Goal: Task Accomplishment & Management: Use online tool/utility

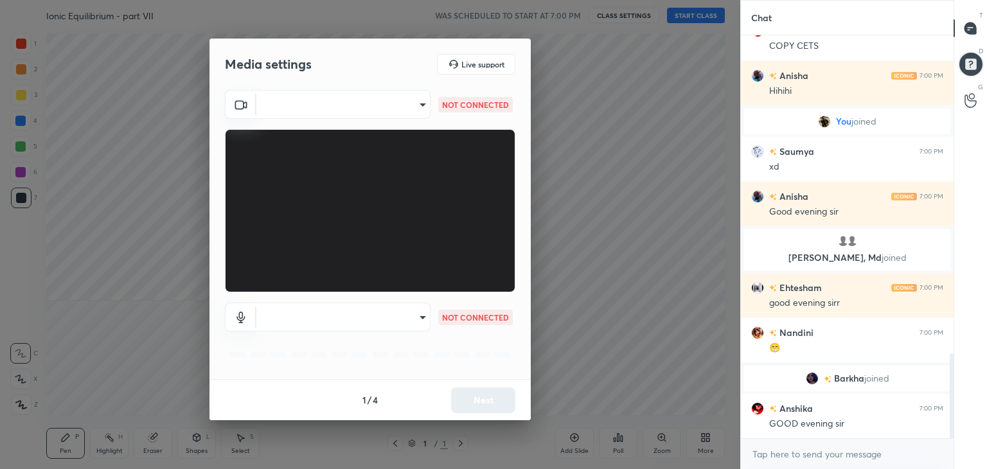
scroll to position [1562, 0]
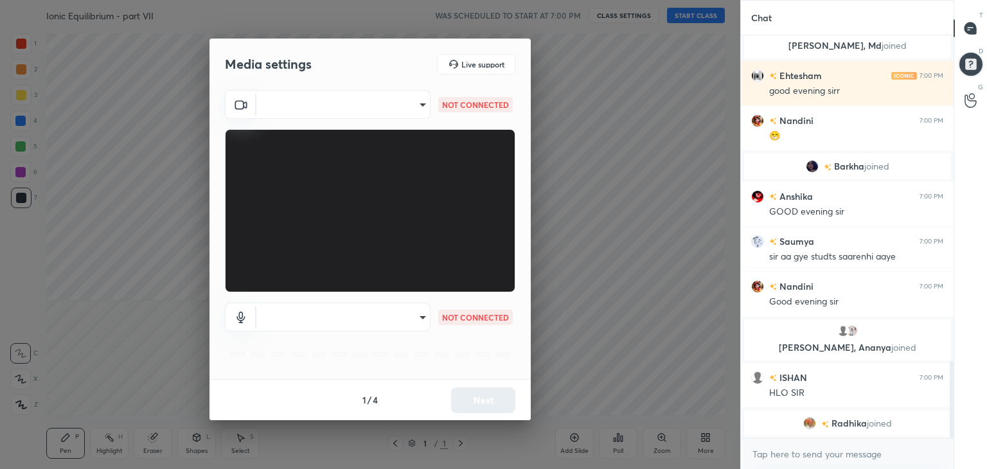
click at [409, 103] on body "1 2 3 4 5 6 7 C X Z C X Z E E Erase all H H Ionic Equilibrium - part VII WAS SC…" at bounding box center [493, 234] width 987 height 469
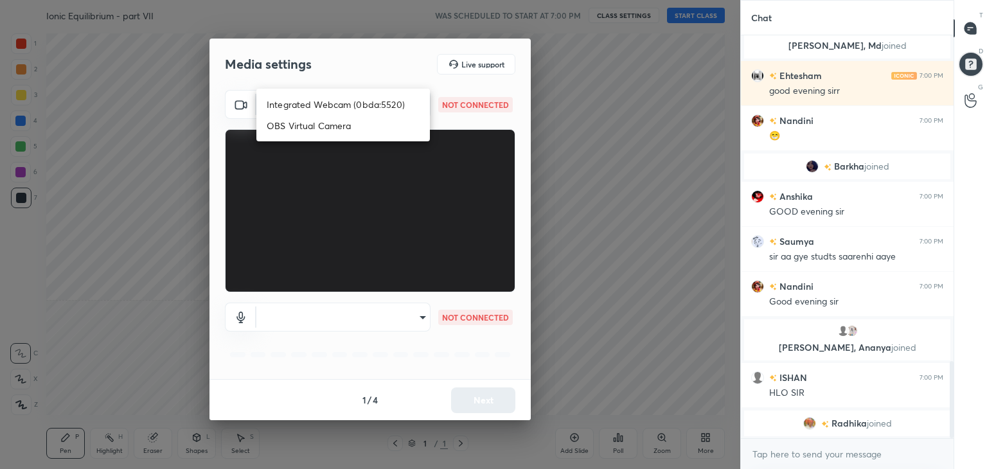
click at [356, 106] on li "Integrated Webcam (0bda:5520)" at bounding box center [342, 104] width 173 height 21
type input "f9eededef6e8c677a7d6bf03c26d65d3b6a6d9c6c5fcecf0f58bfe9c89df8849"
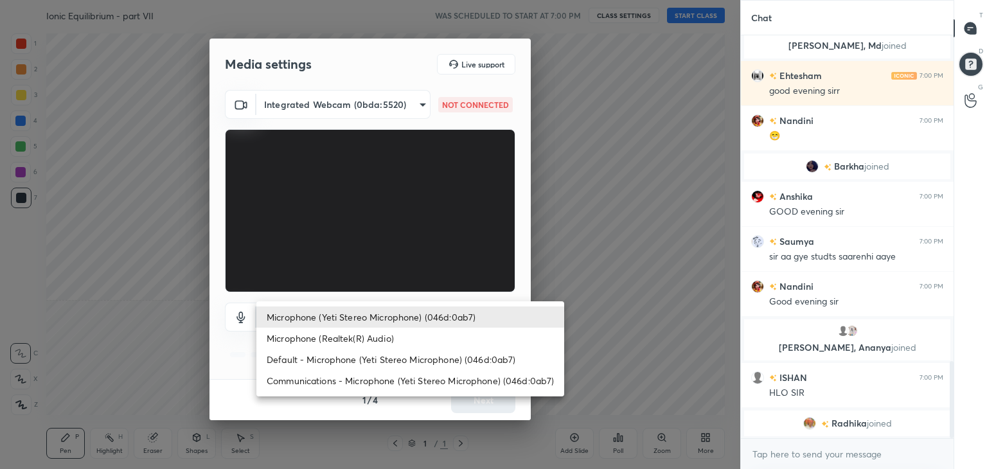
click at [382, 319] on body "1 2 3 4 5 6 7 C X Z C X Z E E Erase all H H Ionic Equilibrium - part VII WAS SC…" at bounding box center [493, 234] width 987 height 469
click at [357, 339] on li "Microphone (Realtek(R) Audio)" at bounding box center [410, 338] width 308 height 21
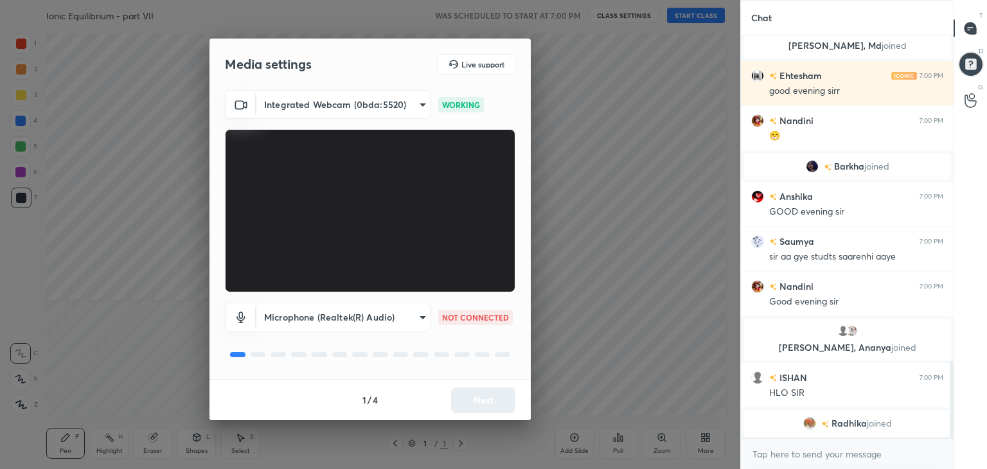
click at [366, 320] on body "1 2 3 4 5 6 7 C X Z C X Z E E Erase all H H Ionic Equilibrium - part VII WAS SC…" at bounding box center [493, 234] width 987 height 469
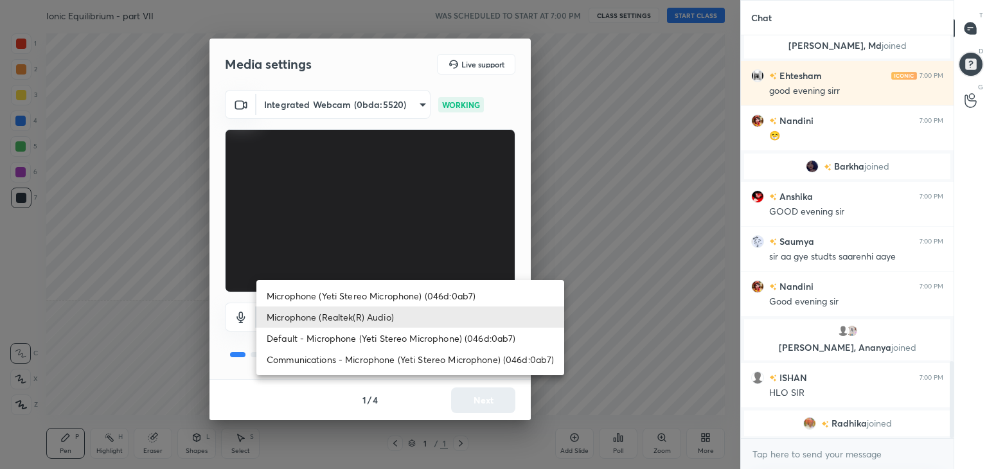
click at [355, 301] on li "Microphone (Yeti Stereo Microphone) (046d:0ab7)" at bounding box center [410, 295] width 308 height 21
type input "5e129a0ecd3b1a10ef8feca6e3fe1a9583935f72f4a3bb0a0ce1f00830dea618"
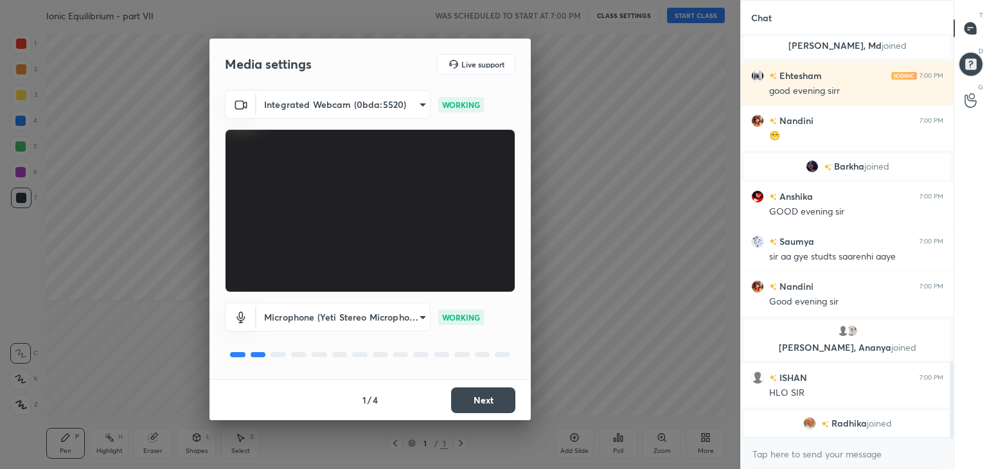
click at [491, 403] on button "Next" at bounding box center [483, 400] width 64 height 26
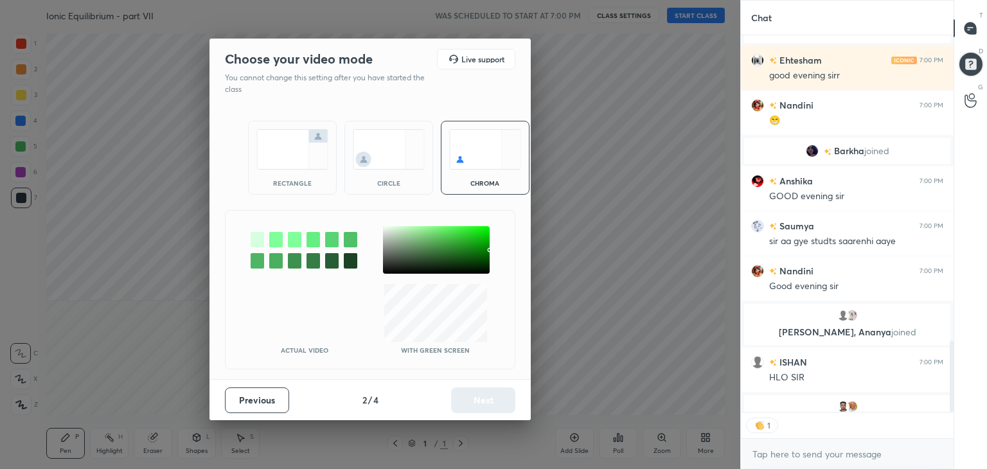
click at [296, 181] on div "rectangle" at bounding box center [292, 183] width 51 height 6
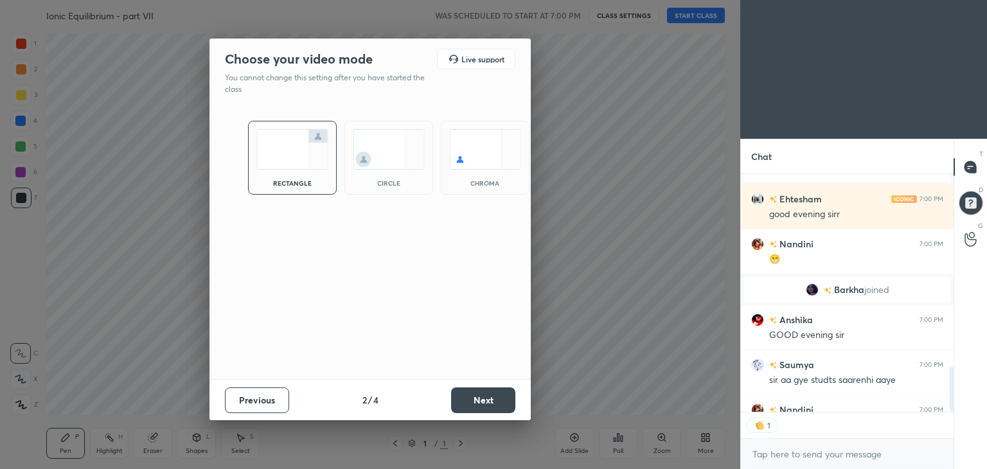
click at [497, 394] on button "Next" at bounding box center [483, 400] width 64 height 26
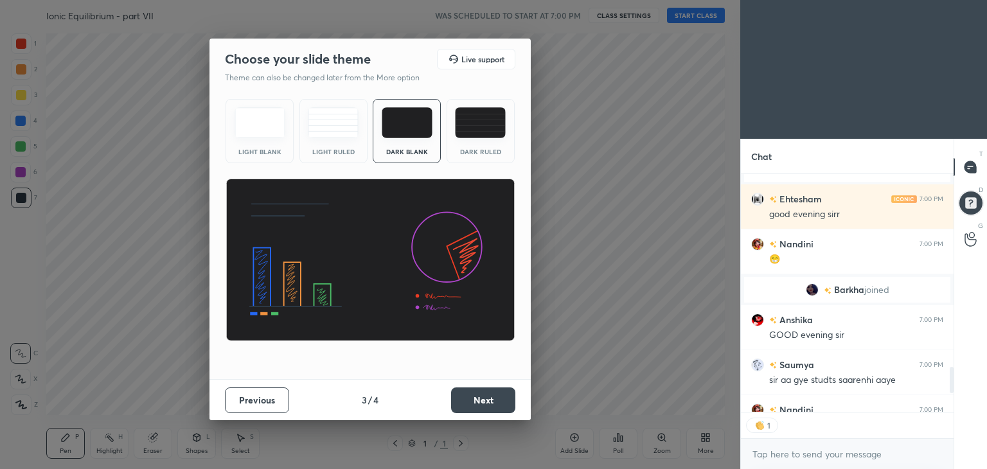
click at [500, 399] on button "Next" at bounding box center [483, 400] width 64 height 26
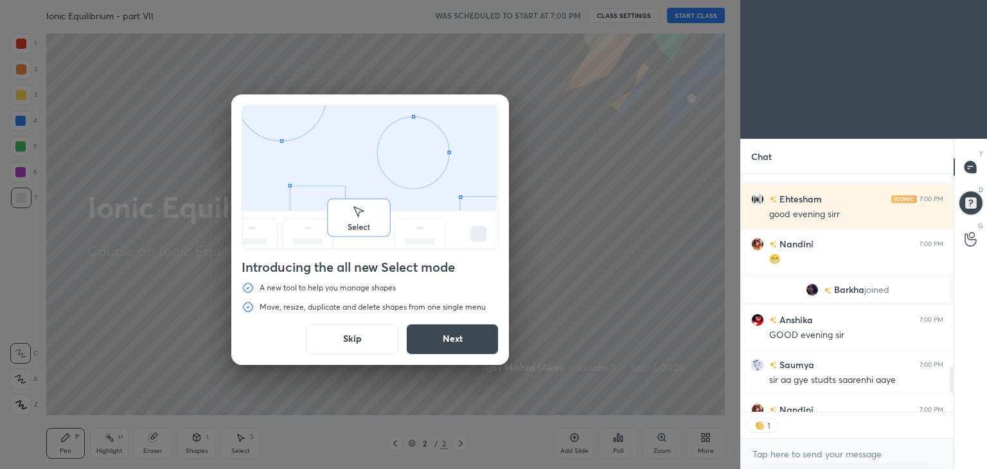
click at [357, 340] on button "Skip" at bounding box center [352, 339] width 93 height 31
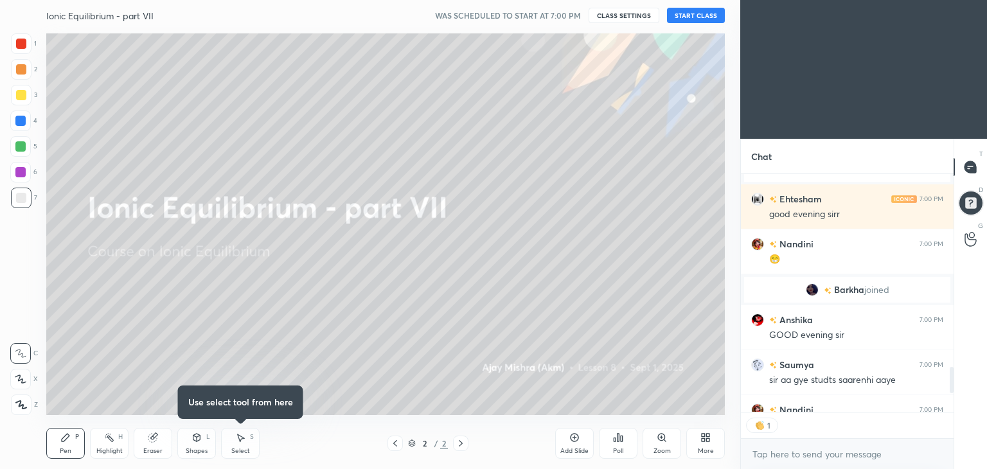
click at [696, 14] on button "START CLASS" at bounding box center [696, 15] width 58 height 15
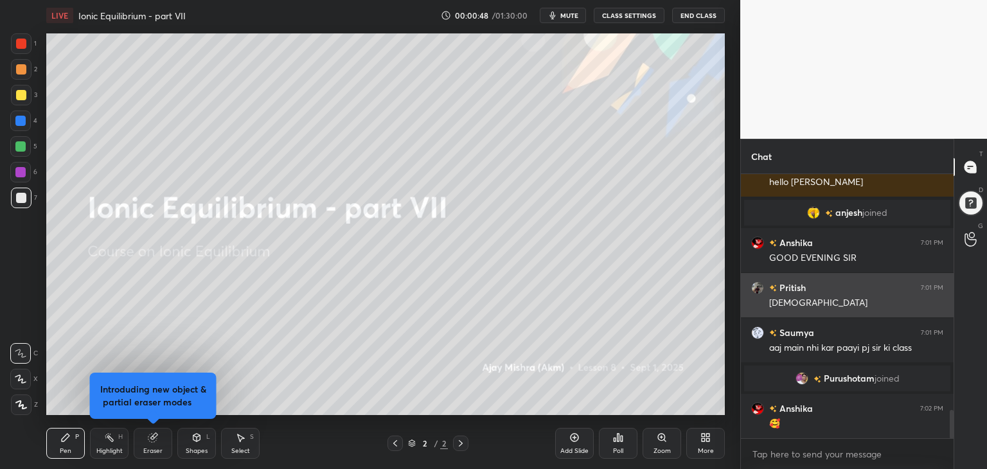
scroll to position [2241, 0]
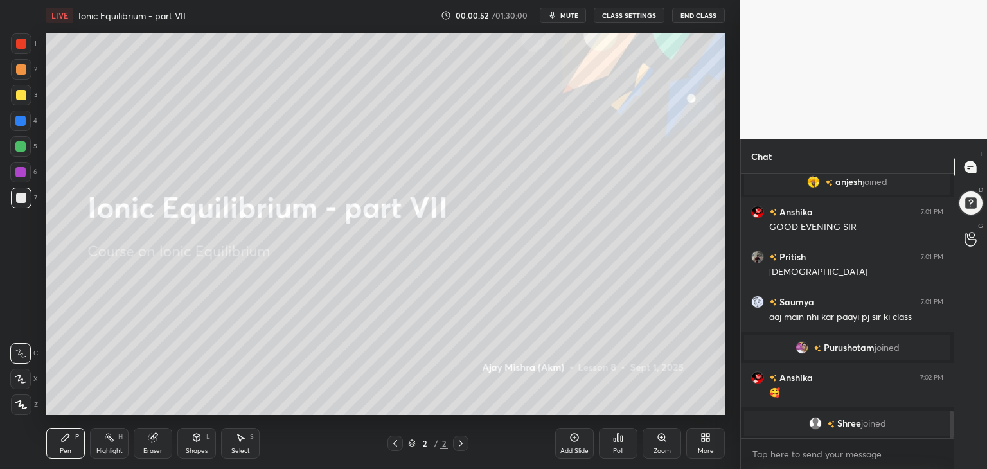
drag, startPoint x: 23, startPoint y: 401, endPoint x: 39, endPoint y: 394, distance: 17.0
click at [22, 403] on icon at bounding box center [21, 404] width 12 height 9
click at [700, 441] on div "More" at bounding box center [705, 443] width 39 height 31
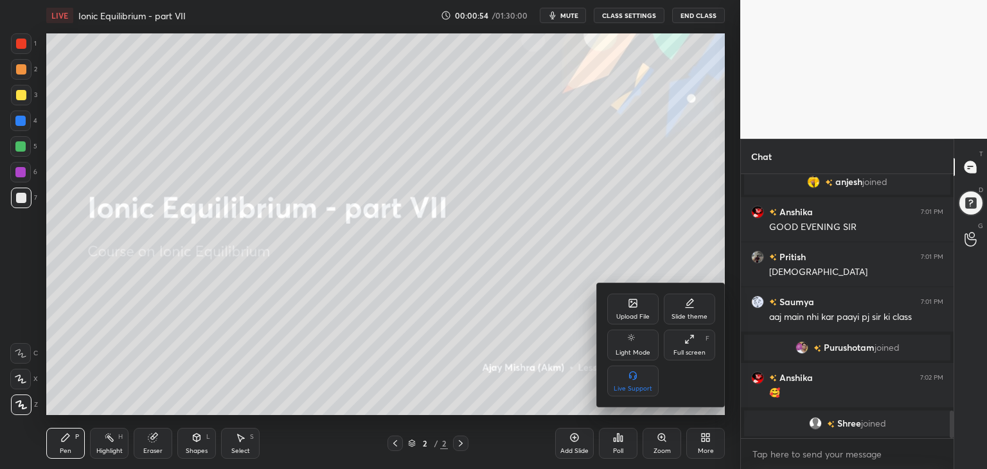
click at [635, 306] on icon at bounding box center [633, 303] width 10 height 10
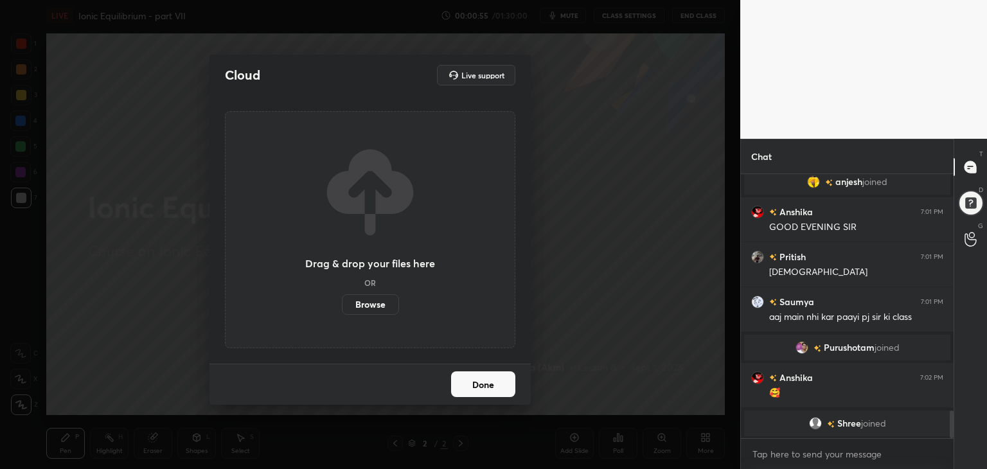
click at [373, 306] on label "Browse" at bounding box center [370, 304] width 57 height 21
click at [342, 306] on input "Browse" at bounding box center [342, 304] width 0 height 21
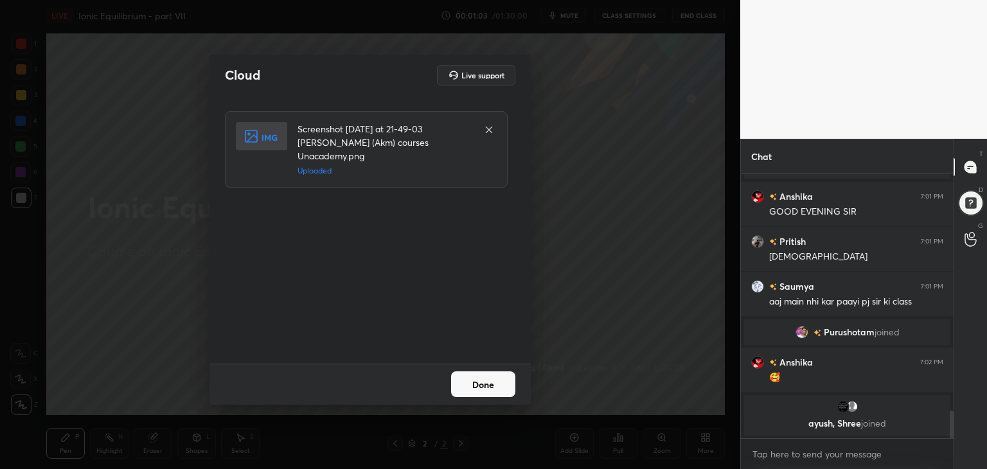
click at [488, 388] on button "Done" at bounding box center [483, 384] width 64 height 26
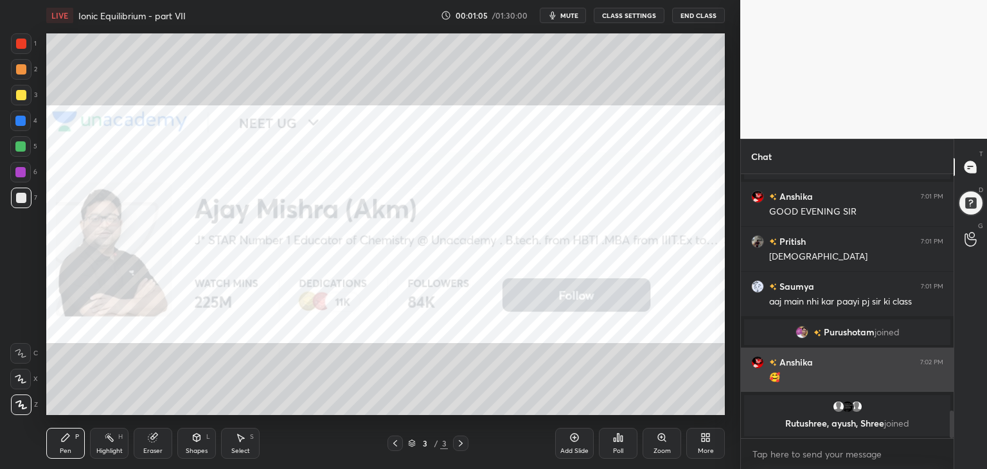
click at [755, 361] on img "grid" at bounding box center [757, 362] width 13 height 13
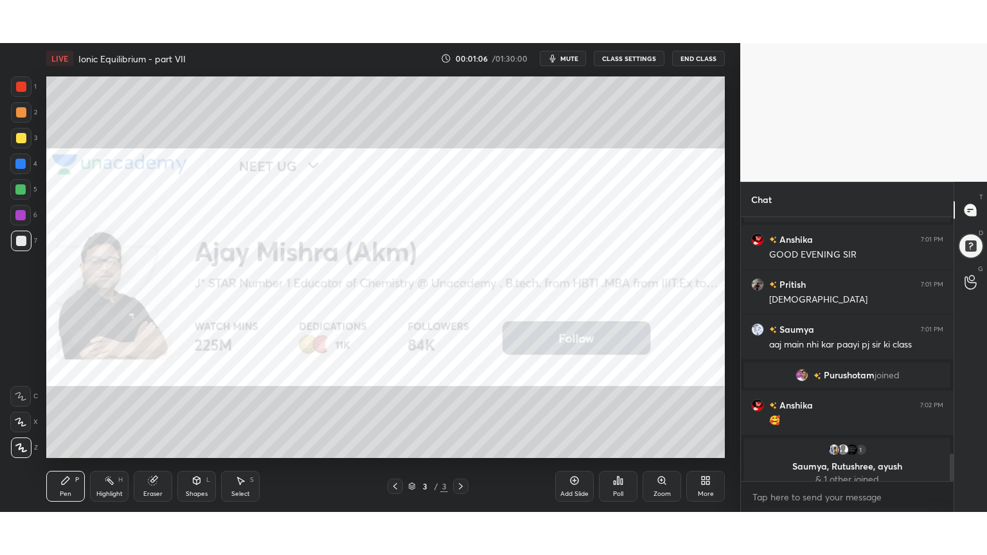
scroll to position [2266, 0]
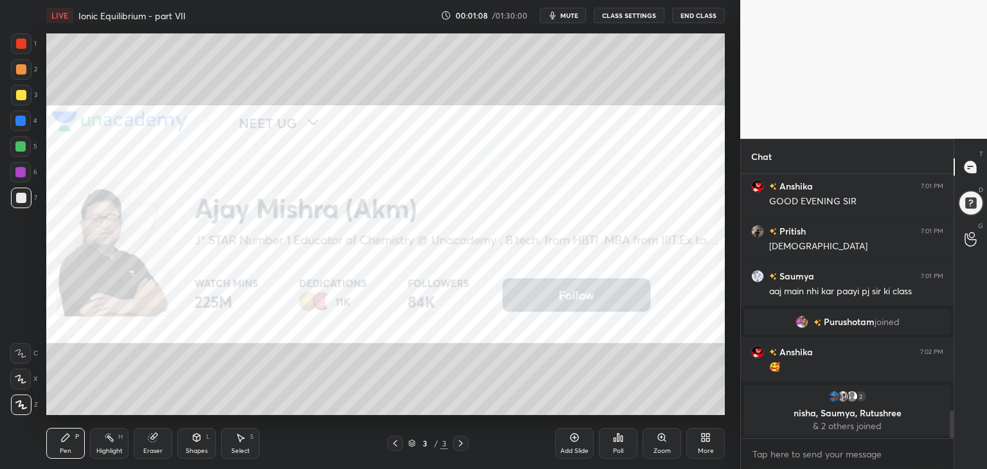
click at [701, 441] on icon at bounding box center [702, 439] width 3 height 3
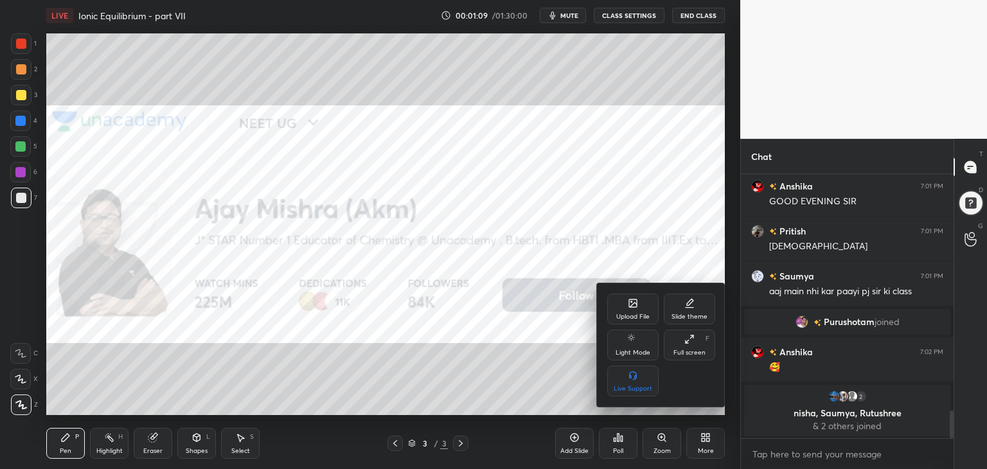
click at [691, 347] on div "Full screen F" at bounding box center [689, 345] width 51 height 31
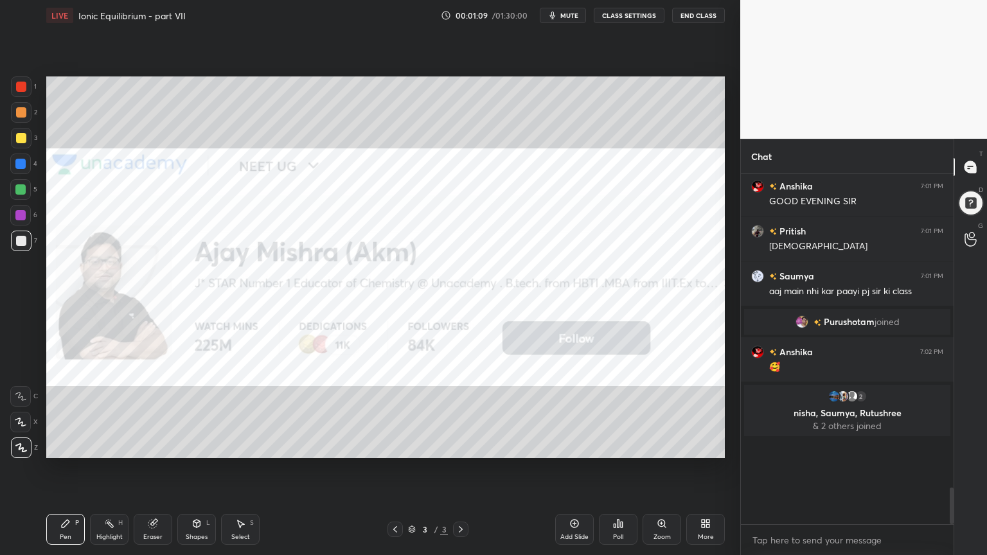
scroll to position [2181, 0]
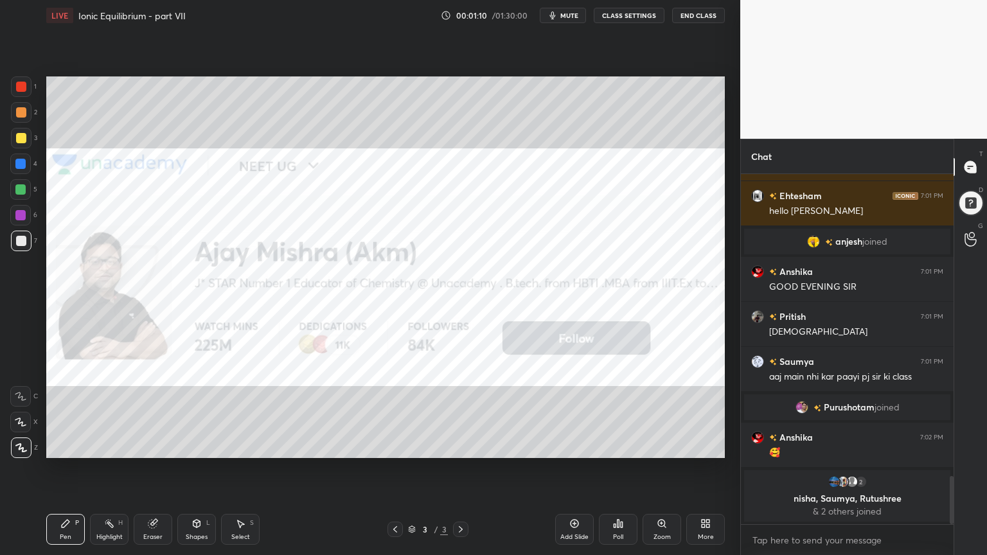
click at [976, 207] on div at bounding box center [971, 203] width 26 height 26
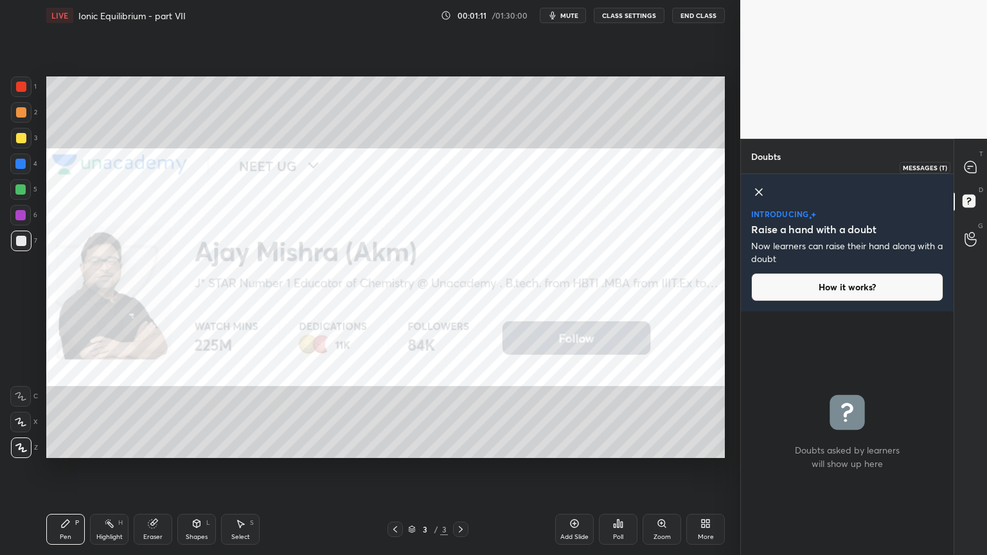
click at [969, 162] on icon at bounding box center [970, 167] width 12 height 12
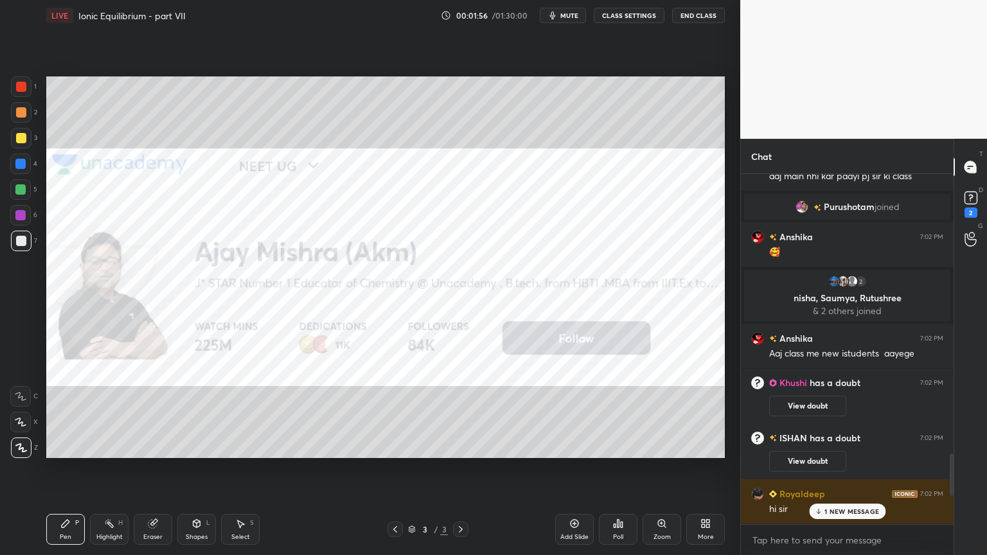
scroll to position [2566, 0]
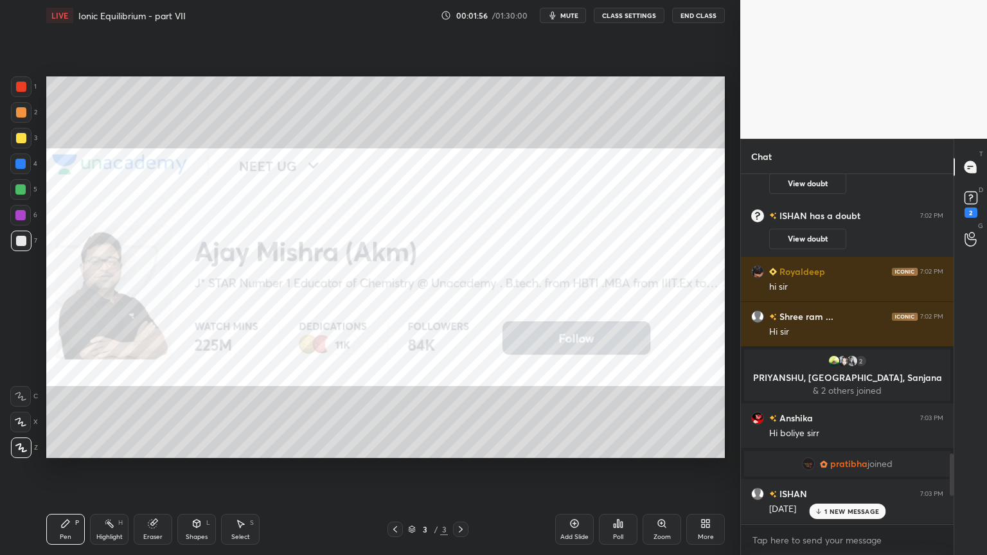
drag, startPoint x: 951, startPoint y: 486, endPoint x: 935, endPoint y: 513, distance: 30.8
click at [940, 468] on div "Pritish 7:01 PM [PERSON_NAME] 7:01 PM aaj main nhi kar paayi pj sir ki class Pu…" at bounding box center [847, 349] width 213 height 350
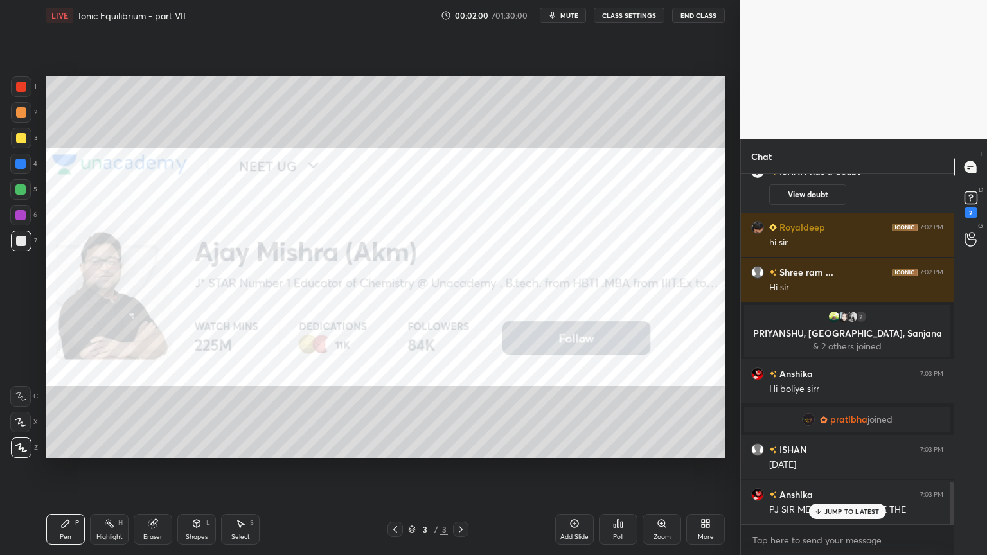
click at [860, 468] on p "JUMP TO LATEST" at bounding box center [851, 511] width 55 height 8
click at [967, 207] on div "2" at bounding box center [970, 212] width 13 height 10
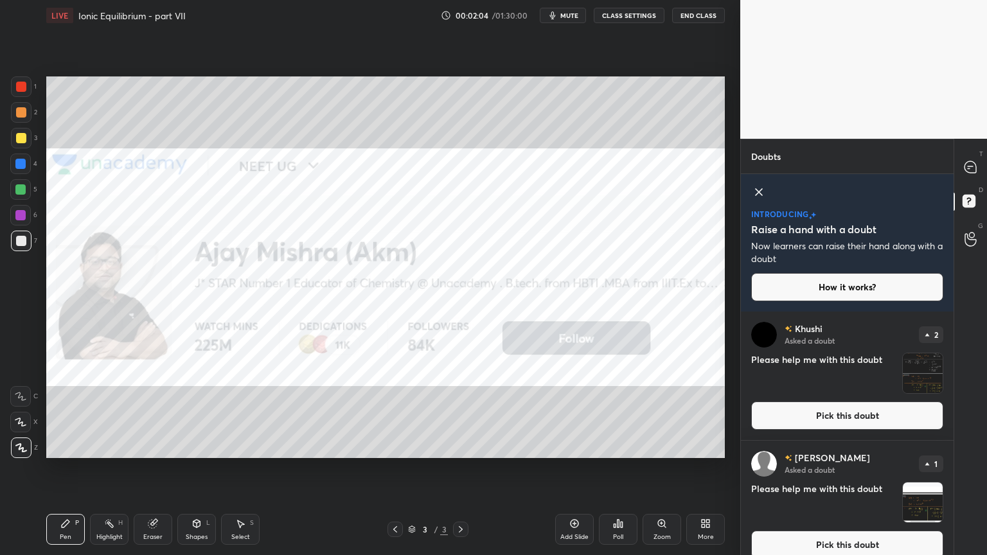
drag, startPoint x: 758, startPoint y: 187, endPoint x: 812, endPoint y: 253, distance: 85.4
click at [758, 188] on icon at bounding box center [758, 191] width 15 height 15
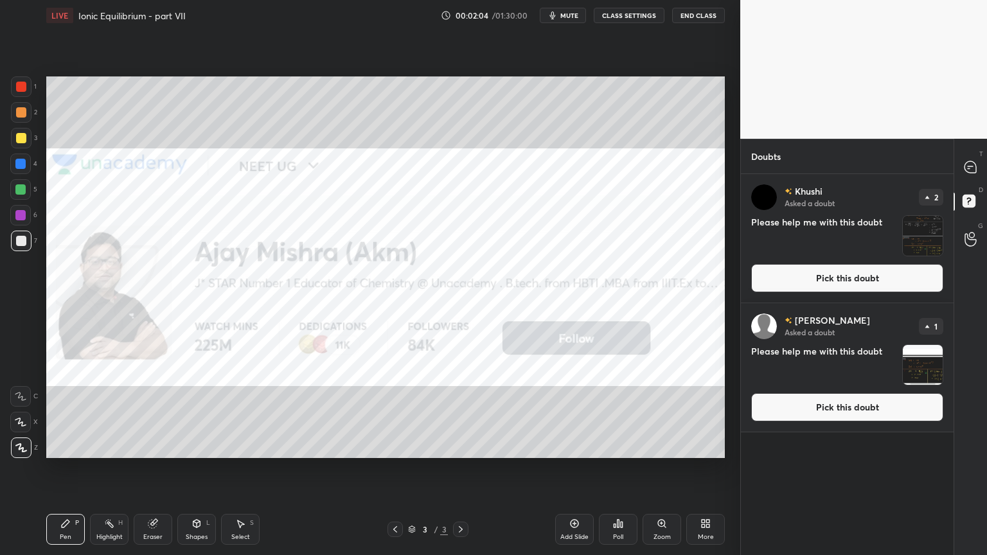
click at [840, 279] on button "Pick this doubt" at bounding box center [847, 278] width 192 height 28
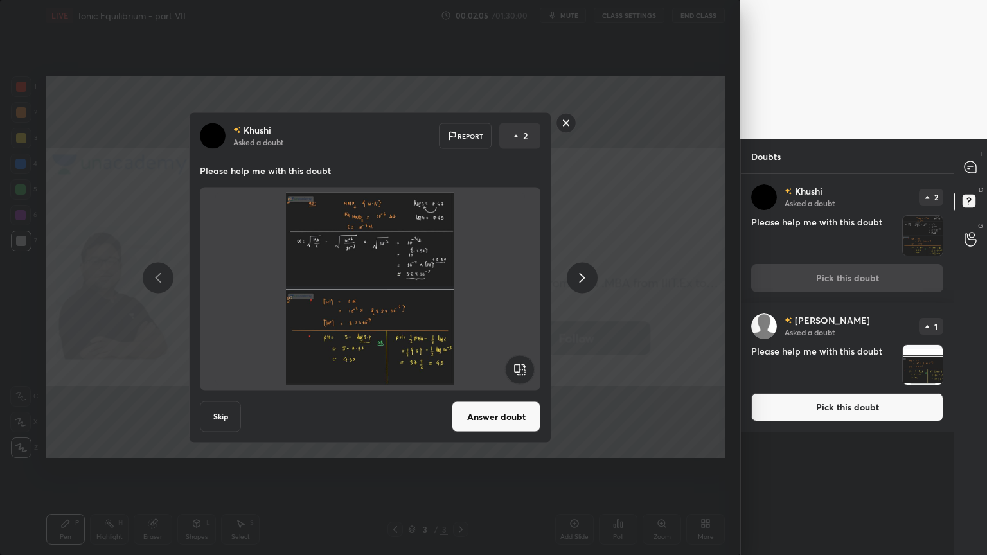
click at [504, 419] on button "Answer doubt" at bounding box center [496, 416] width 89 height 31
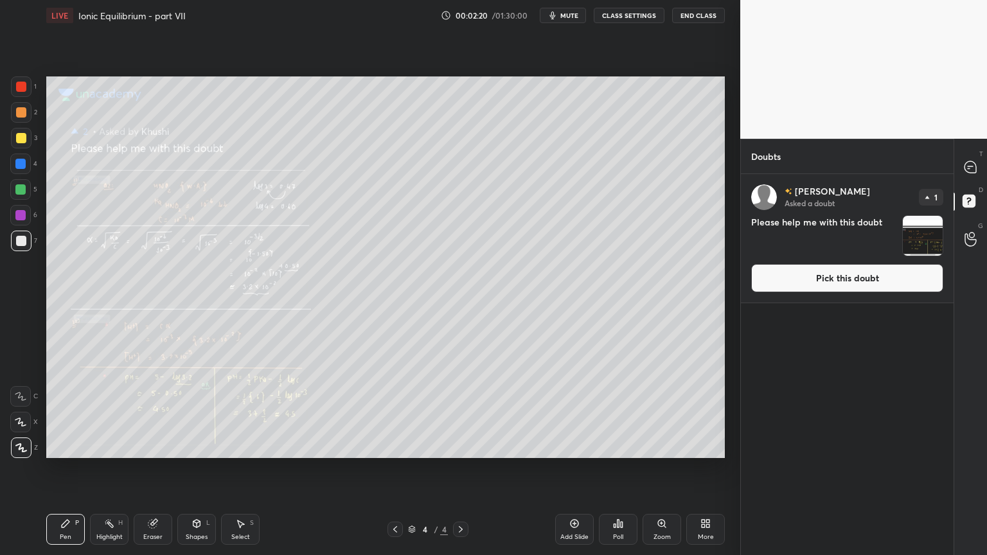
click at [396, 468] on icon at bounding box center [395, 529] width 10 height 10
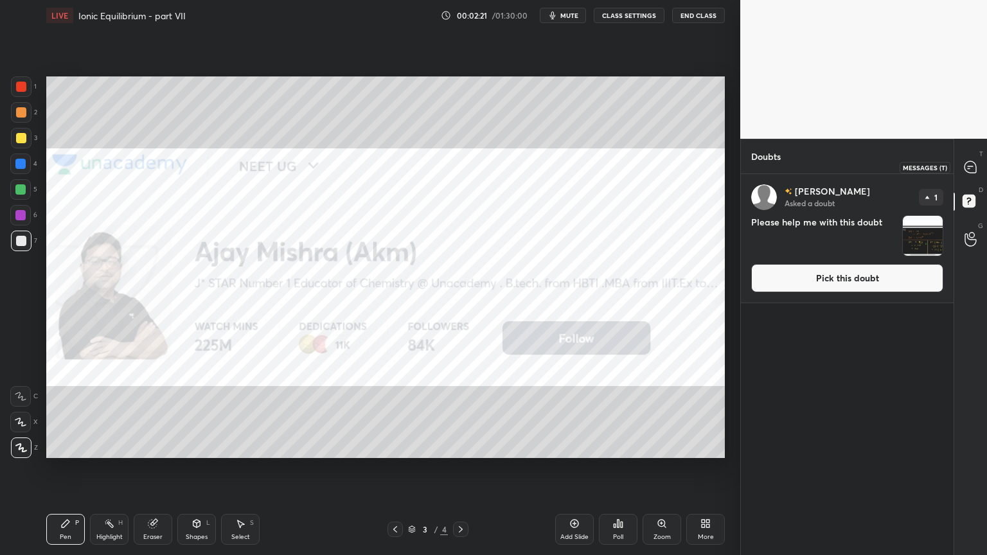
click at [964, 168] on icon at bounding box center [970, 167] width 12 height 12
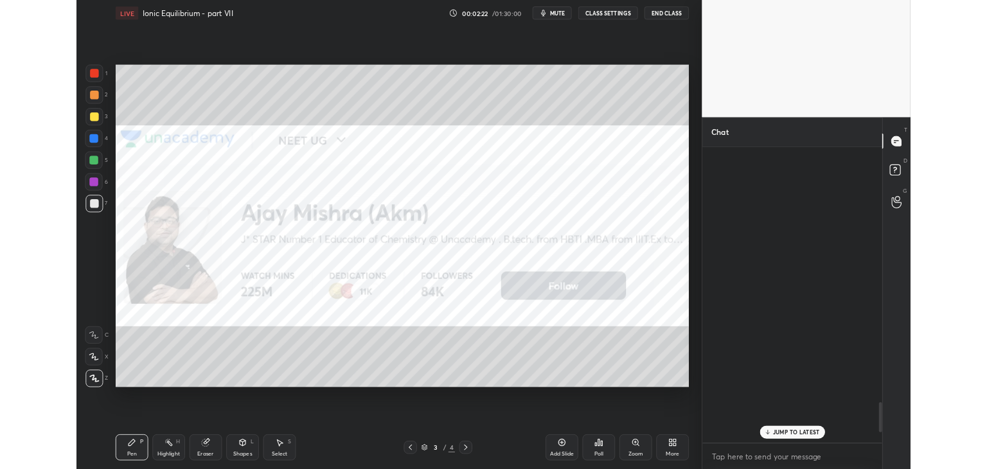
scroll to position [346, 209]
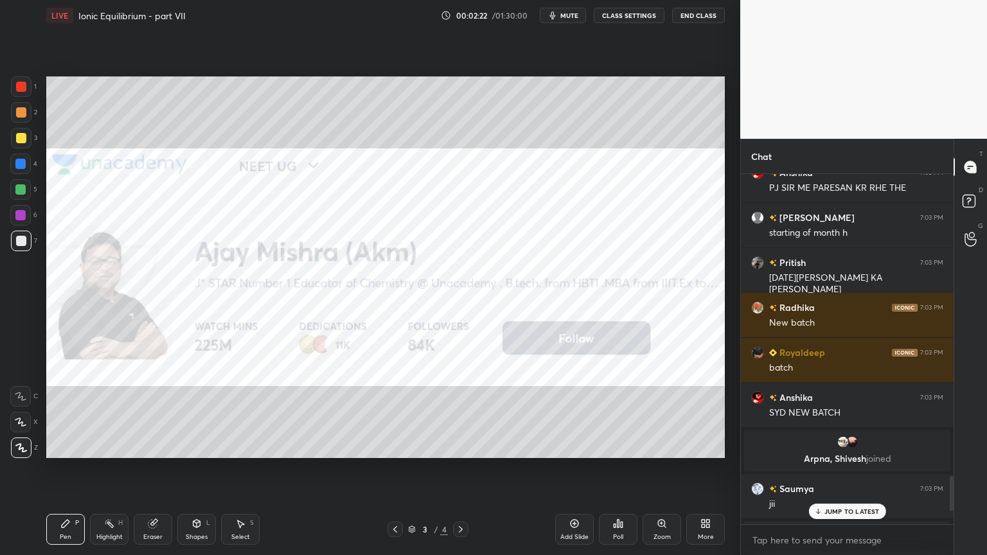
click at [716, 468] on div "More" at bounding box center [705, 529] width 39 height 31
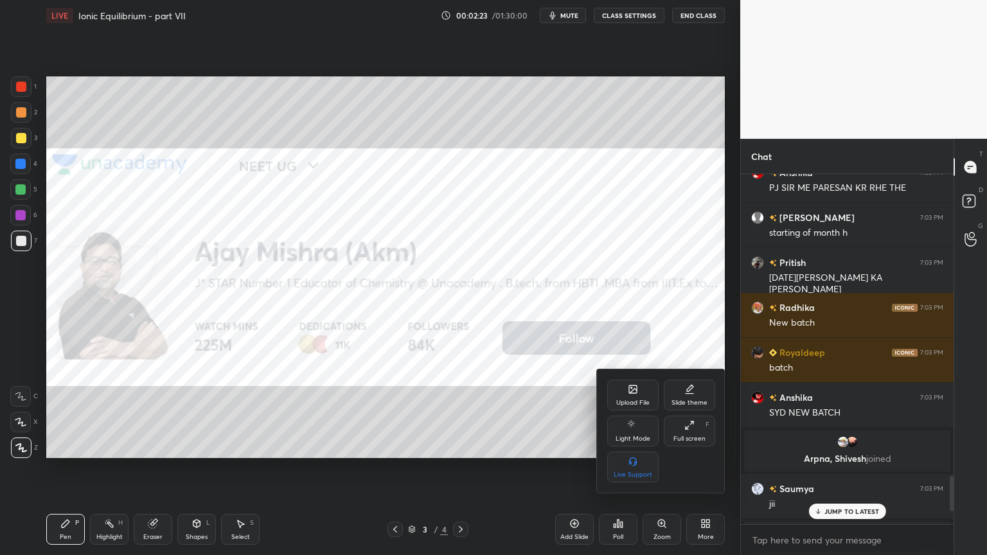
click at [624, 396] on div "Upload File" at bounding box center [632, 395] width 51 height 31
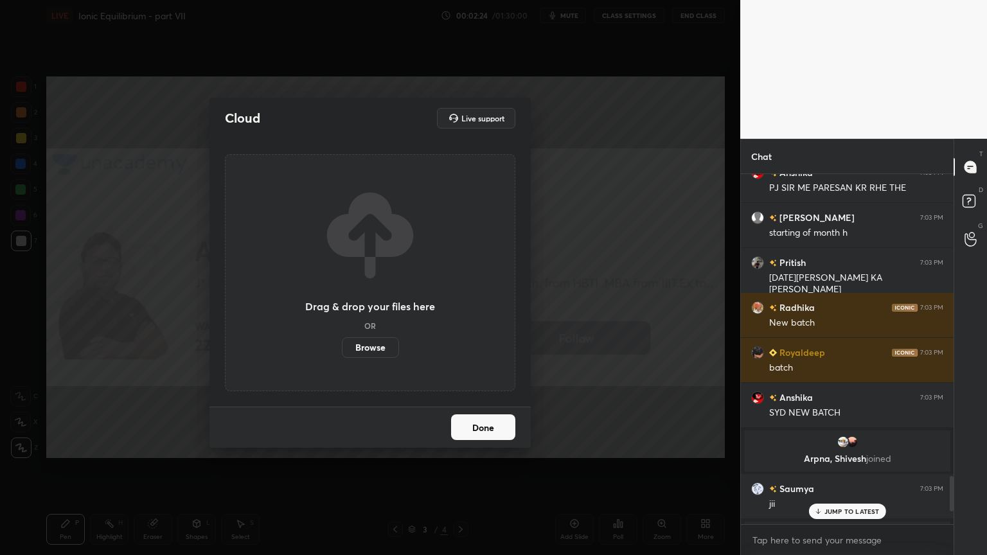
click at [367, 344] on label "Browse" at bounding box center [370, 347] width 57 height 21
click at [342, 344] on input "Browse" at bounding box center [342, 347] width 0 height 21
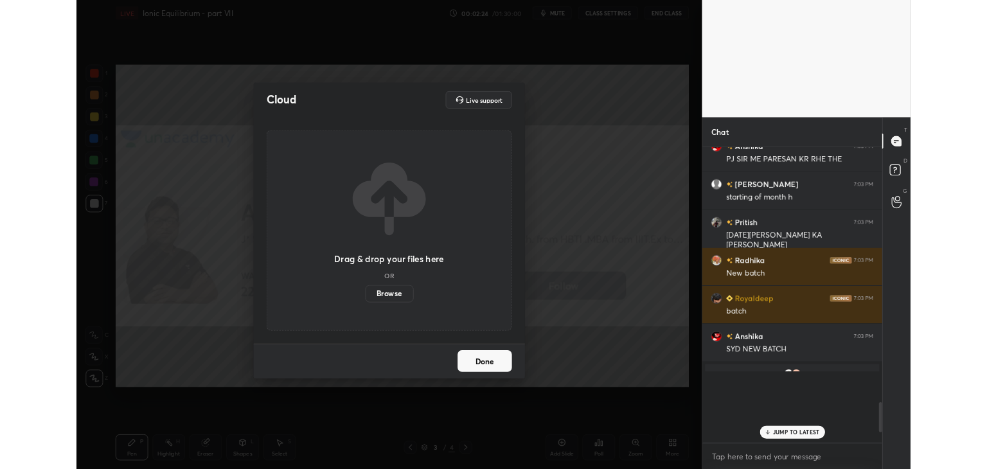
scroll to position [63852, 63551]
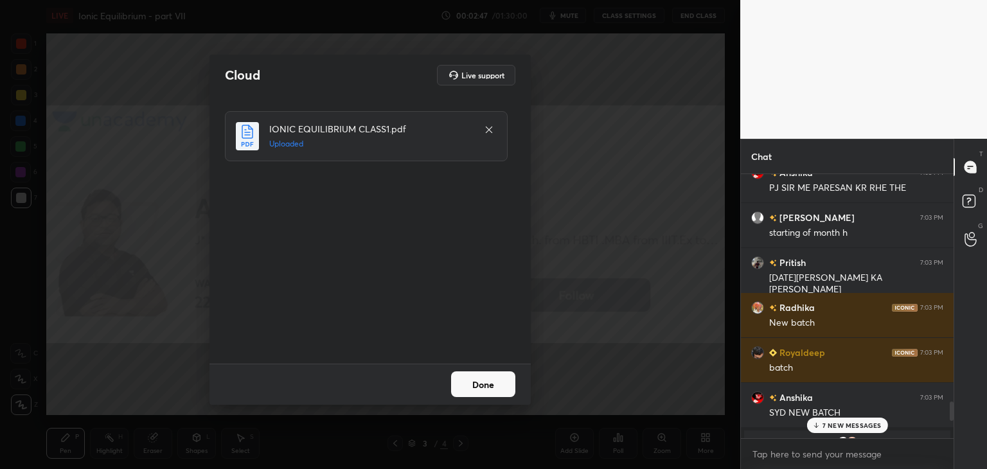
click at [481, 389] on button "Done" at bounding box center [483, 384] width 64 height 26
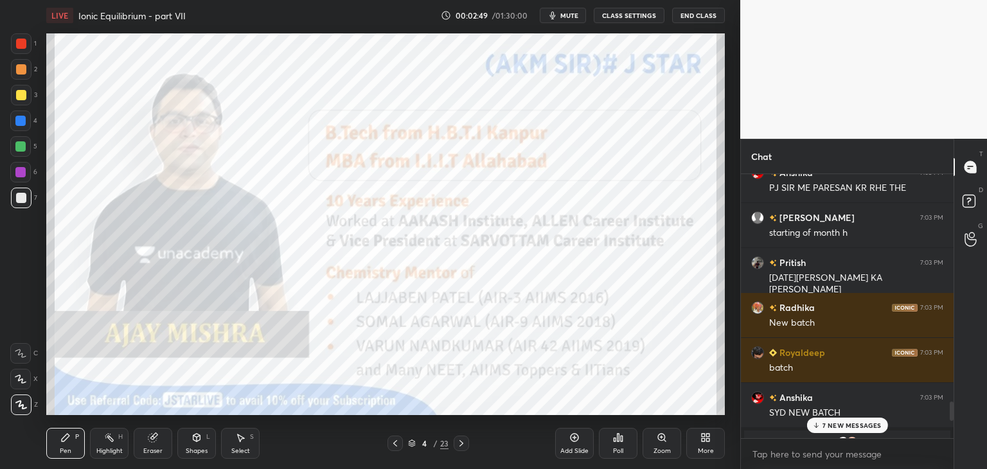
click at [834, 424] on p "7 NEW MESSAGES" at bounding box center [851, 425] width 59 height 8
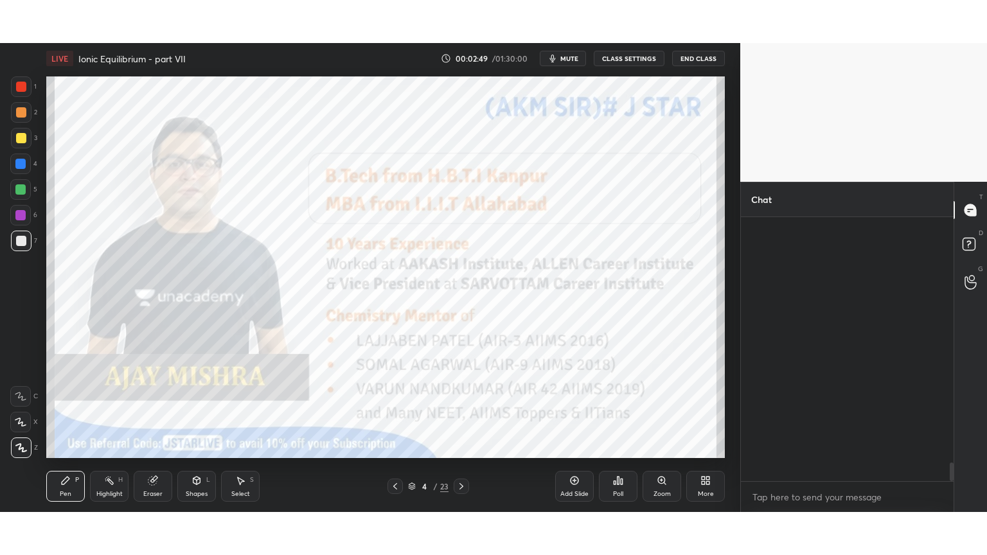
scroll to position [3492, 0]
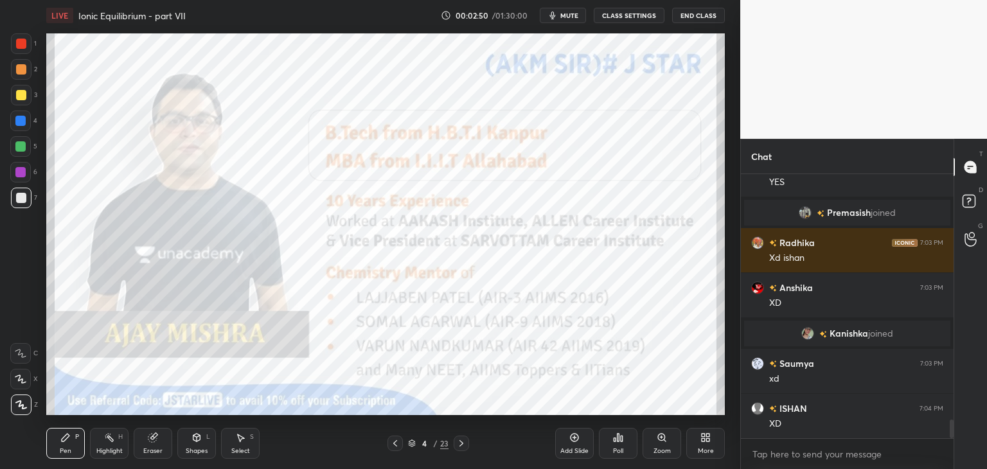
click at [704, 440] on div "More" at bounding box center [705, 443] width 39 height 31
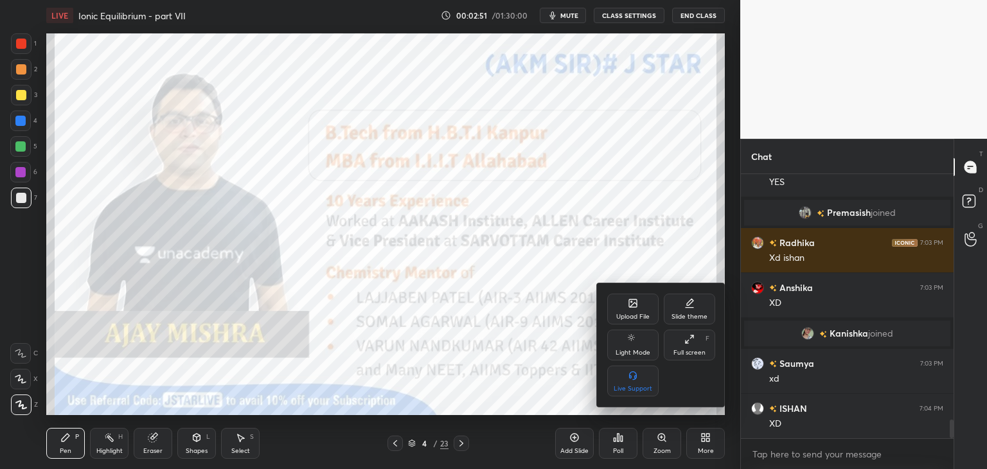
click at [693, 348] on div "Full screen F" at bounding box center [689, 345] width 51 height 31
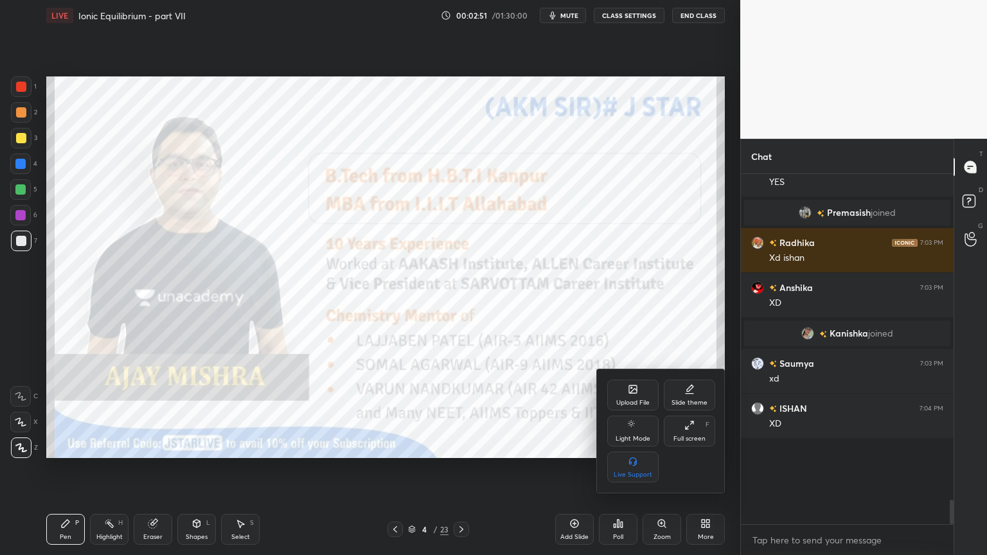
scroll to position [3407, 0]
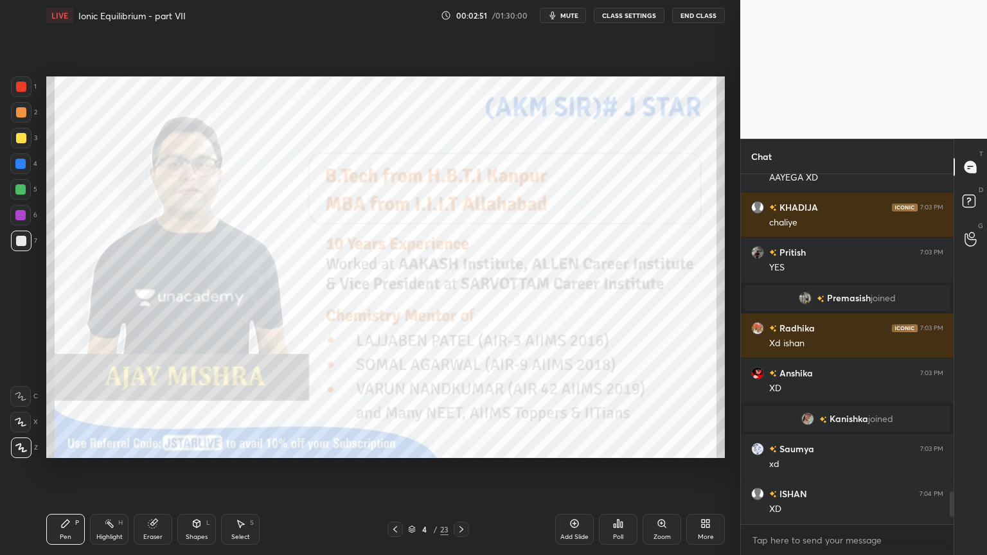
drag, startPoint x: 80, startPoint y: 529, endPoint x: 72, endPoint y: 518, distance: 13.4
click at [75, 468] on div "Pen P" at bounding box center [65, 529] width 39 height 31
click at [37, 234] on div "1 2 3 4 5 6 7" at bounding box center [23, 166] width 27 height 180
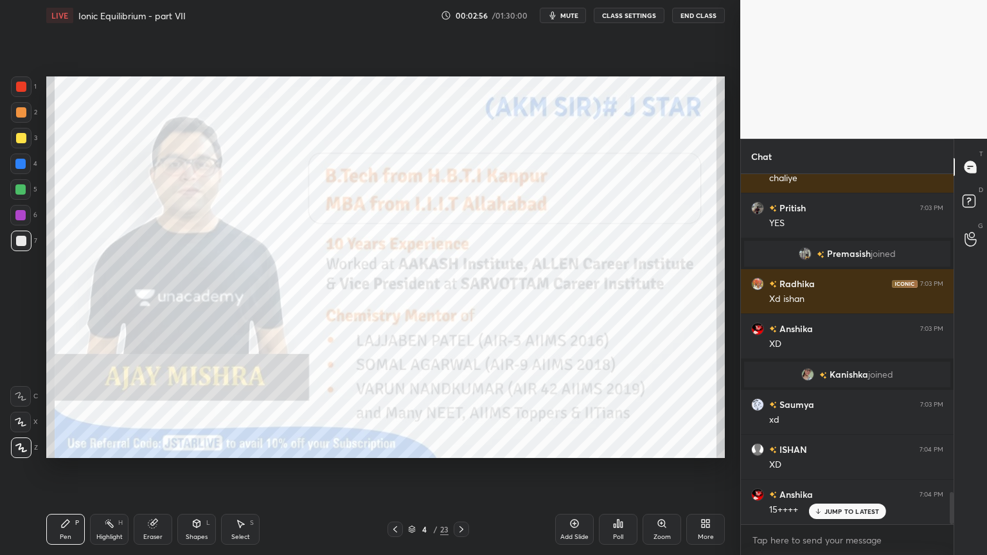
click at [20, 85] on div at bounding box center [21, 87] width 10 height 10
drag, startPoint x: 393, startPoint y: 529, endPoint x: 408, endPoint y: 531, distance: 14.9
click at [393, 468] on icon at bounding box center [395, 529] width 4 height 6
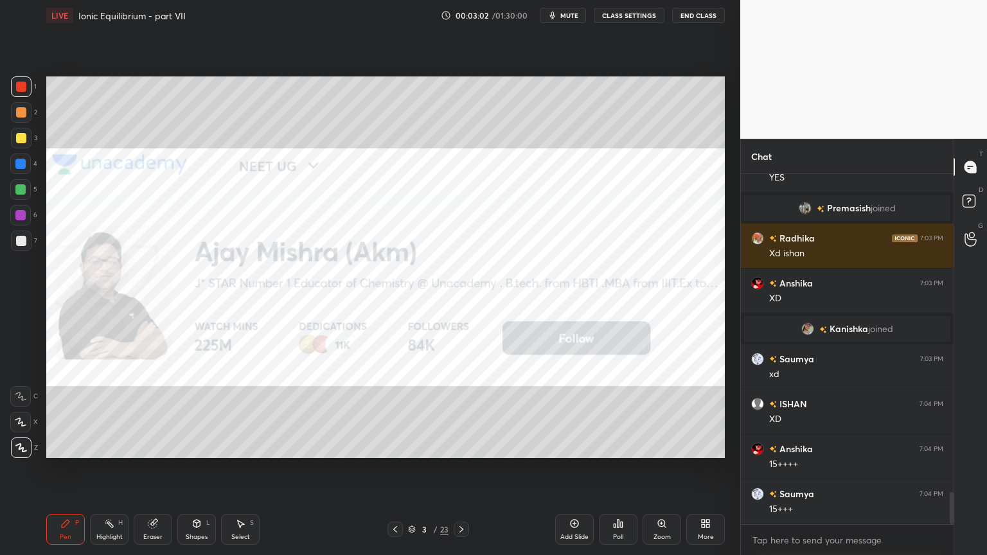
click at [460, 468] on icon at bounding box center [461, 529] width 10 height 10
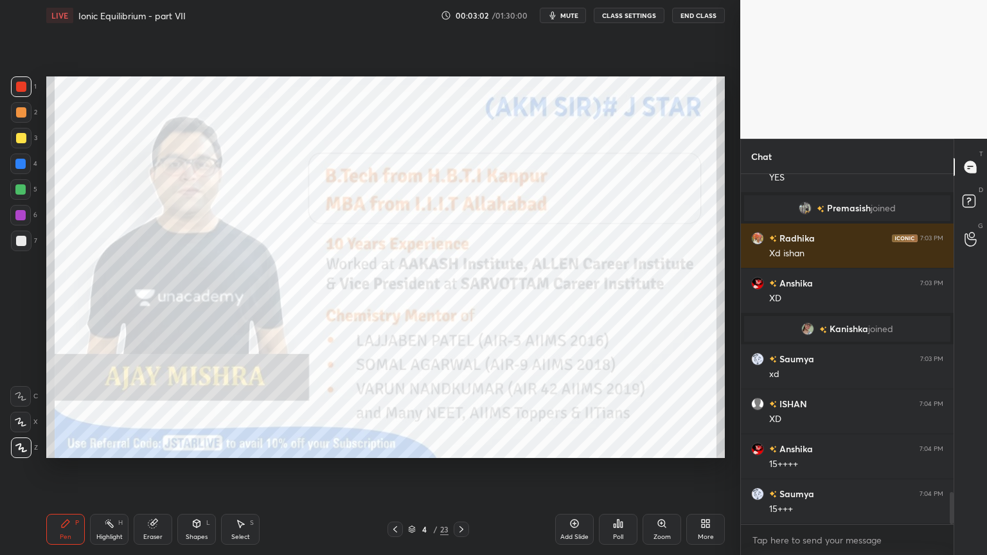
click at [461, 468] on icon at bounding box center [461, 529] width 10 height 10
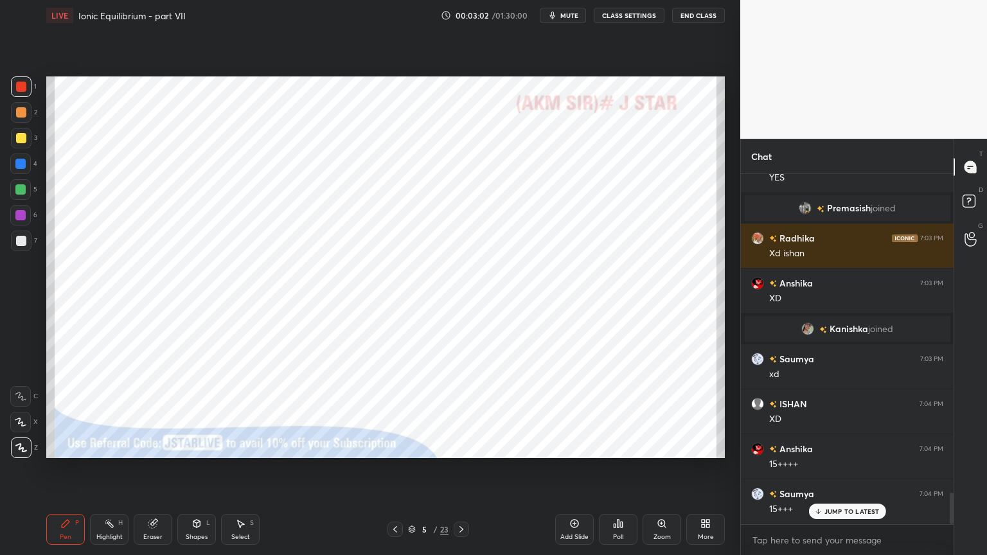
scroll to position [3572, 0]
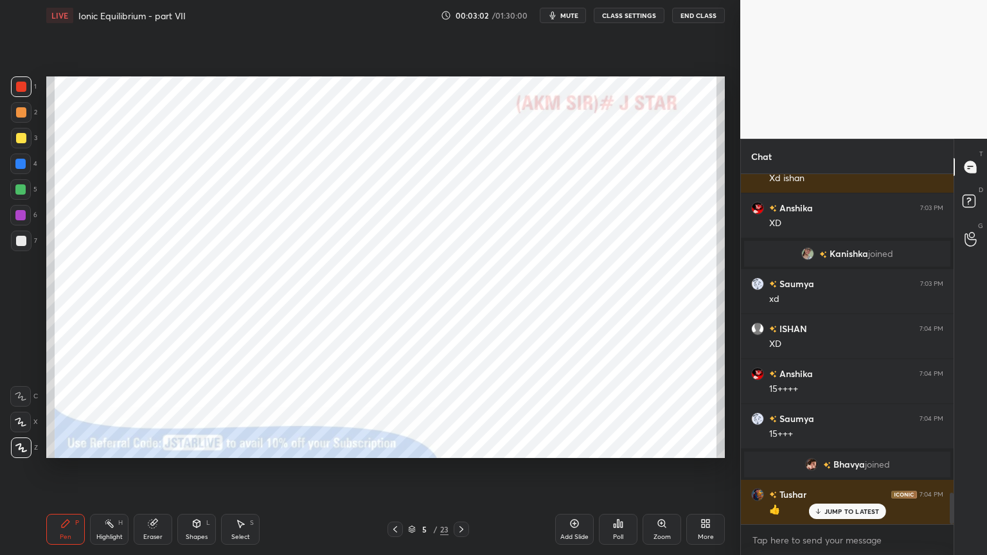
click at [461, 468] on icon at bounding box center [461, 529] width 4 height 6
click at [462, 468] on icon at bounding box center [461, 529] width 10 height 10
click at [461, 468] on icon at bounding box center [461, 529] width 10 height 10
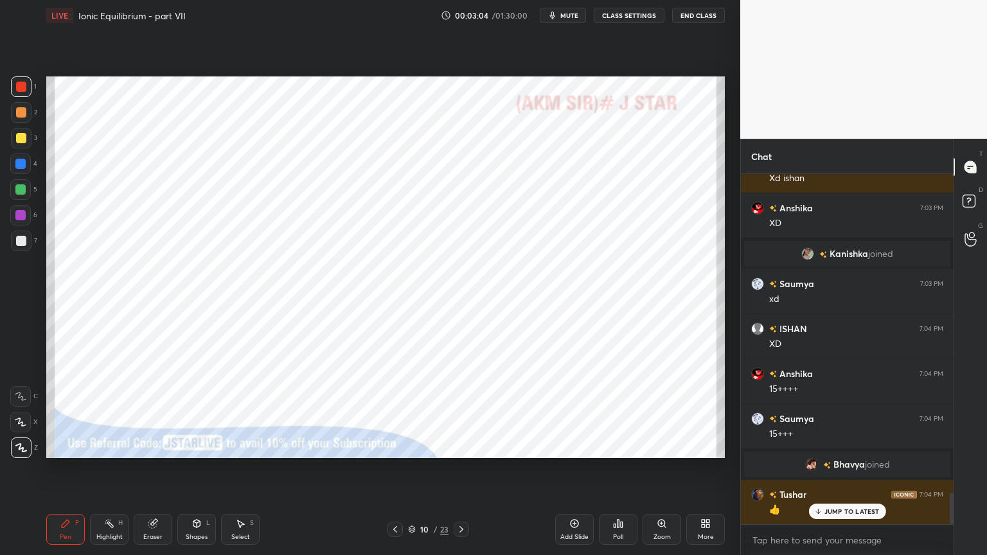
click at [461, 468] on icon at bounding box center [461, 529] width 10 height 10
click at [460, 468] on icon at bounding box center [461, 529] width 10 height 10
click at [391, 468] on icon at bounding box center [395, 529] width 10 height 10
click at [394, 468] on icon at bounding box center [395, 529] width 10 height 10
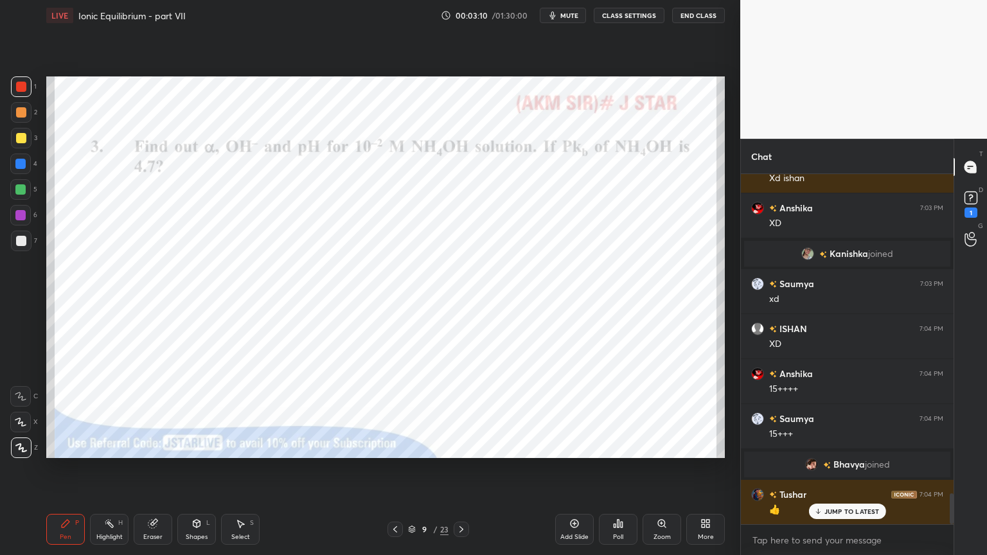
scroll to position [3628, 0]
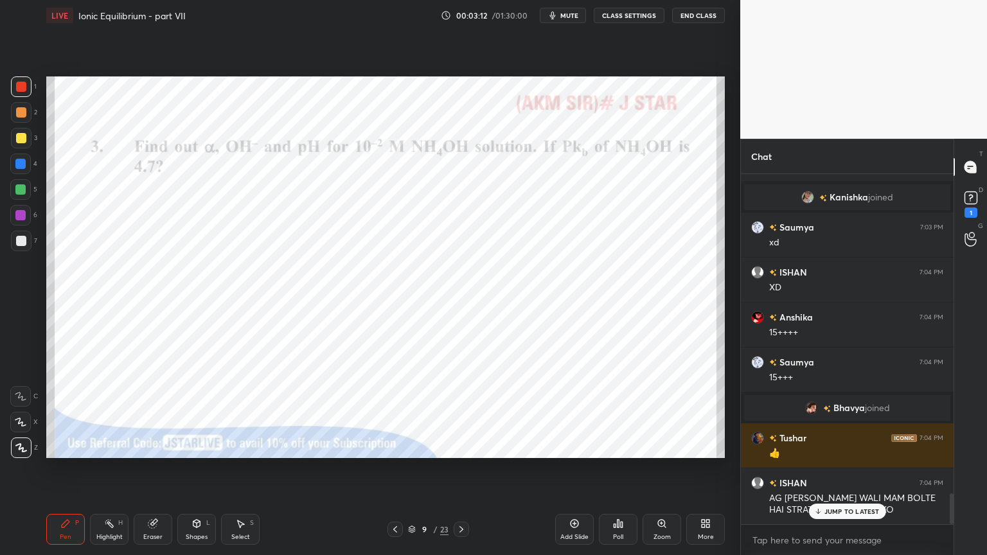
click at [462, 468] on icon at bounding box center [461, 529] width 10 height 10
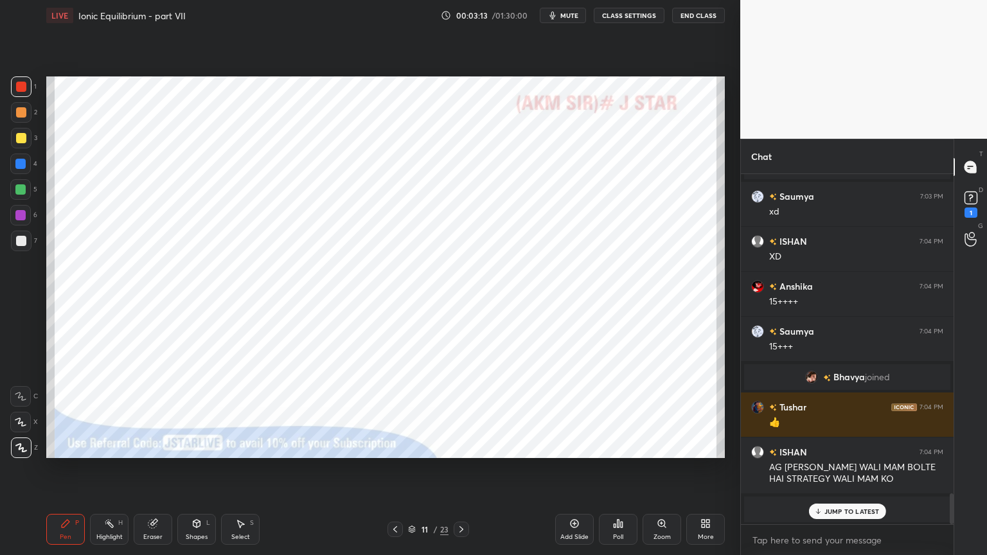
click at [461, 468] on icon at bounding box center [461, 529] width 10 height 10
drag, startPoint x: 57, startPoint y: 537, endPoint x: 64, endPoint y: 515, distance: 23.2
click at [58, 468] on div "Pen P" at bounding box center [65, 529] width 39 height 31
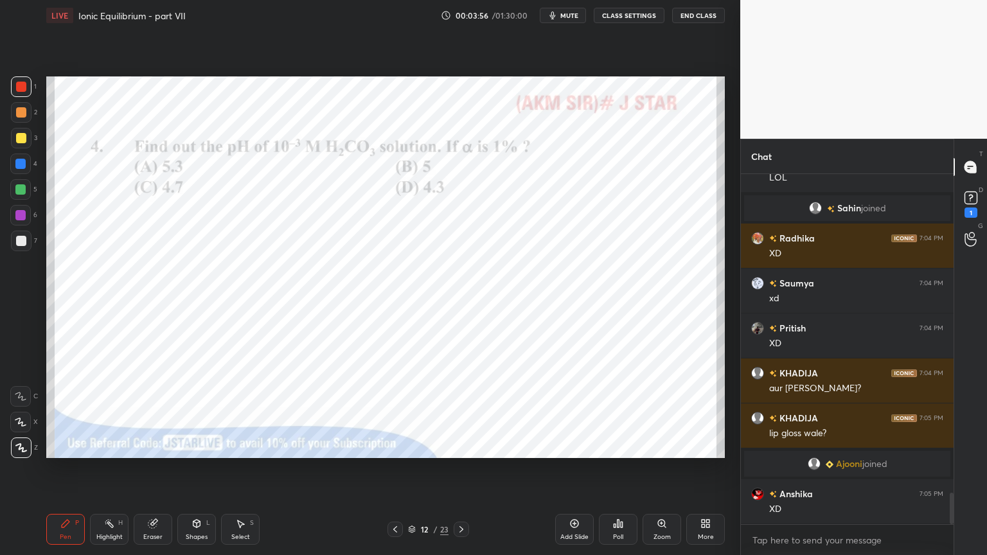
scroll to position [3592, 0]
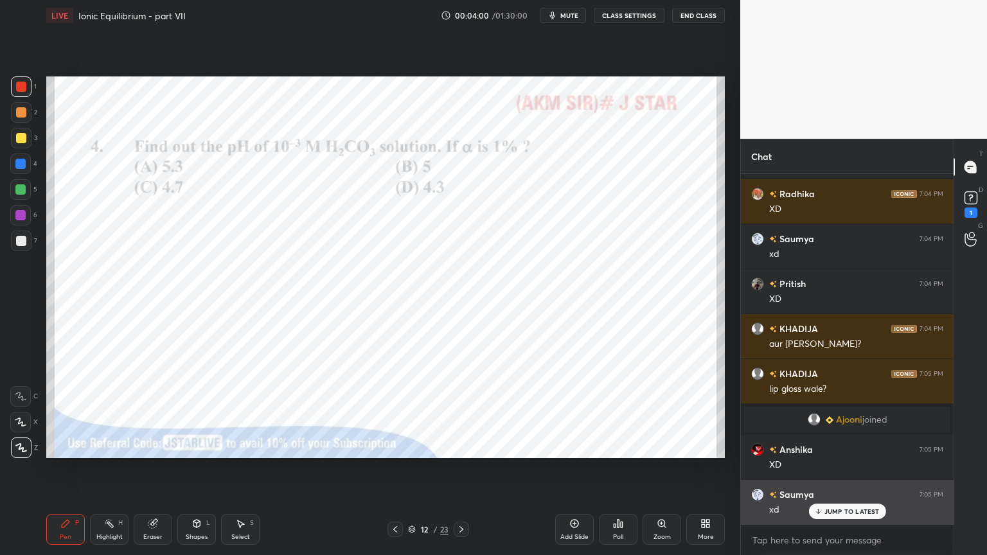
click at [861, 468] on p "JUMP TO LATEST" at bounding box center [851, 511] width 55 height 8
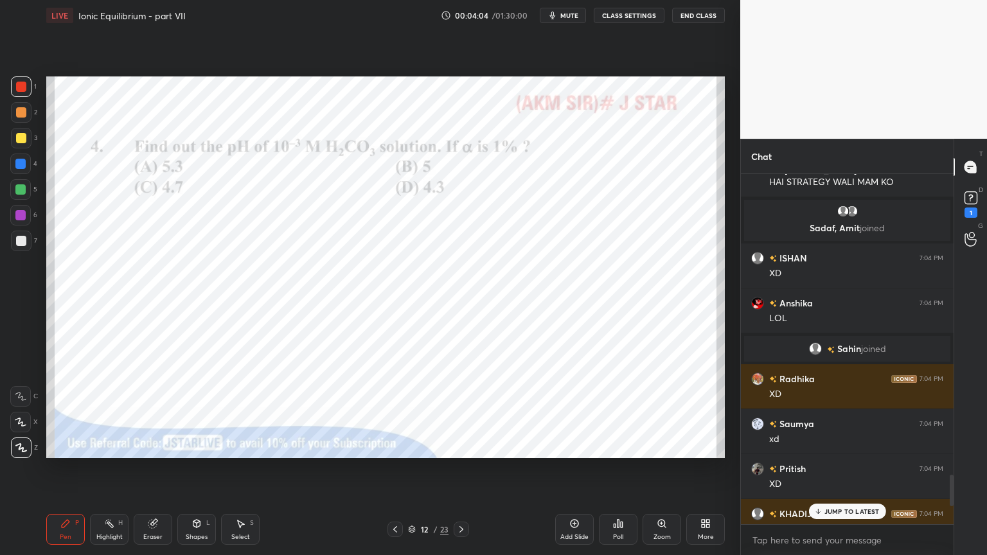
scroll to position [3604, 0]
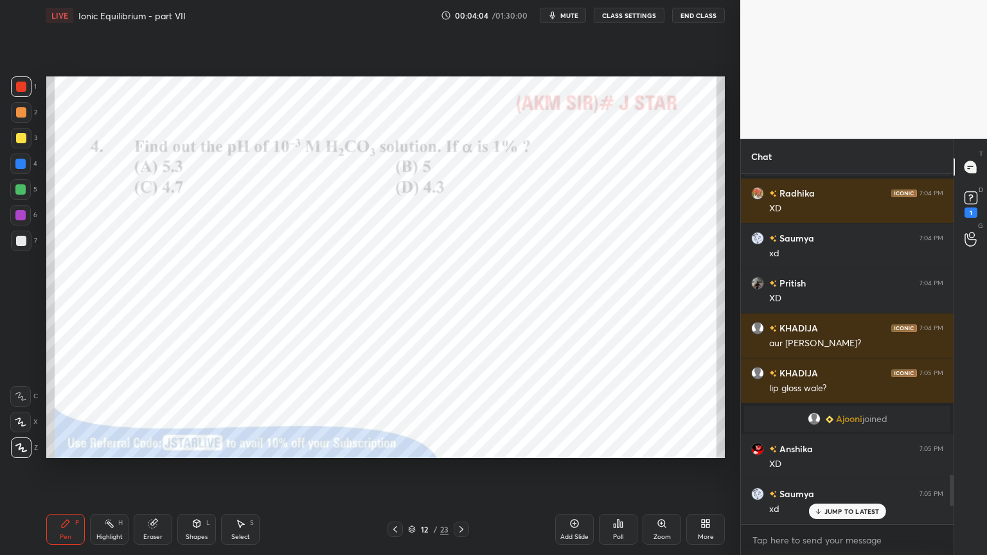
drag, startPoint x: 951, startPoint y: 509, endPoint x: 942, endPoint y: 532, distance: 24.8
click at [945, 468] on div "Ehtesham has a doubt 7:04 PM View doubt ISHAN 7:04 PM AG SIR LIPSTICK WALI MAM …" at bounding box center [847, 364] width 213 height 381
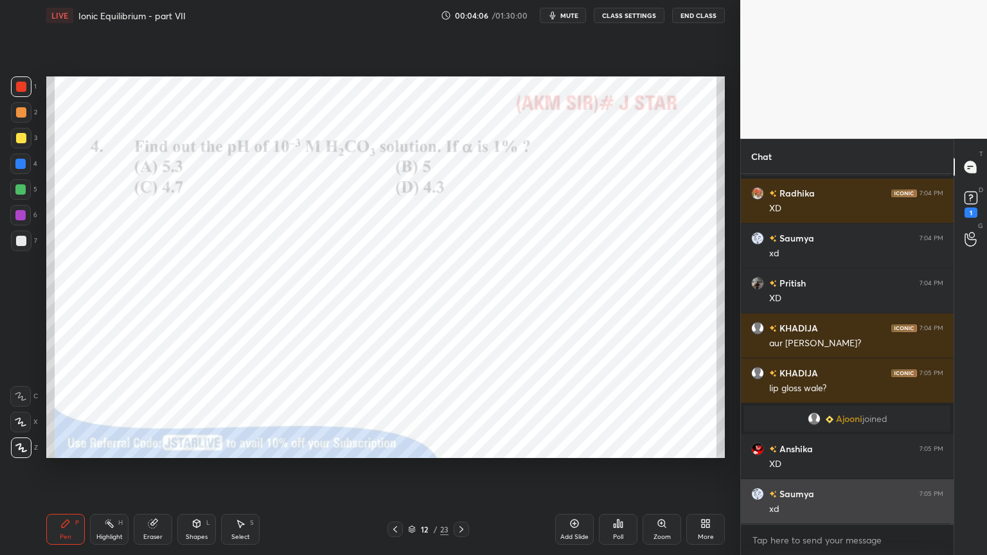
scroll to position [3649, 0]
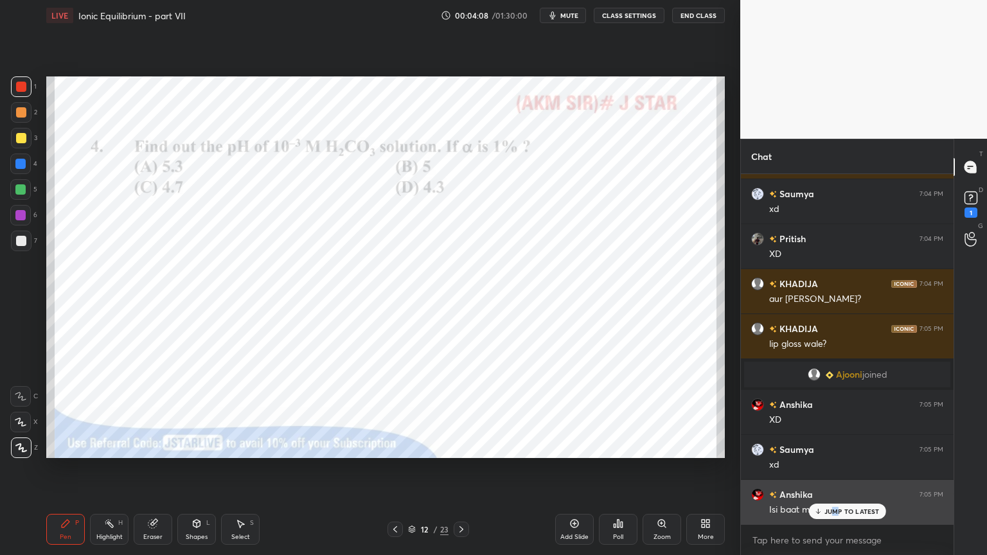
click at [834, 468] on p "JUMP TO LATEST" at bounding box center [851, 511] width 55 height 8
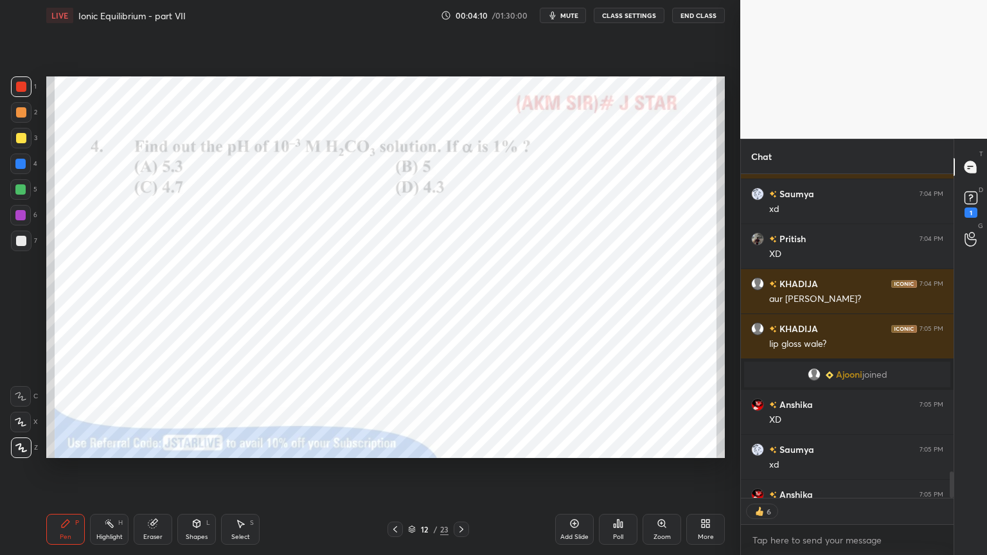
scroll to position [3676, 0]
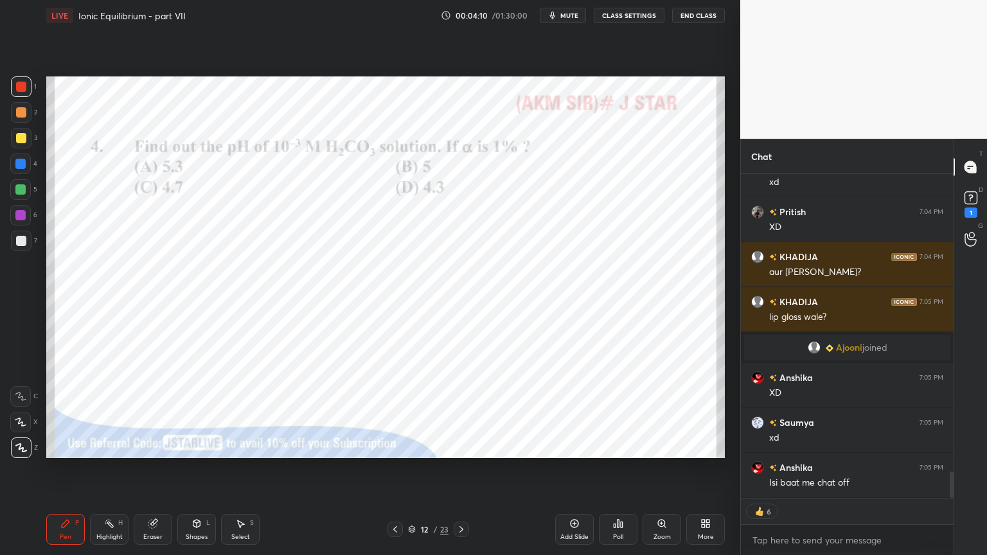
click at [951, 468] on div at bounding box center [951, 485] width 4 height 26
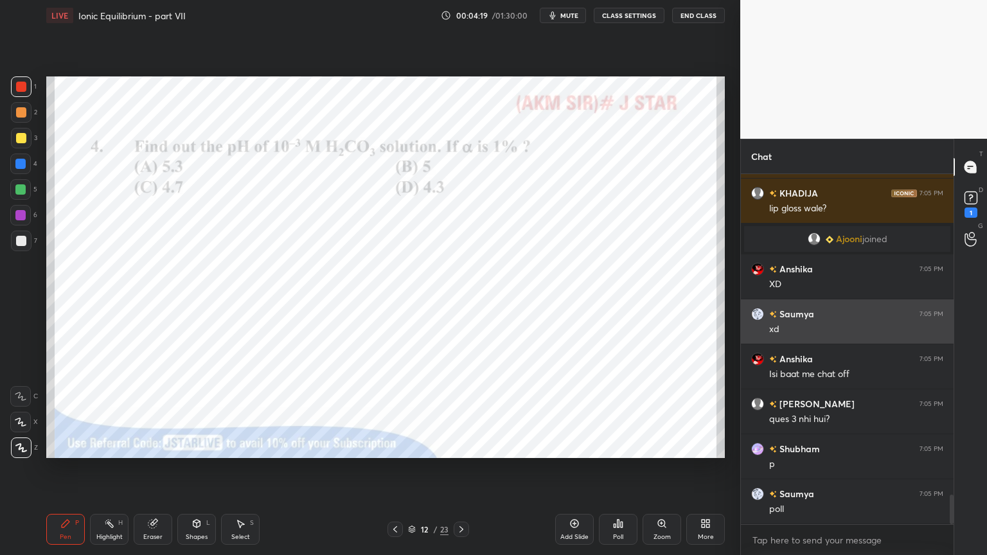
scroll to position [4, 4]
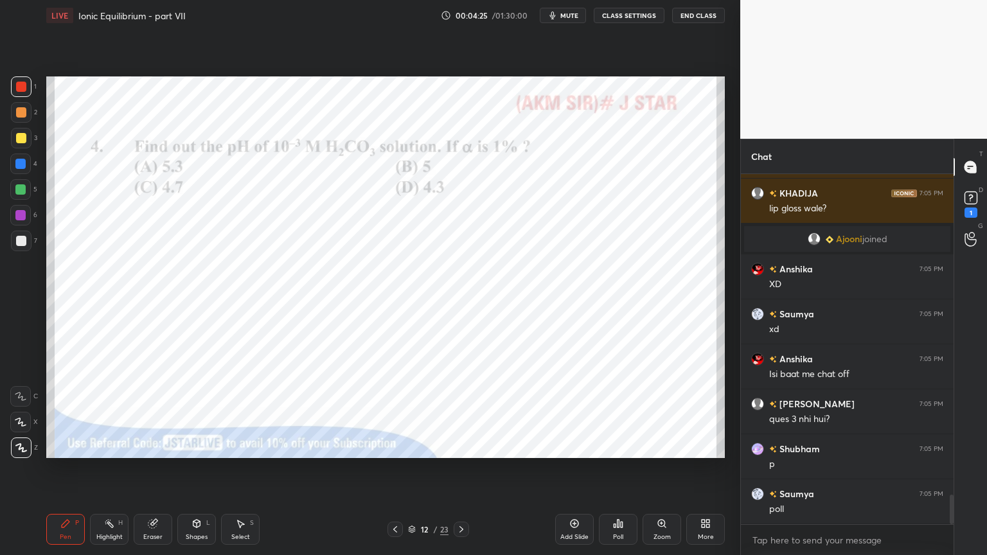
click at [391, 468] on icon at bounding box center [395, 529] width 10 height 10
click at [393, 468] on icon at bounding box center [395, 529] width 10 height 10
click at [101, 468] on div "Highlight H" at bounding box center [109, 529] width 39 height 31
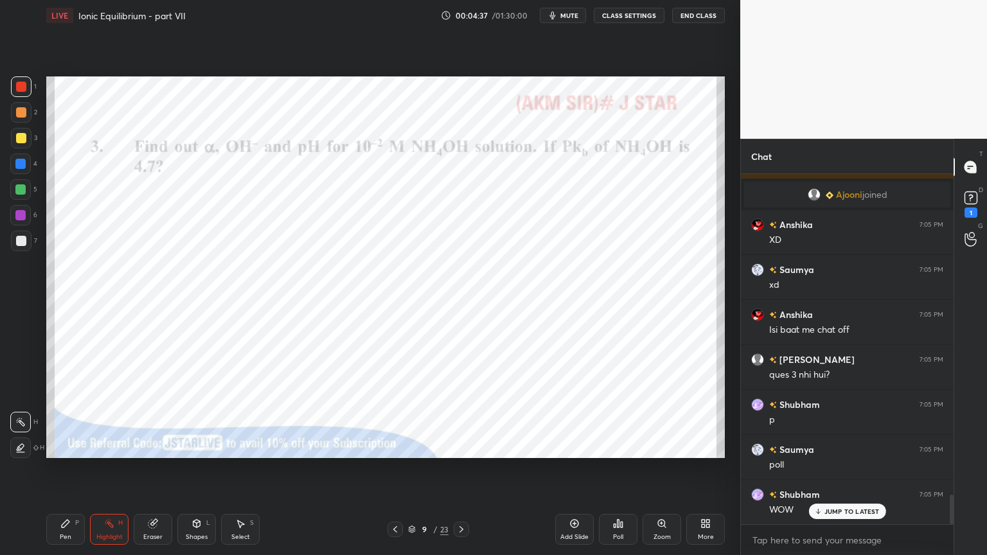
click at [396, 468] on icon at bounding box center [395, 529] width 10 height 10
click at [391, 468] on icon at bounding box center [395, 529] width 10 height 10
click at [390, 468] on icon at bounding box center [395, 529] width 10 height 10
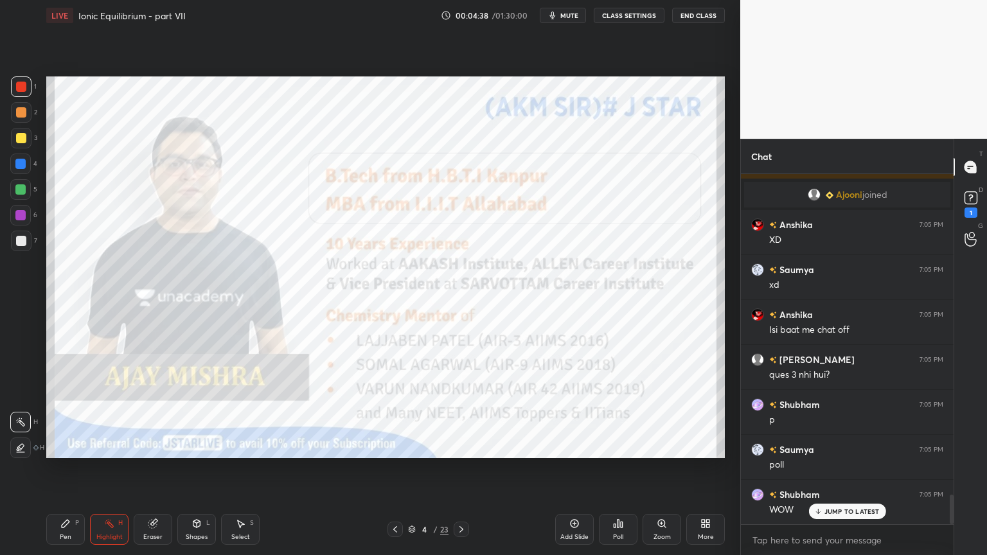
click at [390, 468] on icon at bounding box center [395, 529] width 10 height 10
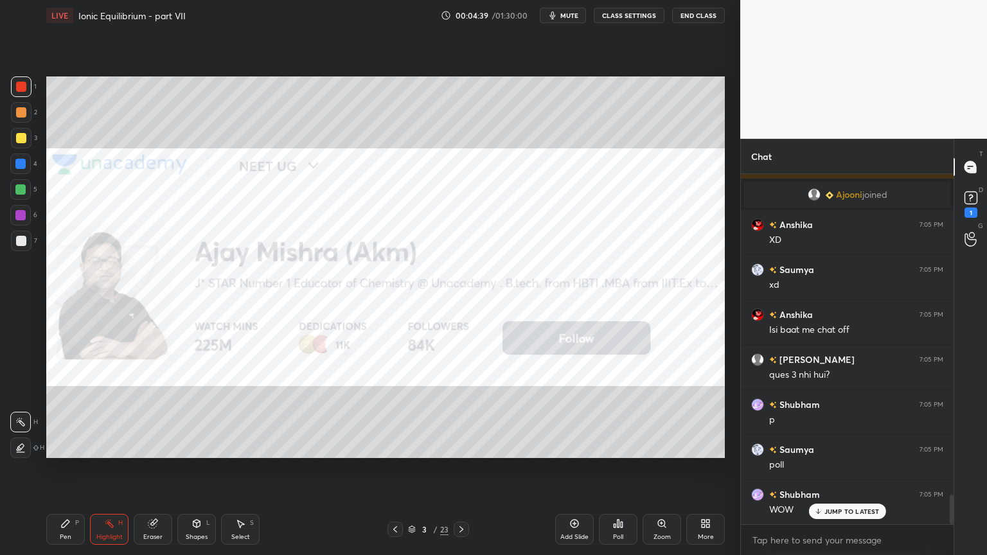
click at [459, 468] on icon at bounding box center [461, 529] width 10 height 10
click at [461, 468] on icon at bounding box center [461, 529] width 4 height 6
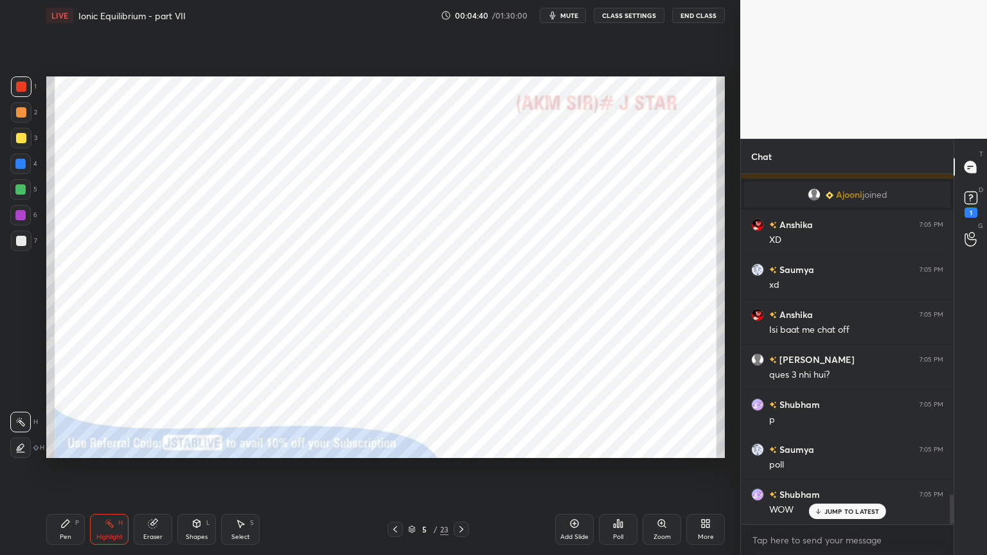
click at [461, 468] on icon at bounding box center [461, 529] width 4 height 6
click at [461, 468] on icon at bounding box center [461, 529] width 10 height 10
click at [462, 468] on icon at bounding box center [461, 529] width 4 height 6
click at [463, 468] on icon at bounding box center [461, 529] width 10 height 10
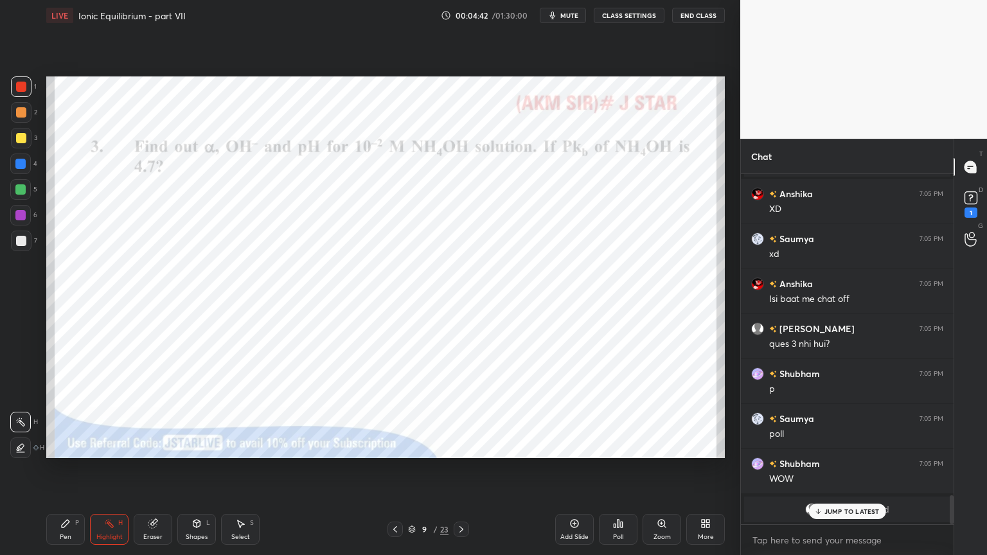
click at [463, 468] on icon at bounding box center [461, 529] width 10 height 10
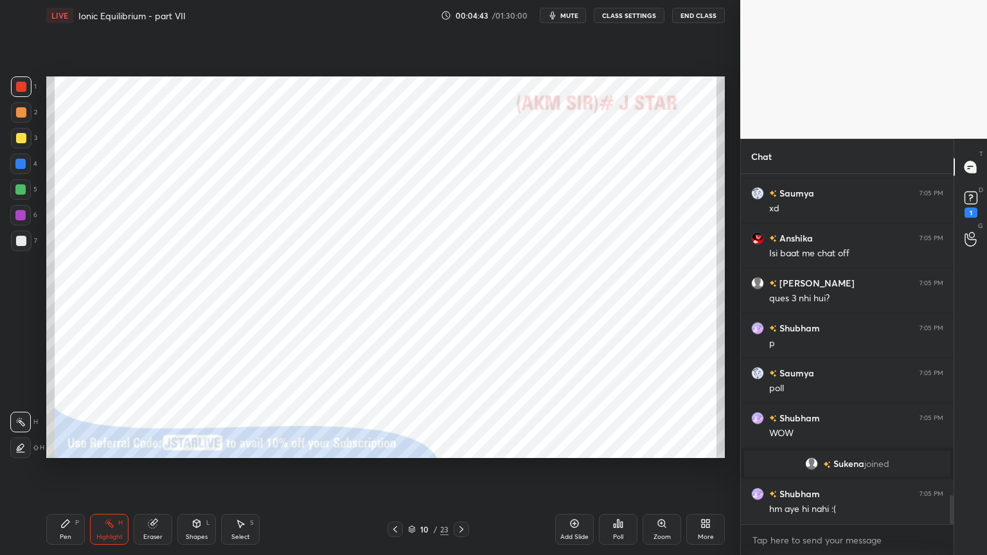
click at [463, 468] on icon at bounding box center [461, 529] width 10 height 10
click at [460, 468] on icon at bounding box center [461, 529] width 10 height 10
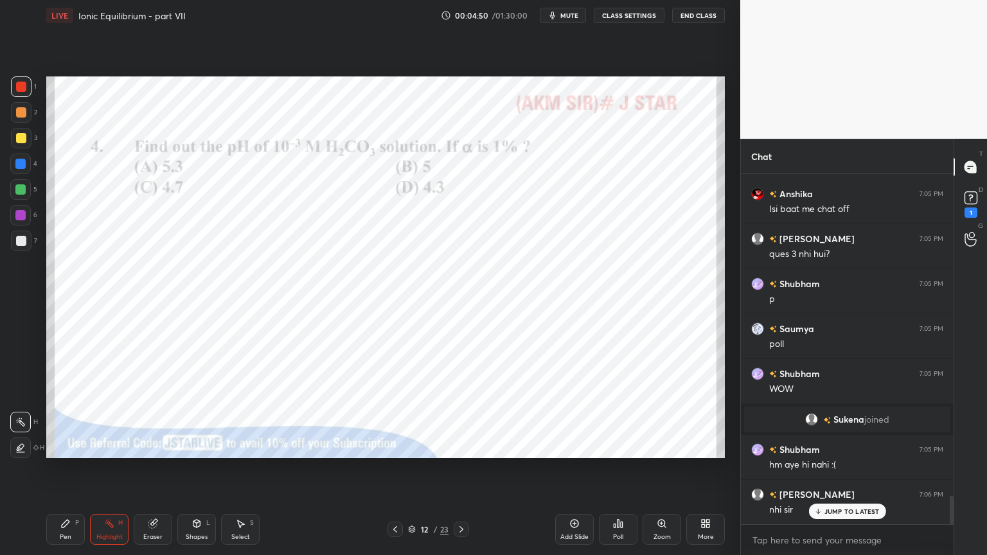
click at [845, 468] on p "JUMP TO LATEST" at bounding box center [851, 511] width 55 height 8
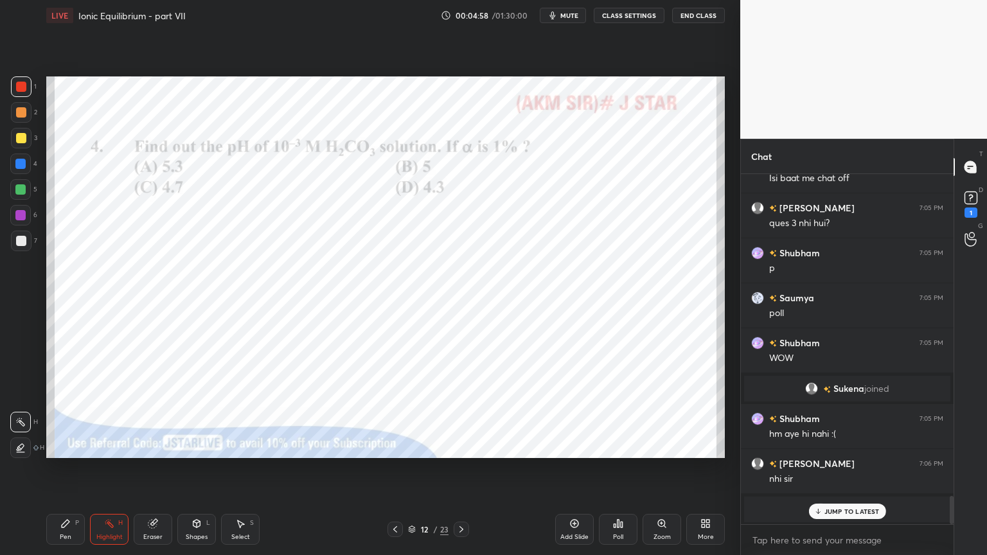
scroll to position [3865, 0]
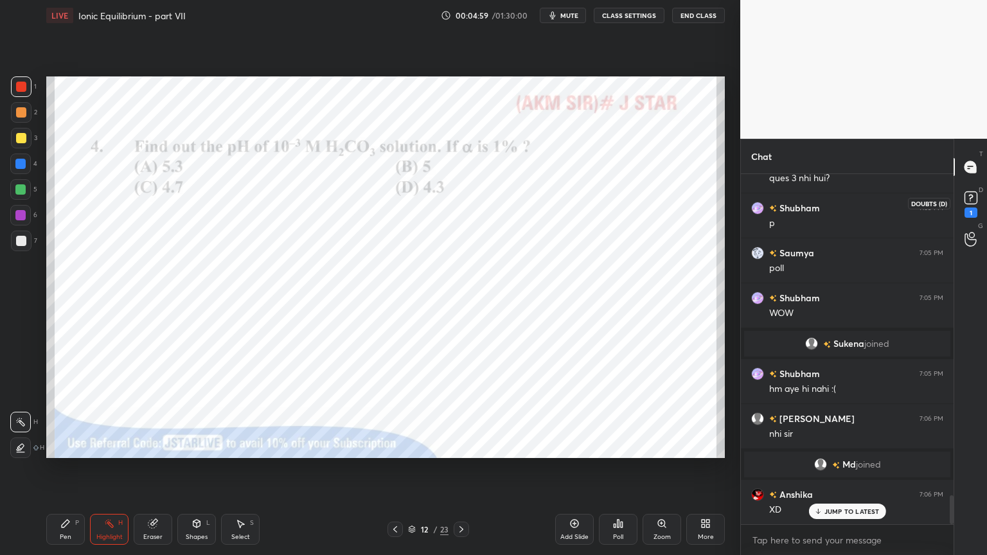
click at [975, 208] on div "1" at bounding box center [970, 212] width 13 height 10
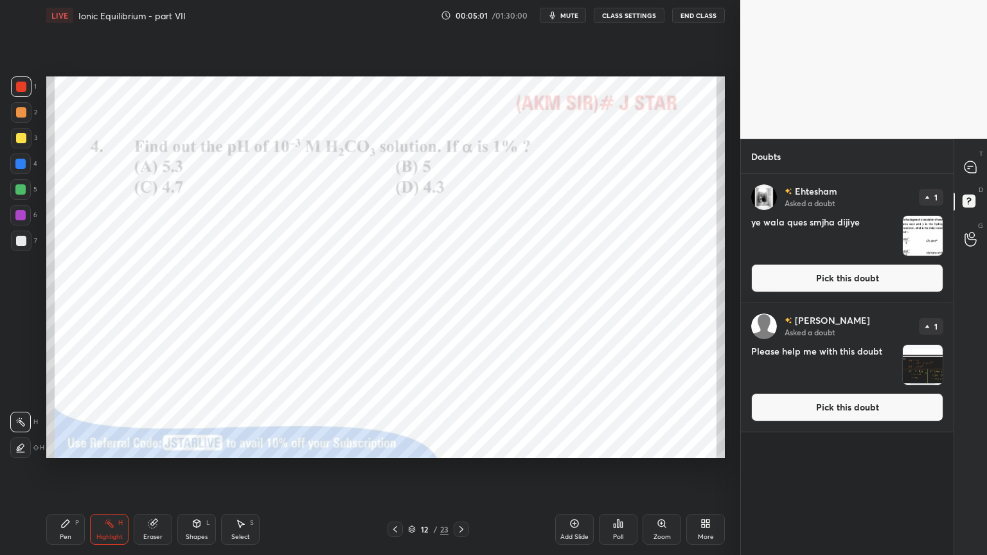
click at [856, 282] on button "Pick this doubt" at bounding box center [847, 278] width 192 height 28
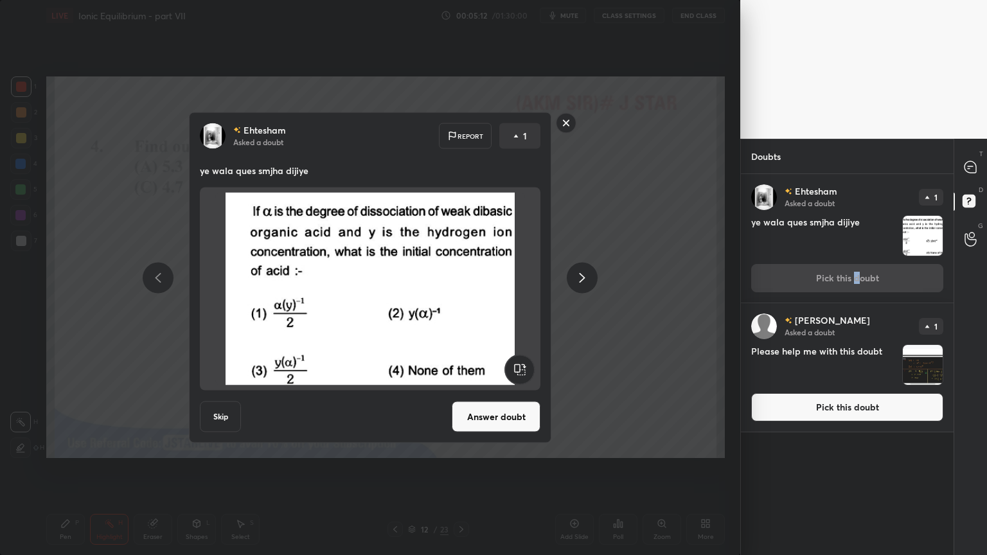
click at [493, 423] on button "Answer doubt" at bounding box center [496, 416] width 89 height 31
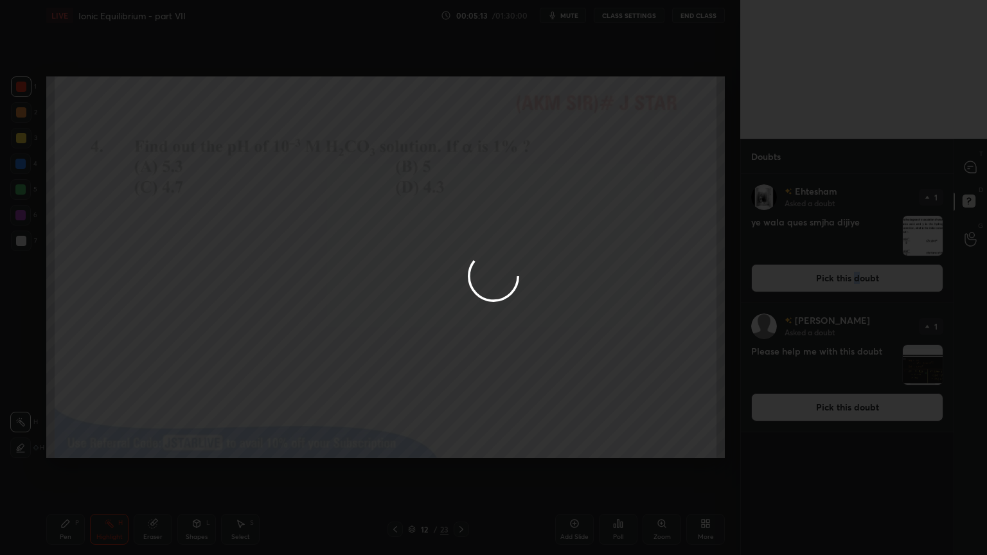
click at [108, 468] on div at bounding box center [493, 277] width 987 height 555
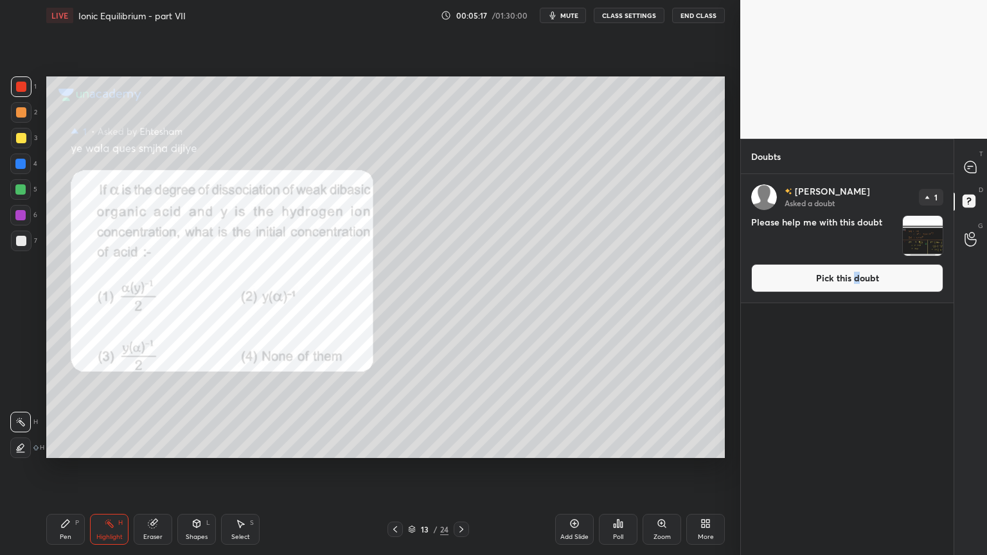
drag, startPoint x: 393, startPoint y: 527, endPoint x: 390, endPoint y: 509, distance: 18.2
click at [394, 468] on icon at bounding box center [395, 529] width 10 height 10
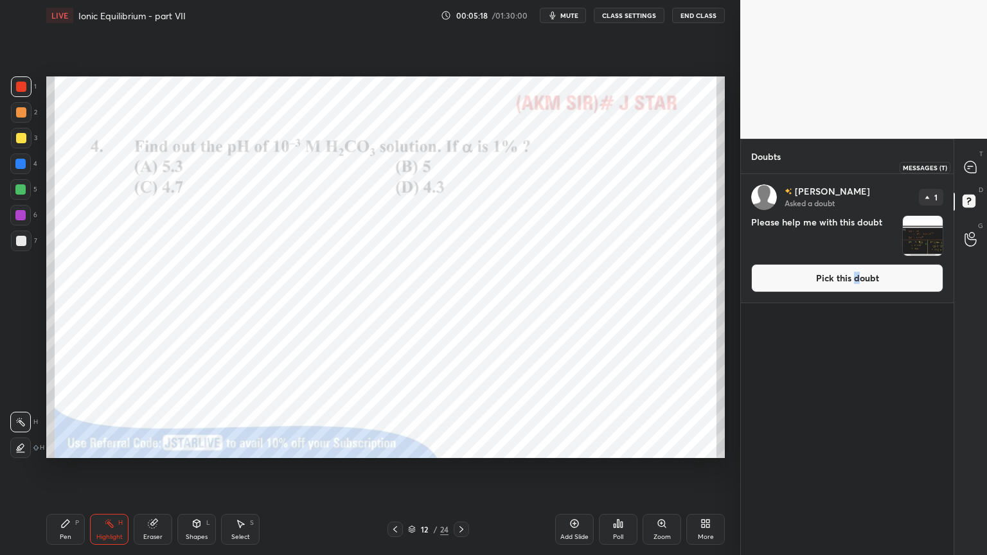
click at [968, 164] on icon at bounding box center [970, 167] width 13 height 13
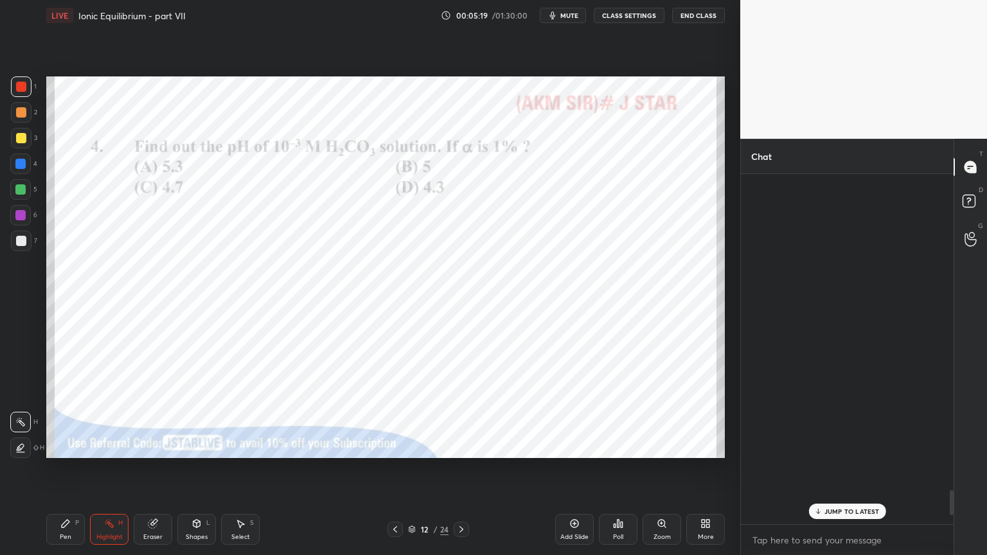
scroll to position [346, 209]
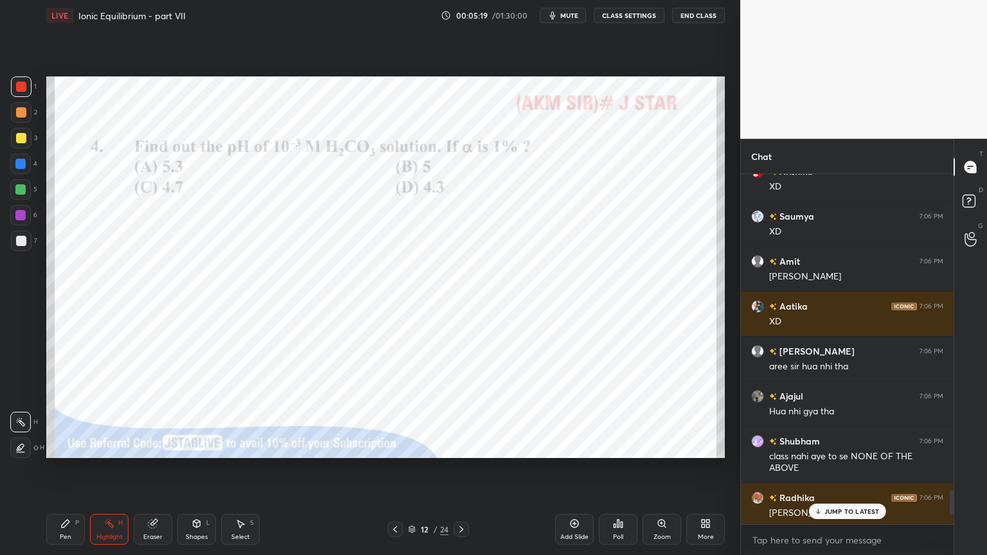
drag, startPoint x: 838, startPoint y: 509, endPoint x: 794, endPoint y: 488, distance: 48.3
click at [836, 468] on p "JUMP TO LATEST" at bounding box center [851, 511] width 55 height 8
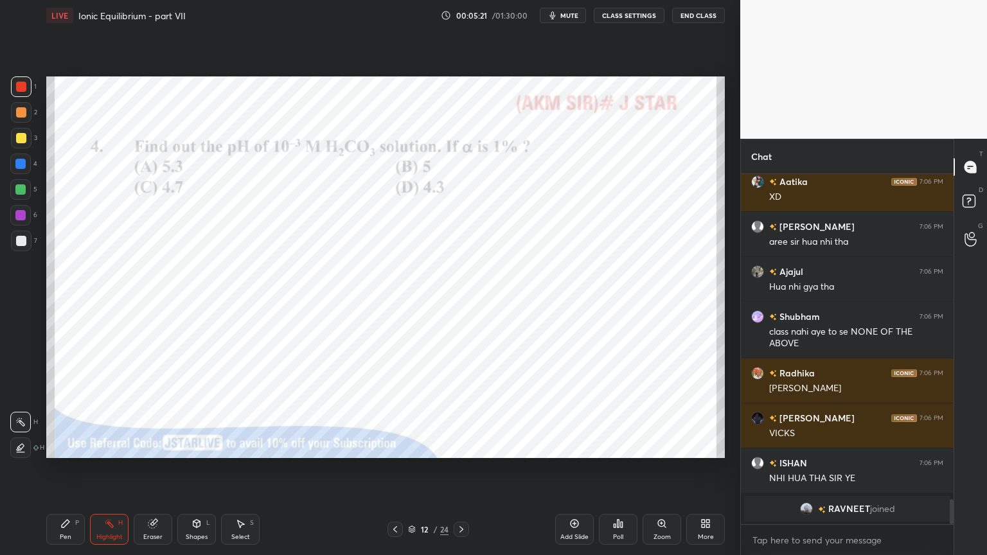
click at [626, 10] on button "CLASS SETTINGS" at bounding box center [629, 15] width 71 height 15
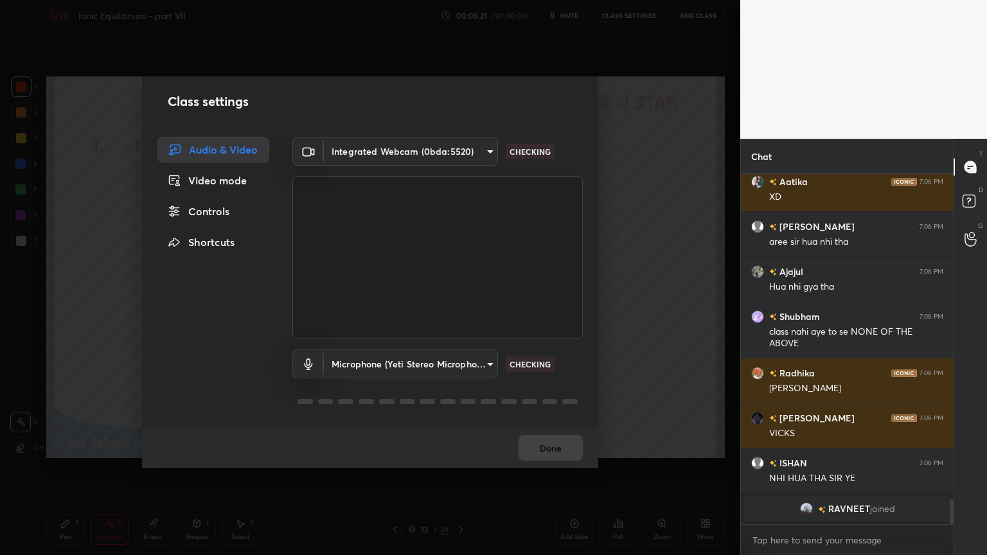
scroll to position [4, 4]
type textarea "x"
click at [221, 213] on div "Controls" at bounding box center [213, 212] width 112 height 26
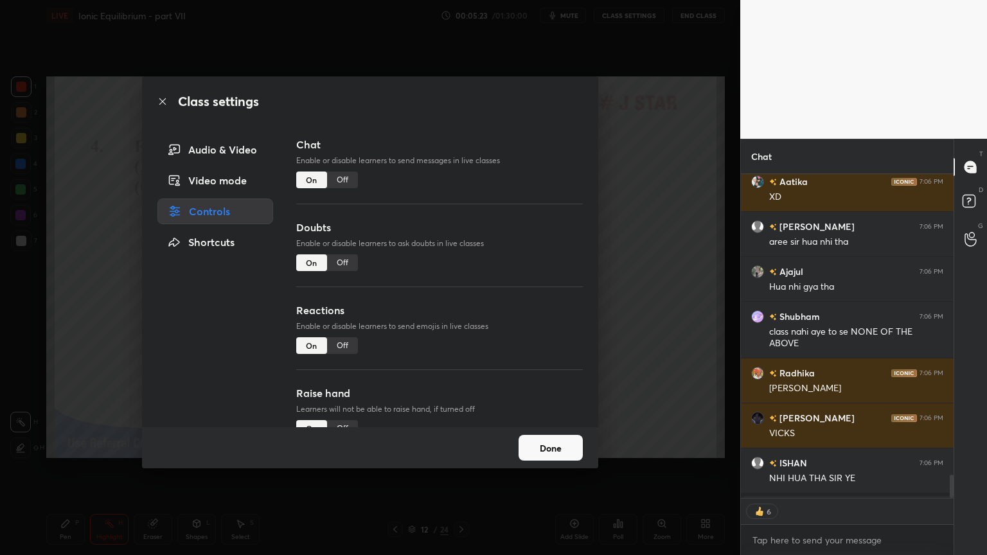
click at [342, 180] on div "Off" at bounding box center [342, 180] width 31 height 17
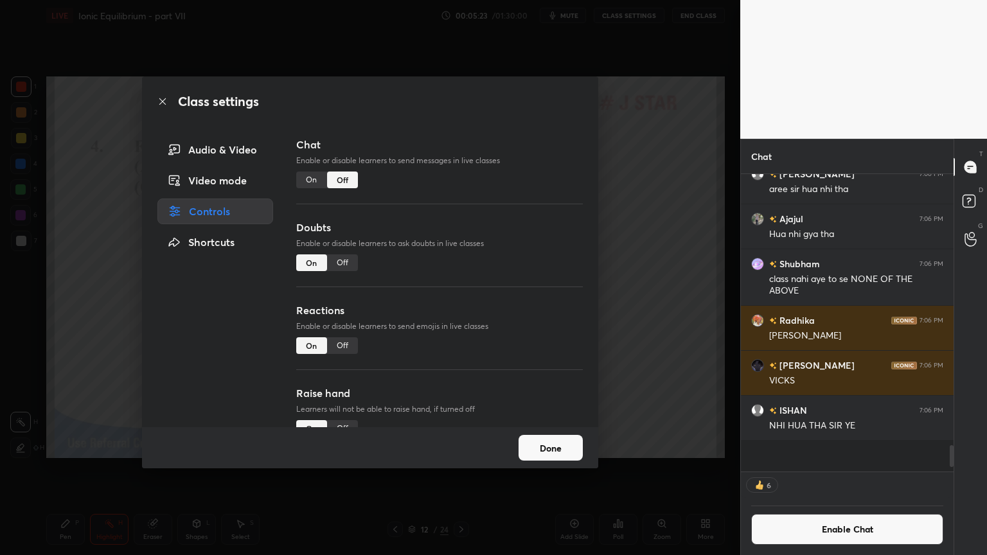
scroll to position [294, 209]
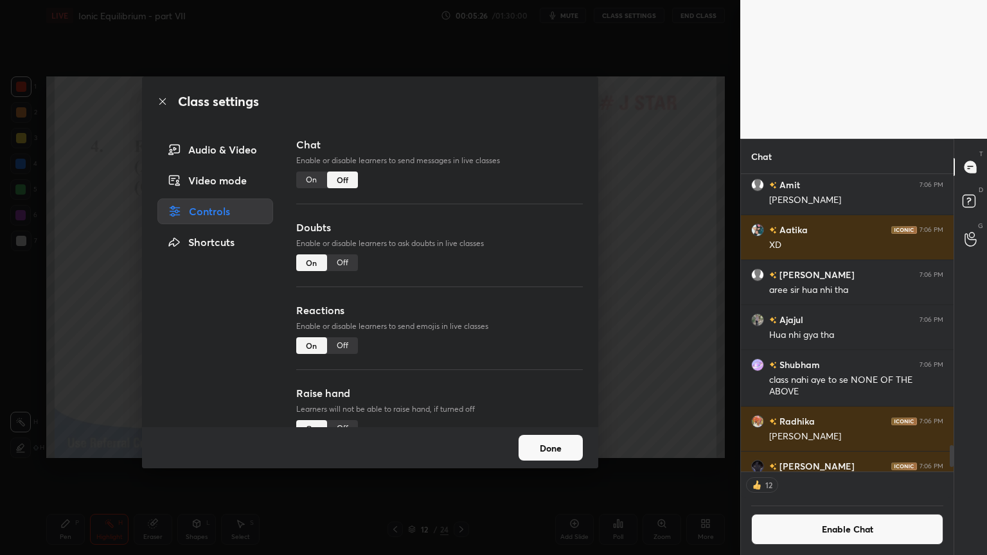
drag, startPoint x: 574, startPoint y: 232, endPoint x: 579, endPoint y: 280, distance: 48.5
click at [573, 315] on div "Chat Enable or disable learners to send messages in live classes On Off Doubts …" at bounding box center [439, 282] width 287 height 290
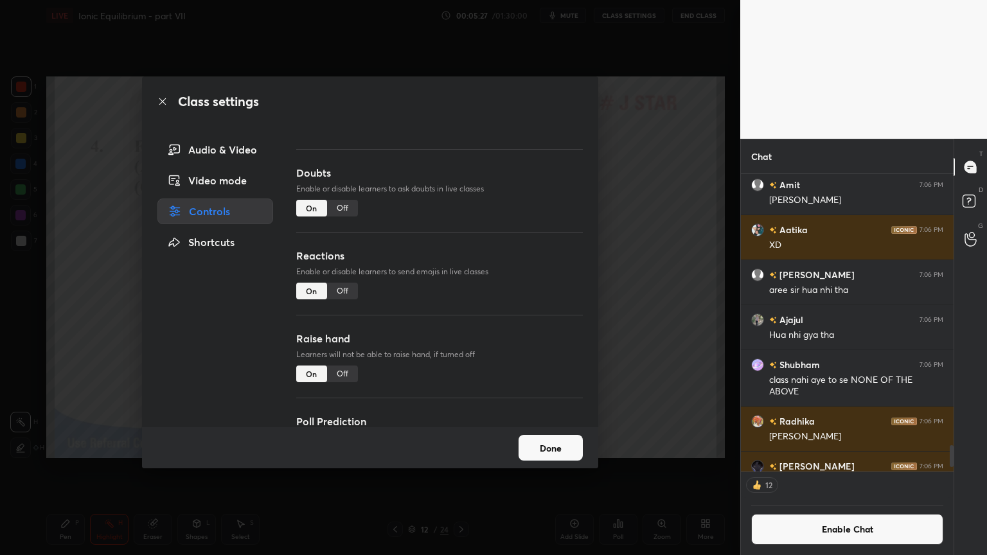
scroll to position [111, 0]
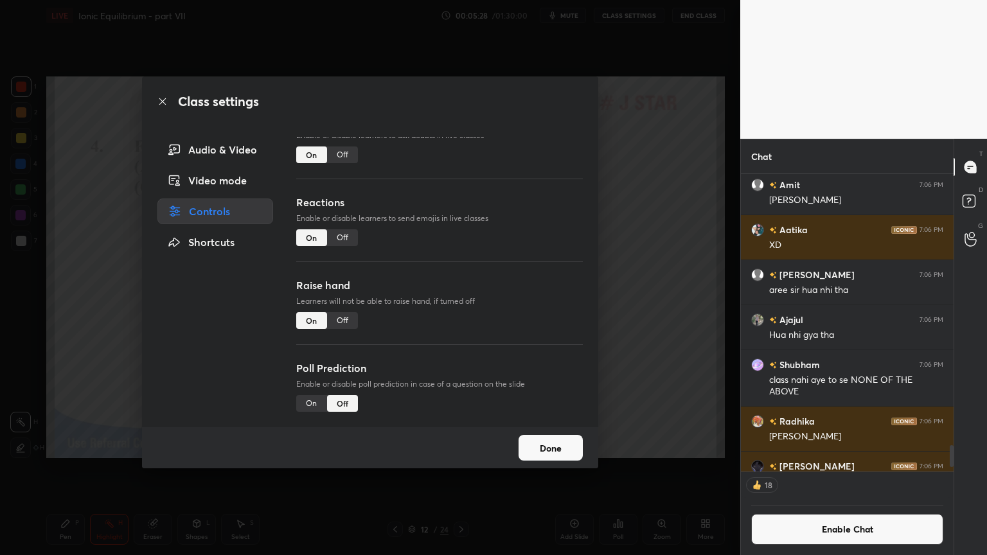
click at [342, 315] on div "Off" at bounding box center [342, 320] width 31 height 17
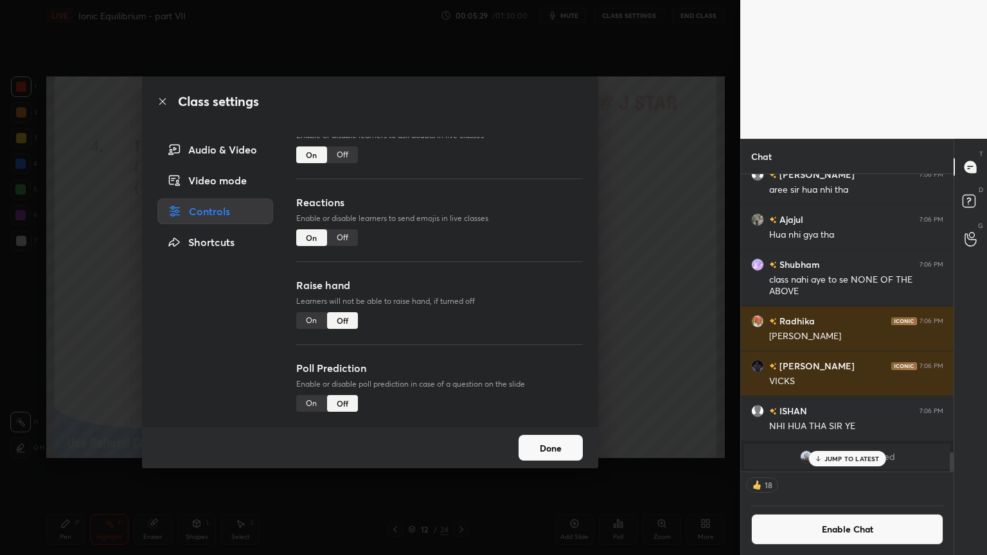
click at [558, 454] on button "Done" at bounding box center [550, 448] width 64 height 26
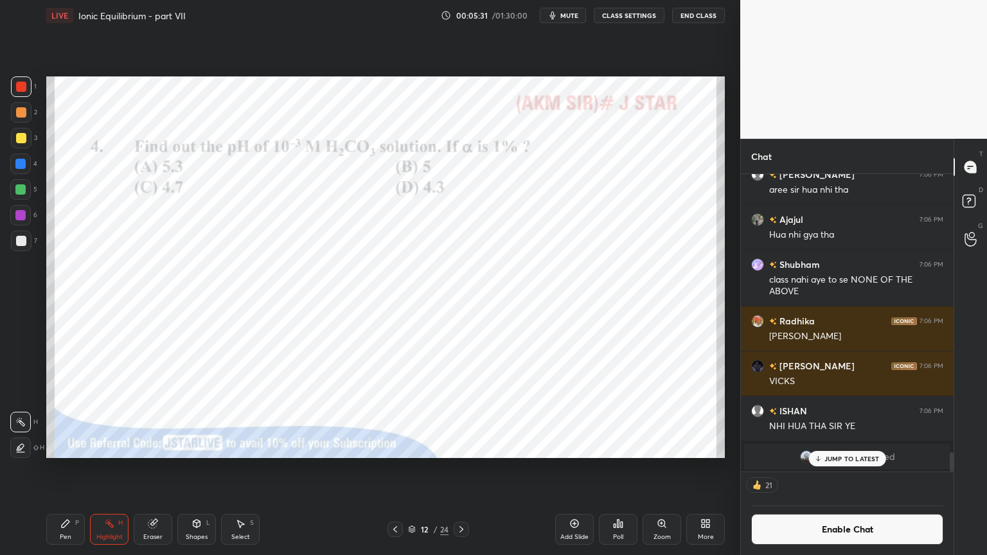
click at [414, 468] on icon at bounding box center [412, 527] width 6 height 3
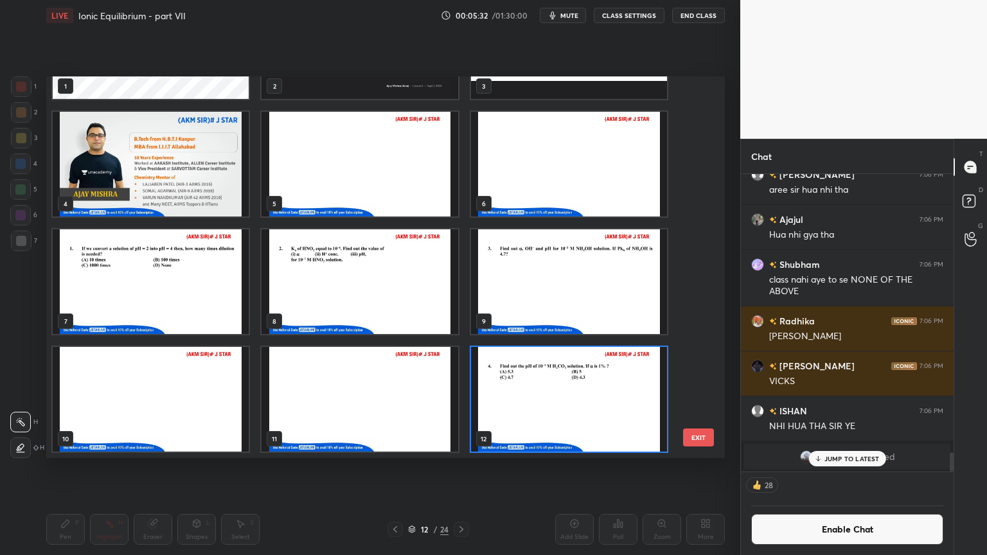
scroll to position [558, 0]
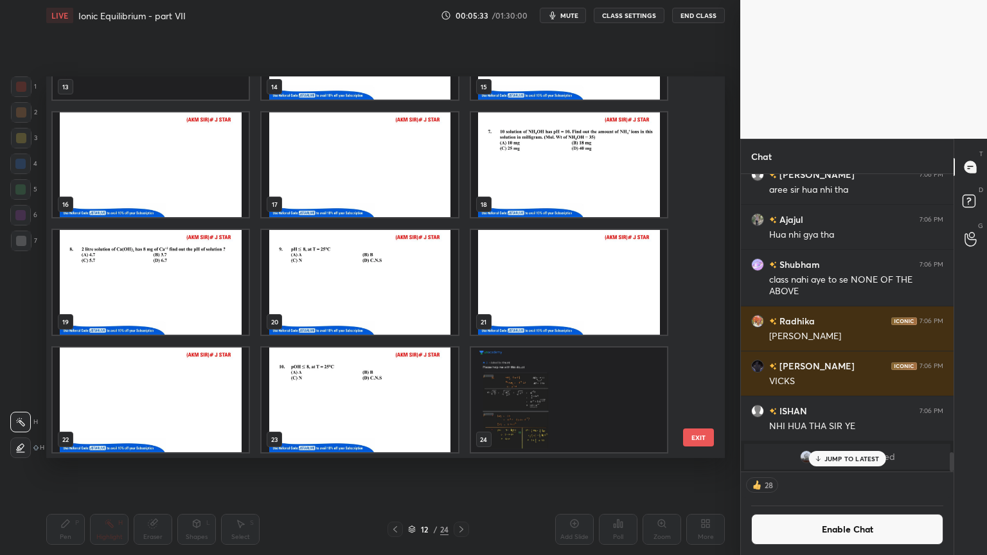
click at [558, 393] on img "grid" at bounding box center [569, 400] width 196 height 105
click at [557, 395] on img "grid" at bounding box center [569, 400] width 196 height 105
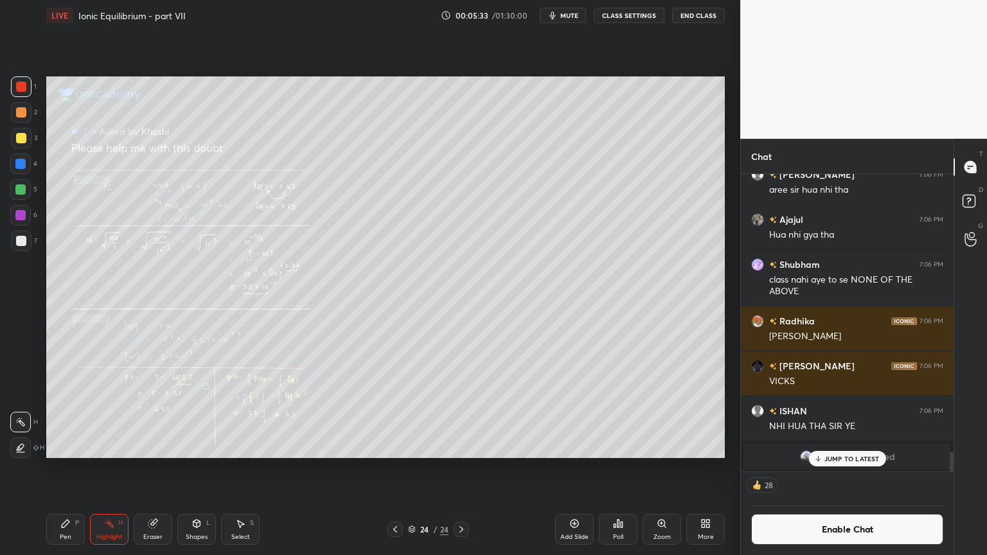
click at [556, 396] on img "grid" at bounding box center [569, 400] width 196 height 105
drag, startPoint x: 663, startPoint y: 533, endPoint x: 662, endPoint y: 540, distance: 7.1
click at [662, 468] on div "Zoom" at bounding box center [661, 537] width 17 height 6
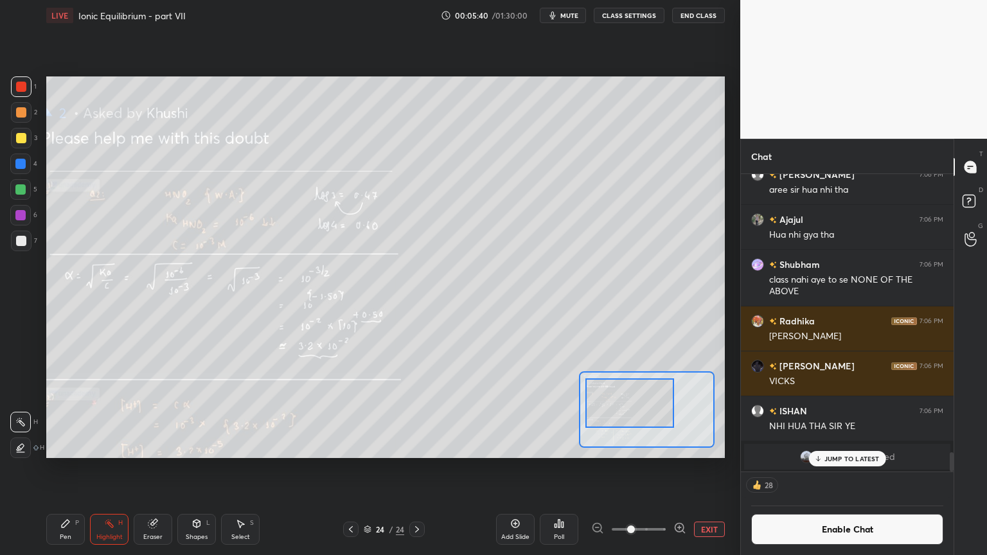
drag, startPoint x: 622, startPoint y: 409, endPoint x: 599, endPoint y: 401, distance: 24.0
click at [619, 406] on div at bounding box center [629, 402] width 89 height 49
drag, startPoint x: 69, startPoint y: 526, endPoint x: 73, endPoint y: 516, distance: 10.2
click at [72, 468] on div "Pen P" at bounding box center [65, 529] width 39 height 31
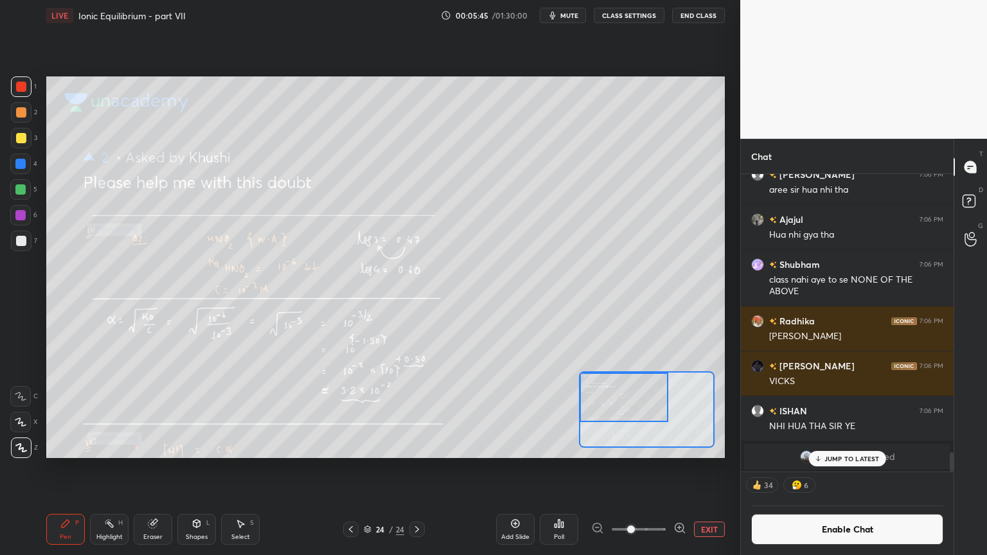
drag, startPoint x: 614, startPoint y: 408, endPoint x: 593, endPoint y: 403, distance: 21.7
click at [595, 403] on div at bounding box center [623, 397] width 89 height 49
click at [710, 468] on button "EXIT" at bounding box center [709, 529] width 31 height 15
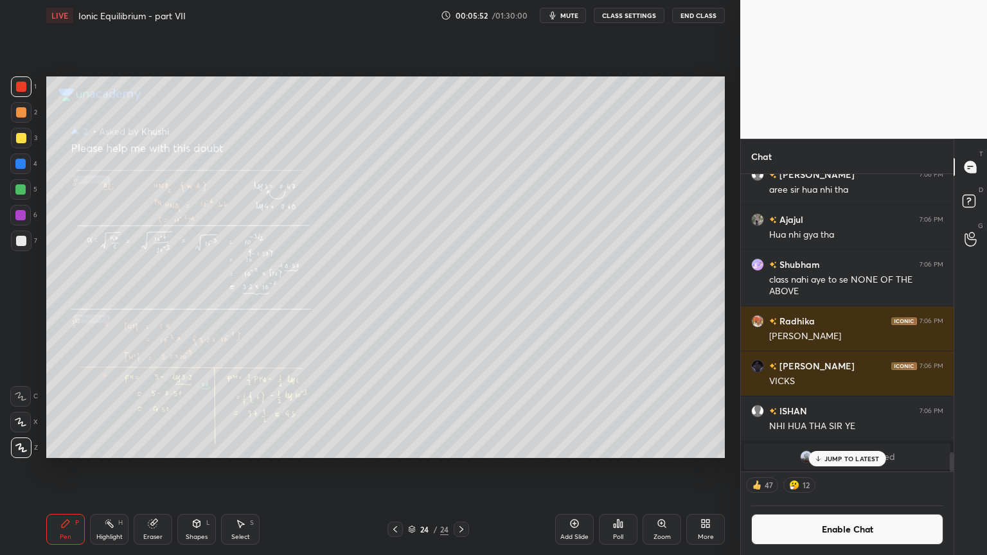
click at [392, 468] on icon at bounding box center [395, 529] width 10 height 10
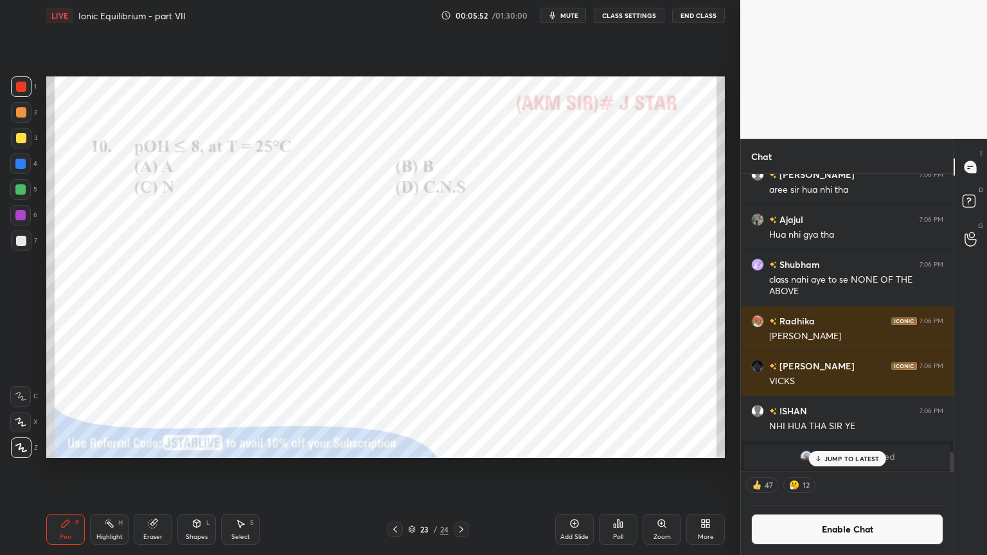
click at [392, 468] on icon at bounding box center [395, 529] width 10 height 10
click at [393, 468] on icon at bounding box center [395, 529] width 10 height 10
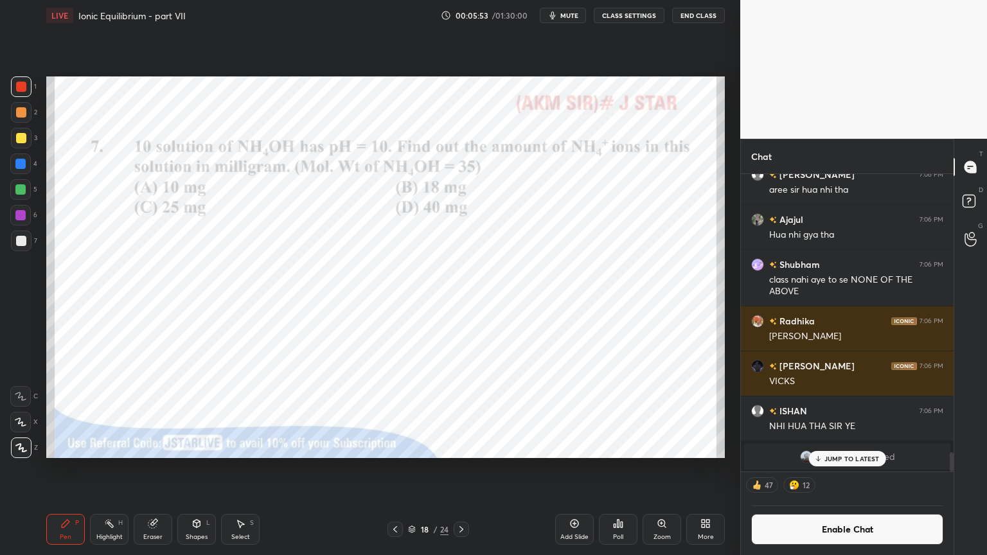
click at [392, 468] on icon at bounding box center [395, 529] width 10 height 10
click at [391, 468] on icon at bounding box center [395, 529] width 10 height 10
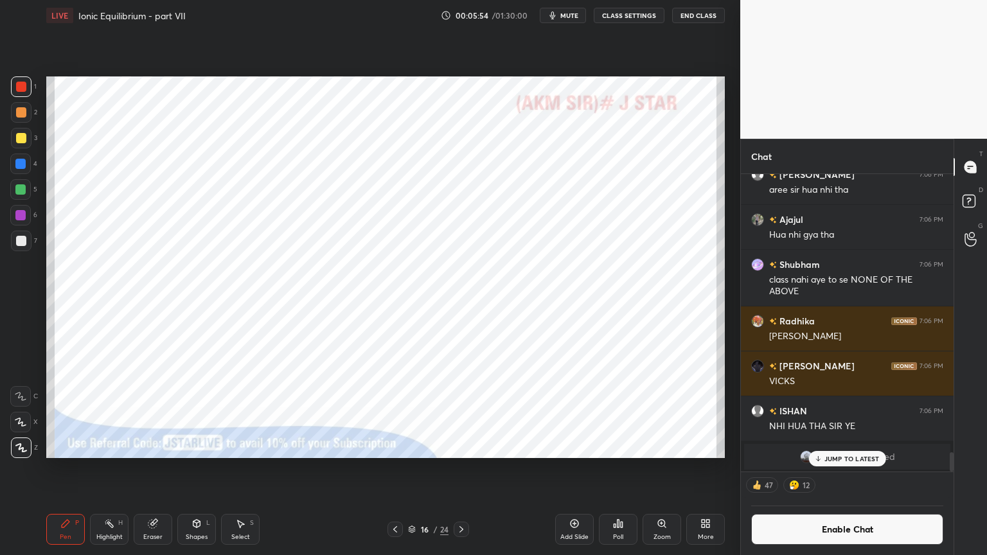
click at [391, 468] on icon at bounding box center [395, 529] width 10 height 10
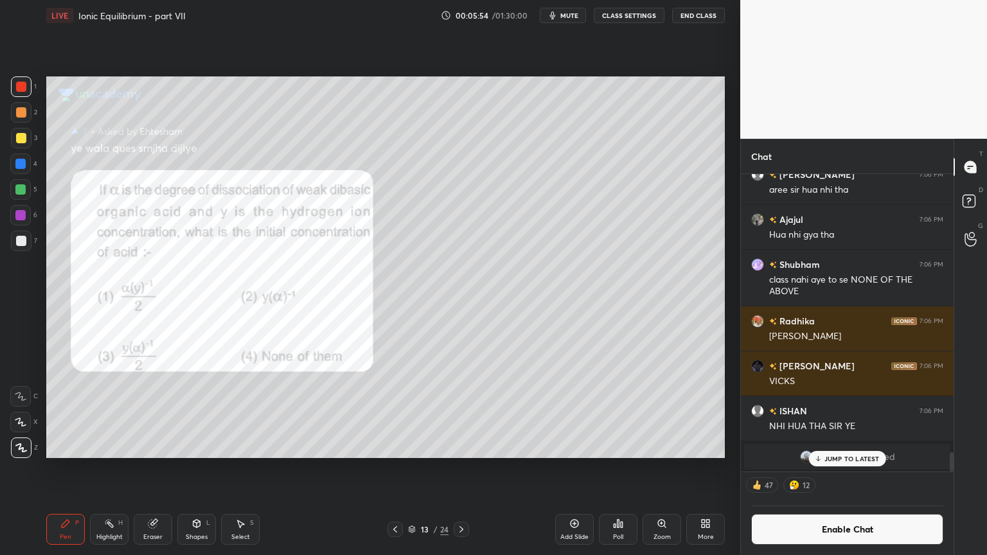
click at [391, 468] on icon at bounding box center [395, 529] width 10 height 10
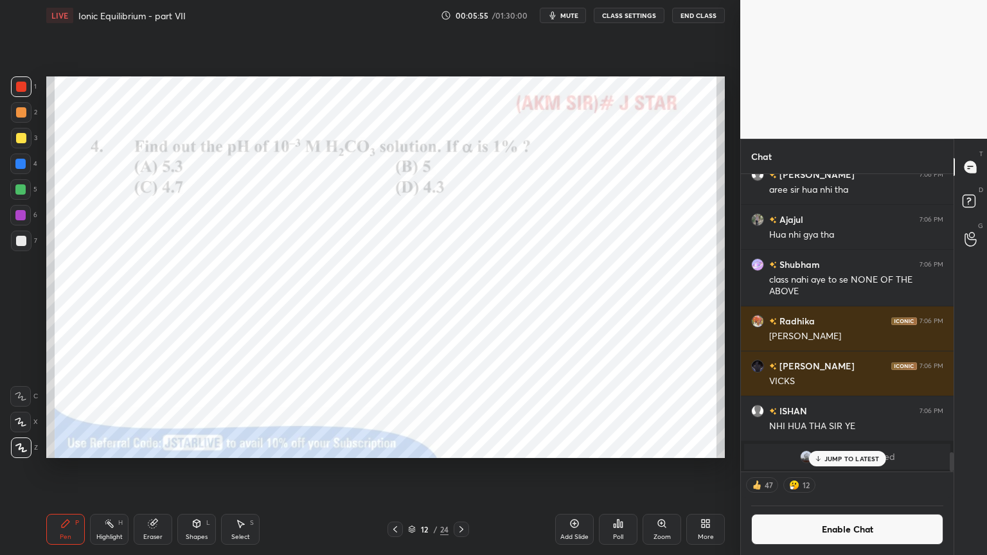
click at [391, 468] on icon at bounding box center [395, 529] width 10 height 10
click at [461, 468] on icon at bounding box center [461, 529] width 10 height 10
drag, startPoint x: 460, startPoint y: 528, endPoint x: 467, endPoint y: 525, distance: 7.5
click at [460, 468] on icon at bounding box center [461, 529] width 10 height 10
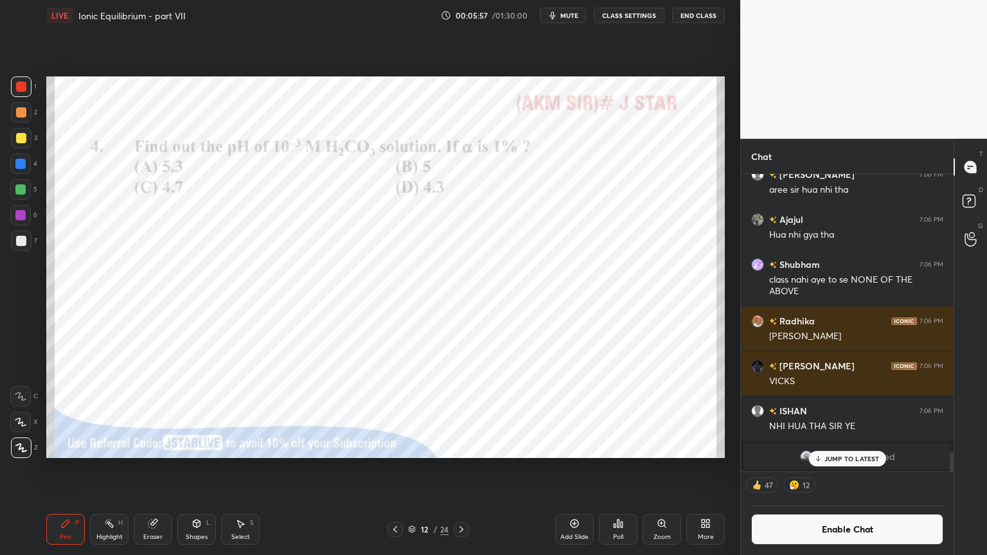
click at [155, 468] on div "Eraser" at bounding box center [152, 537] width 19 height 6
click at [395, 468] on icon at bounding box center [395, 529] width 10 height 10
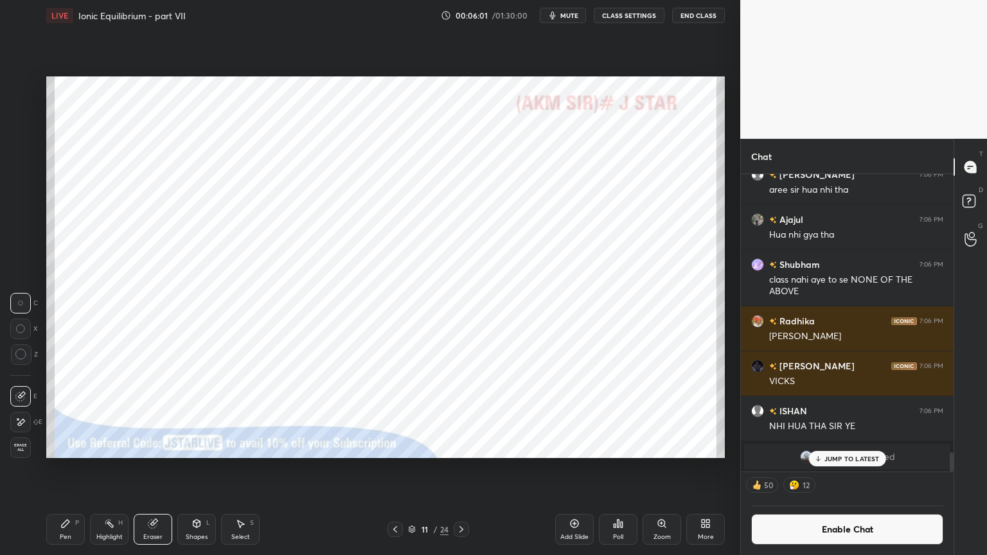
click at [398, 468] on icon at bounding box center [395, 529] width 10 height 10
click at [152, 468] on div "Eraser" at bounding box center [153, 529] width 39 height 31
click at [62, 468] on div "Pen P" at bounding box center [65, 529] width 39 height 31
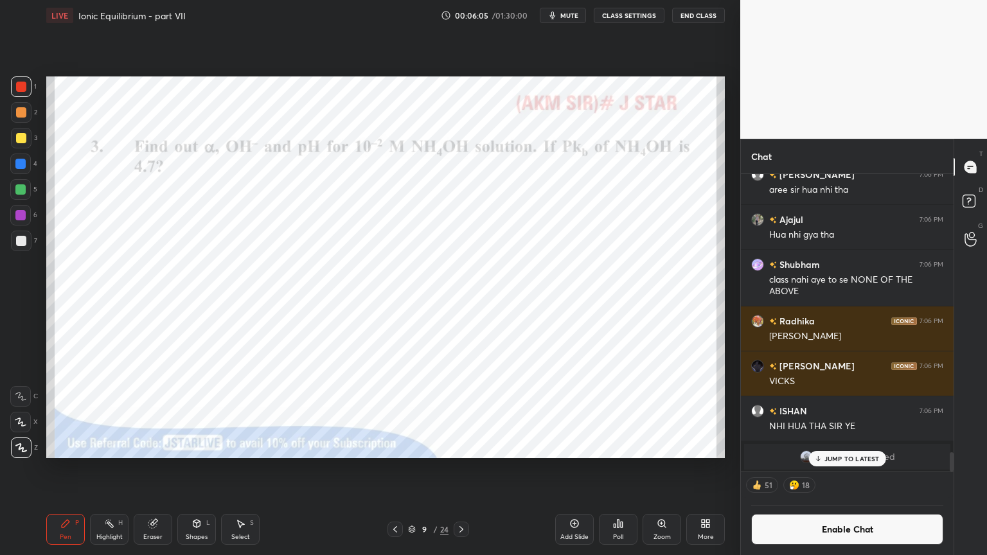
drag, startPoint x: 30, startPoint y: 92, endPoint x: 39, endPoint y: 102, distance: 13.7
click at [30, 93] on div at bounding box center [21, 86] width 21 height 21
drag, startPoint x: 848, startPoint y: 460, endPoint x: 837, endPoint y: 458, distance: 11.1
click at [845, 458] on p "JUMP TO LATEST" at bounding box center [851, 459] width 55 height 8
click at [851, 468] on button "Enable Chat" at bounding box center [847, 529] width 192 height 31
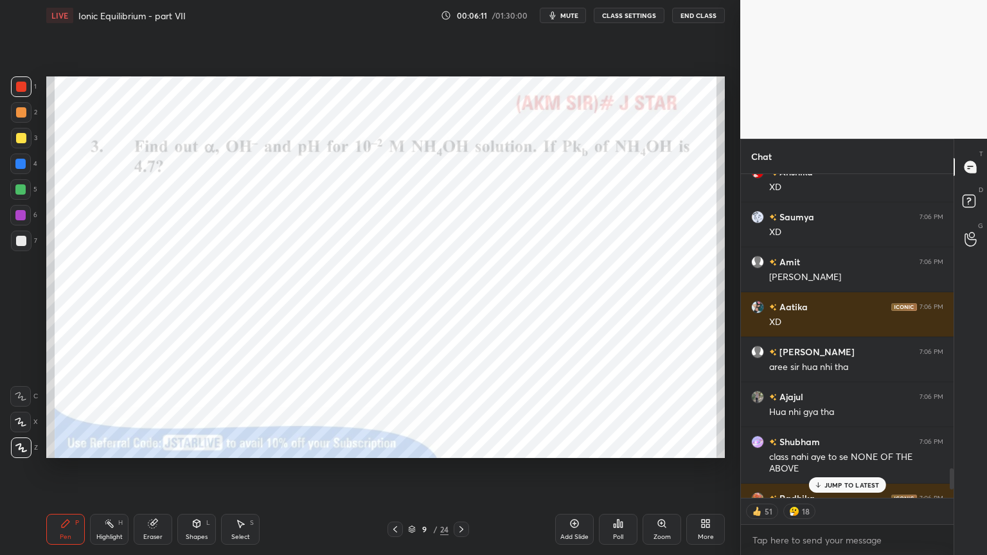
scroll to position [321, 209]
click at [848, 468] on p "JUMP TO LATEST" at bounding box center [851, 485] width 55 height 8
type textarea "x"
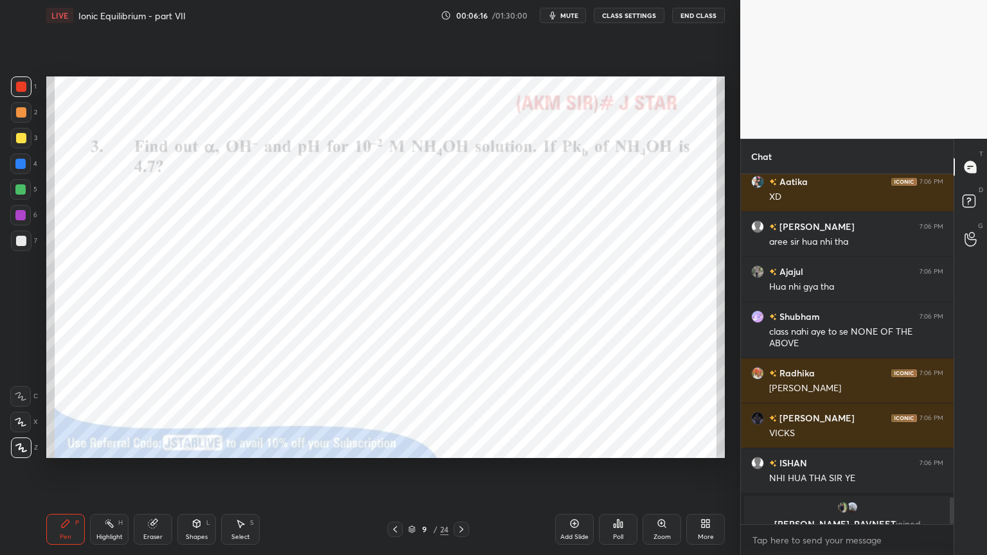
scroll to position [4208, 0]
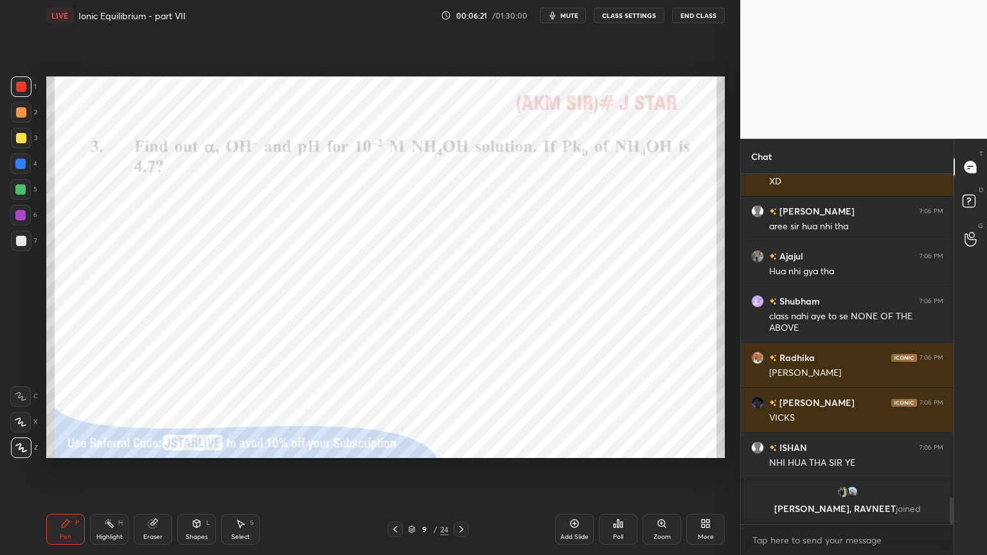
click at [97, 468] on div "Highlight" at bounding box center [109, 537] width 26 height 6
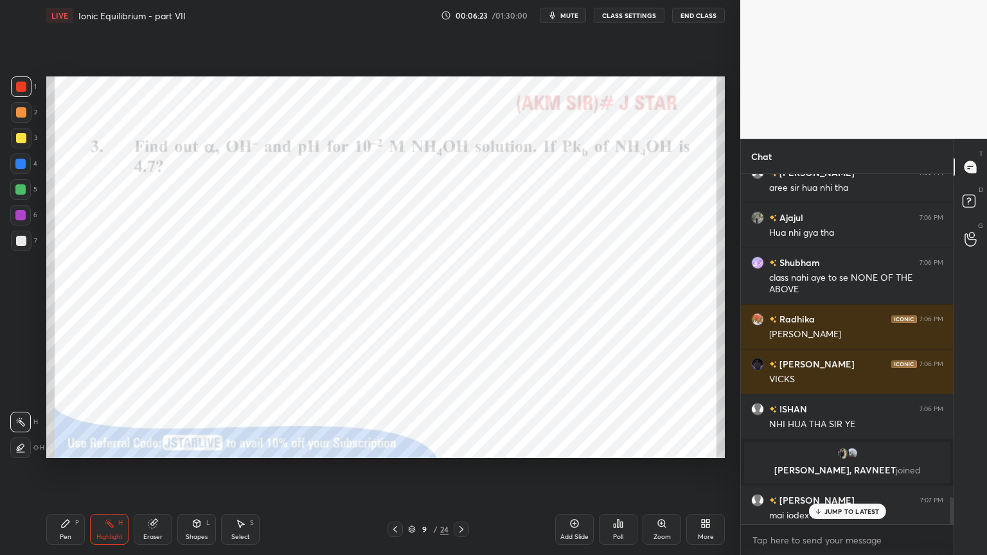
scroll to position [4214, 0]
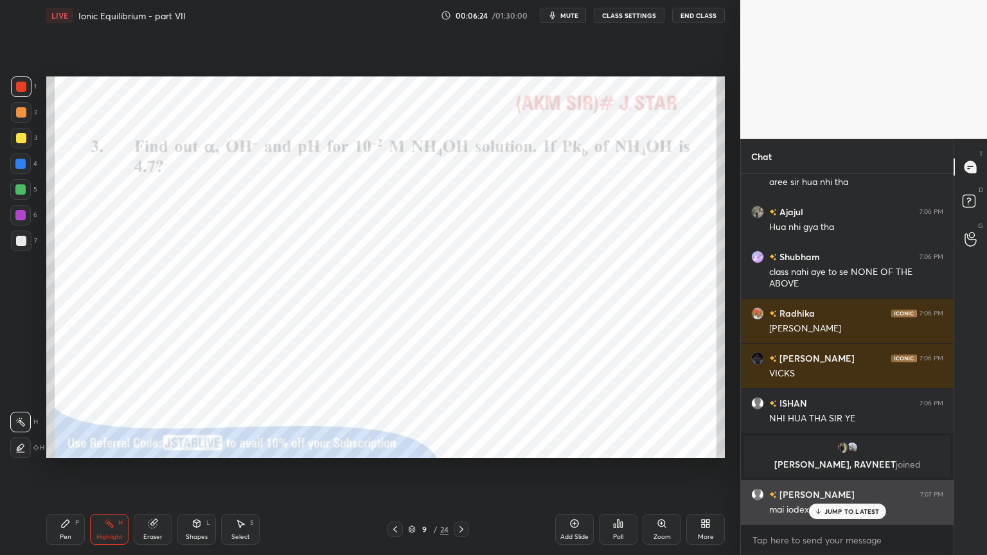
click at [833, 468] on div "JUMP TO LATEST" at bounding box center [846, 511] width 77 height 15
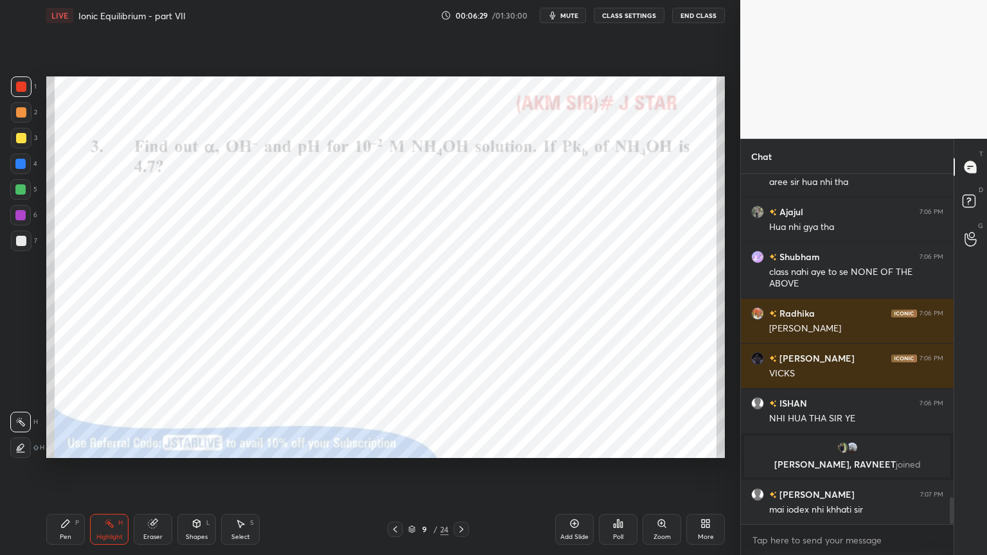
scroll to position [4260, 0]
click at [398, 468] on icon at bounding box center [395, 529] width 10 height 10
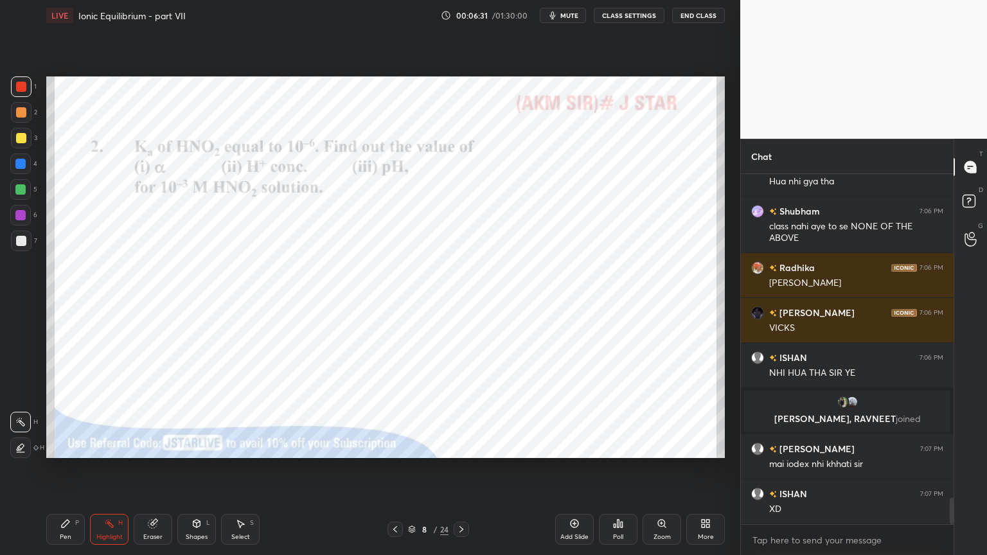
click at [467, 468] on div at bounding box center [461, 529] width 15 height 15
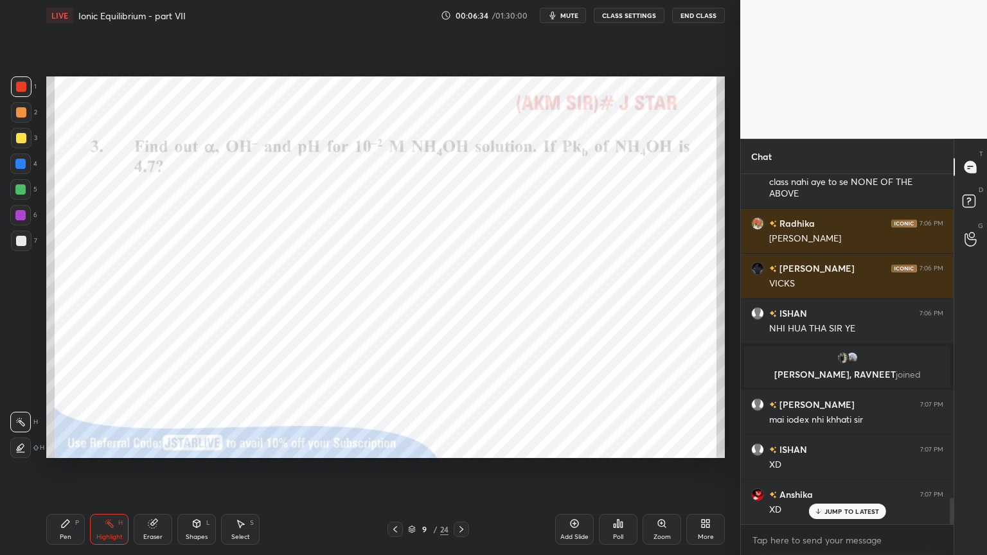
scroll to position [4350, 0]
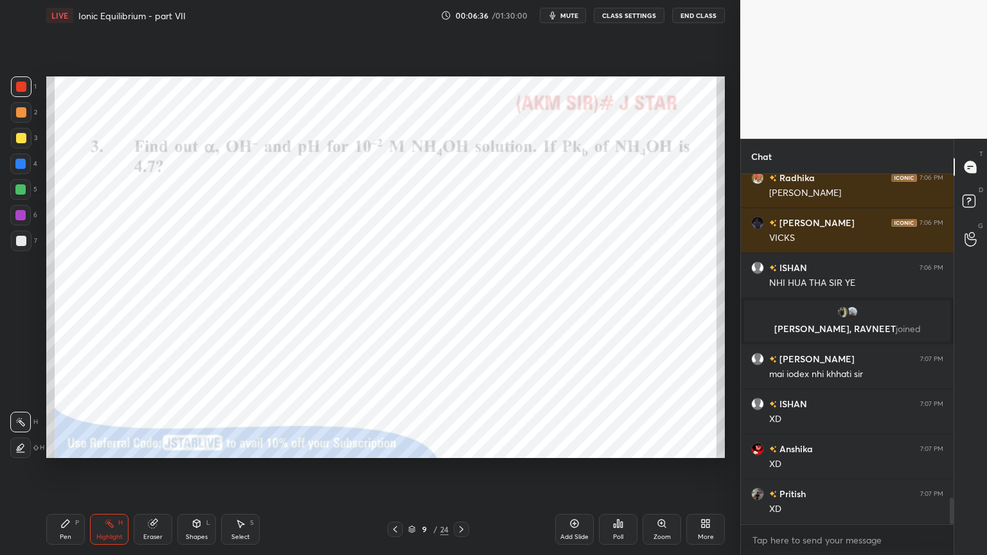
click at [118, 468] on div "Highlight H" at bounding box center [109, 529] width 39 height 31
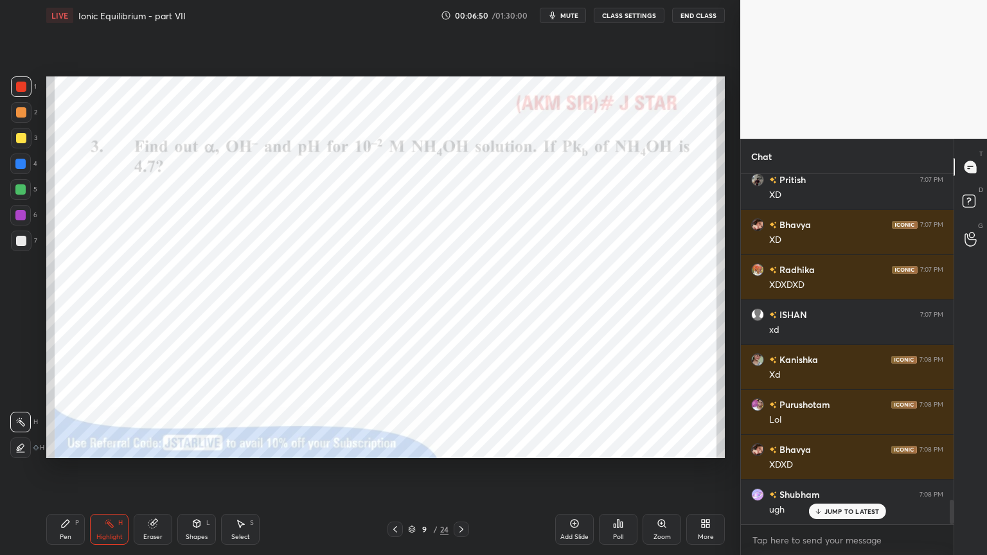
scroll to position [4709, 0]
click at [115, 468] on div "Highlight" at bounding box center [109, 537] width 26 height 6
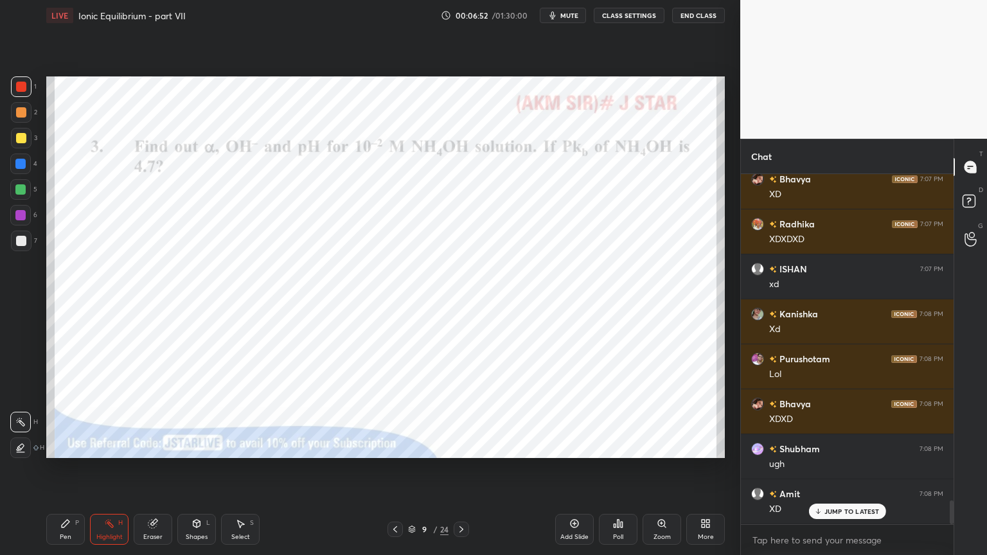
scroll to position [4754, 0]
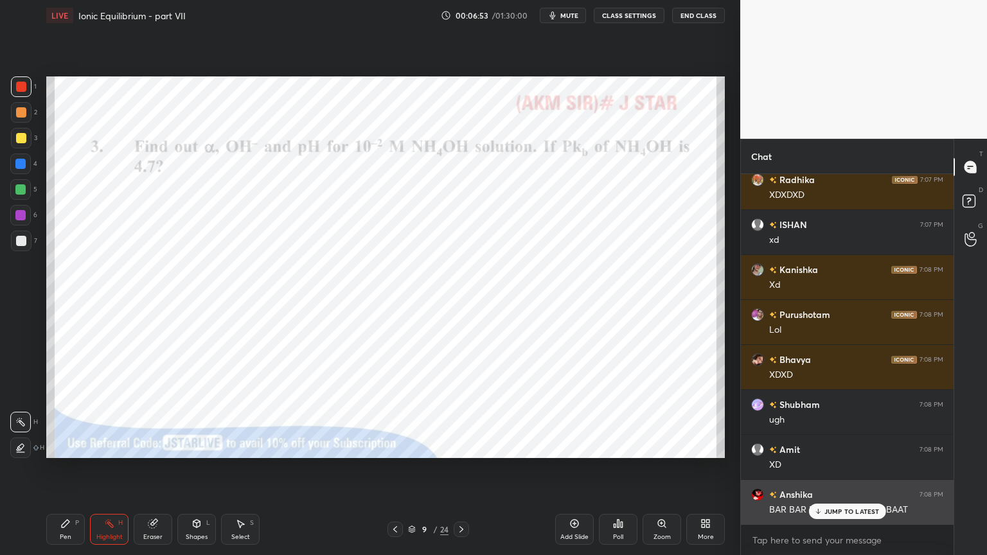
drag, startPoint x: 878, startPoint y: 509, endPoint x: 848, endPoint y: 506, distance: 29.8
click at [876, 468] on p "JUMP TO LATEST" at bounding box center [851, 511] width 55 height 8
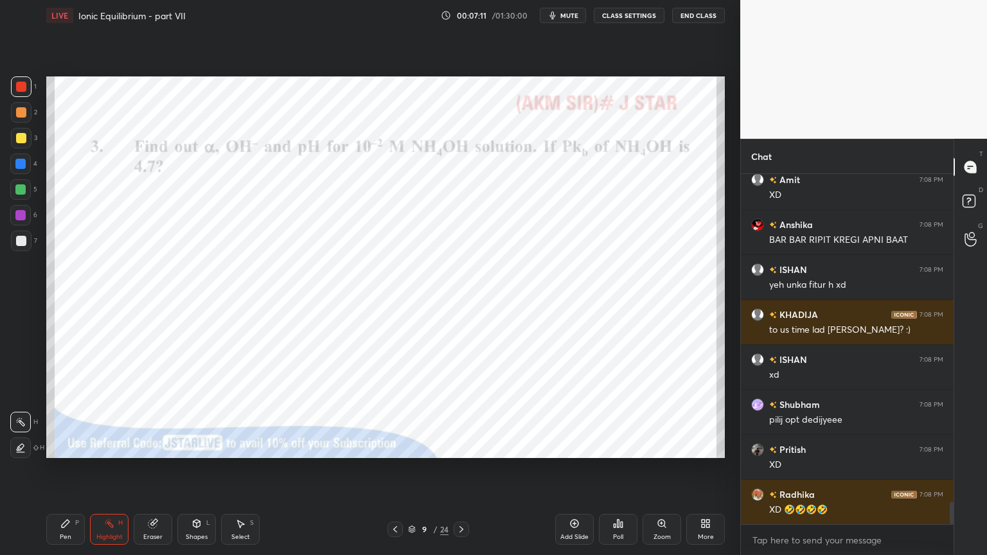
scroll to position [5069, 0]
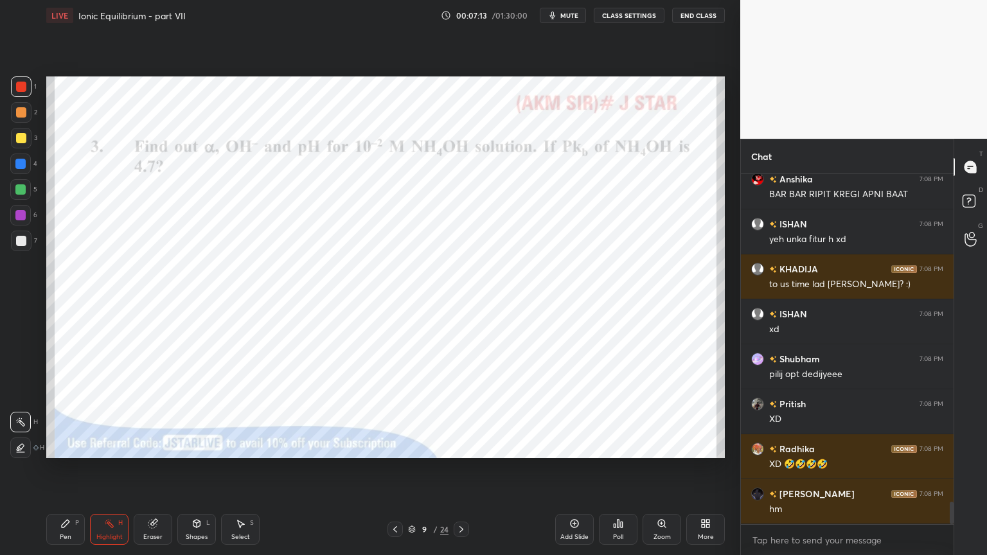
click at [569, 468] on div "Add Slide" at bounding box center [574, 529] width 39 height 31
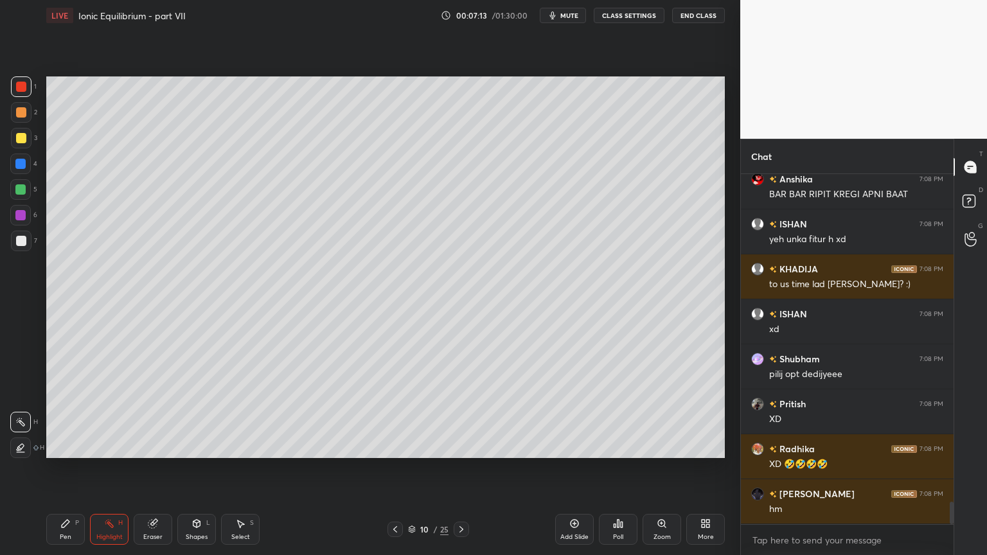
click at [70, 468] on div "Pen P" at bounding box center [65, 529] width 39 height 31
click at [21, 114] on div at bounding box center [21, 112] width 10 height 10
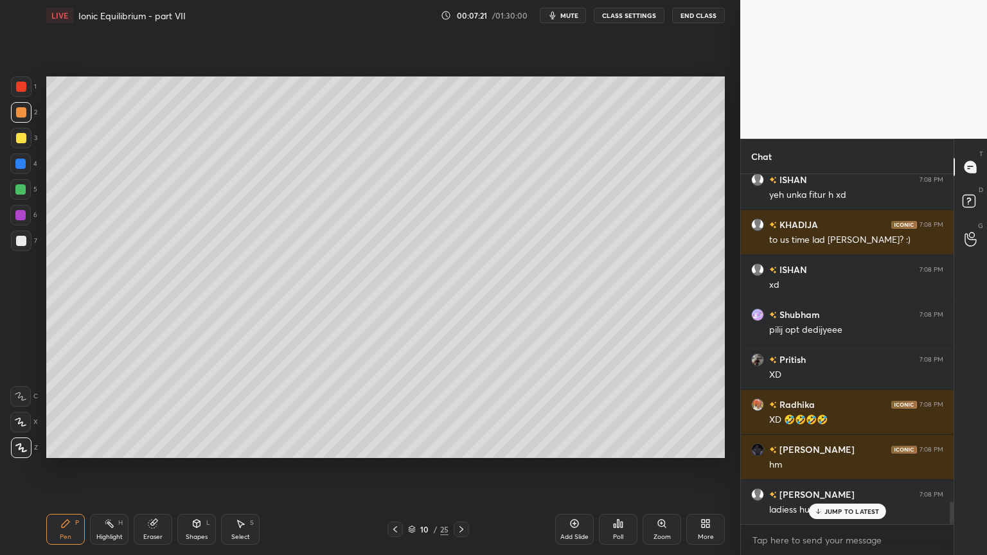
click at [16, 245] on div at bounding box center [21, 241] width 10 height 10
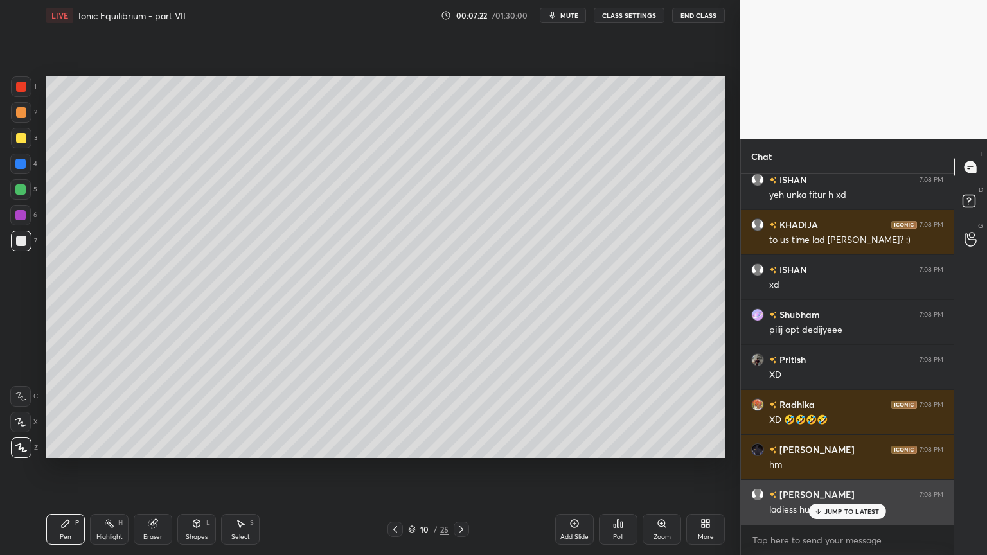
drag, startPoint x: 846, startPoint y: 508, endPoint x: 779, endPoint y: 487, distance: 70.7
click at [847, 468] on div "JUMP TO LATEST" at bounding box center [846, 511] width 77 height 15
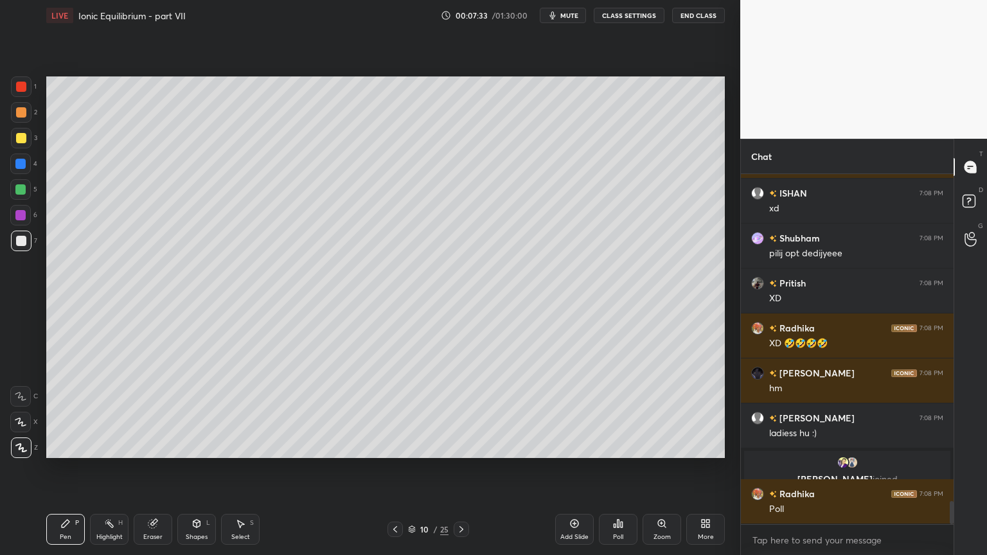
scroll to position [4980, 0]
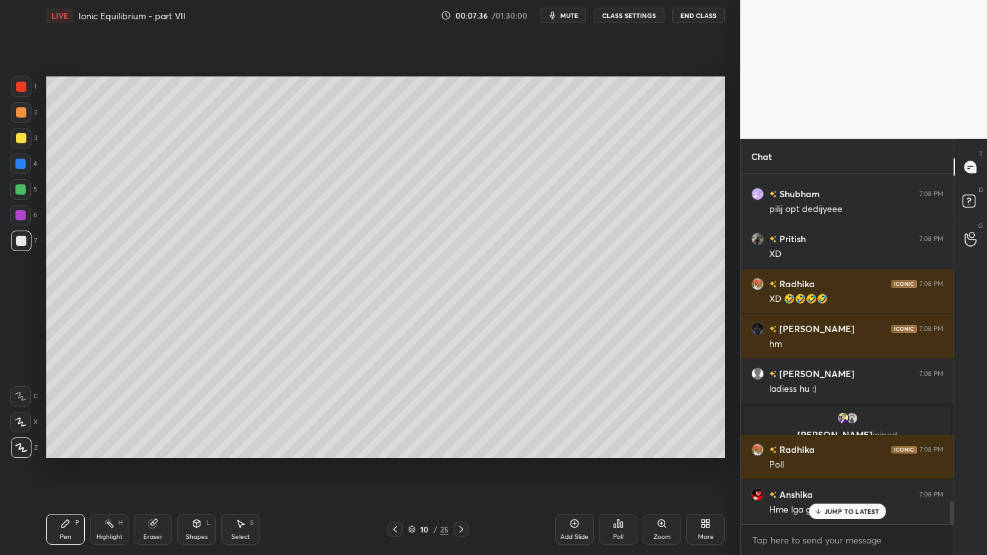
click at [637, 16] on button "CLASS SETTINGS" at bounding box center [629, 15] width 71 height 15
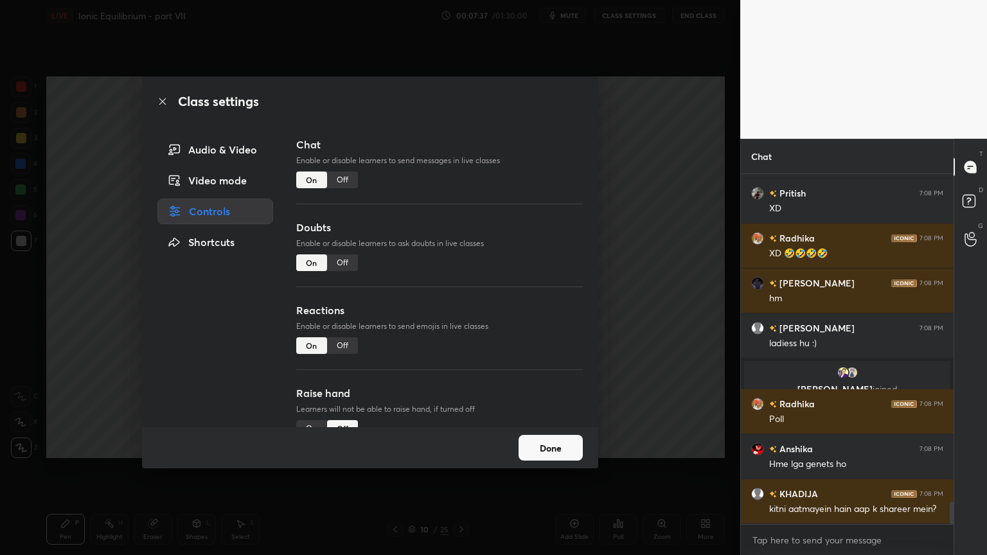
click at [342, 179] on div "Off" at bounding box center [342, 180] width 31 height 17
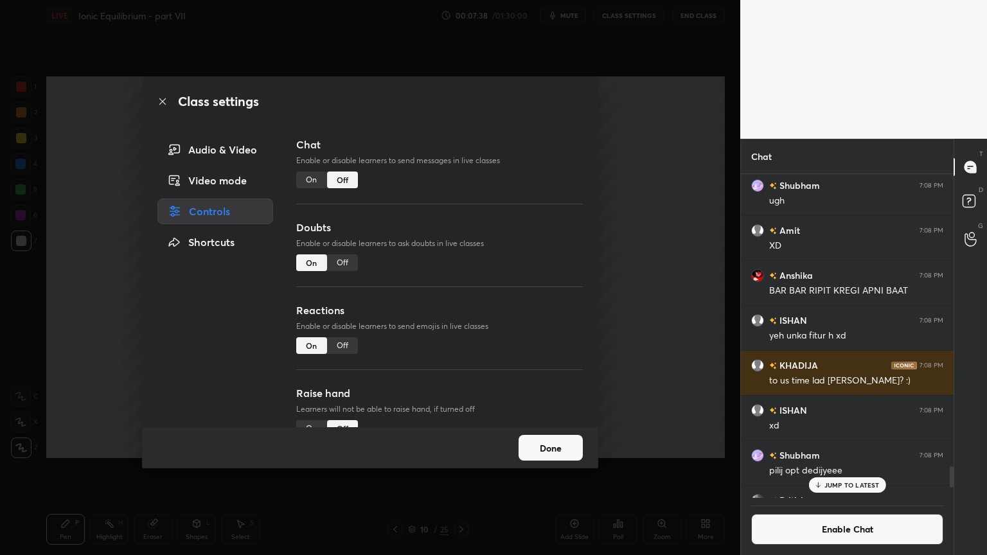
click at [851, 468] on p "JUMP TO LATEST" at bounding box center [851, 485] width 55 height 8
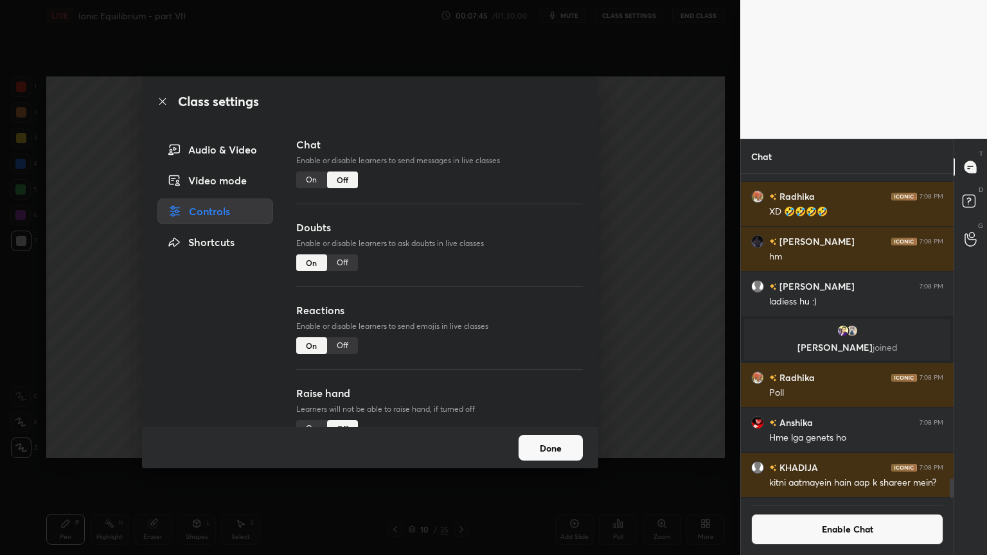
click at [346, 263] on div "Off" at bounding box center [342, 262] width 31 height 17
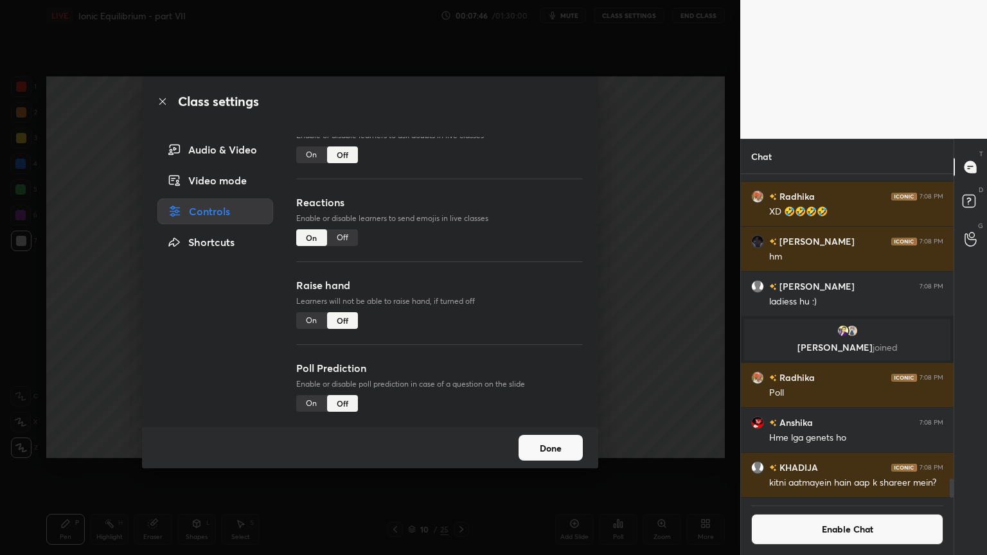
scroll to position [105, 0]
drag, startPoint x: 646, startPoint y: 340, endPoint x: 632, endPoint y: 339, distance: 14.2
click at [645, 339] on div "Class settings Audio & Video Video mode Controls Shortcuts Chat Enable or disab…" at bounding box center [370, 277] width 740 height 555
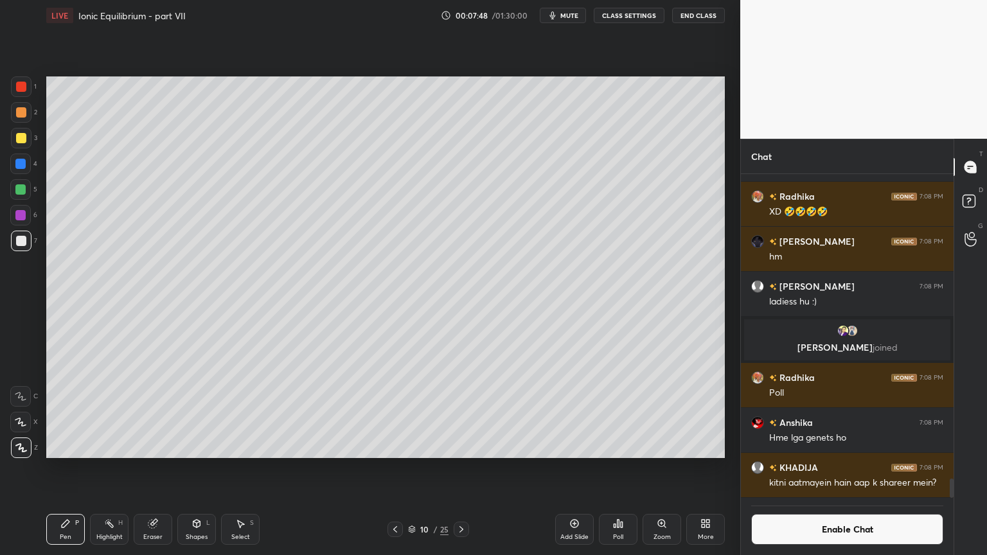
click at [66, 468] on div "Pen" at bounding box center [66, 537] width 12 height 6
drag, startPoint x: 23, startPoint y: 247, endPoint x: 35, endPoint y: 246, distance: 12.2
click at [21, 249] on div at bounding box center [21, 241] width 21 height 21
click at [207, 468] on div "Shapes L" at bounding box center [196, 529] width 39 height 31
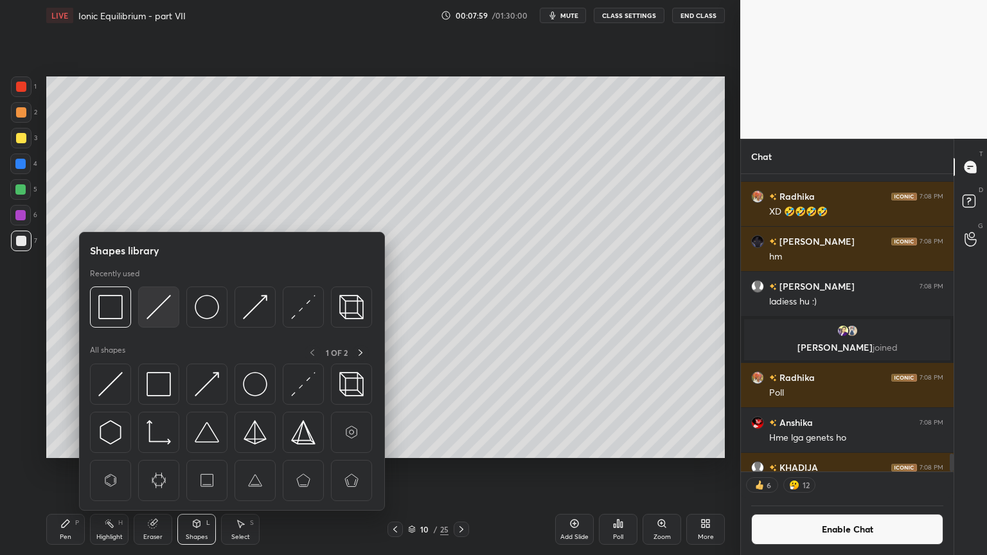
click at [158, 306] on img at bounding box center [158, 307] width 24 height 24
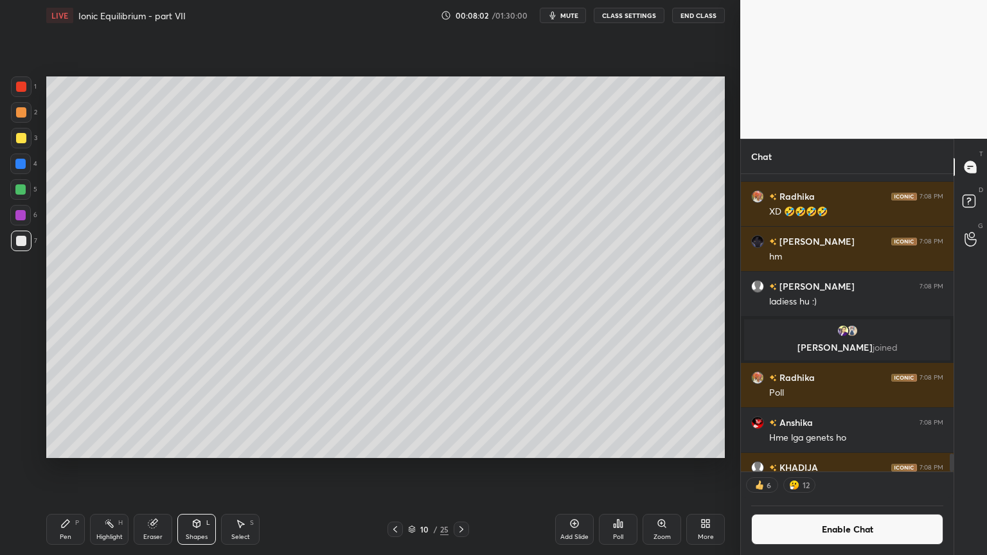
click at [67, 468] on icon at bounding box center [65, 523] width 10 height 10
click at [25, 146] on div at bounding box center [21, 138] width 21 height 21
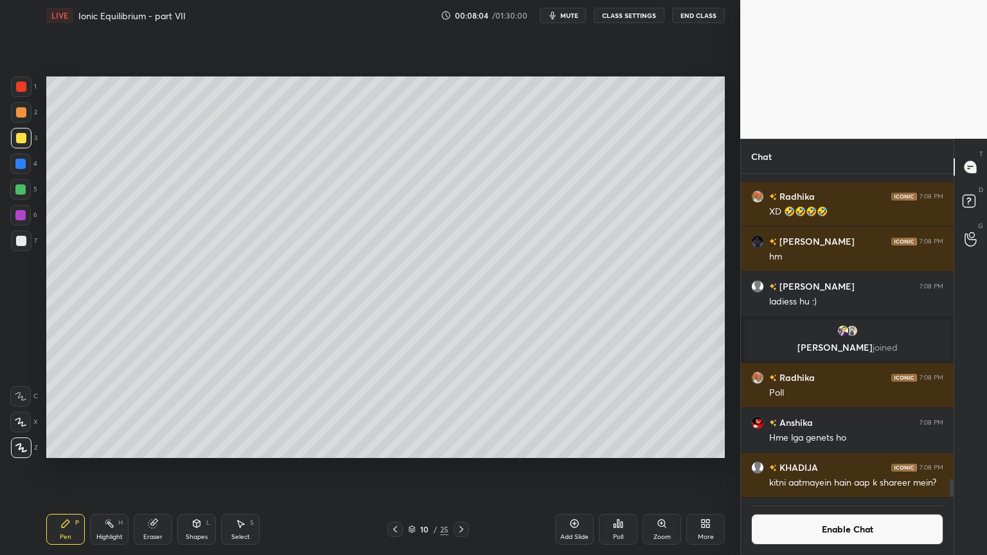
scroll to position [321, 209]
drag, startPoint x: 117, startPoint y: 531, endPoint x: 126, endPoint y: 514, distance: 19.0
click at [117, 468] on div "Highlight H" at bounding box center [109, 529] width 39 height 31
click at [59, 468] on div "Pen P" at bounding box center [65, 529] width 39 height 31
click at [105, 468] on div "Highlight" at bounding box center [109, 537] width 26 height 6
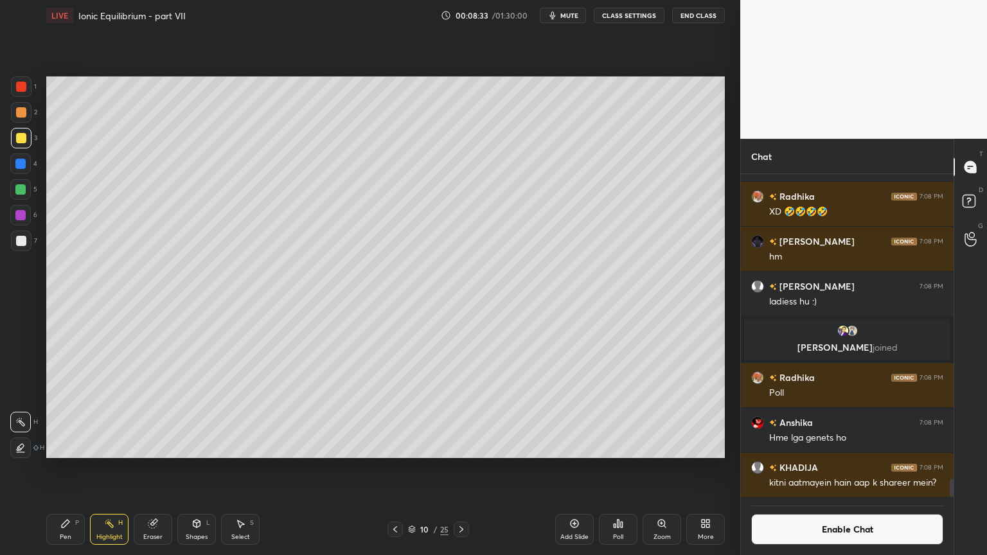
click at [71, 468] on div "Pen P" at bounding box center [65, 529] width 39 height 31
drag, startPoint x: 110, startPoint y: 522, endPoint x: 127, endPoint y: 473, distance: 51.8
click at [110, 468] on icon at bounding box center [109, 523] width 10 height 10
click at [62, 468] on div "Pen P" at bounding box center [65, 529] width 39 height 31
drag, startPoint x: 108, startPoint y: 529, endPoint x: 155, endPoint y: 465, distance: 79.9
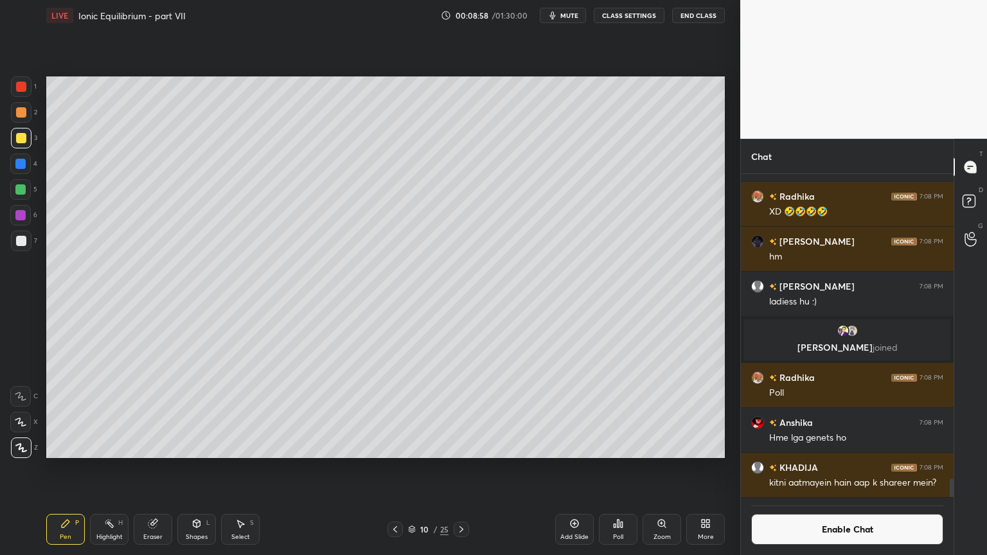
click at [111, 468] on div "Highlight H" at bounding box center [109, 529] width 39 height 31
click at [392, 468] on icon at bounding box center [395, 529] width 10 height 10
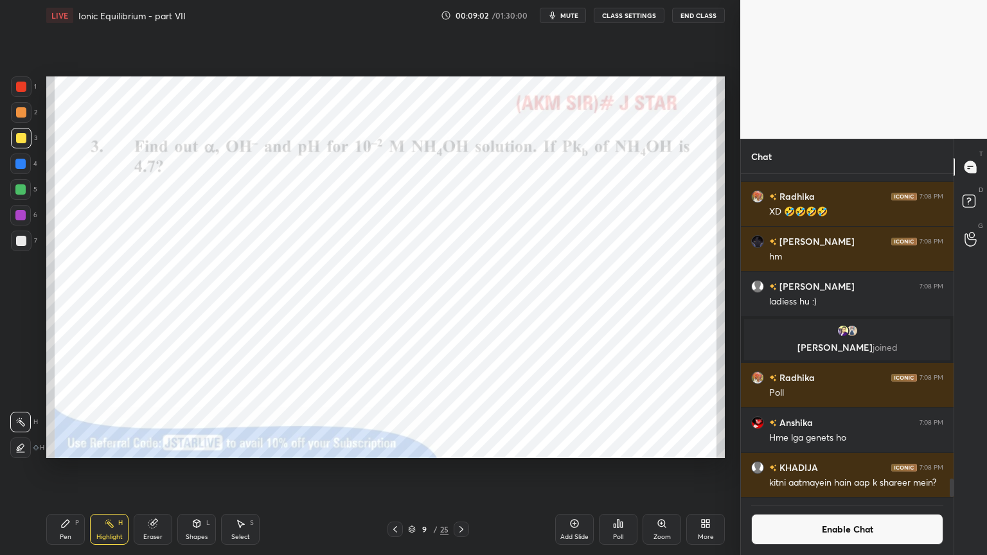
click at [472, 468] on div "9 / 25" at bounding box center [428, 529] width 254 height 15
click at [459, 468] on icon at bounding box center [461, 529] width 10 height 10
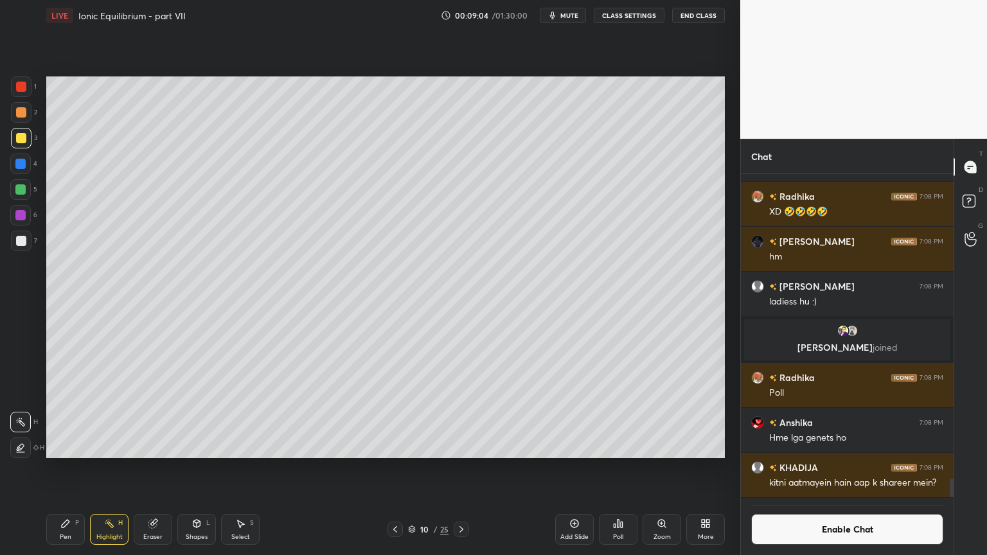
drag, startPoint x: 196, startPoint y: 527, endPoint x: 184, endPoint y: 516, distance: 16.4
click at [191, 468] on icon at bounding box center [196, 523] width 10 height 10
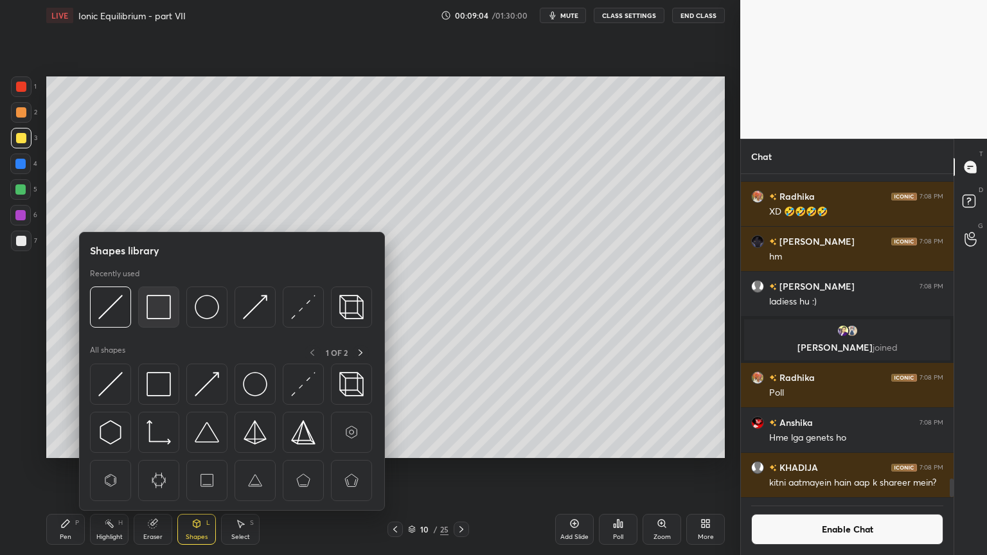
click at [157, 313] on img at bounding box center [158, 307] width 24 height 24
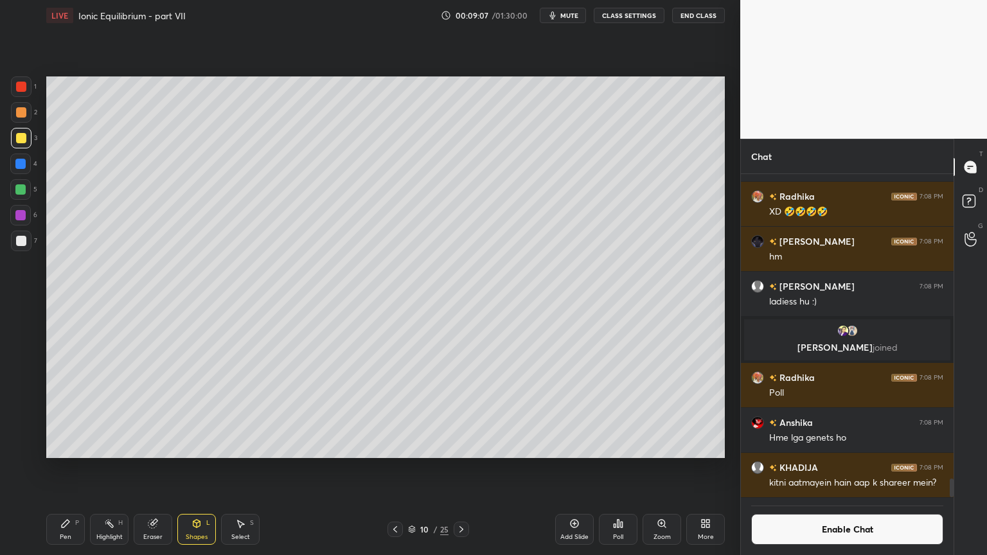
click at [201, 468] on div "Shapes" at bounding box center [197, 537] width 22 height 6
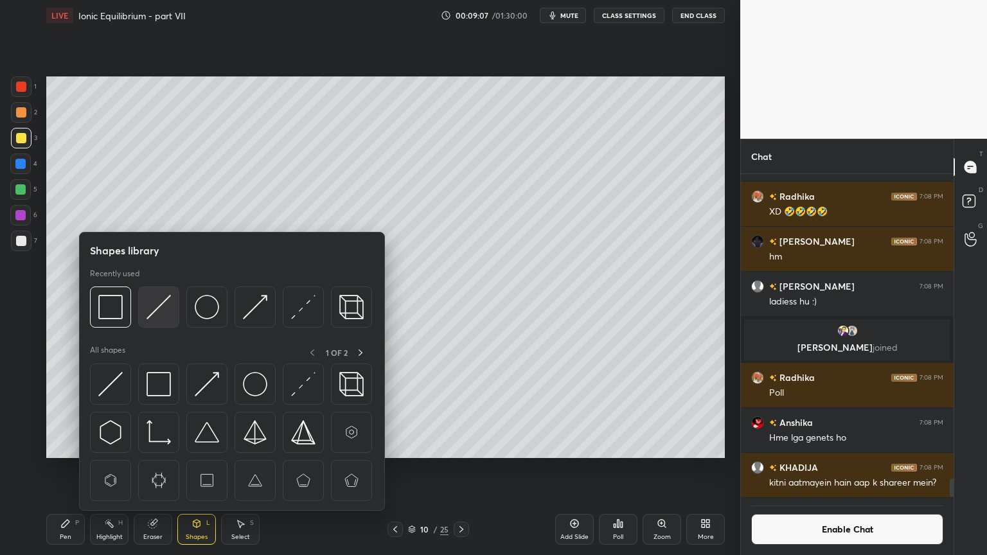
click at [157, 312] on img at bounding box center [158, 307] width 24 height 24
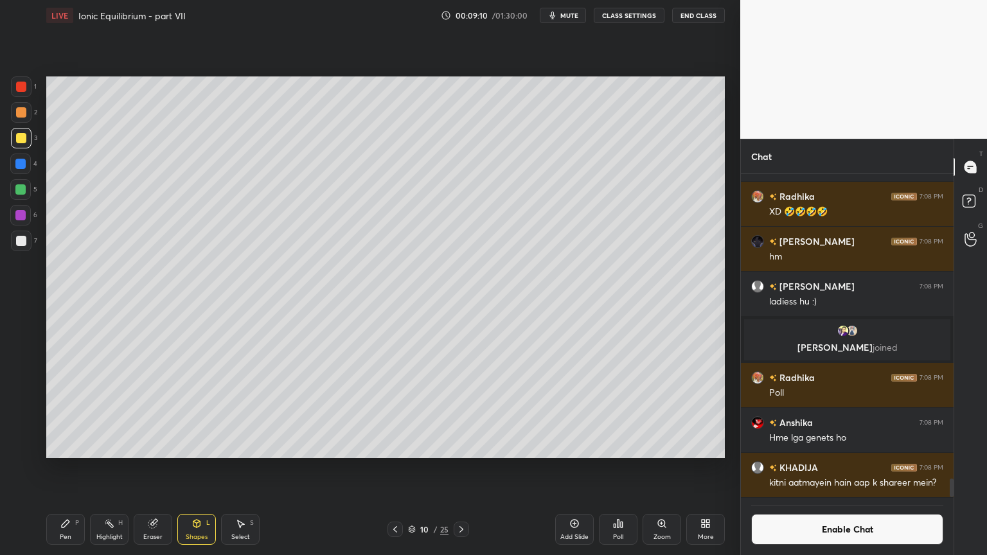
click at [866, 468] on button "Enable Chat" at bounding box center [847, 529] width 192 height 31
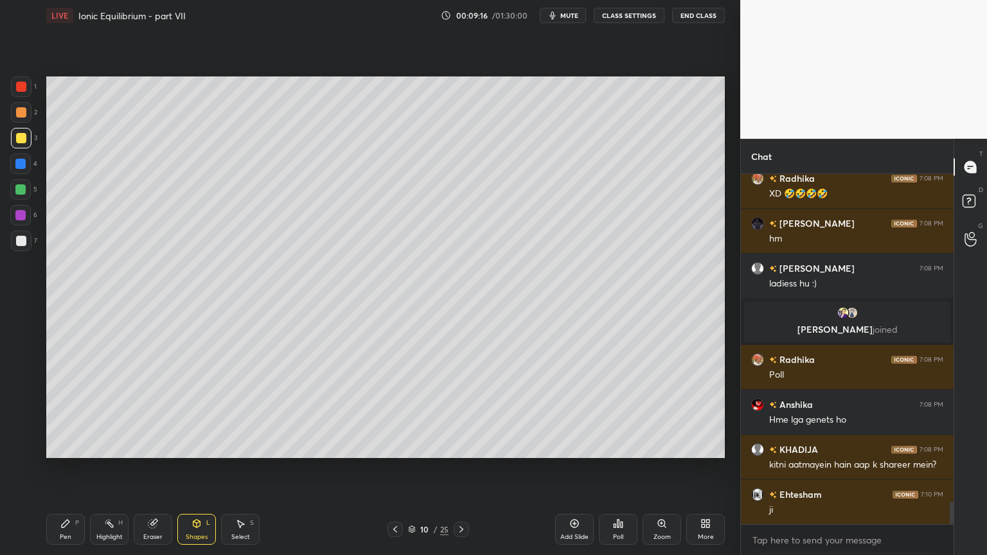
scroll to position [5047, 0]
click at [953, 468] on div "Chat Pritish 7:08 PM XD Radhika 7:08 PM XD 🤣🤣🤣🤣 Mohammad 7:08 PM hm [PERSON_NAM…" at bounding box center [863, 347] width 247 height 416
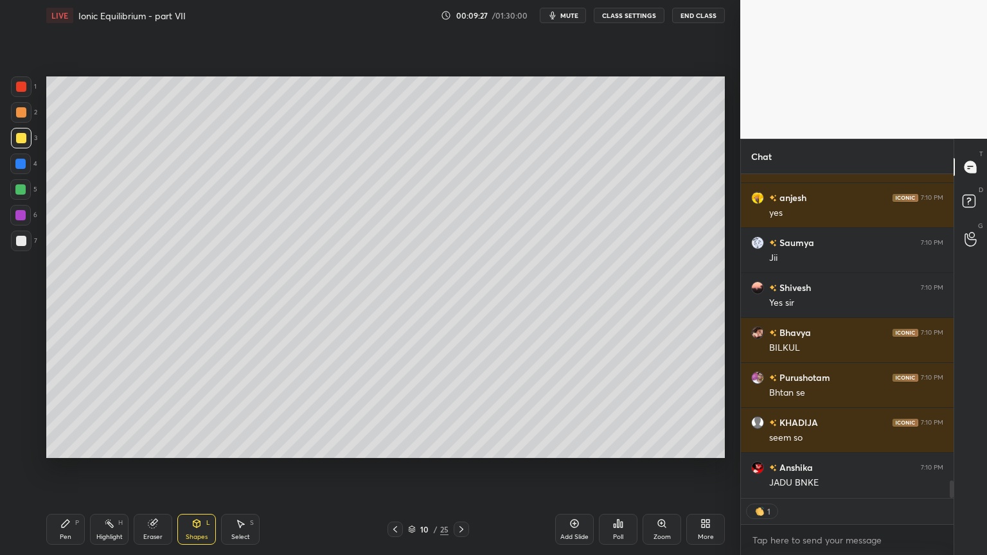
scroll to position [5658, 0]
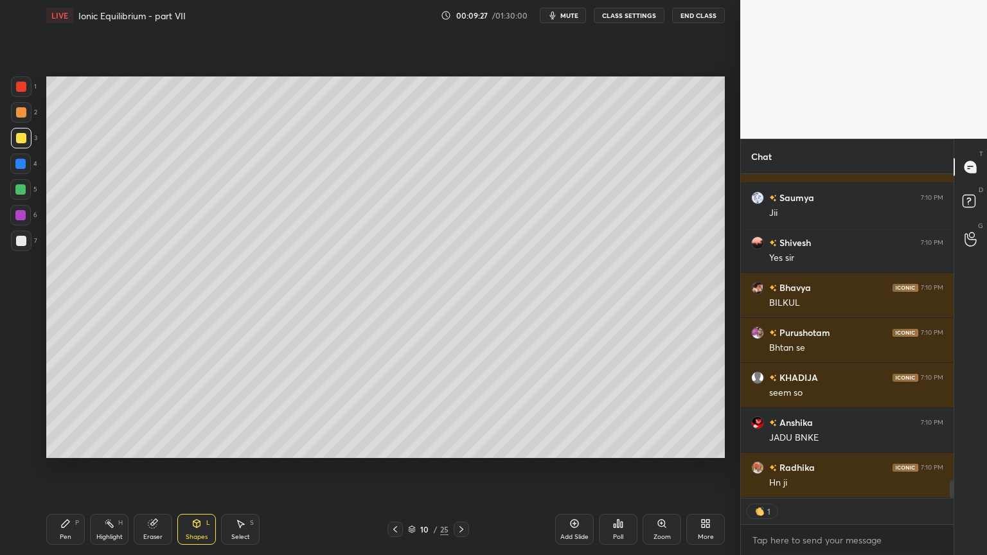
type textarea "x"
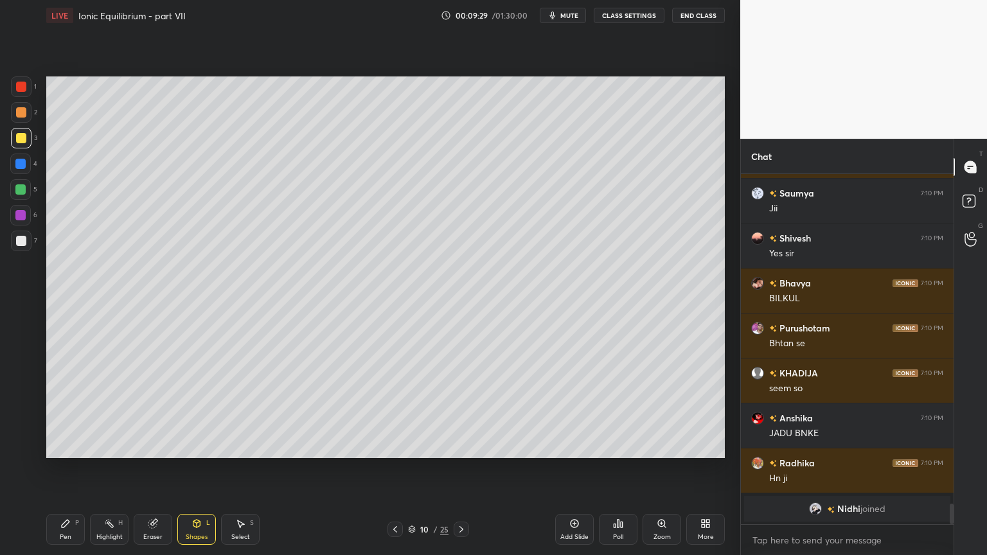
scroll to position [5707, 0]
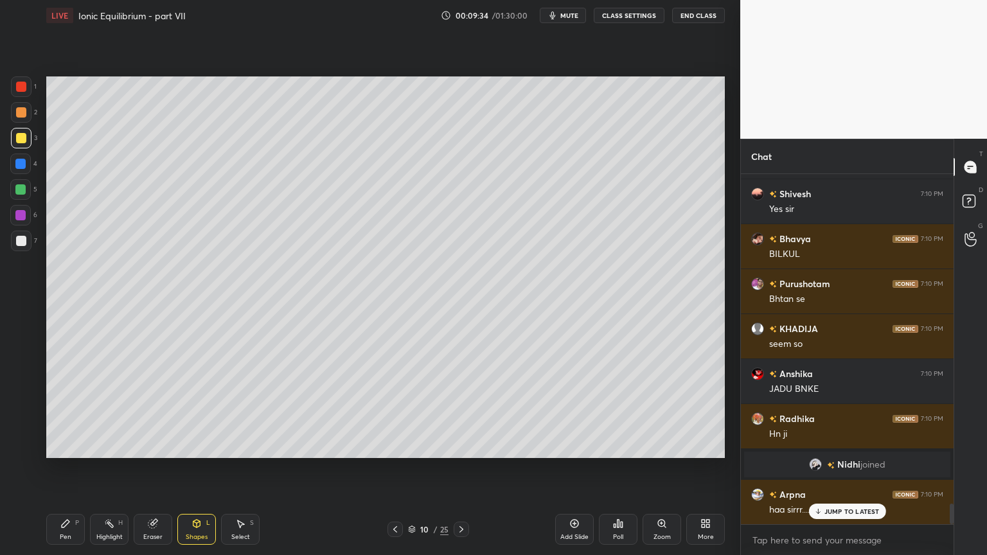
click at [867, 468] on div "JUMP TO LATEST" at bounding box center [846, 511] width 77 height 15
click at [626, 12] on button "CLASS SETTINGS" at bounding box center [629, 15] width 71 height 15
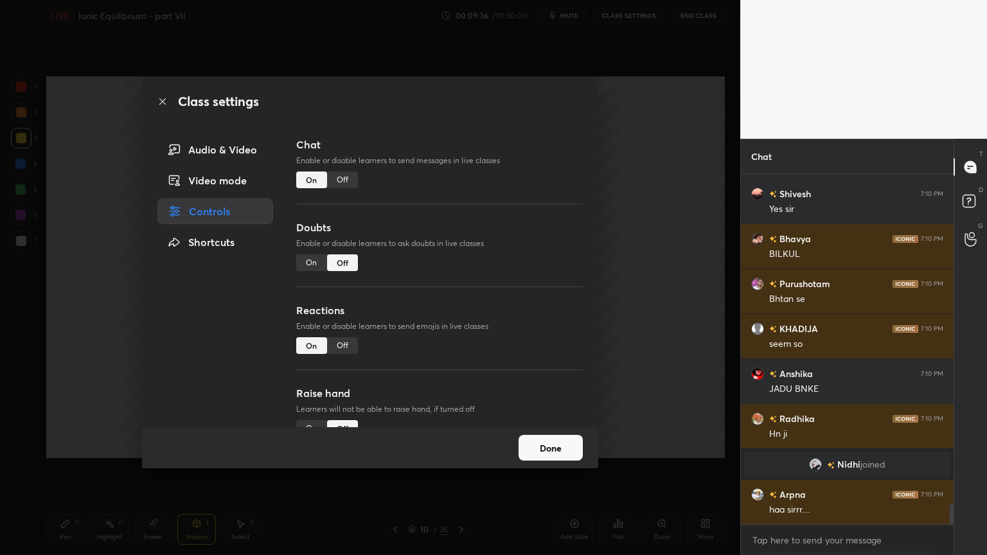
click at [344, 184] on div "Off" at bounding box center [342, 180] width 31 height 17
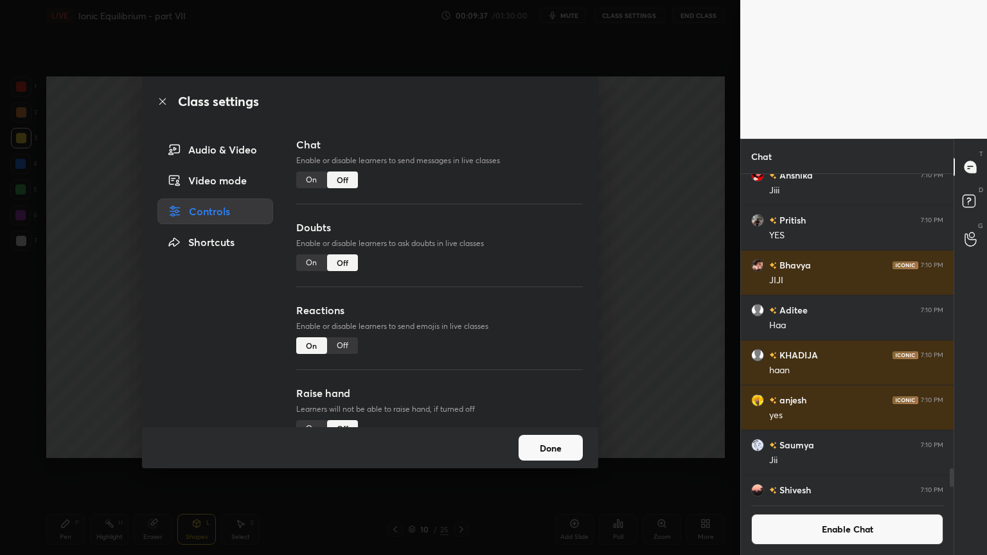
scroll to position [4, 4]
drag, startPoint x: 650, startPoint y: 251, endPoint x: 571, endPoint y: 285, distance: 85.8
click at [641, 249] on div "Class settings Audio & Video Video mode Controls Shortcuts Chat Enable or disab…" at bounding box center [370, 277] width 740 height 555
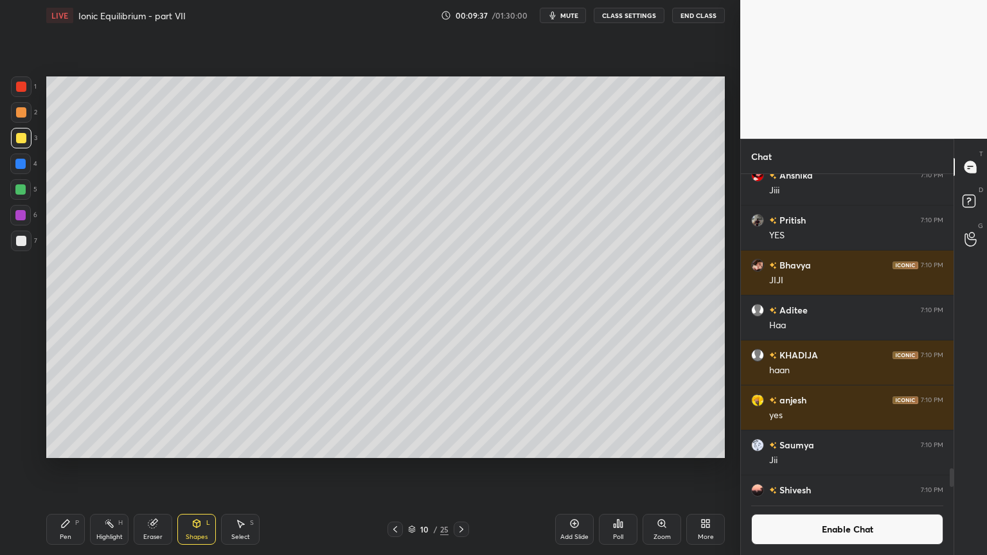
click at [52, 468] on div "Pen P" at bounding box center [65, 529] width 39 height 31
click at [102, 468] on div "Highlight" at bounding box center [109, 537] width 26 height 6
click at [57, 468] on div "Pen P" at bounding box center [65, 529] width 39 height 31
click at [110, 468] on div "Highlight H" at bounding box center [109, 529] width 39 height 31
click at [76, 468] on div "Pen P" at bounding box center [65, 529] width 39 height 31
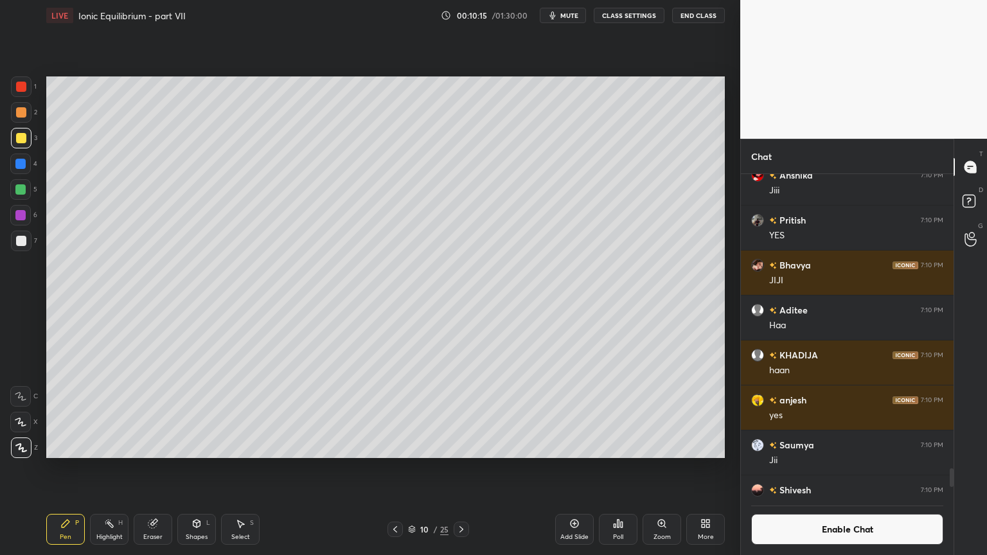
click at [23, 242] on div at bounding box center [21, 241] width 10 height 10
click at [158, 468] on div "Eraser" at bounding box center [153, 529] width 39 height 31
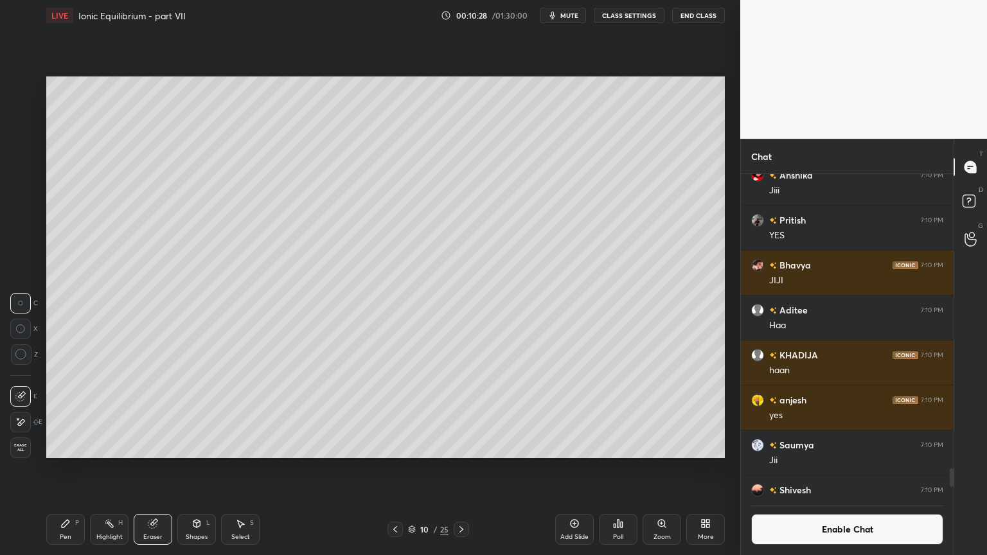
click at [63, 468] on div "Pen P" at bounding box center [65, 529] width 39 height 31
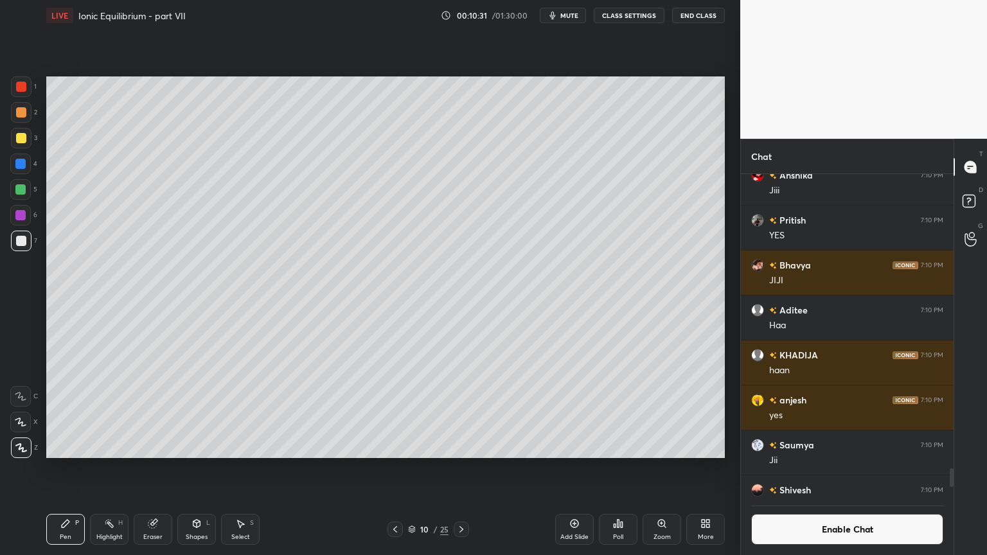
click at [21, 139] on div at bounding box center [21, 138] width 10 height 10
click at [110, 468] on div "Highlight" at bounding box center [109, 537] width 26 height 6
click at [103, 468] on div "Highlight H" at bounding box center [109, 529] width 39 height 31
drag, startPoint x: 62, startPoint y: 532, endPoint x: 269, endPoint y: 466, distance: 217.2
click at [64, 468] on div "Pen P" at bounding box center [65, 529] width 39 height 31
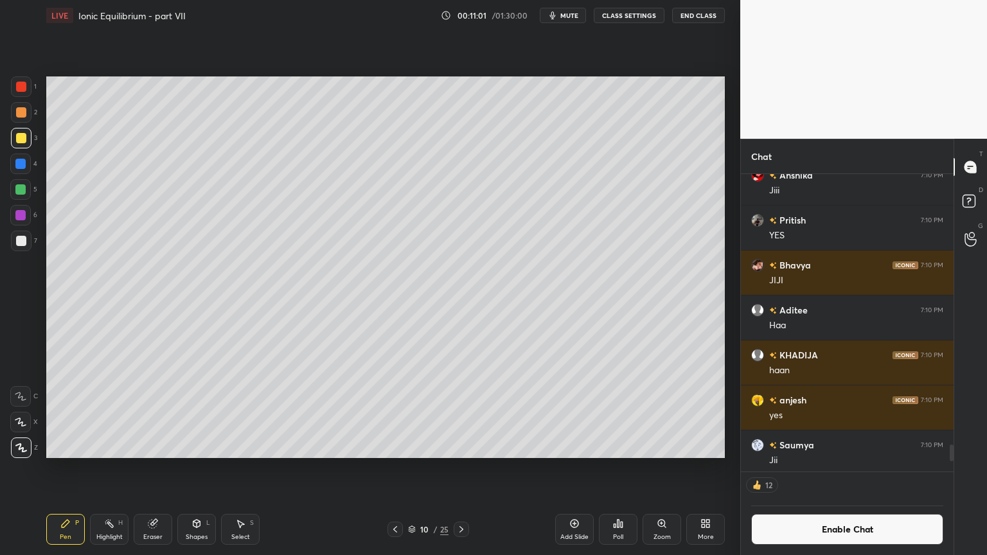
click at [199, 468] on div "Shapes L" at bounding box center [196, 529] width 39 height 31
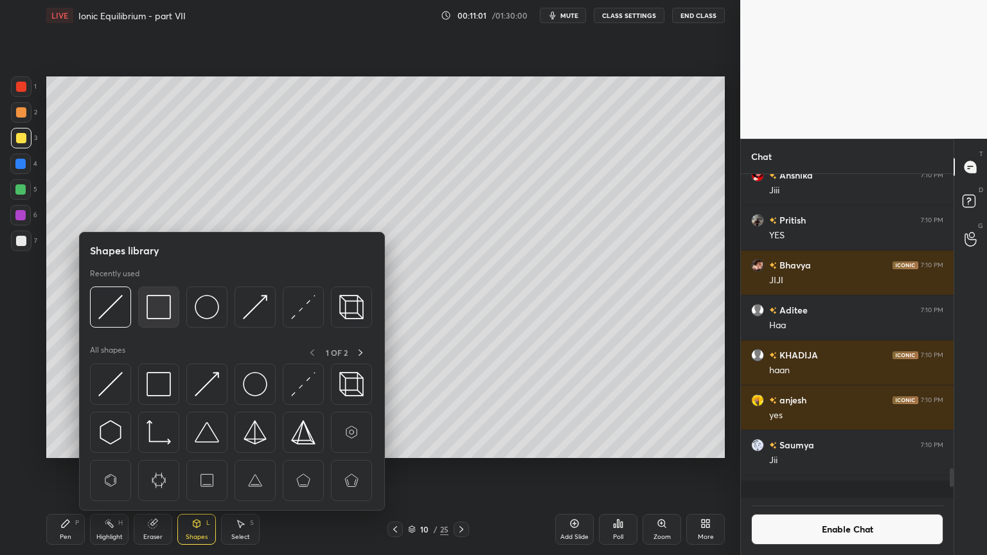
scroll to position [321, 209]
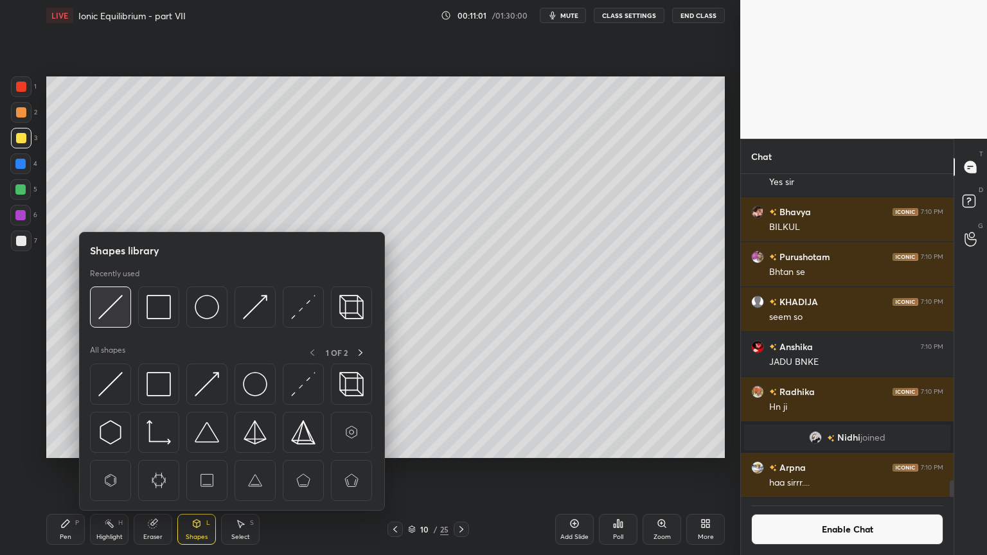
click at [108, 314] on img at bounding box center [110, 307] width 24 height 24
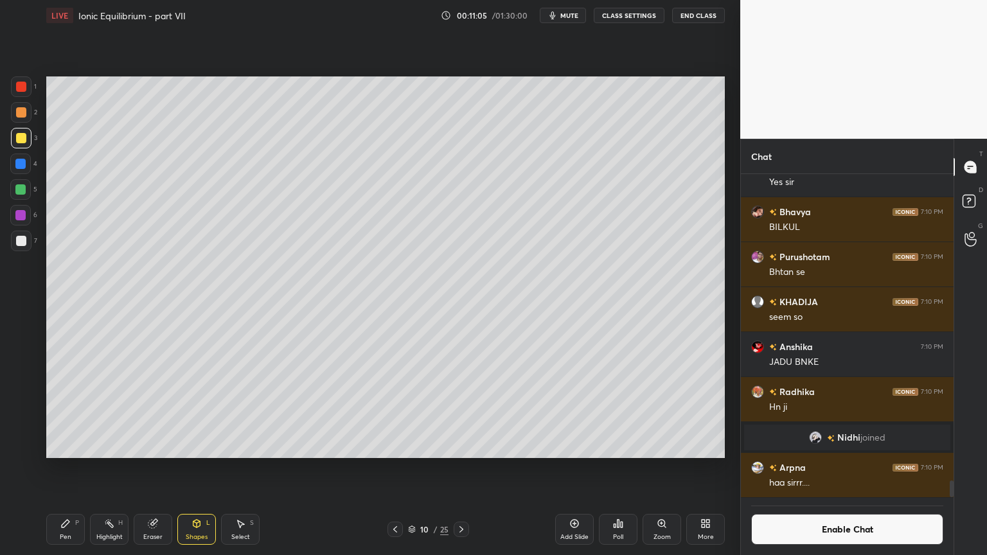
click at [105, 468] on div "Highlight" at bounding box center [109, 537] width 26 height 6
click at [69, 468] on div "Pen P" at bounding box center [65, 529] width 39 height 31
drag, startPoint x: 117, startPoint y: 529, endPoint x: 240, endPoint y: 465, distance: 138.8
click at [121, 468] on div "Highlight H" at bounding box center [109, 529] width 39 height 31
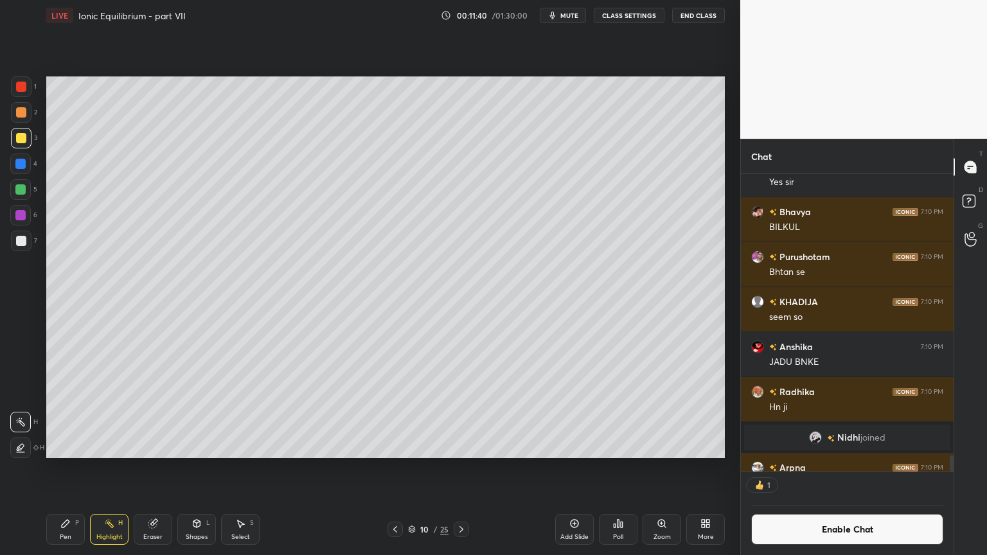
scroll to position [4, 4]
click at [106, 468] on div "Highlight H" at bounding box center [109, 529] width 39 height 31
click at [460, 468] on icon at bounding box center [461, 529] width 10 height 10
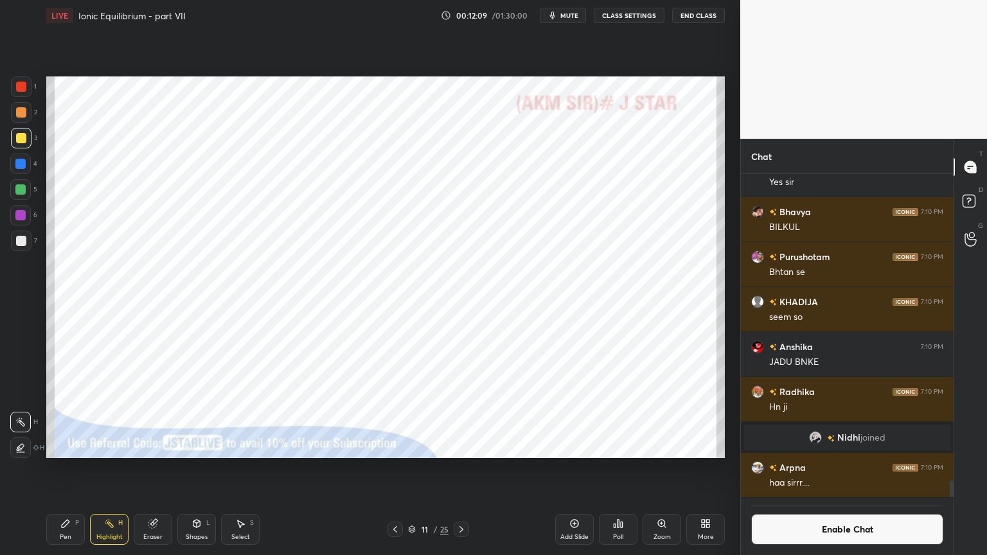
scroll to position [5606, 0]
click at [463, 468] on icon at bounding box center [461, 529] width 10 height 10
drag, startPoint x: 463, startPoint y: 527, endPoint x: 459, endPoint y: 534, distance: 8.4
click at [462, 468] on icon at bounding box center [461, 529] width 10 height 10
drag, startPoint x: 59, startPoint y: 530, endPoint x: 66, endPoint y: 512, distance: 19.3
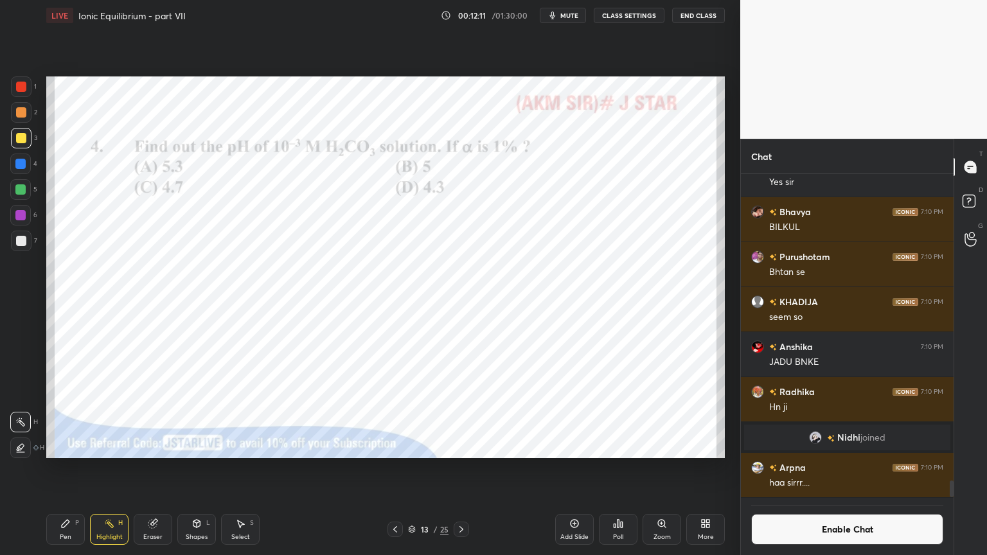
click at [62, 468] on div "Pen P" at bounding box center [65, 529] width 39 height 31
click at [23, 89] on div at bounding box center [21, 87] width 10 height 10
click at [615, 468] on div "Poll" at bounding box center [618, 529] width 39 height 31
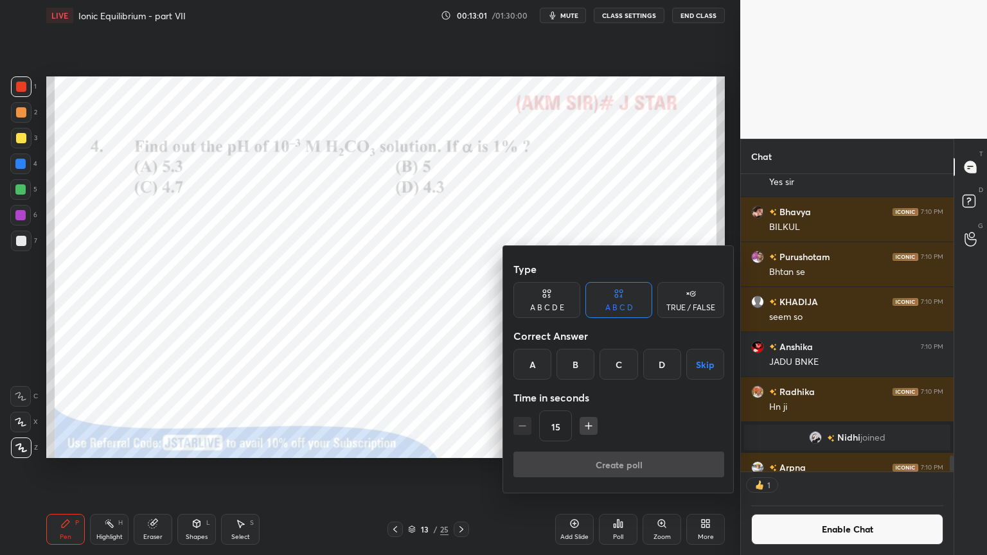
scroll to position [4, 4]
click at [622, 373] on div "C" at bounding box center [618, 364] width 38 height 31
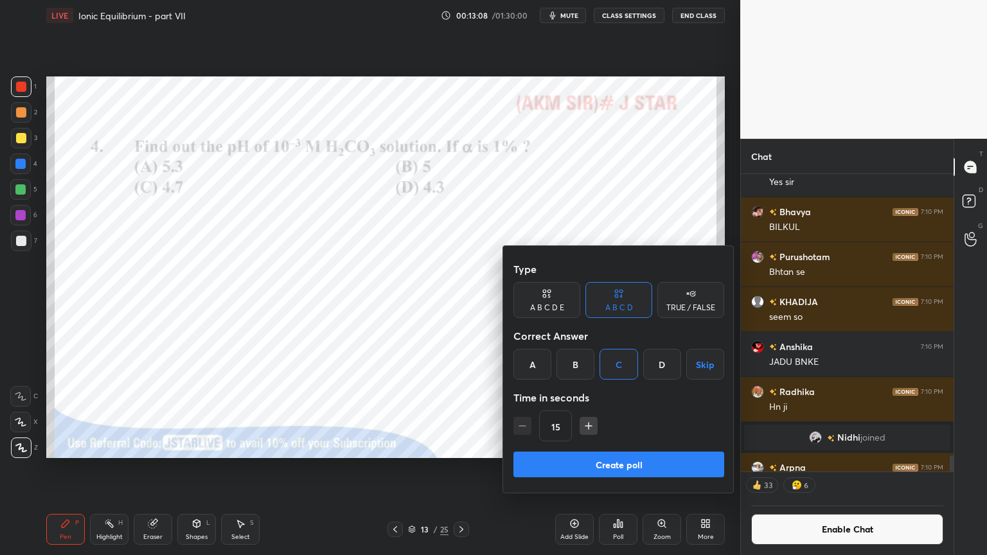
click at [654, 468] on button "Create poll" at bounding box center [618, 465] width 211 height 26
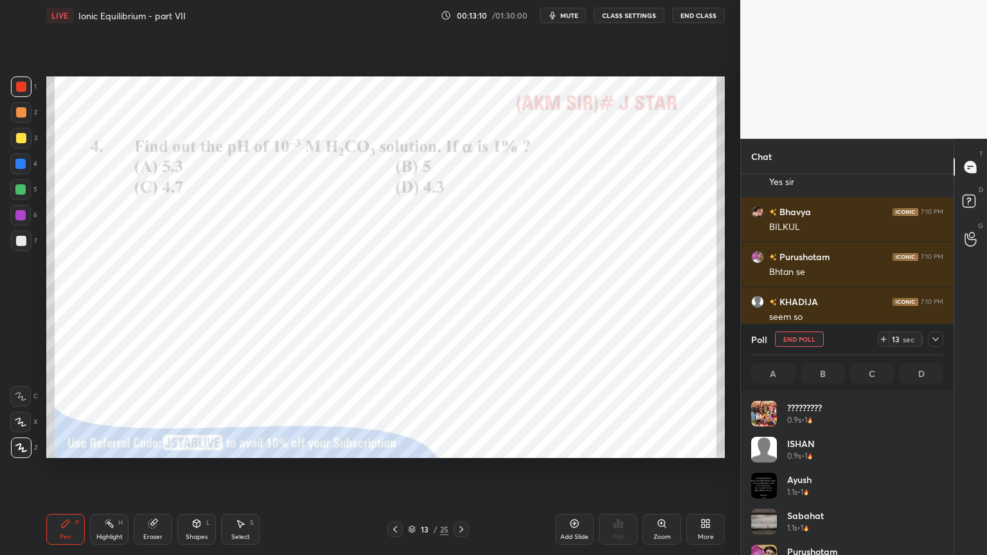
scroll to position [150, 188]
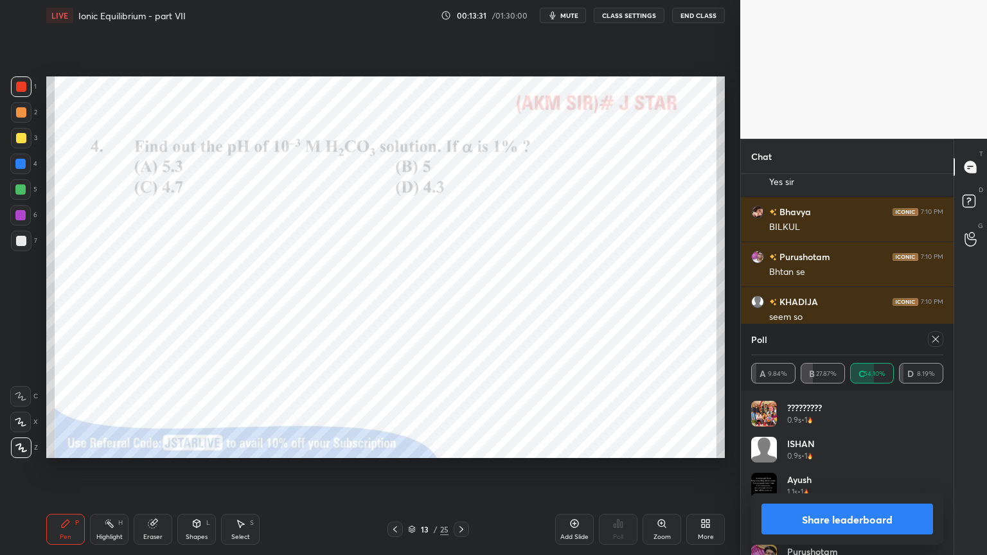
click at [872, 468] on button "Share leaderboard" at bounding box center [847, 519] width 172 height 31
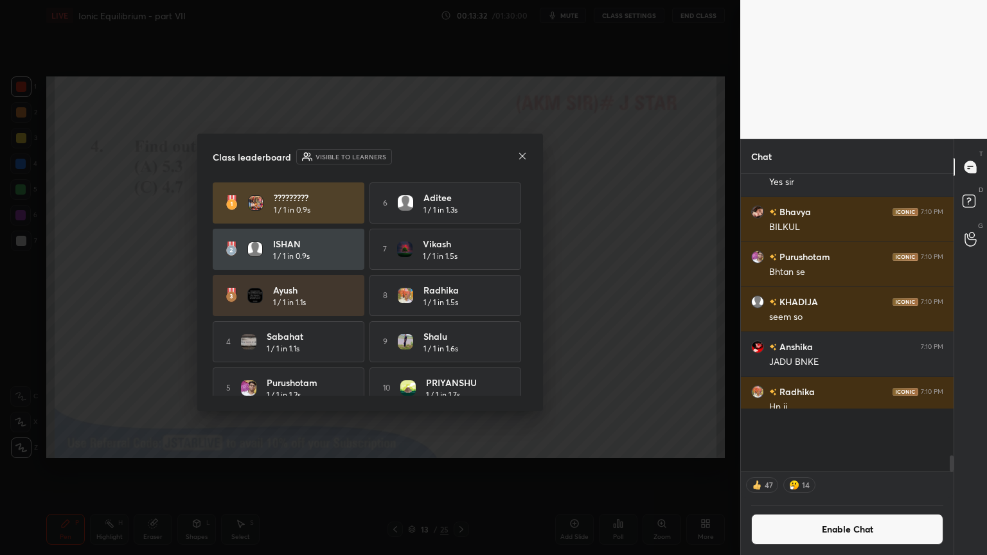
scroll to position [292, 209]
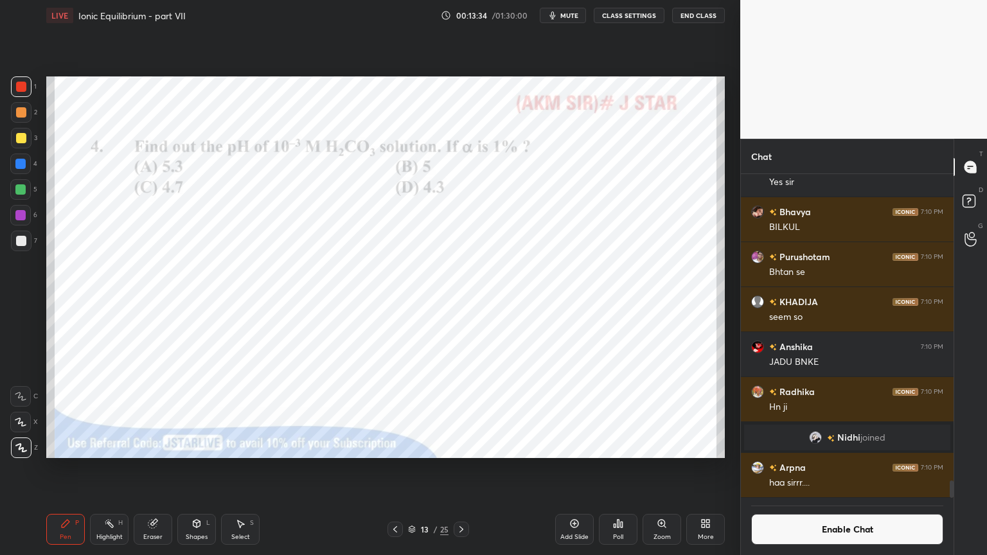
drag, startPoint x: 112, startPoint y: 533, endPoint x: 136, endPoint y: 470, distance: 67.5
click at [107, 468] on div "Highlight H" at bounding box center [109, 529] width 39 height 31
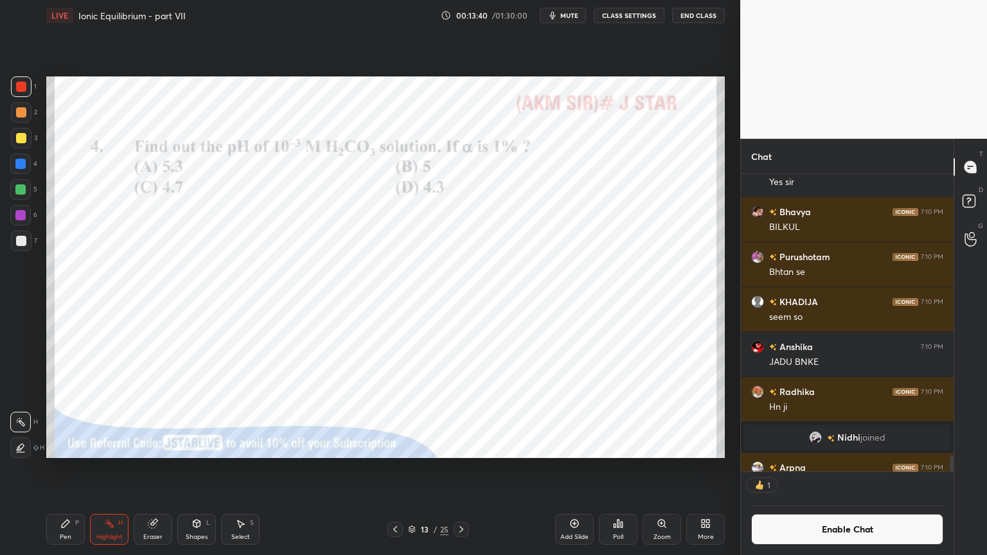
click at [567, 468] on div "Add Slide" at bounding box center [574, 537] width 28 height 6
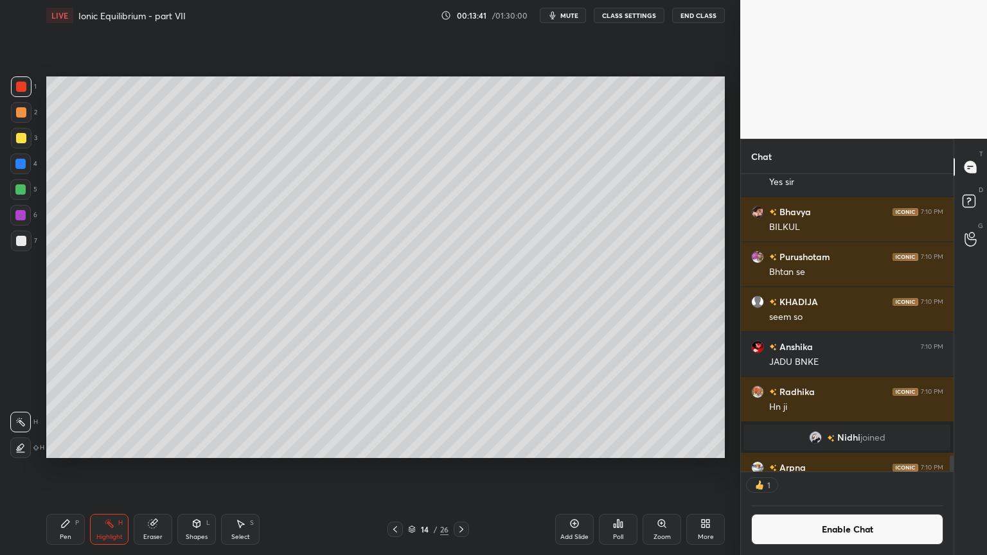
click at [70, 468] on div "Pen" at bounding box center [66, 537] width 12 height 6
click at [22, 117] on div at bounding box center [21, 112] width 10 height 10
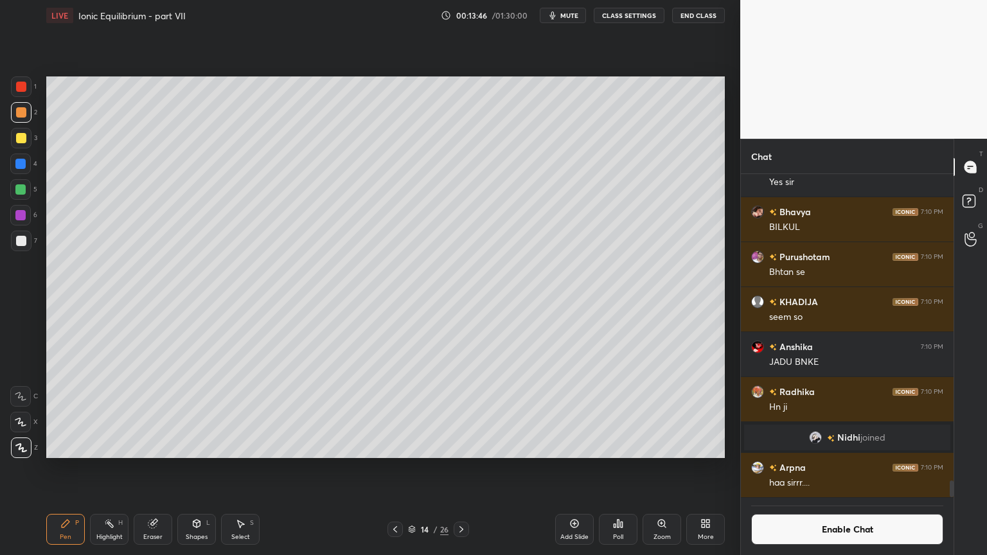
click at [23, 245] on div at bounding box center [21, 241] width 10 height 10
click at [847, 468] on button "Enable Chat" at bounding box center [847, 529] width 192 height 31
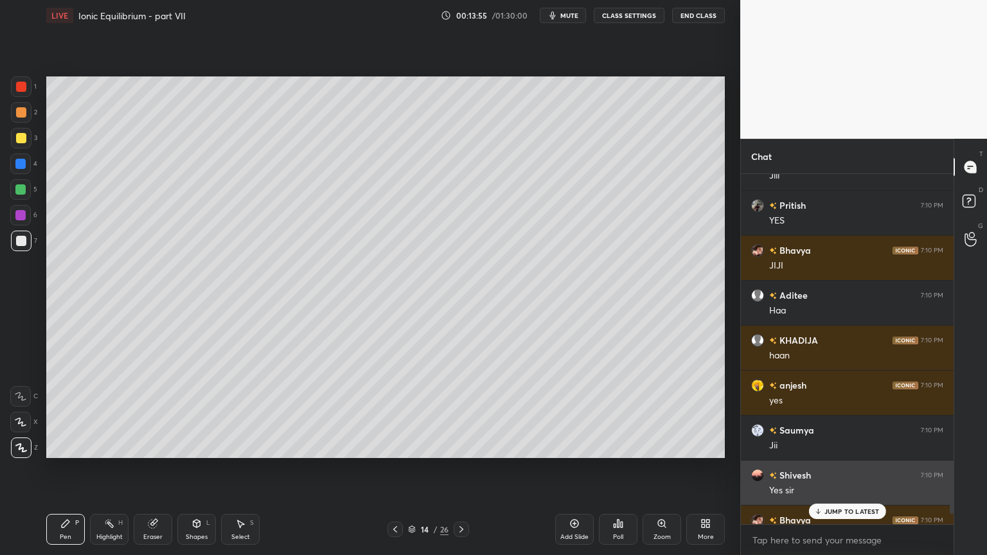
click at [840, 468] on div "Shivesh 7:10 PM Yes sir" at bounding box center [847, 483] width 213 height 44
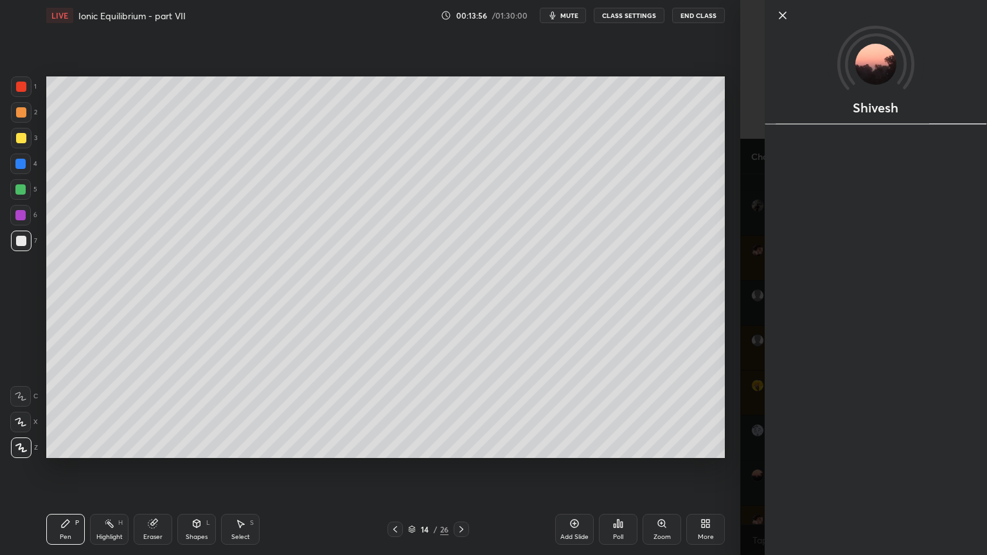
click at [644, 466] on div "Setting up your live class Poll for secs No correct answer Start poll" at bounding box center [385, 267] width 689 height 473
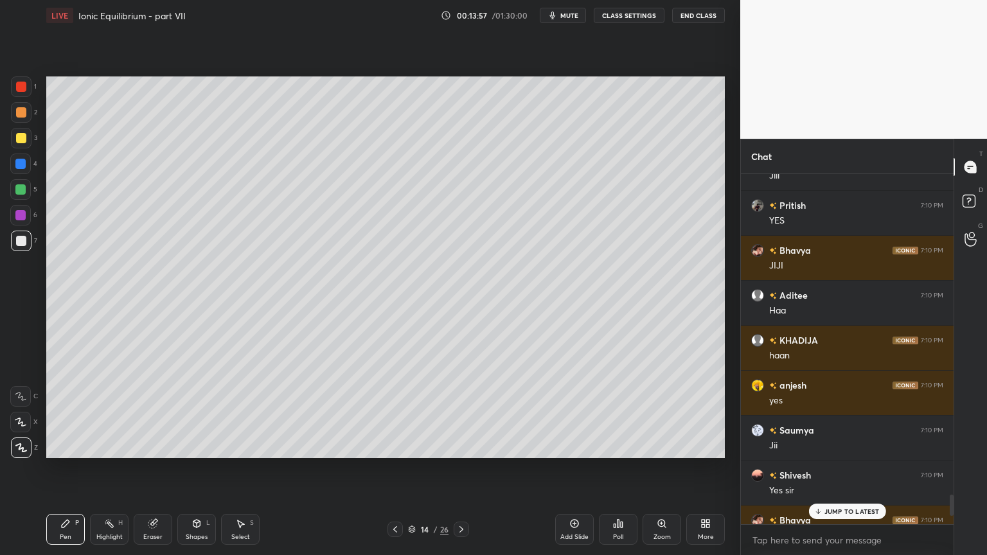
click at [856, 468] on p "JUMP TO LATEST" at bounding box center [851, 511] width 55 height 8
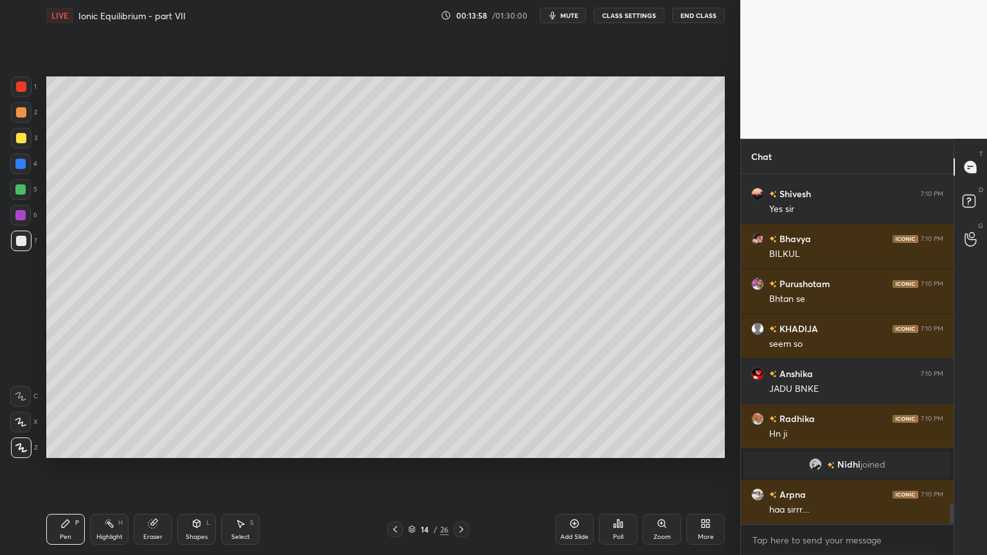
click at [72, 468] on div "Pen P" at bounding box center [65, 529] width 39 height 31
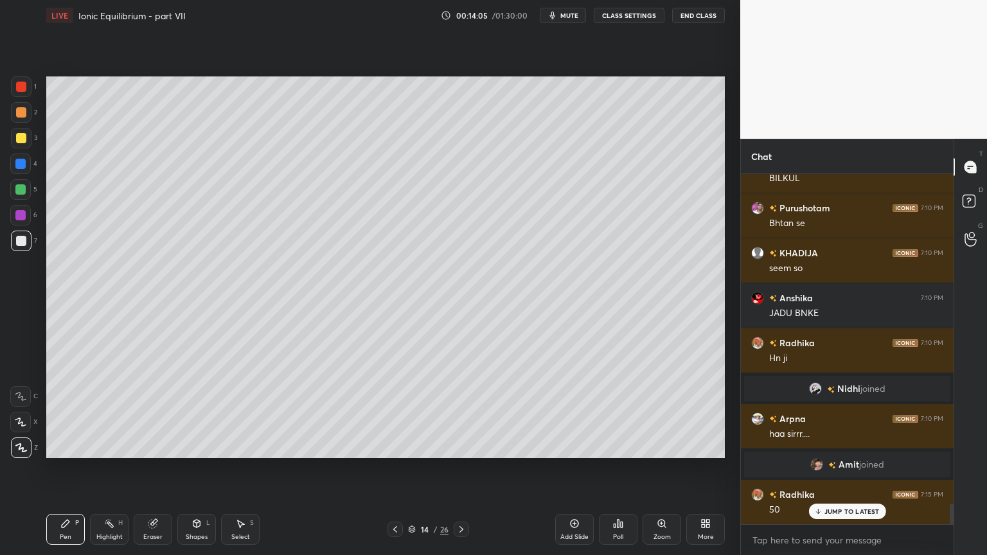
click at [643, 14] on button "CLASS SETTINGS" at bounding box center [629, 15] width 71 height 15
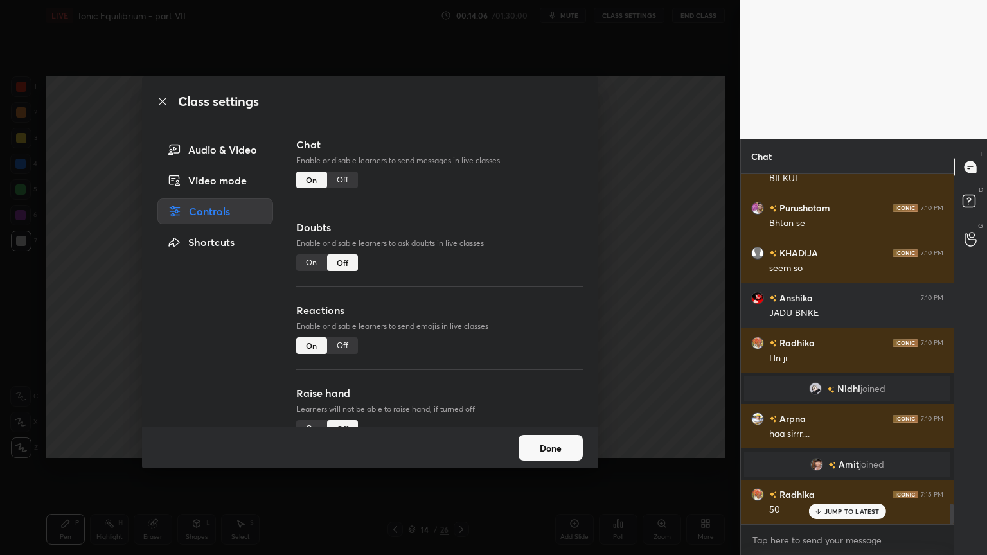
click at [343, 179] on div "Off" at bounding box center [342, 180] width 31 height 17
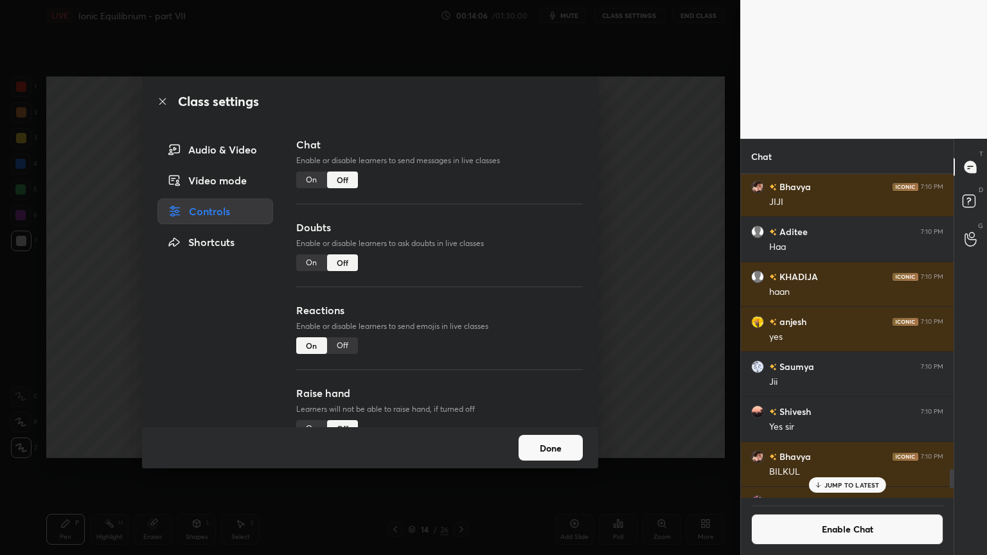
click at [632, 201] on div "Class settings Audio & Video Video mode Controls Shortcuts Chat Enable or disab…" at bounding box center [370, 277] width 740 height 555
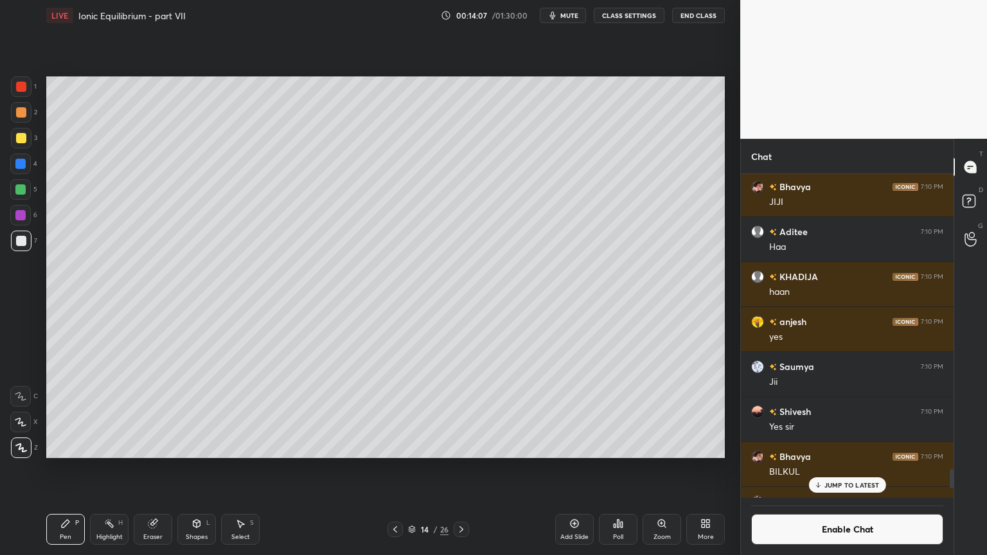
click at [50, 468] on div "Pen P" at bounding box center [65, 529] width 39 height 31
click at [158, 468] on div "Eraser" at bounding box center [153, 529] width 39 height 31
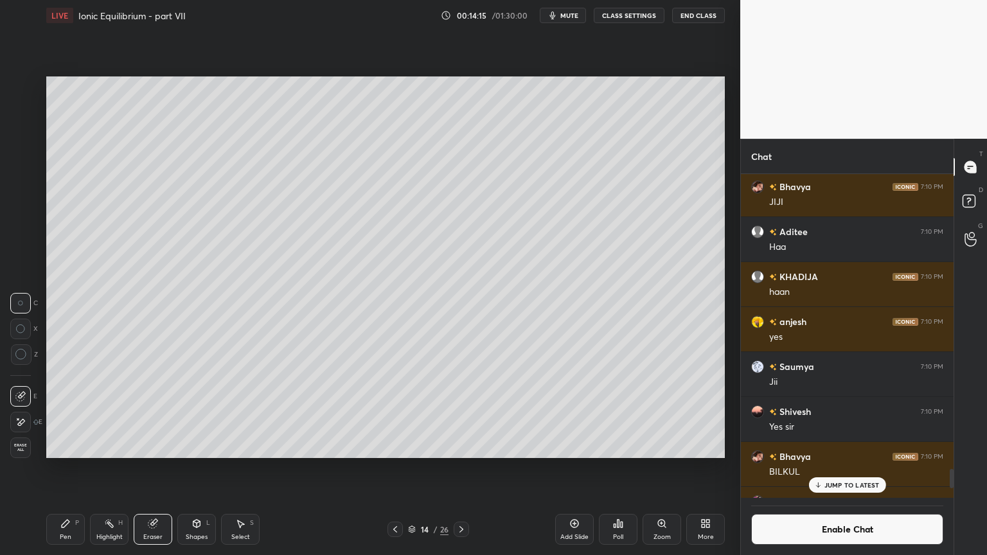
click at [60, 468] on div "Pen P" at bounding box center [65, 529] width 39 height 31
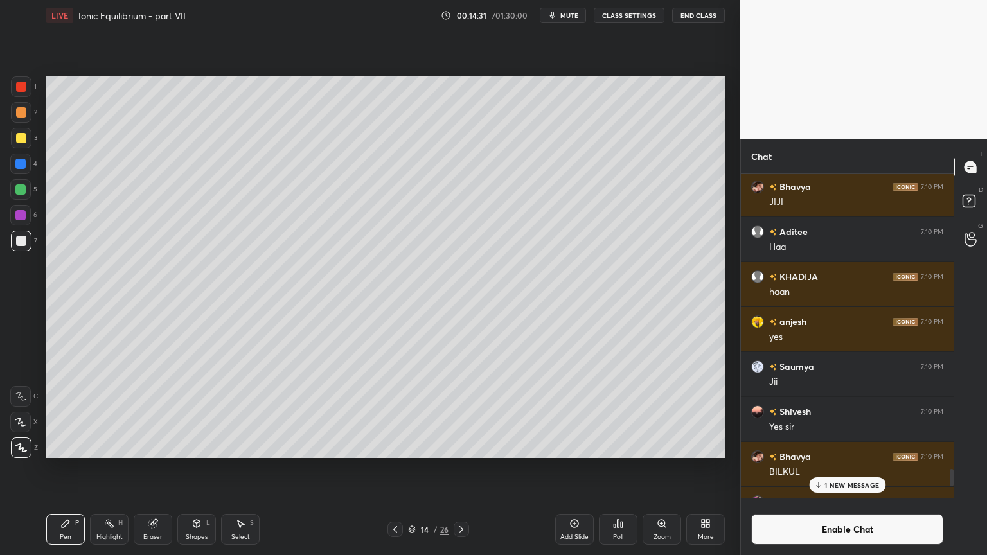
click at [191, 468] on div "Shapes L" at bounding box center [196, 529] width 39 height 31
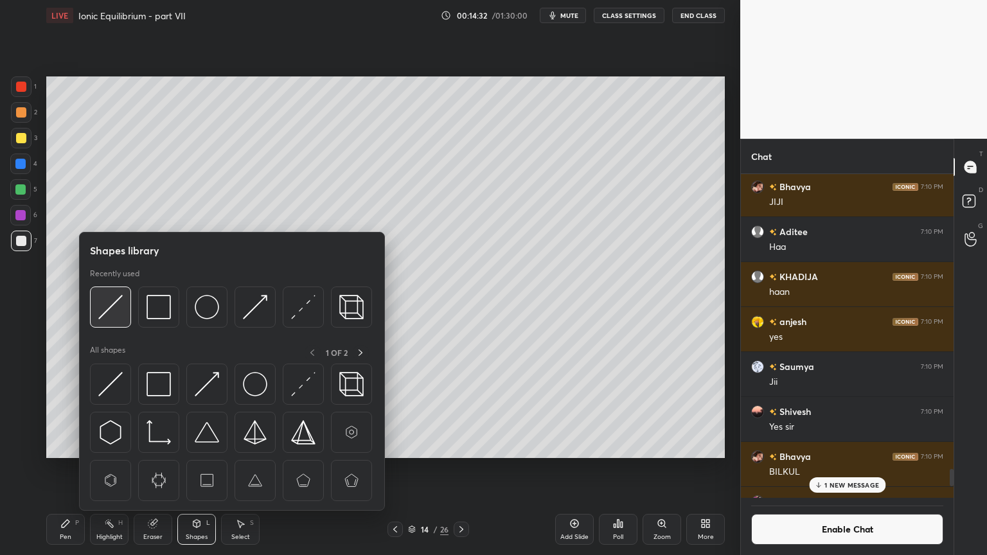
click at [114, 310] on img at bounding box center [110, 307] width 24 height 24
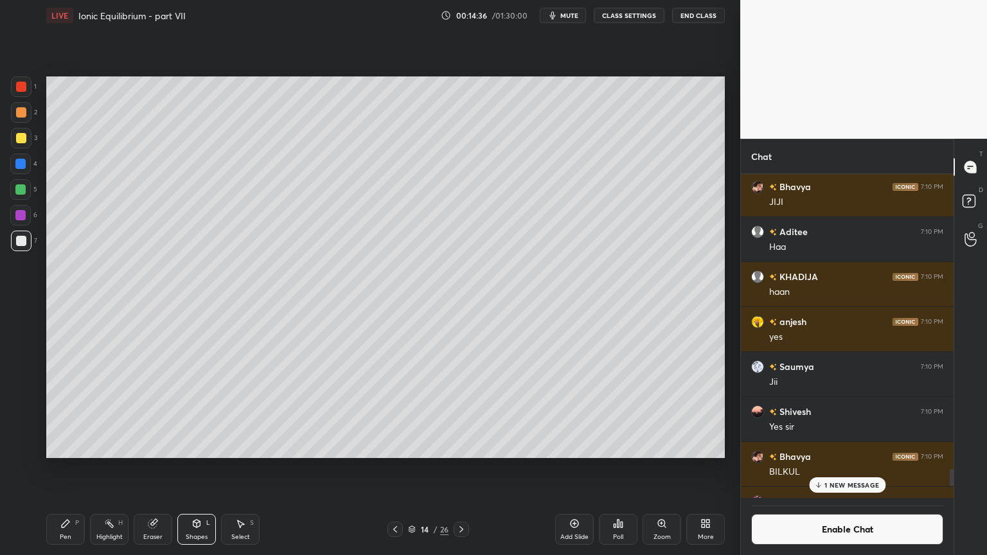
drag, startPoint x: 76, startPoint y: 535, endPoint x: 79, endPoint y: 489, distance: 46.3
click at [74, 468] on div "Pen P" at bounding box center [65, 529] width 39 height 31
click at [30, 139] on div at bounding box center [21, 138] width 21 height 21
click at [26, 247] on div at bounding box center [21, 241] width 21 height 21
click at [108, 468] on div "Highlight H" at bounding box center [109, 529] width 39 height 31
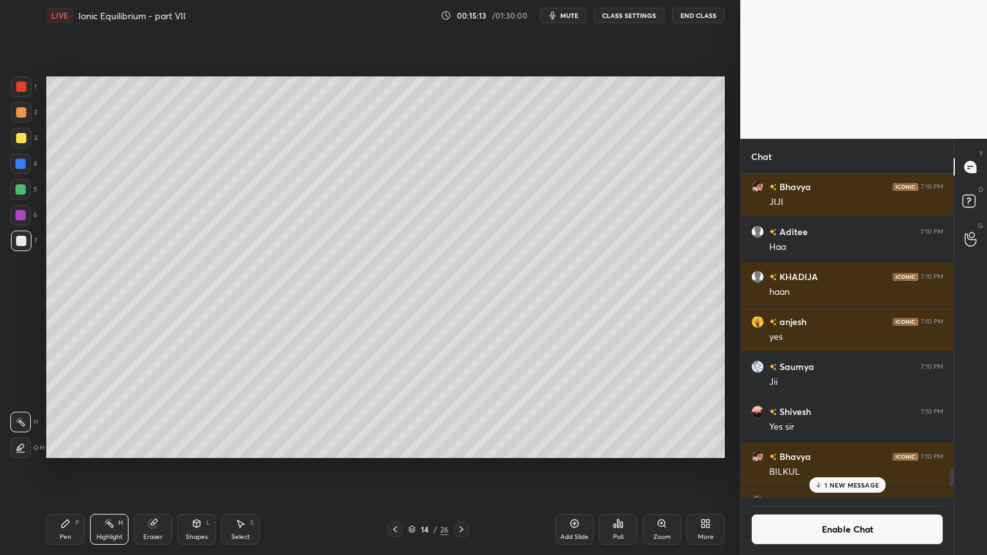
click at [845, 468] on p "1 NEW MESSAGE" at bounding box center [851, 485] width 55 height 8
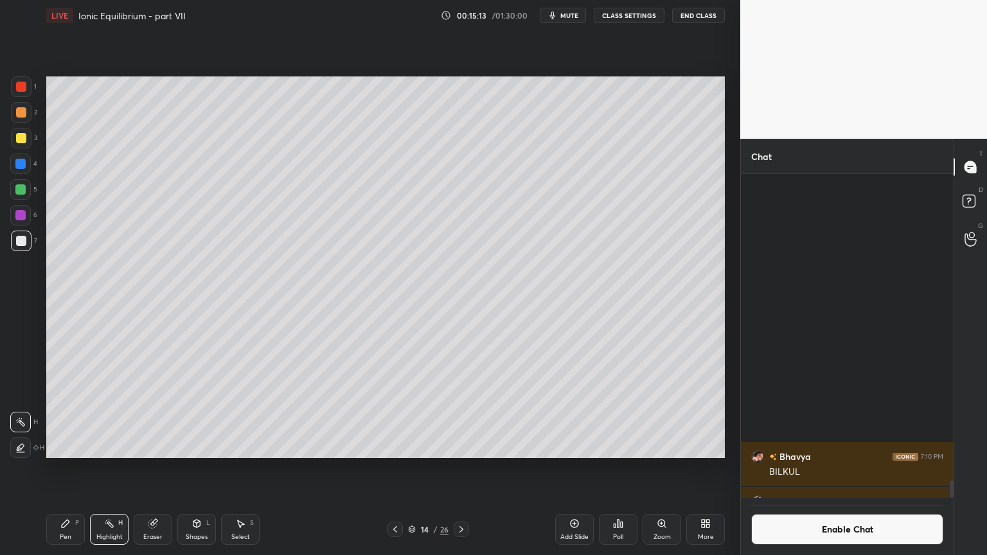
scroll to position [5656, 0]
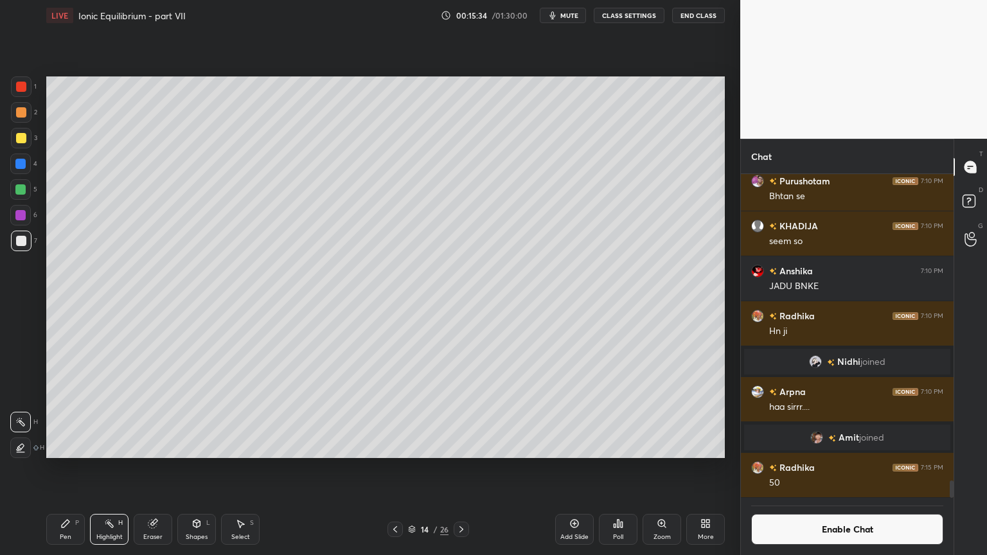
drag, startPoint x: 63, startPoint y: 531, endPoint x: 97, endPoint y: 527, distance: 34.3
click at [64, 468] on div "Pen P" at bounding box center [65, 529] width 39 height 31
click at [21, 190] on div at bounding box center [20, 189] width 10 height 10
drag, startPoint x: 123, startPoint y: 527, endPoint x: 130, endPoint y: 522, distance: 9.1
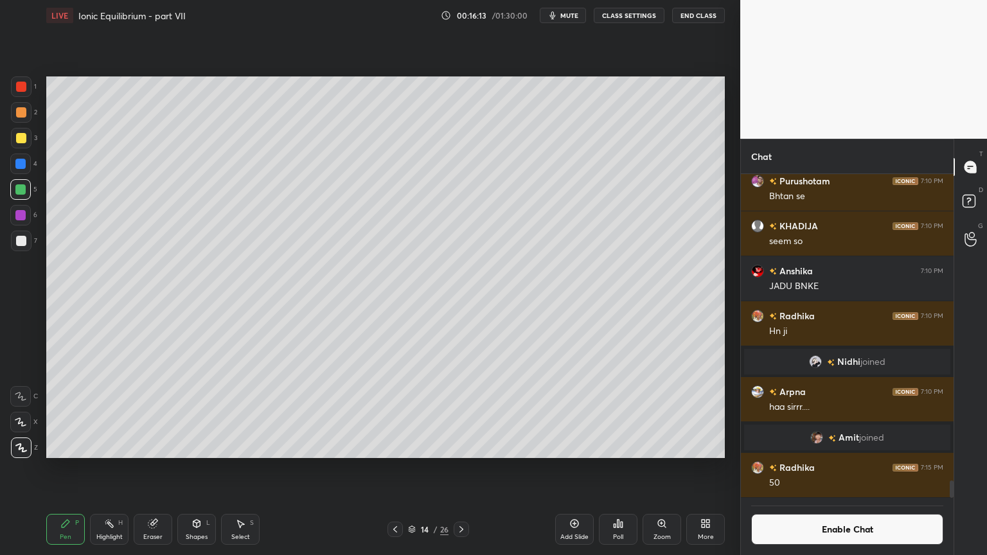
click at [125, 468] on div "Highlight H" at bounding box center [109, 529] width 39 height 31
click at [390, 468] on icon at bounding box center [395, 529] width 10 height 10
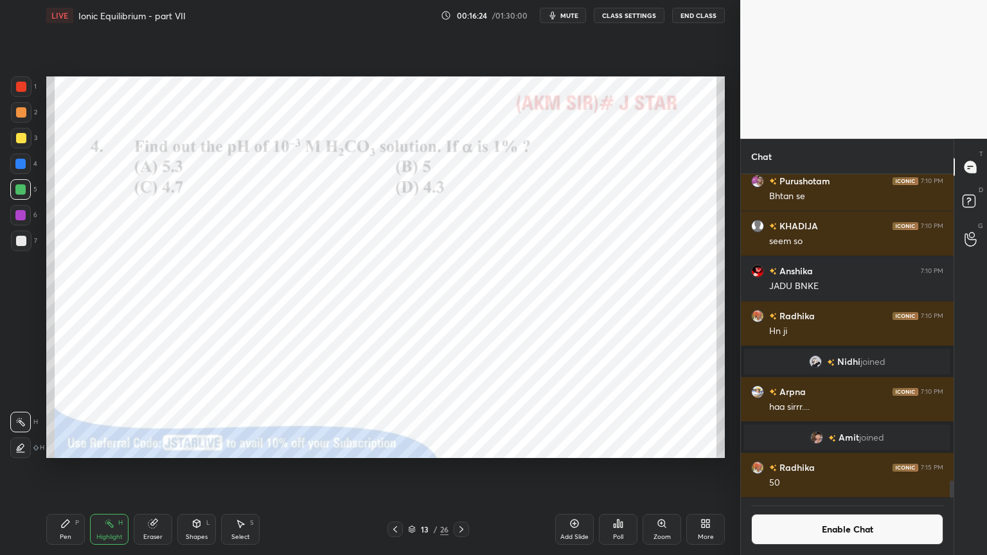
click at [62, 468] on div "Pen" at bounding box center [66, 537] width 12 height 6
click at [28, 167] on div at bounding box center [20, 164] width 21 height 21
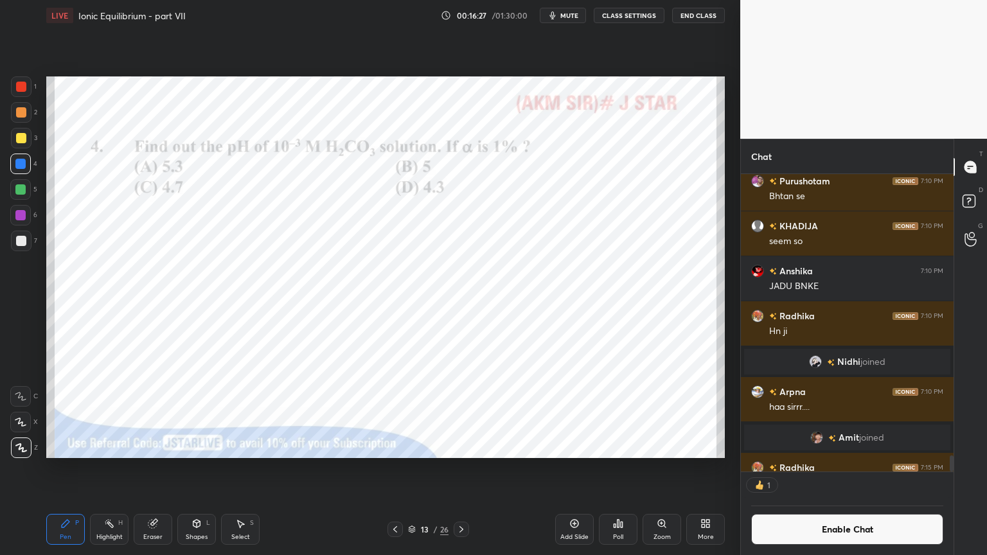
scroll to position [4, 4]
click at [457, 468] on icon at bounding box center [461, 529] width 10 height 10
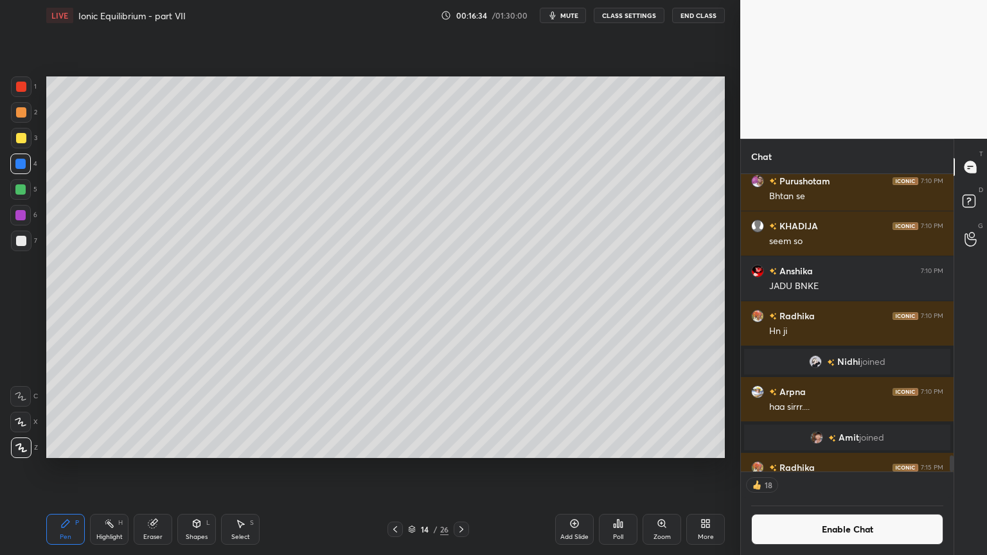
click at [573, 468] on div "Add Slide" at bounding box center [574, 537] width 28 height 6
click at [62, 468] on div "Pen P" at bounding box center [65, 529] width 39 height 31
click at [23, 113] on div at bounding box center [21, 112] width 10 height 10
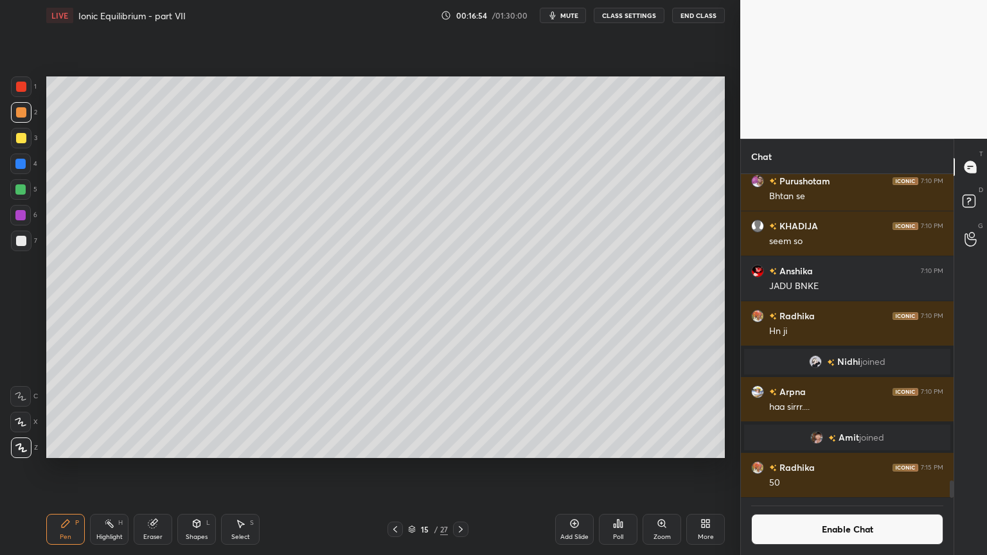
click at [64, 468] on div "Pen P" at bounding box center [65, 529] width 39 height 31
drag, startPoint x: 22, startPoint y: 135, endPoint x: 40, endPoint y: 149, distance: 22.9
click at [23, 138] on div at bounding box center [21, 138] width 10 height 10
click at [195, 468] on div "Shapes" at bounding box center [197, 537] width 22 height 6
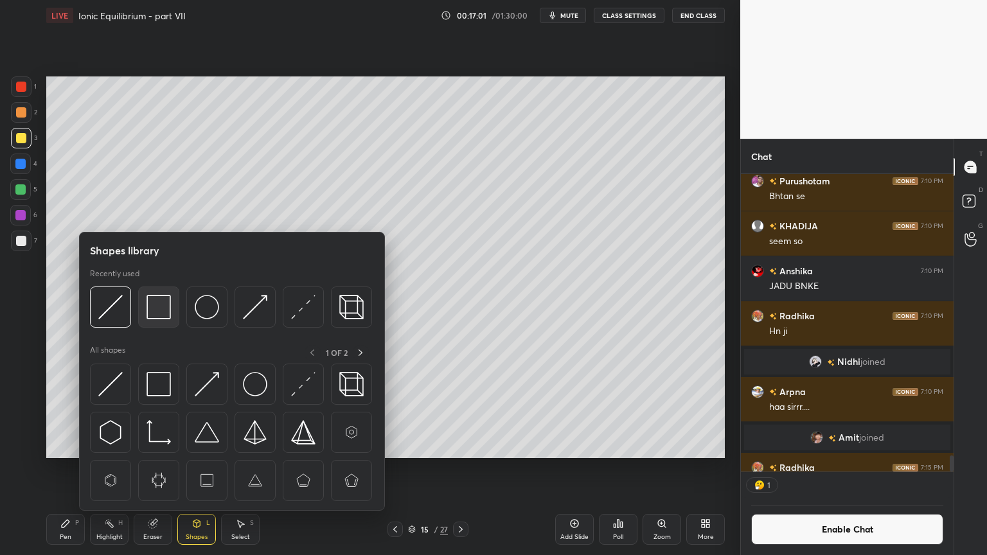
scroll to position [4, 4]
click at [109, 314] on img at bounding box center [110, 307] width 24 height 24
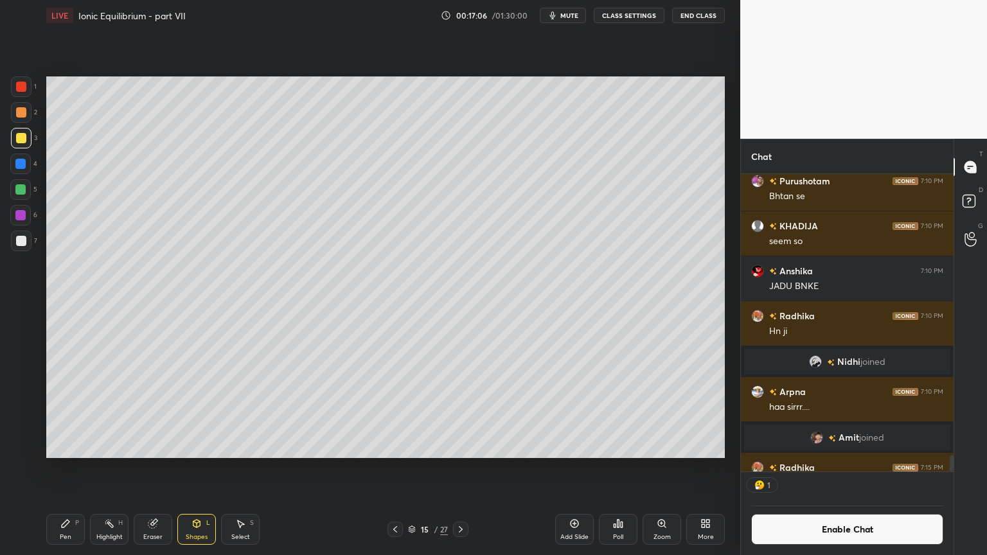
drag, startPoint x: 60, startPoint y: 533, endPoint x: 87, endPoint y: 461, distance: 77.7
click at [61, 468] on div "Pen P" at bounding box center [65, 529] width 39 height 31
click at [21, 237] on div at bounding box center [21, 241] width 10 height 10
drag, startPoint x: 103, startPoint y: 533, endPoint x: 137, endPoint y: 493, distance: 52.4
click at [105, 468] on div "Highlight H" at bounding box center [109, 529] width 39 height 31
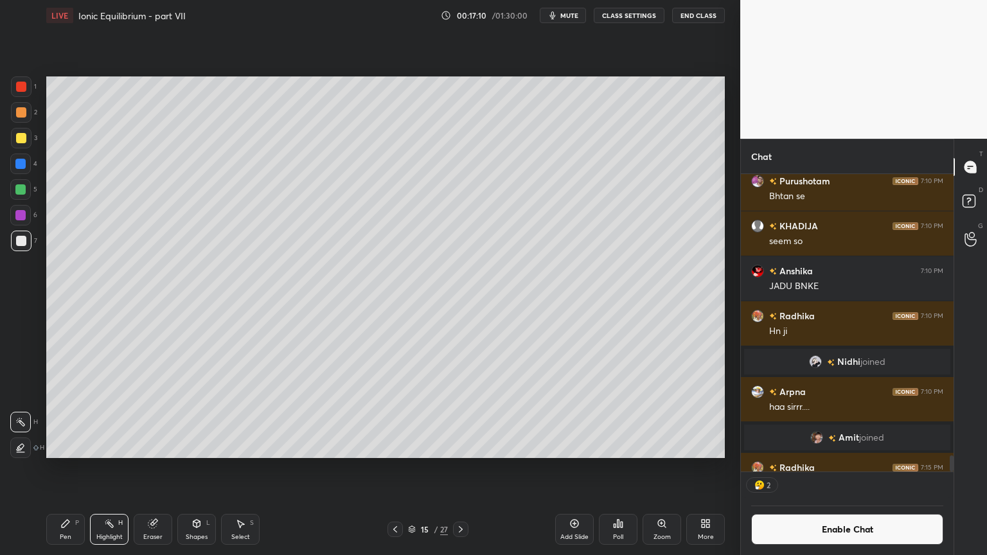
click at [67, 468] on div "Pen P" at bounding box center [65, 529] width 39 height 31
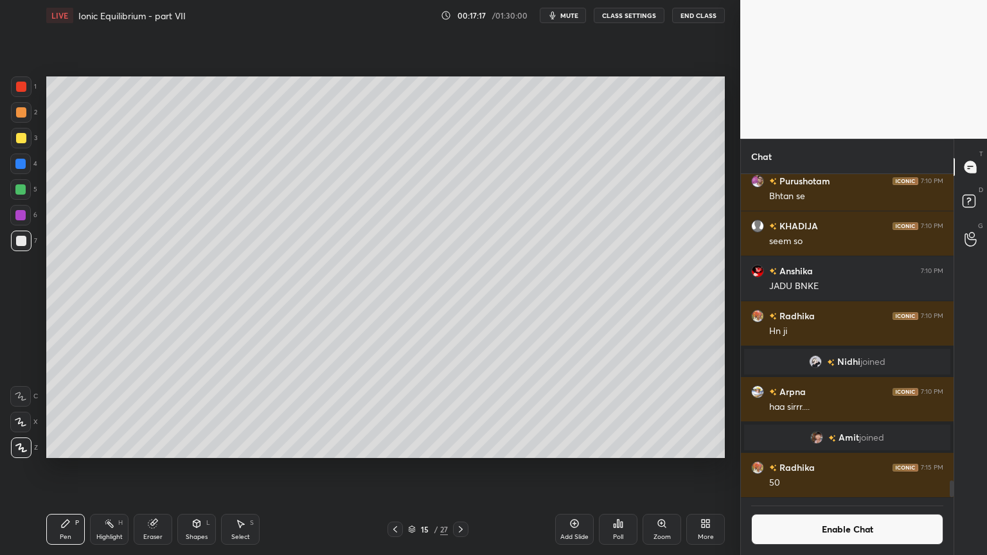
click at [65, 468] on icon at bounding box center [65, 523] width 10 height 10
click at [19, 114] on div at bounding box center [21, 112] width 10 height 10
click at [26, 242] on div at bounding box center [21, 241] width 21 height 21
drag, startPoint x: 151, startPoint y: 533, endPoint x: 159, endPoint y: 471, distance: 62.2
click at [147, 468] on div "Eraser" at bounding box center [153, 529] width 39 height 31
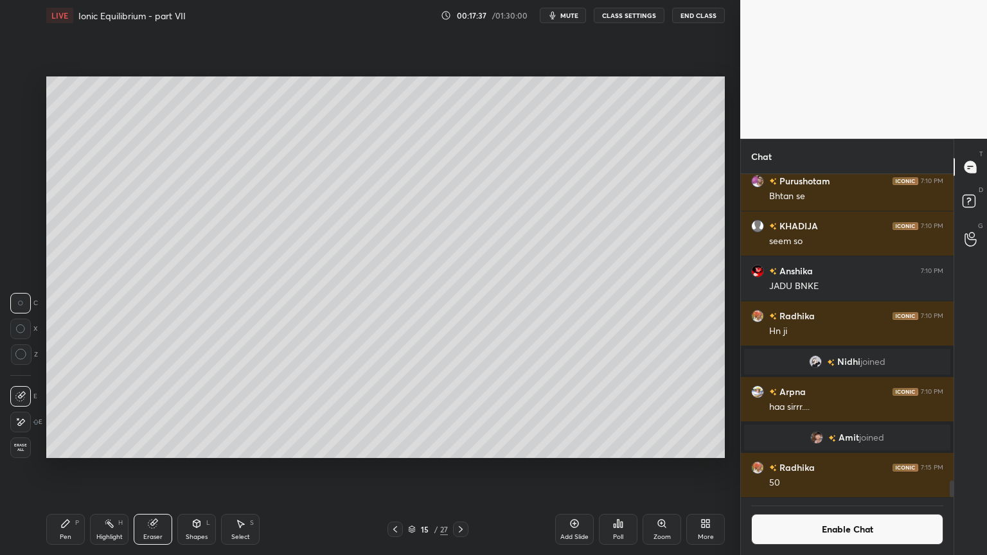
click at [103, 468] on div "Highlight H" at bounding box center [109, 529] width 39 height 31
drag, startPoint x: 75, startPoint y: 531, endPoint x: 75, endPoint y: 522, distance: 9.0
click at [74, 468] on div "Pen P" at bounding box center [65, 529] width 39 height 31
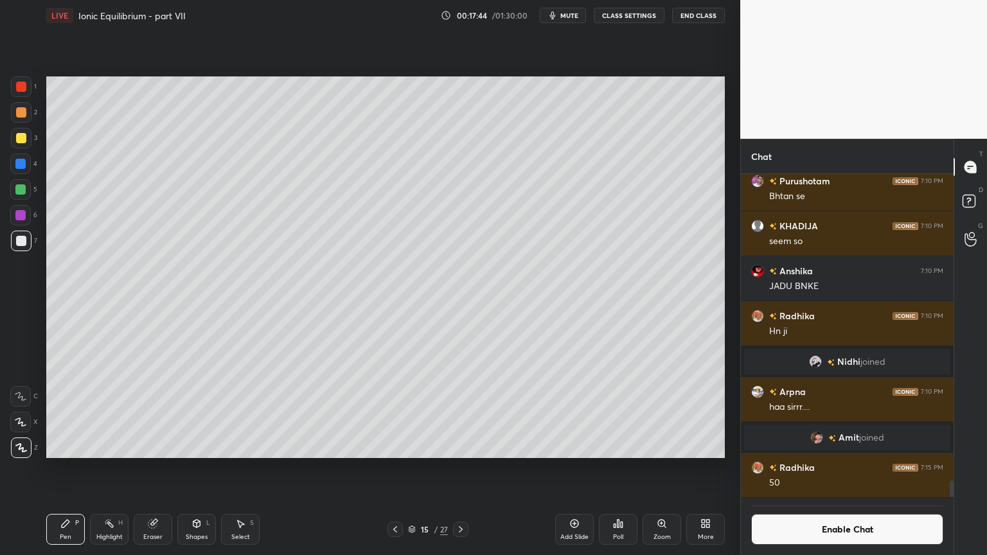
click at [112, 468] on div "Highlight H" at bounding box center [109, 529] width 39 height 31
drag, startPoint x: 71, startPoint y: 534, endPoint x: 110, endPoint y: 500, distance: 51.4
click at [71, 468] on div "Pen P" at bounding box center [65, 529] width 39 height 31
click at [105, 468] on div "Highlight H" at bounding box center [109, 529] width 39 height 31
click at [848, 468] on button "Enable Chat" at bounding box center [847, 529] width 192 height 31
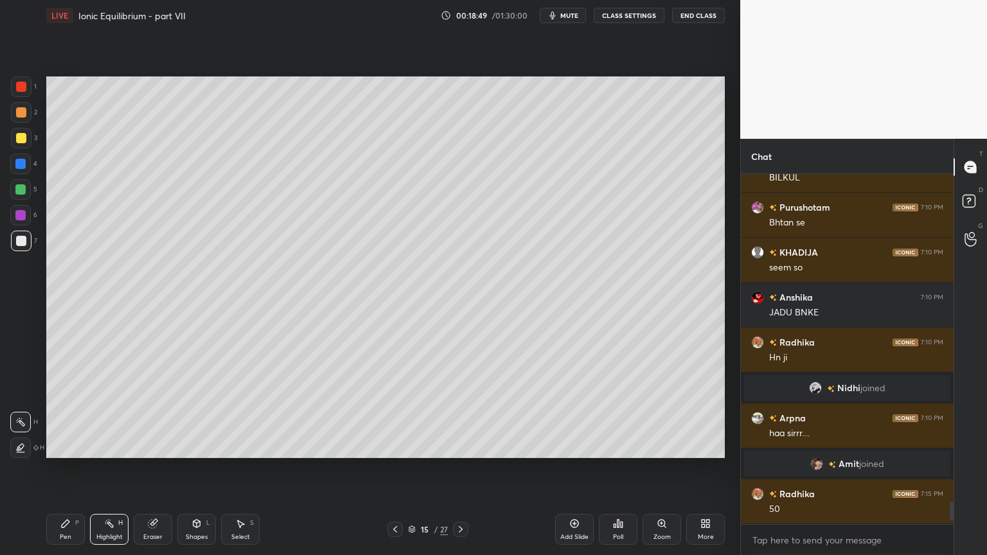
scroll to position [346, 209]
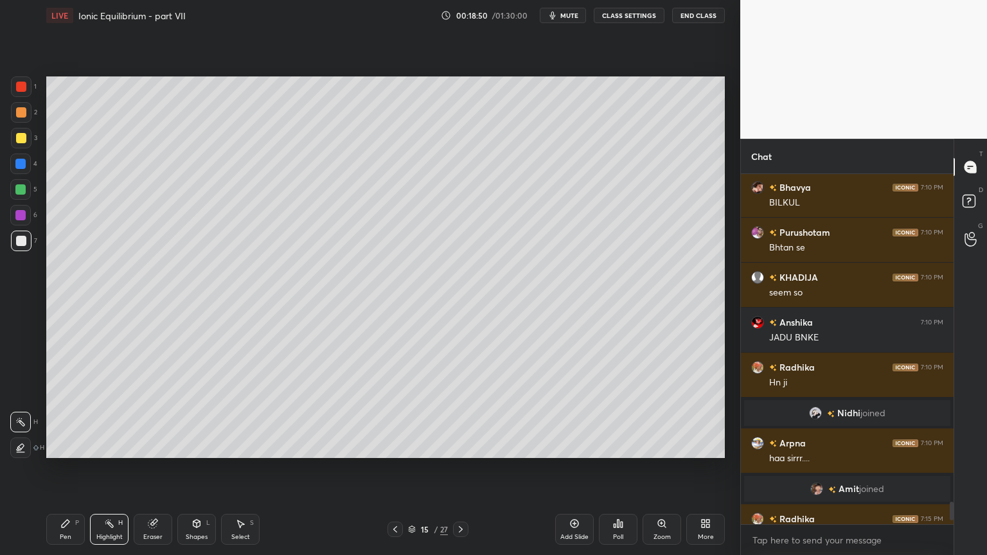
drag, startPoint x: 118, startPoint y: 527, endPoint x: 165, endPoint y: 481, distance: 65.9
click at [117, 468] on div "Highlight H" at bounding box center [109, 529] width 39 height 31
click at [118, 468] on div "Highlight H" at bounding box center [109, 529] width 39 height 31
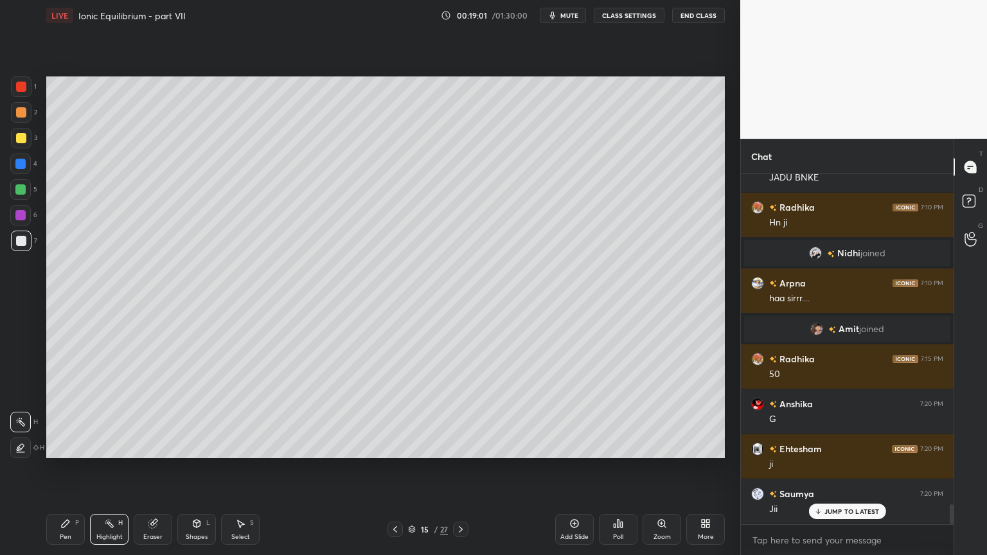
scroll to position [5730, 0]
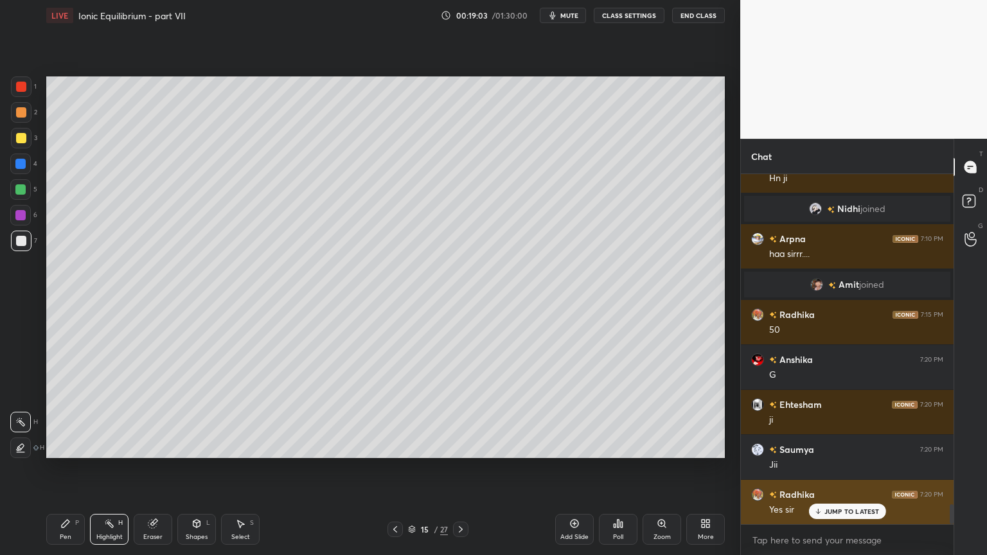
click at [846, 468] on p "JUMP TO LATEST" at bounding box center [851, 511] width 55 height 8
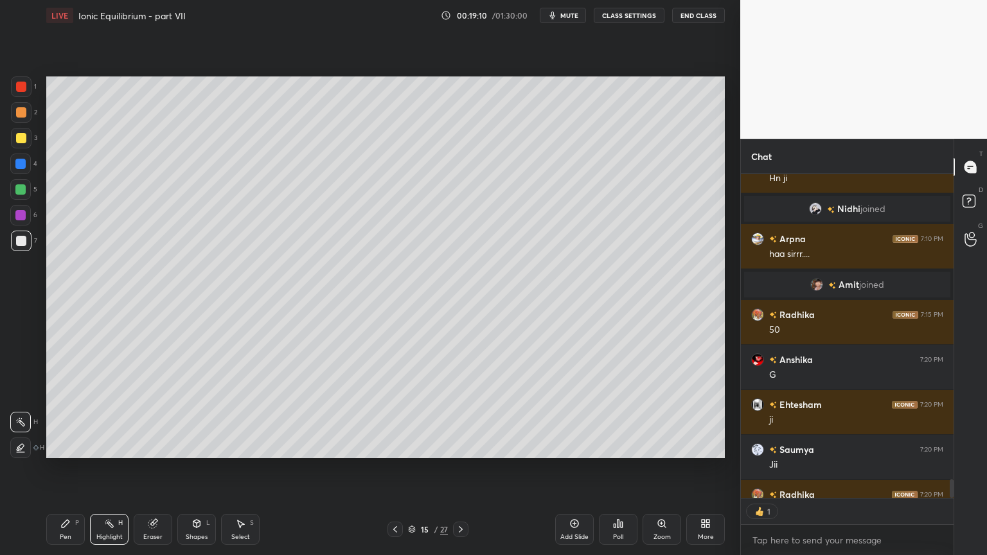
scroll to position [5802, 0]
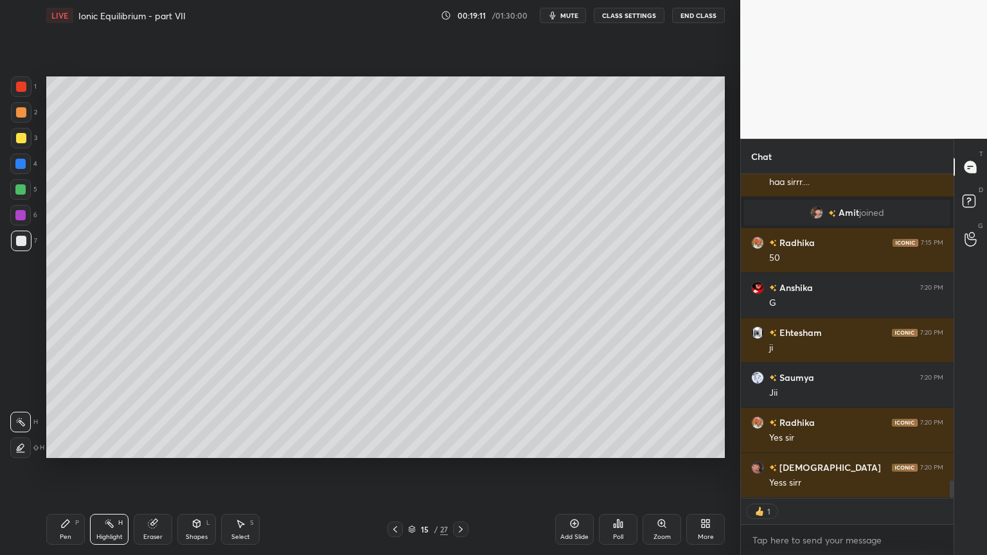
click at [459, 468] on icon at bounding box center [460, 529] width 10 height 10
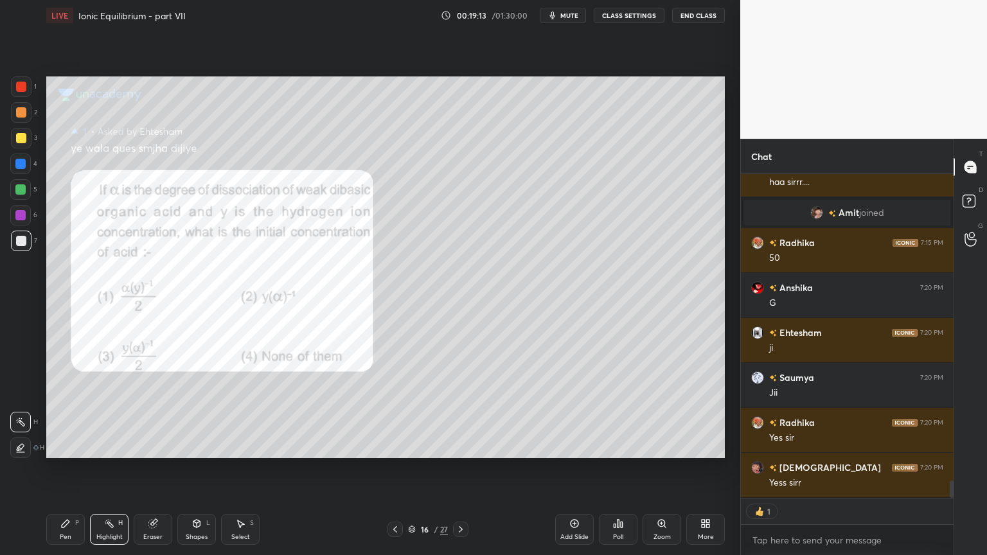
click at [107, 468] on div "Highlight H" at bounding box center [109, 529] width 39 height 31
click at [66, 468] on div "Pen P" at bounding box center [65, 529] width 39 height 31
click at [24, 141] on div at bounding box center [21, 138] width 10 height 10
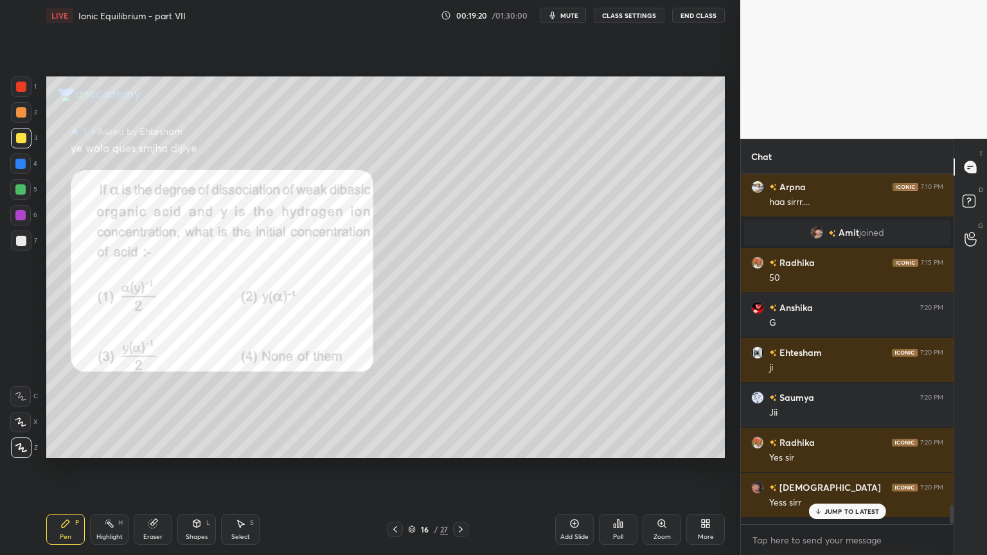
scroll to position [346, 209]
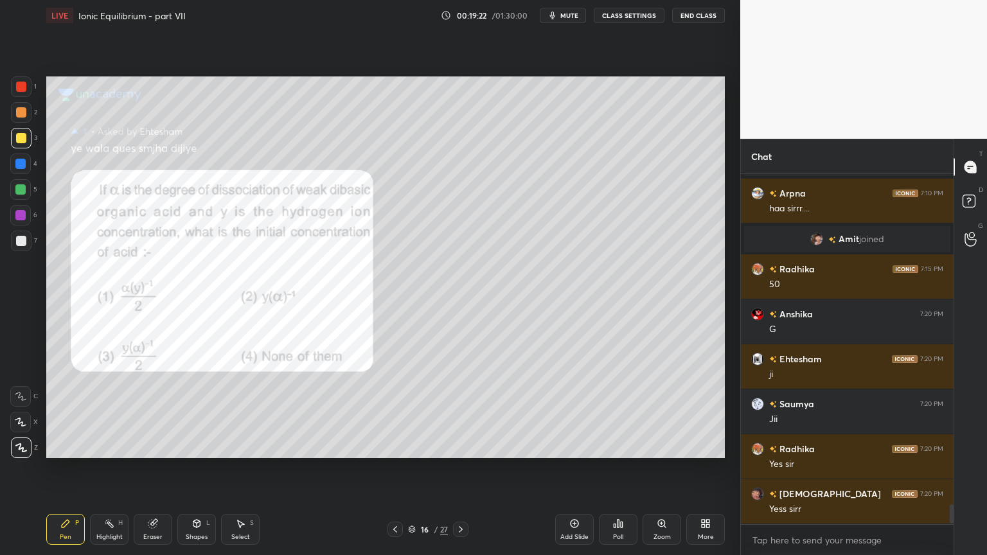
click at [59, 468] on div "Pen P" at bounding box center [65, 529] width 39 height 31
click at [18, 166] on div at bounding box center [20, 164] width 10 height 10
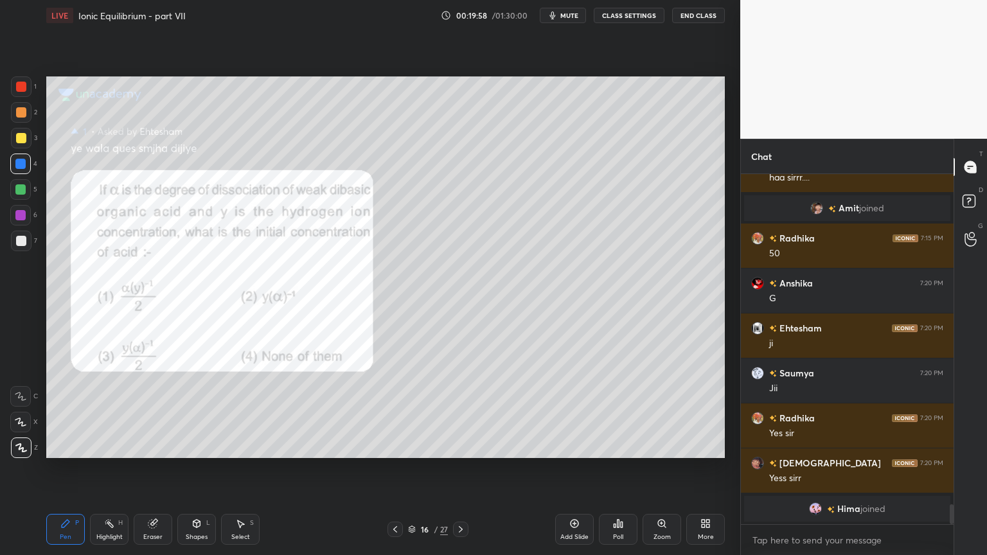
drag, startPoint x: 22, startPoint y: 241, endPoint x: 30, endPoint y: 253, distance: 14.8
click at [18, 245] on div at bounding box center [21, 241] width 10 height 10
drag, startPoint x: 93, startPoint y: 533, endPoint x: 108, endPoint y: 529, distance: 15.3
click at [94, 468] on div "Highlight H" at bounding box center [109, 529] width 39 height 31
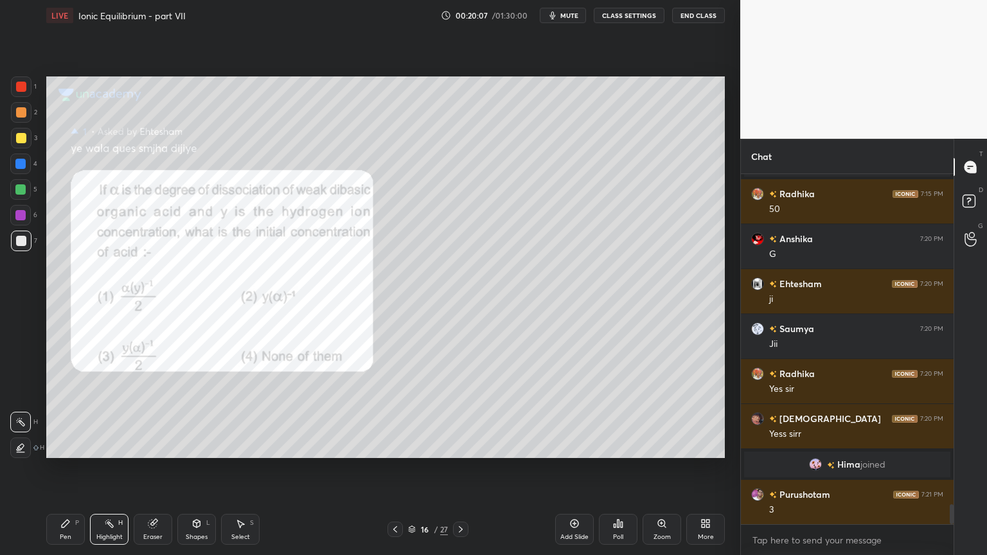
click at [20, 214] on div at bounding box center [20, 215] width 10 height 10
drag, startPoint x: 64, startPoint y: 531, endPoint x: 70, endPoint y: 462, distance: 69.0
click at [64, 468] on div "Pen P" at bounding box center [65, 529] width 39 height 31
click at [60, 468] on icon at bounding box center [65, 523] width 10 height 10
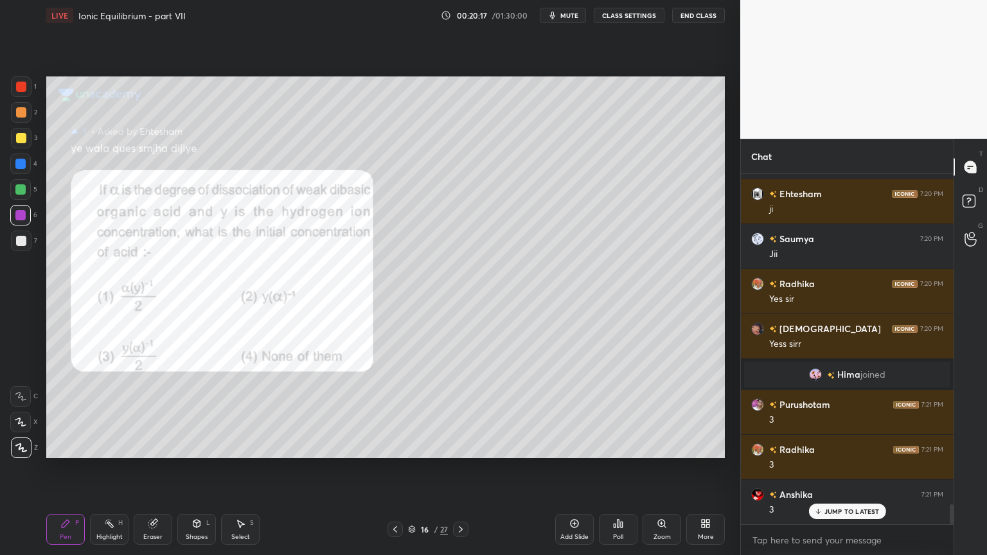
scroll to position [5922, 0]
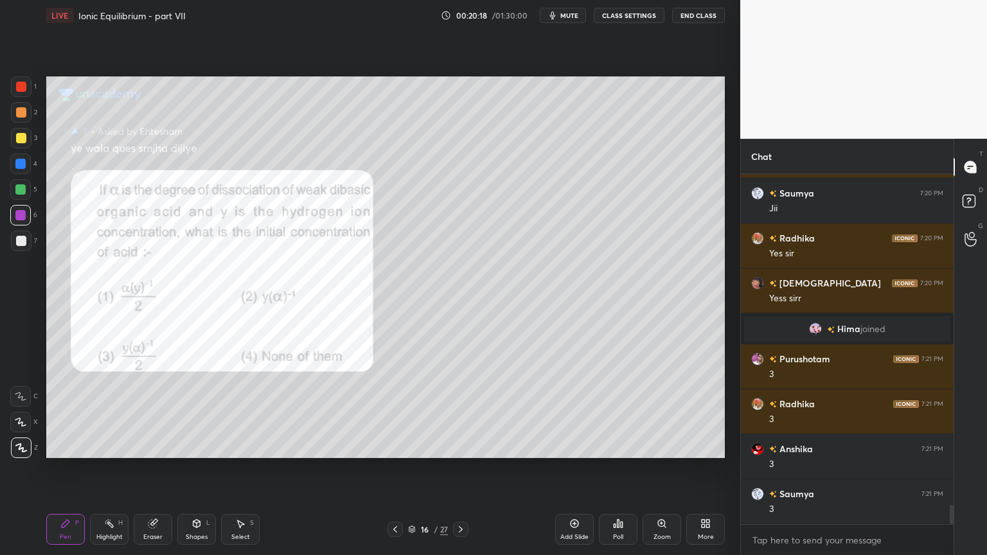
click at [22, 244] on div at bounding box center [21, 241] width 10 height 10
drag, startPoint x: 17, startPoint y: 215, endPoint x: 30, endPoint y: 238, distance: 26.7
click at [21, 218] on div at bounding box center [20, 215] width 10 height 10
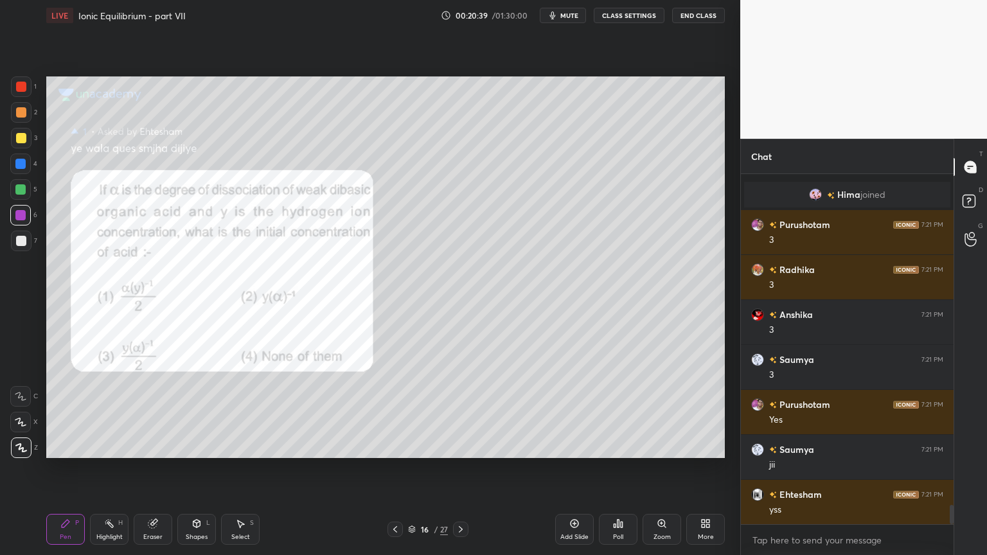
scroll to position [6102, 0]
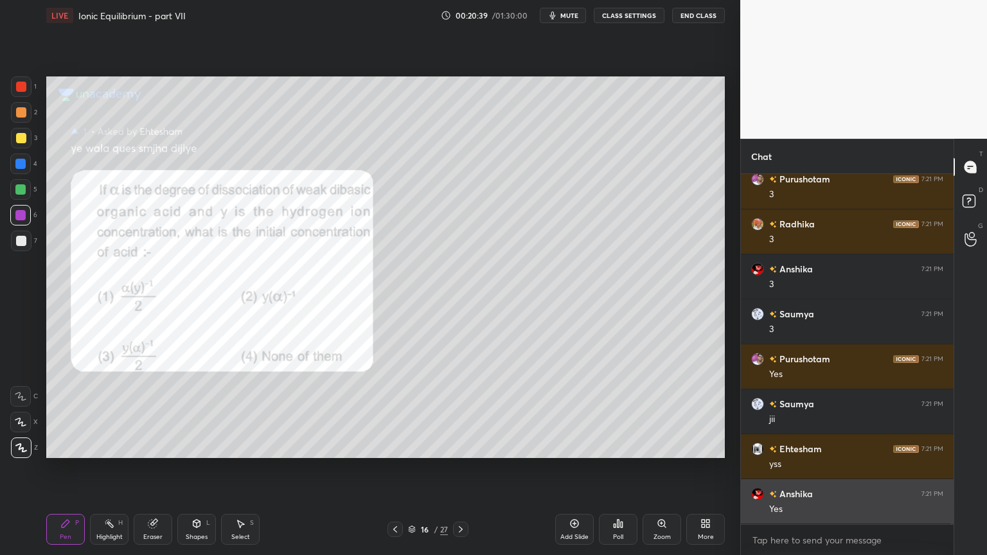
drag, startPoint x: 857, startPoint y: 511, endPoint x: 841, endPoint y: 514, distance: 16.3
click at [853, 468] on div "[PERSON_NAME] joined Purushotam 7:21 PM 3 Radhika 7:21 PM 3 Anshika 7:21 PM 3 S…" at bounding box center [847, 349] width 213 height 350
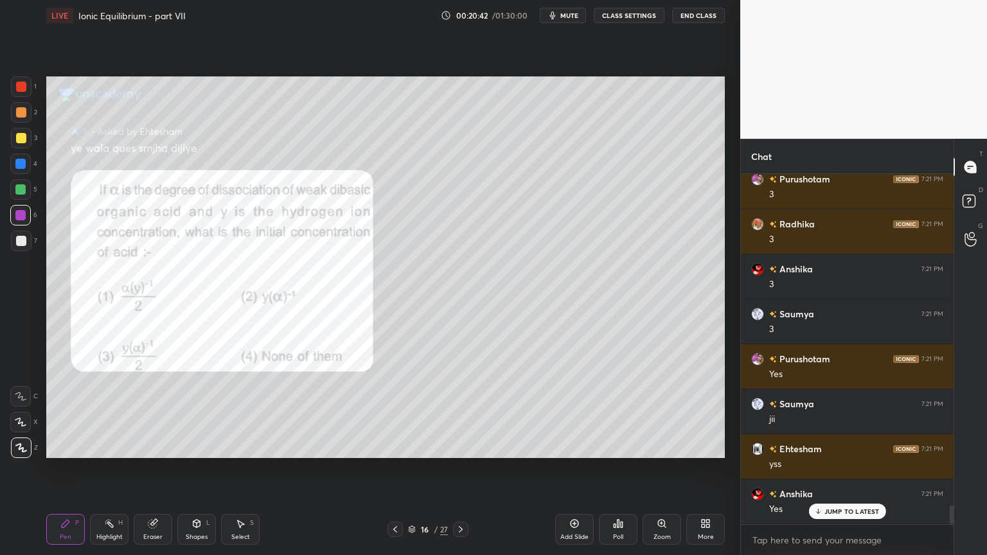
click at [73, 468] on div "Pen P" at bounding box center [65, 529] width 39 height 31
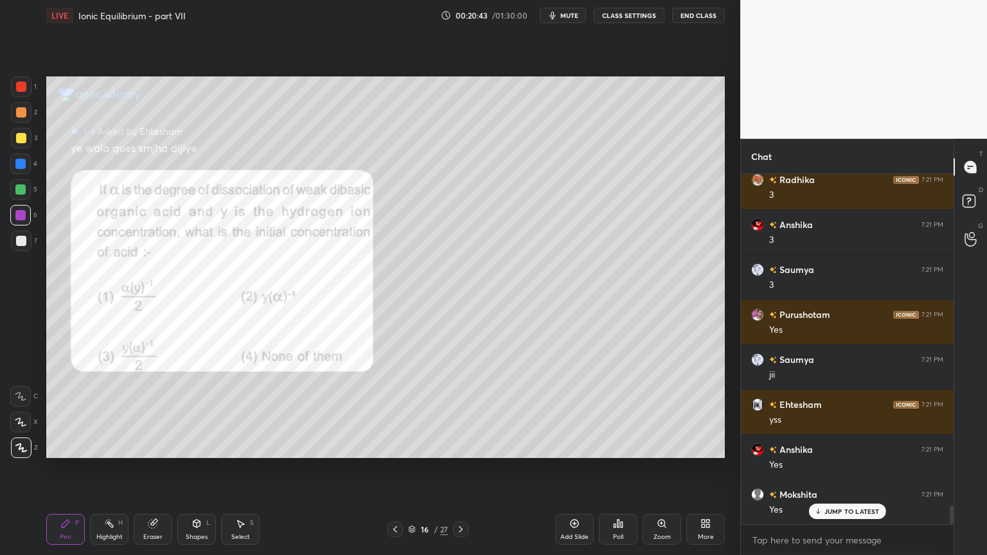
drag, startPoint x: 394, startPoint y: 531, endPoint x: 447, endPoint y: 530, distance: 53.3
click at [391, 468] on icon at bounding box center [395, 529] width 10 height 10
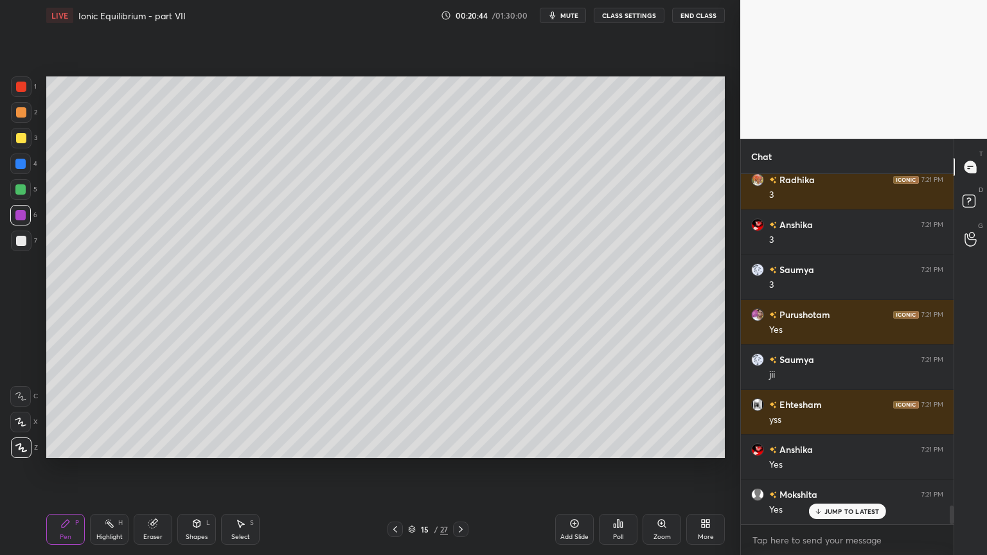
click at [460, 468] on icon at bounding box center [460, 529] width 10 height 10
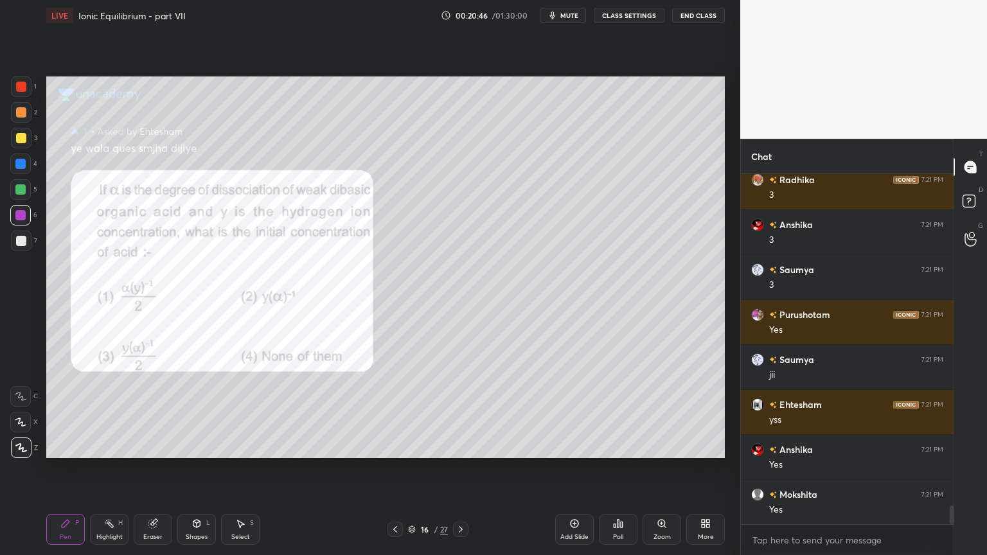
scroll to position [6192, 0]
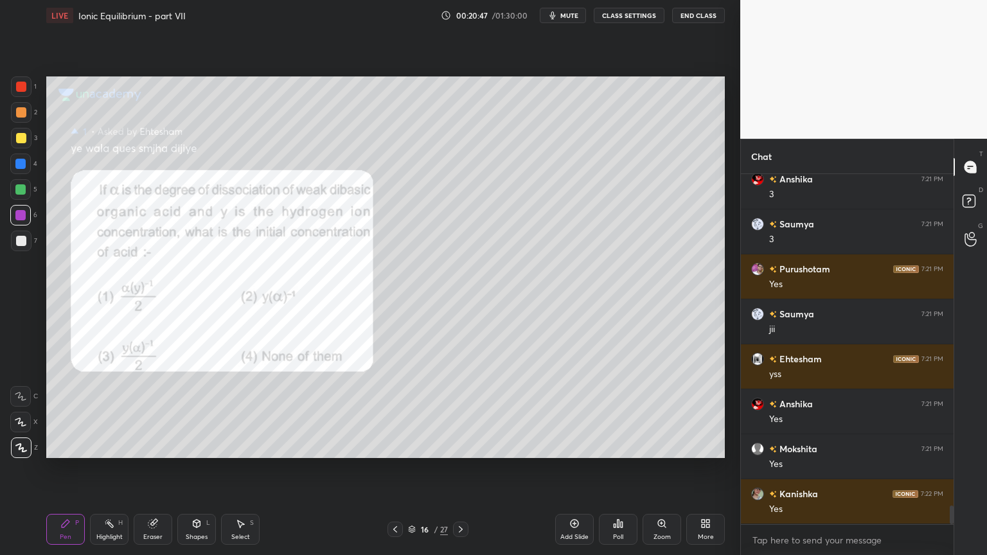
click at [465, 468] on icon at bounding box center [460, 529] width 10 height 10
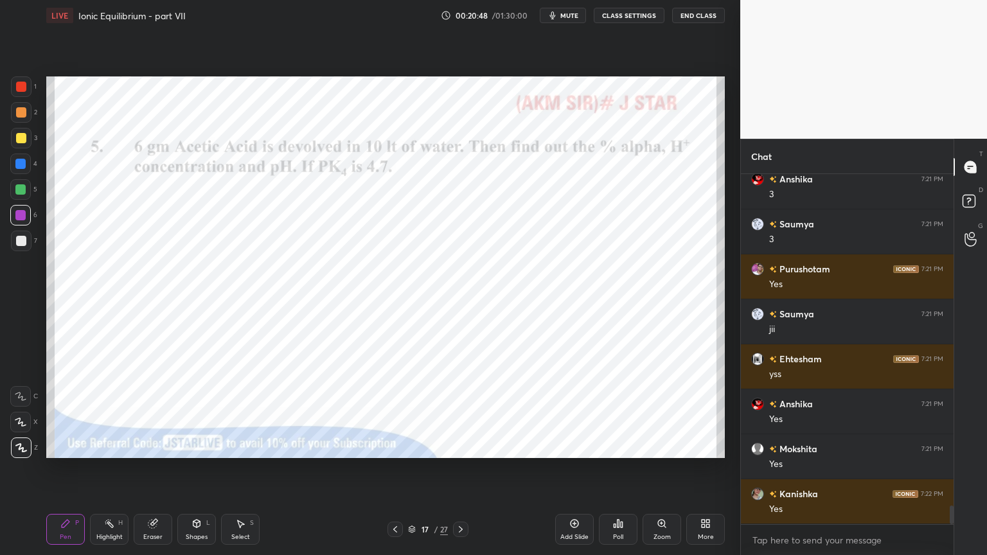
drag, startPoint x: 52, startPoint y: 534, endPoint x: 62, endPoint y: 477, distance: 57.3
click at [52, 468] on div "Pen P" at bounding box center [65, 529] width 39 height 31
click at [21, 87] on div at bounding box center [21, 87] width 10 height 10
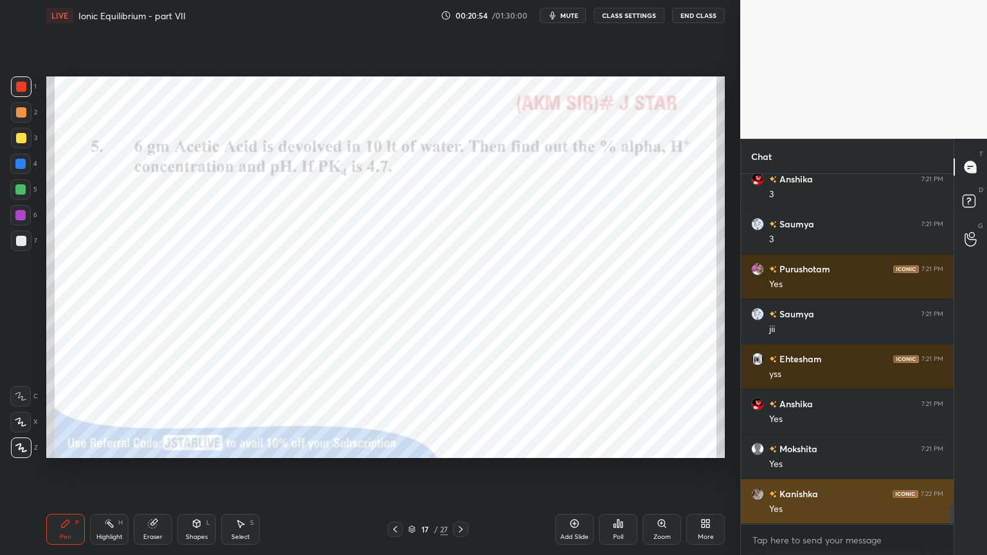
click at [757, 468] on img "grid" at bounding box center [757, 494] width 13 height 13
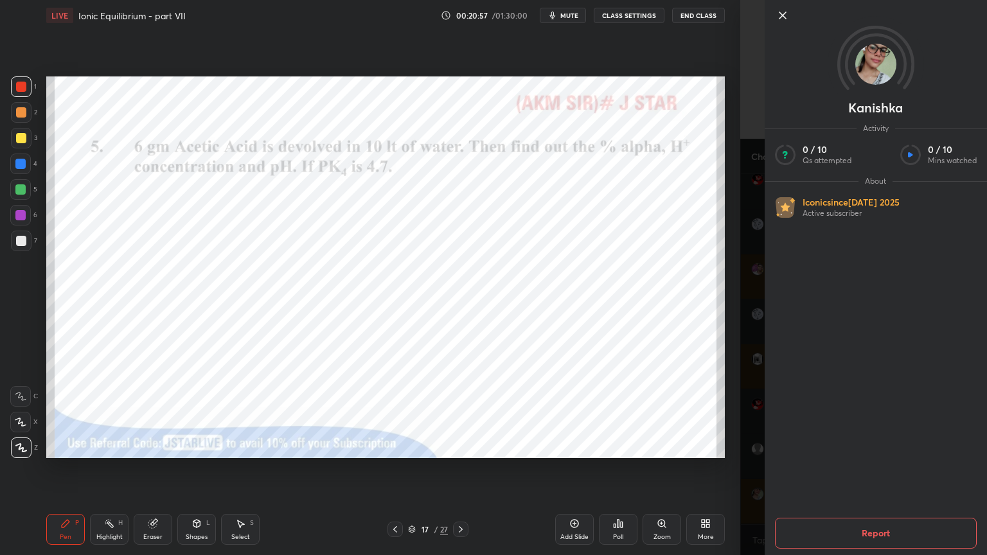
click at [114, 468] on div "Highlight H" at bounding box center [109, 529] width 39 height 31
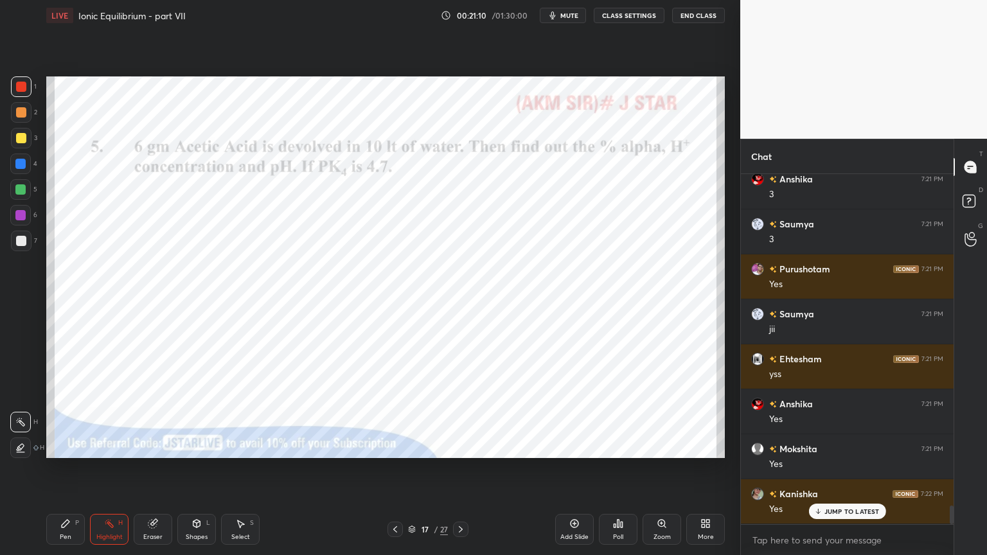
scroll to position [6236, 0]
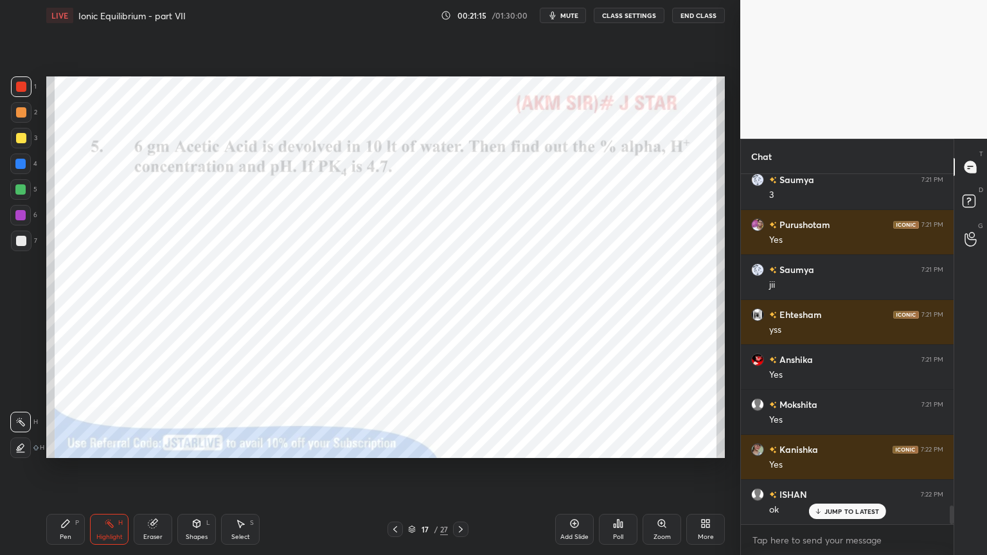
drag, startPoint x: 102, startPoint y: 536, endPoint x: 119, endPoint y: 477, distance: 61.0
click at [103, 468] on div "Highlight H" at bounding box center [109, 529] width 39 height 31
drag, startPoint x: 62, startPoint y: 532, endPoint x: 89, endPoint y: 474, distance: 63.8
click at [62, 468] on div "Pen P" at bounding box center [65, 529] width 39 height 31
click at [31, 240] on div "7" at bounding box center [24, 241] width 26 height 21
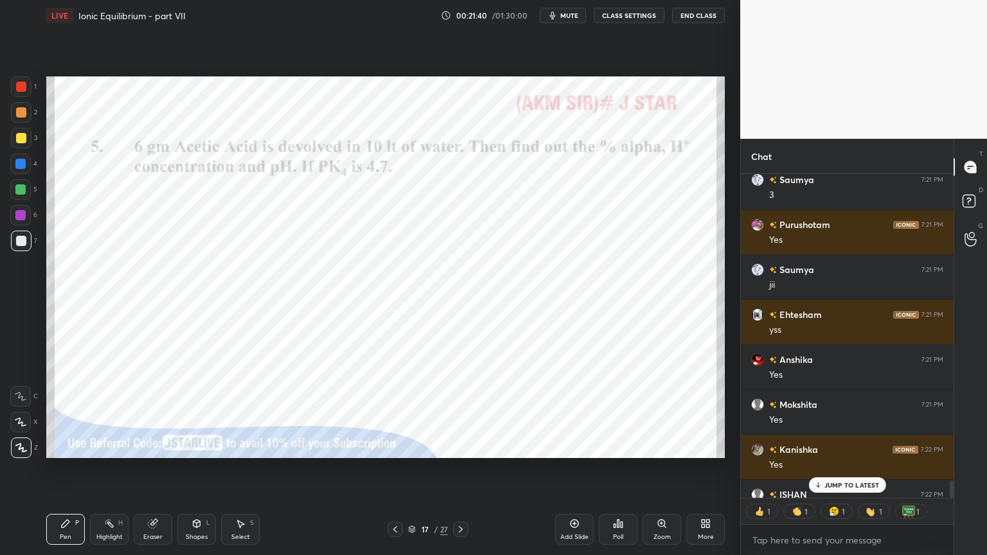
scroll to position [6276, 0]
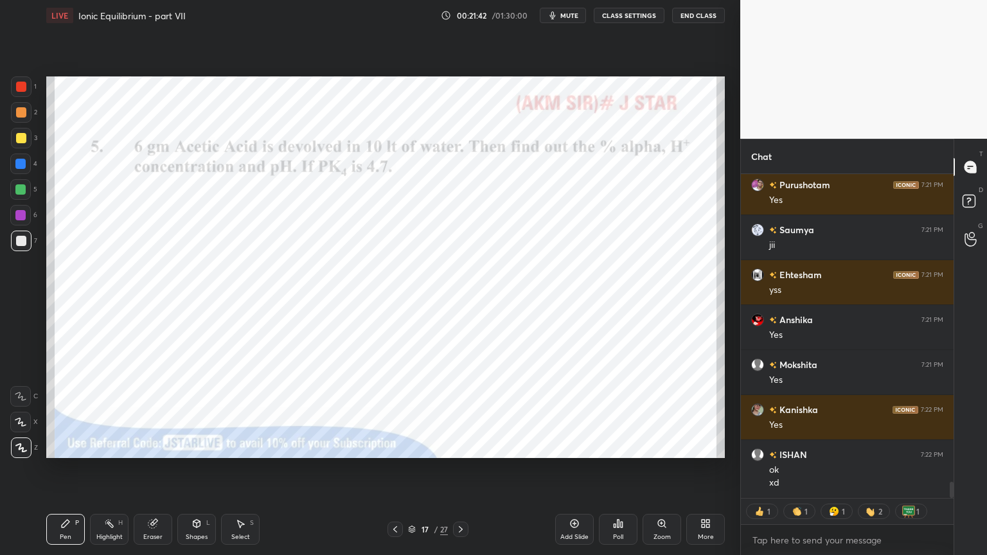
drag, startPoint x: 57, startPoint y: 535, endPoint x: 66, endPoint y: 524, distance: 14.3
click at [57, 468] on div "Pen P" at bounding box center [65, 529] width 39 height 31
drag, startPoint x: 23, startPoint y: 87, endPoint x: 35, endPoint y: 95, distance: 14.3
click at [27, 90] on div at bounding box center [21, 86] width 21 height 21
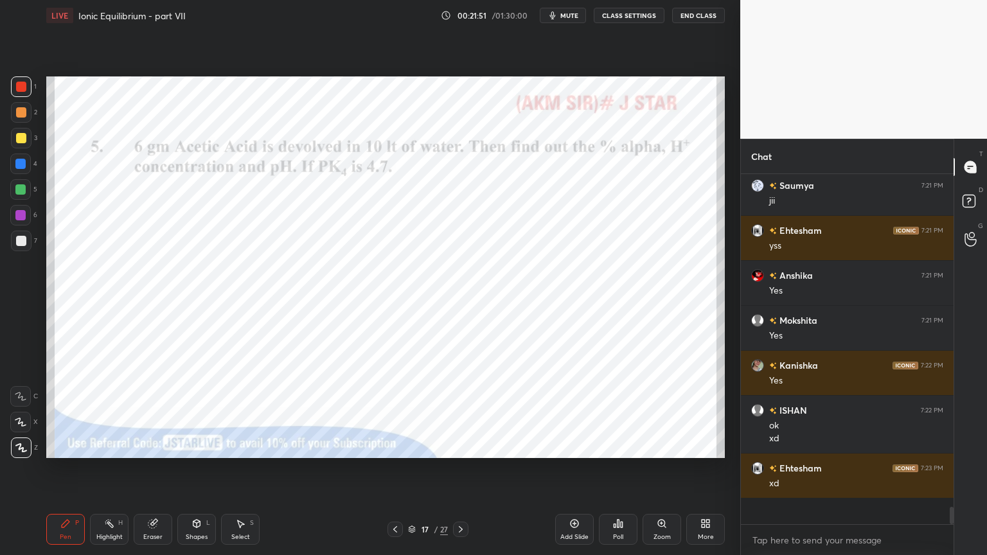
scroll to position [346, 209]
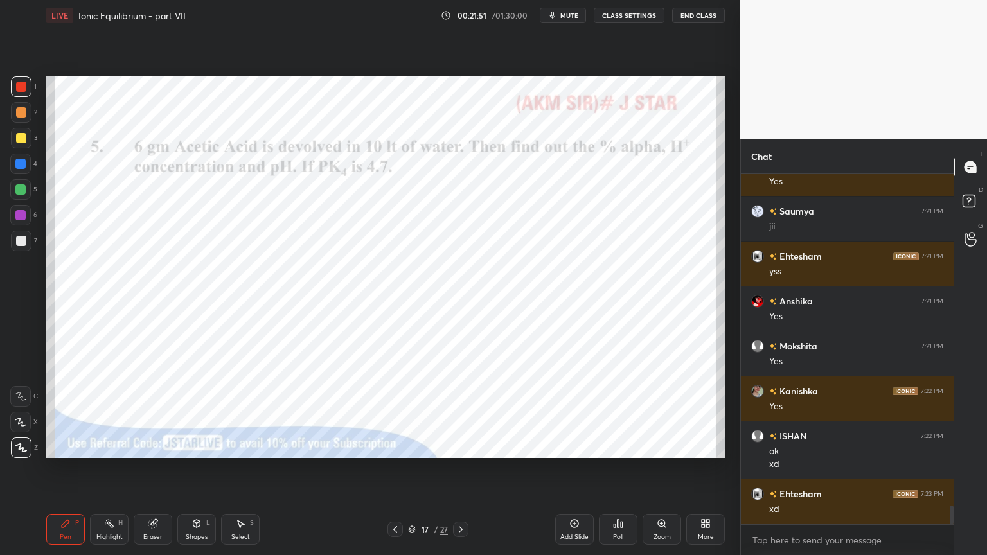
click at [72, 468] on div "Pen P" at bounding box center [65, 529] width 39 height 31
click at [22, 239] on div at bounding box center [21, 241] width 10 height 10
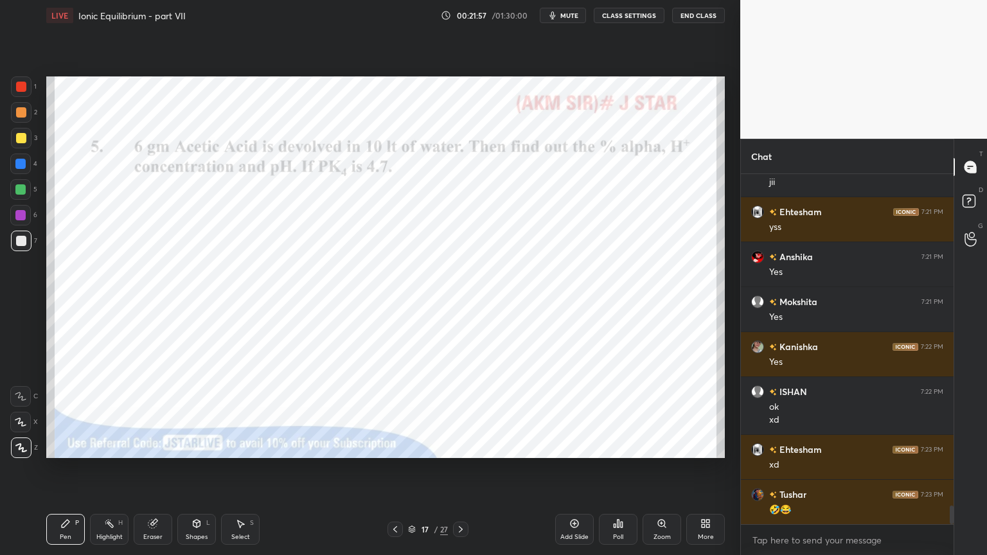
click at [56, 468] on div "Pen P" at bounding box center [65, 529] width 39 height 31
click at [22, 90] on div at bounding box center [21, 87] width 10 height 10
click at [85, 468] on div "Pen P Highlight H Eraser Shapes L Select S" at bounding box center [173, 529] width 254 height 31
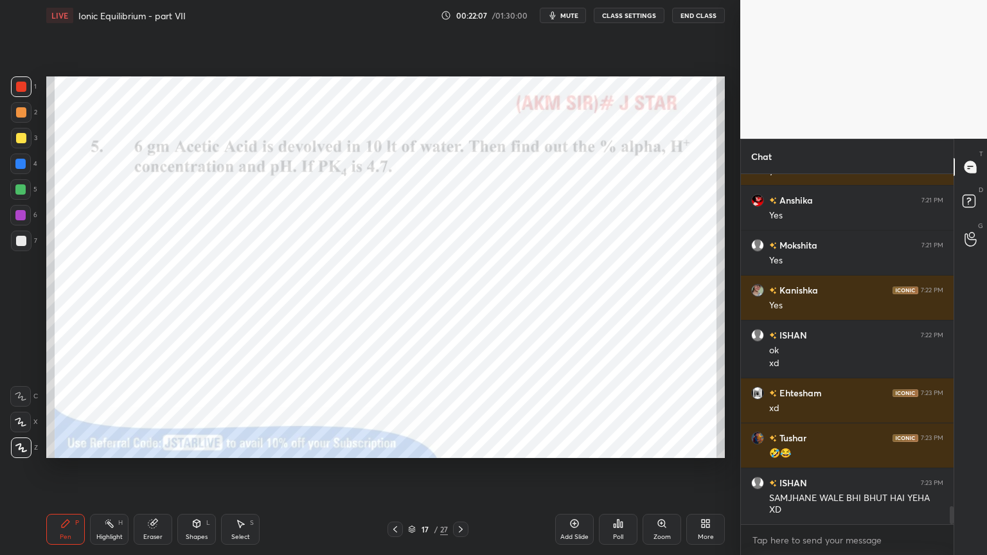
scroll to position [6441, 0]
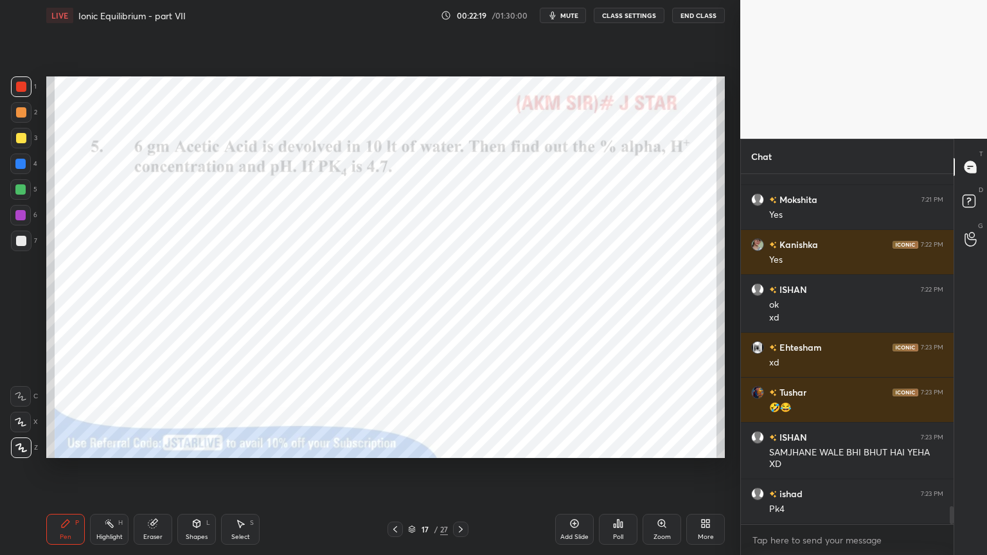
click at [118, 468] on div "Highlight H" at bounding box center [109, 529] width 39 height 31
drag, startPoint x: 57, startPoint y: 535, endPoint x: 57, endPoint y: 527, distance: 8.4
click at [57, 468] on div "Pen P" at bounding box center [65, 529] width 39 height 31
click at [26, 166] on div at bounding box center [20, 164] width 21 height 21
click at [21, 245] on div at bounding box center [21, 241] width 21 height 21
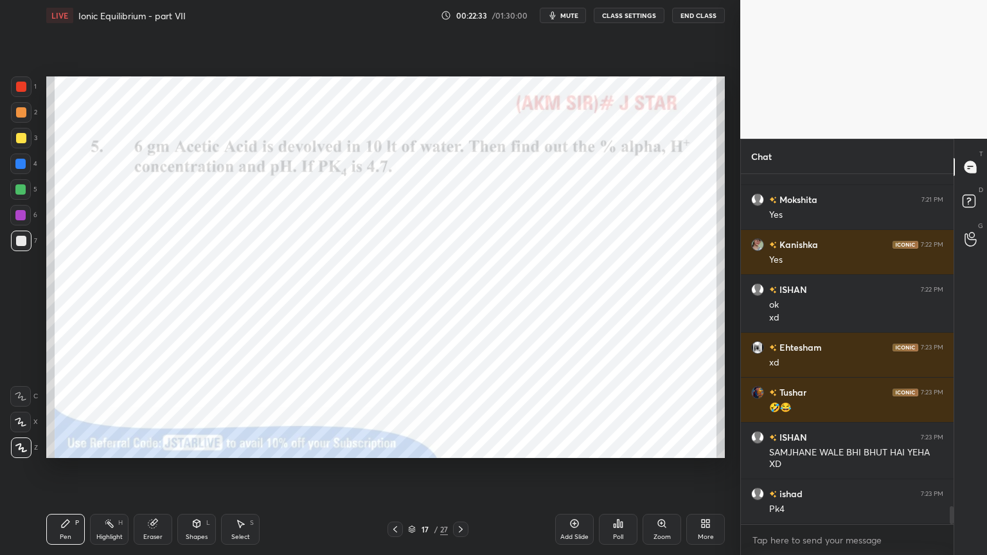
drag, startPoint x: 71, startPoint y: 534, endPoint x: 103, endPoint y: 484, distance: 59.0
click at [70, 468] on div "Pen P" at bounding box center [65, 529] width 39 height 31
click at [19, 85] on div at bounding box center [21, 87] width 10 height 10
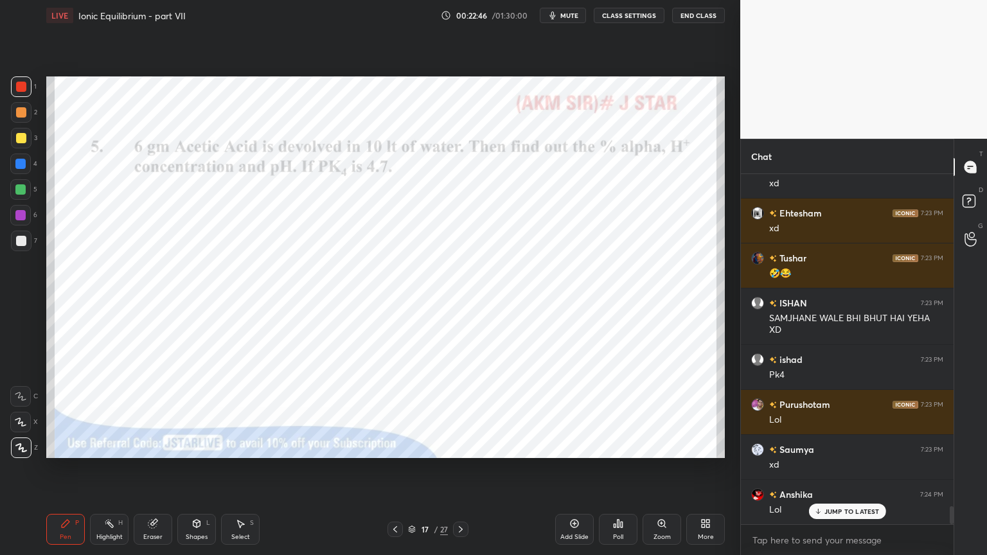
scroll to position [6621, 0]
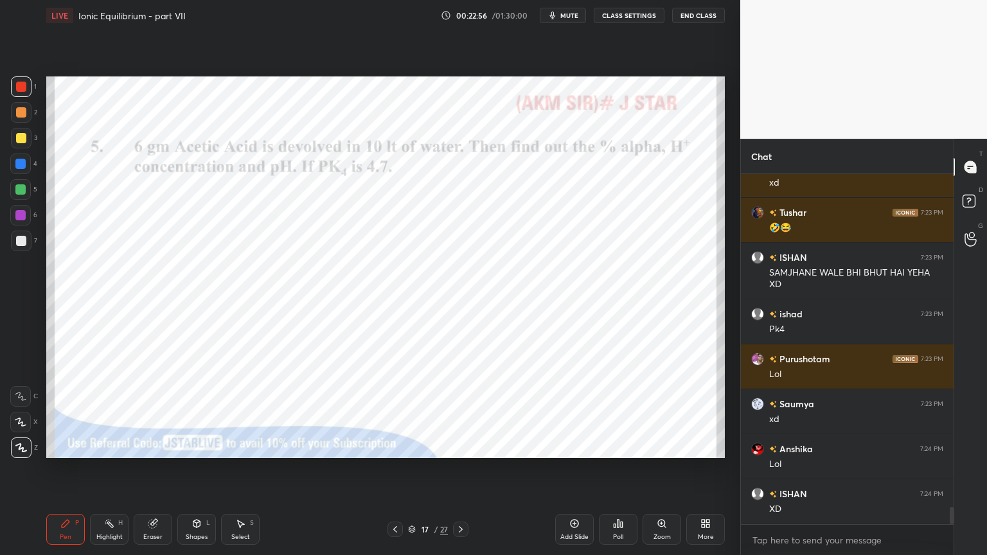
drag, startPoint x: 121, startPoint y: 533, endPoint x: 139, endPoint y: 511, distance: 28.3
click at [125, 468] on div "Highlight H" at bounding box center [109, 529] width 39 height 31
click at [568, 468] on div "Add Slide" at bounding box center [574, 529] width 39 height 31
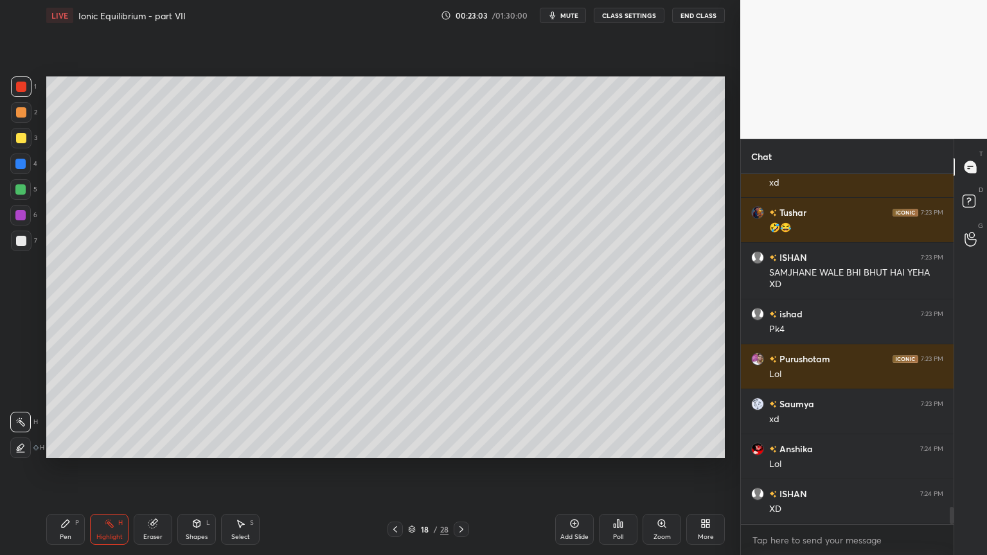
click at [59, 468] on div "Pen P" at bounding box center [65, 529] width 39 height 31
click at [22, 112] on div at bounding box center [21, 112] width 10 height 10
click at [393, 468] on icon at bounding box center [395, 529] width 10 height 10
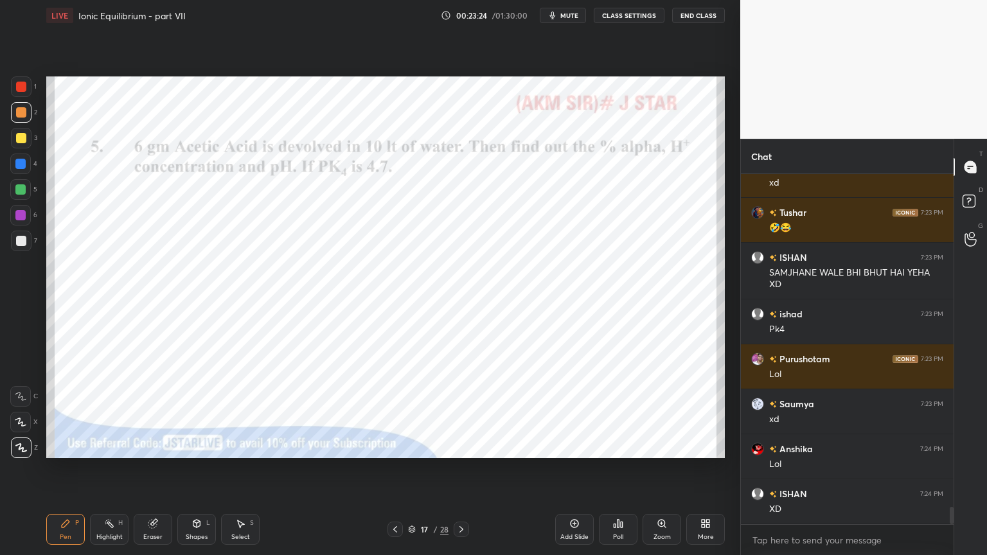
click at [106, 468] on div "Highlight" at bounding box center [109, 537] width 26 height 6
click at [464, 468] on icon at bounding box center [461, 529] width 10 height 10
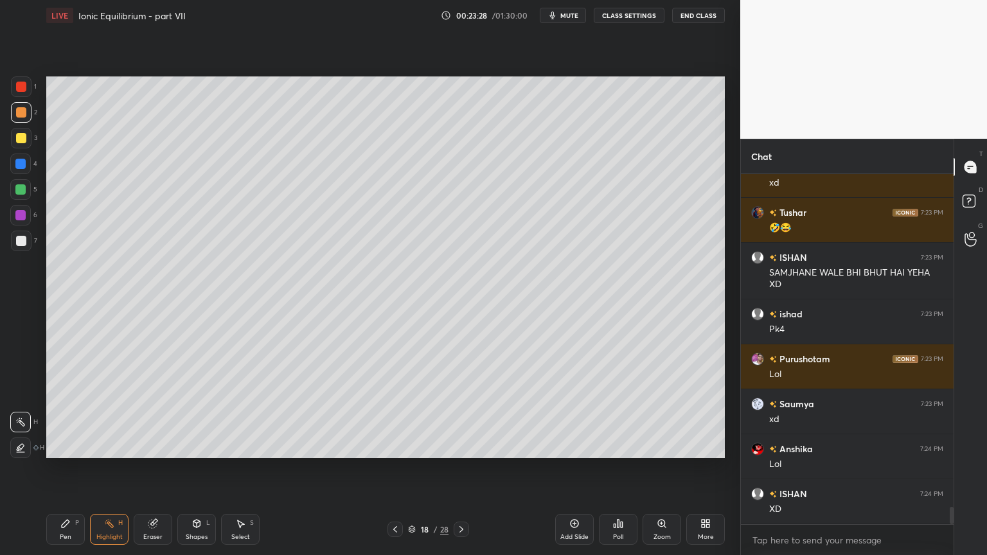
click at [71, 468] on div "Pen P" at bounding box center [65, 529] width 39 height 31
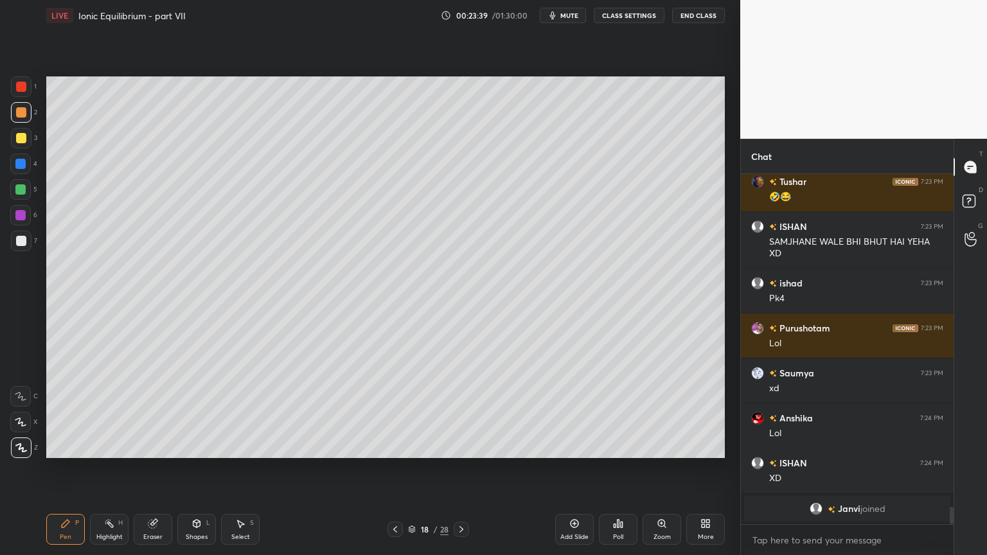
click at [188, 468] on div "Shapes L" at bounding box center [196, 529] width 39 height 31
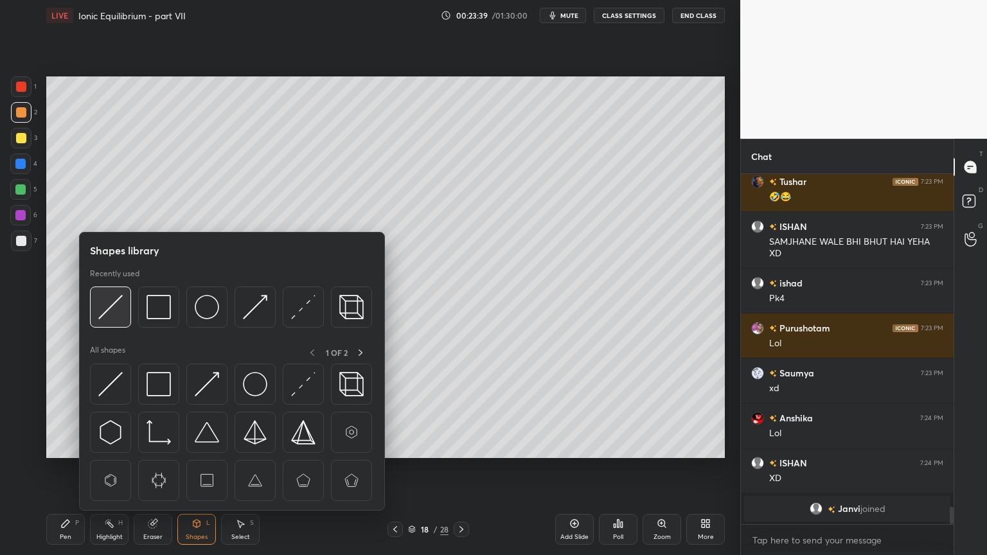
click at [110, 309] on img at bounding box center [110, 307] width 24 height 24
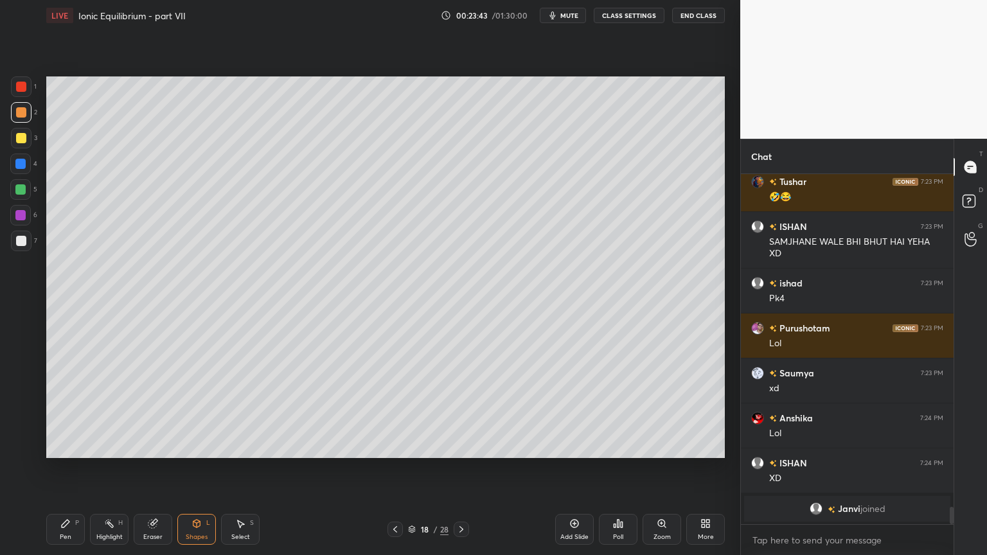
drag, startPoint x: 76, startPoint y: 529, endPoint x: 71, endPoint y: 504, distance: 25.5
click at [76, 468] on div "Pen P" at bounding box center [65, 529] width 39 height 31
click at [21, 234] on div at bounding box center [21, 241] width 21 height 21
click at [114, 468] on div "Highlight H" at bounding box center [109, 529] width 39 height 31
click at [65, 468] on icon at bounding box center [65, 523] width 10 height 10
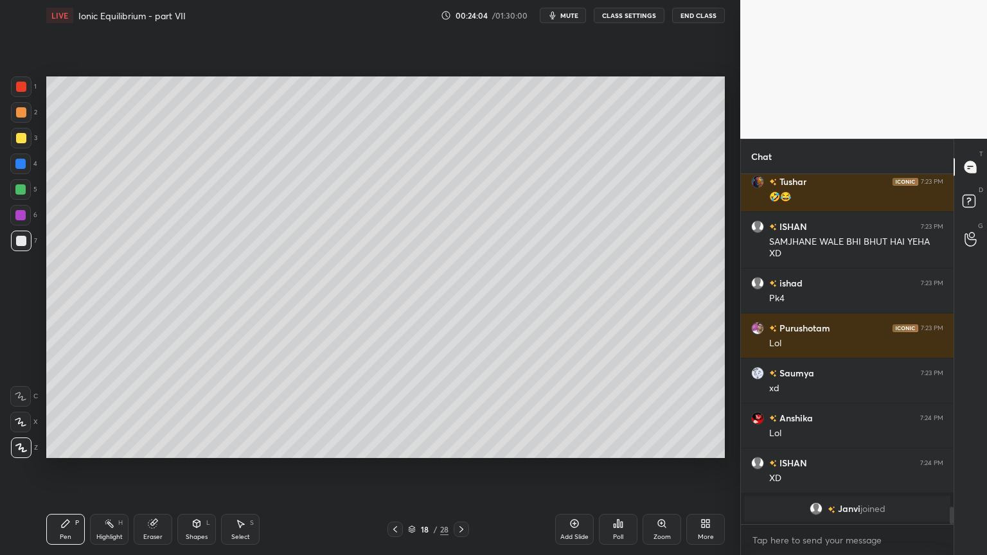
drag, startPoint x: 113, startPoint y: 538, endPoint x: 114, endPoint y: 479, distance: 58.5
click at [114, 468] on div "Highlight" at bounding box center [109, 537] width 26 height 6
click at [63, 468] on div "Pen P" at bounding box center [65, 529] width 39 height 31
drag, startPoint x: 103, startPoint y: 532, endPoint x: 108, endPoint y: 522, distance: 10.9
click at [106, 468] on div "Highlight H" at bounding box center [109, 529] width 39 height 31
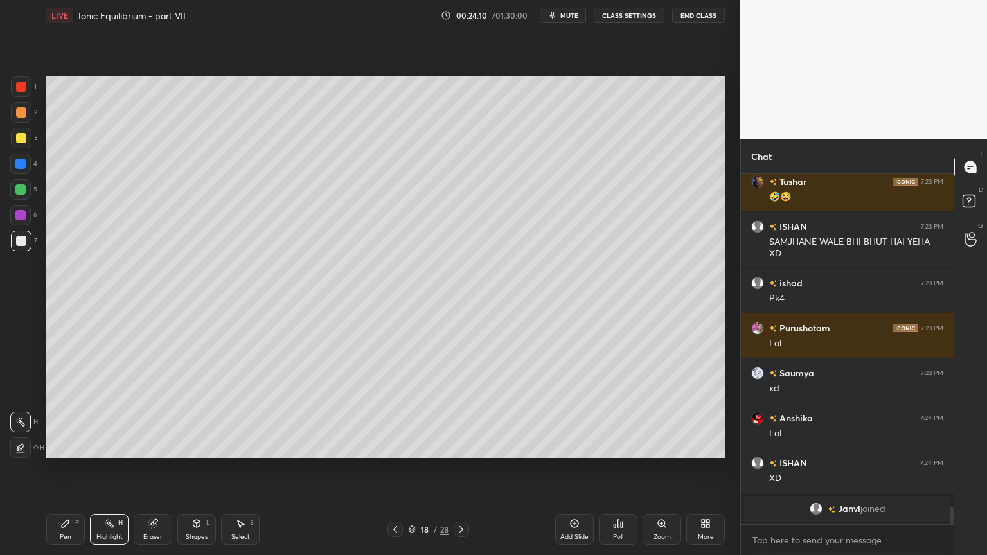
drag, startPoint x: 69, startPoint y: 527, endPoint x: 76, endPoint y: 473, distance: 54.4
click at [72, 468] on div "Pen P" at bounding box center [65, 529] width 39 height 31
drag, startPoint x: 113, startPoint y: 528, endPoint x: 150, endPoint y: 470, distance: 68.4
click at [111, 468] on icon at bounding box center [109, 523] width 10 height 10
click at [50, 468] on div "Pen P" at bounding box center [65, 529] width 39 height 31
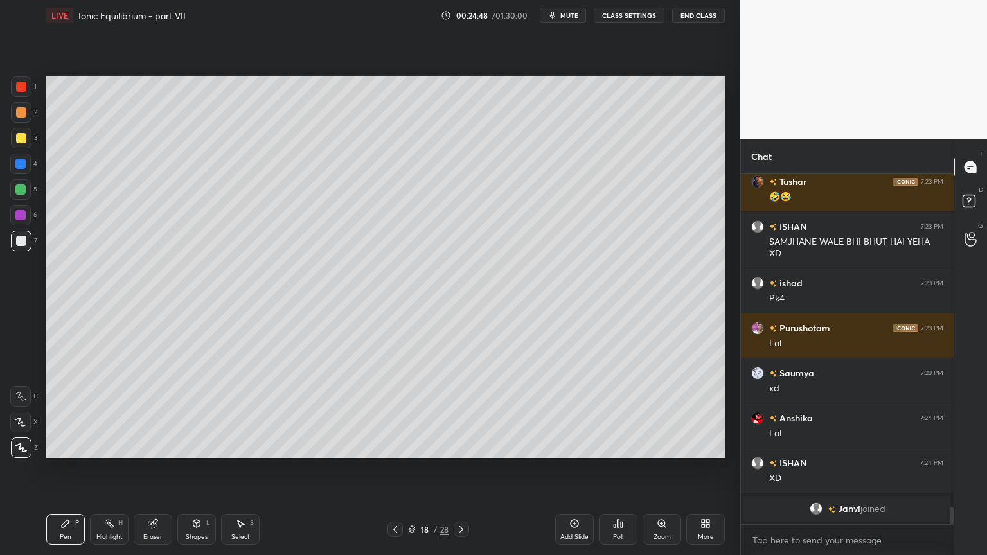
drag, startPoint x: 93, startPoint y: 537, endPoint x: 134, endPoint y: 471, distance: 77.9
click at [93, 468] on div "Highlight H" at bounding box center [109, 529] width 39 height 31
click at [75, 468] on div "Pen P" at bounding box center [65, 529] width 39 height 31
click at [194, 468] on div "Shapes L" at bounding box center [196, 529] width 39 height 31
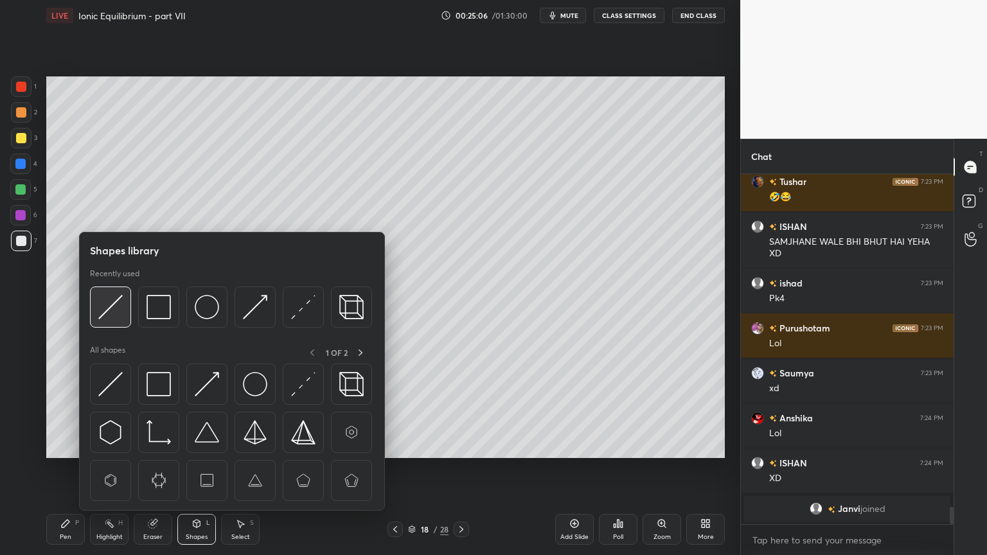
click at [103, 306] on img at bounding box center [110, 307] width 24 height 24
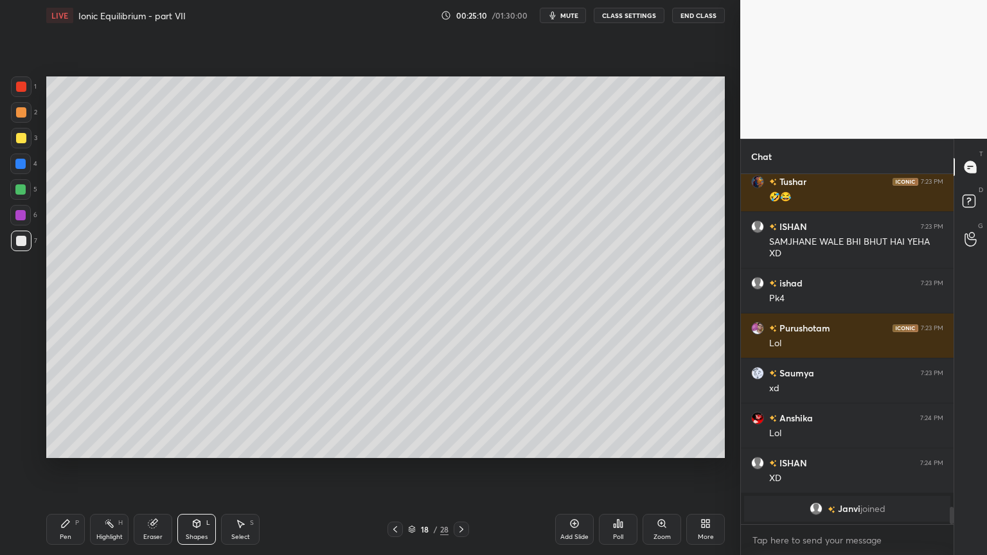
click at [110, 468] on div "Highlight" at bounding box center [109, 537] width 26 height 6
click at [198, 468] on icon at bounding box center [196, 524] width 7 height 8
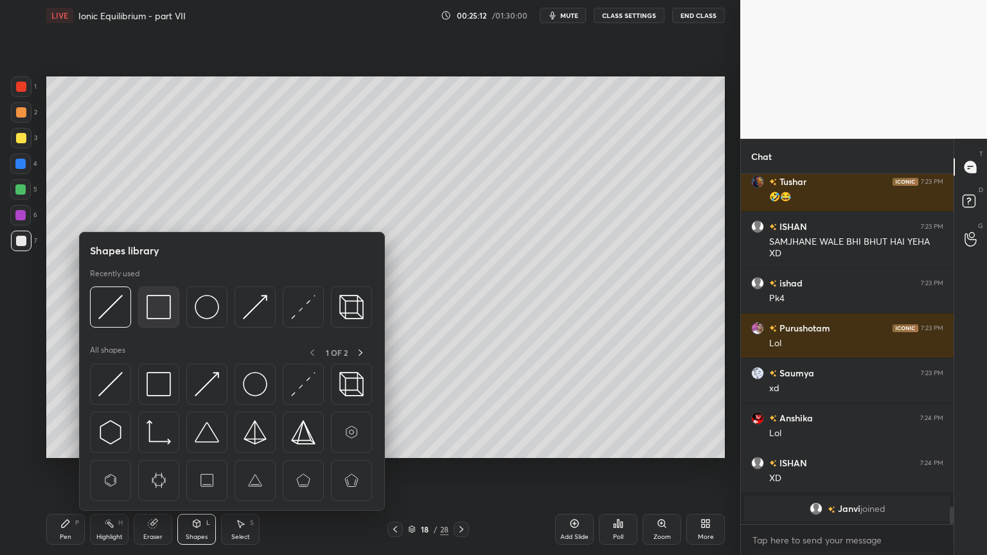
click at [161, 312] on img at bounding box center [158, 307] width 24 height 24
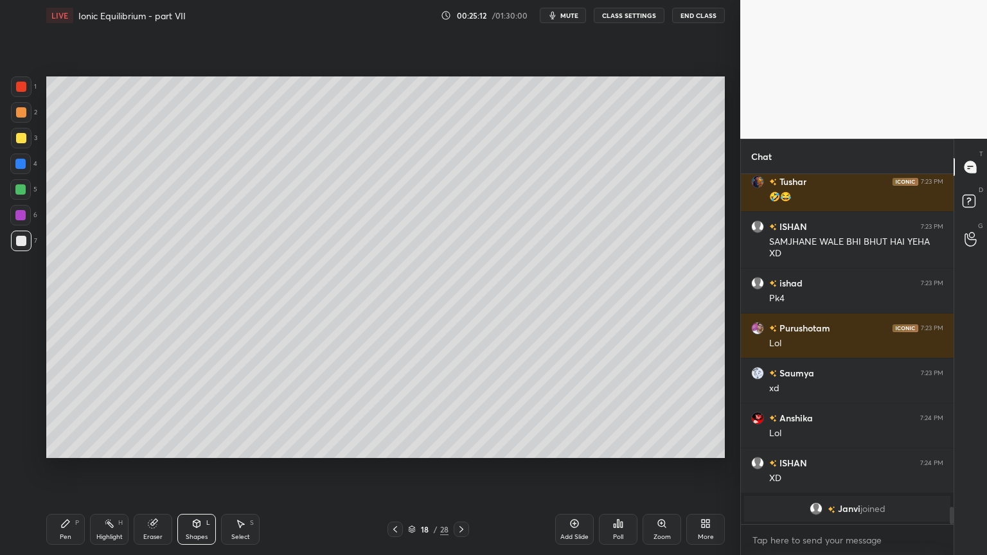
drag, startPoint x: 21, startPoint y: 164, endPoint x: 29, endPoint y: 190, distance: 26.8
click at [21, 166] on div at bounding box center [20, 164] width 10 height 10
click at [102, 468] on div "Highlight H" at bounding box center [109, 529] width 39 height 31
click at [64, 468] on div "Pen P" at bounding box center [65, 529] width 39 height 31
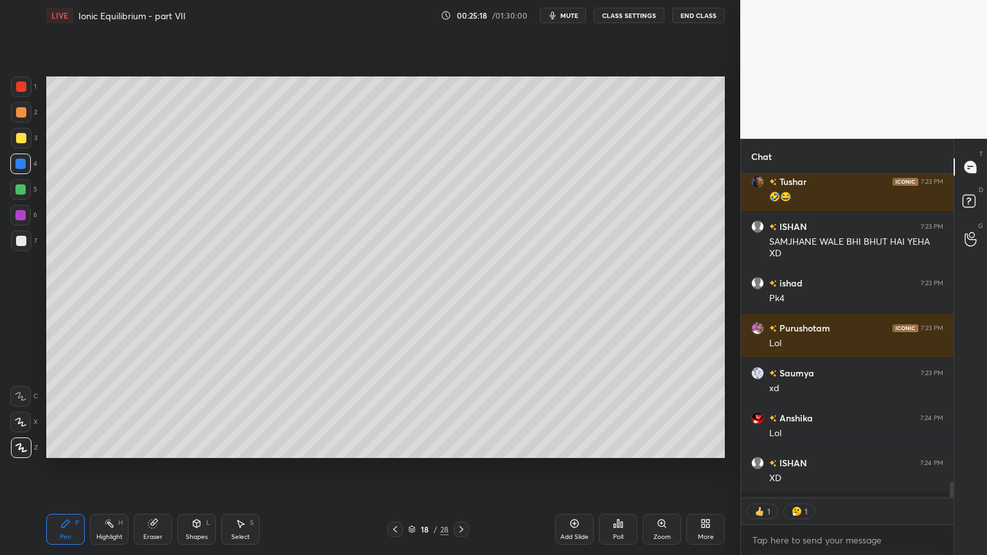
click at [24, 234] on div at bounding box center [21, 241] width 21 height 21
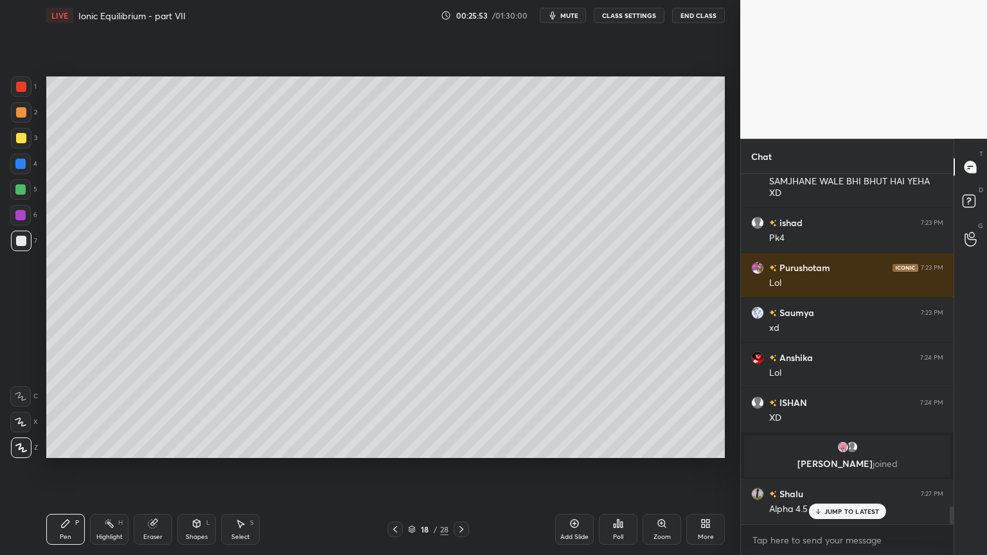
scroll to position [6516, 0]
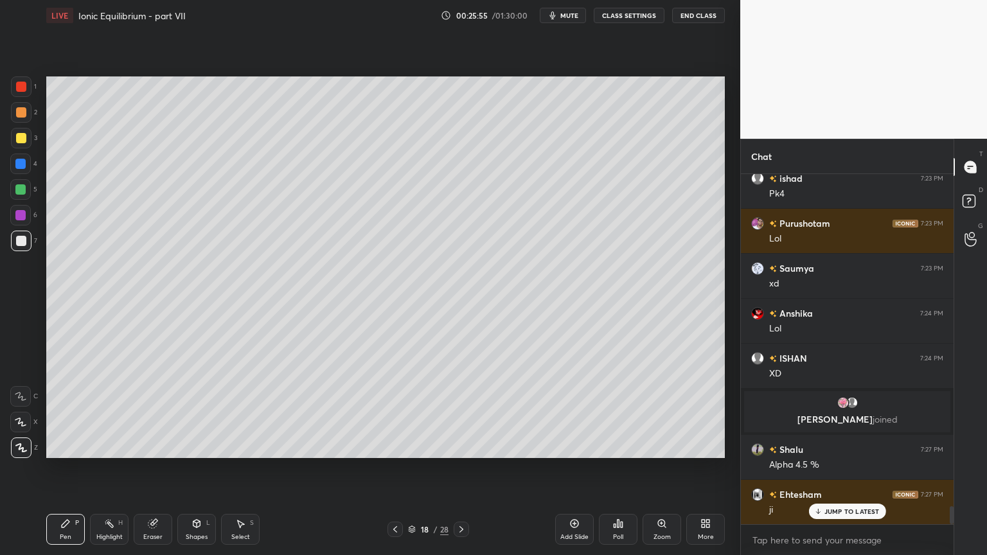
click at [71, 468] on div "Pen P" at bounding box center [65, 529] width 39 height 31
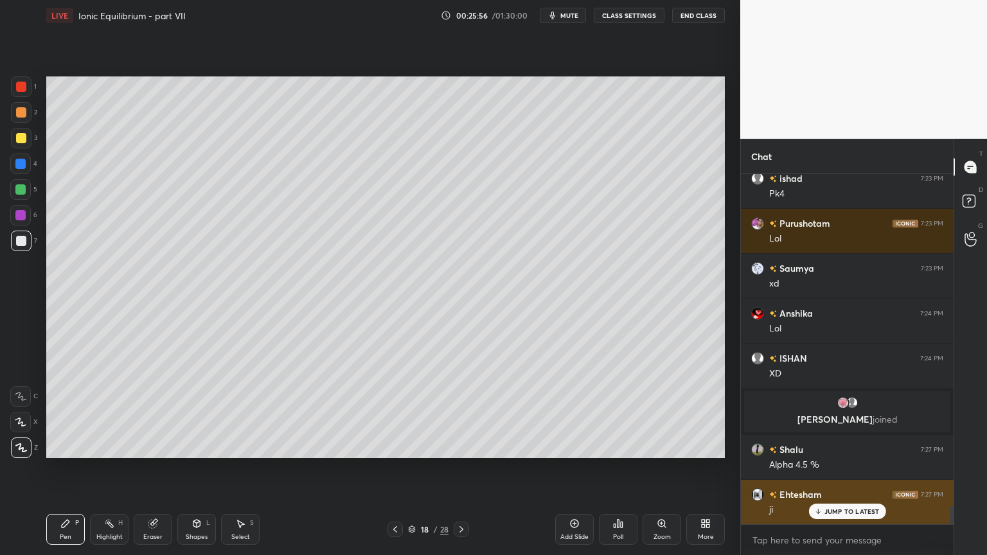
click at [849, 468] on p "JUMP TO LATEST" at bounding box center [851, 511] width 55 height 8
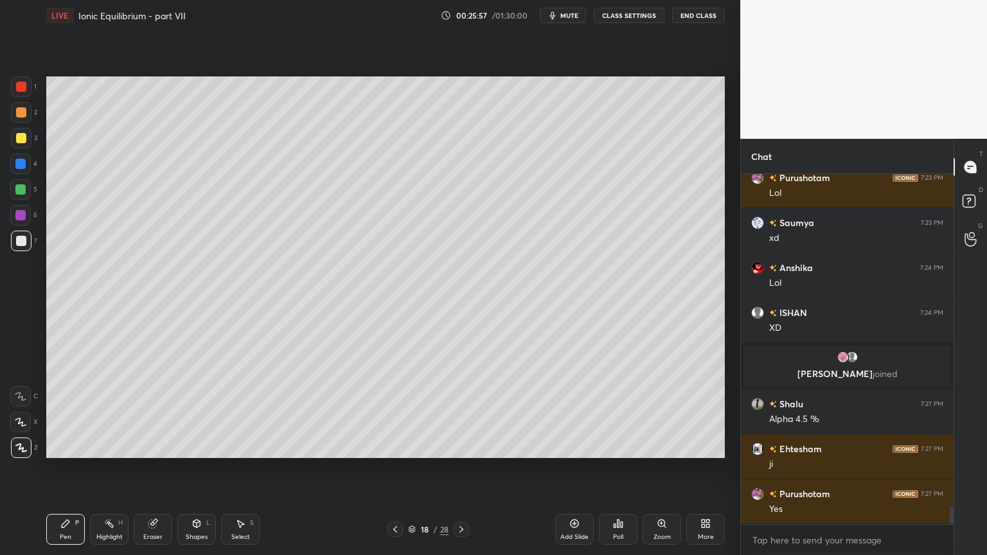
drag, startPoint x: 200, startPoint y: 529, endPoint x: 195, endPoint y: 511, distance: 18.5
click at [197, 468] on div "Shapes L" at bounding box center [196, 529] width 39 height 31
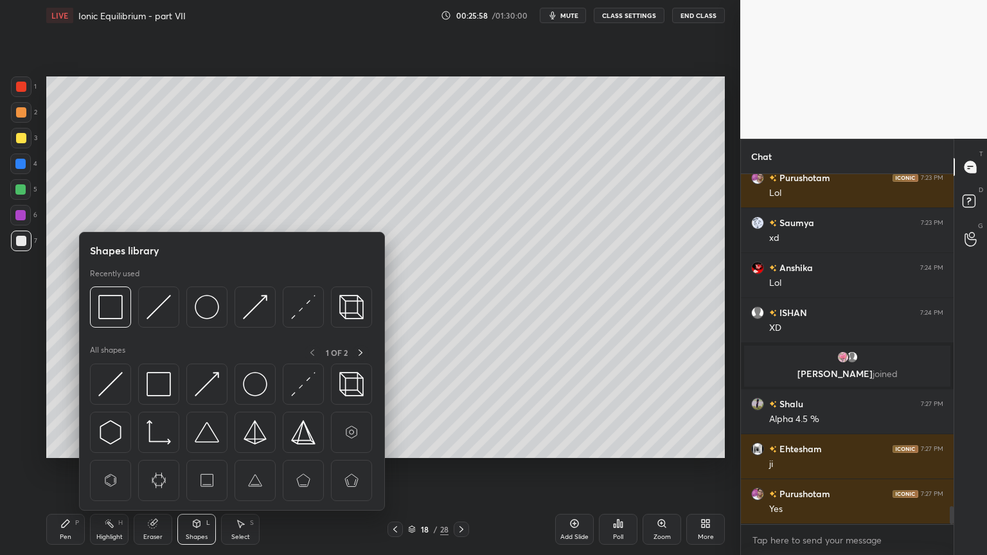
scroll to position [6606, 0]
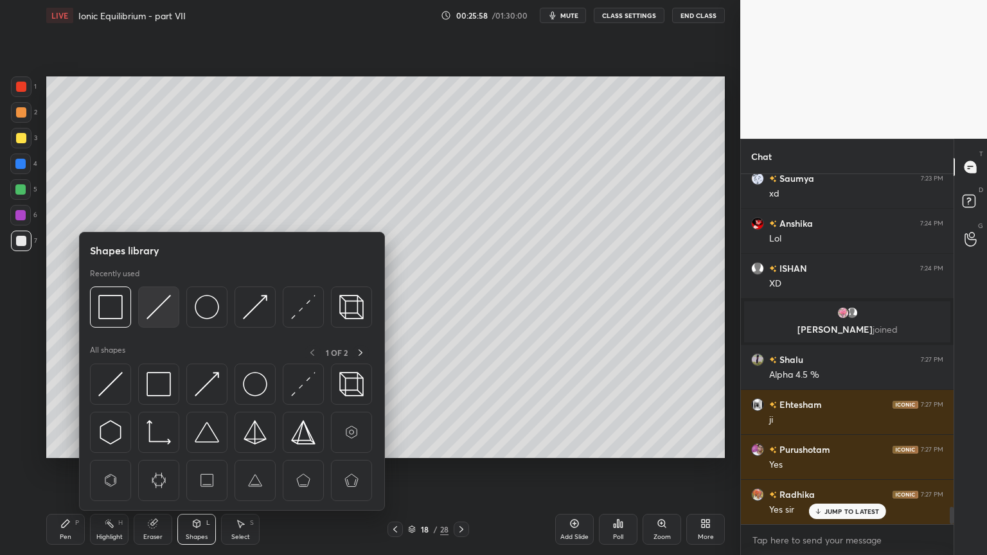
click at [154, 310] on img at bounding box center [158, 307] width 24 height 24
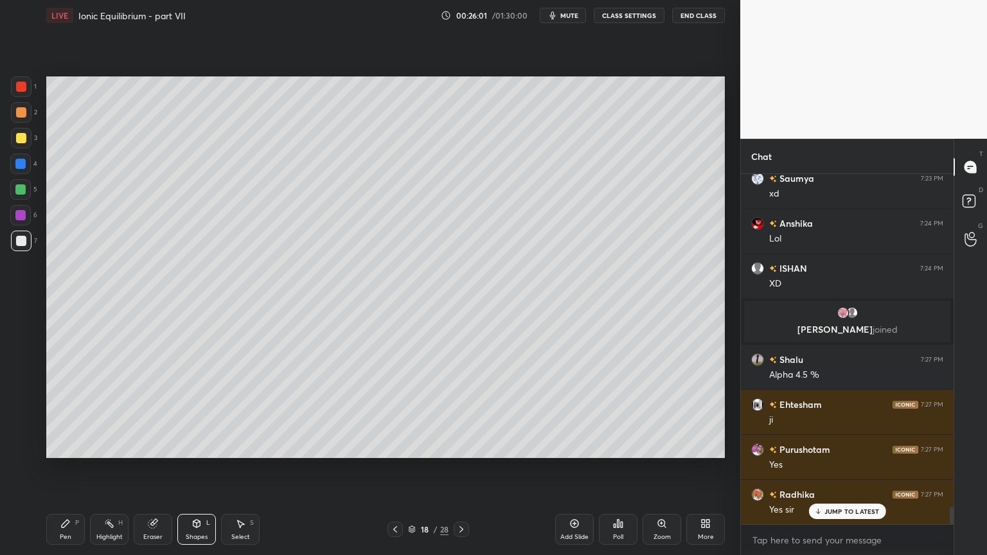
drag, startPoint x: 66, startPoint y: 529, endPoint x: 75, endPoint y: 515, distance: 16.4
click at [65, 468] on div "Pen P" at bounding box center [65, 529] width 39 height 31
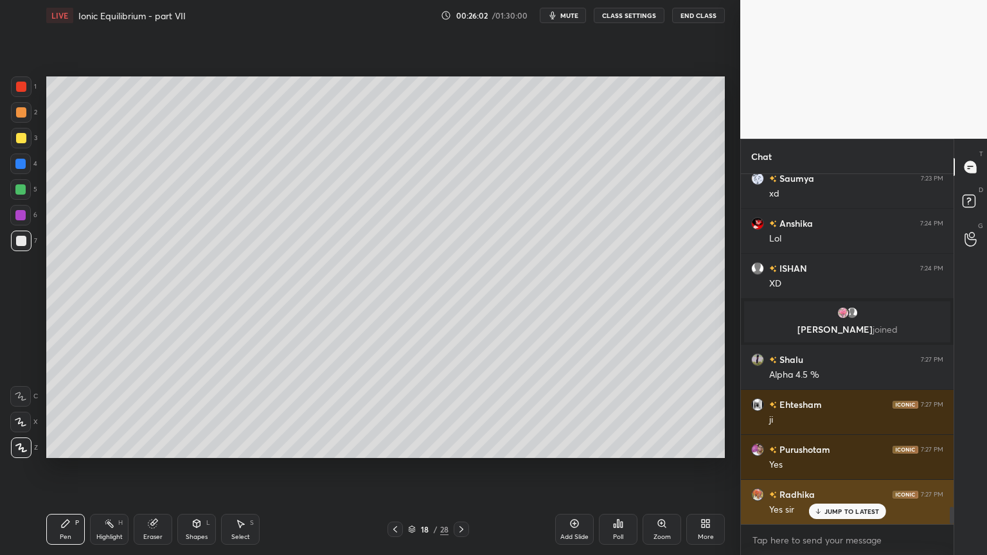
click at [847, 468] on p "JUMP TO LATEST" at bounding box center [851, 511] width 55 height 8
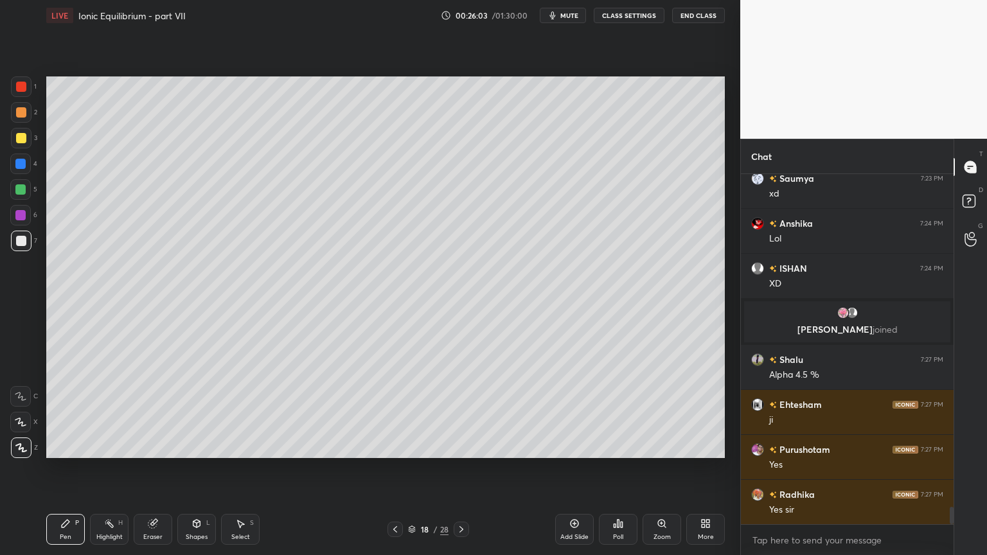
click at [69, 468] on div "Pen P" at bounding box center [65, 529] width 39 height 31
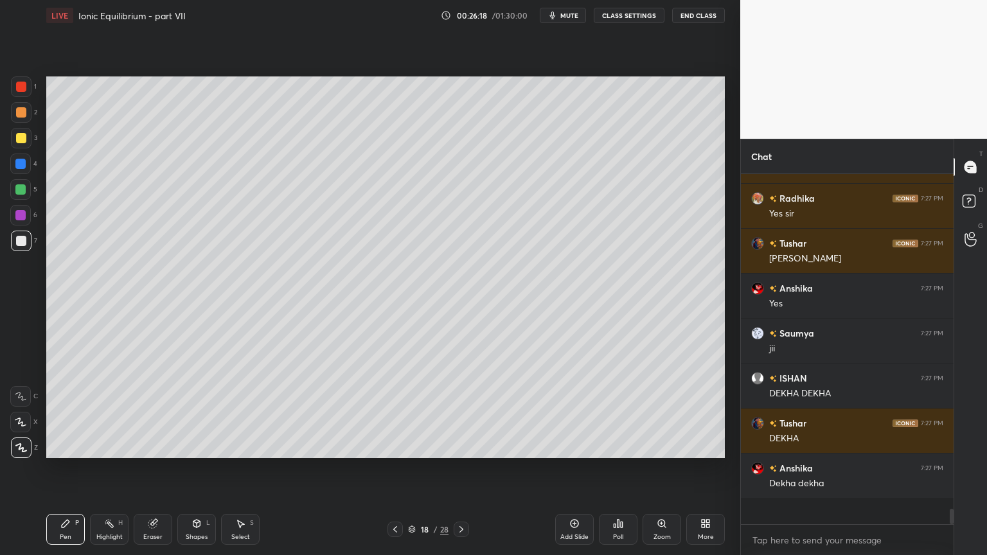
scroll to position [346, 209]
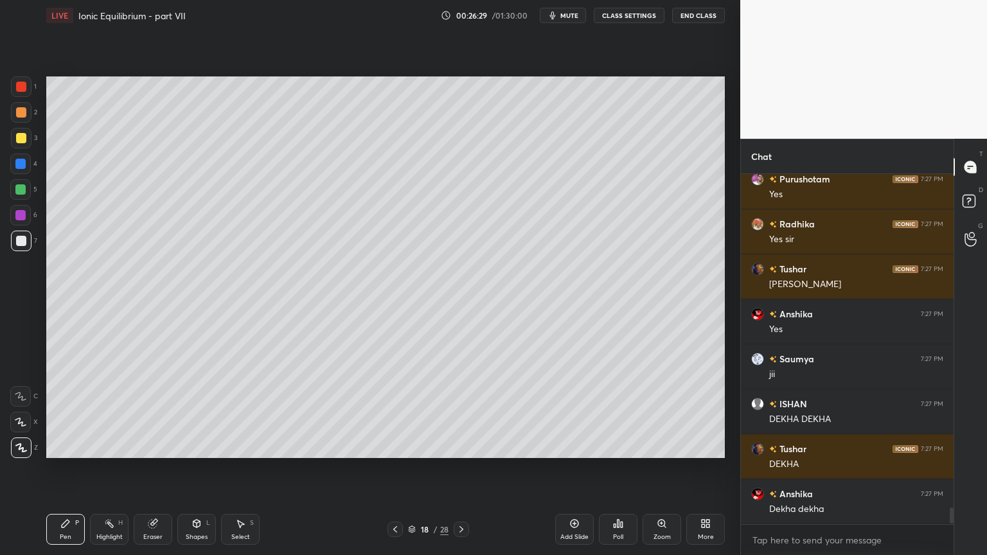
click at [108, 468] on div "Highlight H" at bounding box center [109, 529] width 39 height 31
click at [393, 468] on icon at bounding box center [395, 529] width 10 height 10
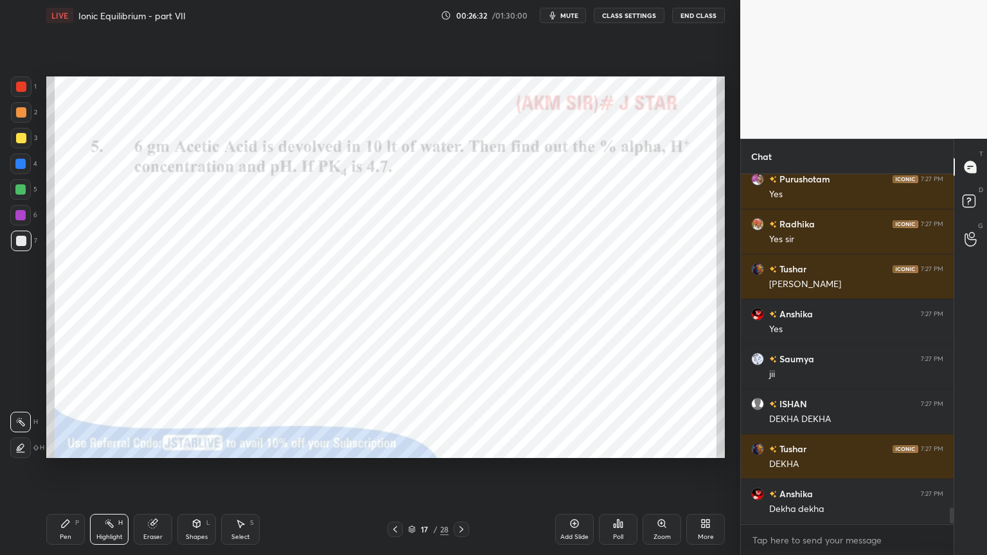
click at [394, 468] on icon at bounding box center [395, 529] width 10 height 10
click at [393, 468] on icon at bounding box center [395, 529] width 10 height 10
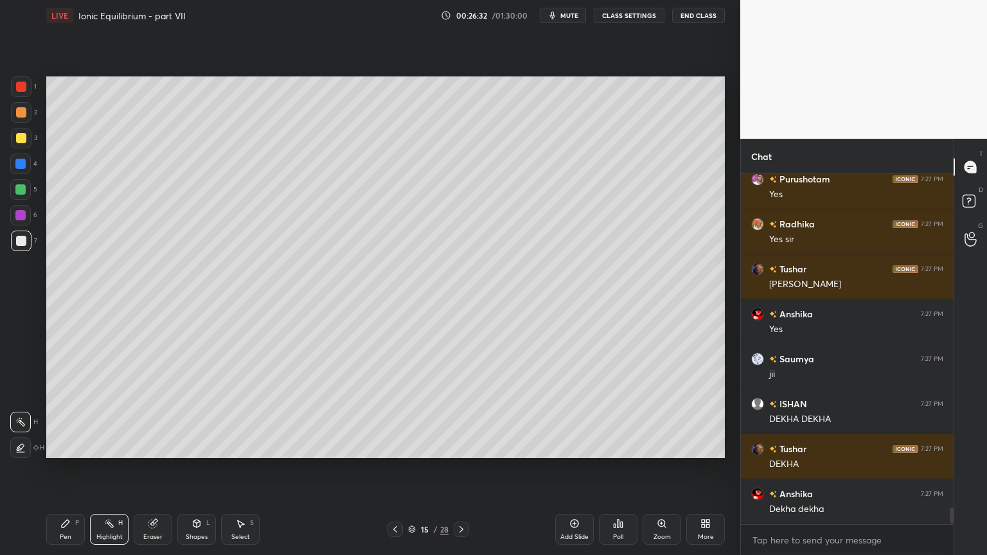
click at [393, 468] on icon at bounding box center [395, 529] width 10 height 10
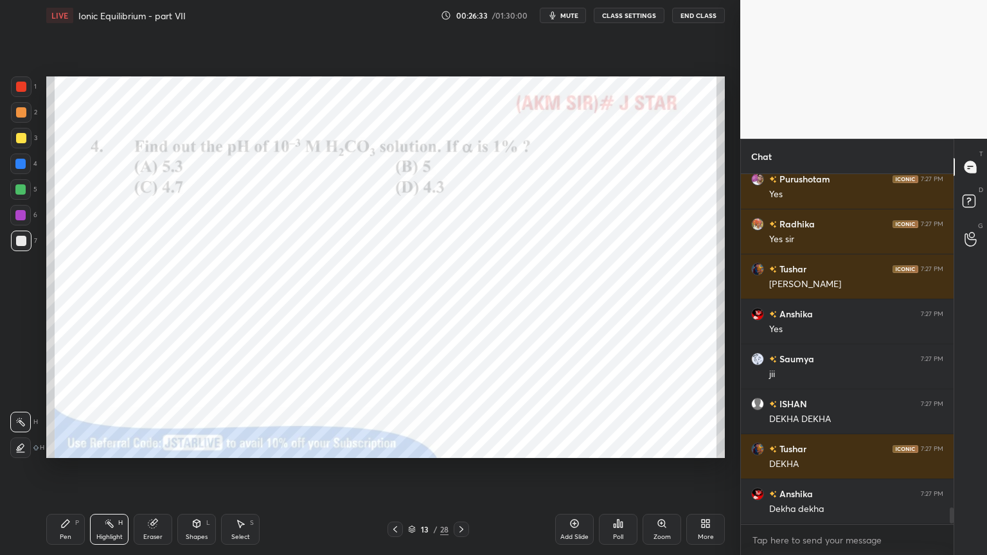
click at [393, 468] on icon at bounding box center [395, 529] width 10 height 10
click at [392, 468] on icon at bounding box center [395, 529] width 10 height 10
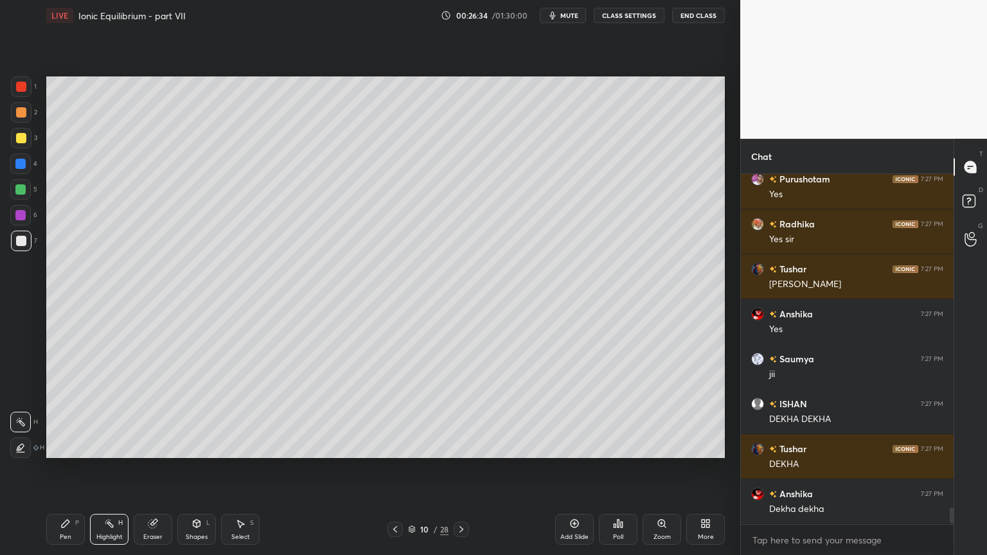
click at [393, 468] on icon at bounding box center [395, 529] width 10 height 10
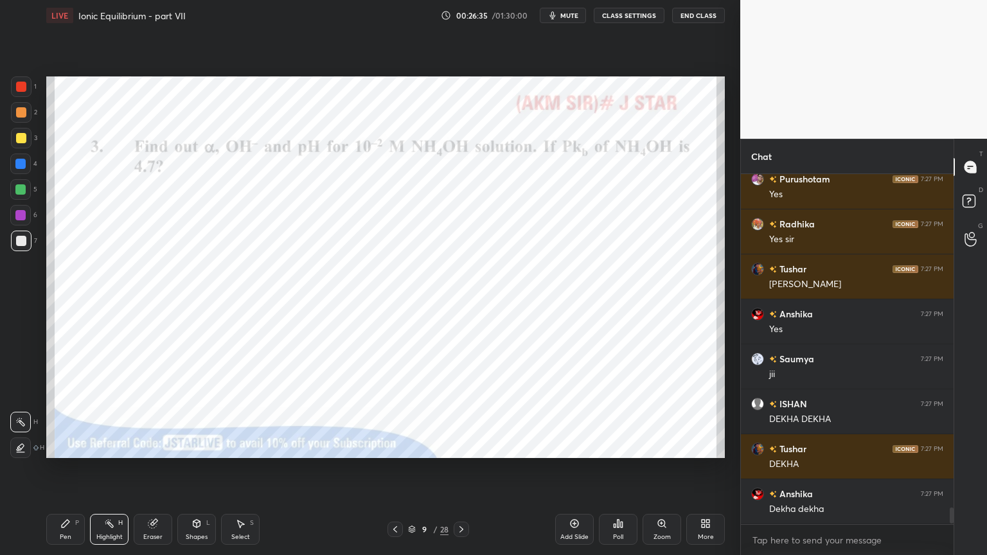
click at [457, 468] on icon at bounding box center [461, 529] width 10 height 10
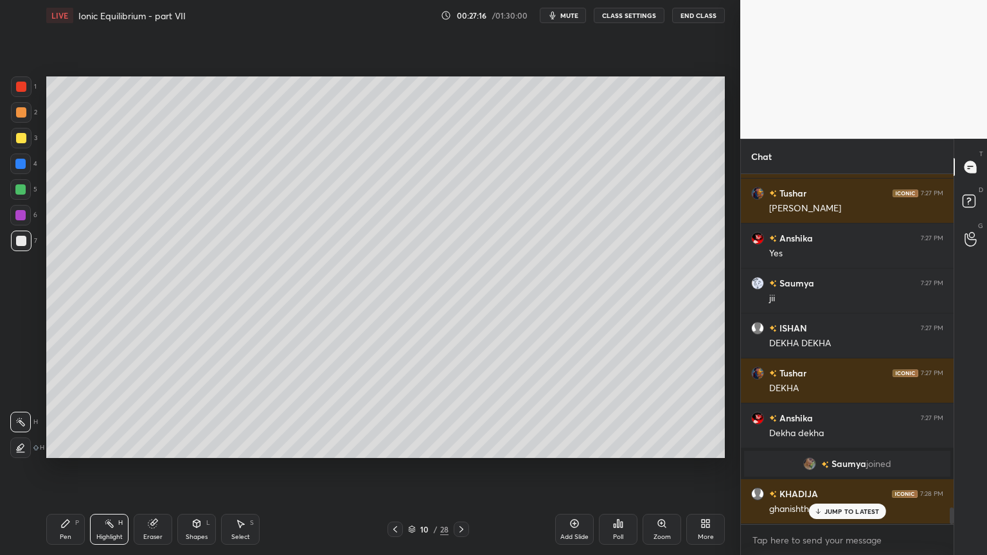
scroll to position [6856, 0]
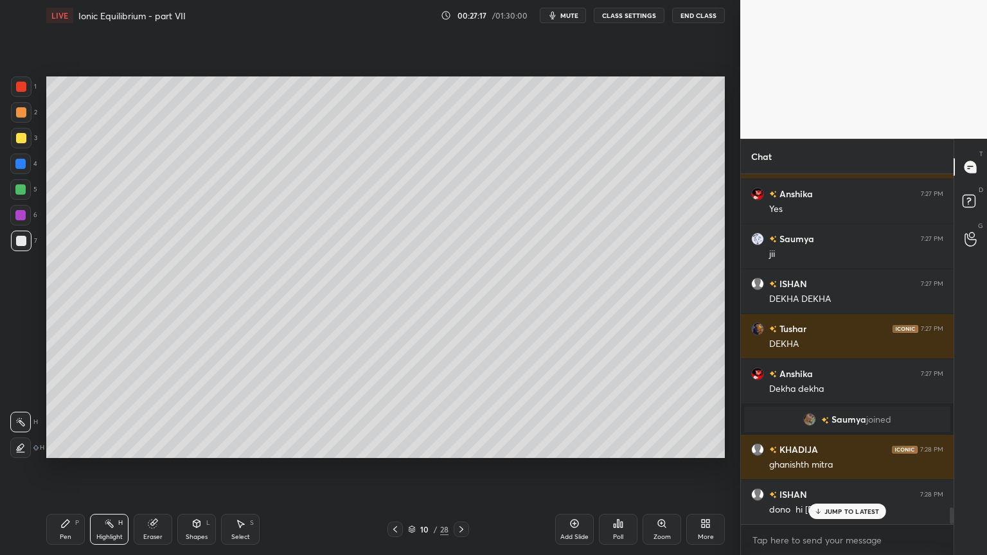
click at [461, 468] on icon at bounding box center [461, 529] width 10 height 10
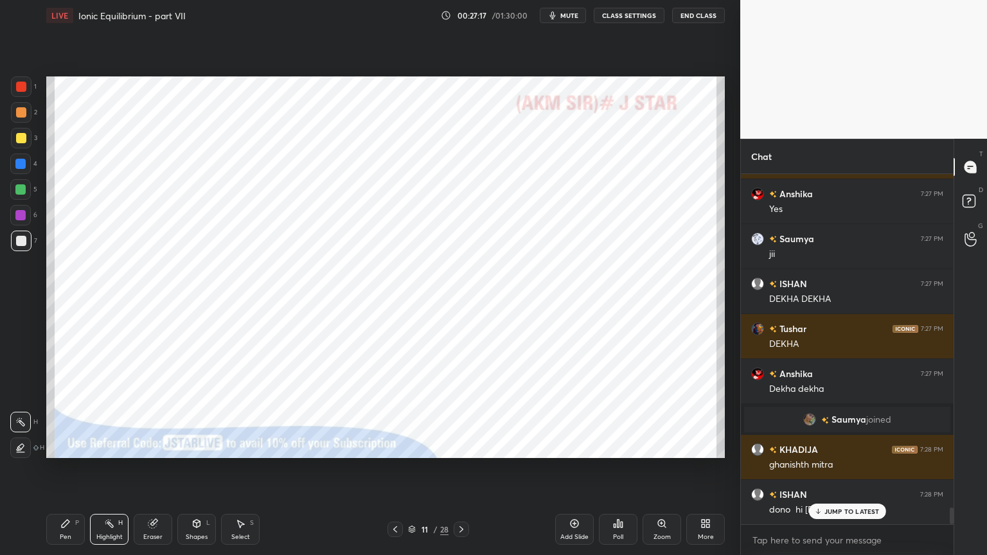
click at [460, 468] on icon at bounding box center [461, 529] width 10 height 10
click at [462, 468] on icon at bounding box center [461, 529] width 10 height 10
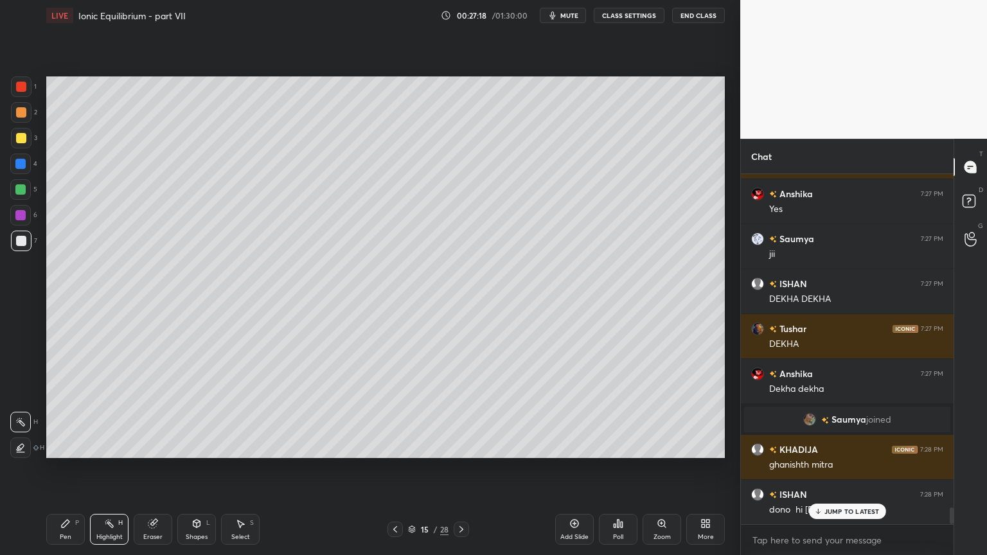
click at [463, 468] on icon at bounding box center [461, 529] width 10 height 10
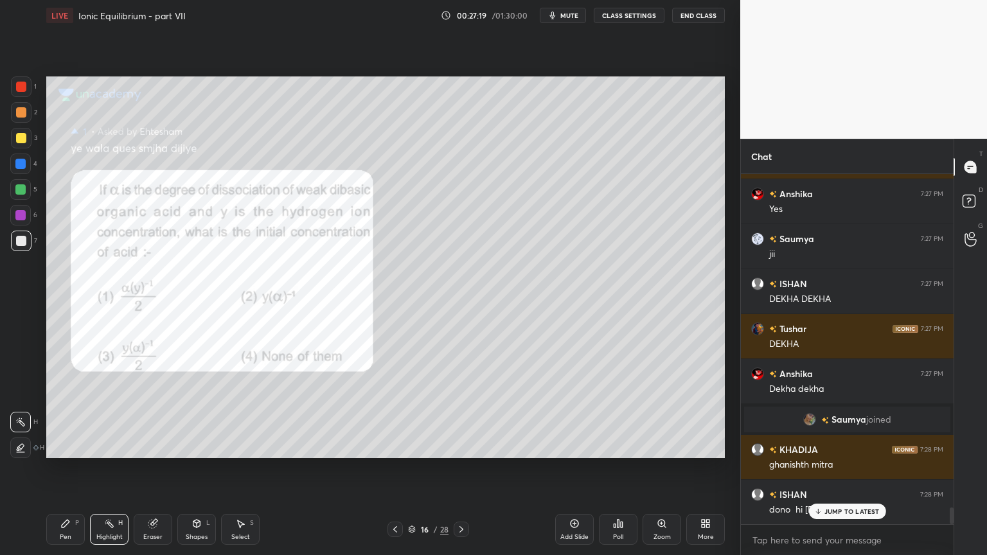
click at [463, 468] on icon at bounding box center [461, 529] width 10 height 10
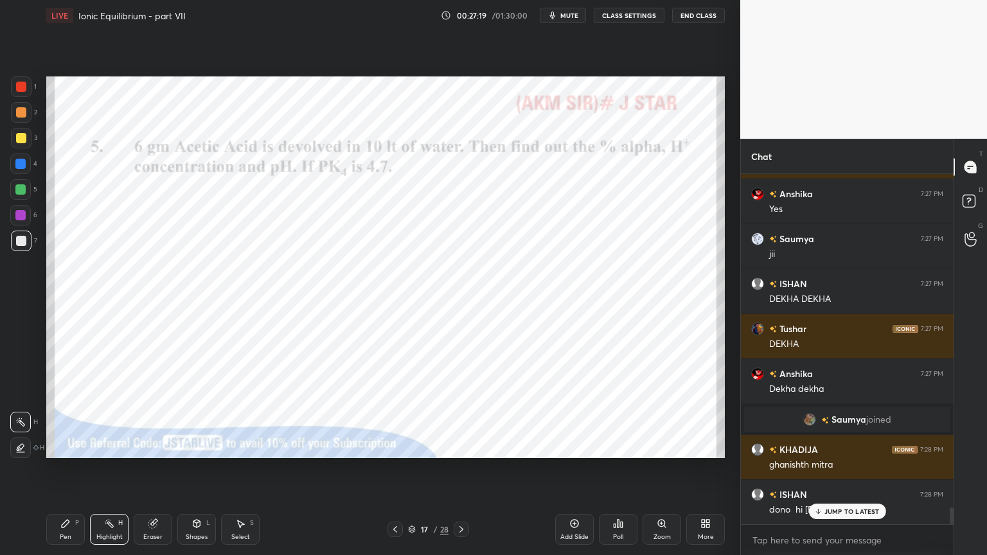
click at [464, 468] on icon at bounding box center [461, 529] width 10 height 10
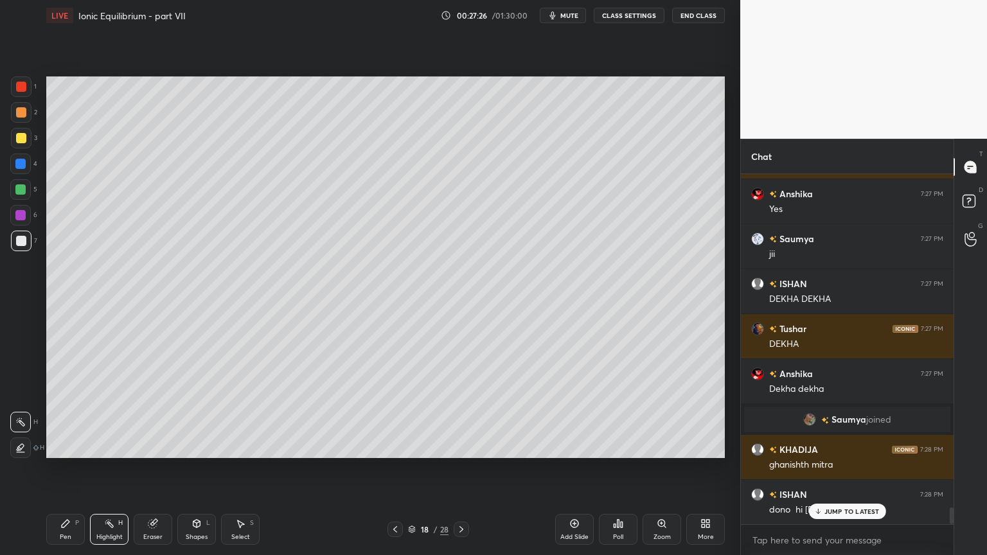
click at [462, 468] on div at bounding box center [461, 529] width 15 height 15
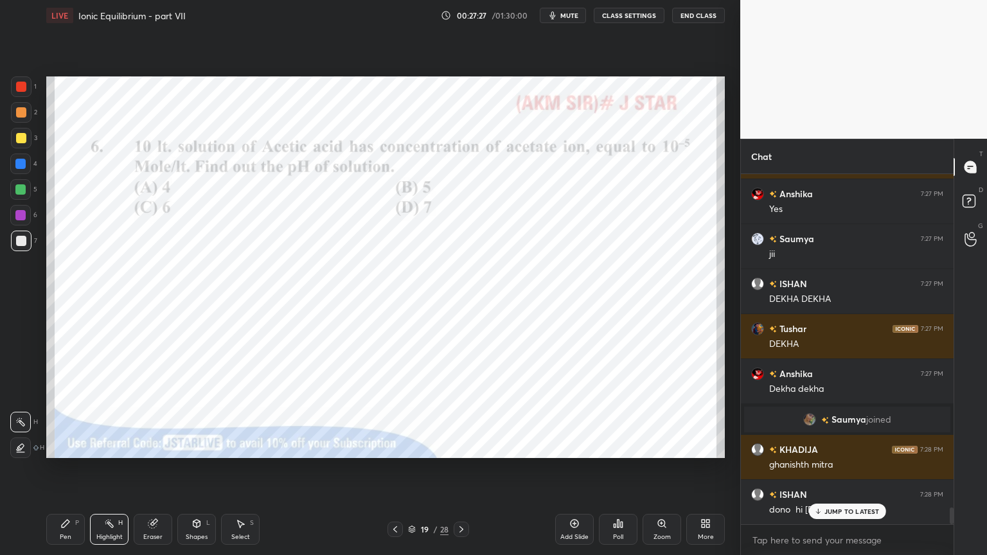
click at [71, 468] on div "Pen P" at bounding box center [65, 529] width 39 height 31
click at [21, 85] on div at bounding box center [21, 87] width 10 height 10
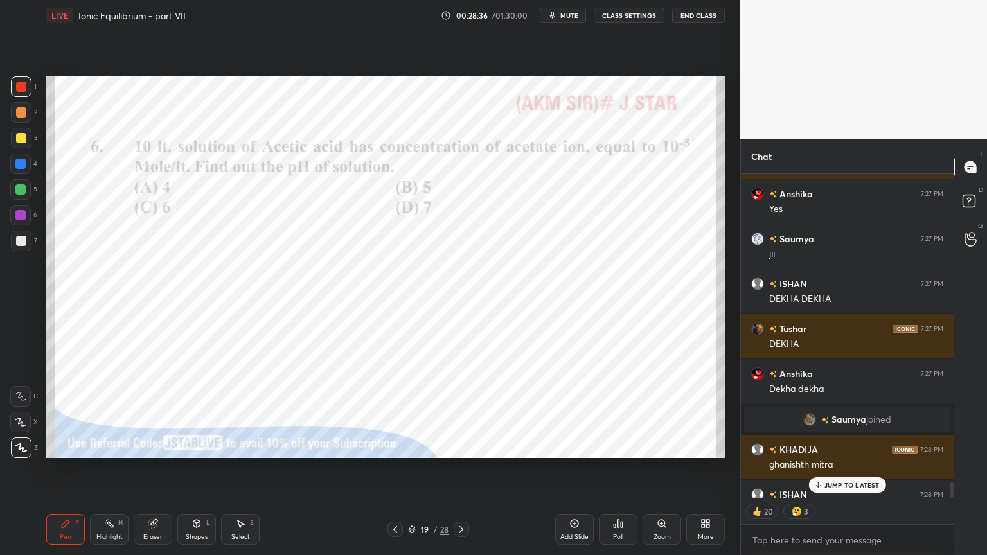
click at [617, 468] on div "Poll" at bounding box center [618, 529] width 39 height 31
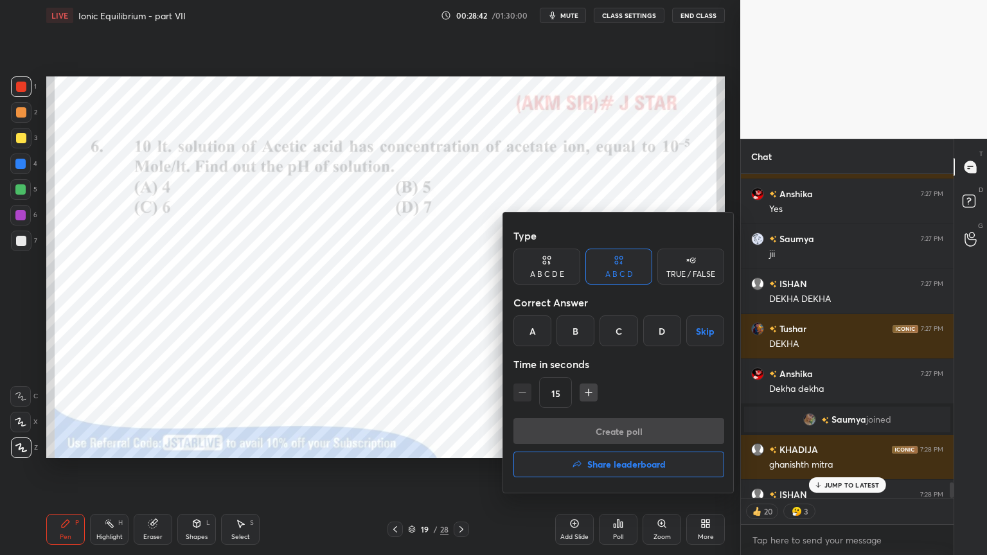
click at [579, 333] on div "B" at bounding box center [575, 330] width 38 height 31
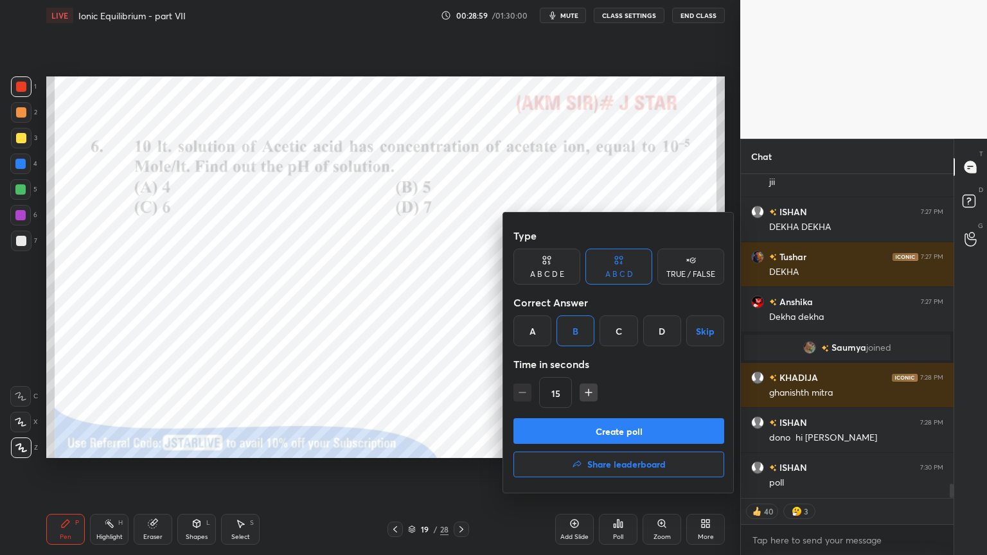
scroll to position [6973, 0]
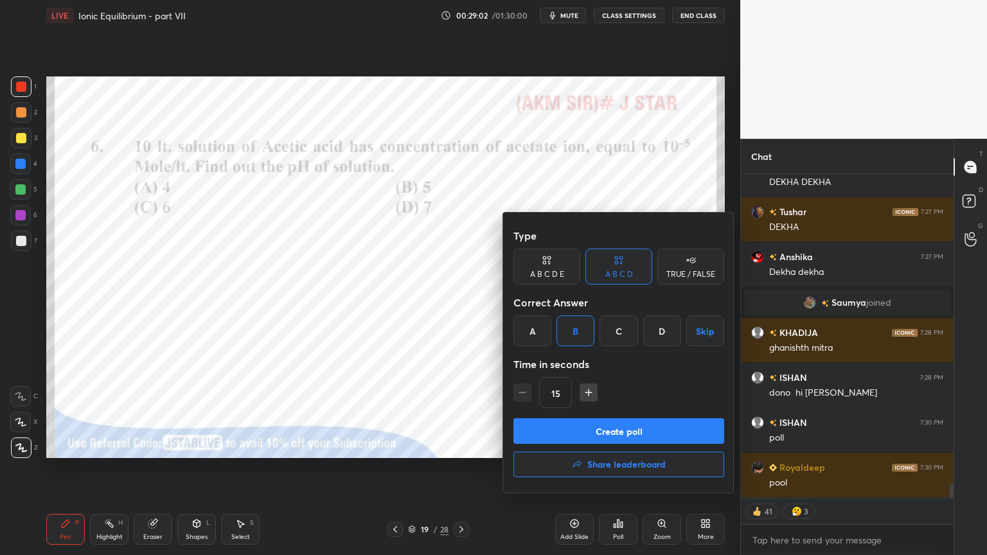
click at [645, 426] on button "Create poll" at bounding box center [618, 431] width 211 height 26
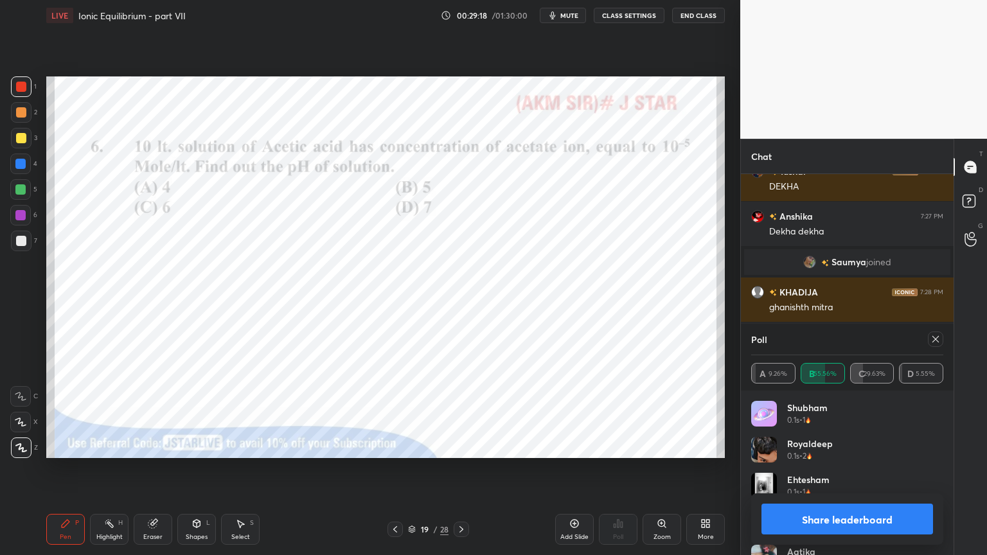
scroll to position [7025, 0]
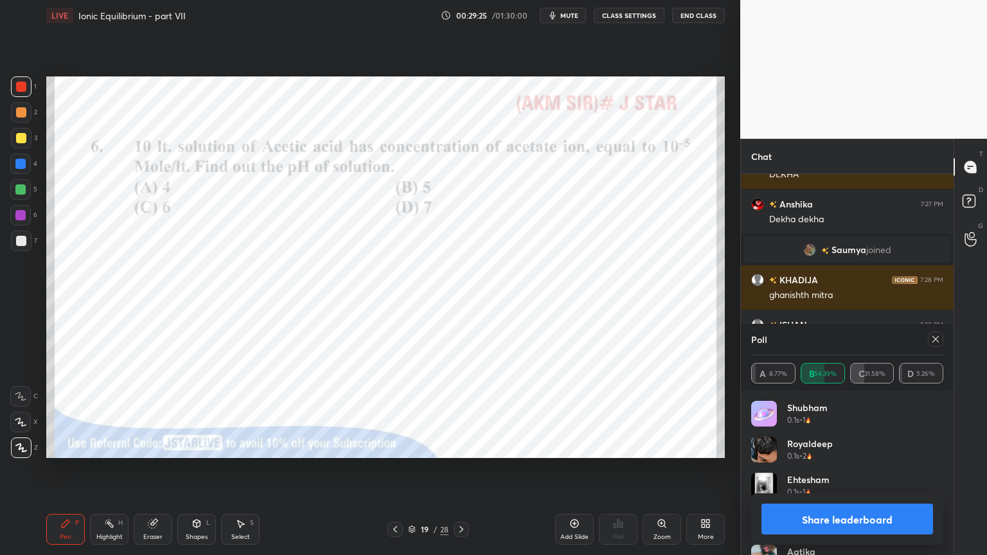
click at [856, 468] on button "Share leaderboard" at bounding box center [847, 519] width 172 height 31
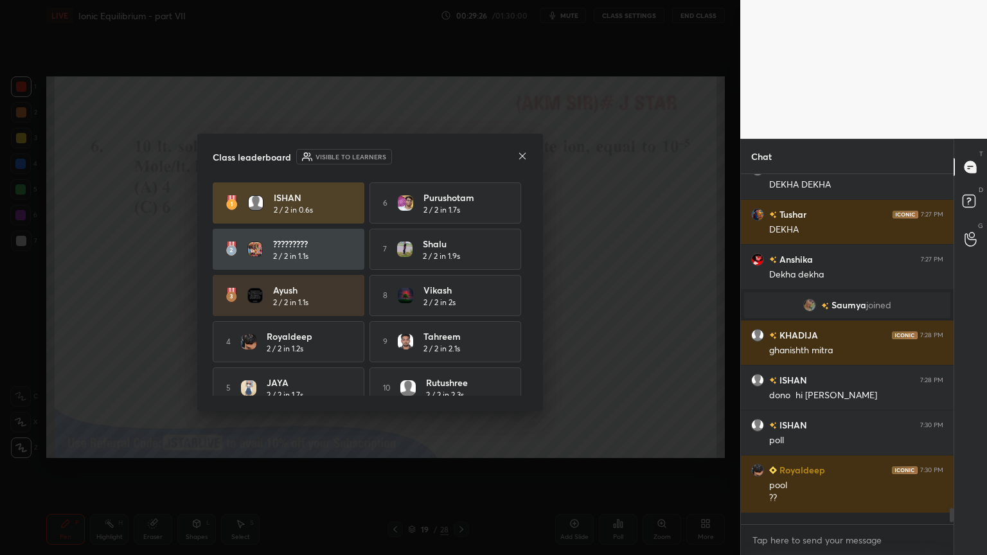
scroll to position [373, 209]
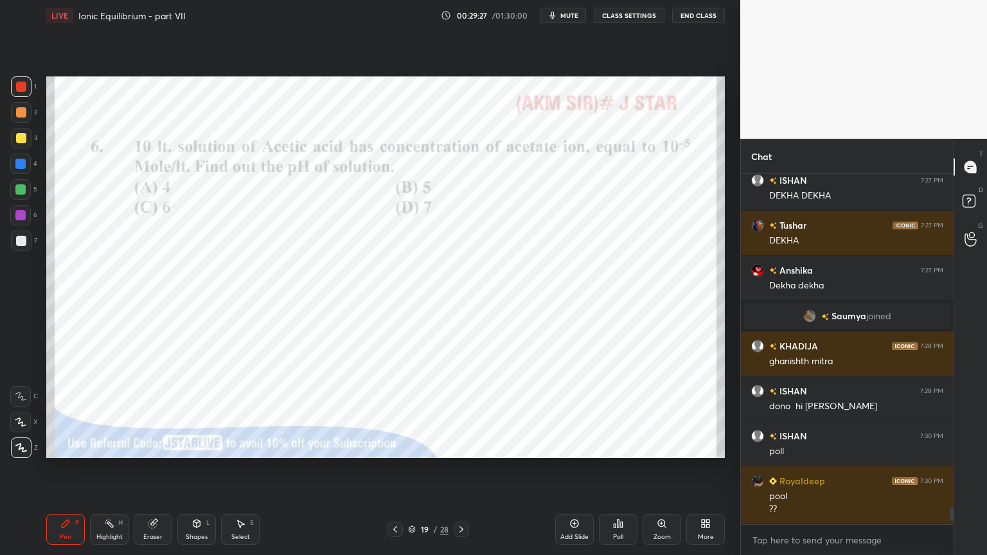
click at [98, 468] on div "Highlight" at bounding box center [109, 537] width 26 height 6
click at [572, 468] on div "Add Slide" at bounding box center [574, 537] width 28 height 6
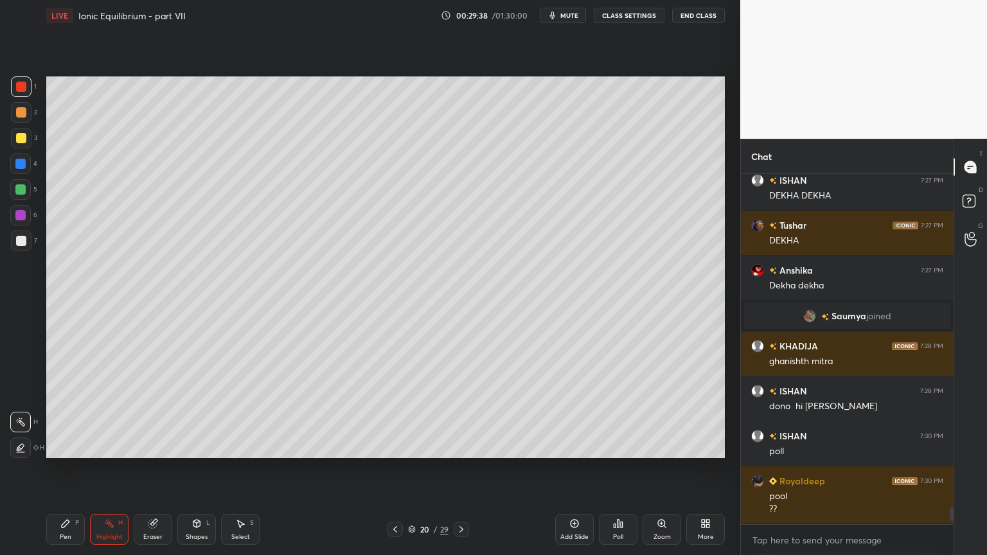
click at [67, 468] on div "Pen" at bounding box center [66, 537] width 12 height 6
click at [21, 110] on div at bounding box center [21, 112] width 10 height 10
click at [392, 468] on icon at bounding box center [395, 529] width 10 height 10
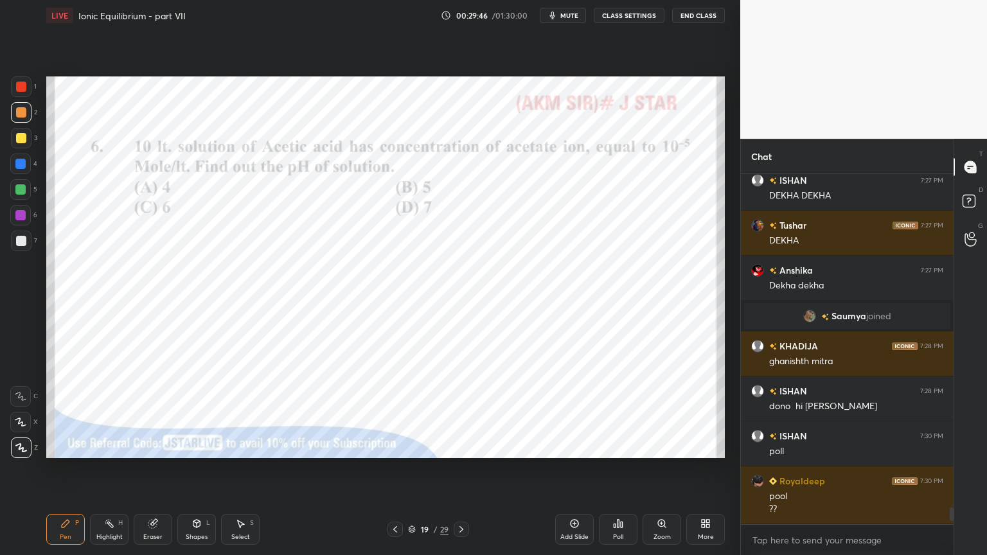
click at [460, 468] on icon at bounding box center [461, 529] width 4 height 6
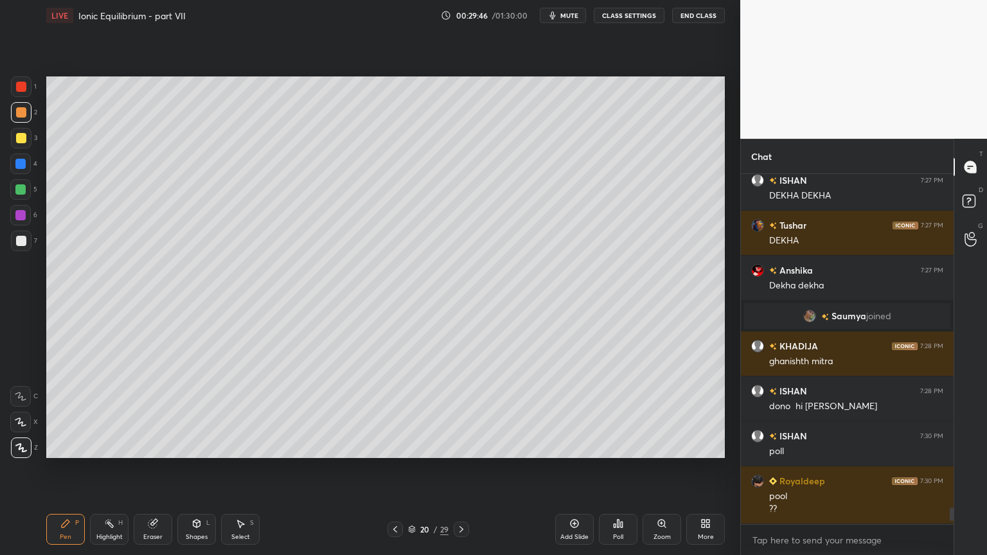
click at [62, 468] on div "Pen" at bounding box center [66, 537] width 12 height 6
click at [22, 111] on div at bounding box center [21, 112] width 10 height 10
click at [394, 468] on icon at bounding box center [395, 529] width 10 height 10
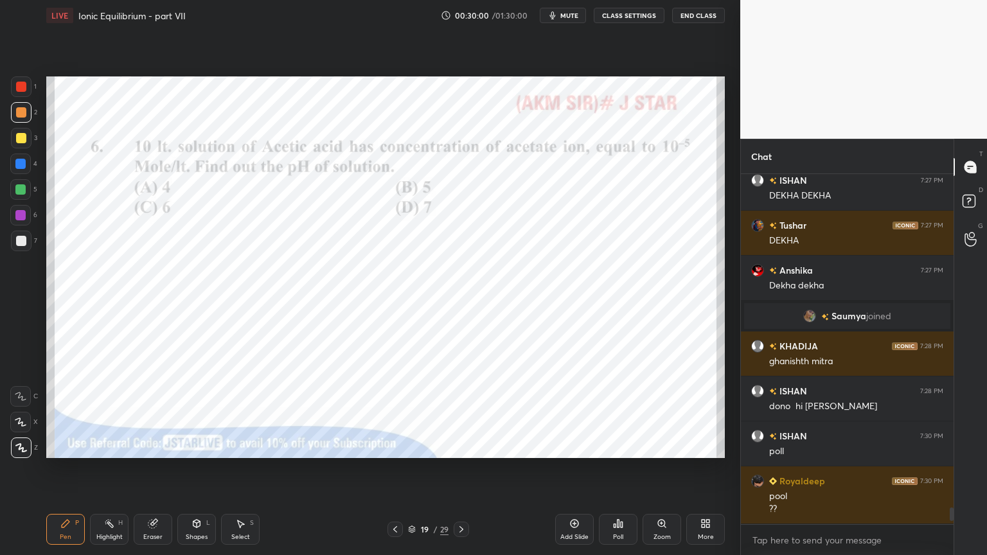
click at [110, 468] on div "Highlight H" at bounding box center [109, 529] width 39 height 31
drag, startPoint x: 458, startPoint y: 531, endPoint x: 295, endPoint y: 534, distance: 163.2
click at [456, 468] on icon at bounding box center [461, 529] width 10 height 10
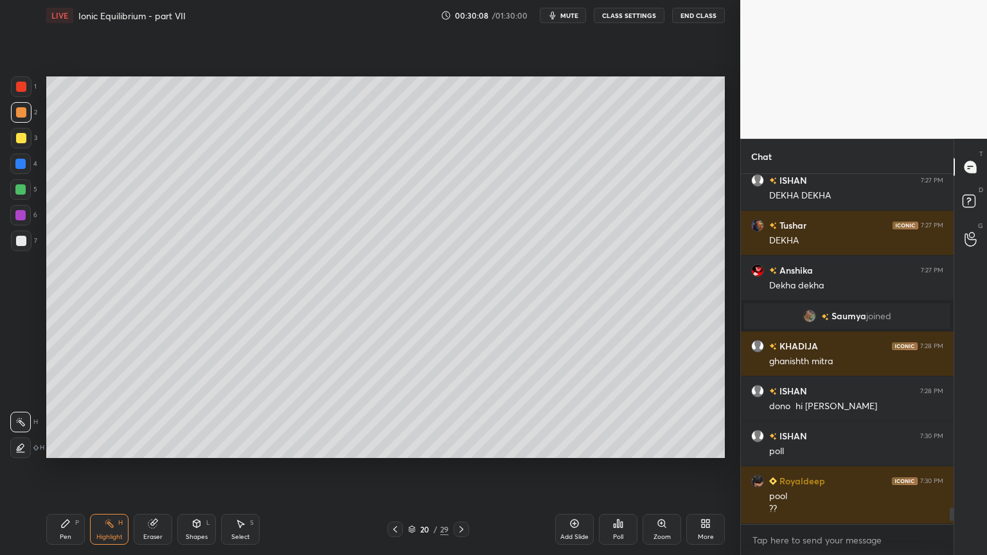
drag, startPoint x: 67, startPoint y: 536, endPoint x: 77, endPoint y: 529, distance: 12.1
click at [66, 468] on div "Pen" at bounding box center [66, 537] width 12 height 6
drag, startPoint x: 185, startPoint y: 532, endPoint x: 187, endPoint y: 514, distance: 18.1
click at [185, 468] on div "Shapes L" at bounding box center [196, 529] width 39 height 31
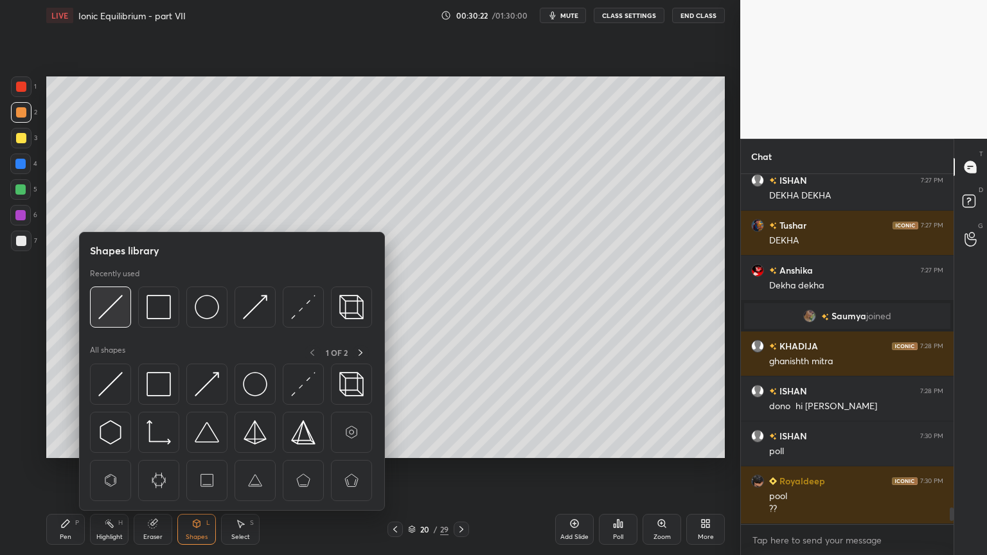
click at [110, 301] on img at bounding box center [110, 307] width 24 height 24
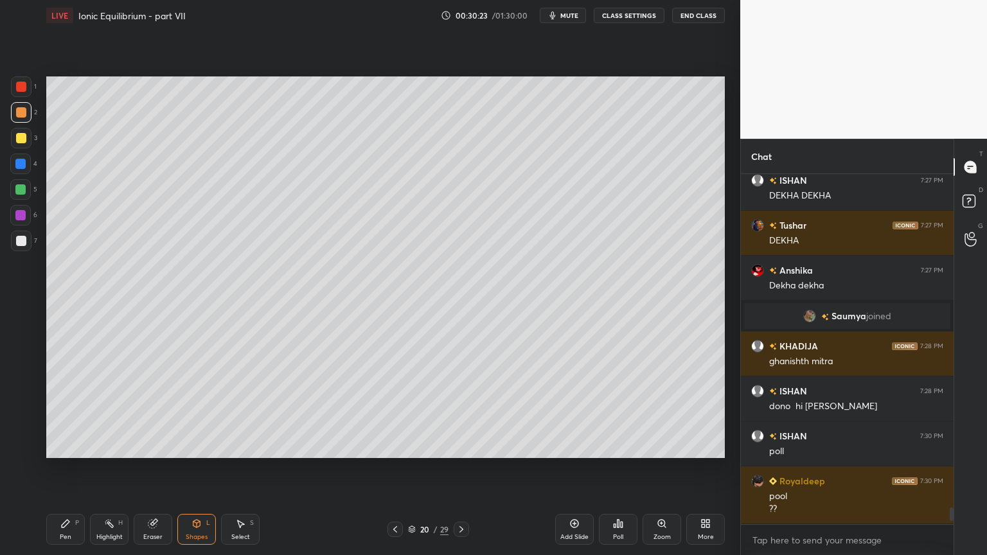
click at [23, 243] on div at bounding box center [21, 241] width 10 height 10
click at [63, 468] on div "Pen" at bounding box center [66, 537] width 12 height 6
drag, startPoint x: 118, startPoint y: 529, endPoint x: 126, endPoint y: 517, distance: 14.8
click at [116, 468] on div "Highlight H" at bounding box center [109, 529] width 39 height 31
click at [54, 468] on div "Pen P" at bounding box center [65, 529] width 39 height 31
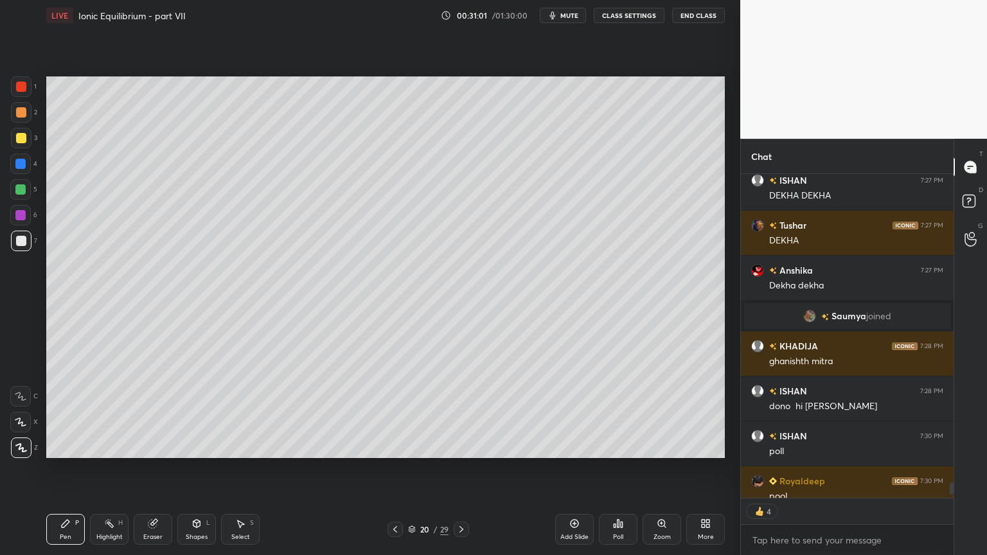
scroll to position [7030, 0]
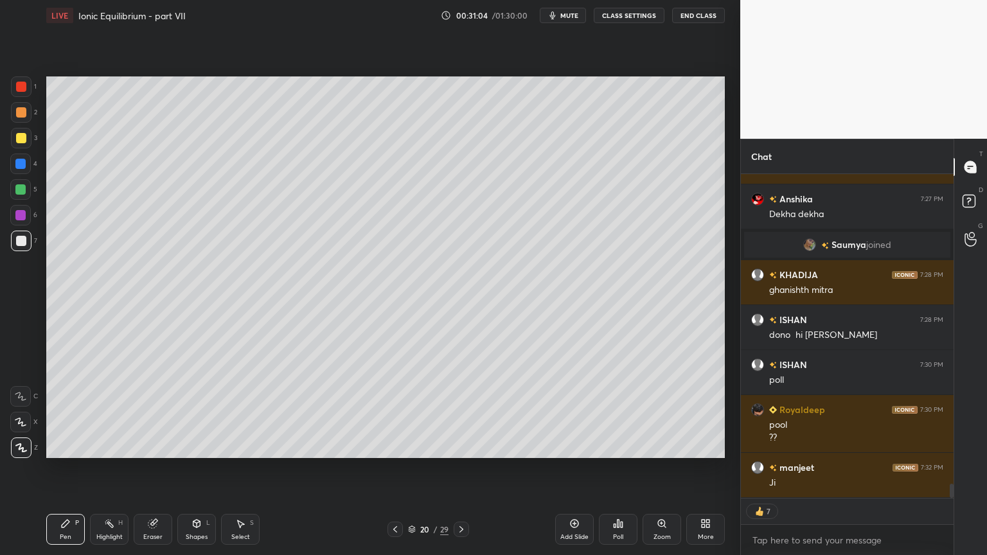
click at [62, 468] on div "Pen P" at bounding box center [65, 529] width 39 height 31
click at [21, 139] on div at bounding box center [21, 138] width 10 height 10
click at [102, 468] on div "Highlight H" at bounding box center [109, 529] width 39 height 31
click at [75, 468] on div "Pen P" at bounding box center [65, 529] width 39 height 31
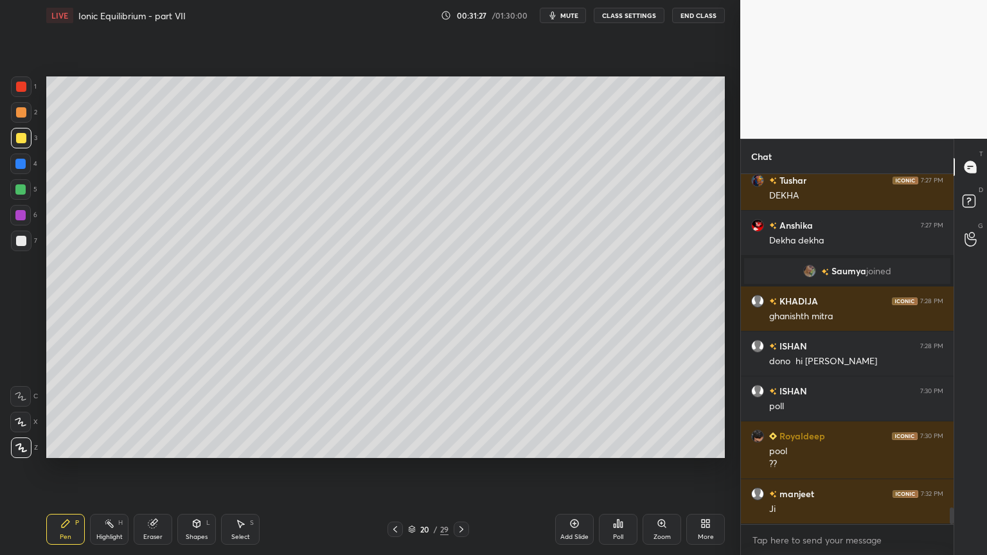
scroll to position [346, 209]
drag, startPoint x: 116, startPoint y: 530, endPoint x: 171, endPoint y: 484, distance: 71.1
click at [117, 468] on div "Highlight H" at bounding box center [109, 529] width 39 height 31
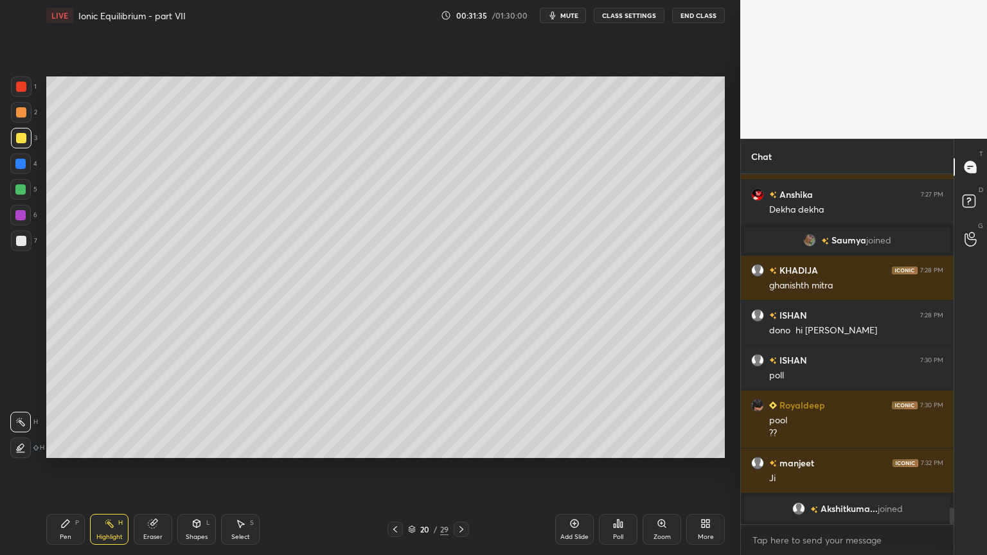
click at [67, 468] on div "Pen P" at bounding box center [65, 529] width 39 height 31
drag, startPoint x: 107, startPoint y: 540, endPoint x: 196, endPoint y: 490, distance: 102.1
click at [111, 468] on div "Highlight" at bounding box center [109, 537] width 26 height 6
click at [397, 468] on icon at bounding box center [395, 529] width 10 height 10
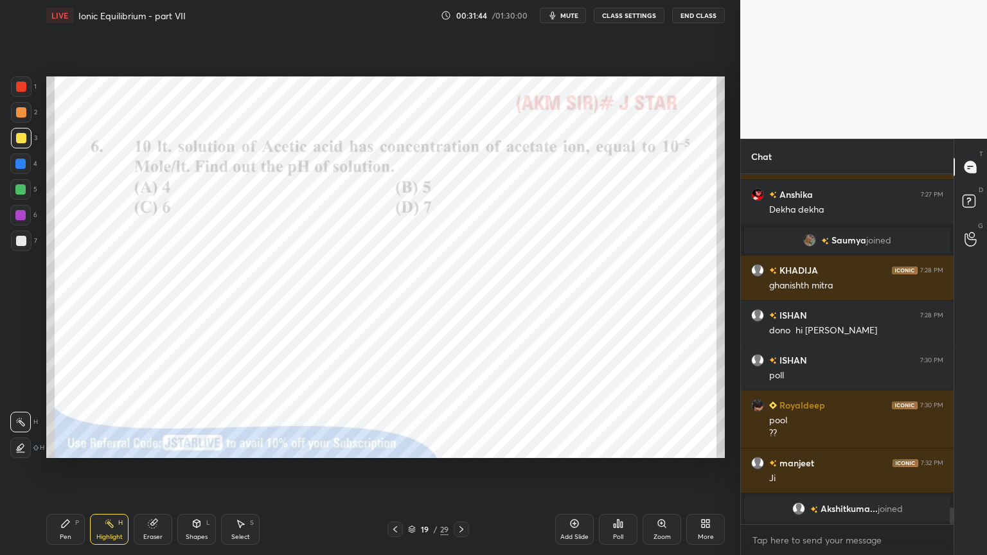
click at [53, 468] on div "Pen P" at bounding box center [65, 529] width 39 height 31
click at [23, 89] on div at bounding box center [21, 87] width 10 height 10
click at [455, 468] on div at bounding box center [461, 529] width 15 height 15
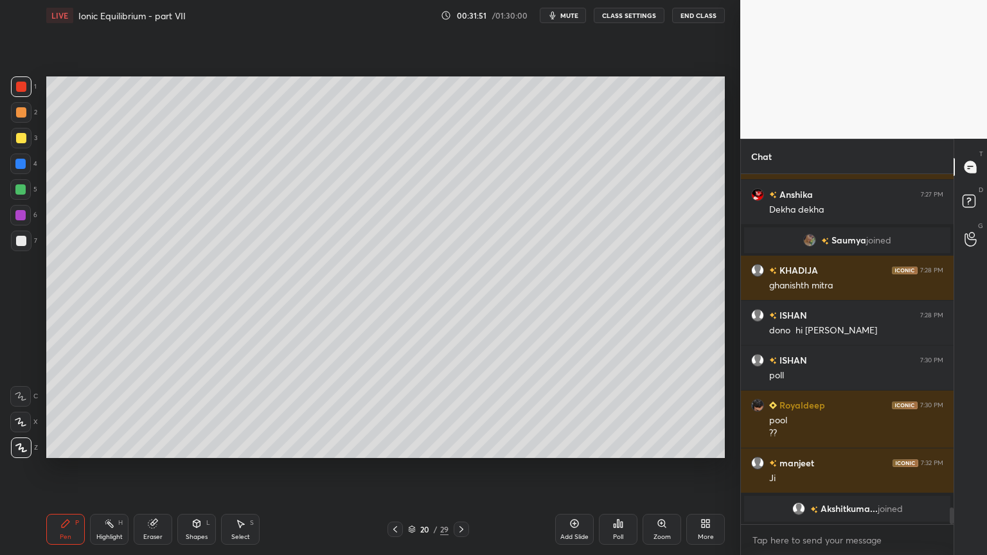
click at [104, 468] on div "Highlight H" at bounding box center [109, 529] width 39 height 31
click at [28, 241] on div at bounding box center [21, 241] width 21 height 21
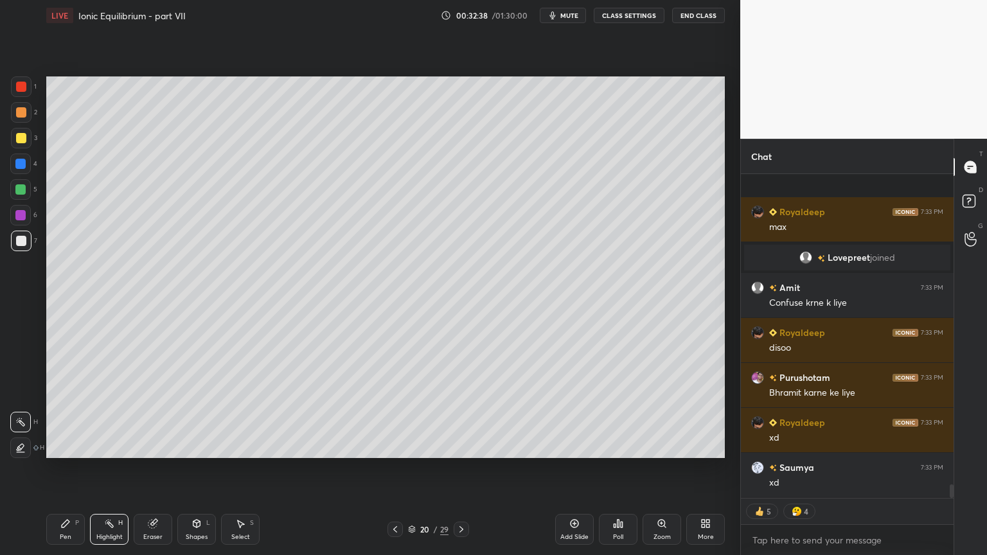
scroll to position [7350, 0]
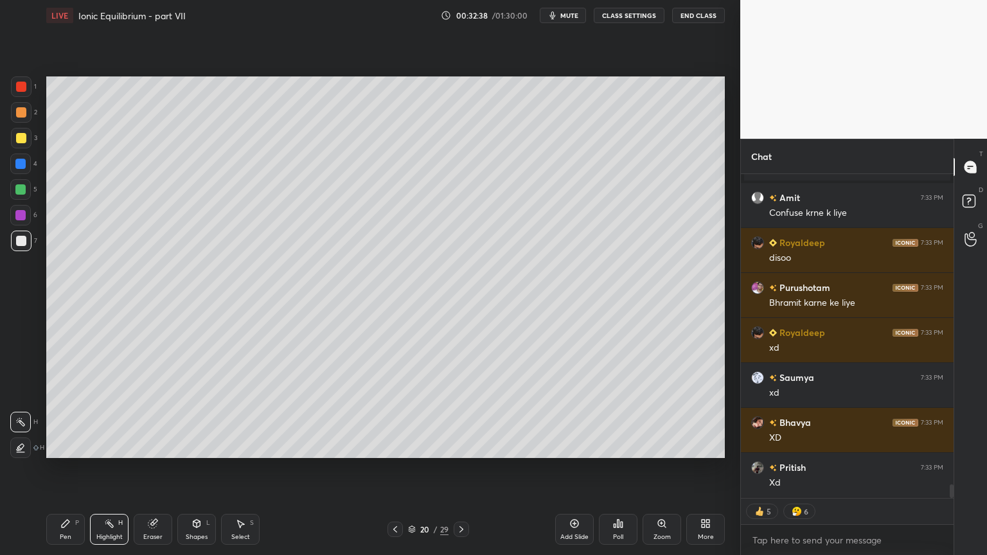
click at [573, 468] on div "Add Slide" at bounding box center [574, 537] width 28 height 6
click at [70, 468] on div "Pen" at bounding box center [66, 537] width 12 height 6
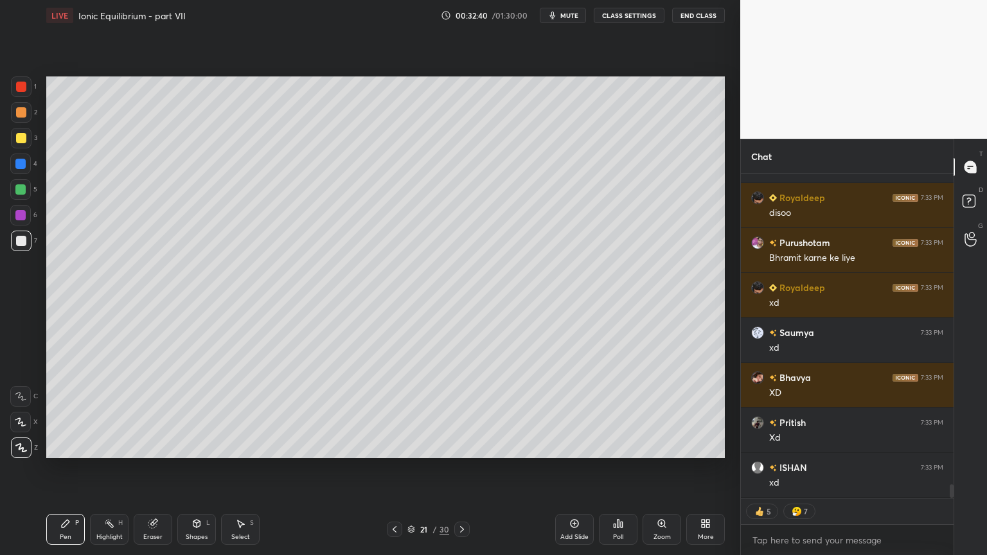
click at [21, 110] on div at bounding box center [21, 112] width 10 height 10
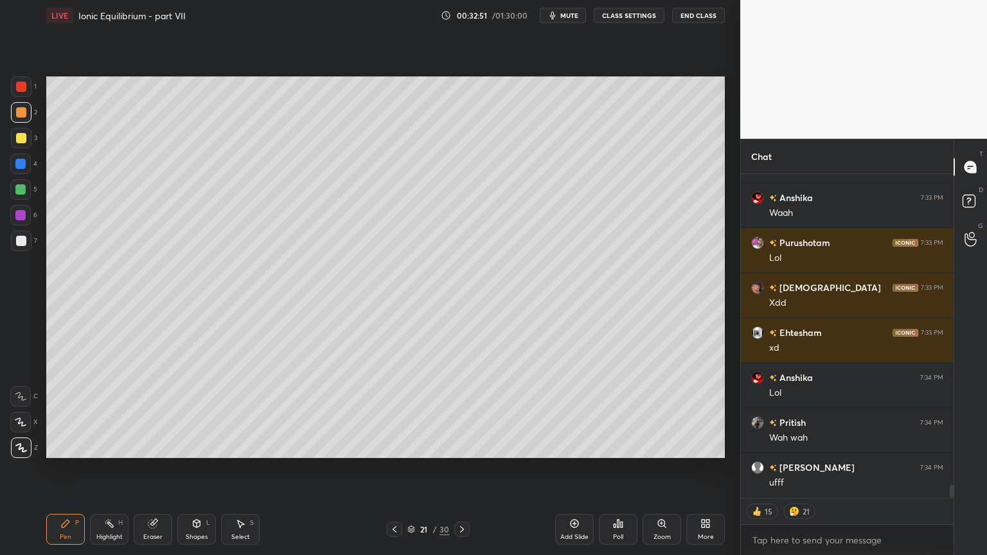
scroll to position [7755, 0]
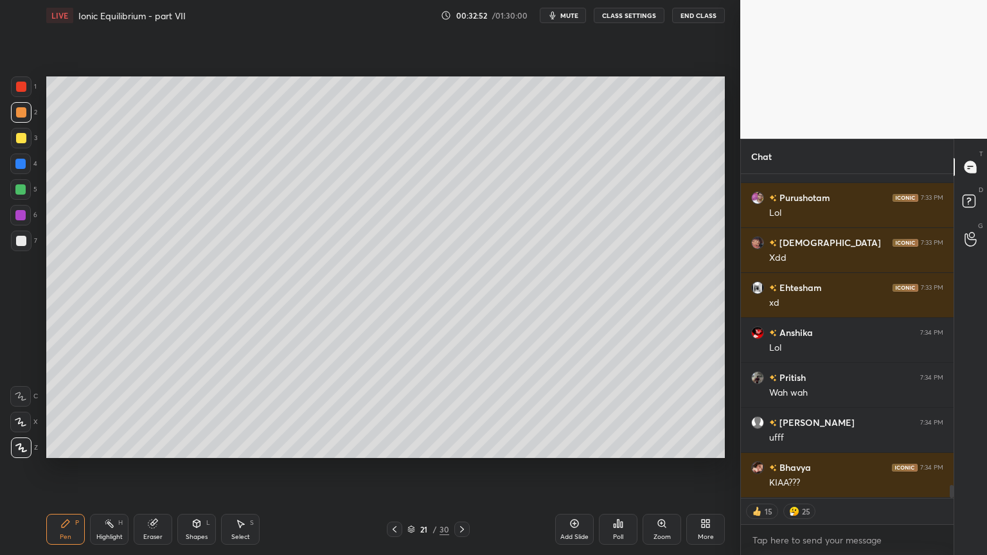
click at [25, 242] on div at bounding box center [21, 241] width 10 height 10
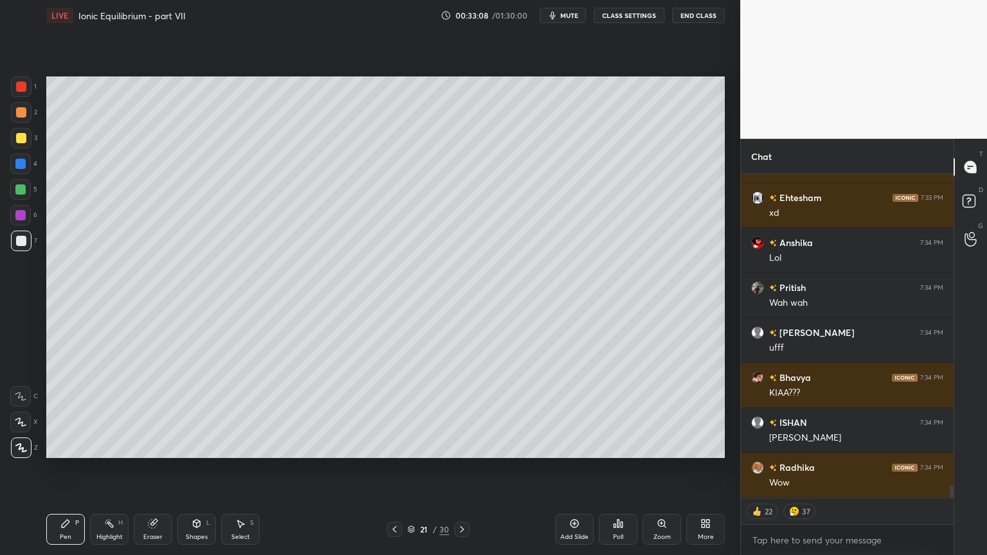
scroll to position [7890, 0]
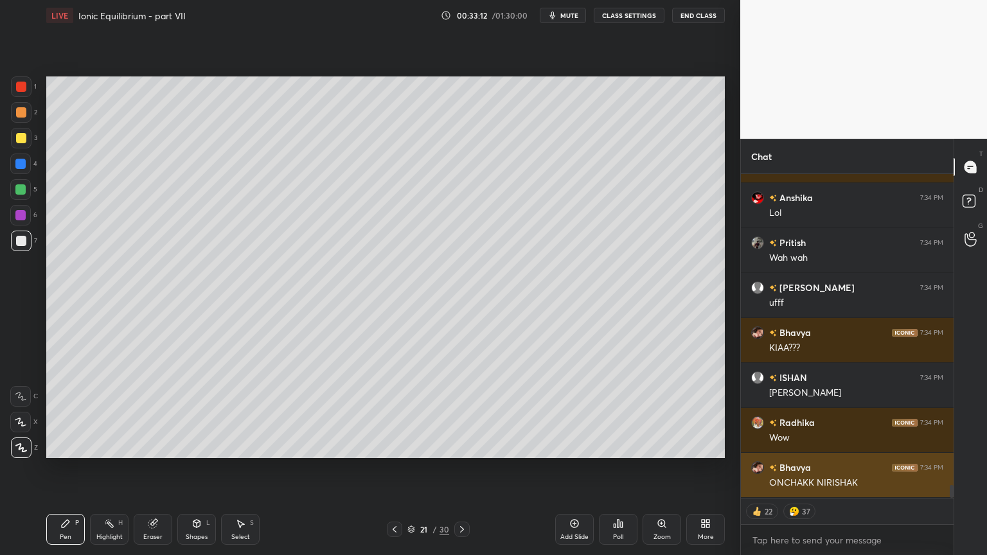
click at [757, 465] on img "grid" at bounding box center [757, 467] width 13 height 13
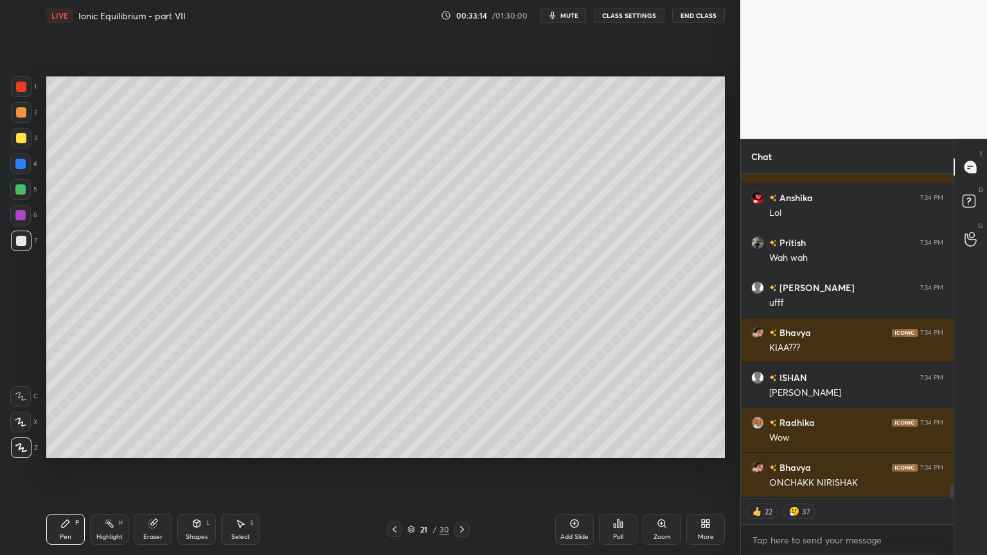
click at [58, 468] on div "Pen P" at bounding box center [65, 529] width 39 height 31
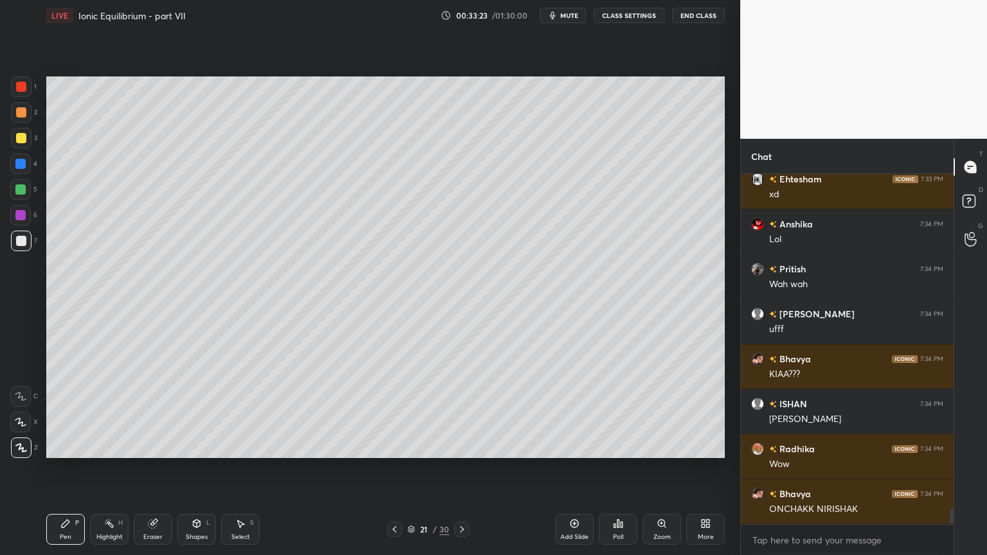
click at [152, 468] on div "Eraser" at bounding box center [152, 537] width 19 height 6
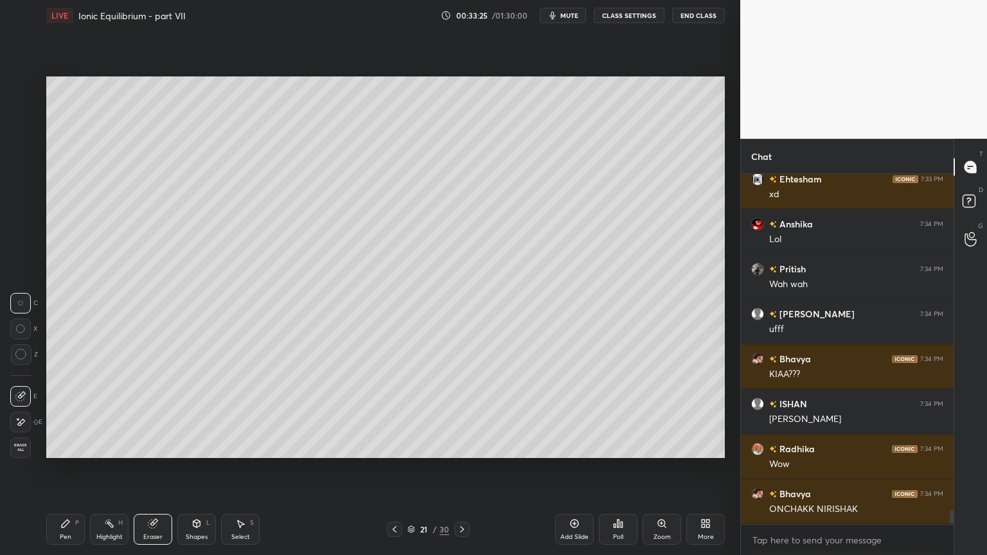
click at [400, 468] on div at bounding box center [394, 529] width 15 height 15
click at [109, 468] on div "Highlight H" at bounding box center [109, 529] width 39 height 31
drag, startPoint x: 392, startPoint y: 522, endPoint x: 401, endPoint y: 522, distance: 9.7
click at [398, 468] on div "20 / 30" at bounding box center [428, 529] width 254 height 15
click at [393, 468] on icon at bounding box center [394, 529] width 10 height 10
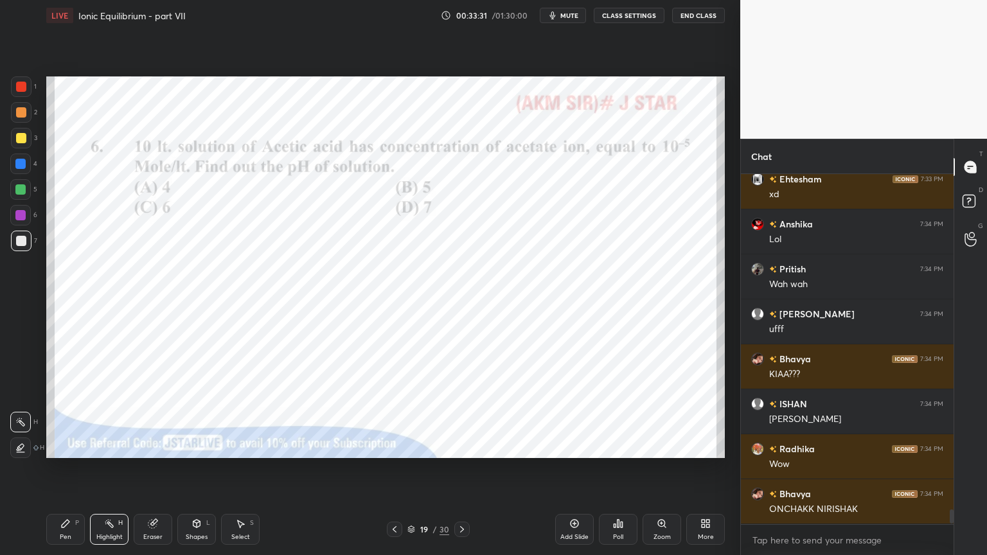
click at [21, 143] on div at bounding box center [21, 138] width 10 height 10
click at [460, 468] on icon at bounding box center [462, 529] width 10 height 10
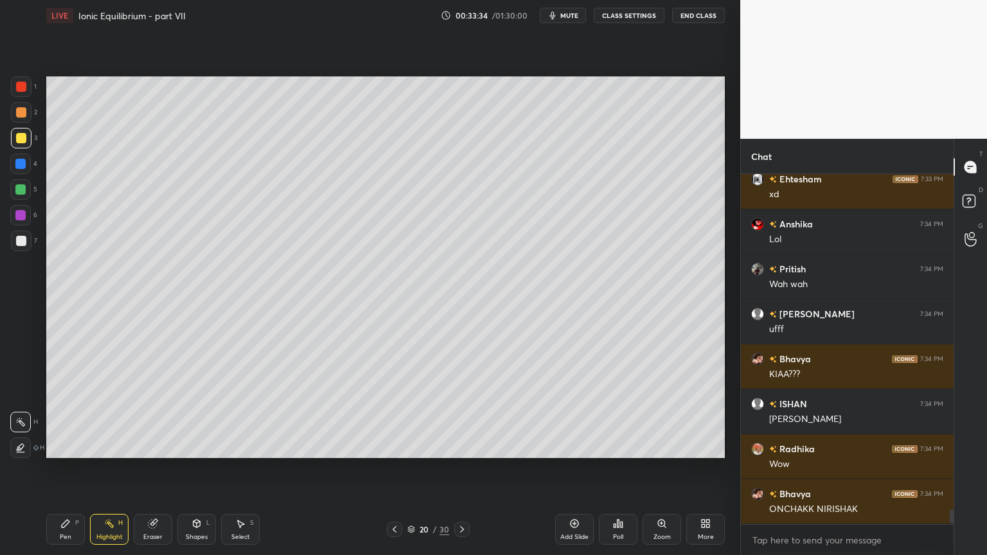
click at [457, 468] on icon at bounding box center [462, 529] width 10 height 10
click at [397, 468] on icon at bounding box center [394, 529] width 10 height 10
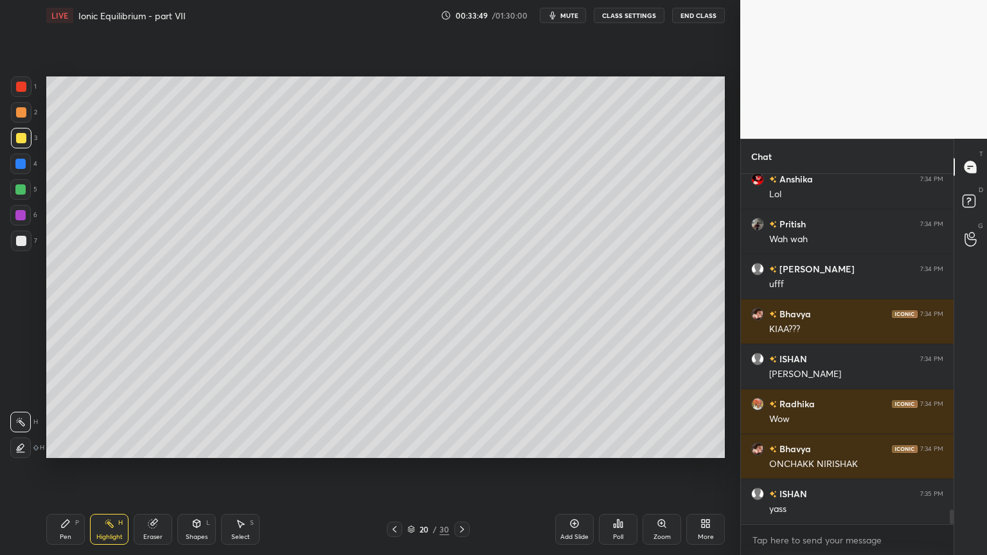
scroll to position [7998, 0]
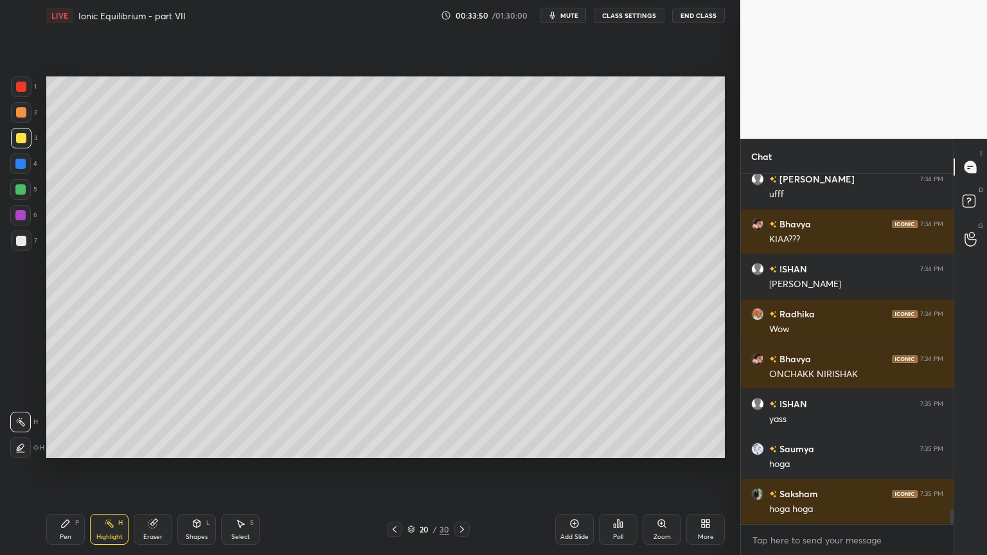
click at [462, 468] on icon at bounding box center [462, 529] width 10 height 10
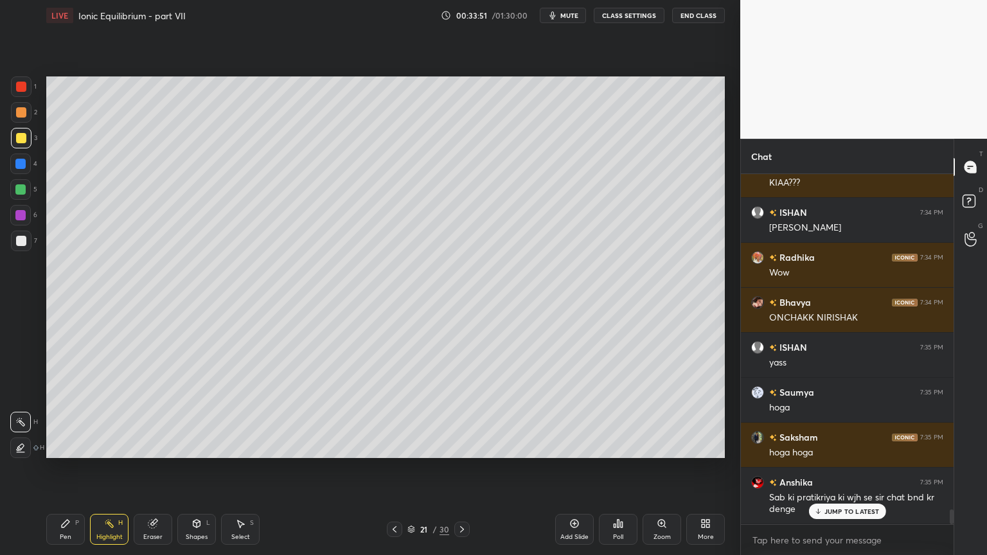
scroll to position [8099, 0]
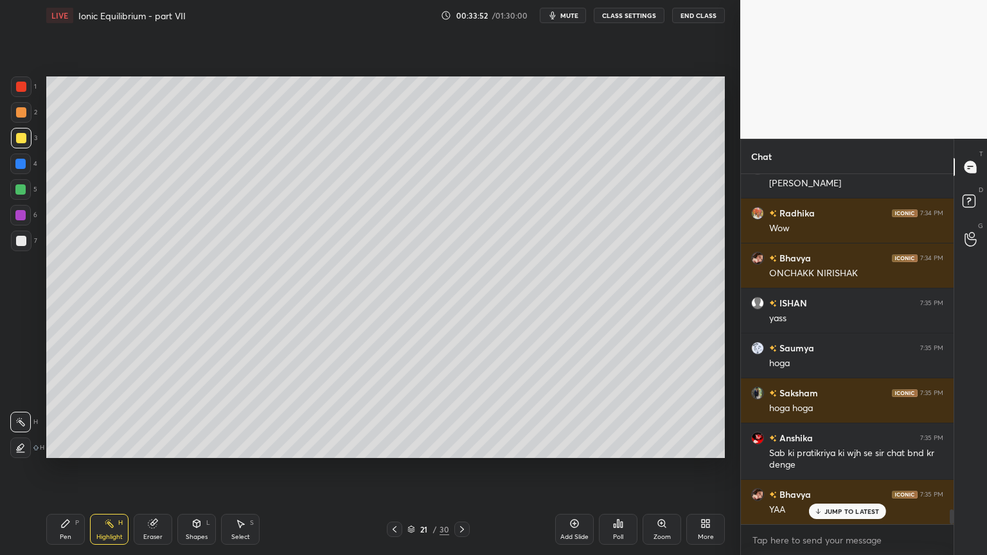
click at [69, 468] on div "Pen P" at bounding box center [65, 529] width 39 height 31
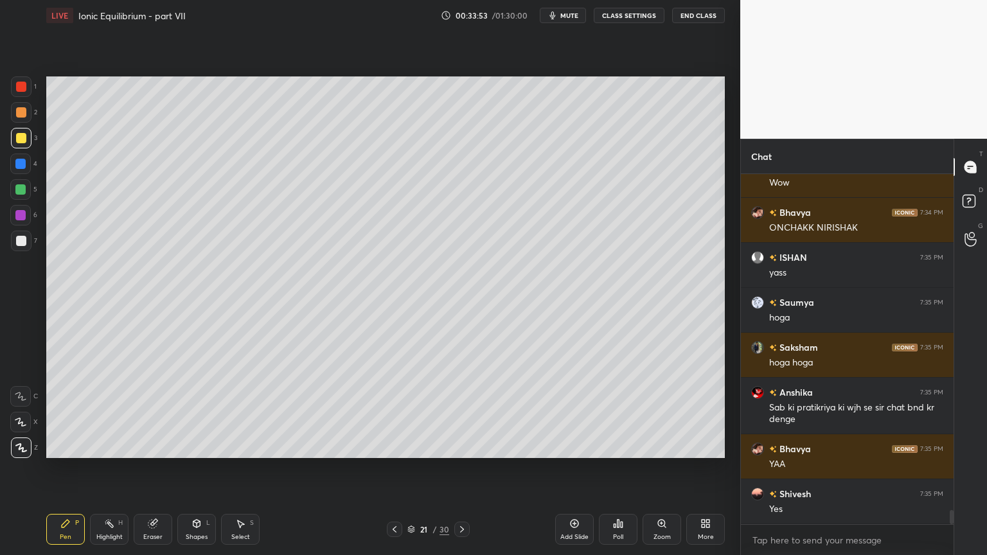
click at [111, 468] on div "Highlight H" at bounding box center [109, 529] width 39 height 31
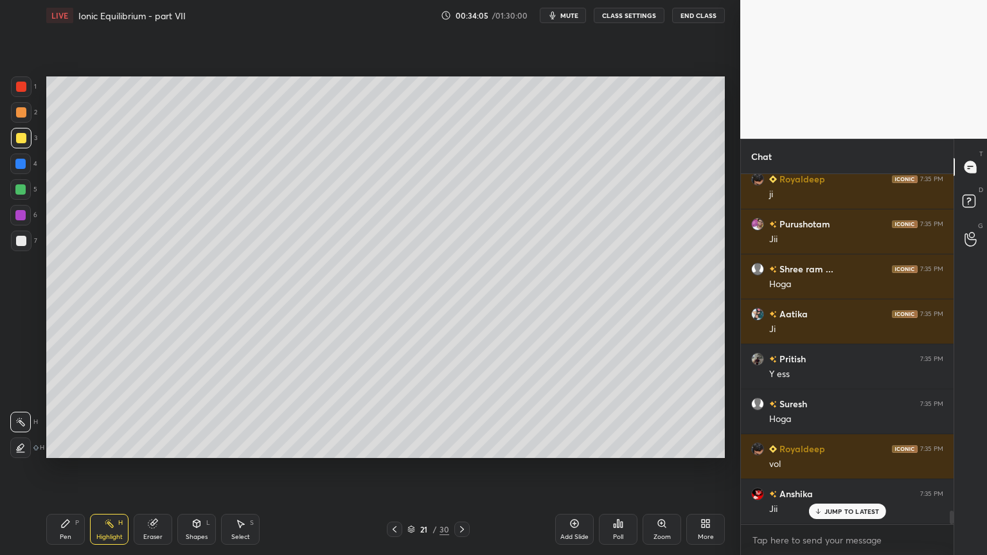
scroll to position [8549, 0]
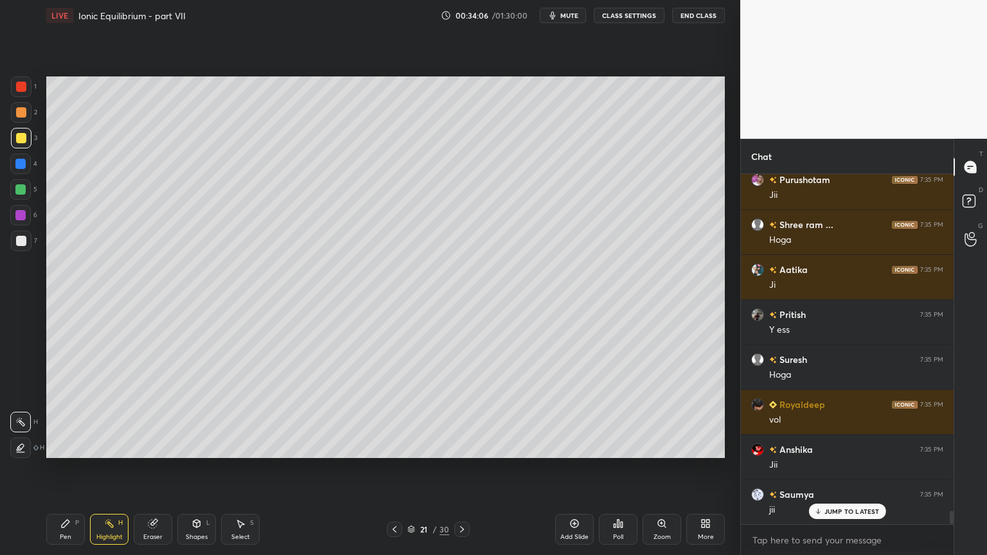
drag, startPoint x: 67, startPoint y: 527, endPoint x: 73, endPoint y: 511, distance: 16.9
click at [69, 468] on icon at bounding box center [65, 523] width 10 height 10
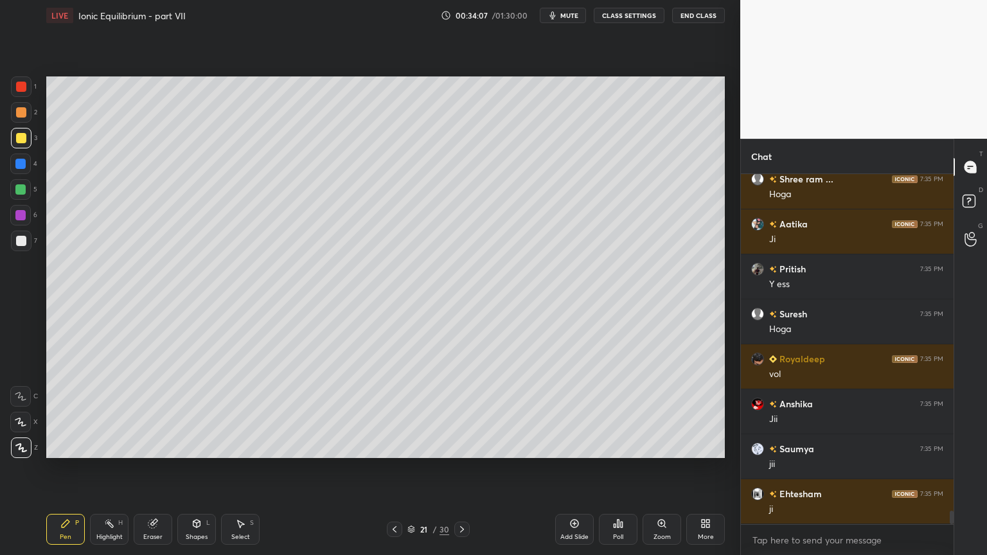
click at [19, 170] on div at bounding box center [20, 164] width 21 height 21
click at [28, 242] on div at bounding box center [21, 241] width 21 height 21
click at [21, 246] on div at bounding box center [21, 241] width 21 height 21
click at [121, 468] on div "Highlight H" at bounding box center [109, 529] width 39 height 31
drag, startPoint x: 115, startPoint y: 538, endPoint x: 128, endPoint y: 477, distance: 61.9
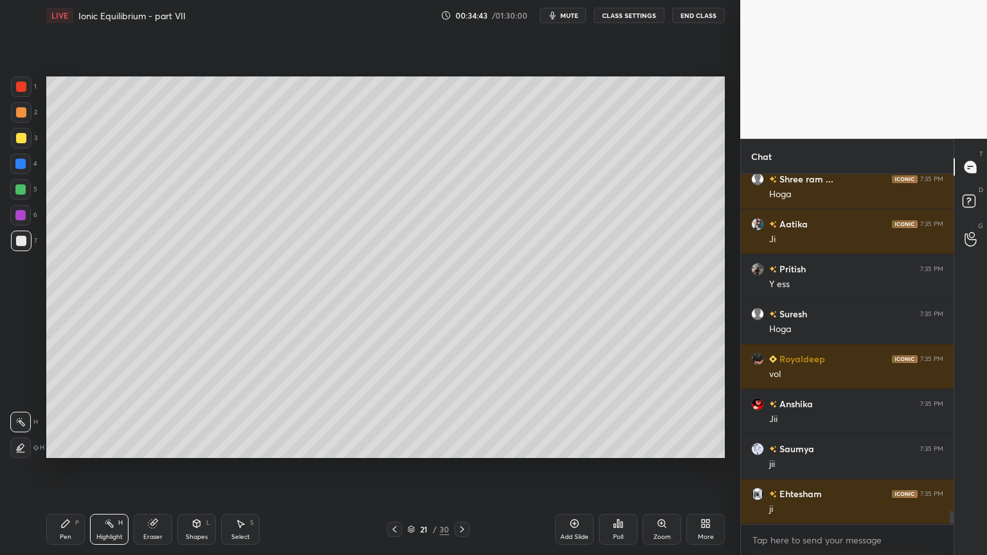
click at [116, 468] on div "Highlight" at bounding box center [109, 537] width 26 height 6
drag, startPoint x: 62, startPoint y: 534, endPoint x: 75, endPoint y: 511, distance: 25.6
click at [62, 468] on div "Pen P" at bounding box center [65, 529] width 39 height 31
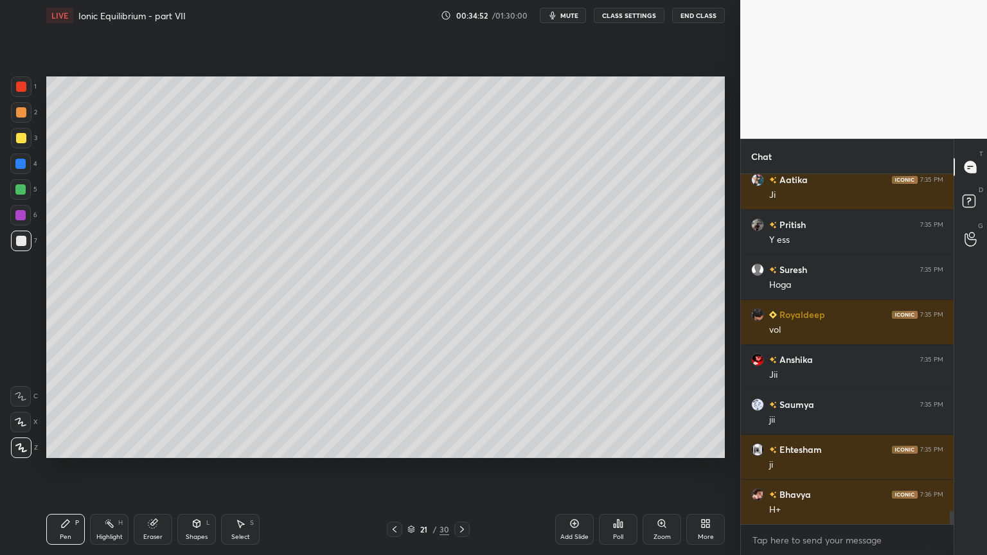
scroll to position [8670, 0]
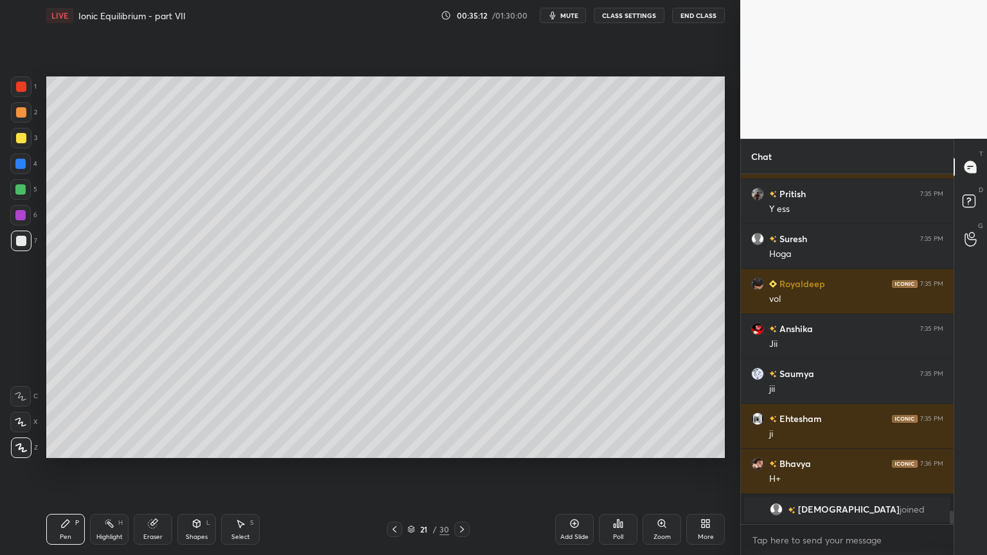
click at [123, 468] on div "Highlight H" at bounding box center [109, 529] width 39 height 31
click at [78, 468] on div "Pen P" at bounding box center [65, 529] width 39 height 31
click at [23, 95] on div at bounding box center [21, 86] width 21 height 21
click at [118, 468] on div "Highlight H" at bounding box center [109, 529] width 39 height 31
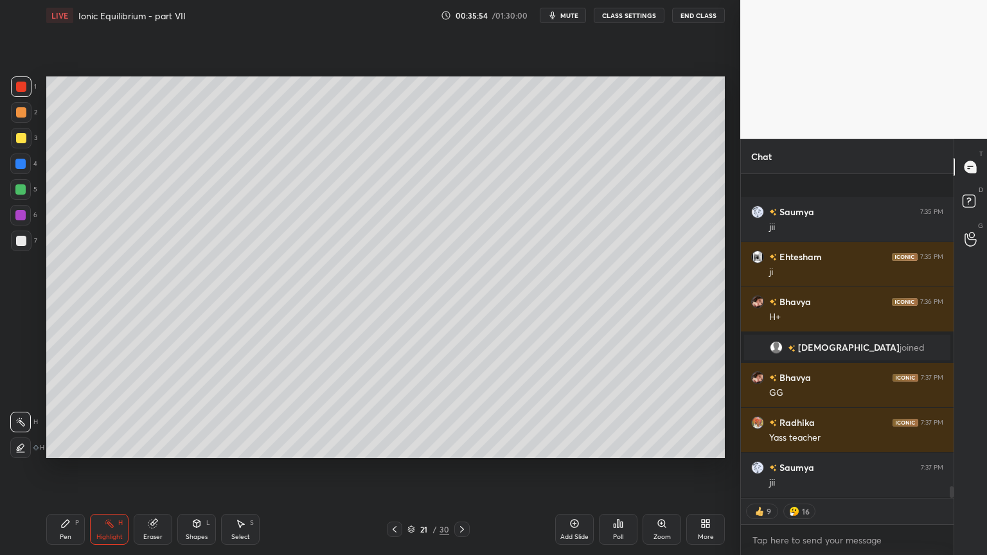
scroll to position [8922, 0]
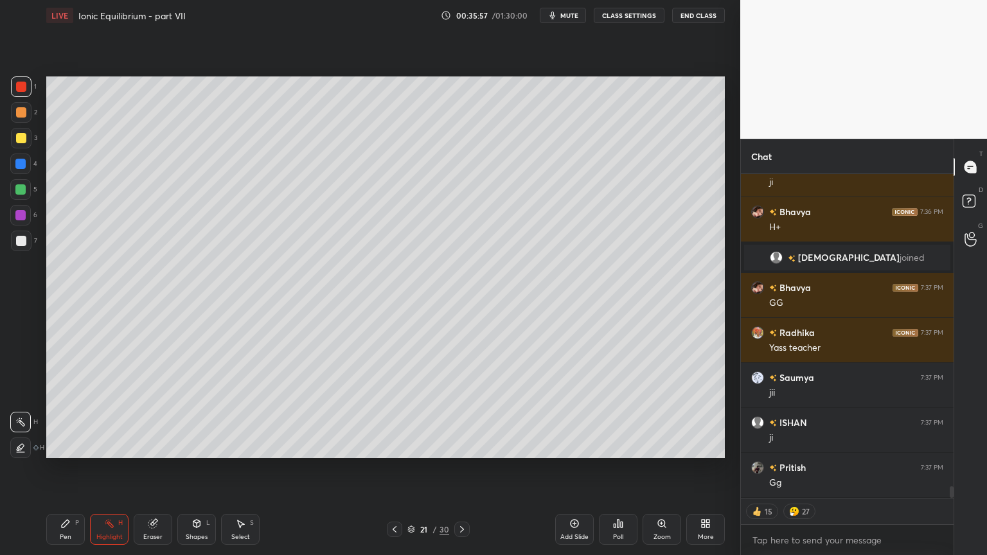
click at [461, 468] on icon at bounding box center [462, 529] width 10 height 10
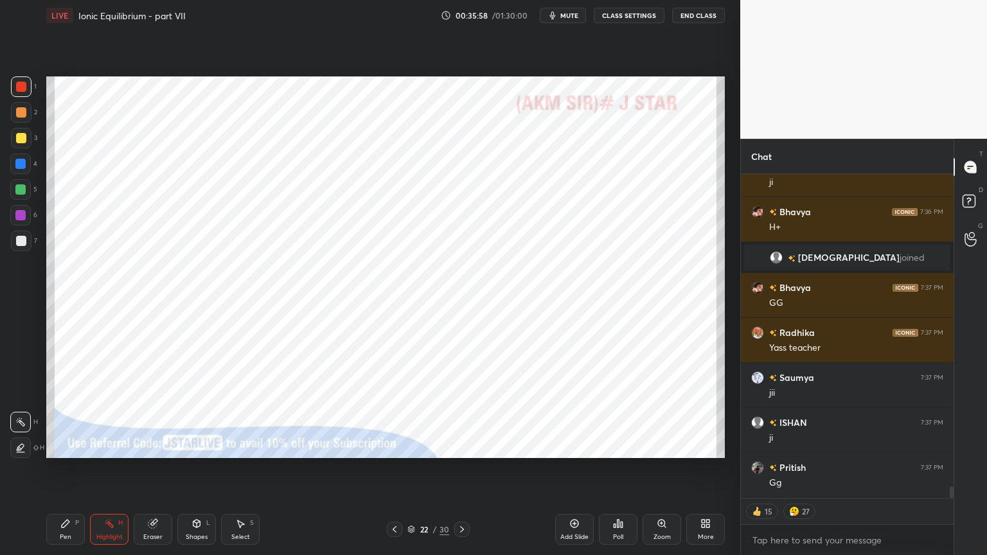
click at [459, 468] on icon at bounding box center [462, 529] width 10 height 10
click at [460, 468] on icon at bounding box center [462, 529] width 10 height 10
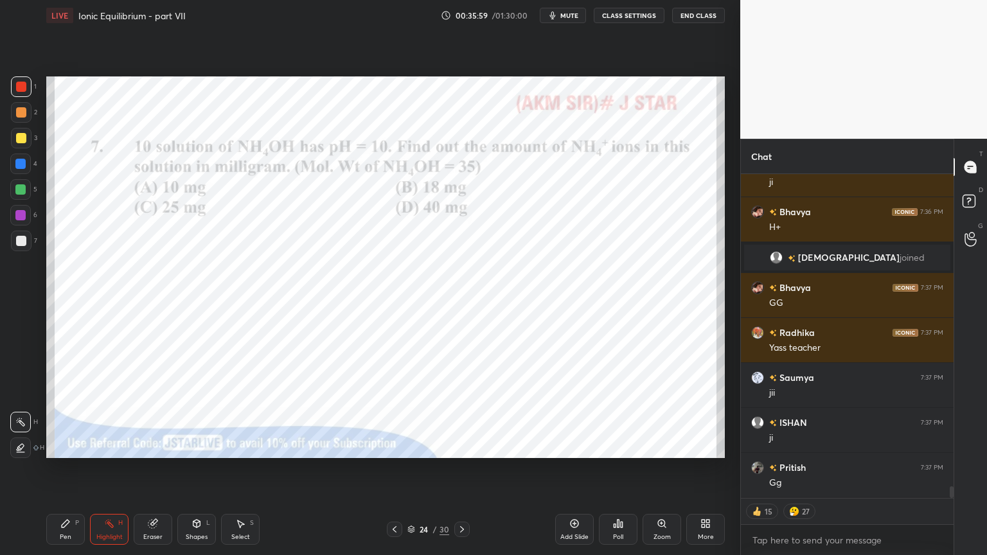
scroll to position [8967, 0]
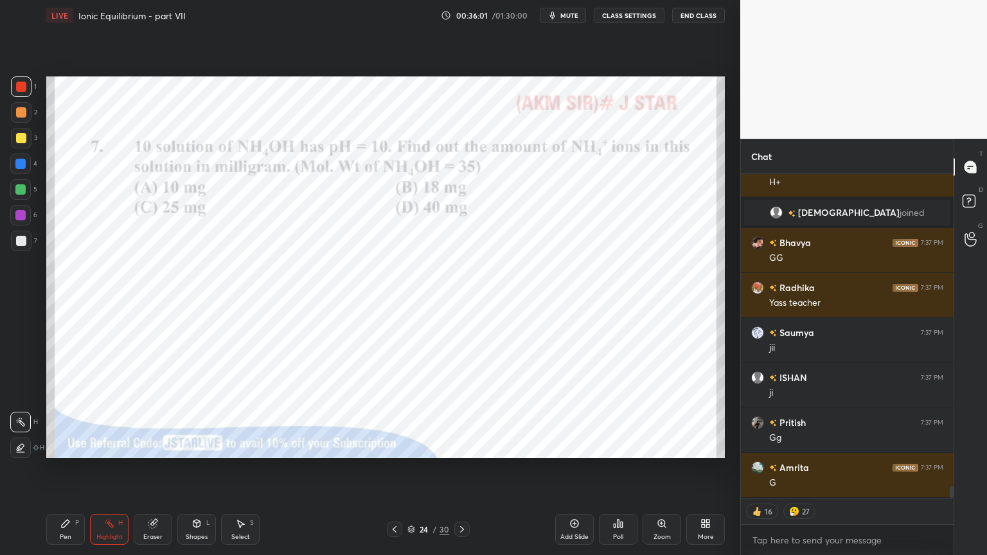
click at [60, 468] on div "Pen P" at bounding box center [65, 529] width 39 height 31
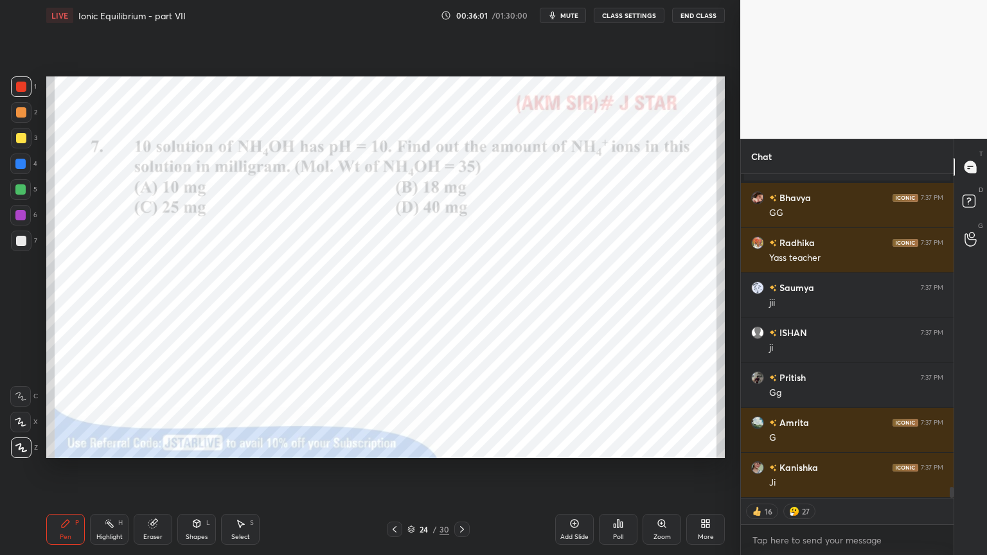
drag, startPoint x: 19, startPoint y: 86, endPoint x: 36, endPoint y: 89, distance: 17.5
click at [22, 87] on div at bounding box center [21, 87] width 10 height 10
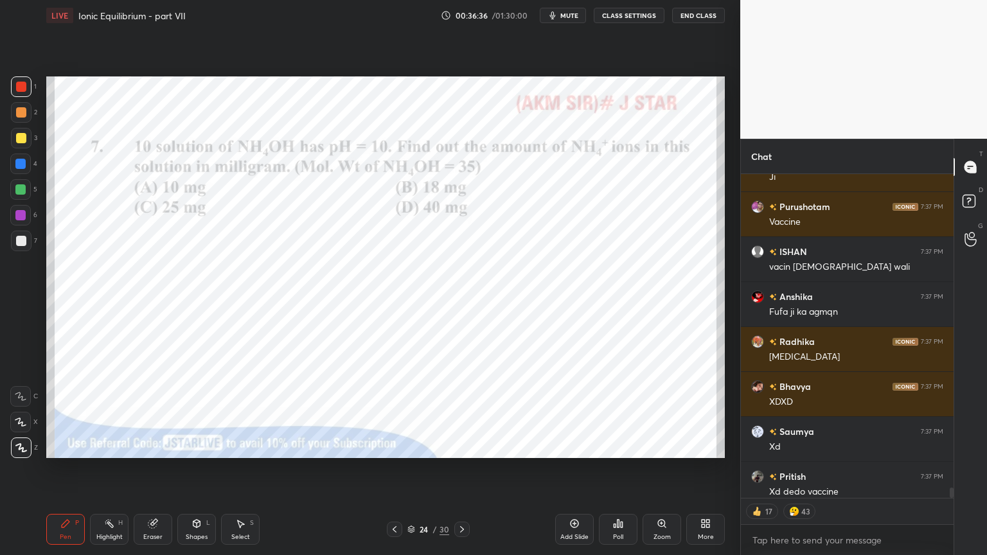
scroll to position [9653, 0]
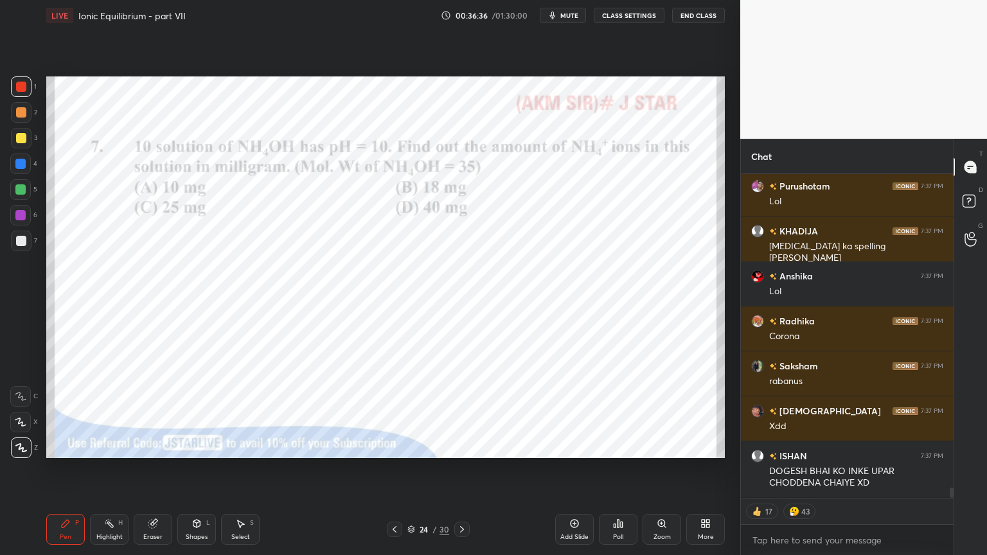
drag, startPoint x: 951, startPoint y: 493, endPoint x: 948, endPoint y: 519, distance: 26.5
click at [951, 468] on div "Pritish 7:37 PM Gg Amrita 7:37 PM G Kanishka 7:37 PM Ji Purushotam 7:37 PM Vacc…" at bounding box center [847, 364] width 213 height 381
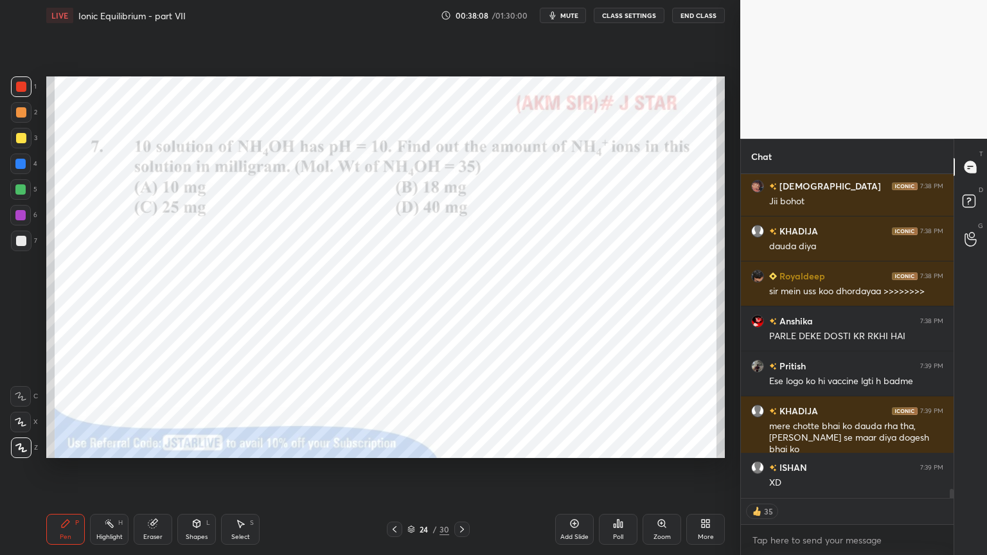
scroll to position [11206, 0]
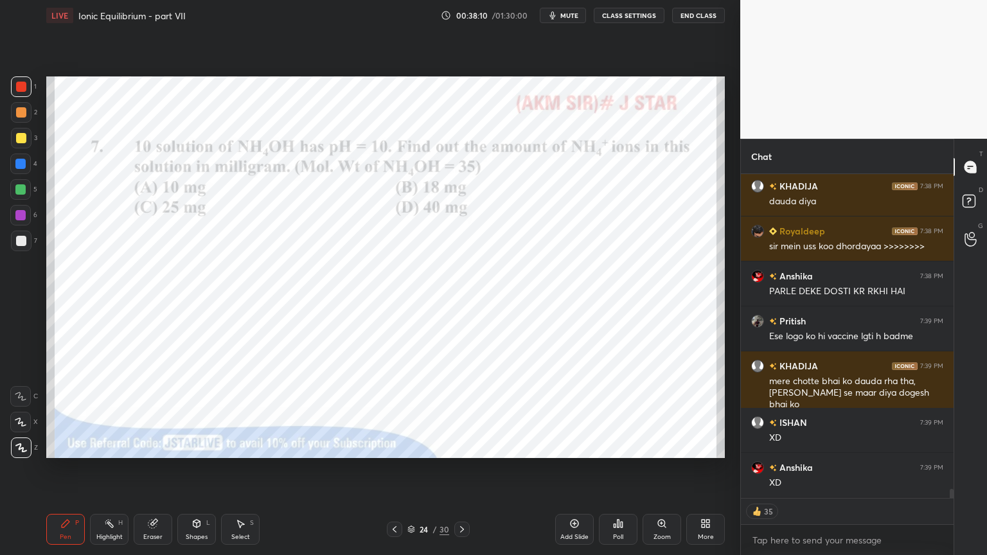
click at [614, 468] on div "Poll" at bounding box center [618, 529] width 39 height 31
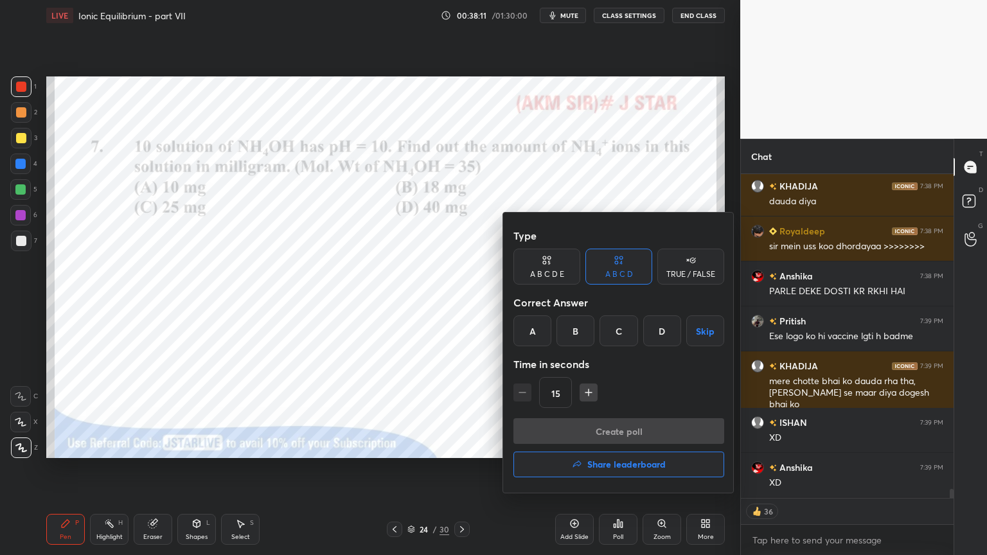
click at [575, 328] on div "B" at bounding box center [575, 330] width 38 height 31
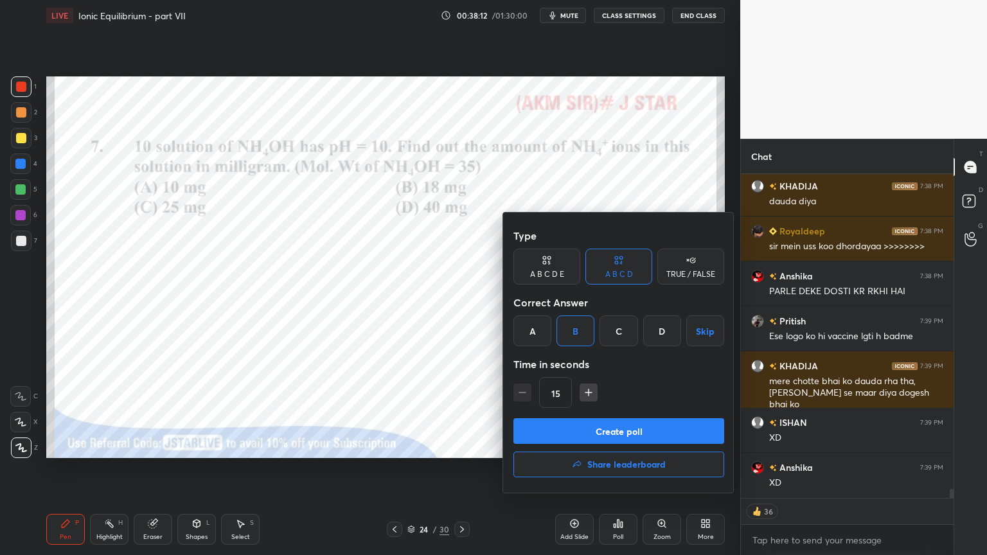
click at [596, 429] on button "Create poll" at bounding box center [618, 431] width 211 height 26
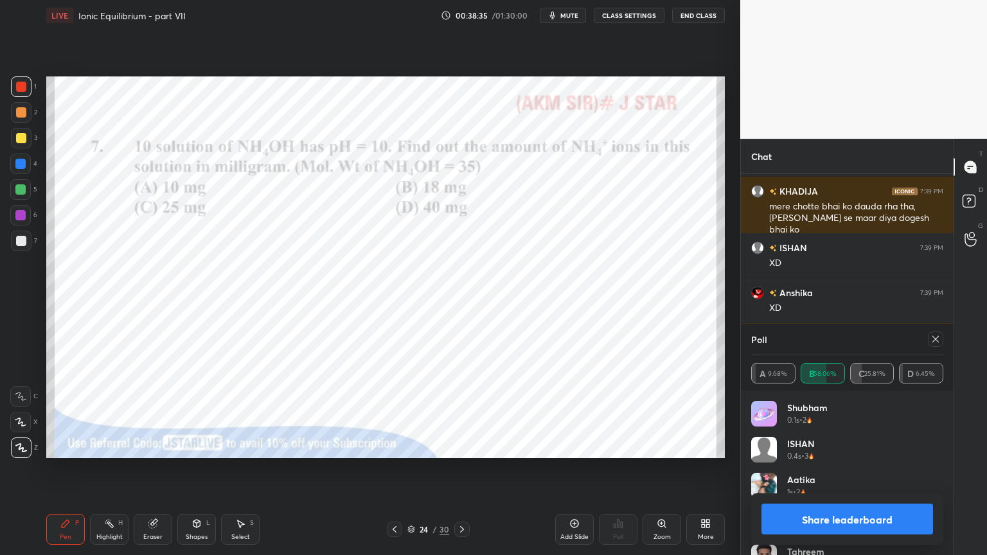
scroll to position [11412, 0]
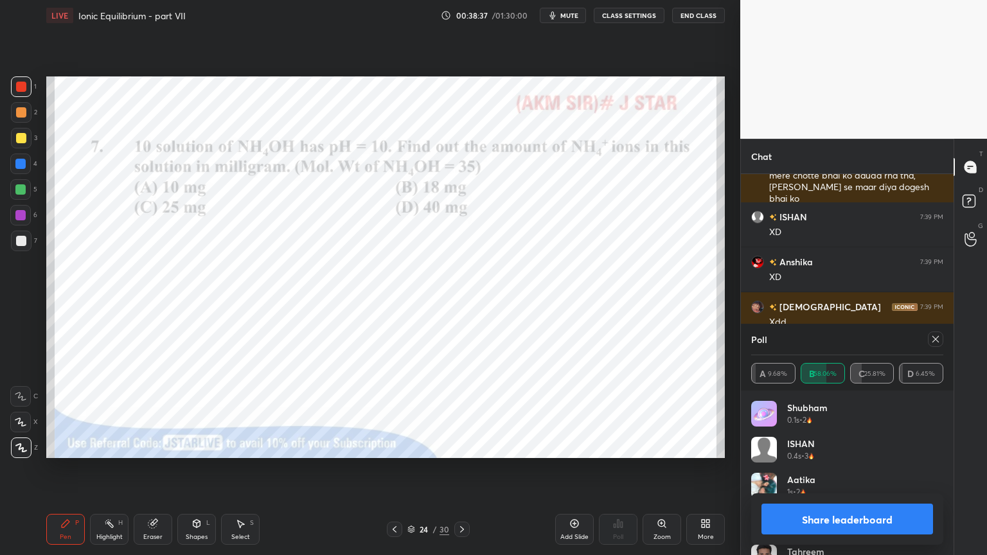
click at [846, 468] on button "Share leaderboard" at bounding box center [847, 519] width 172 height 31
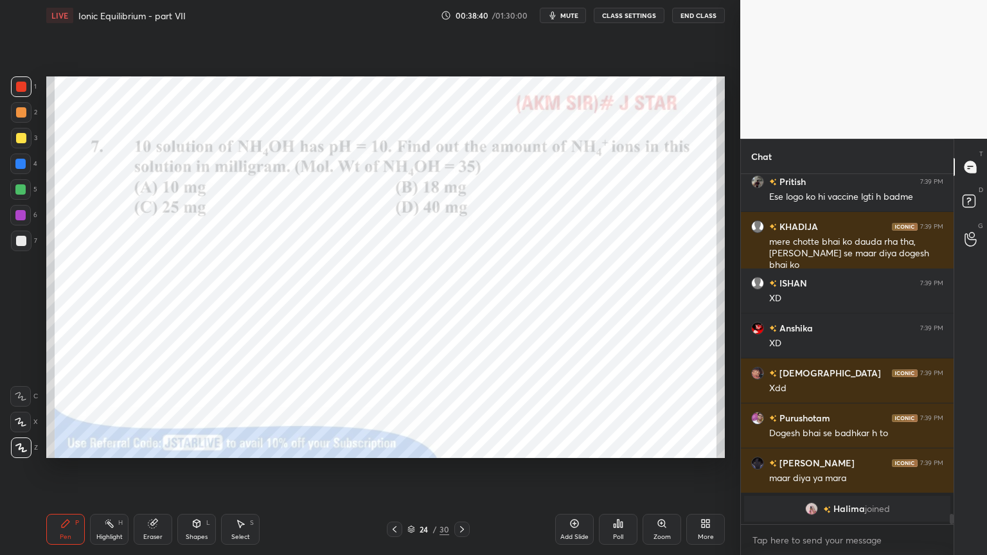
click at [114, 468] on div "Highlight" at bounding box center [109, 537] width 26 height 6
click at [71, 468] on div "Pen P" at bounding box center [65, 529] width 39 height 31
click at [125, 468] on div "Pen P Highlight H Eraser Shapes L Select S" at bounding box center [173, 529] width 254 height 31
click at [112, 468] on div "Highlight" at bounding box center [109, 537] width 26 height 6
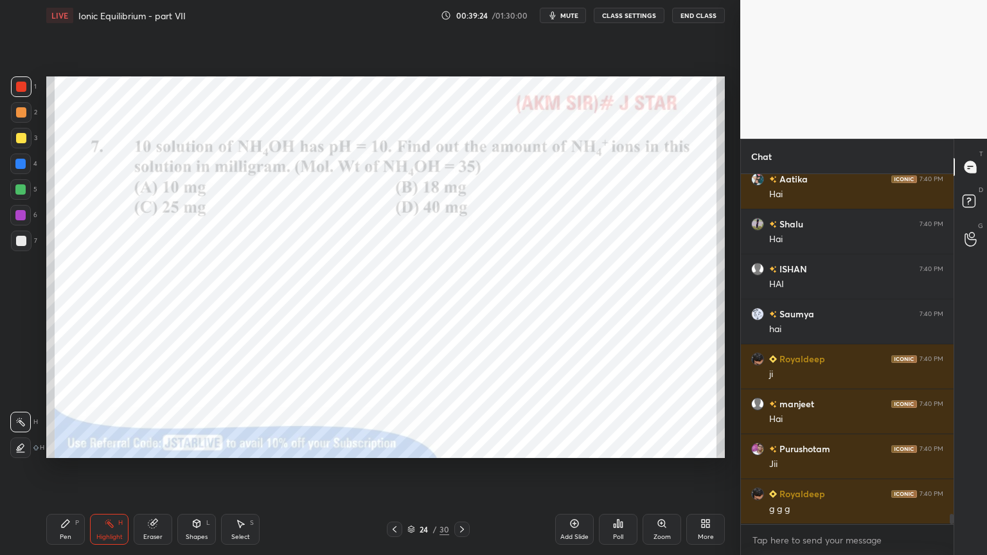
click at [576, 468] on div "Add Slide" at bounding box center [574, 529] width 39 height 31
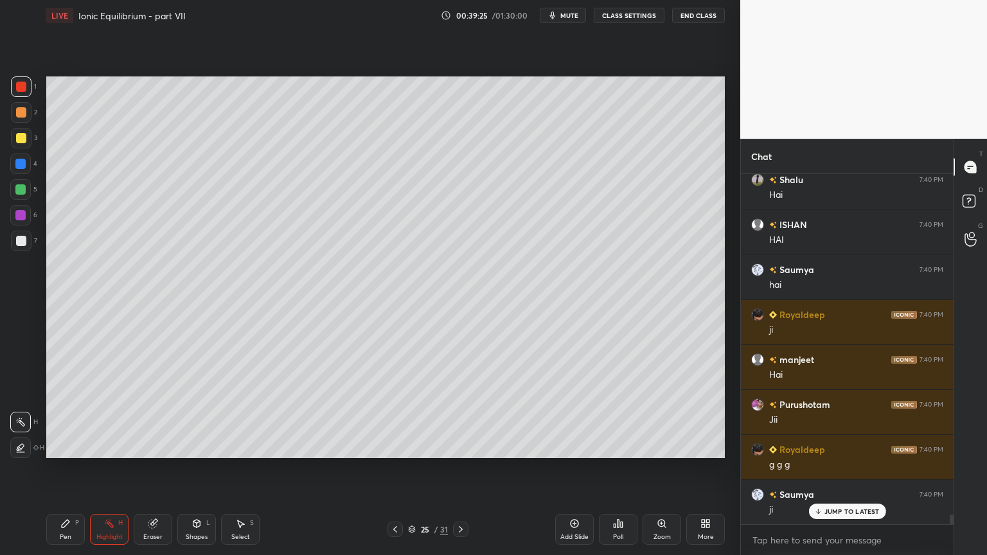
click at [71, 468] on div "Pen P" at bounding box center [65, 529] width 39 height 31
click at [21, 118] on div at bounding box center [21, 112] width 21 height 21
click at [64, 468] on div "Pen P" at bounding box center [65, 529] width 39 height 31
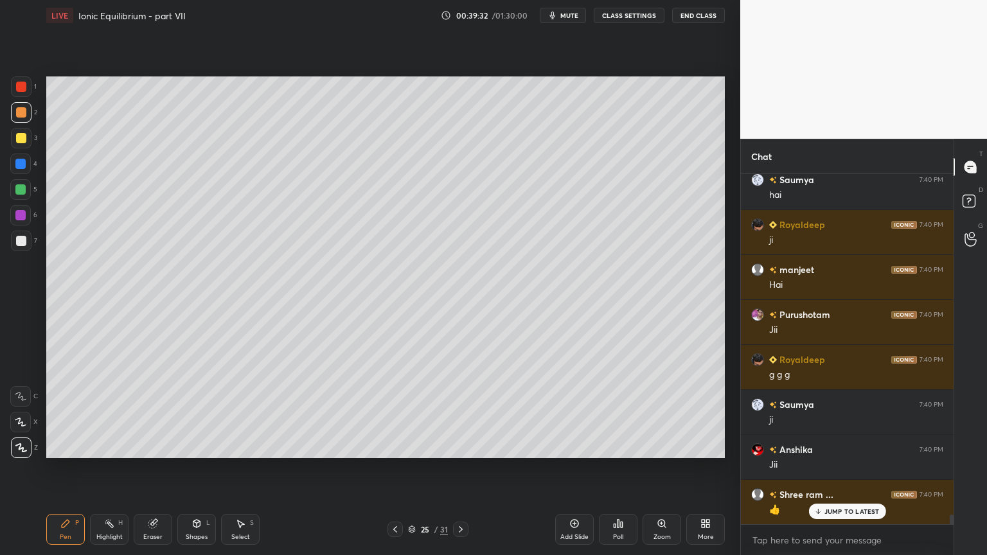
click at [396, 468] on icon at bounding box center [395, 529] width 10 height 10
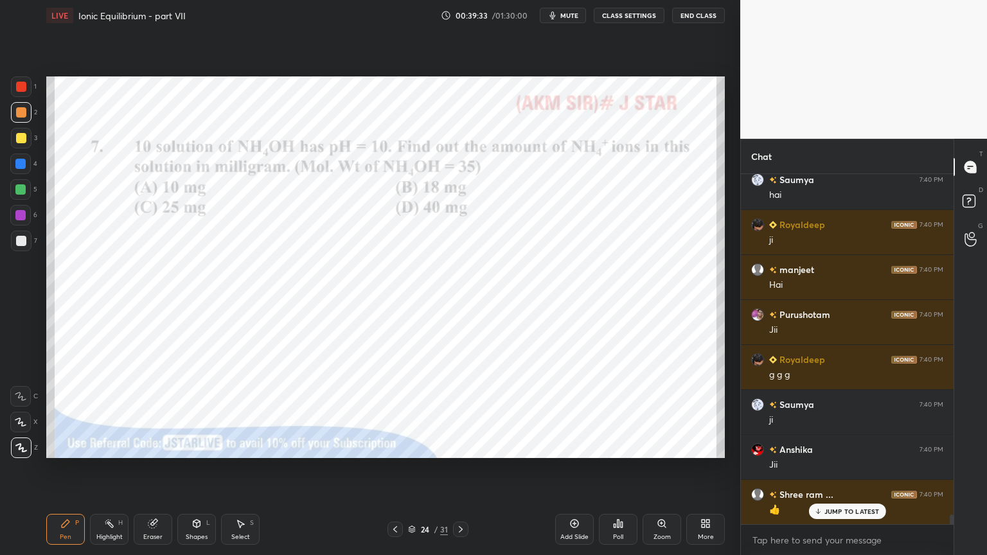
click at [457, 468] on icon at bounding box center [460, 529] width 10 height 10
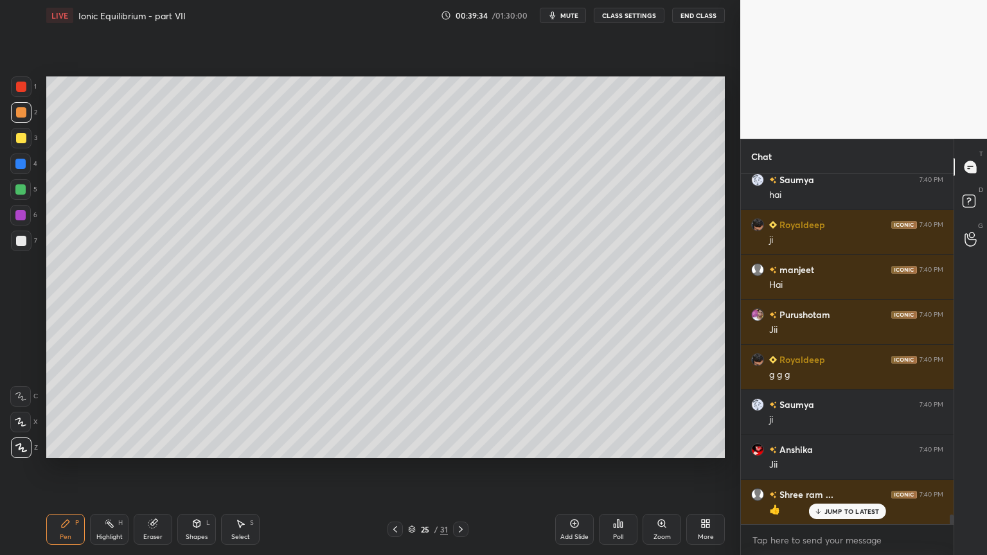
click at [393, 468] on icon at bounding box center [395, 529] width 10 height 10
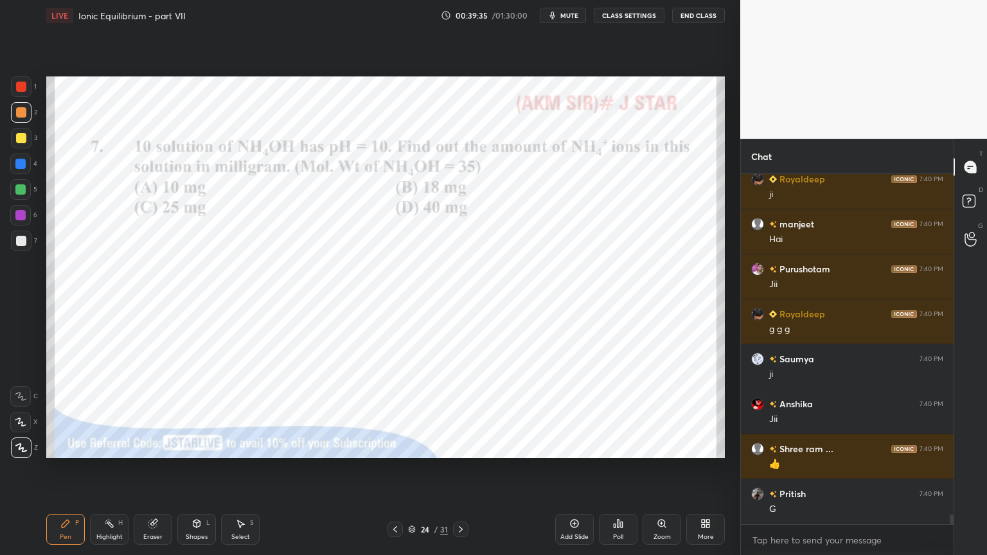
click at [462, 468] on icon at bounding box center [460, 529] width 10 height 10
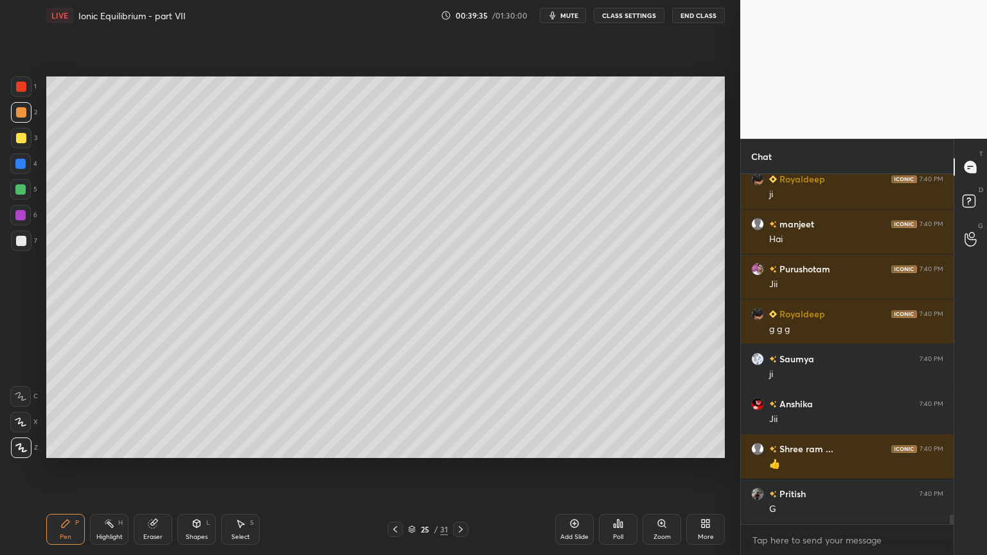
click at [156, 468] on div "Eraser" at bounding box center [153, 529] width 39 height 31
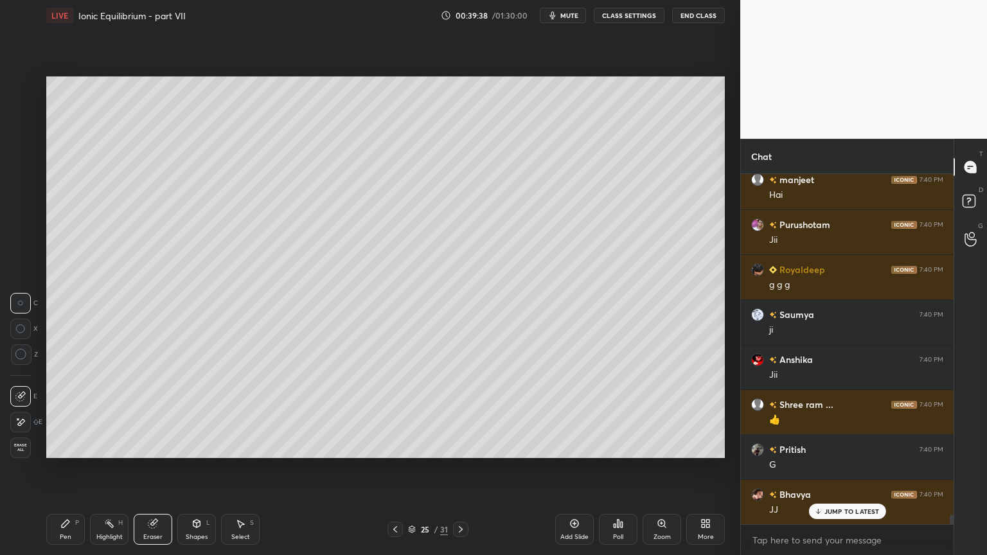
click at [62, 468] on div "Pen" at bounding box center [66, 537] width 12 height 6
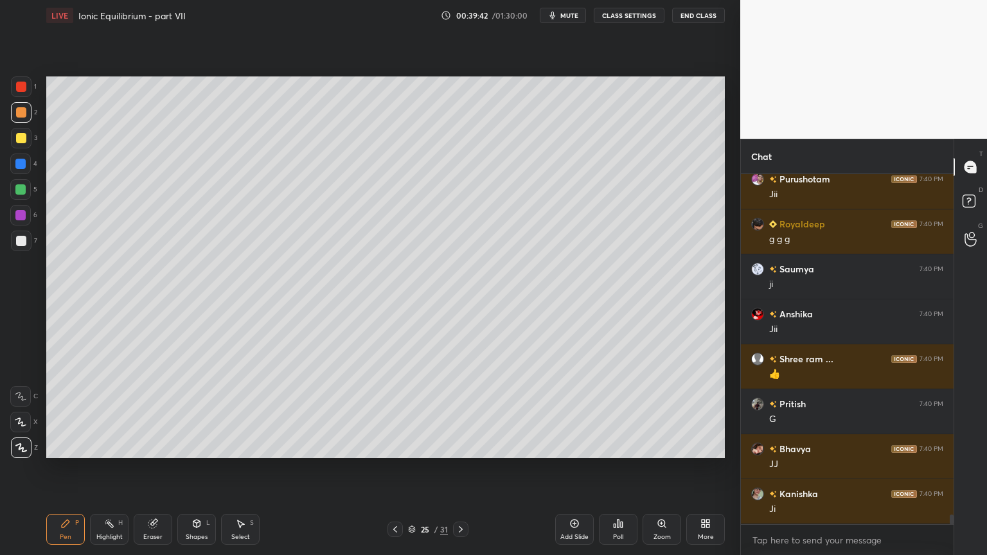
click at [22, 189] on div at bounding box center [20, 189] width 10 height 10
click at [396, 468] on icon at bounding box center [395, 529] width 10 height 10
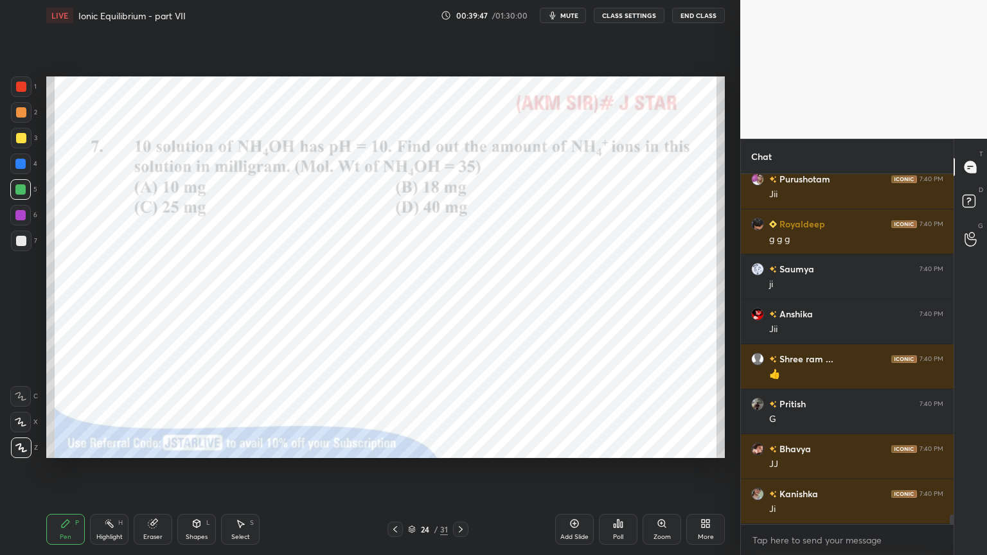
click at [463, 468] on icon at bounding box center [460, 529] width 10 height 10
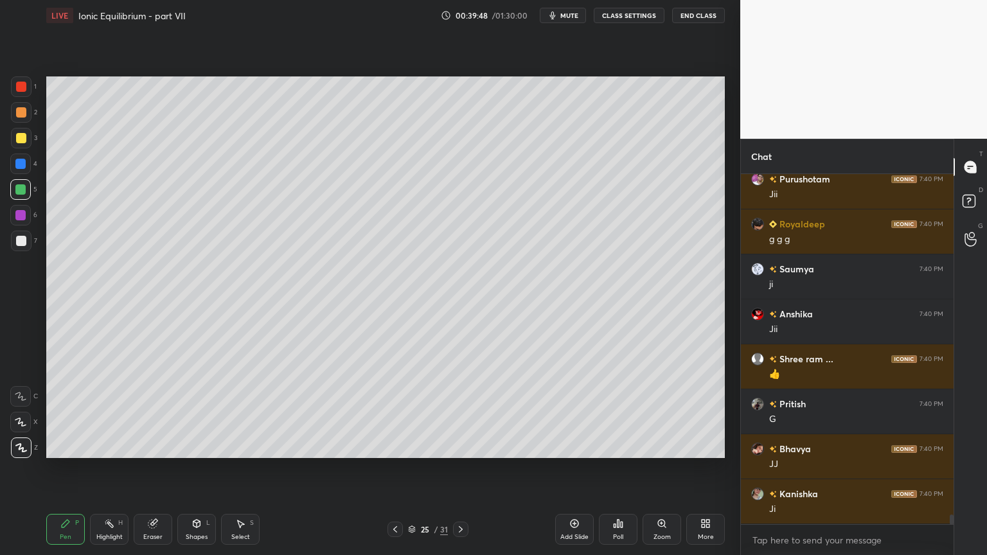
click at [69, 468] on div "Pen" at bounding box center [66, 537] width 12 height 6
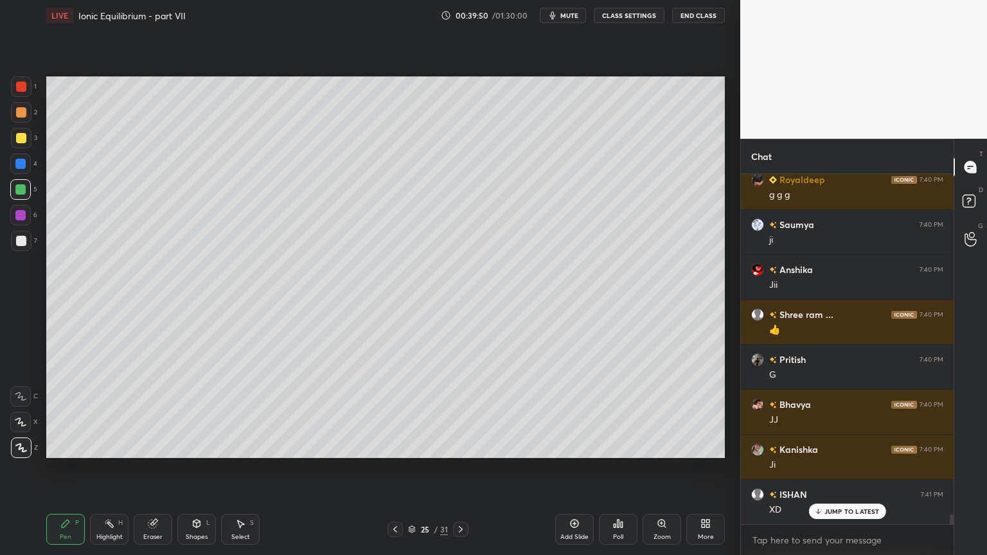
click at [23, 193] on div at bounding box center [20, 189] width 10 height 10
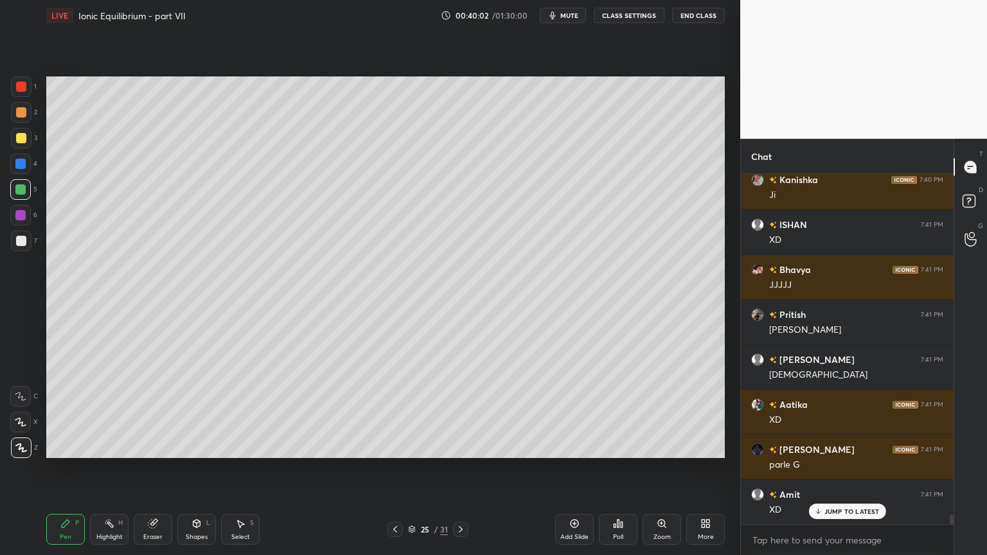
scroll to position [12604, 0]
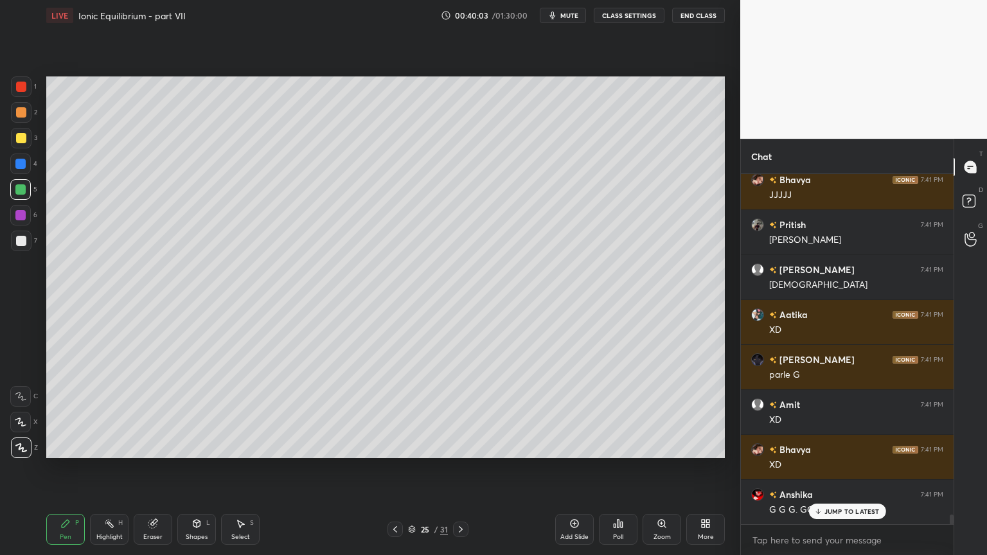
drag, startPoint x: 66, startPoint y: 537, endPoint x: 69, endPoint y: 506, distance: 31.6
click at [68, 468] on div "Pen" at bounding box center [66, 537] width 12 height 6
click at [21, 241] on div at bounding box center [21, 241] width 10 height 10
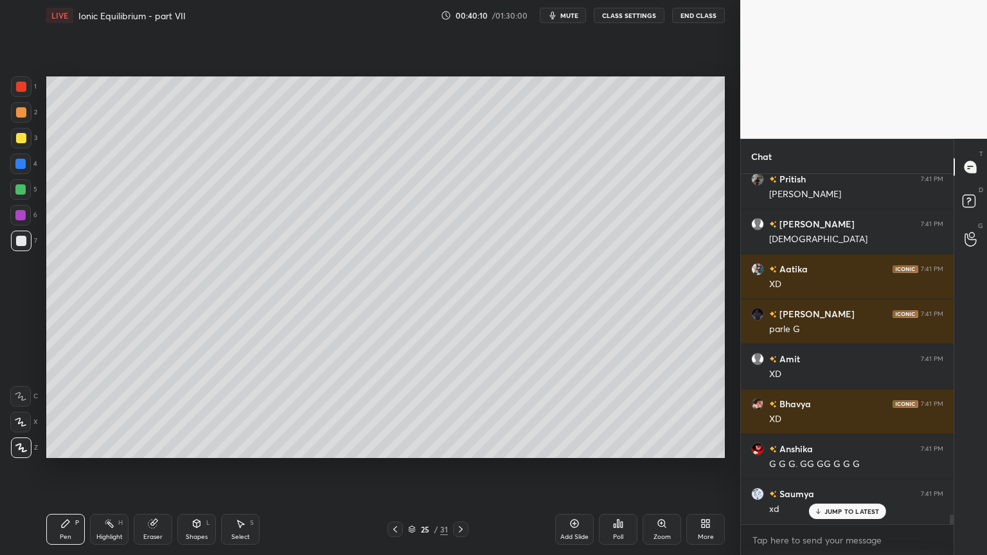
scroll to position [12694, 0]
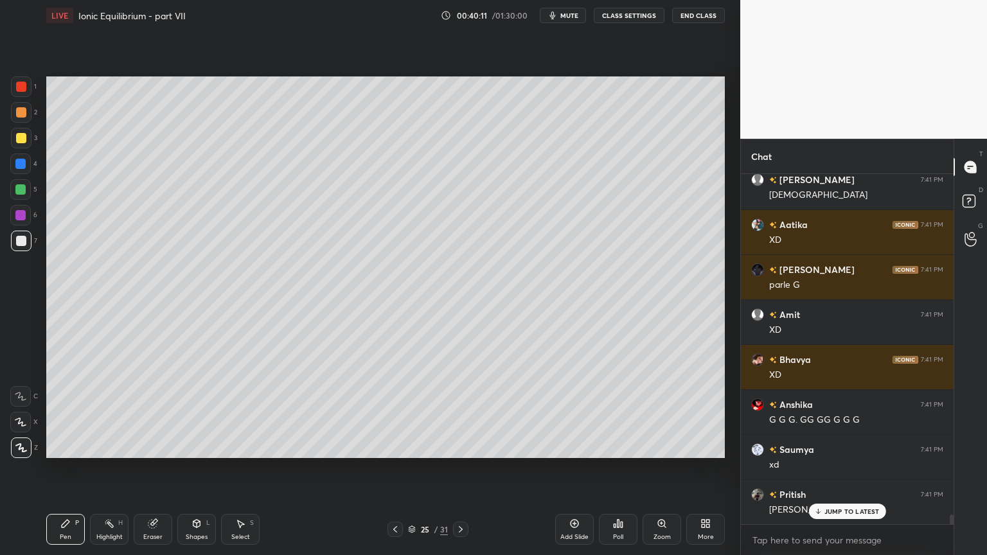
click at [851, 468] on div "JUMP TO LATEST" at bounding box center [846, 511] width 77 height 15
click at [65, 468] on div "Pen" at bounding box center [66, 537] width 12 height 6
click at [391, 468] on icon at bounding box center [395, 529] width 10 height 10
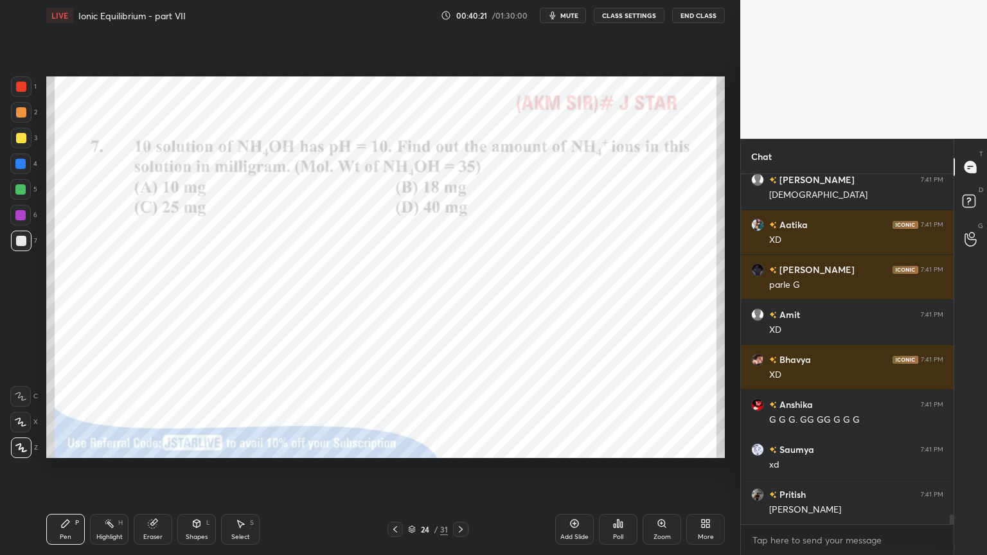
click at [456, 468] on icon at bounding box center [460, 529] width 10 height 10
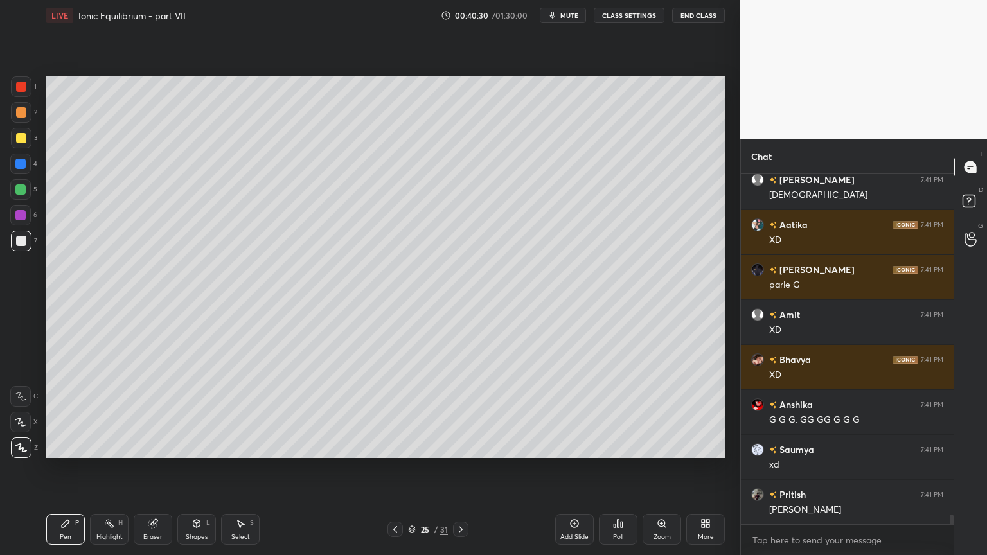
scroll to position [12739, 0]
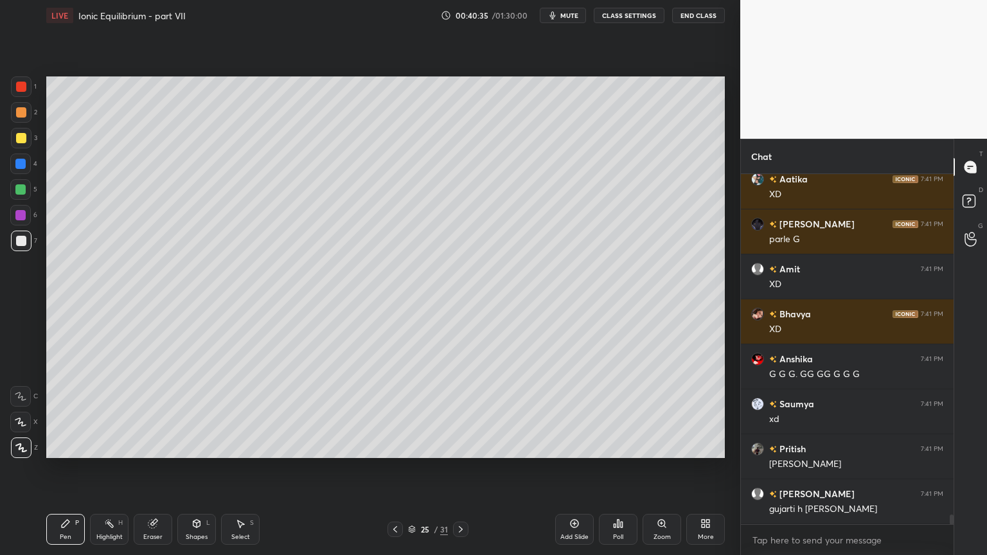
drag, startPoint x: 395, startPoint y: 531, endPoint x: 294, endPoint y: 532, distance: 100.9
click at [394, 468] on icon at bounding box center [395, 529] width 10 height 10
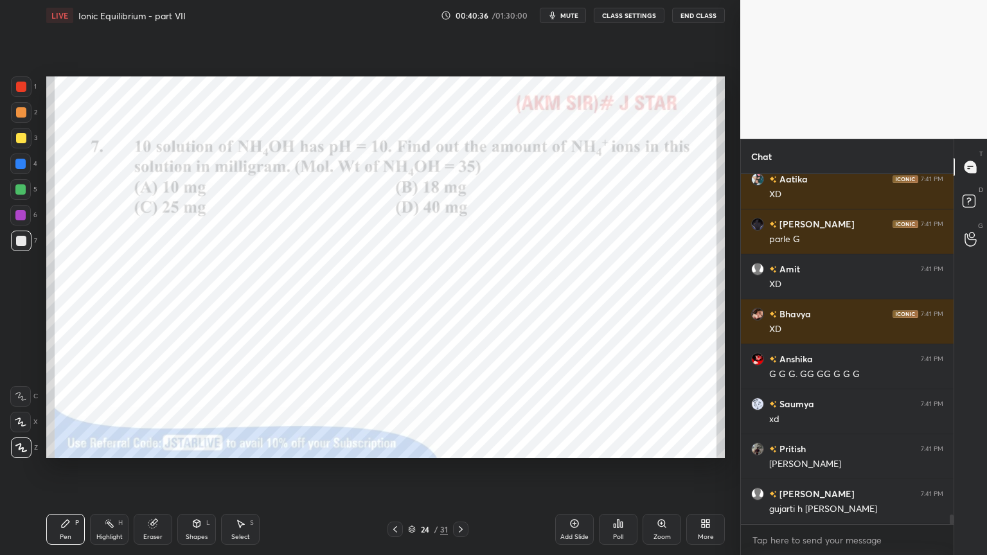
click at [119, 468] on div "Highlight H" at bounding box center [109, 529] width 39 height 31
drag, startPoint x: 22, startPoint y: 217, endPoint x: 33, endPoint y: 216, distance: 11.6
click at [22, 217] on div at bounding box center [20, 215] width 10 height 10
click at [455, 468] on div at bounding box center [460, 529] width 15 height 15
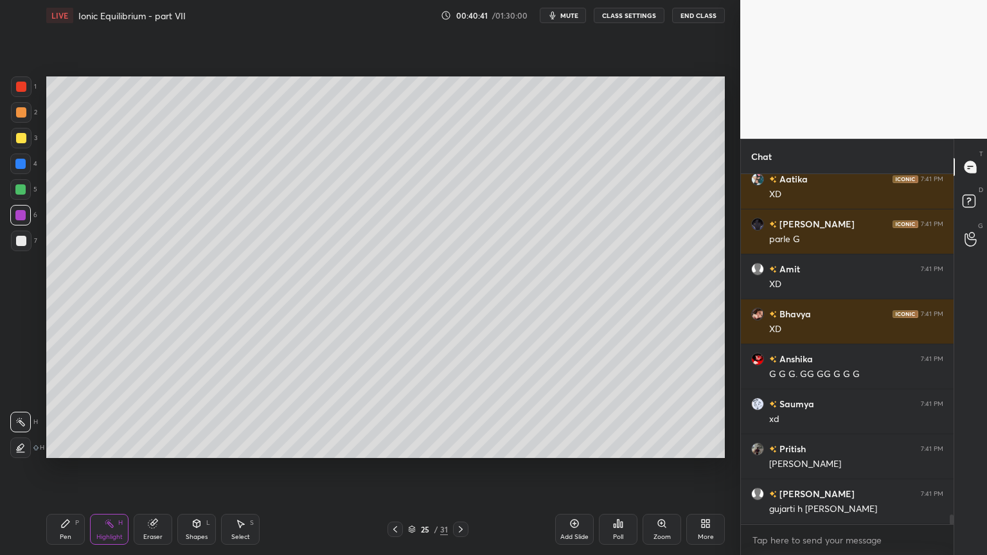
click at [62, 468] on div "Pen P" at bounding box center [65, 529] width 39 height 31
click at [19, 238] on div at bounding box center [21, 241] width 10 height 10
click at [197, 468] on div "Shapes" at bounding box center [197, 537] width 22 height 6
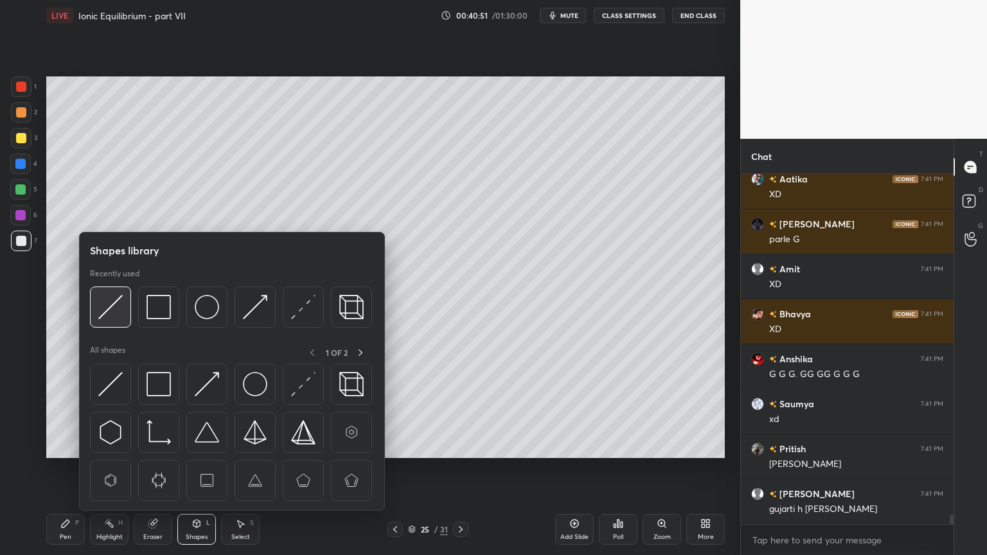
click at [115, 315] on img at bounding box center [110, 307] width 24 height 24
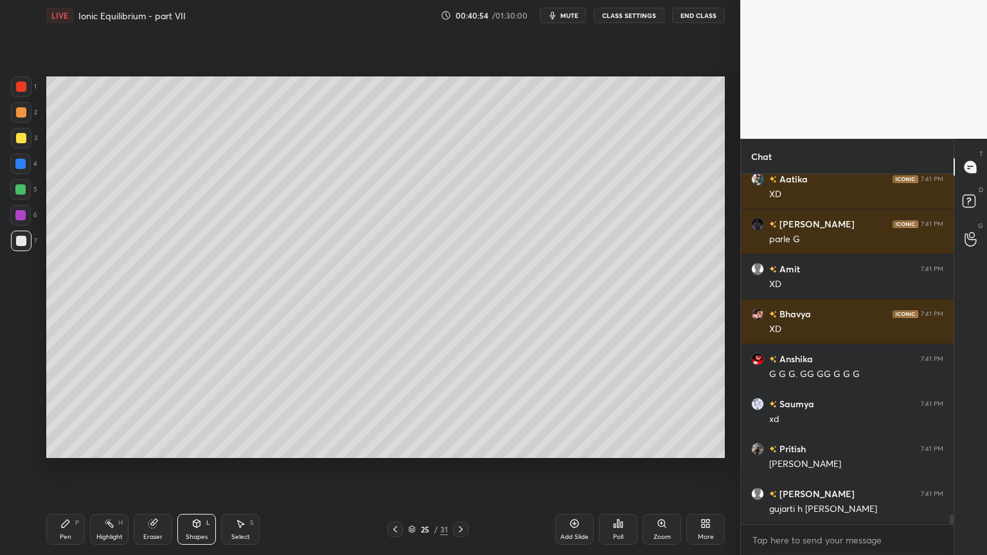
click at [69, 468] on div "Pen P" at bounding box center [65, 529] width 39 height 31
click at [20, 111] on div at bounding box center [21, 112] width 10 height 10
click at [20, 241] on div at bounding box center [21, 241] width 10 height 10
drag, startPoint x: 108, startPoint y: 528, endPoint x: 132, endPoint y: 481, distance: 53.1
click at [109, 468] on icon at bounding box center [109, 523] width 10 height 10
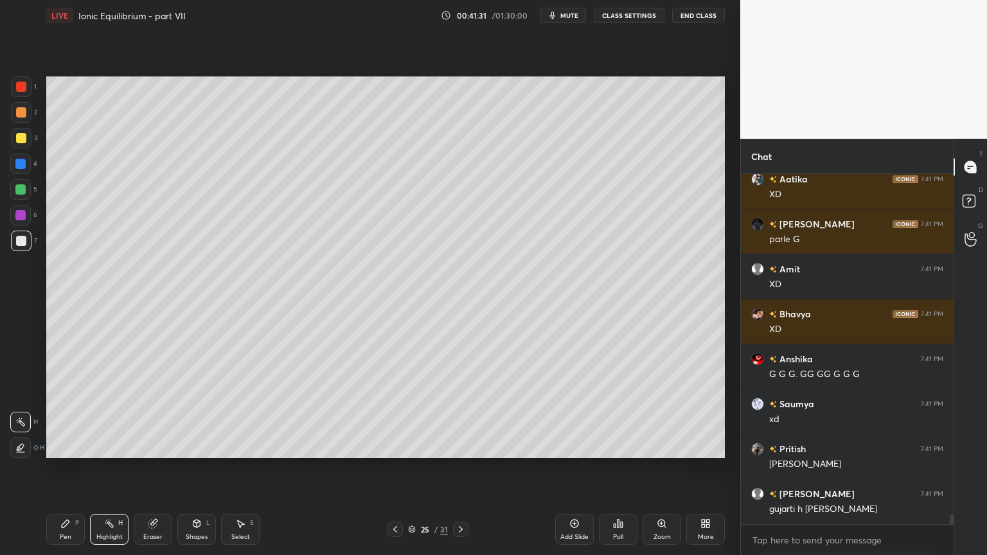
scroll to position [12770, 0]
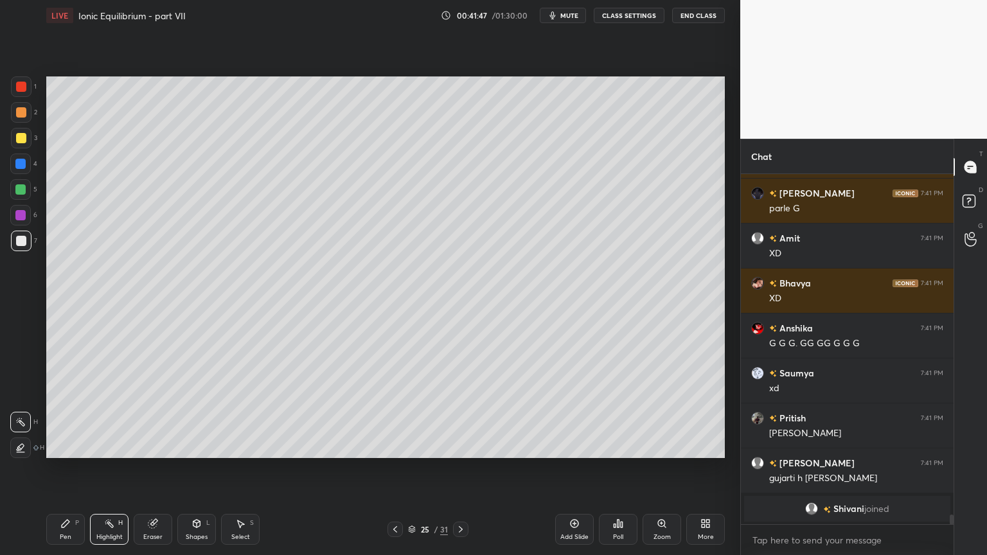
drag, startPoint x: 57, startPoint y: 529, endPoint x: 60, endPoint y: 522, distance: 8.4
click at [57, 468] on div "Pen P" at bounding box center [65, 529] width 39 height 31
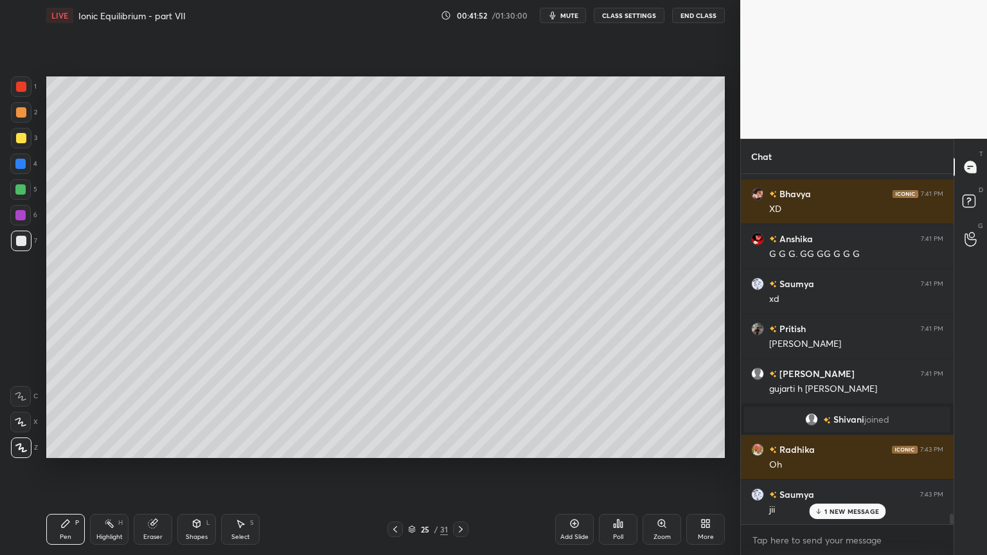
scroll to position [11282, 0]
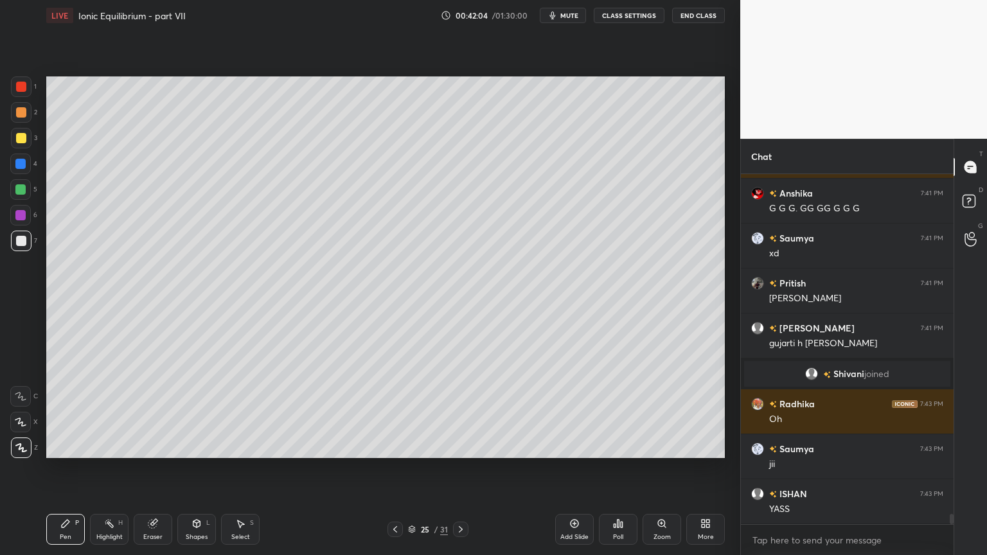
click at [111, 468] on icon at bounding box center [109, 523] width 10 height 10
click at [57, 468] on div "Pen P" at bounding box center [65, 529] width 39 height 31
click at [23, 191] on div at bounding box center [20, 189] width 10 height 10
drag, startPoint x: 103, startPoint y: 528, endPoint x: 127, endPoint y: 465, distance: 67.1
click at [108, 468] on icon at bounding box center [109, 523] width 10 height 10
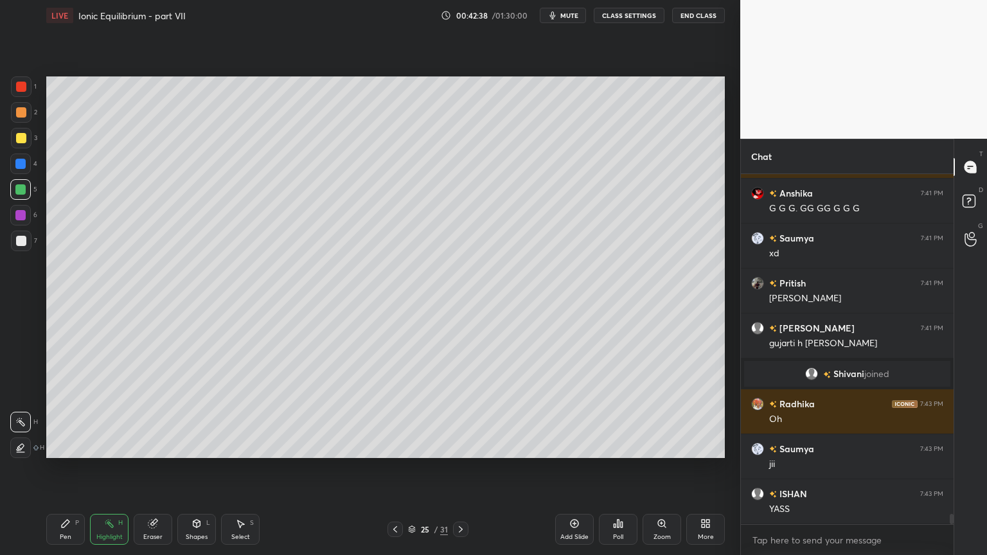
click at [65, 468] on icon at bounding box center [66, 524] width 8 height 8
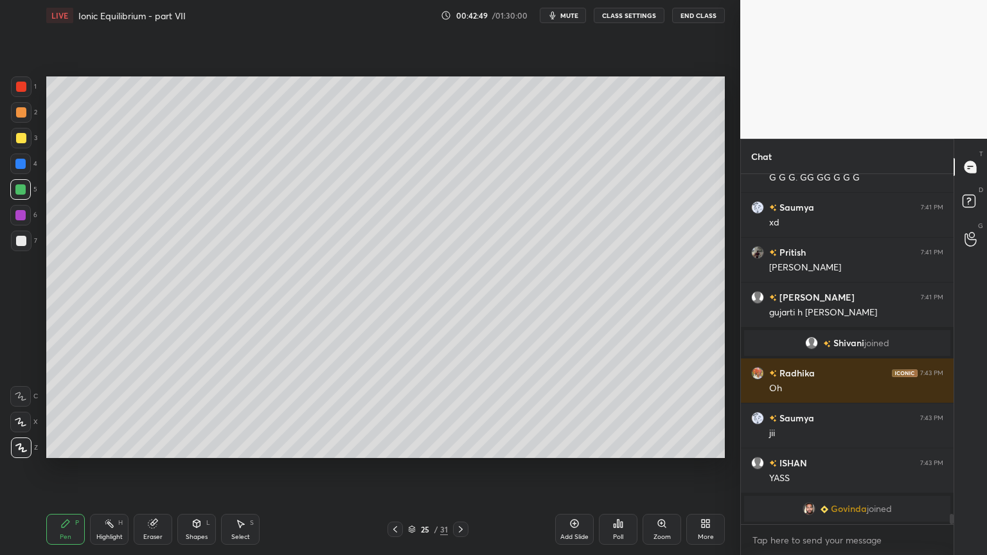
drag, startPoint x: 25, startPoint y: 244, endPoint x: 44, endPoint y: 256, distance: 22.3
click at [27, 246] on div at bounding box center [21, 241] width 21 height 21
drag, startPoint x: 109, startPoint y: 531, endPoint x: 141, endPoint y: 512, distance: 38.0
click at [109, 468] on div "Highlight H" at bounding box center [109, 529] width 39 height 31
drag, startPoint x: 68, startPoint y: 529, endPoint x: 97, endPoint y: 508, distance: 35.8
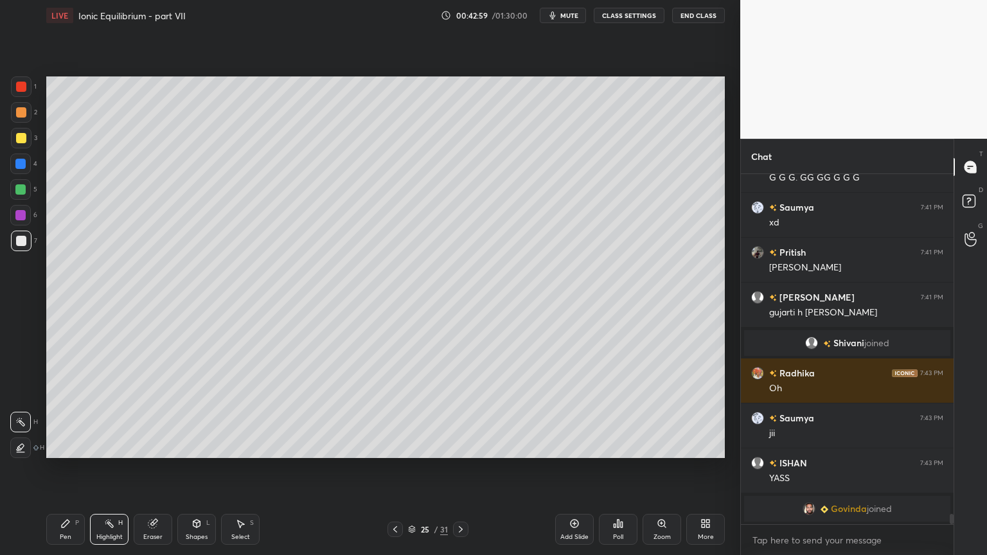
click at [67, 468] on div "Pen P" at bounding box center [65, 529] width 39 height 31
click at [110, 468] on icon at bounding box center [109, 523] width 10 height 10
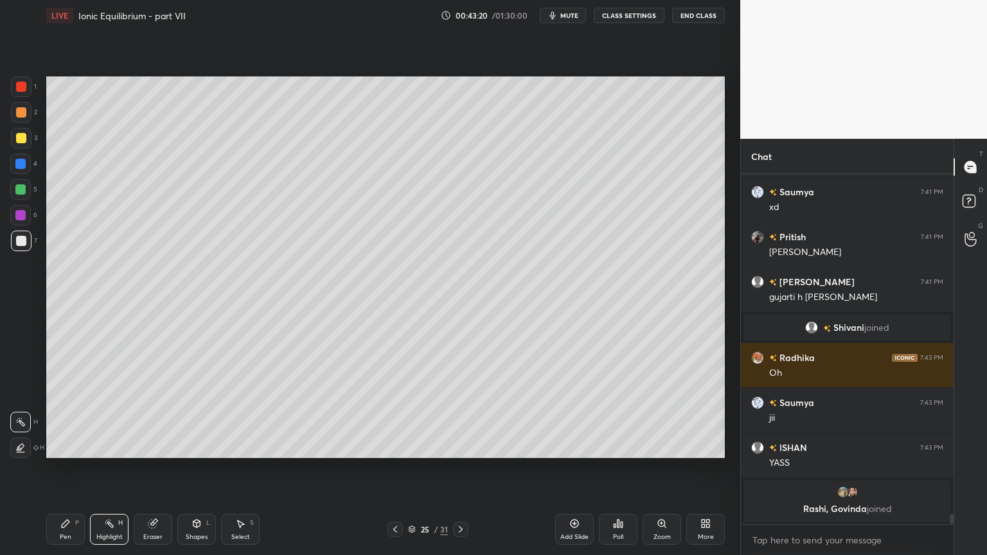
click at [68, 468] on div "Pen" at bounding box center [66, 537] width 12 height 6
click at [112, 468] on div "Highlight H" at bounding box center [109, 529] width 39 height 31
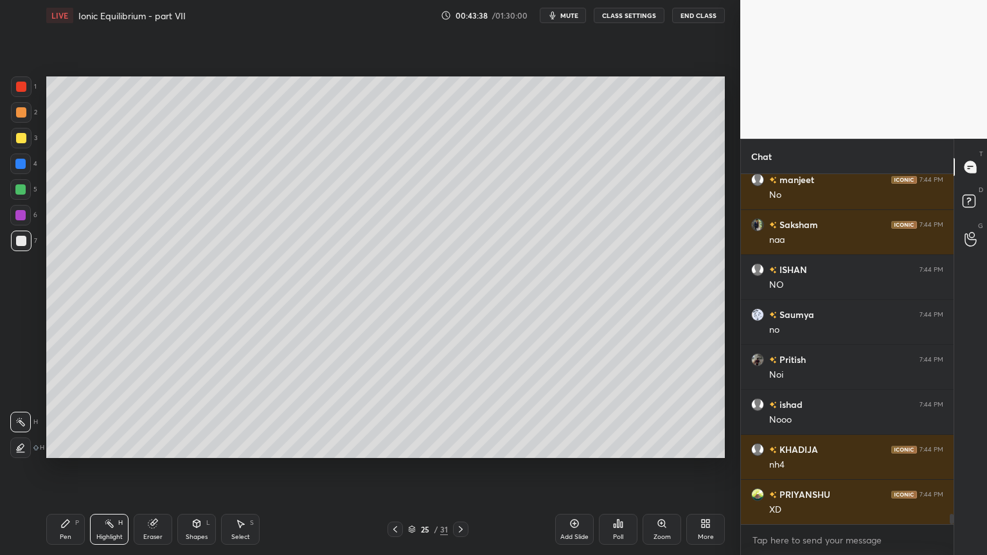
scroll to position [11727, 0]
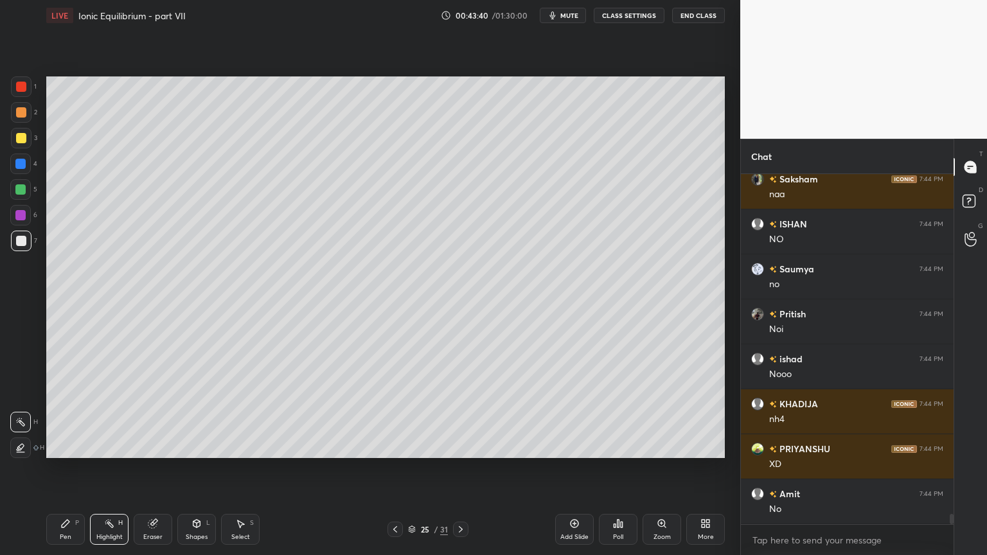
click at [60, 468] on div "Pen P" at bounding box center [65, 529] width 39 height 31
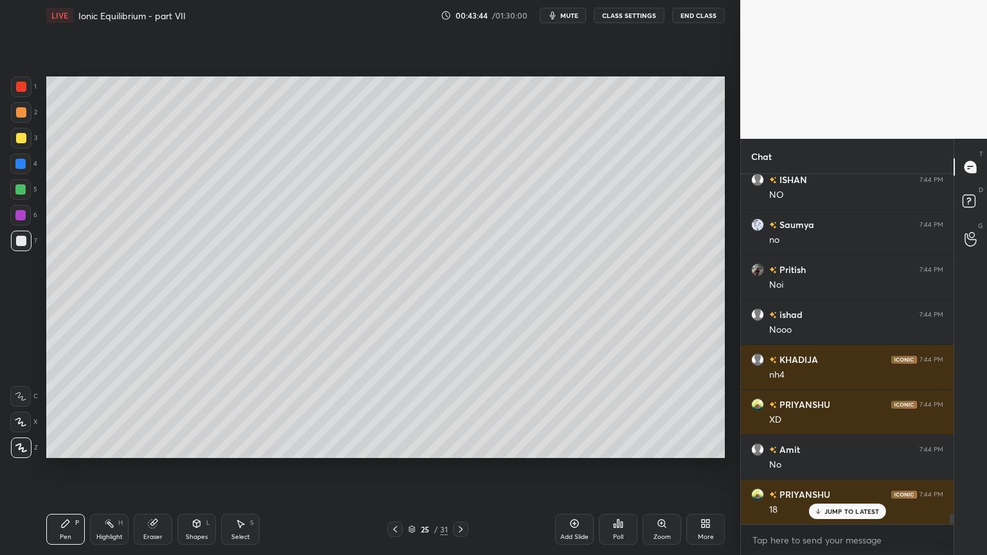
scroll to position [11817, 0]
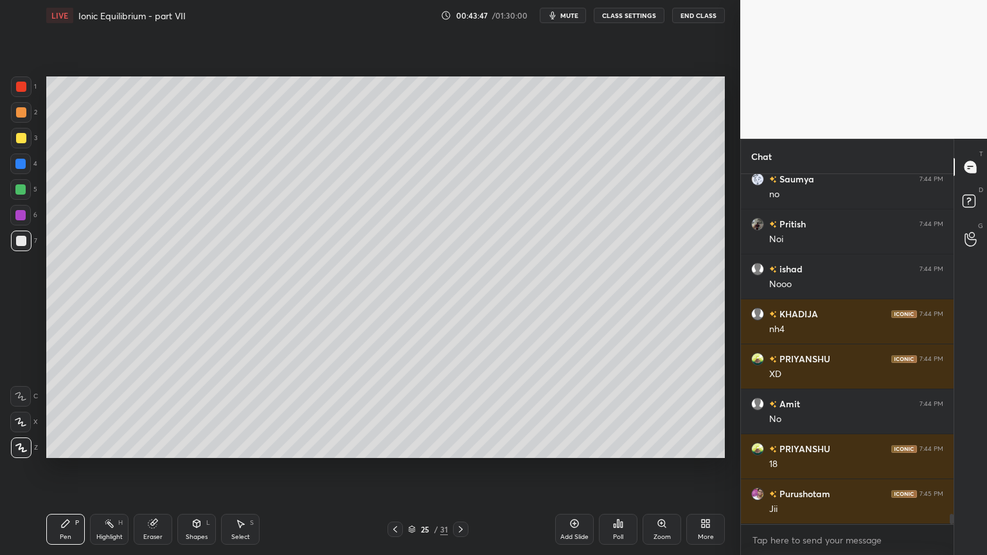
click at [111, 468] on div "Highlight" at bounding box center [109, 537] width 26 height 6
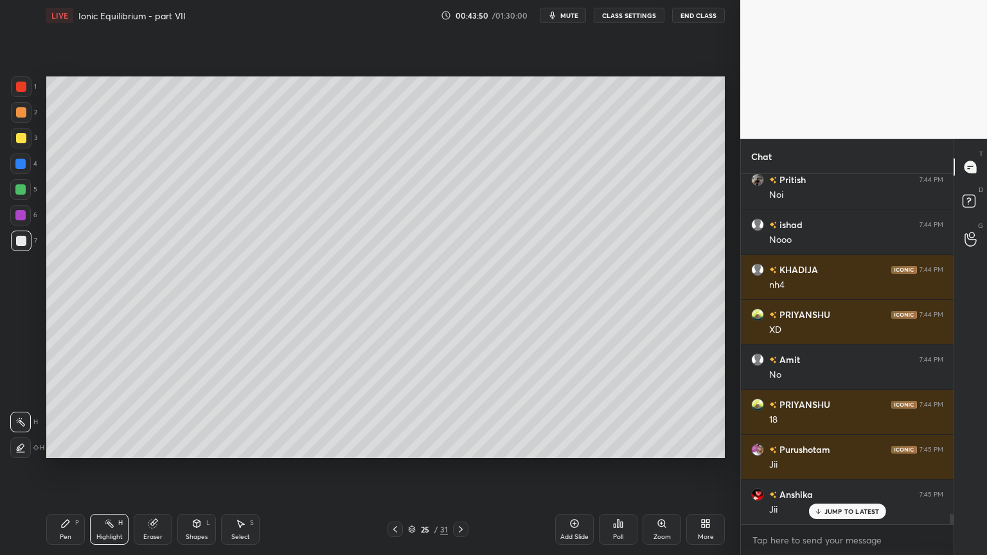
scroll to position [11951, 0]
click at [69, 468] on icon at bounding box center [65, 523] width 10 height 10
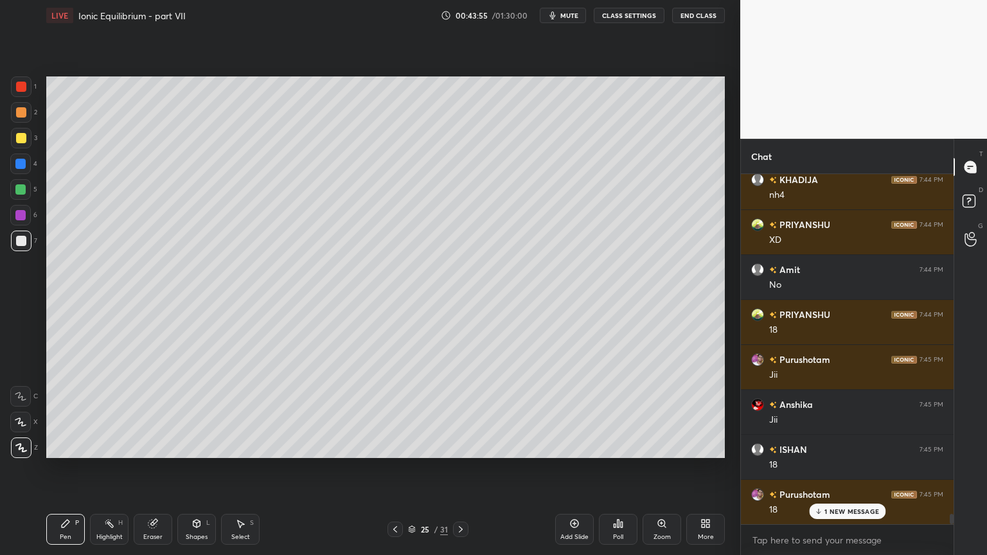
scroll to position [11997, 0]
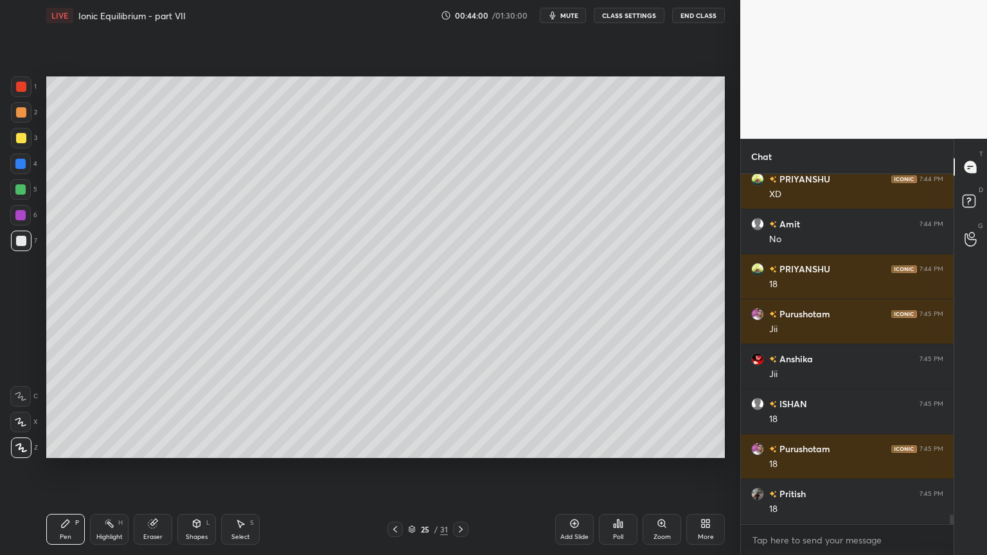
drag, startPoint x: 121, startPoint y: 529, endPoint x: 209, endPoint y: 497, distance: 94.3
click at [119, 468] on div "Highlight H" at bounding box center [109, 529] width 39 height 31
drag, startPoint x: 73, startPoint y: 524, endPoint x: 126, endPoint y: 497, distance: 59.8
click at [75, 468] on div "Pen P" at bounding box center [65, 529] width 39 height 31
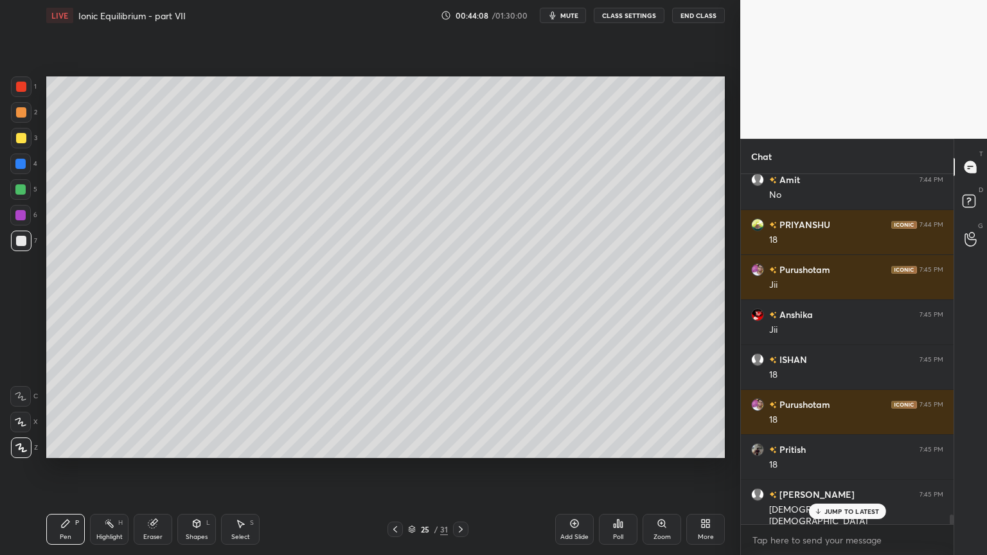
click at [105, 468] on div "Highlight H" at bounding box center [109, 529] width 39 height 31
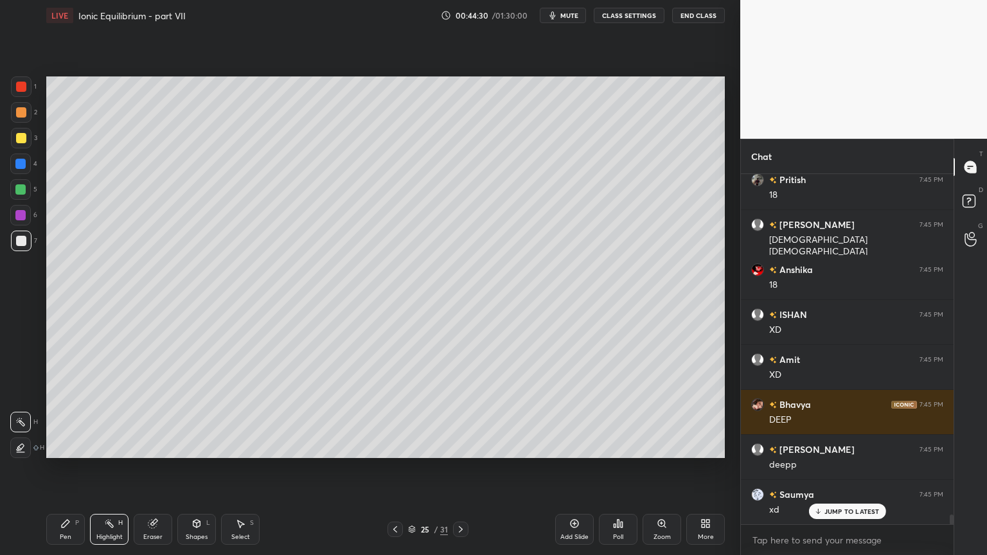
scroll to position [12356, 0]
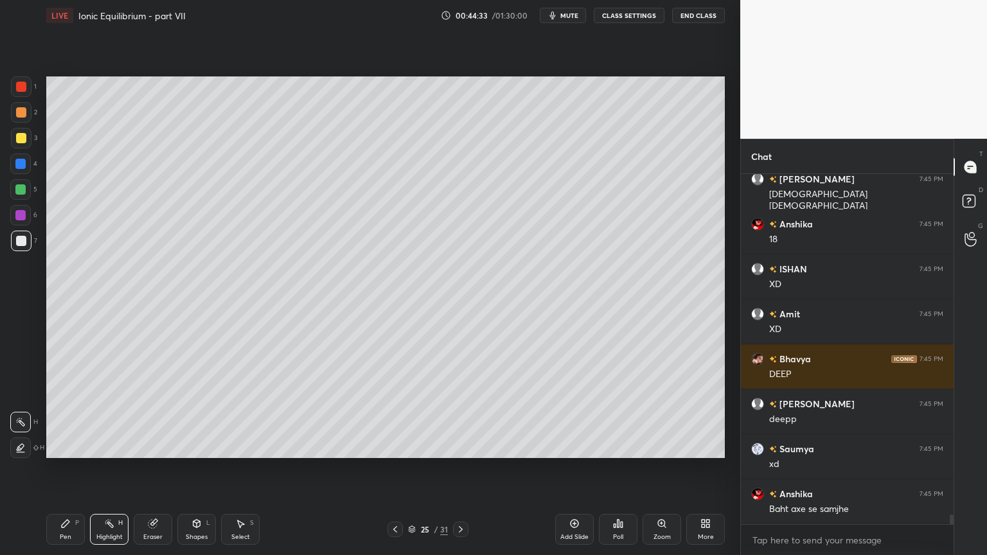
click at [576, 462] on div "Setting up your live class Poll for secs No correct answer Start poll" at bounding box center [385, 267] width 689 height 473
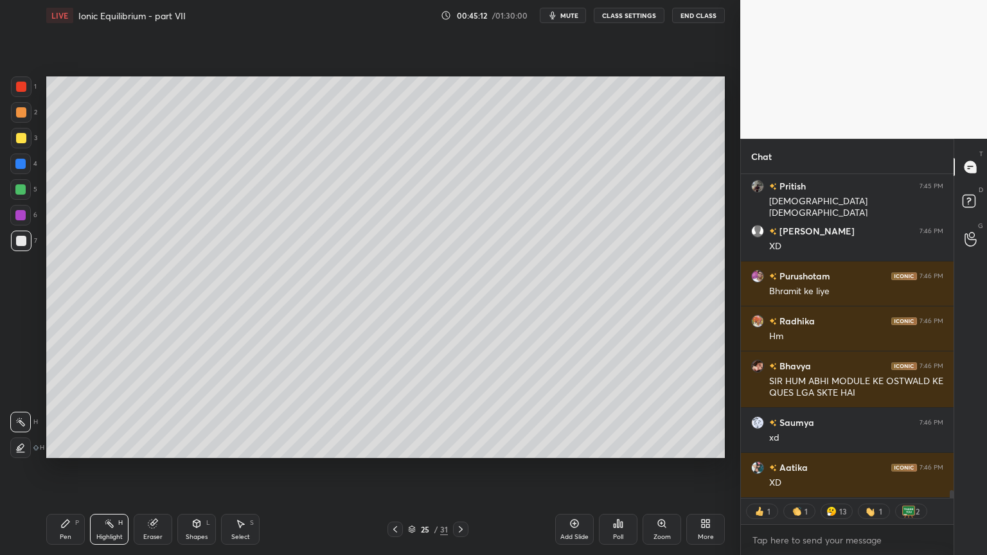
scroll to position [12889, 0]
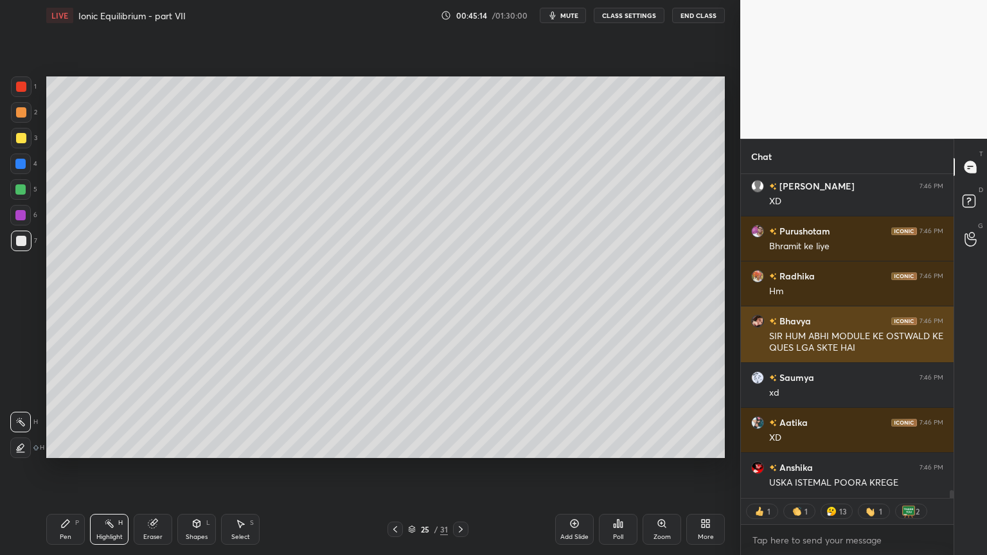
click at [757, 324] on img "grid" at bounding box center [757, 321] width 13 height 13
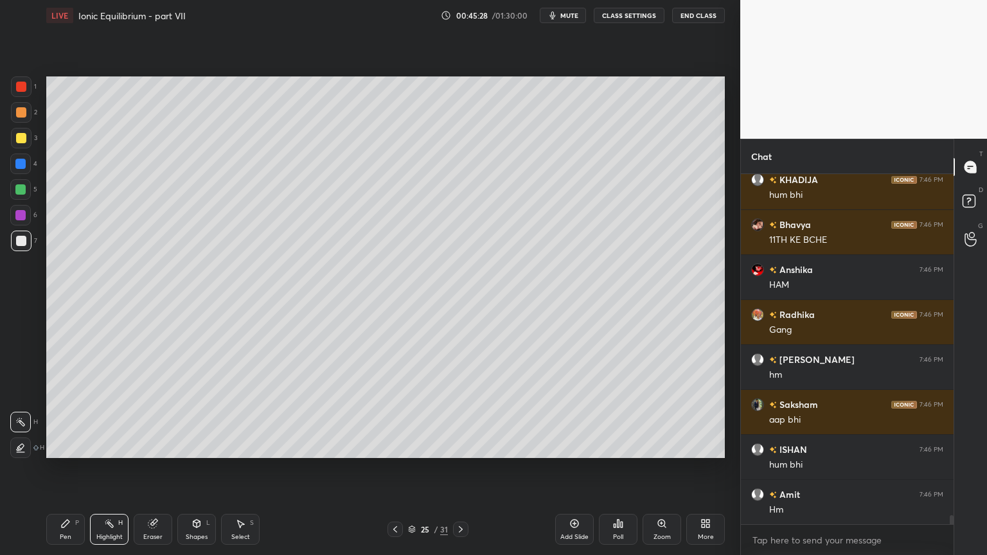
scroll to position [13312, 0]
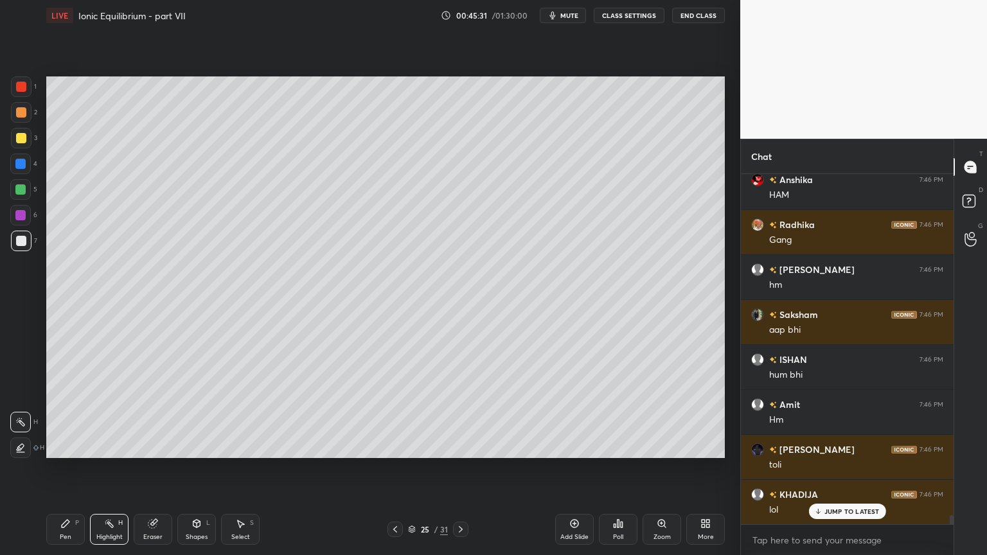
drag, startPoint x: 463, startPoint y: 528, endPoint x: 457, endPoint y: 540, distance: 13.2
click at [464, 468] on icon at bounding box center [460, 529] width 10 height 10
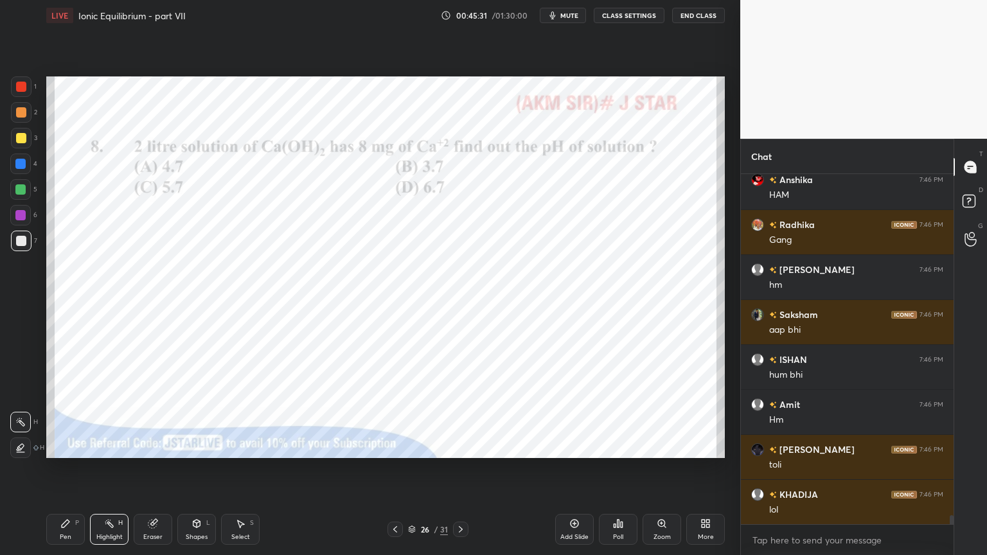
scroll to position [13402, 0]
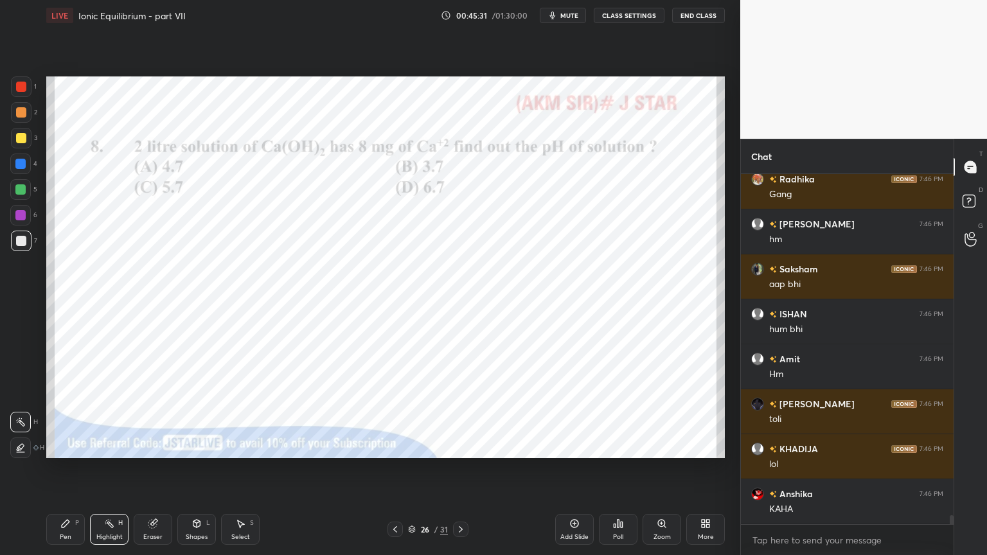
click at [391, 468] on icon at bounding box center [395, 529] width 10 height 10
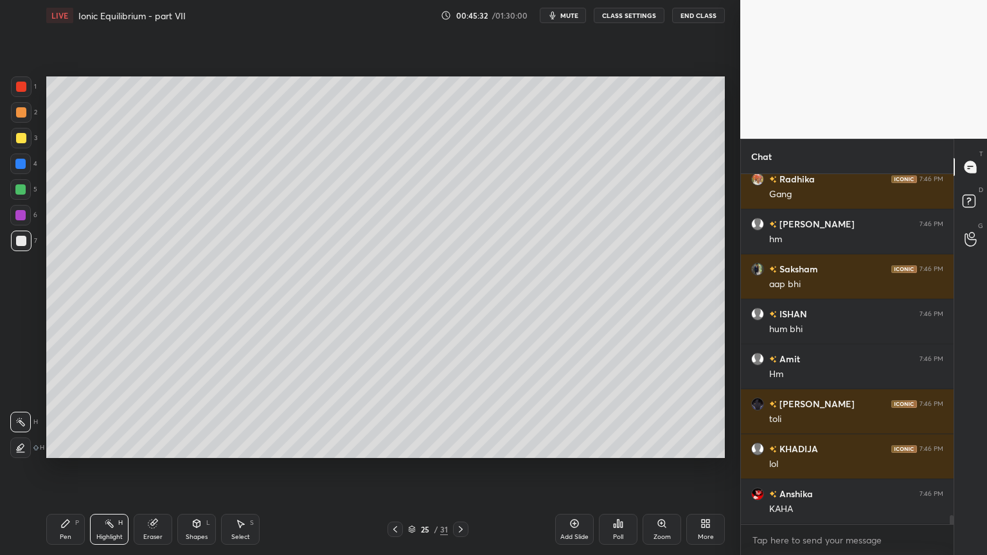
click at [391, 468] on icon at bounding box center [395, 529] width 10 height 10
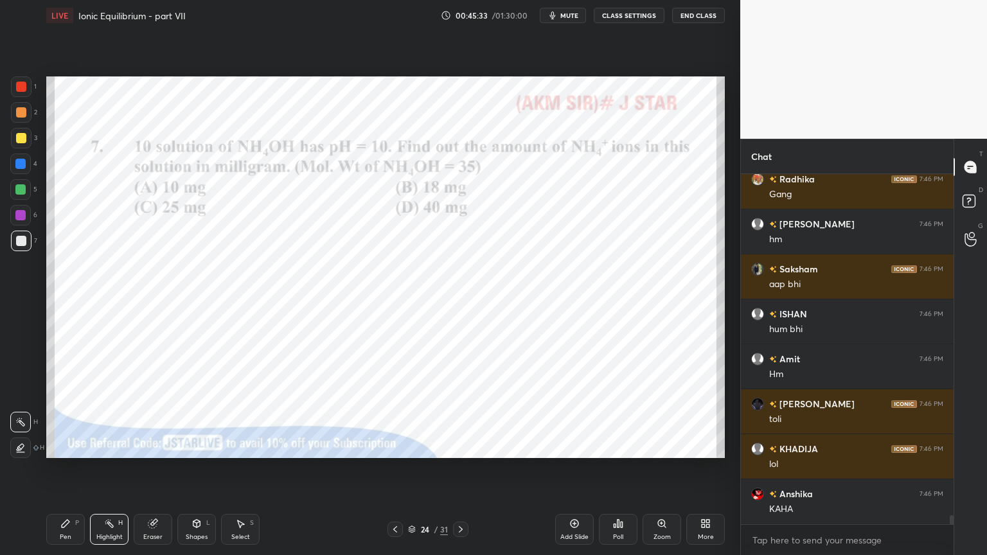
scroll to position [13447, 0]
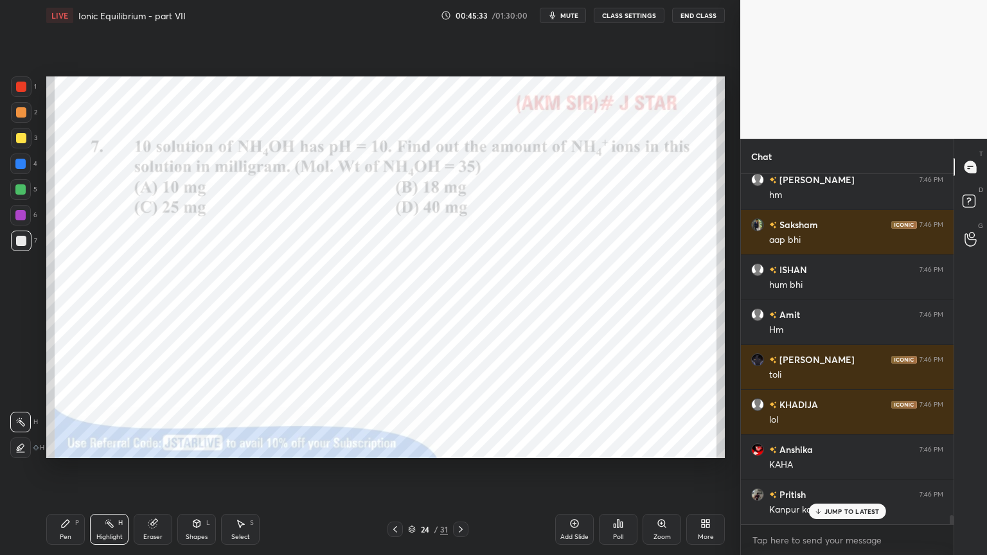
click at [458, 468] on icon at bounding box center [460, 529] width 10 height 10
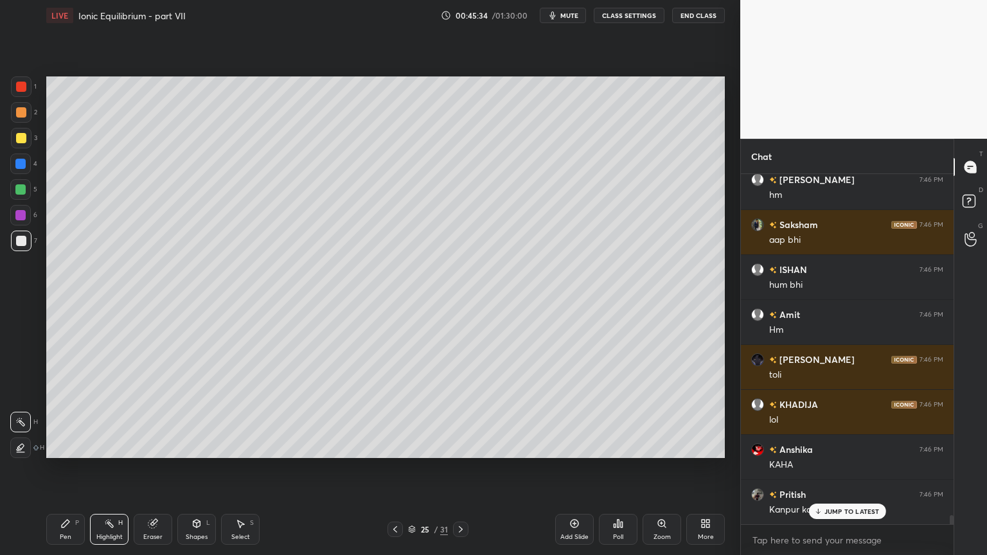
click at [459, 468] on icon at bounding box center [460, 529] width 10 height 10
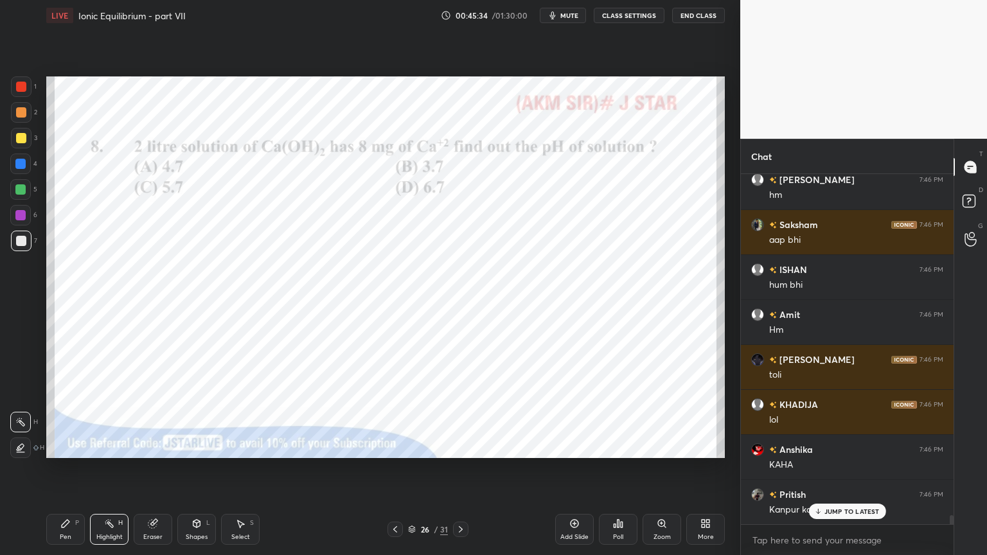
drag, startPoint x: 64, startPoint y: 531, endPoint x: 63, endPoint y: 514, distance: 17.4
click at [64, 468] on div "Pen P" at bounding box center [65, 529] width 39 height 31
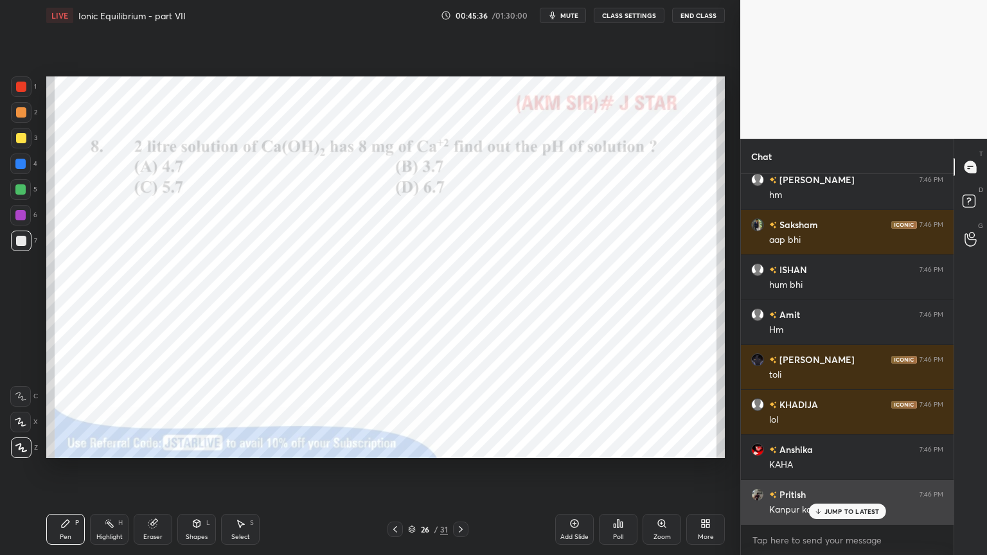
click at [829, 468] on p "JUMP TO LATEST" at bounding box center [851, 511] width 55 height 8
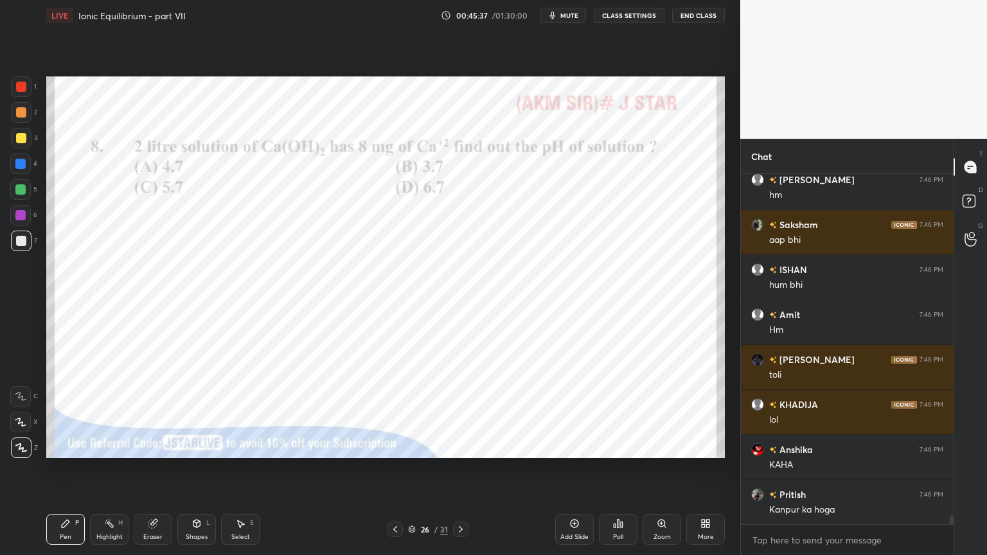
drag, startPoint x: 19, startPoint y: 84, endPoint x: 44, endPoint y: 101, distance: 30.1
click at [20, 85] on div at bounding box center [21, 87] width 10 height 10
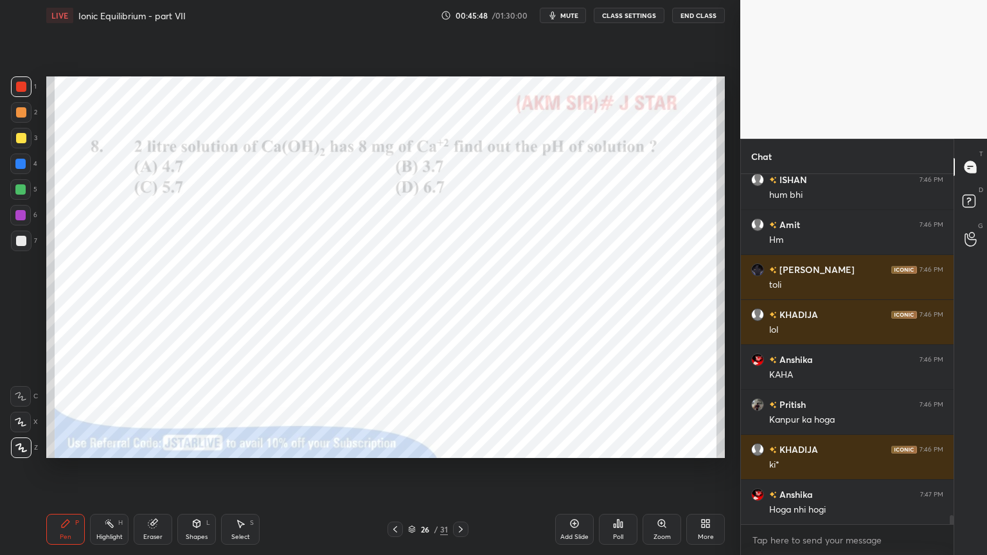
scroll to position [13582, 0]
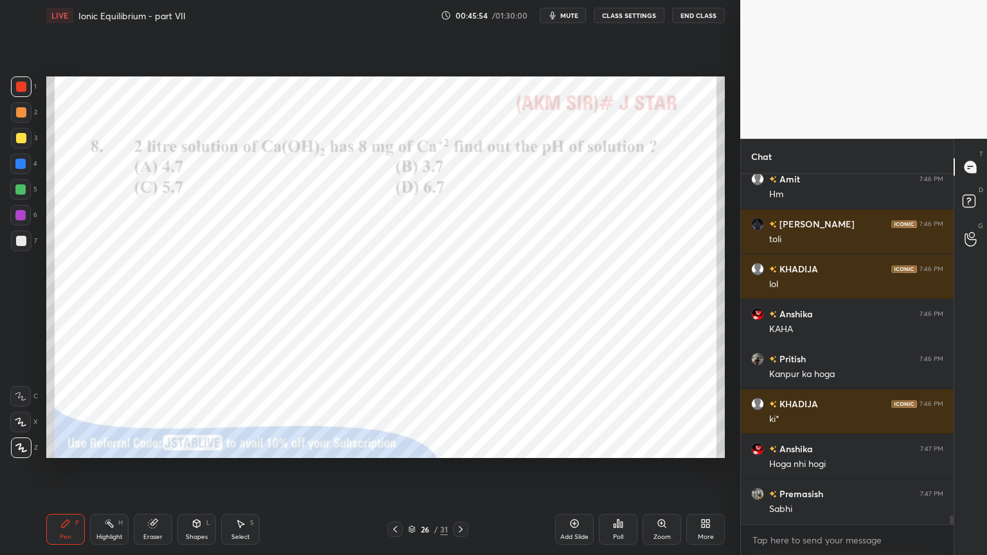
click at [64, 468] on div "Pen P" at bounding box center [65, 529] width 39 height 31
click at [20, 242] on div at bounding box center [21, 241] width 10 height 10
drag, startPoint x: 64, startPoint y: 529, endPoint x: 75, endPoint y: 475, distance: 55.6
click at [59, 468] on div "Pen P" at bounding box center [65, 529] width 39 height 31
click at [21, 89] on div at bounding box center [21, 87] width 10 height 10
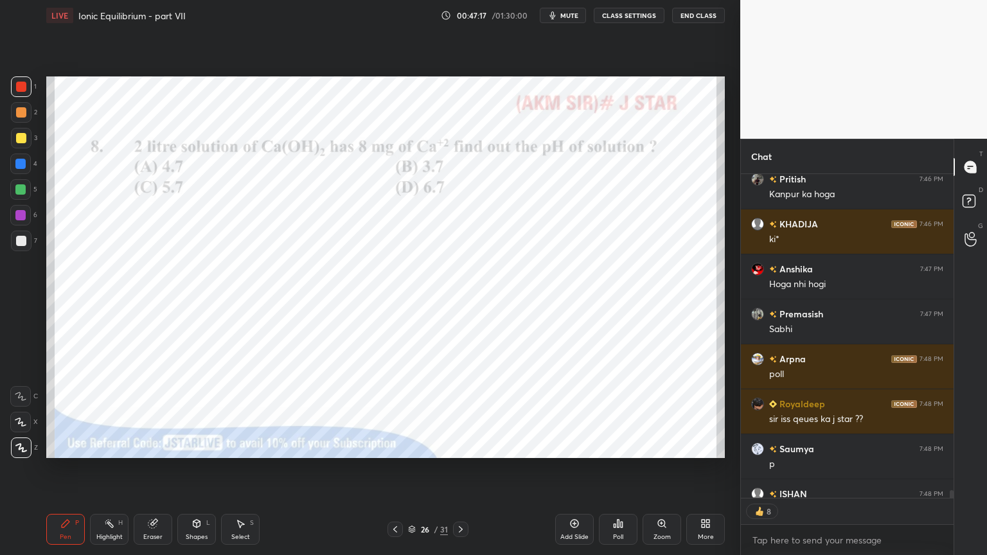
scroll to position [13833, 0]
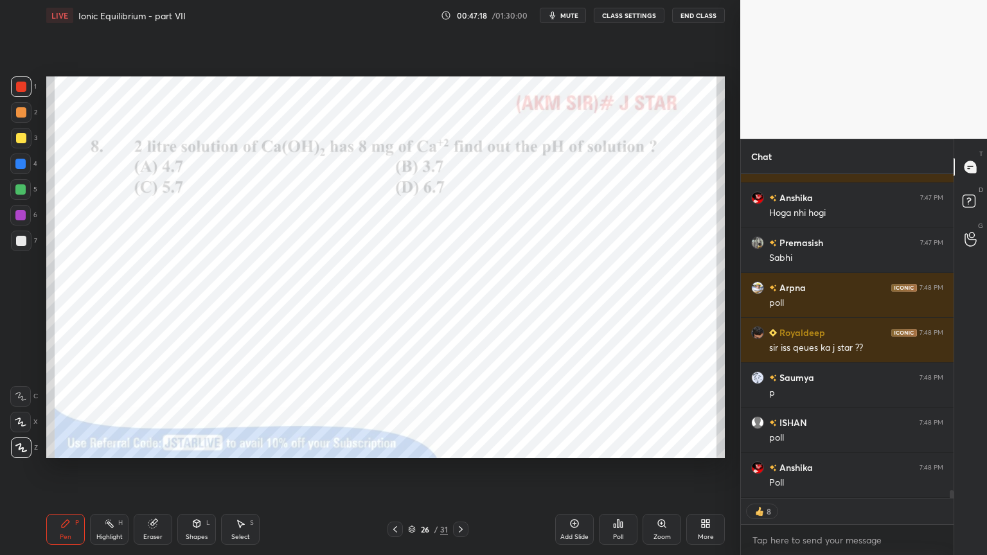
click at [391, 468] on icon at bounding box center [395, 529] width 10 height 10
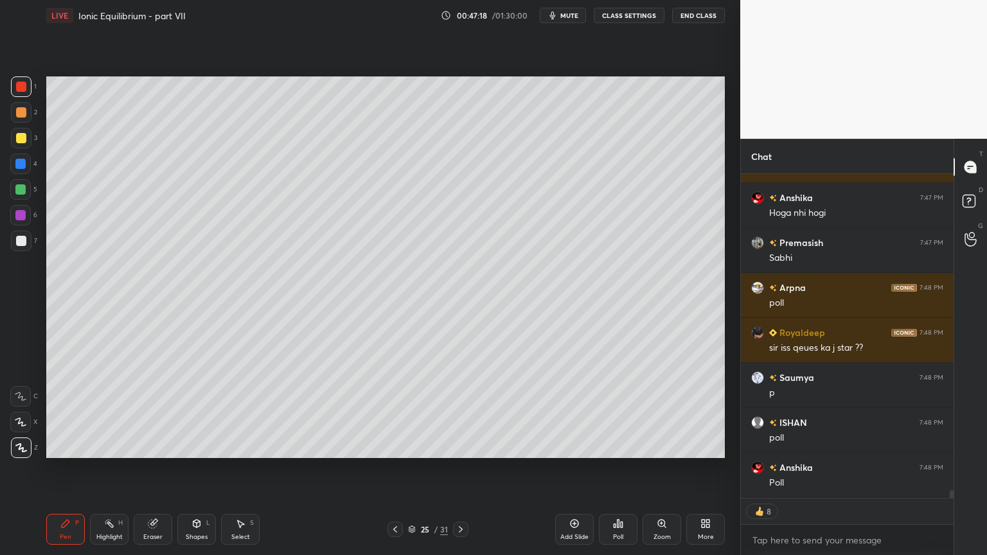
click at [391, 468] on icon at bounding box center [395, 529] width 10 height 10
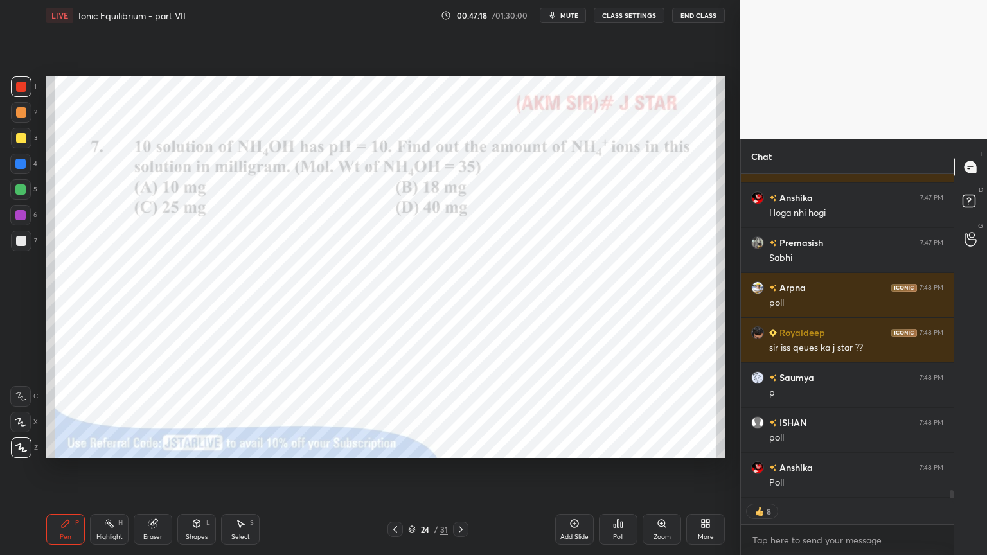
click at [391, 468] on icon at bounding box center [395, 529] width 10 height 10
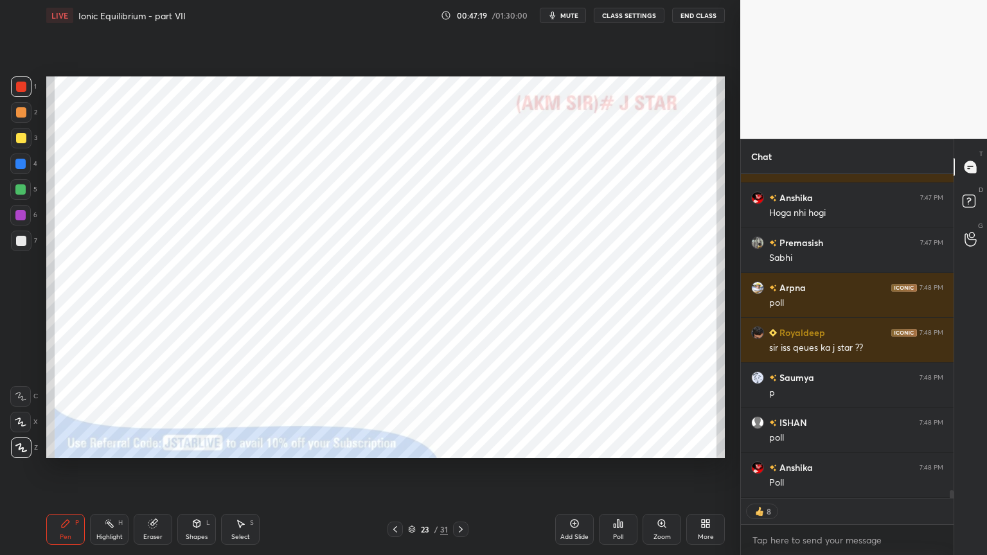
click at [391, 468] on icon at bounding box center [395, 529] width 10 height 10
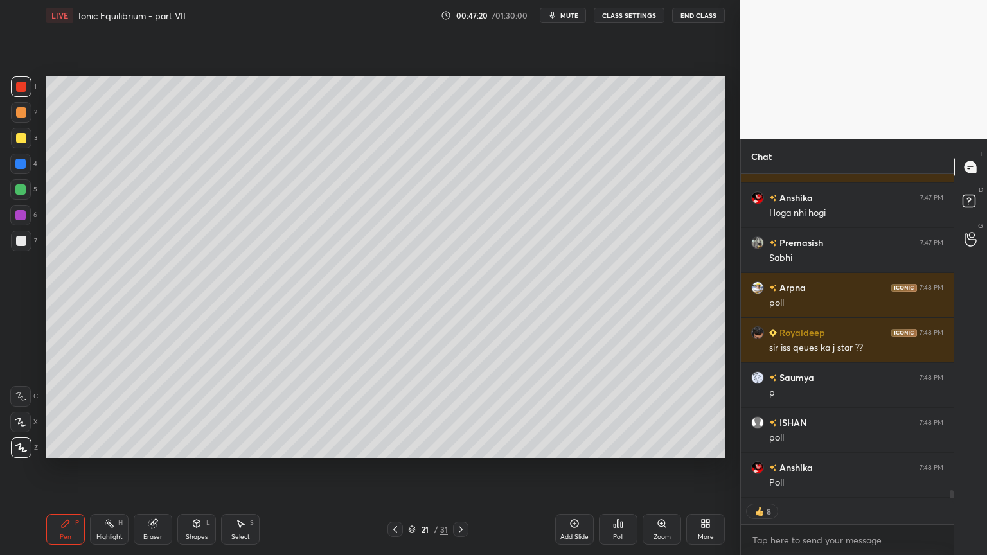
click at [391, 468] on icon at bounding box center [395, 529] width 10 height 10
click at [390, 468] on icon at bounding box center [395, 529] width 10 height 10
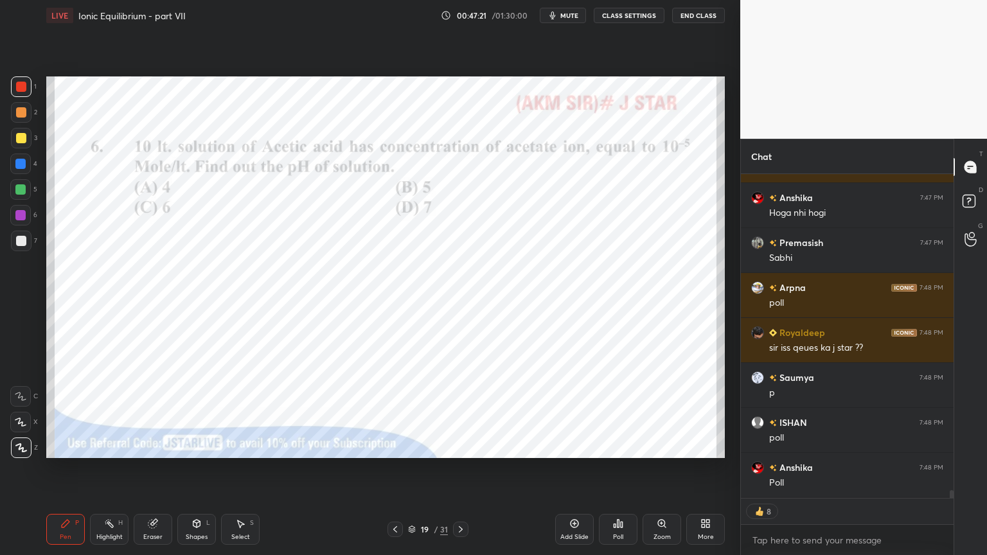
click at [391, 468] on div at bounding box center [394, 529] width 15 height 15
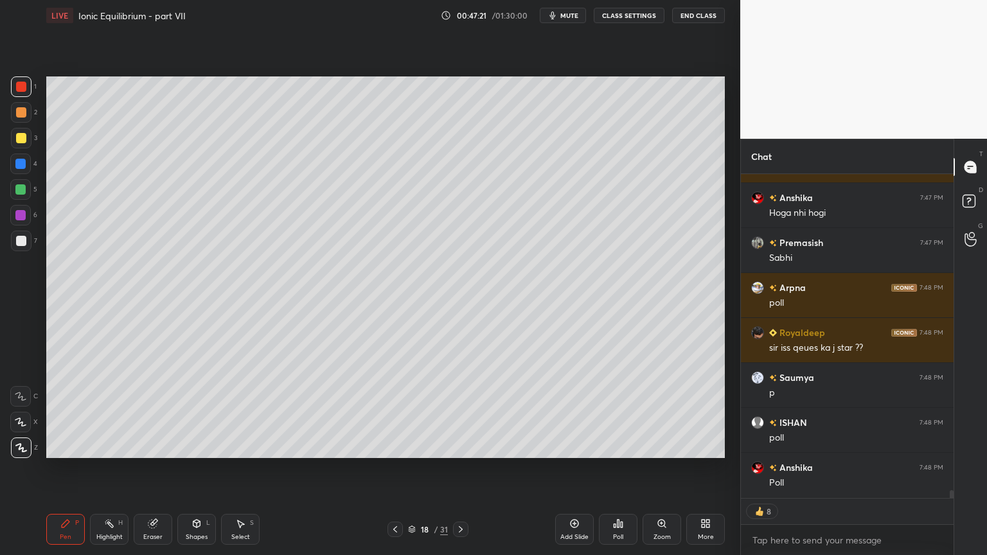
click at [390, 468] on div at bounding box center [394, 529] width 15 height 15
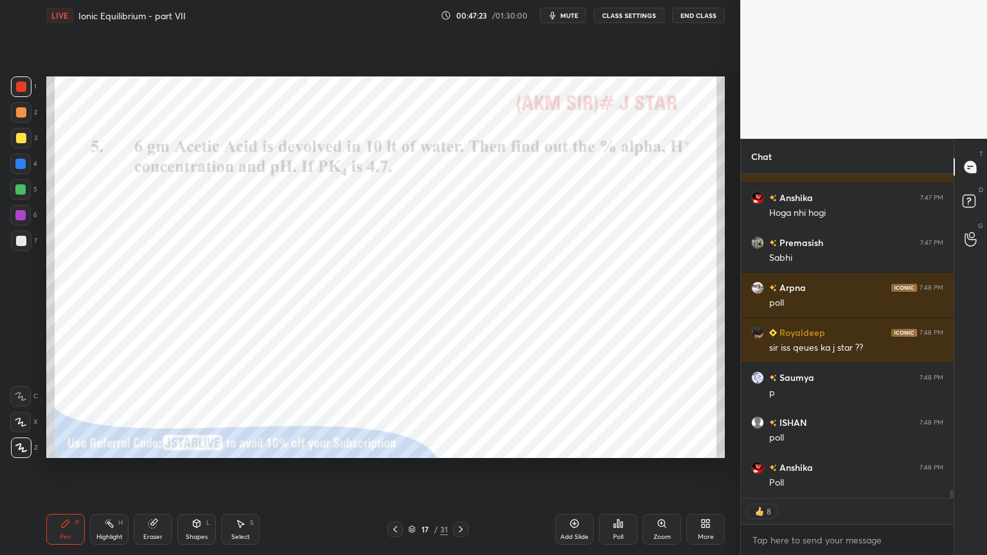
click at [121, 468] on div "Highlight H" at bounding box center [109, 529] width 39 height 31
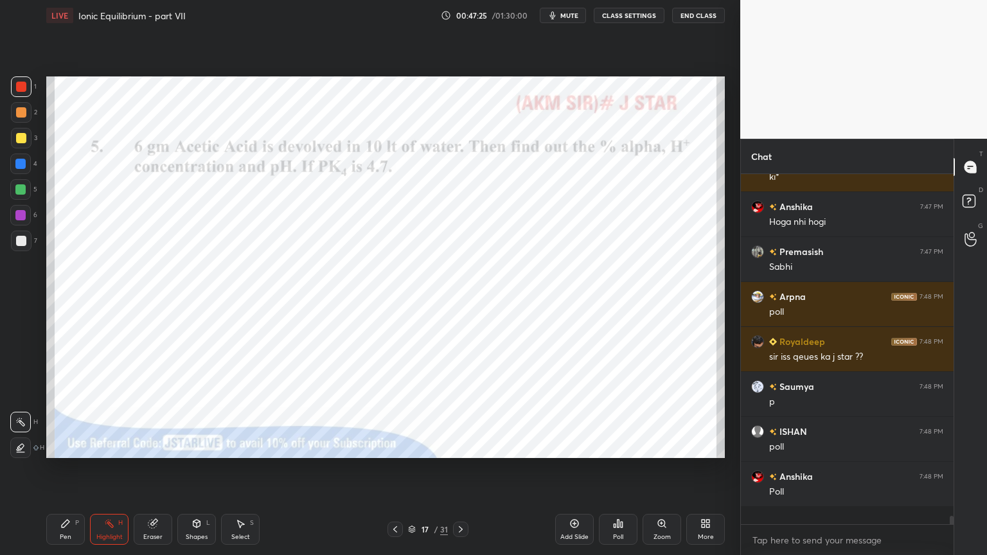
scroll to position [346, 209]
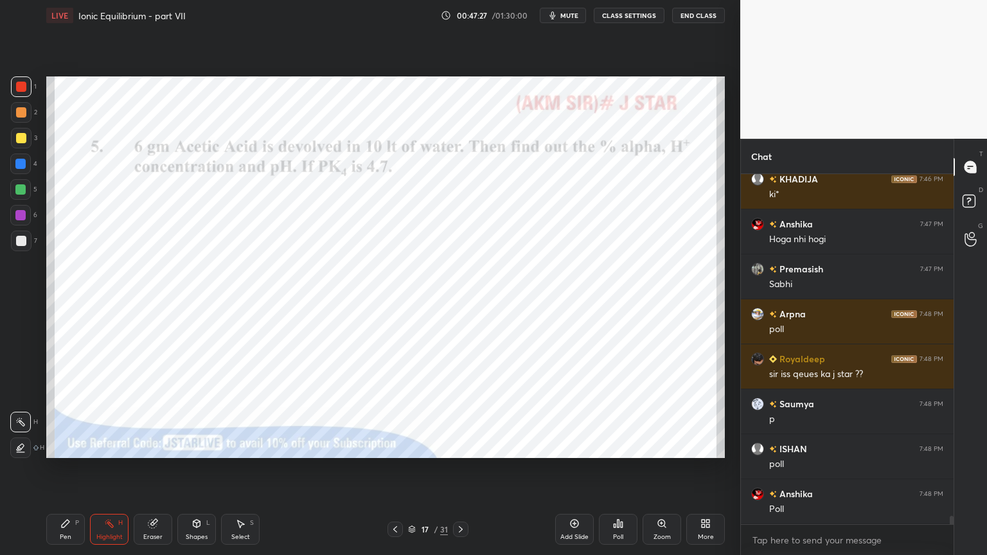
click at [460, 468] on icon at bounding box center [460, 529] width 10 height 10
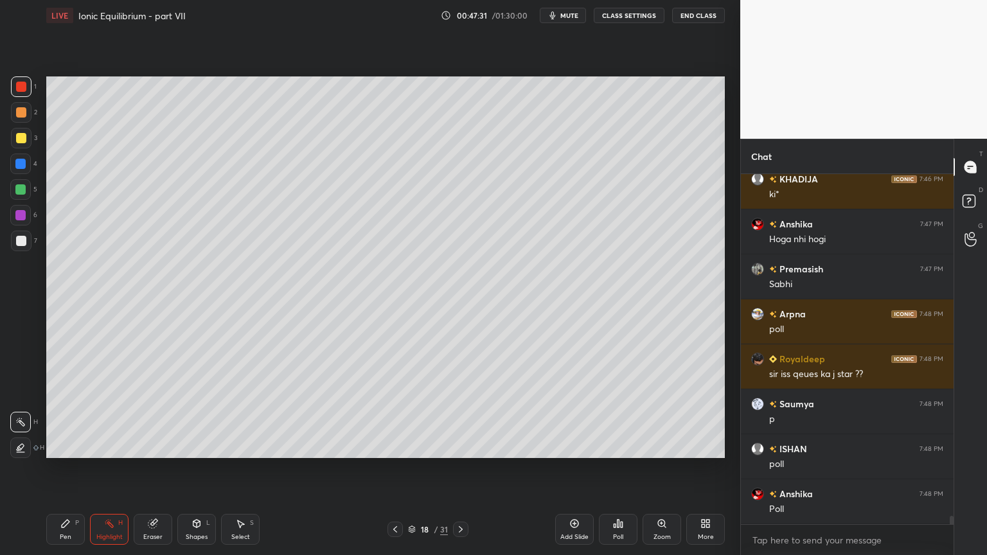
click at [457, 468] on icon at bounding box center [460, 529] width 10 height 10
click at [458, 468] on icon at bounding box center [460, 529] width 10 height 10
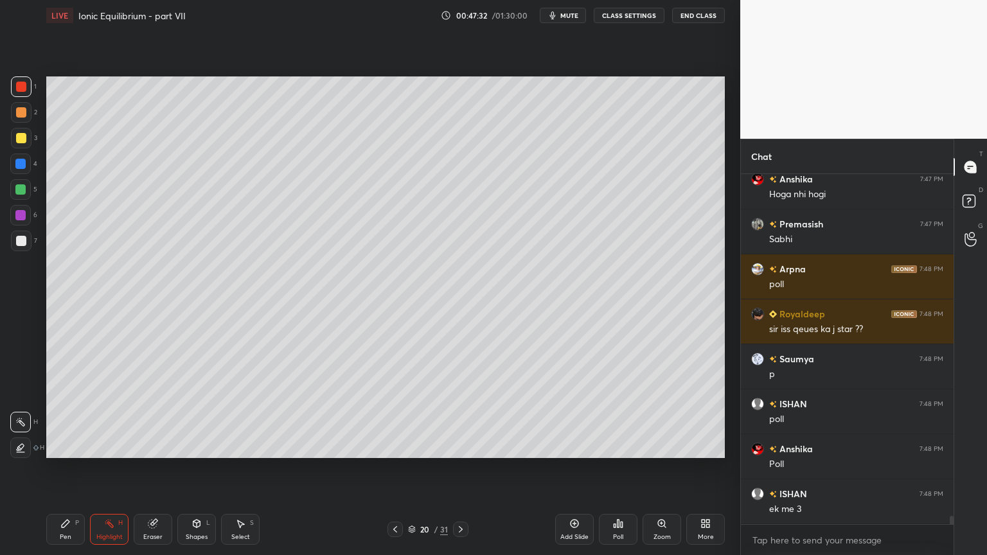
click at [457, 468] on icon at bounding box center [460, 529] width 10 height 10
click at [459, 468] on icon at bounding box center [460, 529] width 10 height 10
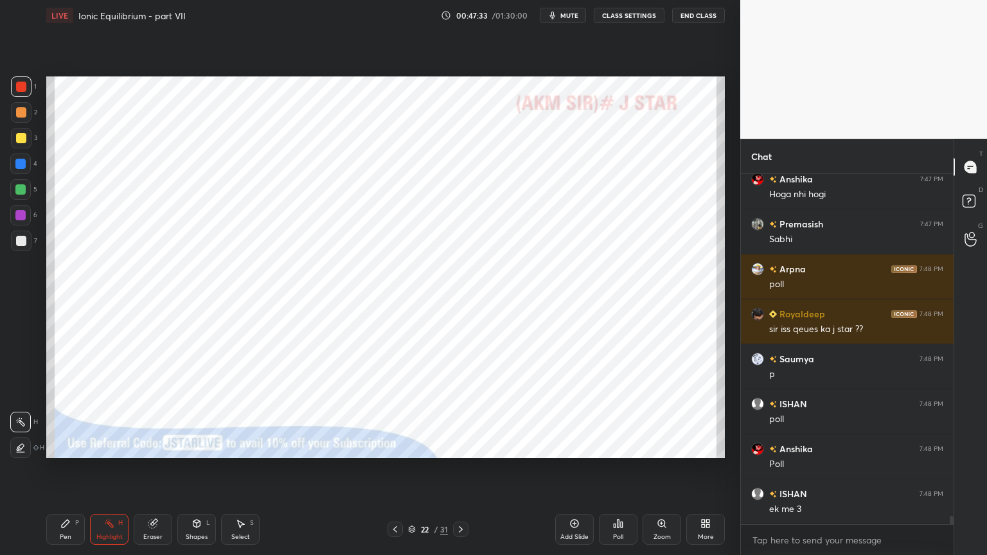
click at [457, 468] on icon at bounding box center [460, 529] width 10 height 10
click at [461, 468] on icon at bounding box center [461, 529] width 4 height 6
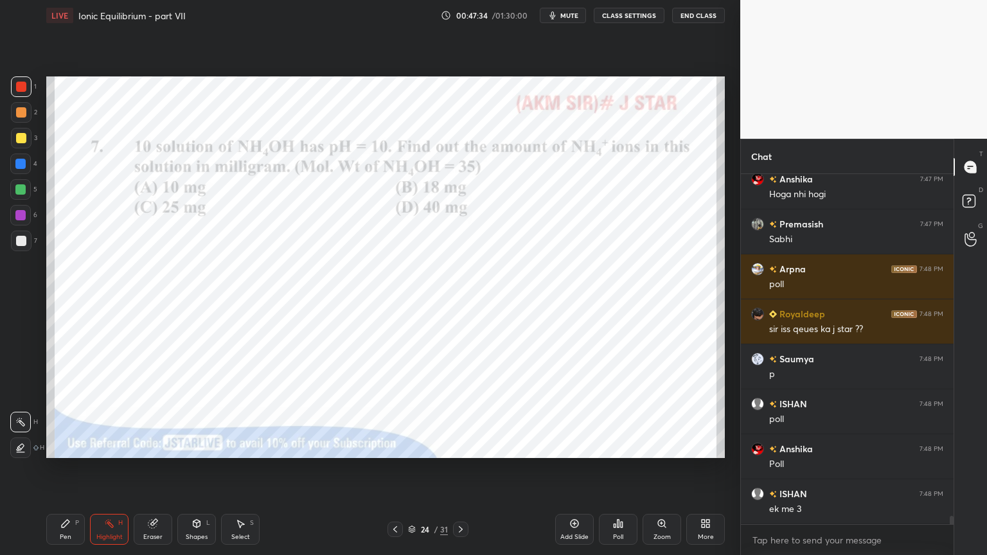
click at [463, 468] on icon at bounding box center [460, 529] width 10 height 10
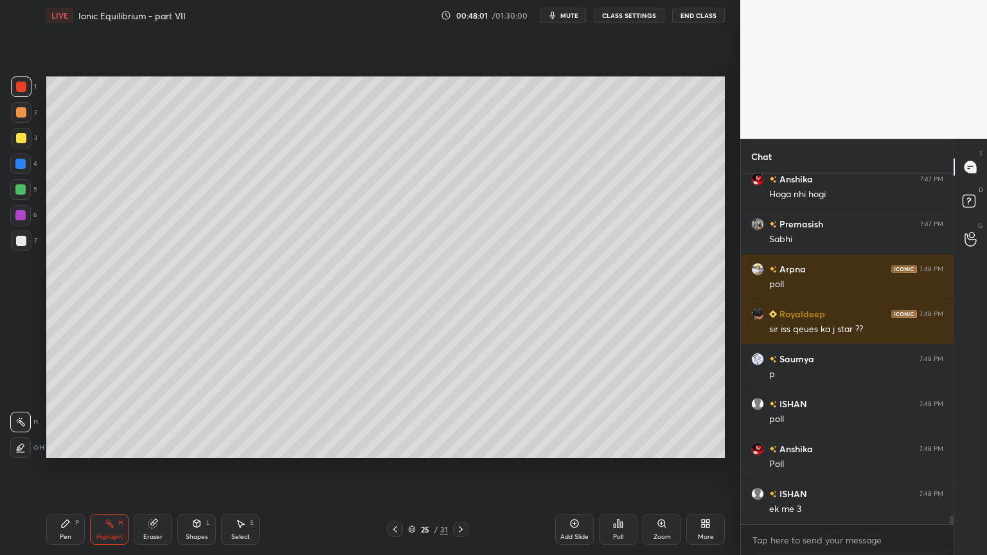
click at [460, 468] on icon at bounding box center [460, 529] width 10 height 10
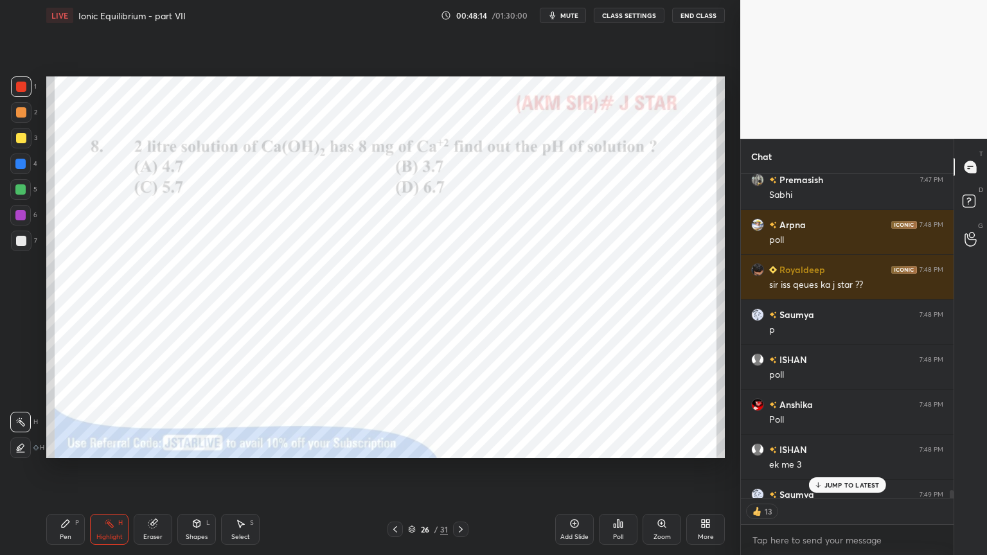
scroll to position [13968, 0]
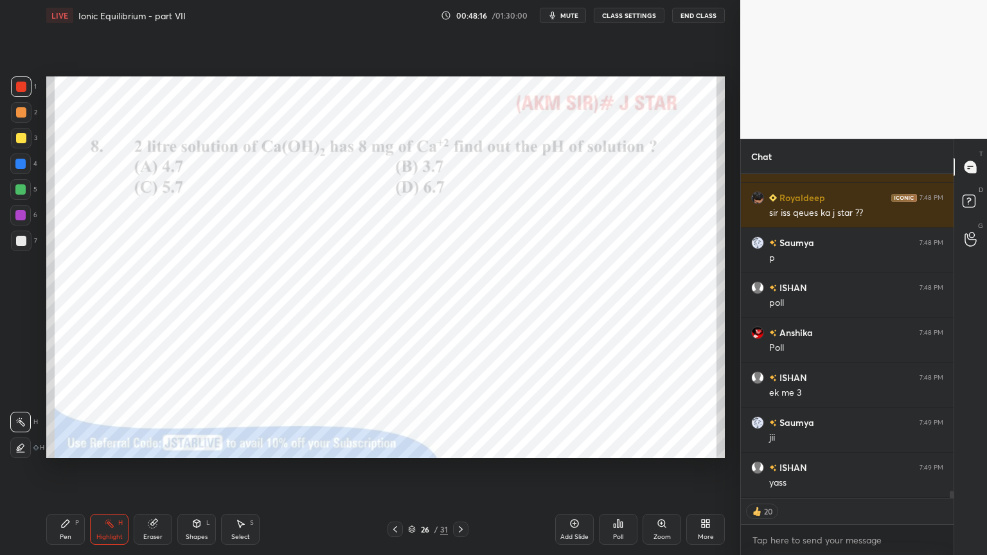
click at [617, 468] on div "Poll" at bounding box center [618, 529] width 39 height 31
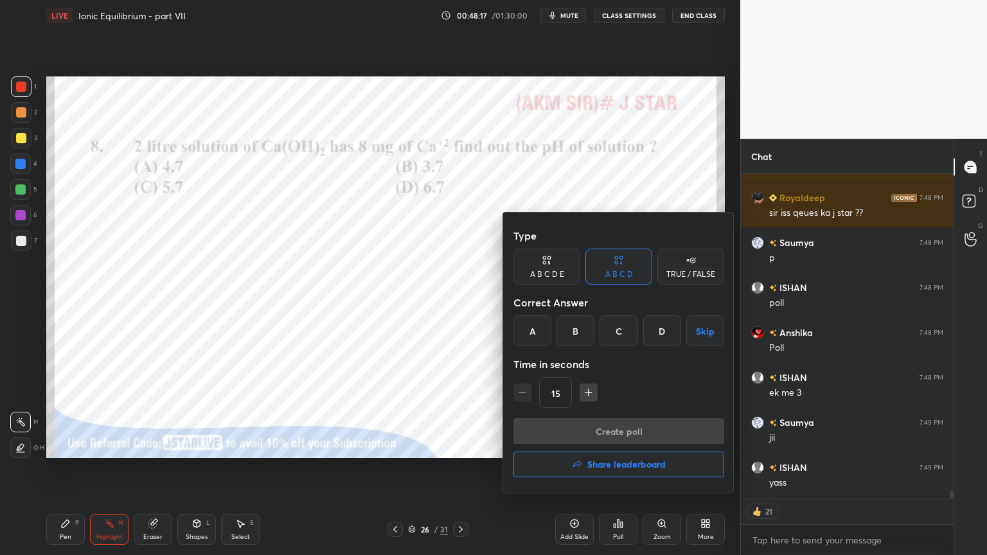
drag, startPoint x: 576, startPoint y: 326, endPoint x: 612, endPoint y: 437, distance: 116.2
click at [579, 332] on div "B" at bounding box center [575, 330] width 38 height 31
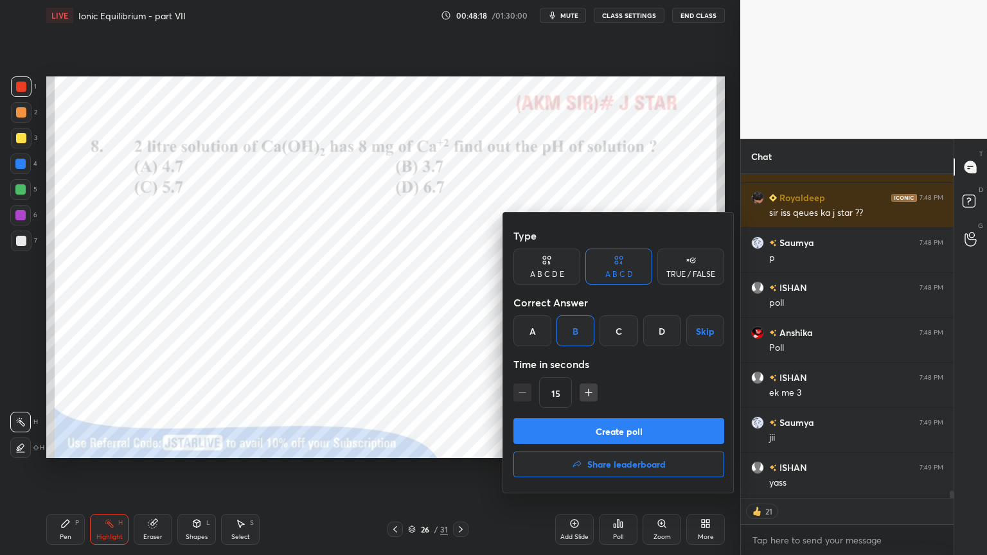
click at [617, 433] on button "Create poll" at bounding box center [618, 431] width 211 height 26
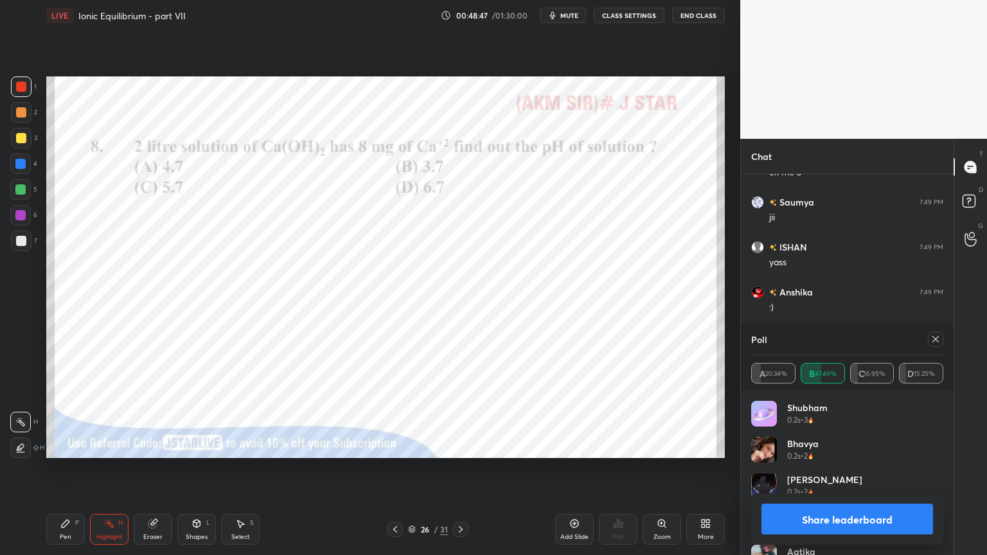
scroll to position [14233, 0]
drag, startPoint x: 858, startPoint y: 522, endPoint x: 856, endPoint y: 514, distance: 8.1
click at [856, 468] on button "Share leaderboard" at bounding box center [847, 519] width 172 height 31
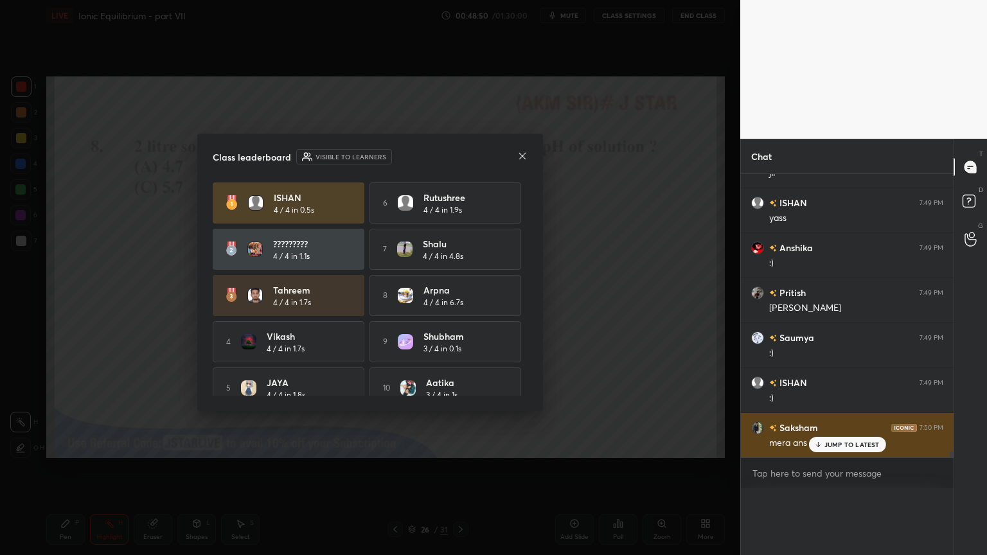
scroll to position [4, 4]
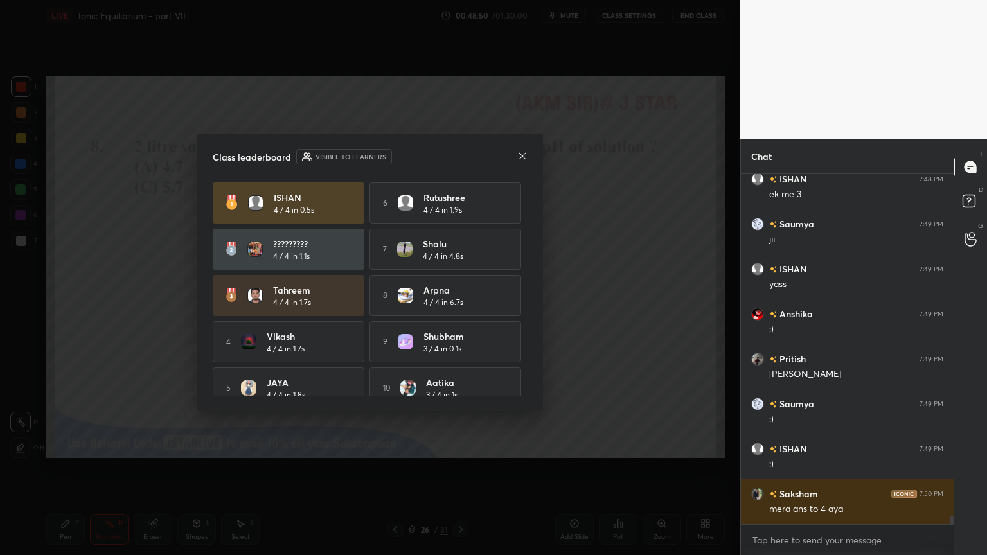
drag, startPoint x: 173, startPoint y: 384, endPoint x: 168, endPoint y: 391, distance: 8.7
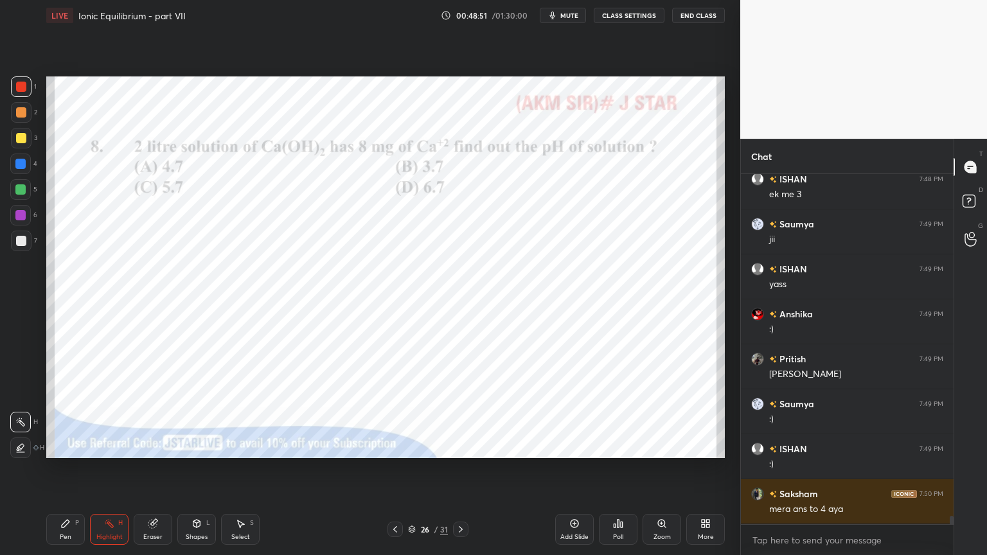
click at [110, 468] on div "Highlight H" at bounding box center [109, 529] width 39 height 31
click at [67, 468] on div "Pen P" at bounding box center [65, 529] width 39 height 31
click at [100, 468] on div "Highlight" at bounding box center [109, 537] width 26 height 6
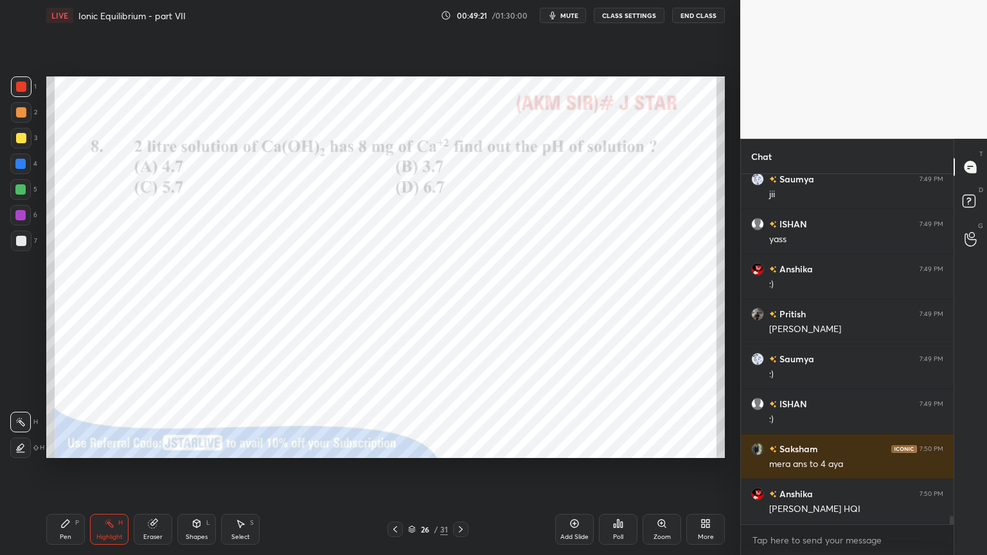
scroll to position [14256, 0]
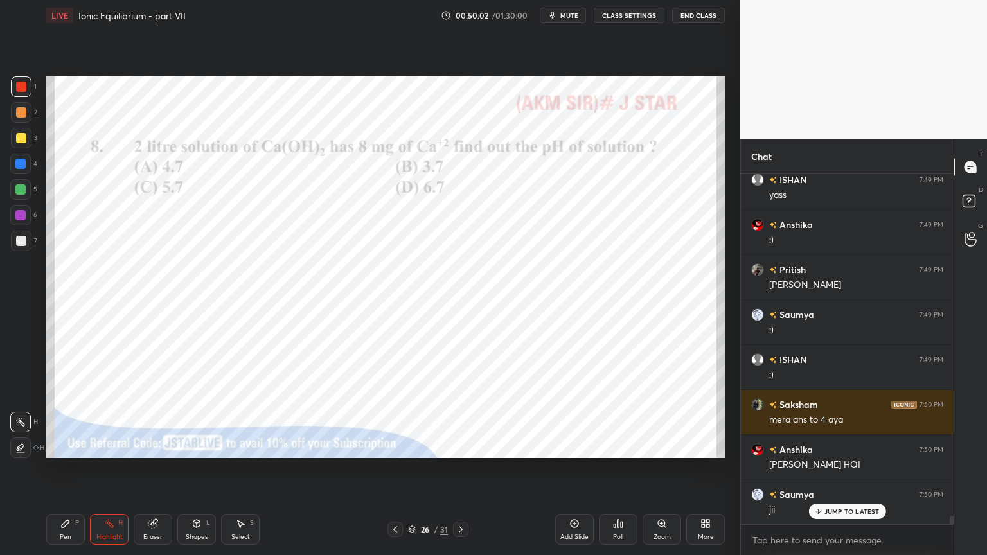
drag, startPoint x: 570, startPoint y: 524, endPoint x: 547, endPoint y: 519, distance: 23.1
click at [565, 468] on div "Add Slide" at bounding box center [574, 529] width 39 height 31
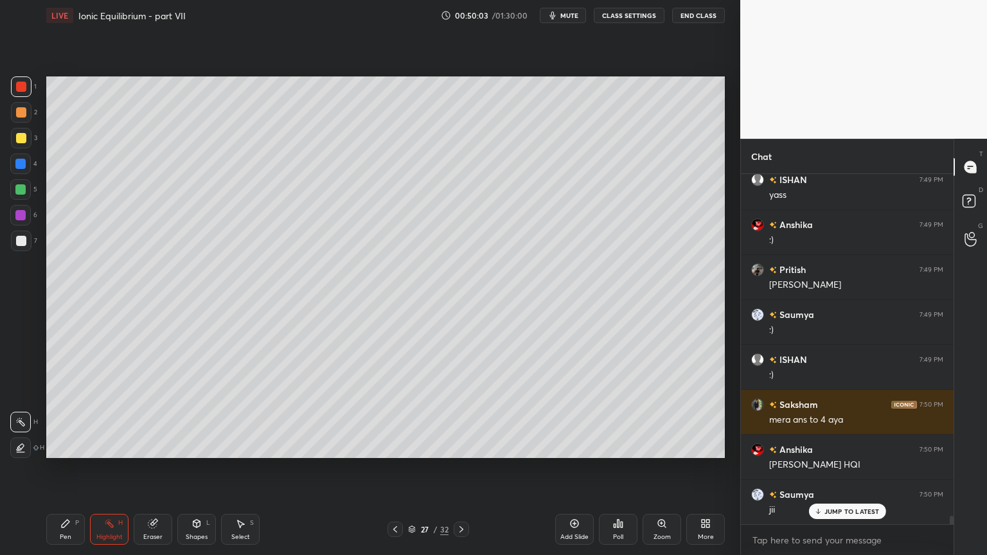
click at [69, 468] on div "Pen P" at bounding box center [65, 529] width 39 height 31
click at [21, 112] on div at bounding box center [21, 112] width 10 height 10
click at [391, 468] on icon at bounding box center [395, 529] width 10 height 10
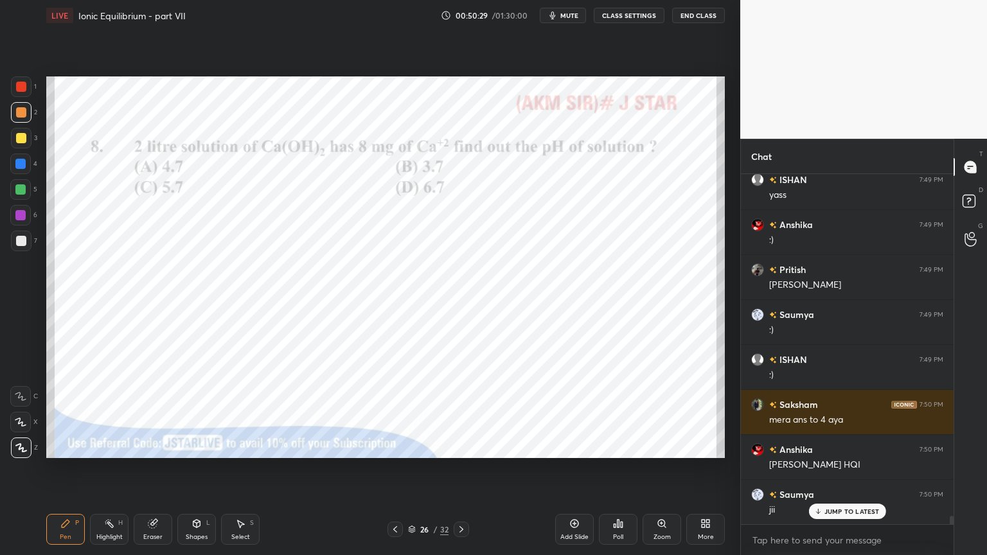
click at [103, 468] on div "Highlight H" at bounding box center [109, 529] width 39 height 31
click at [457, 468] on icon at bounding box center [461, 529] width 10 height 10
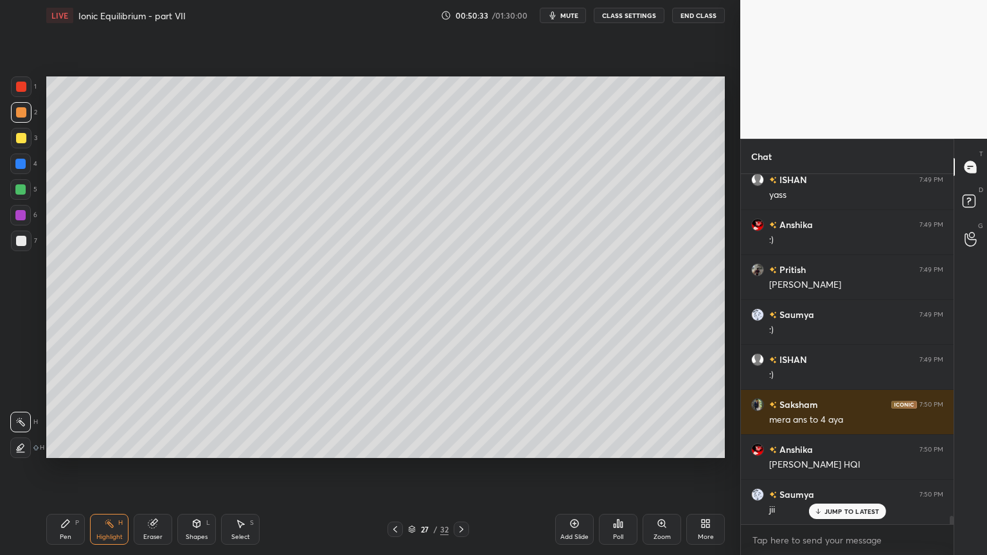
click at [62, 468] on div "Pen" at bounding box center [66, 537] width 12 height 6
drag, startPoint x: 202, startPoint y: 531, endPoint x: 203, endPoint y: 513, distance: 17.4
click at [202, 468] on div "Shapes L" at bounding box center [196, 529] width 39 height 31
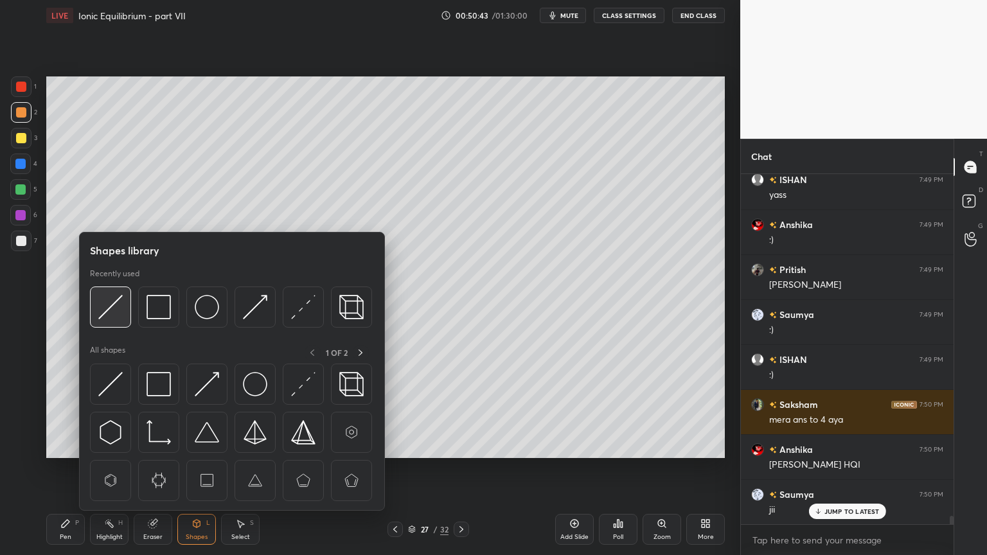
click at [115, 313] on img at bounding box center [110, 307] width 24 height 24
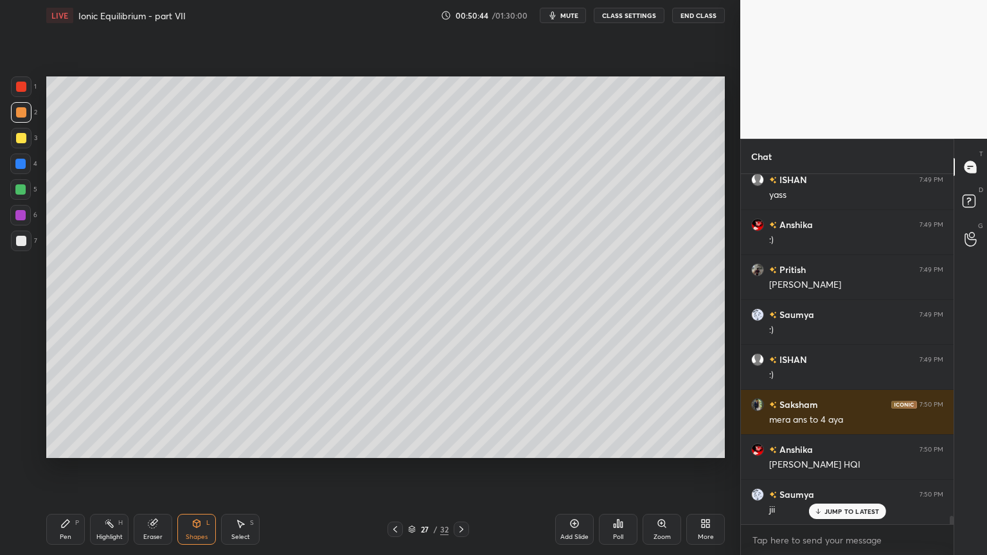
click at [18, 242] on div at bounding box center [21, 241] width 10 height 10
click at [59, 468] on div "Pen P" at bounding box center [65, 529] width 39 height 31
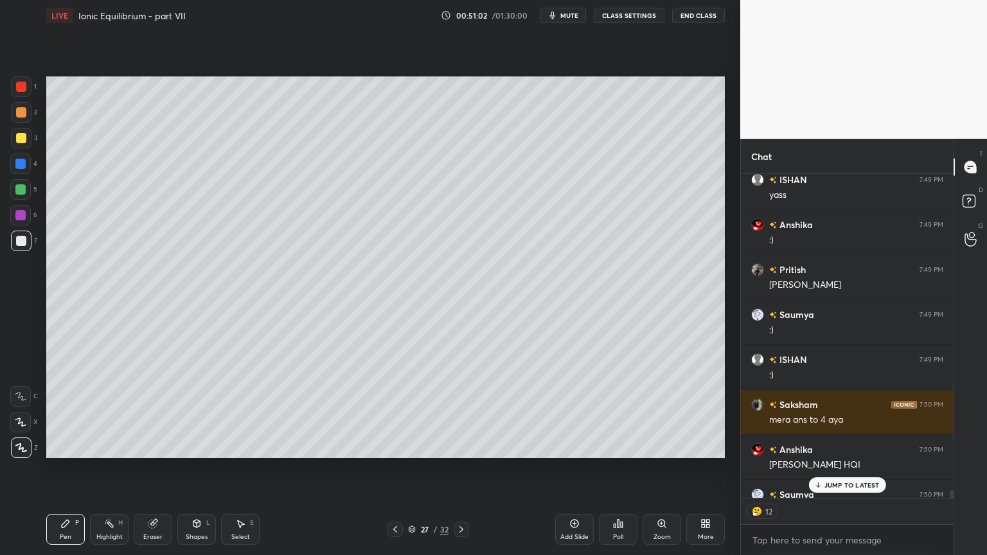
scroll to position [14257, 0]
click at [21, 139] on div at bounding box center [21, 138] width 10 height 10
click at [67, 468] on div "Pen" at bounding box center [66, 537] width 12 height 6
click at [22, 247] on div at bounding box center [21, 241] width 21 height 21
drag, startPoint x: 100, startPoint y: 529, endPoint x: 107, endPoint y: 475, distance: 55.0
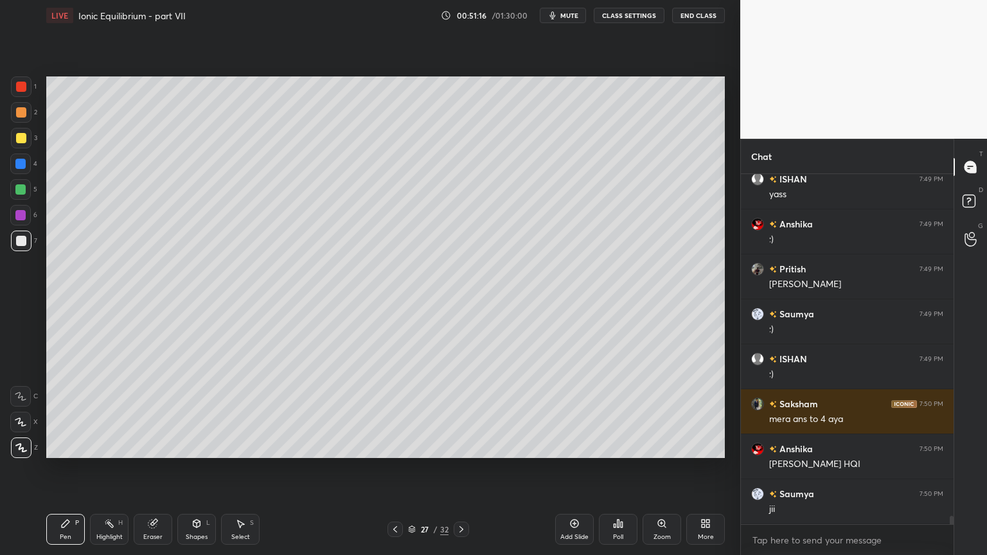
click at [100, 468] on div "Highlight H" at bounding box center [109, 529] width 39 height 31
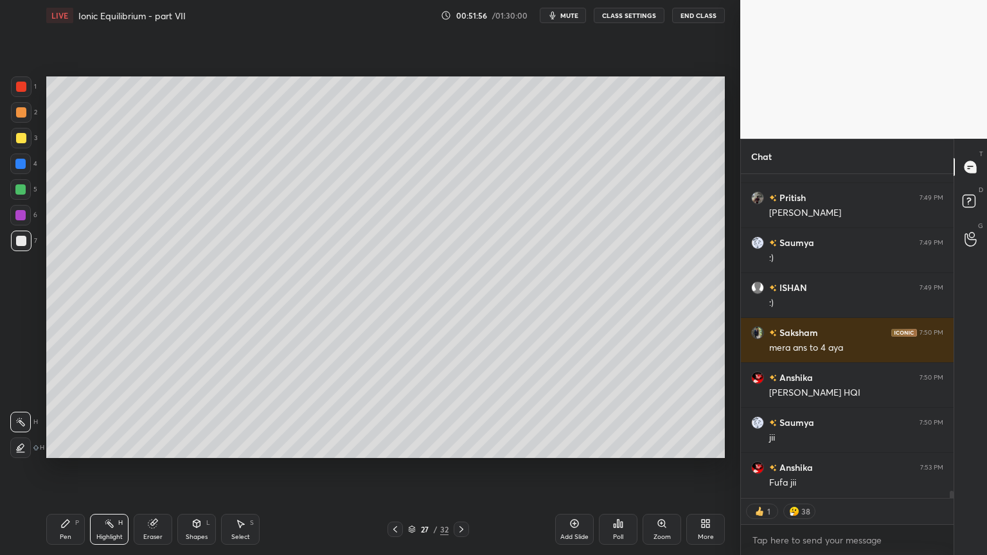
click at [623, 10] on button "CLASS SETTINGS" at bounding box center [629, 15] width 71 height 15
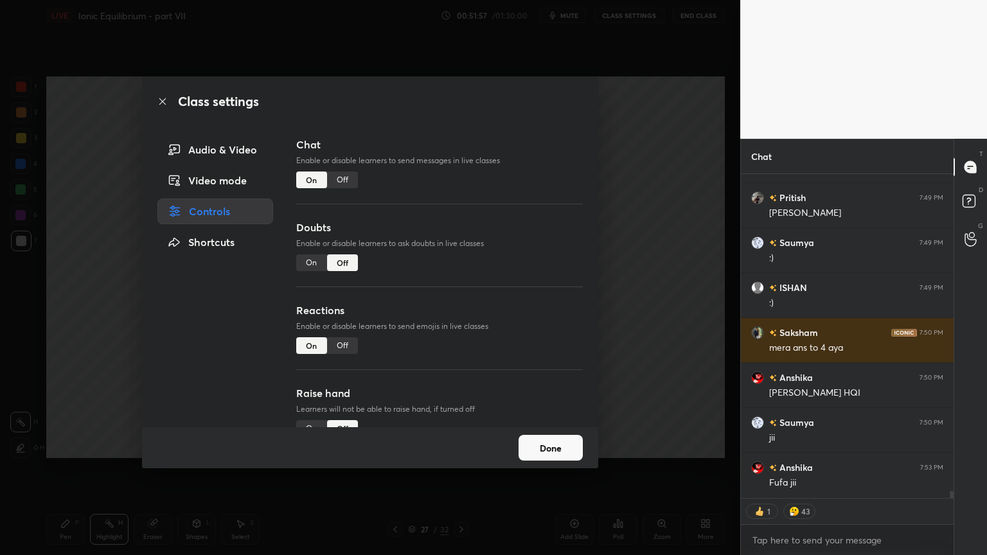
click at [346, 345] on div "Off" at bounding box center [342, 345] width 31 height 17
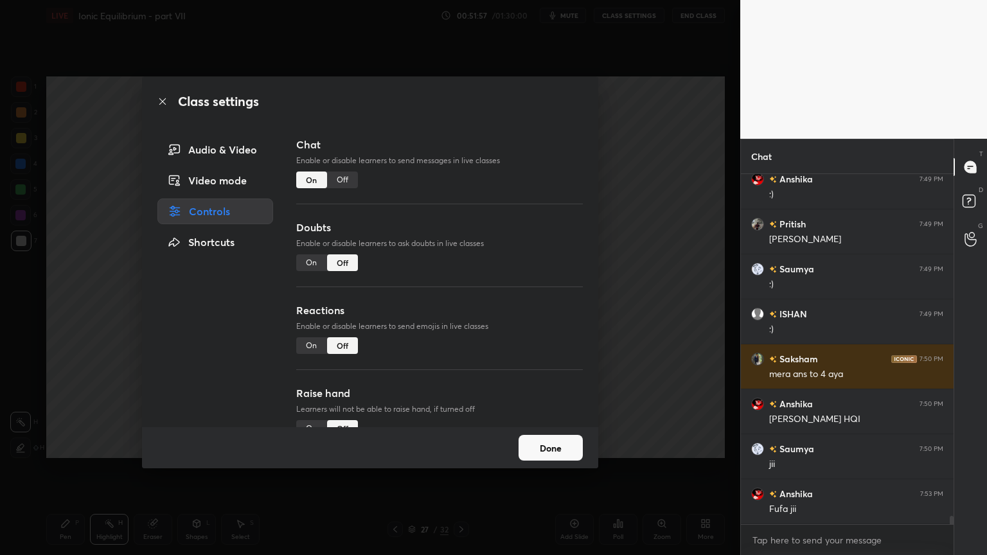
scroll to position [14302, 0]
click at [648, 338] on div "Class settings Audio & Video Video mode Controls Shortcuts Chat Enable or disab…" at bounding box center [370, 277] width 740 height 555
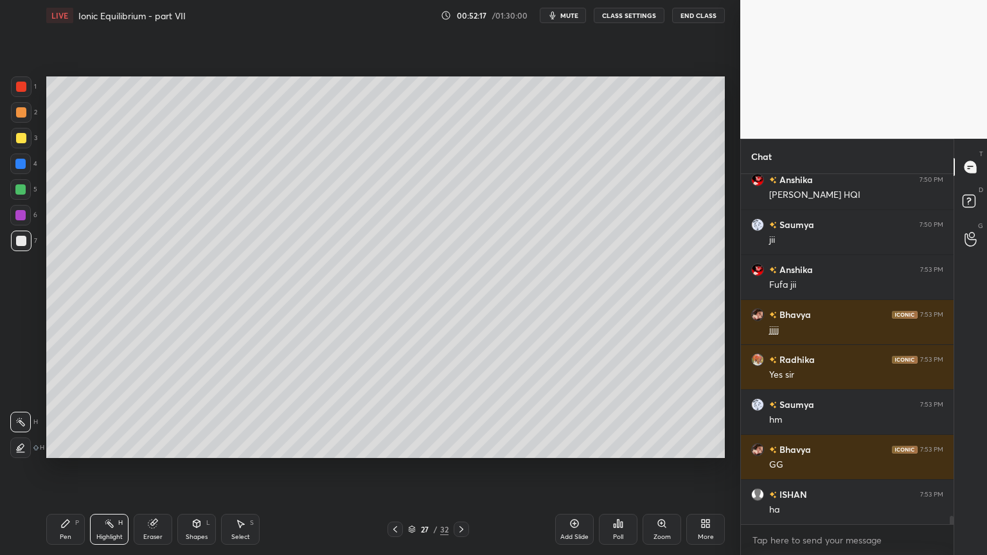
scroll to position [14571, 0]
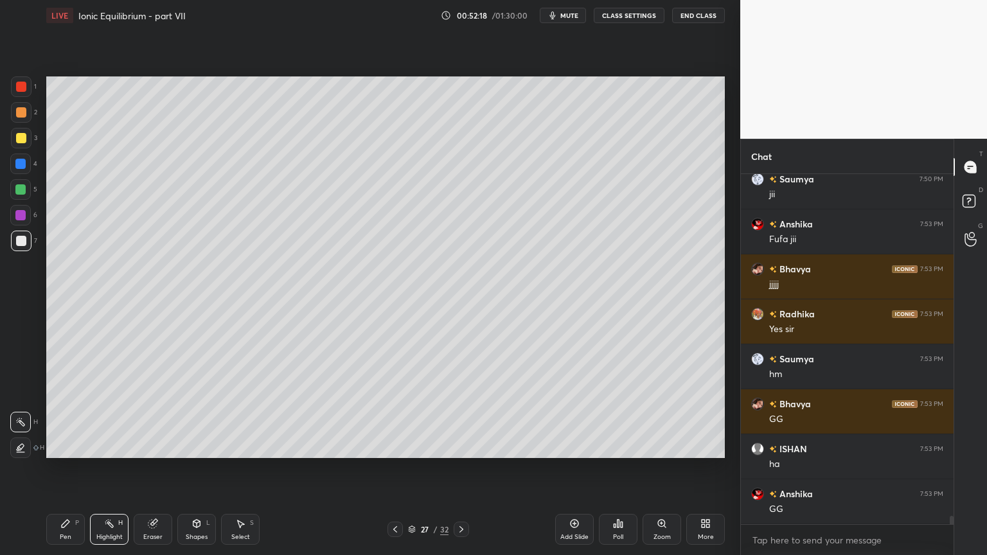
click at [62, 468] on div "Pen P" at bounding box center [65, 529] width 39 height 31
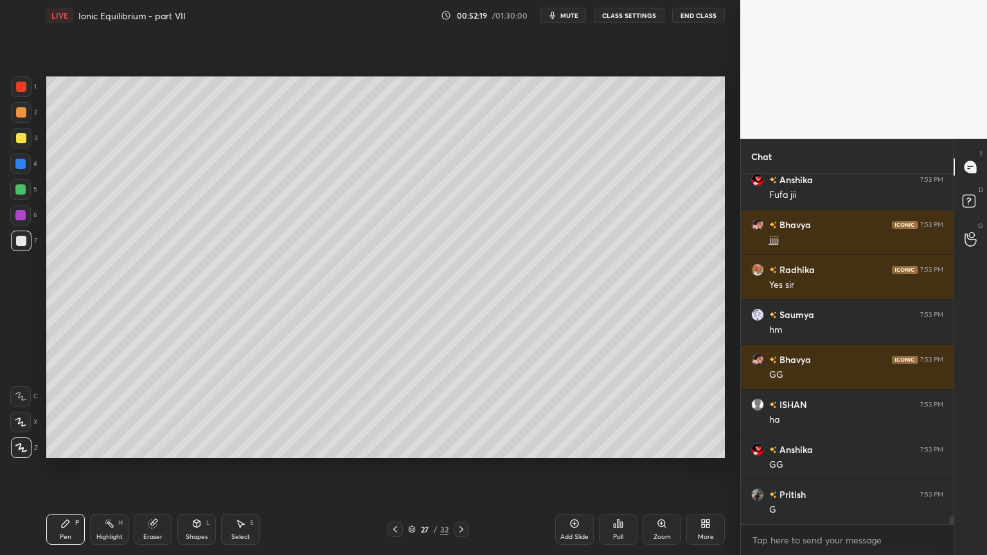
scroll to position [14661, 0]
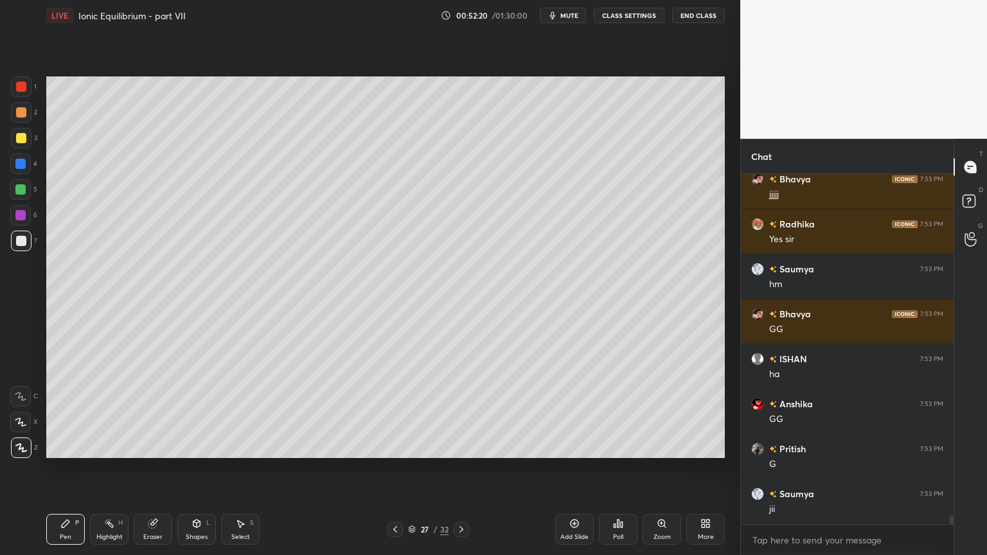
click at [19, 141] on div at bounding box center [21, 138] width 10 height 10
drag, startPoint x: 118, startPoint y: 527, endPoint x: 149, endPoint y: 467, distance: 67.5
click at [116, 468] on div "Highlight H" at bounding box center [109, 529] width 39 height 31
click at [72, 468] on div "Pen P" at bounding box center [65, 529] width 39 height 31
click at [200, 468] on div "Shapes" at bounding box center [197, 537] width 22 height 6
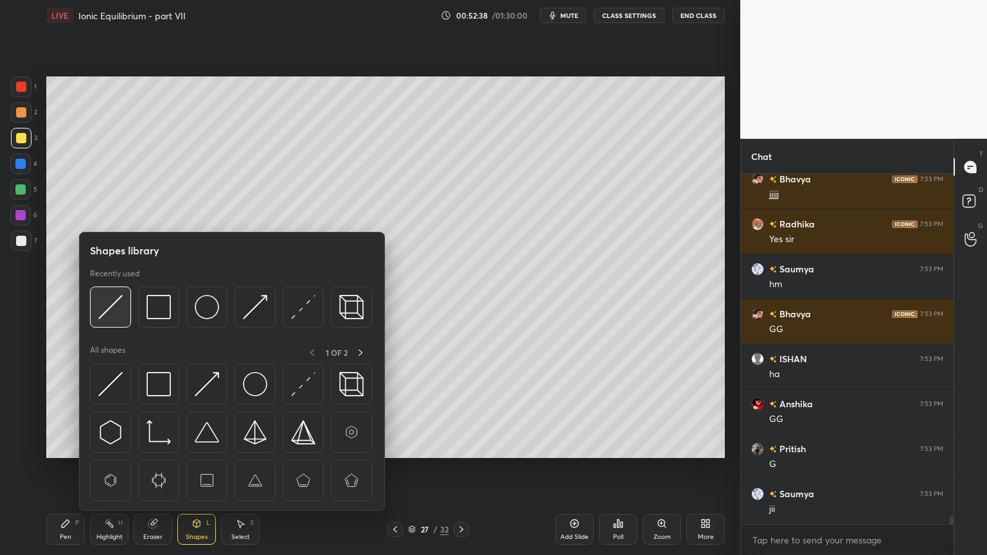
click at [112, 315] on img at bounding box center [110, 307] width 24 height 24
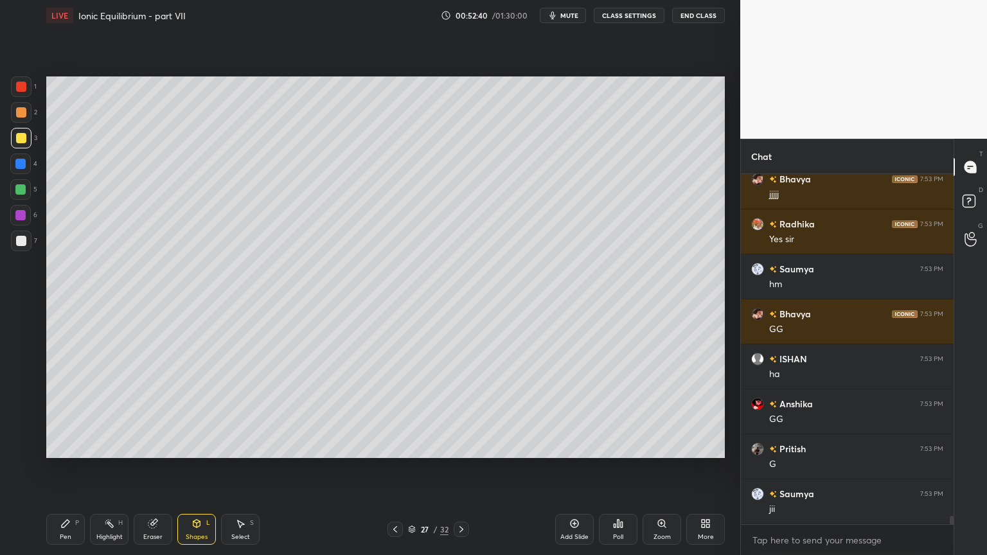
drag, startPoint x: 114, startPoint y: 529, endPoint x: 126, endPoint y: 511, distance: 21.7
click at [116, 468] on div "Highlight H" at bounding box center [109, 529] width 39 height 31
click at [64, 468] on div "Pen P" at bounding box center [65, 529] width 39 height 31
drag, startPoint x: 98, startPoint y: 533, endPoint x: 135, endPoint y: 465, distance: 77.3
click at [101, 468] on div "Highlight H" at bounding box center [109, 529] width 39 height 31
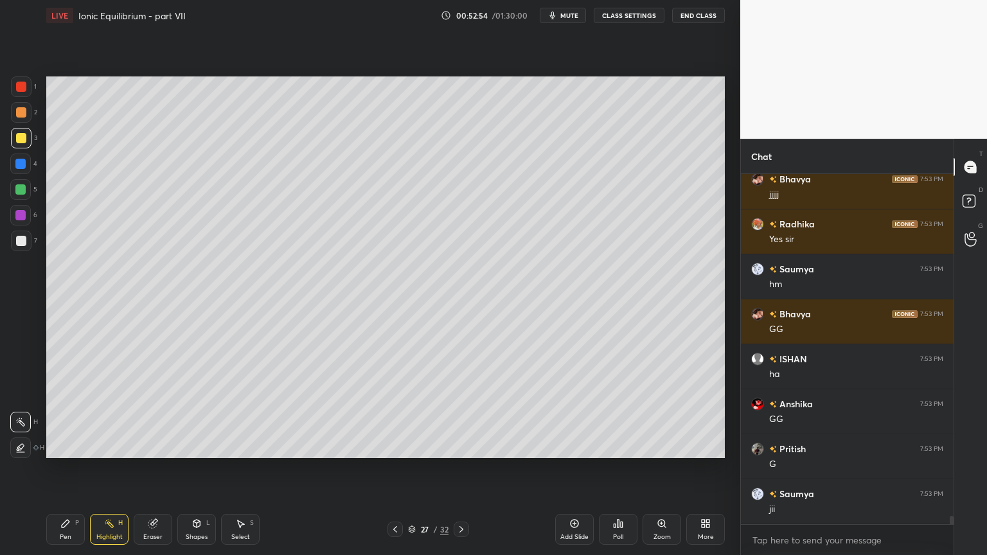
click at [66, 468] on div "Pen P" at bounding box center [65, 529] width 39 height 31
drag, startPoint x: 116, startPoint y: 530, endPoint x: 123, endPoint y: 463, distance: 67.9
click at [116, 468] on div "Highlight H" at bounding box center [109, 529] width 39 height 31
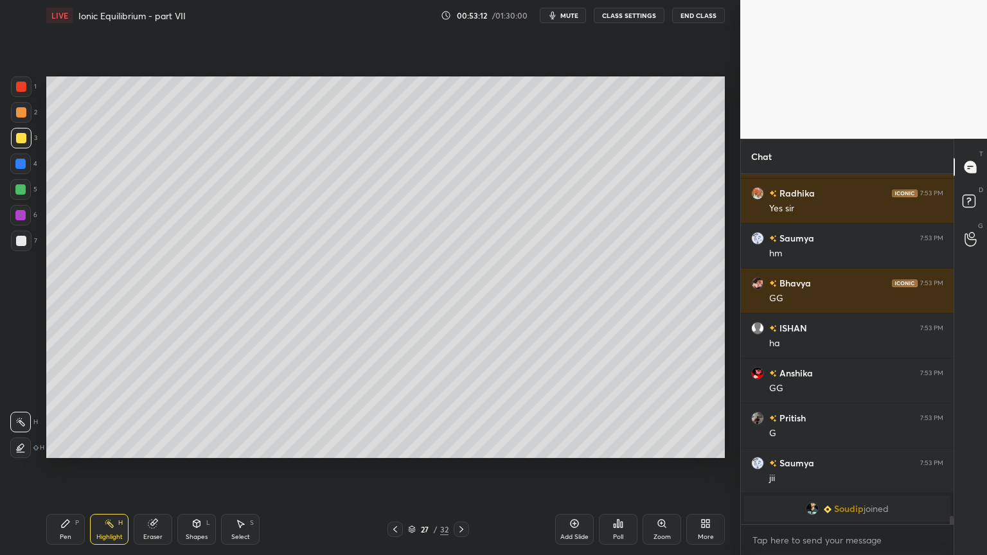
click at [66, 468] on div "Pen P" at bounding box center [65, 529] width 39 height 31
click at [21, 172] on div at bounding box center [20, 164] width 21 height 21
click at [121, 468] on div "Highlight H" at bounding box center [109, 529] width 39 height 31
click at [60, 468] on icon at bounding box center [65, 523] width 10 height 10
click at [22, 147] on div at bounding box center [21, 138] width 21 height 21
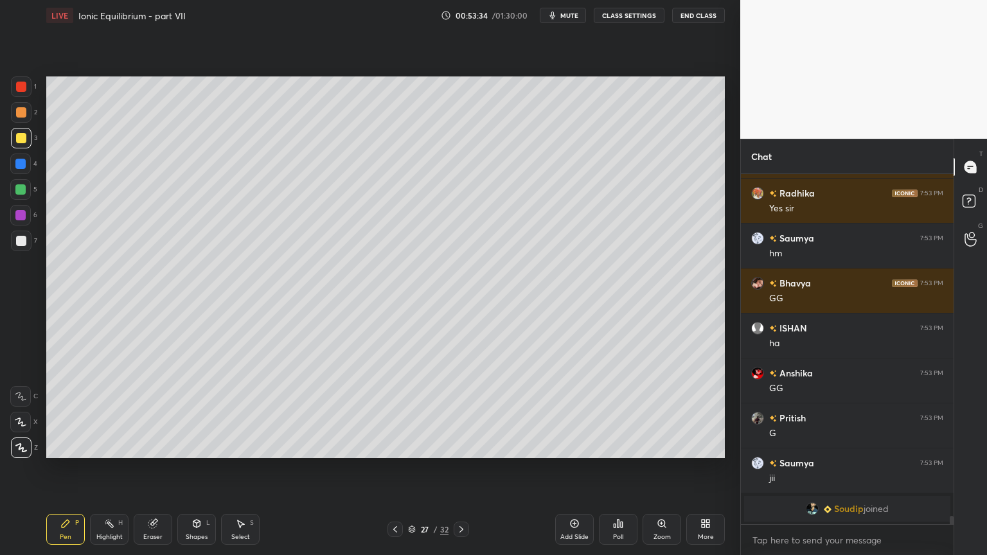
drag, startPoint x: 111, startPoint y: 527, endPoint x: 118, endPoint y: 507, distance: 21.7
click at [112, 468] on rect at bounding box center [110, 525] width 6 height 6
click at [202, 468] on div "Shapes" at bounding box center [197, 537] width 22 height 6
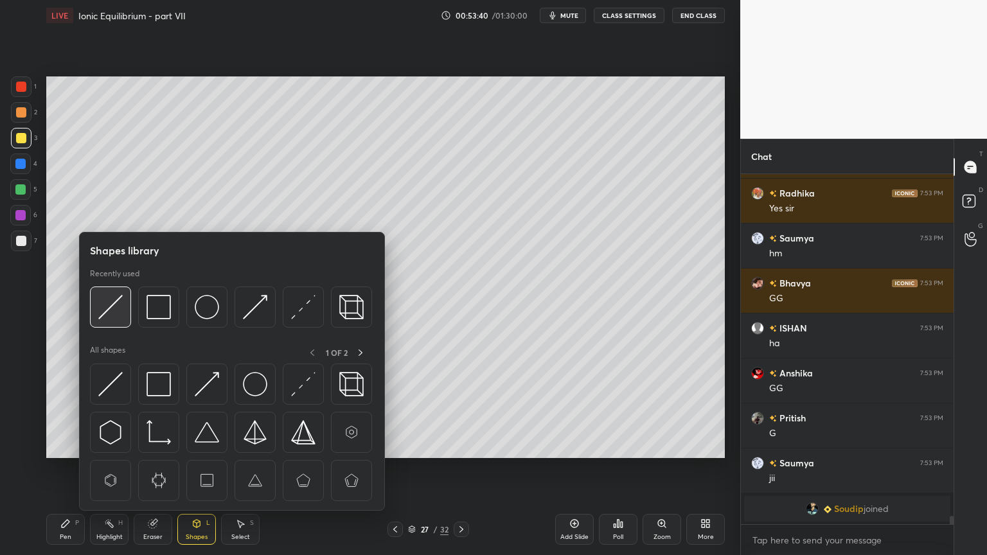
click at [116, 310] on img at bounding box center [110, 307] width 24 height 24
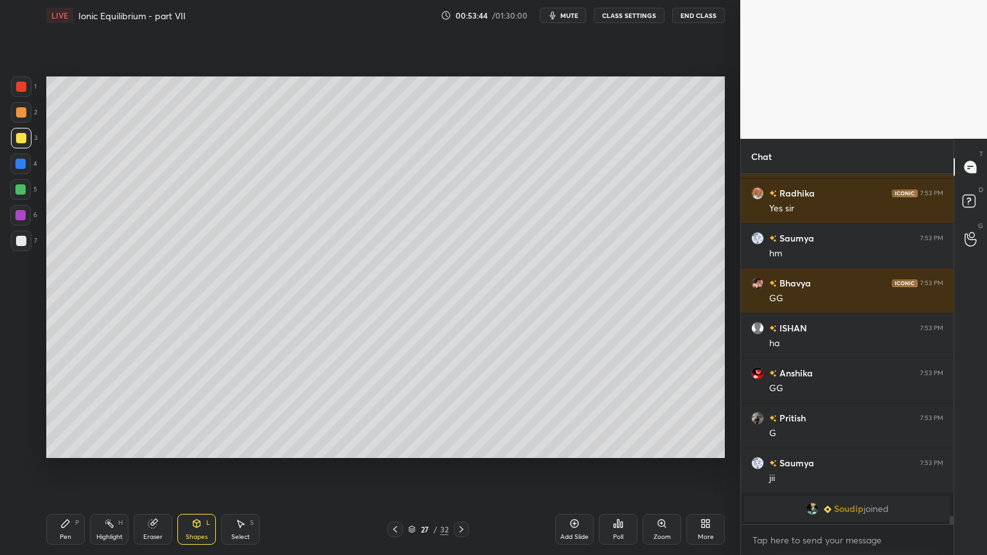
click at [63, 468] on div "Pen P" at bounding box center [65, 529] width 39 height 31
click at [22, 244] on div at bounding box center [21, 241] width 10 height 10
click at [112, 468] on div "Highlight H" at bounding box center [109, 529] width 39 height 31
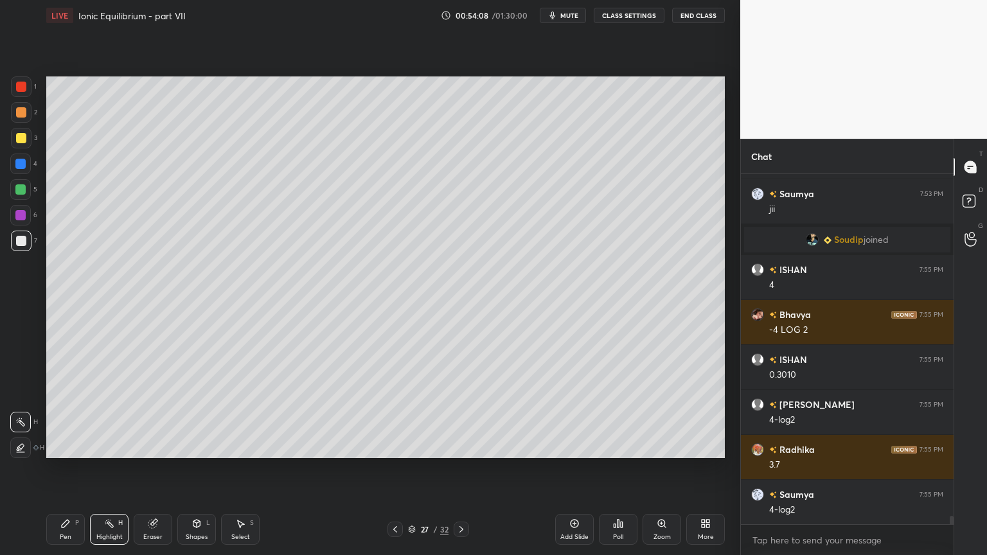
scroll to position [14032, 0]
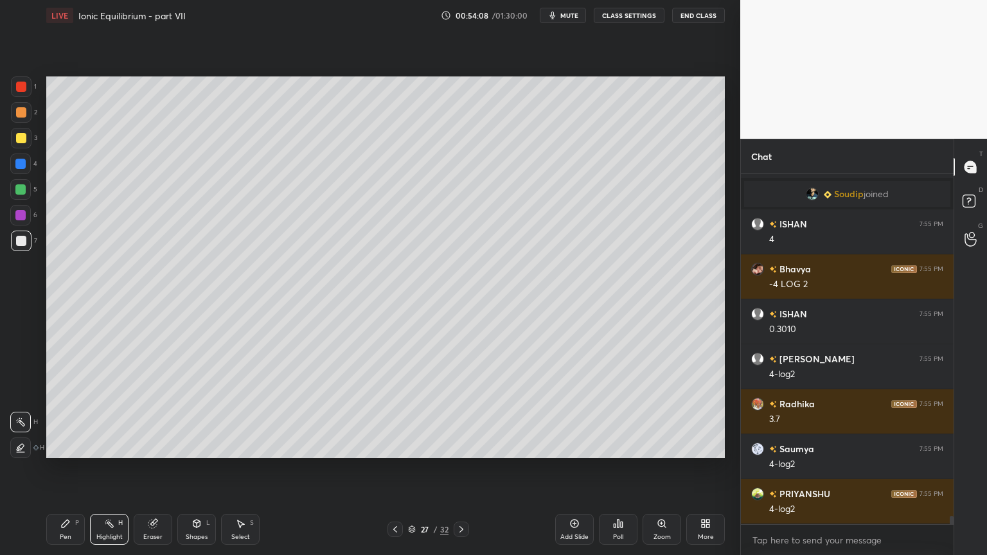
click at [67, 468] on div "Pen" at bounding box center [66, 537] width 12 height 6
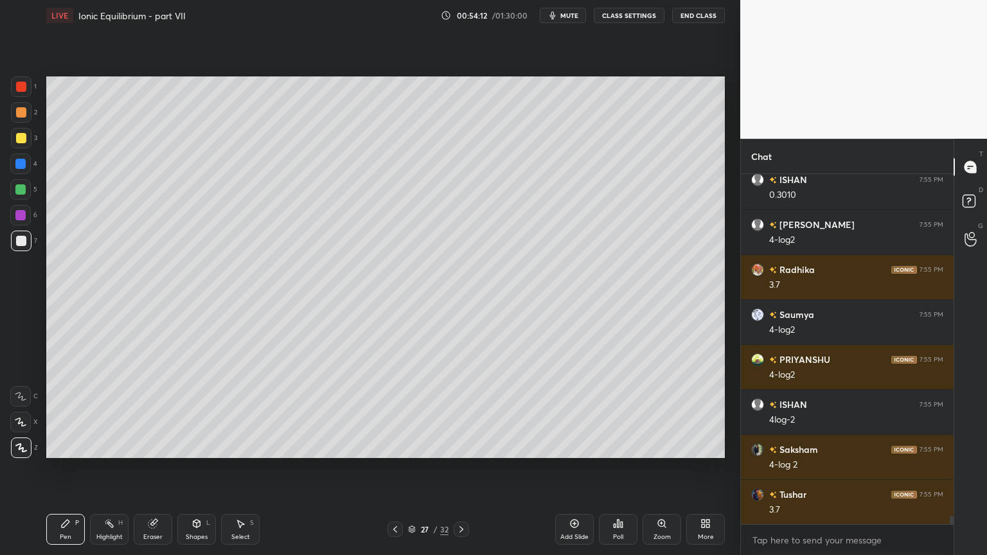
scroll to position [14212, 0]
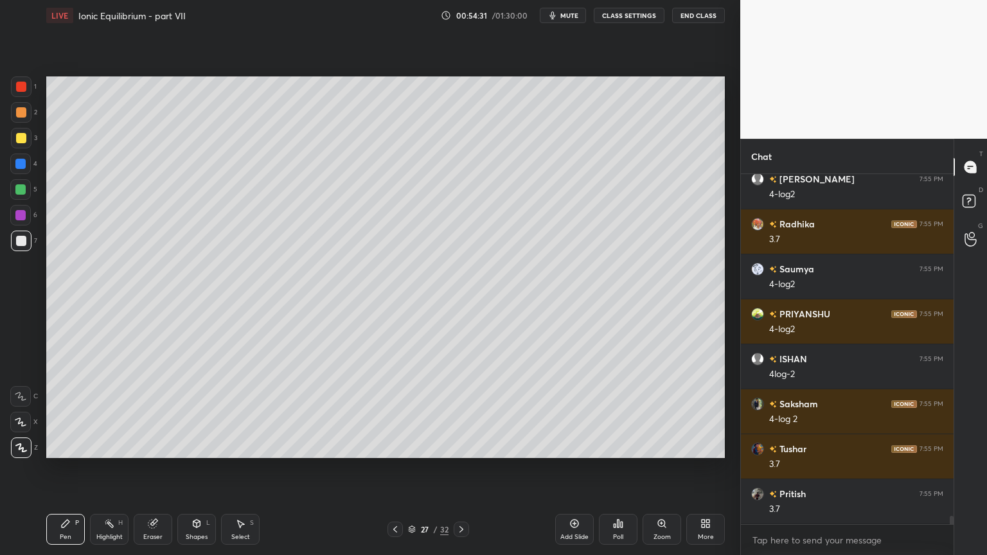
click at [396, 468] on icon at bounding box center [395, 529] width 10 height 10
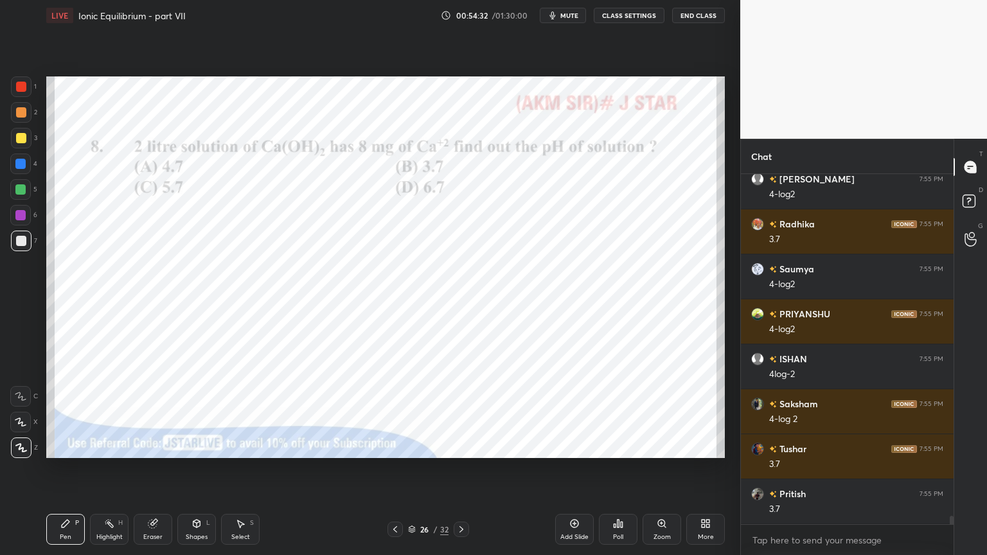
click at [116, 468] on div "Highlight H" at bounding box center [109, 529] width 39 height 31
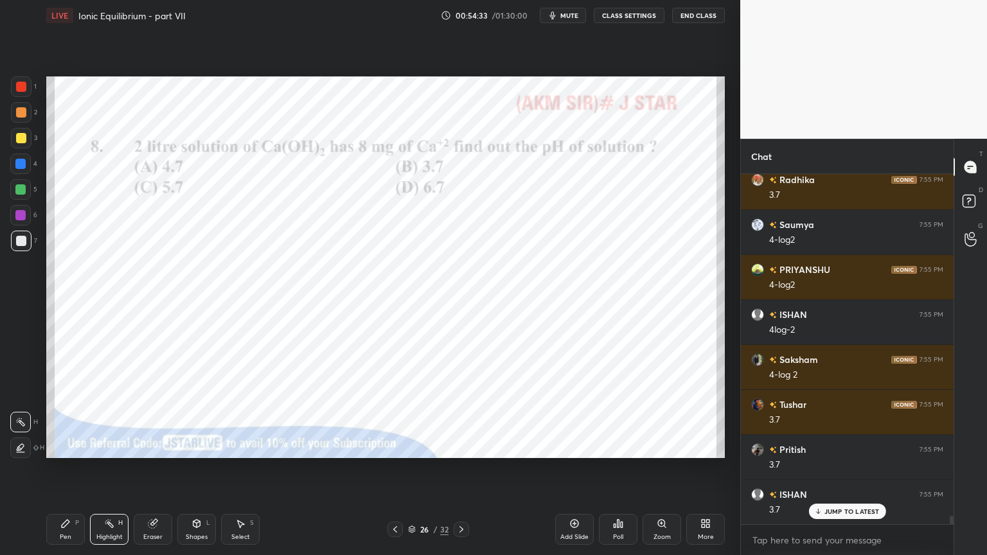
click at [27, 93] on div at bounding box center [21, 86] width 21 height 21
drag, startPoint x: 64, startPoint y: 533, endPoint x: 85, endPoint y: 491, distance: 46.0
click at [66, 468] on div "Pen" at bounding box center [66, 537] width 12 height 6
click at [465, 468] on icon at bounding box center [461, 529] width 10 height 10
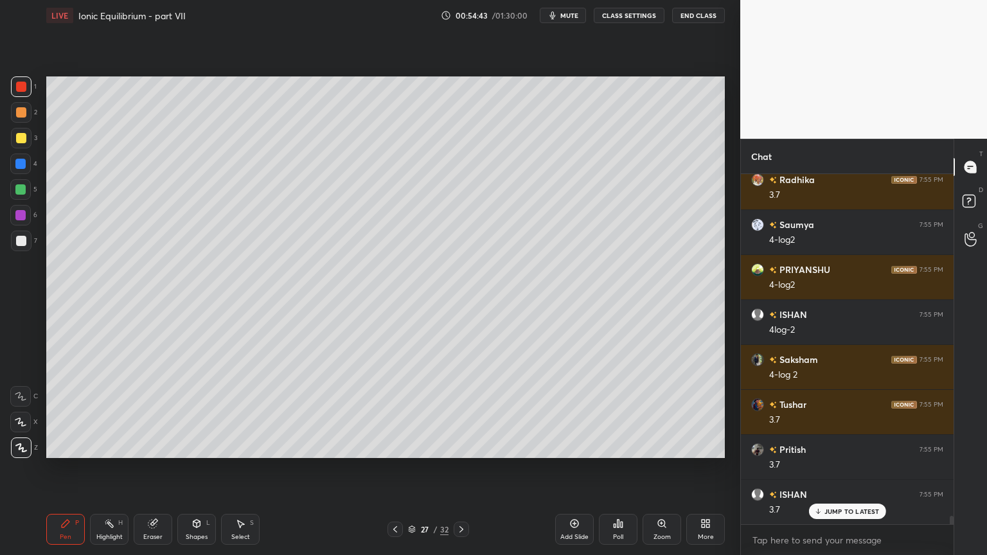
click at [69, 468] on div "Pen P" at bounding box center [65, 529] width 39 height 31
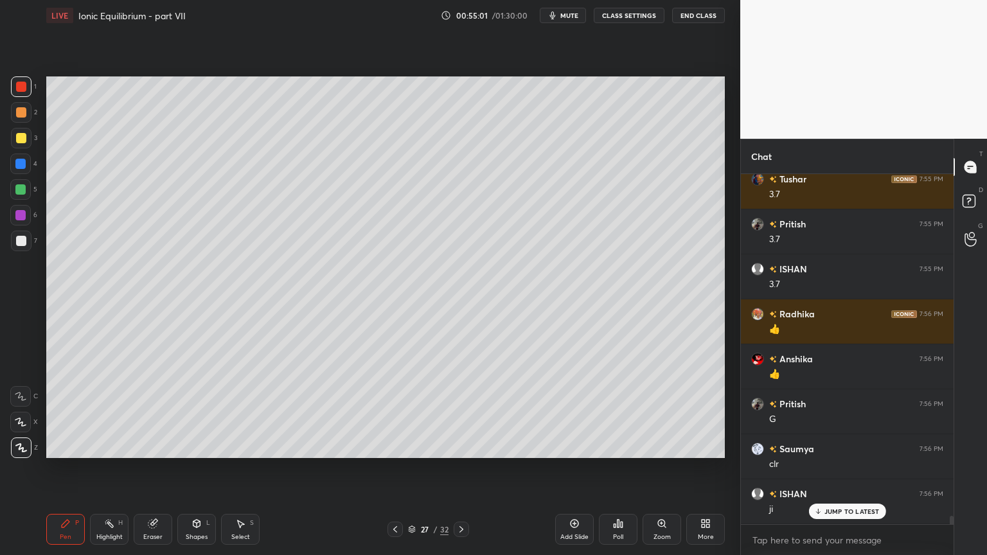
scroll to position [14526, 0]
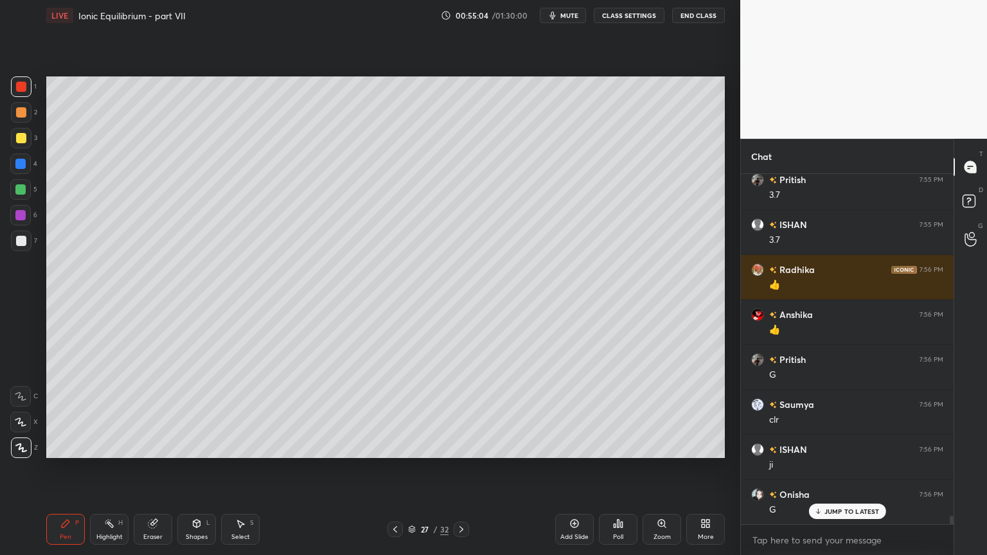
click at [570, 468] on div "Add Slide" at bounding box center [574, 529] width 39 height 31
click at [69, 468] on icon at bounding box center [65, 523] width 10 height 10
click at [25, 116] on div at bounding box center [21, 112] width 10 height 10
click at [26, 243] on div at bounding box center [21, 241] width 21 height 21
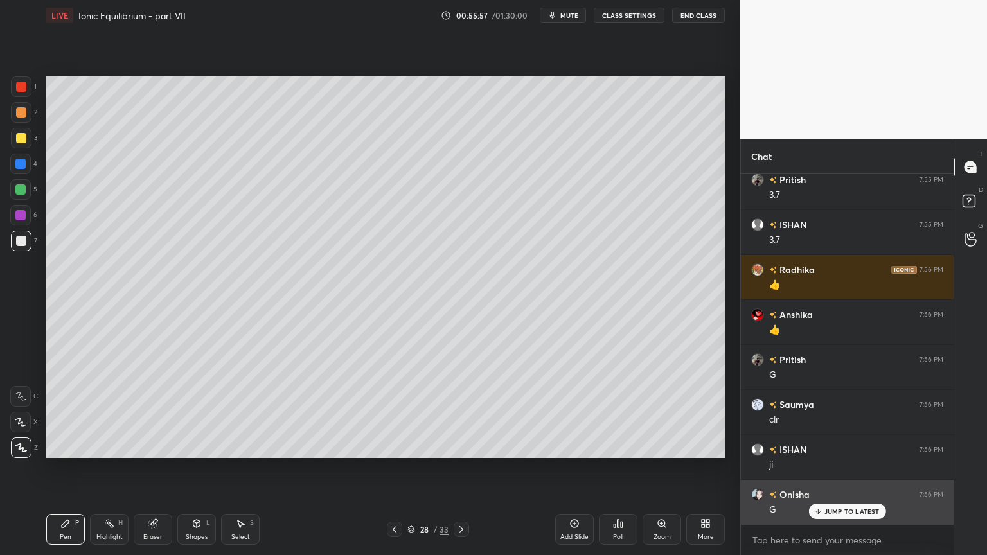
click at [833, 468] on p "JUMP TO LATEST" at bounding box center [851, 511] width 55 height 8
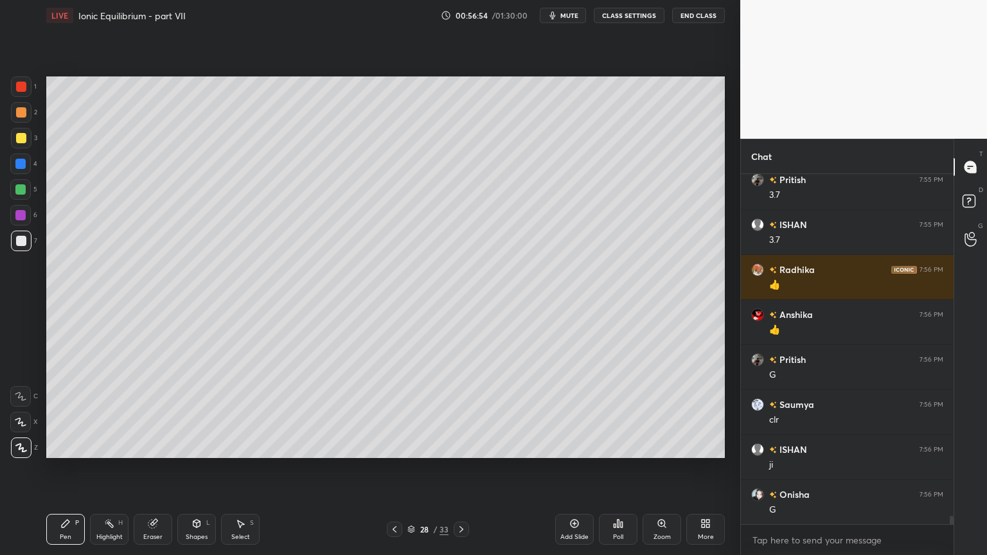
click at [612, 468] on div "Poll" at bounding box center [618, 529] width 39 height 31
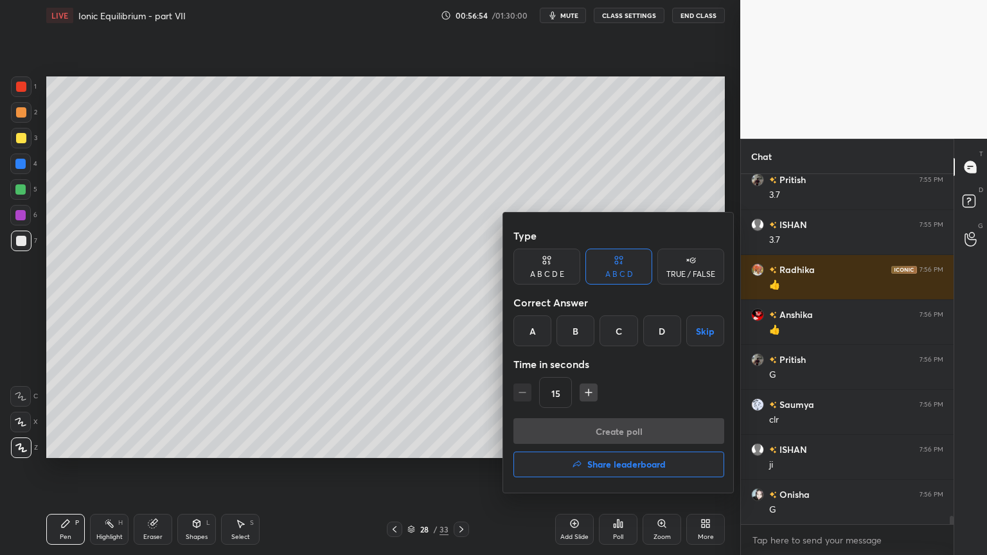
drag, startPoint x: 580, startPoint y: 327, endPoint x: 586, endPoint y: 347, distance: 20.7
click at [579, 329] on div "B" at bounding box center [575, 330] width 38 height 31
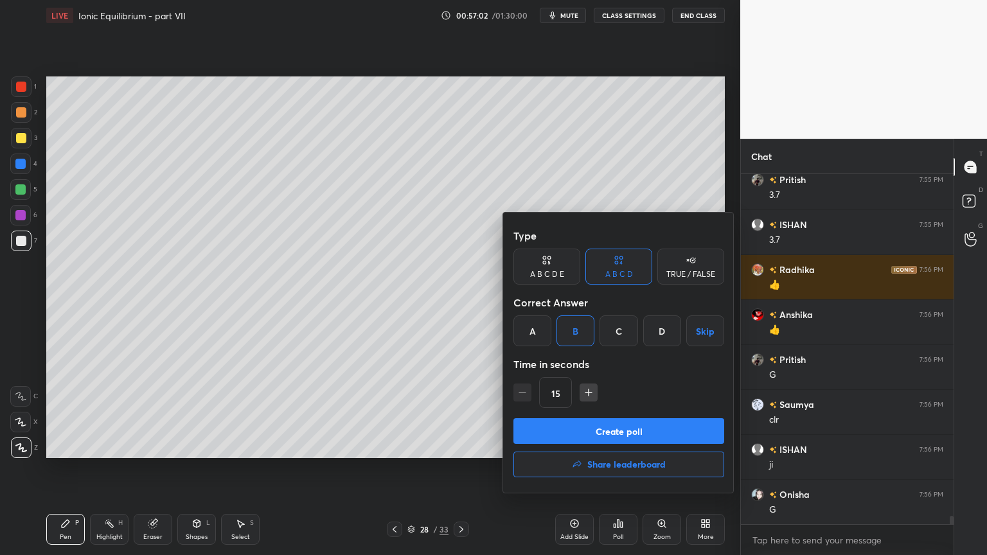
click at [628, 432] on button "Create poll" at bounding box center [618, 431] width 211 height 26
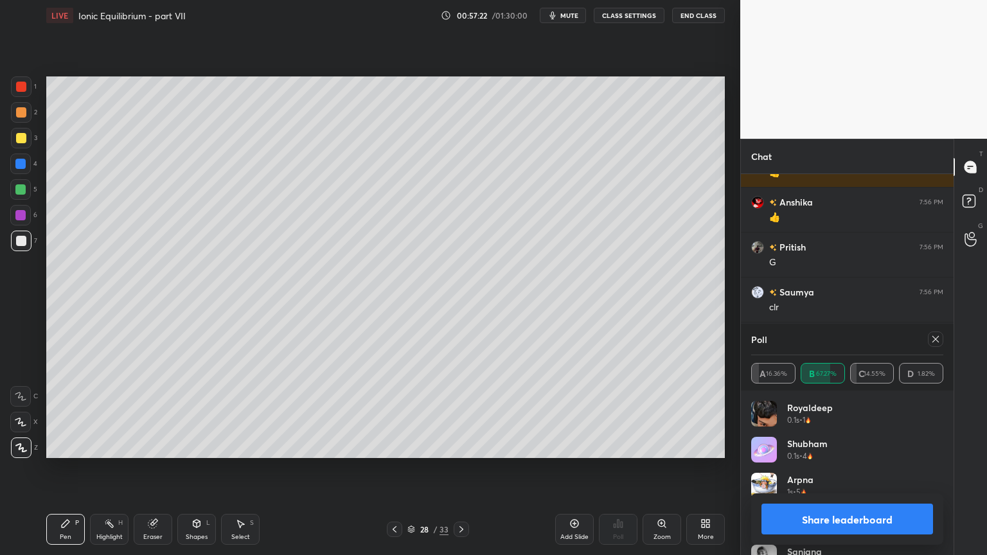
scroll to position [14683, 0]
drag, startPoint x: 853, startPoint y: 524, endPoint x: 820, endPoint y: 484, distance: 52.0
click at [850, 468] on button "Share leaderboard" at bounding box center [847, 519] width 172 height 31
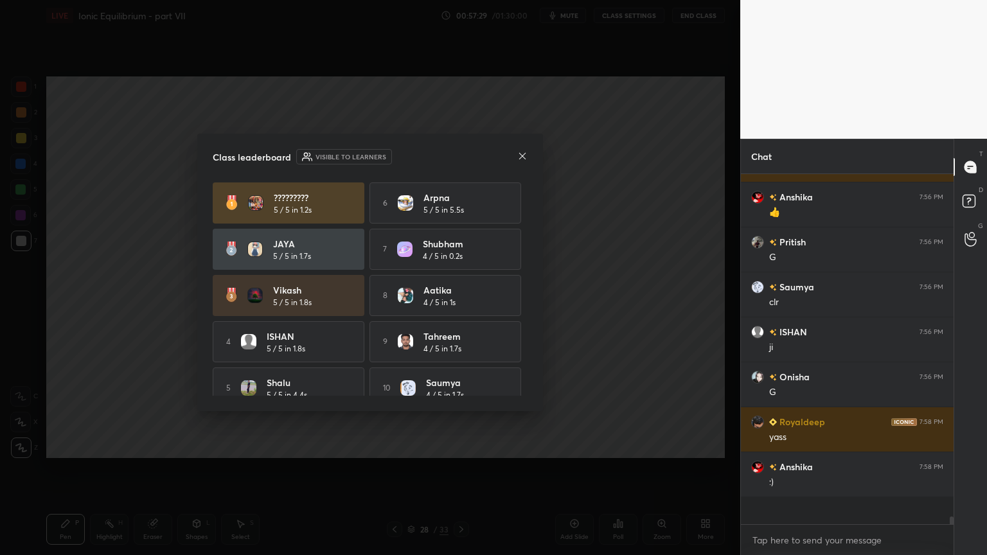
scroll to position [346, 209]
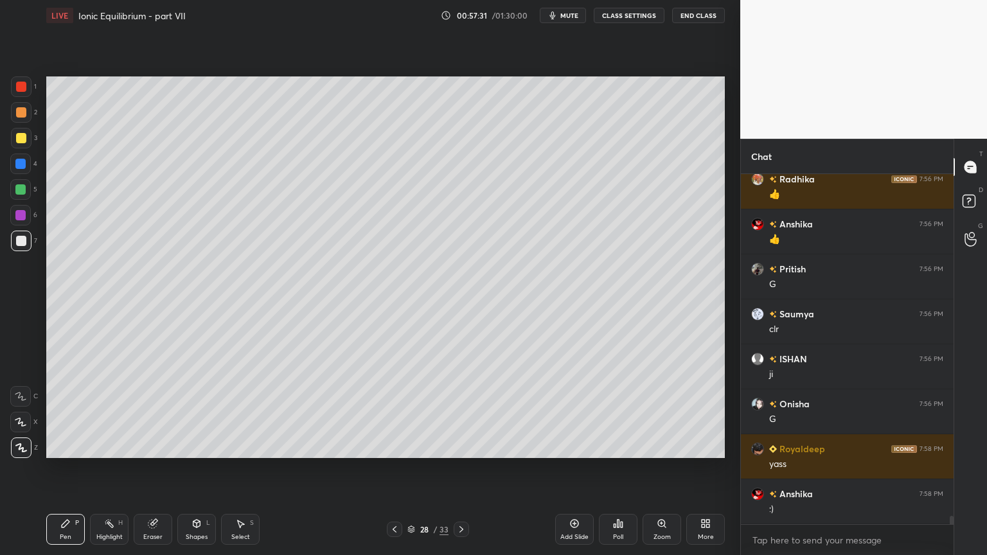
click at [105, 468] on div "Highlight" at bounding box center [109, 537] width 26 height 6
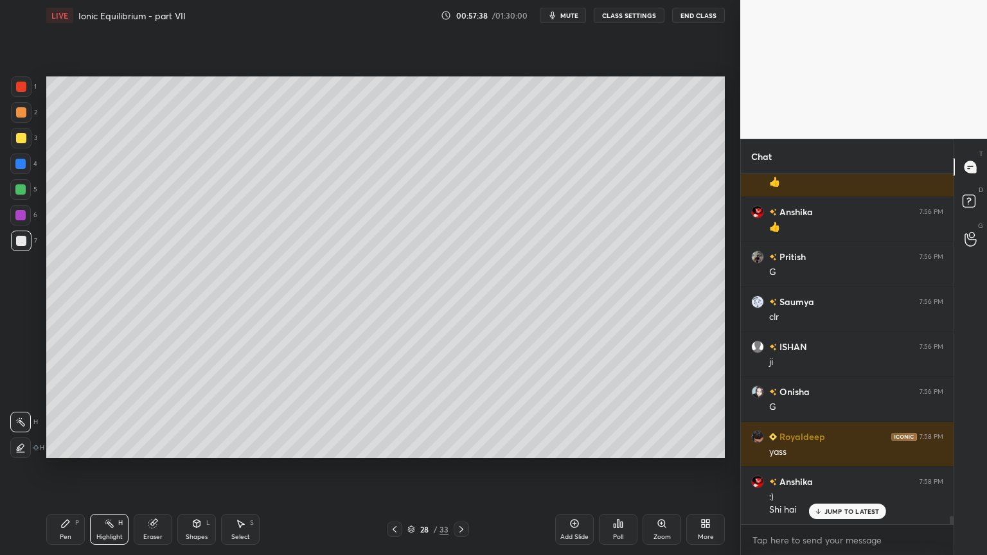
click at [192, 468] on div "Shapes L" at bounding box center [196, 529] width 39 height 31
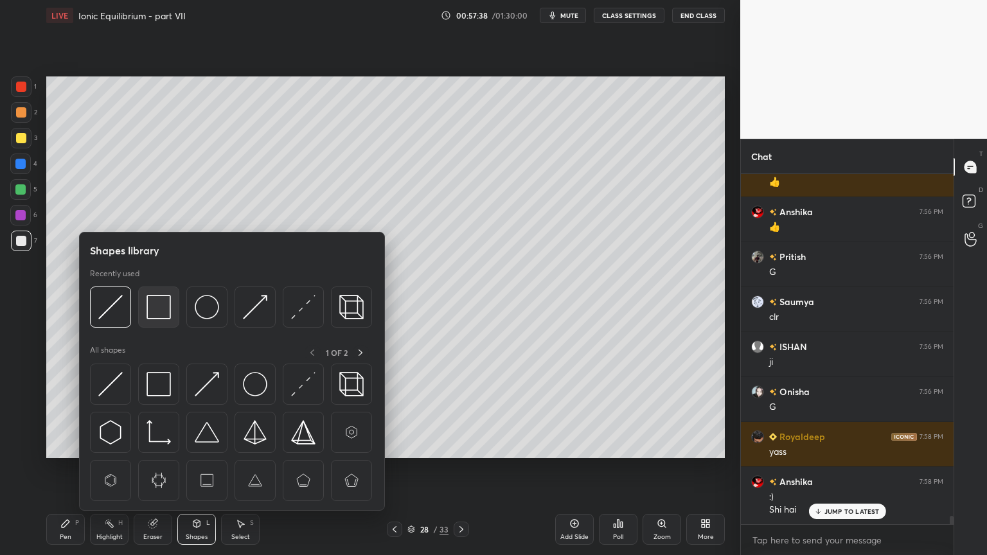
click at [160, 308] on img at bounding box center [158, 307] width 24 height 24
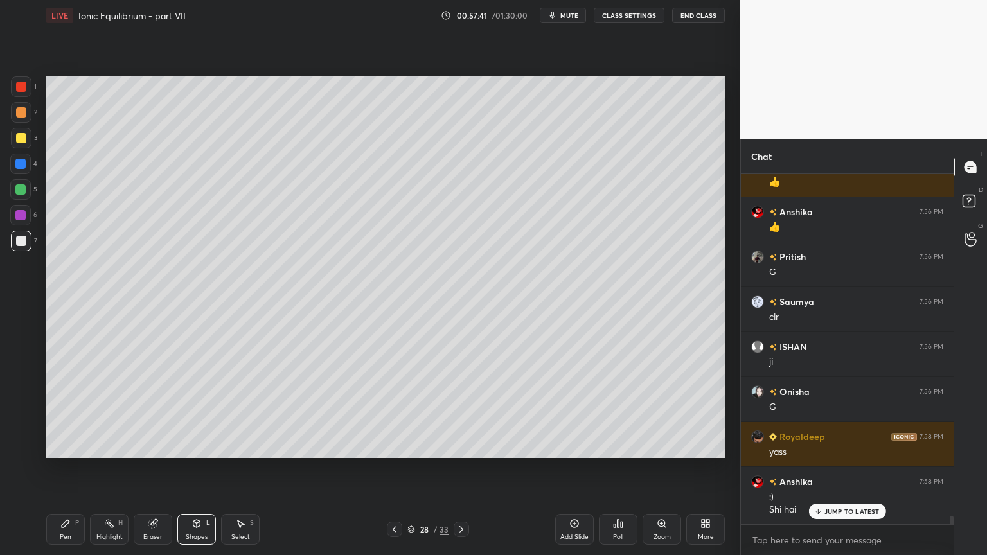
click at [117, 468] on div "Highlight H" at bounding box center [109, 529] width 39 height 31
drag, startPoint x: 66, startPoint y: 524, endPoint x: 82, endPoint y: 506, distance: 24.5
click at [67, 468] on icon at bounding box center [66, 524] width 8 height 8
click at [22, 136] on div at bounding box center [21, 138] width 10 height 10
drag, startPoint x: 109, startPoint y: 531, endPoint x: 126, endPoint y: 511, distance: 26.0
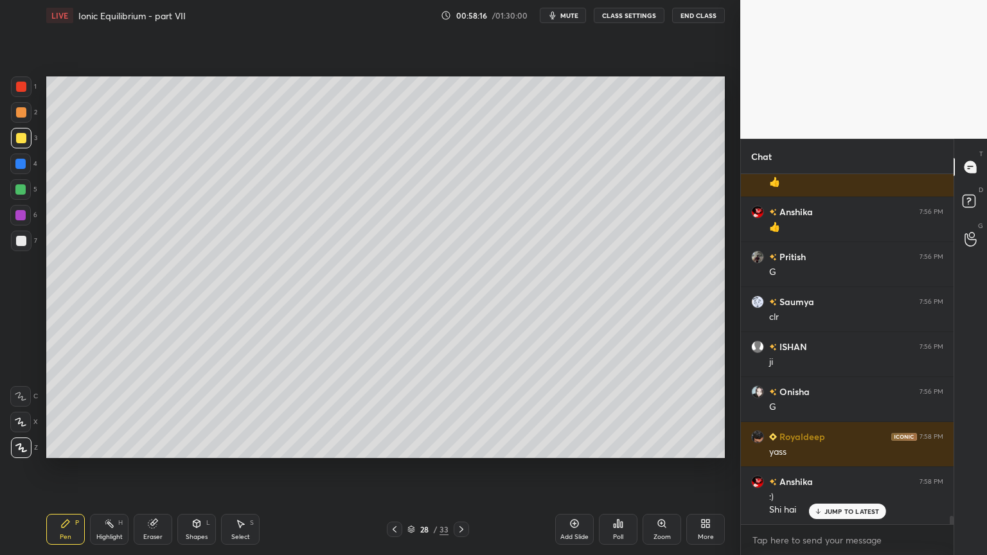
click at [110, 468] on div "Highlight H" at bounding box center [109, 529] width 39 height 31
click at [58, 468] on div "Pen P" at bounding box center [65, 529] width 39 height 31
click at [23, 247] on div at bounding box center [21, 241] width 21 height 21
drag, startPoint x: 110, startPoint y: 531, endPoint x: 132, endPoint y: 495, distance: 42.3
click at [112, 468] on div "Highlight H" at bounding box center [109, 529] width 39 height 31
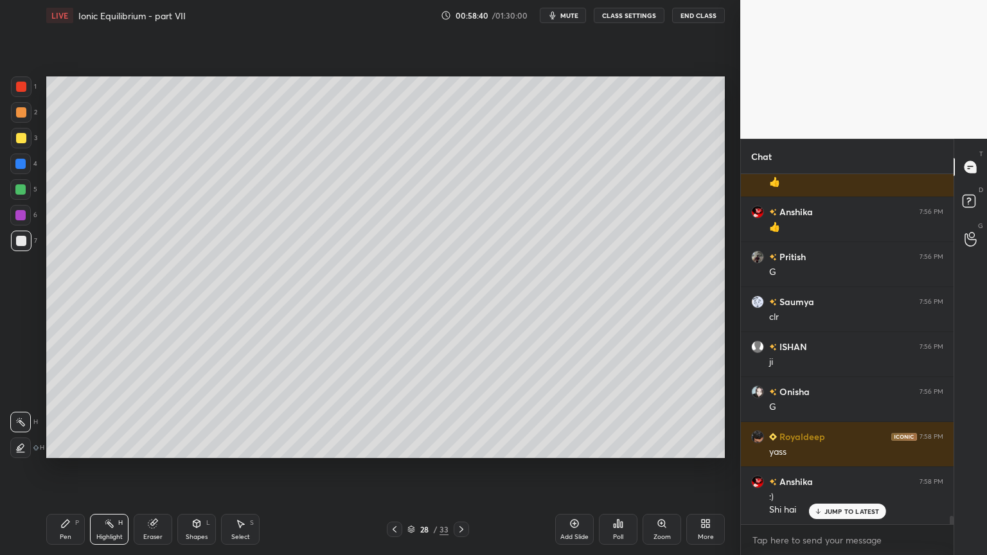
drag, startPoint x: 393, startPoint y: 534, endPoint x: 389, endPoint y: 481, distance: 53.5
click at [392, 468] on icon at bounding box center [394, 529] width 10 height 10
click at [456, 468] on icon at bounding box center [461, 529] width 10 height 10
click at [394, 468] on icon at bounding box center [394, 529] width 10 height 10
click at [464, 468] on icon at bounding box center [461, 529] width 10 height 10
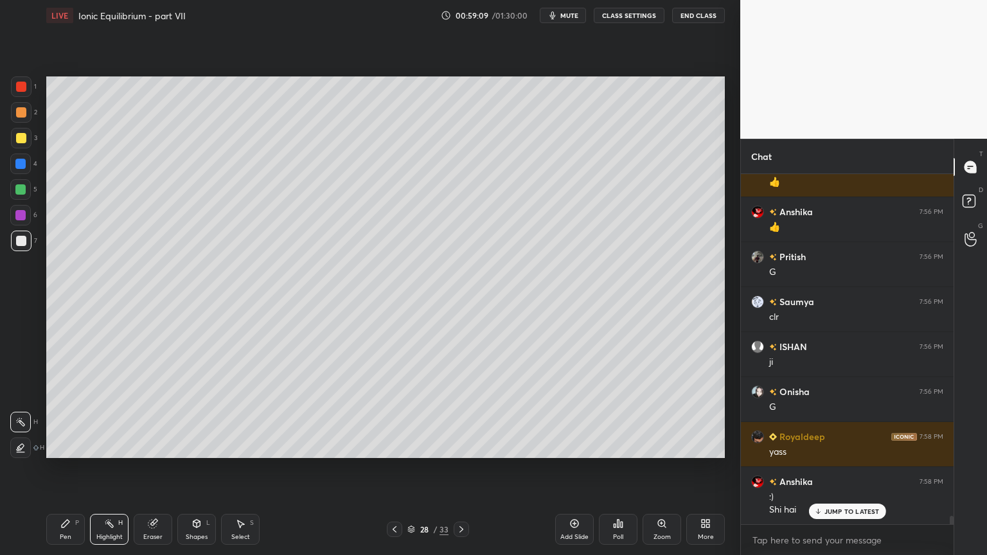
click at [197, 468] on div "Shapes L" at bounding box center [196, 529] width 39 height 31
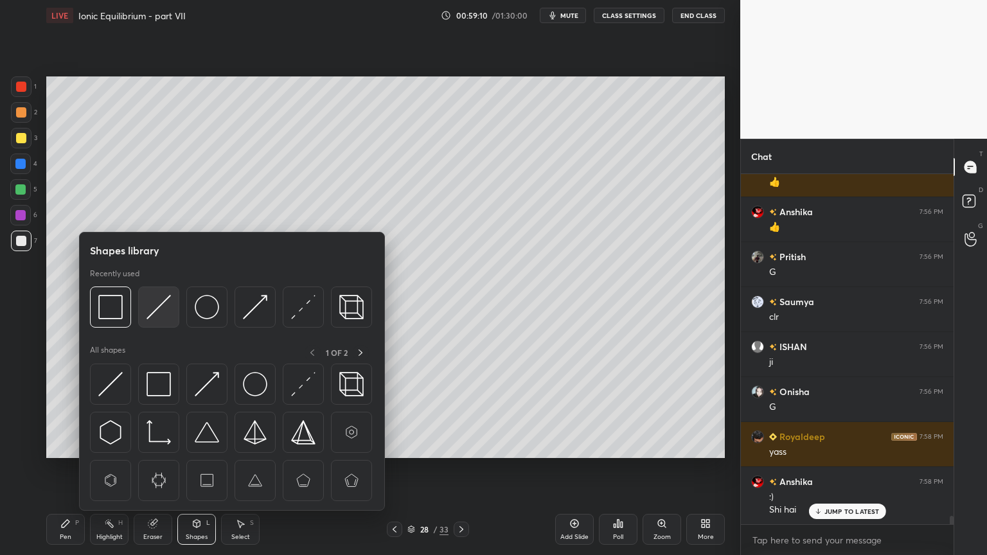
click at [159, 307] on img at bounding box center [158, 307] width 24 height 24
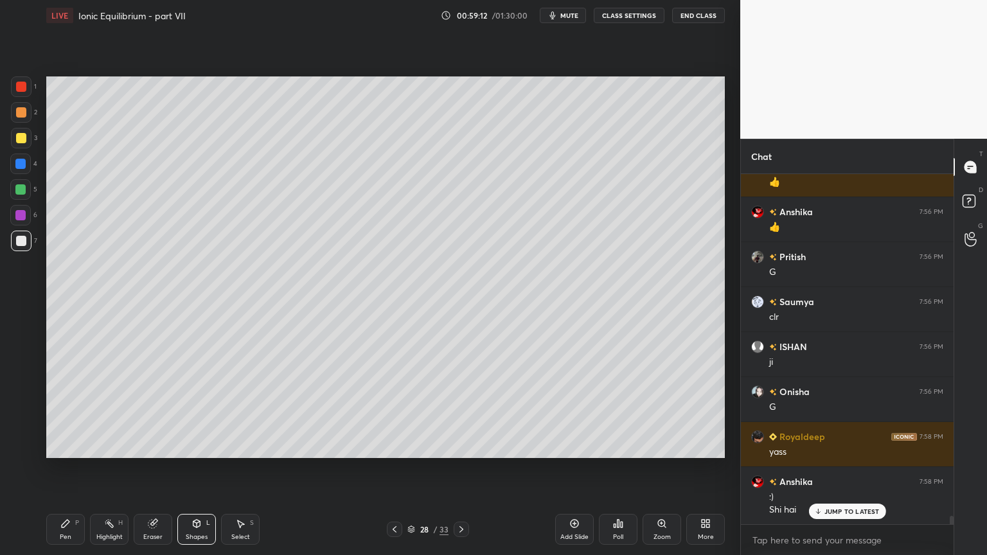
click at [105, 468] on div "Highlight" at bounding box center [109, 537] width 26 height 6
click at [75, 468] on div "Pen P" at bounding box center [65, 529] width 39 height 31
drag, startPoint x: 101, startPoint y: 532, endPoint x: 148, endPoint y: 470, distance: 78.0
click at [103, 468] on div "Highlight H" at bounding box center [109, 529] width 39 height 31
click at [57, 468] on div "Pen P" at bounding box center [65, 529] width 39 height 31
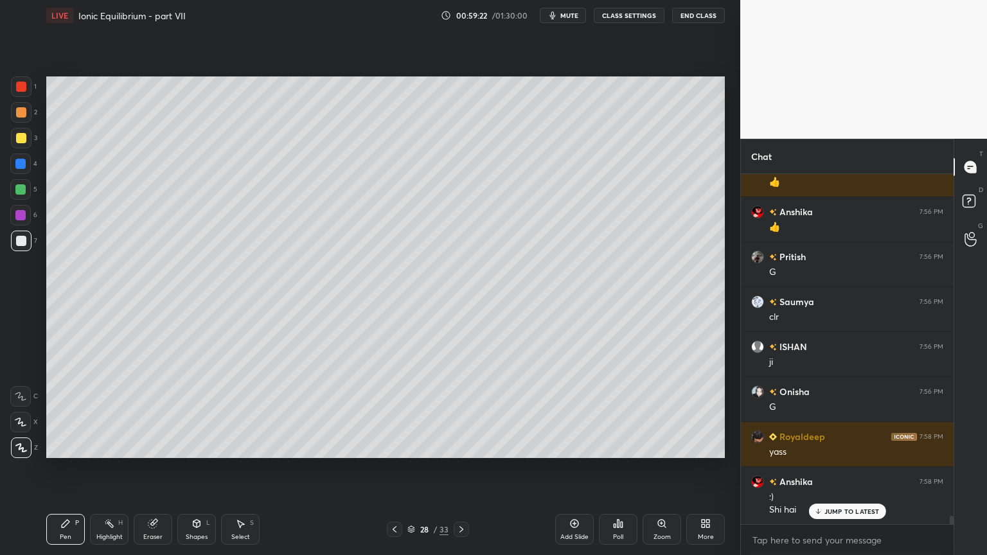
drag, startPoint x: 107, startPoint y: 536, endPoint x: 136, endPoint y: 467, distance: 74.6
click at [107, 468] on div "Highlight H" at bounding box center [109, 529] width 39 height 31
click at [69, 468] on div "Pen" at bounding box center [66, 537] width 12 height 6
click at [101, 468] on div "Highlight H" at bounding box center [109, 529] width 39 height 31
click at [75, 468] on div "Pen P" at bounding box center [65, 529] width 39 height 31
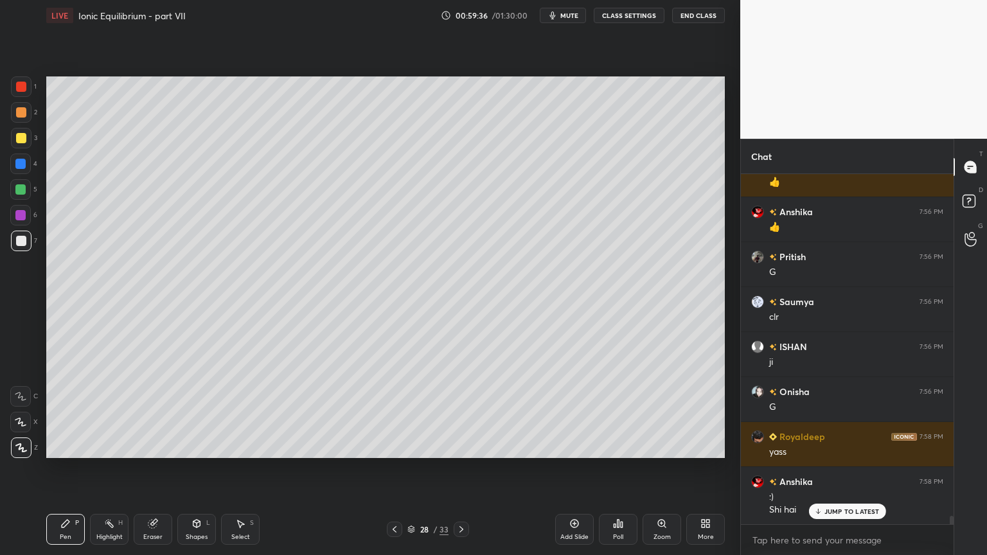
click at [116, 468] on div "Highlight H" at bounding box center [109, 529] width 39 height 31
click at [64, 468] on div "Pen" at bounding box center [66, 537] width 12 height 6
drag, startPoint x: 114, startPoint y: 523, endPoint x: 137, endPoint y: 494, distance: 36.6
click at [123, 468] on div "Highlight H" at bounding box center [109, 529] width 39 height 31
click at [78, 468] on div "Pen P" at bounding box center [65, 529] width 39 height 31
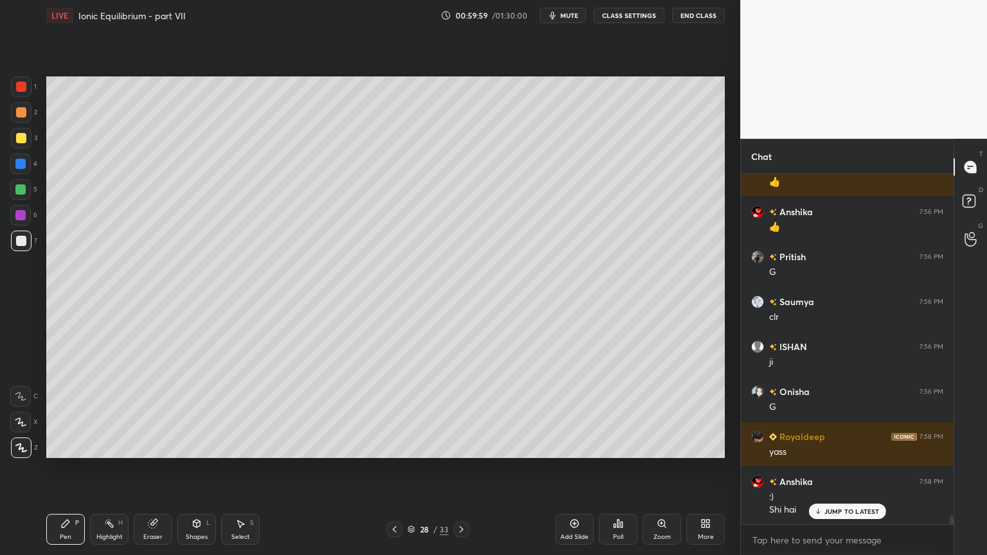
click at [23, 116] on div at bounding box center [21, 112] width 10 height 10
click at [18, 248] on div at bounding box center [21, 241] width 21 height 21
click at [111, 468] on div "Highlight H" at bounding box center [109, 529] width 39 height 31
click at [49, 468] on div "Pen P" at bounding box center [65, 529] width 39 height 31
click at [116, 468] on div "Highlight H" at bounding box center [109, 529] width 39 height 31
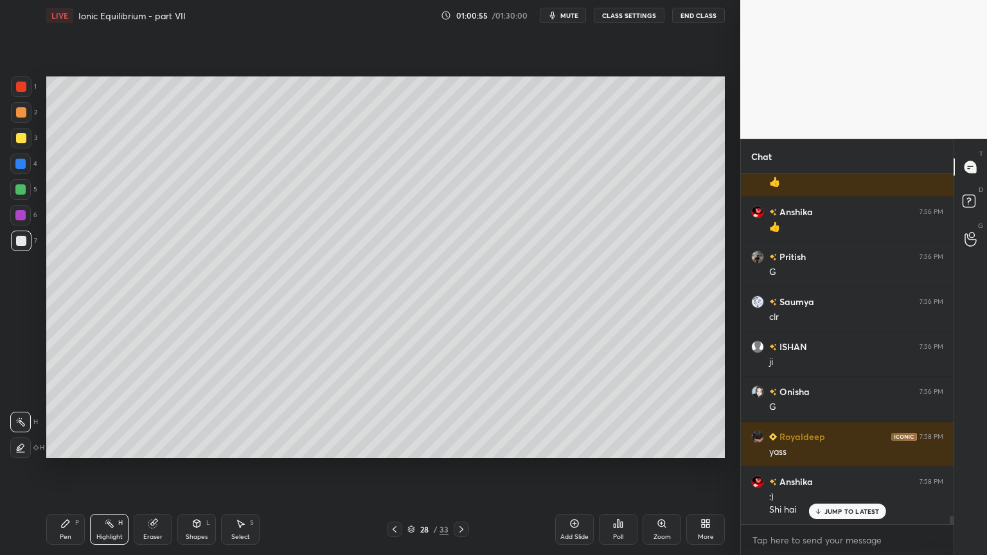
click at [69, 468] on div "Pen" at bounding box center [66, 537] width 12 height 6
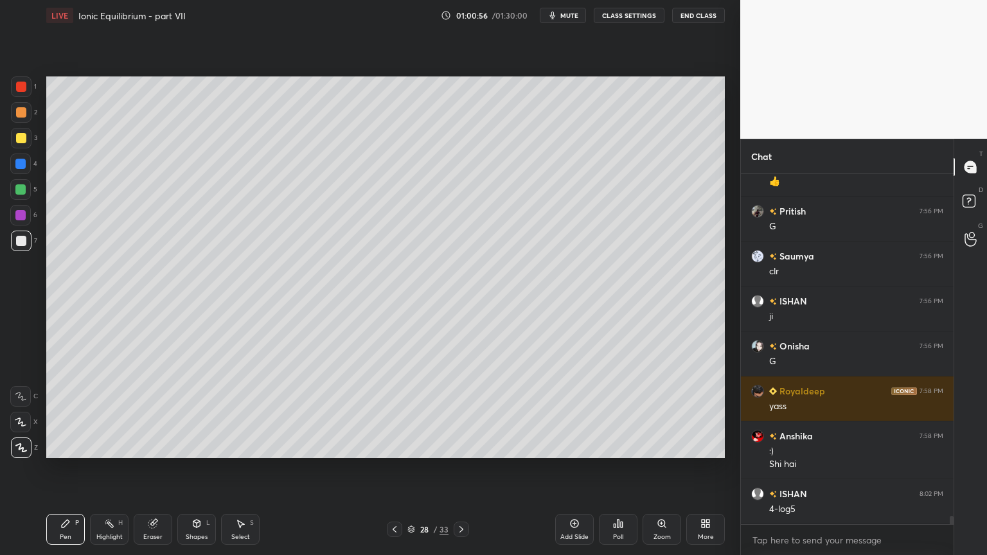
click at [23, 112] on div at bounding box center [21, 112] width 10 height 10
click at [121, 468] on div "Highlight H" at bounding box center [109, 529] width 39 height 31
drag, startPoint x: 55, startPoint y: 529, endPoint x: 101, endPoint y: 486, distance: 64.1
click at [56, 468] on div "Pen P" at bounding box center [65, 529] width 39 height 31
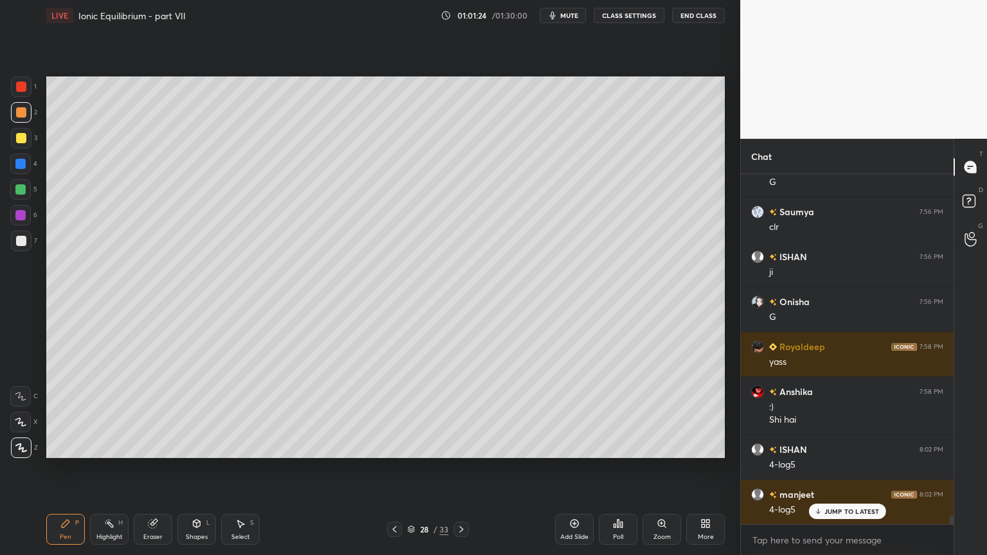
click at [67, 468] on div "Pen" at bounding box center [66, 537] width 12 height 6
click at [28, 89] on div at bounding box center [21, 86] width 21 height 21
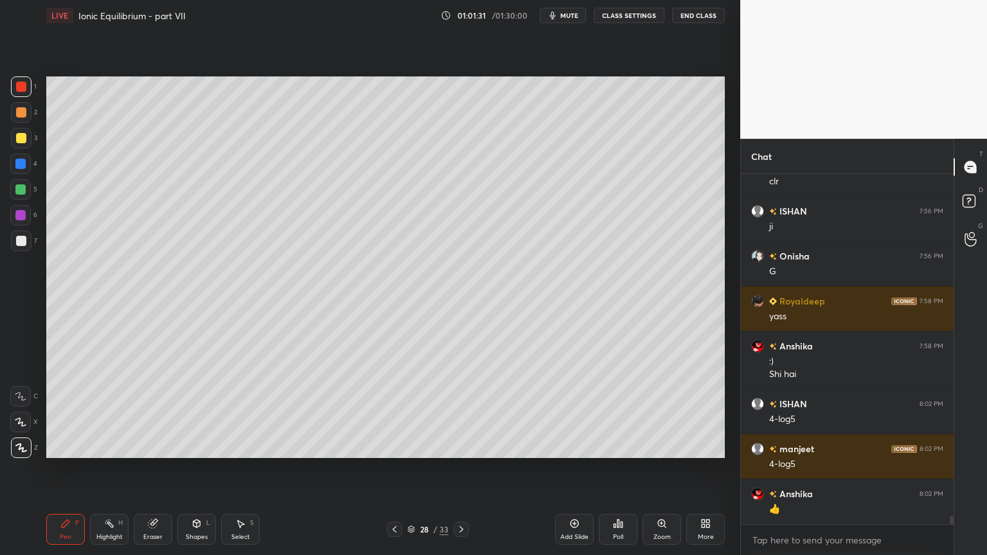
click at [110, 468] on div "Highlight H" at bounding box center [109, 529] width 39 height 31
click at [385, 468] on div "28 / 33" at bounding box center [428, 529] width 254 height 15
click at [395, 468] on icon at bounding box center [394, 529] width 10 height 10
click at [457, 468] on icon at bounding box center [461, 529] width 10 height 10
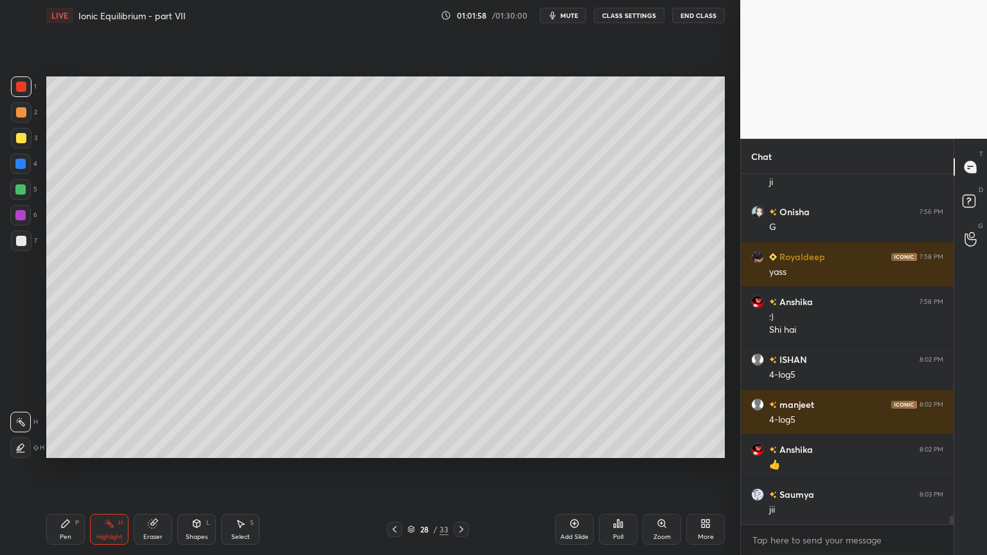
scroll to position [14854, 0]
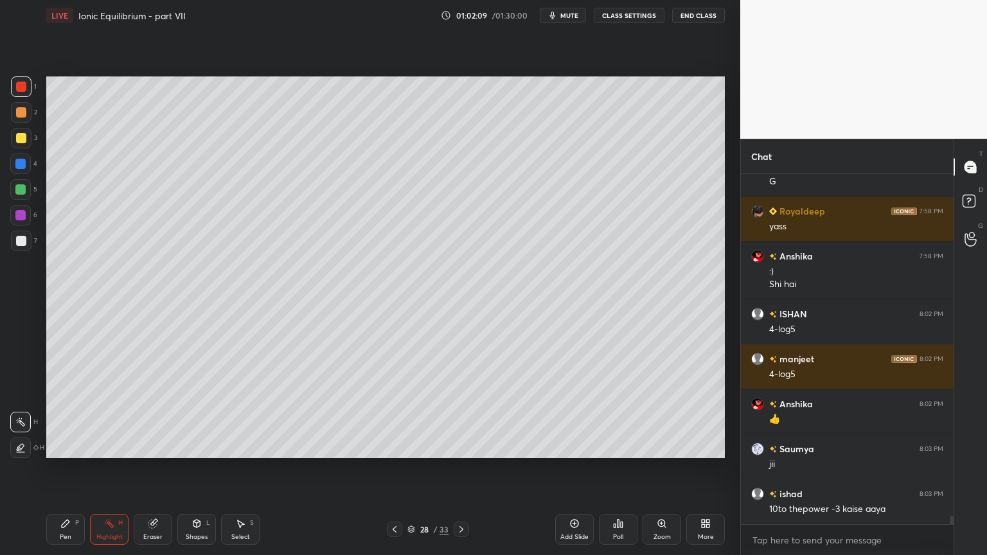
click at [110, 468] on div "Highlight" at bounding box center [109, 537] width 26 height 6
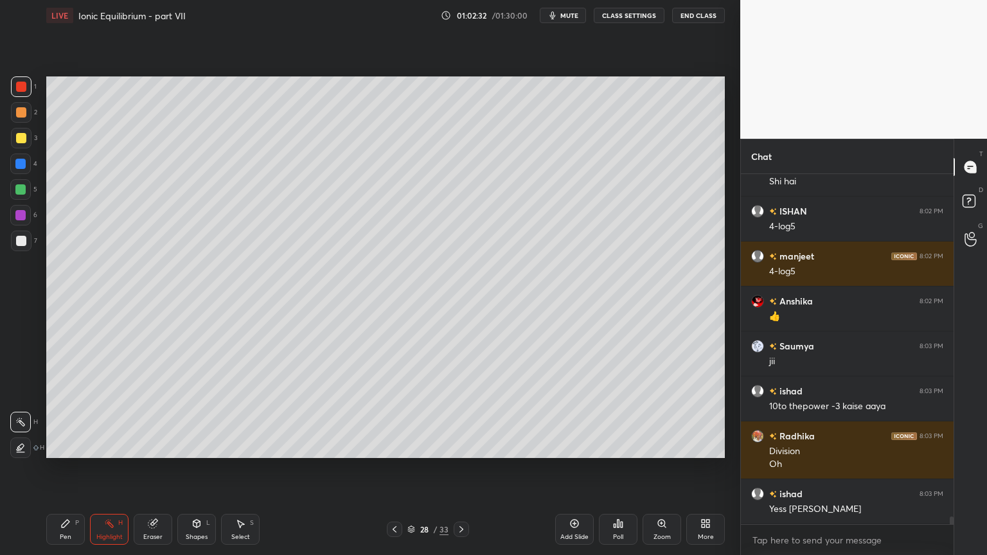
scroll to position [15001, 0]
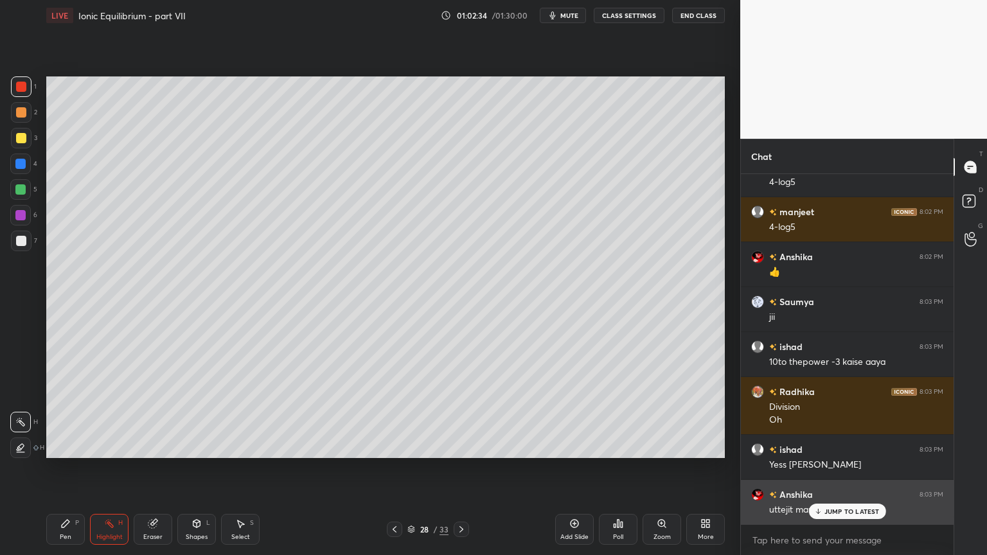
drag, startPoint x: 838, startPoint y: 513, endPoint x: 822, endPoint y: 509, distance: 16.1
click at [833, 468] on p "JUMP TO LATEST" at bounding box center [851, 511] width 55 height 8
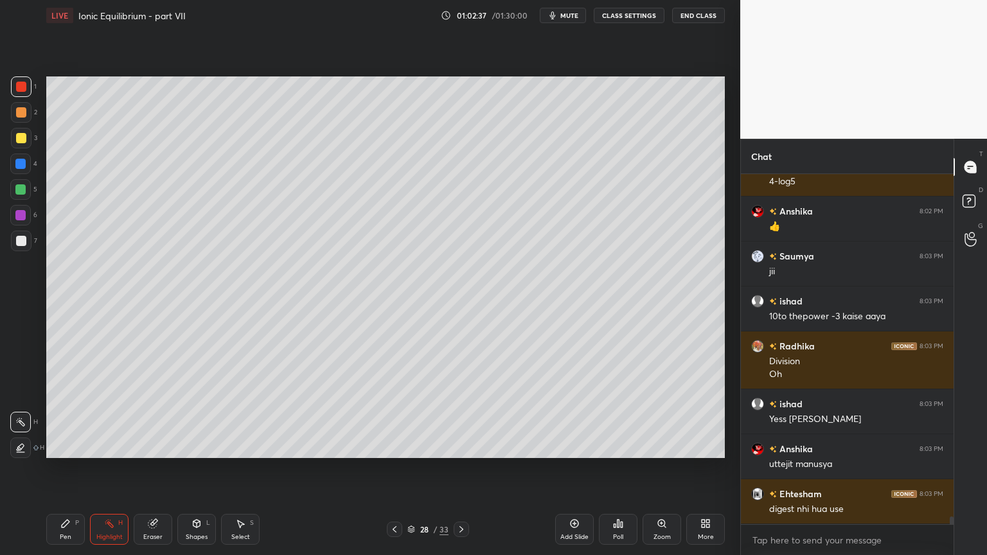
scroll to position [15091, 0]
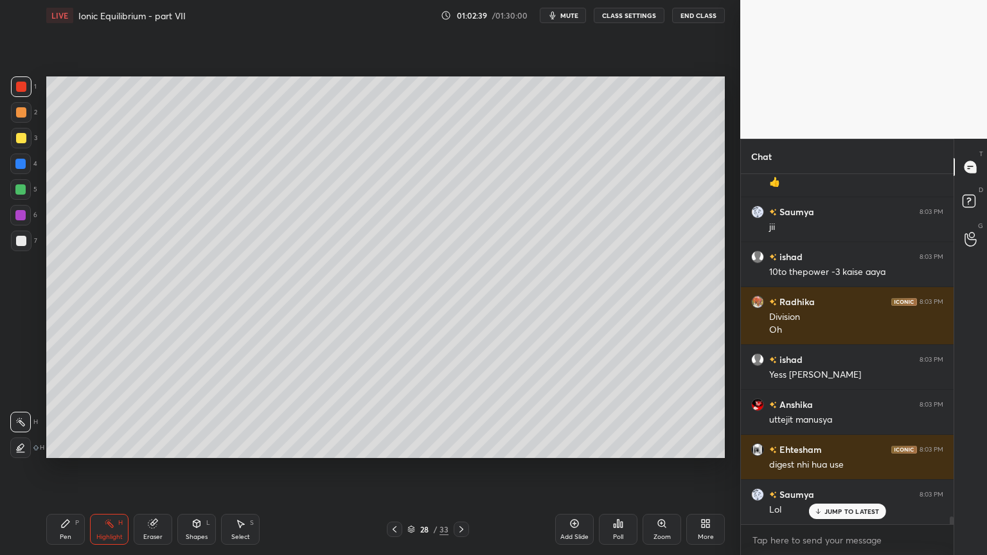
click at [463, 468] on icon at bounding box center [461, 529] width 10 height 10
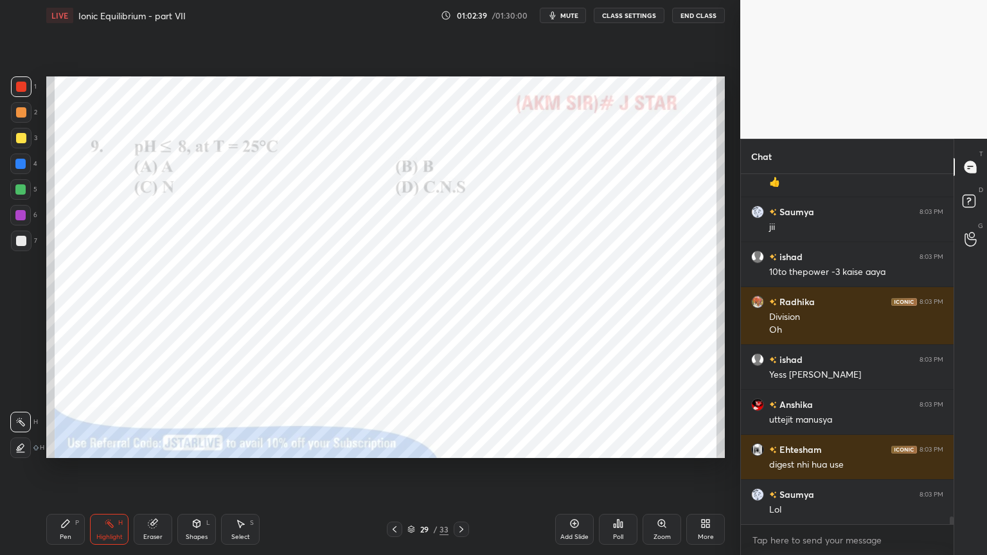
scroll to position [15137, 0]
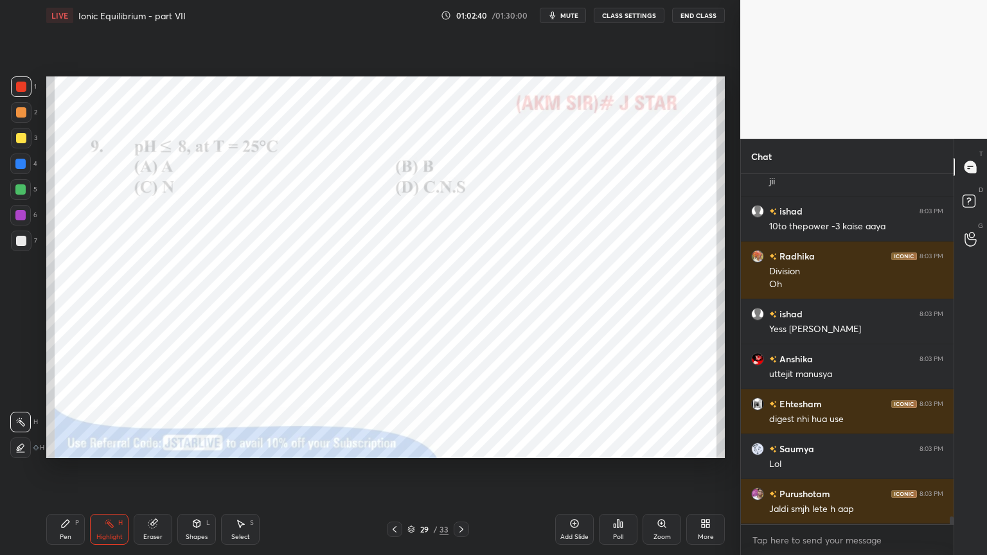
click at [70, 468] on div "Pen" at bounding box center [66, 537] width 12 height 6
click at [22, 88] on div at bounding box center [21, 87] width 10 height 10
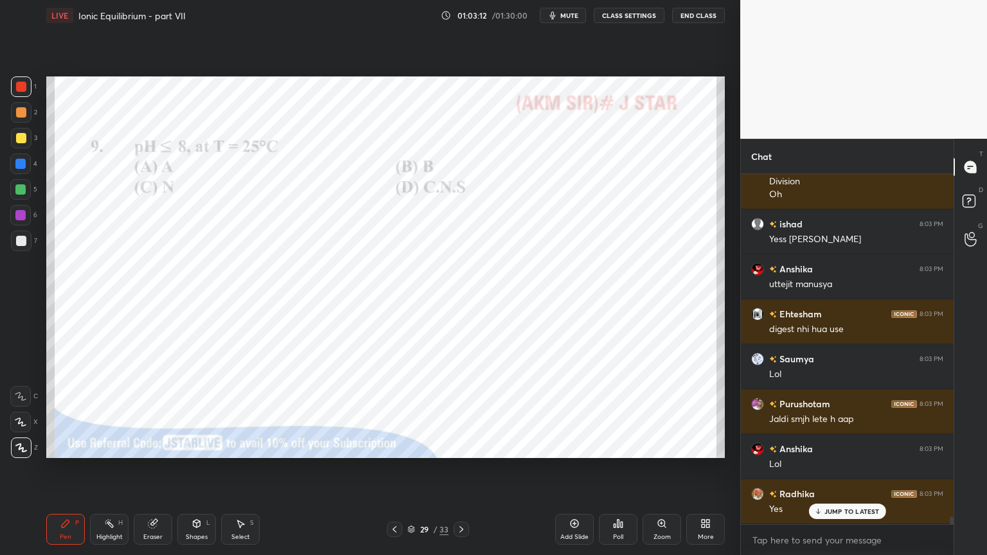
scroll to position [15271, 0]
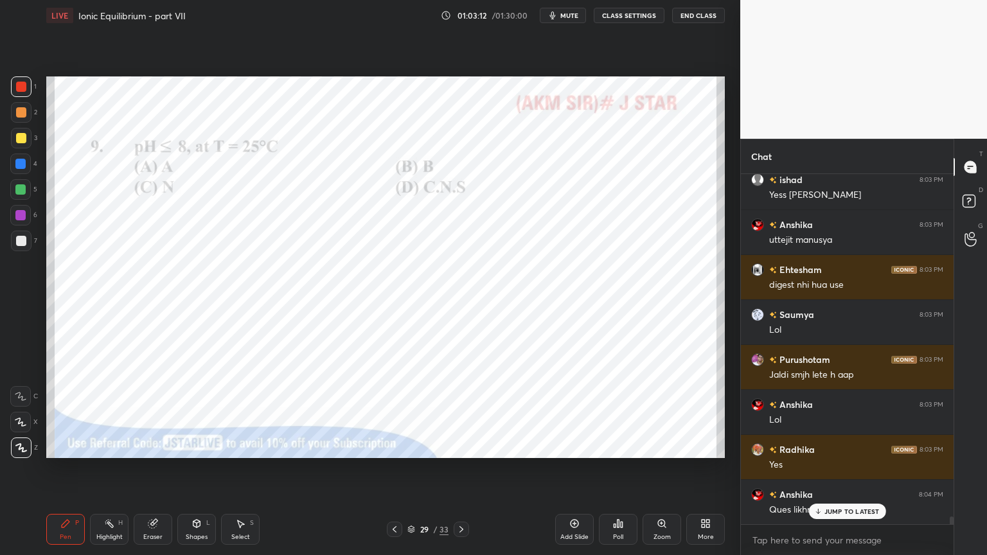
drag, startPoint x: 413, startPoint y: 525, endPoint x: 432, endPoint y: 498, distance: 32.8
click at [411, 468] on icon at bounding box center [411, 529] width 8 height 8
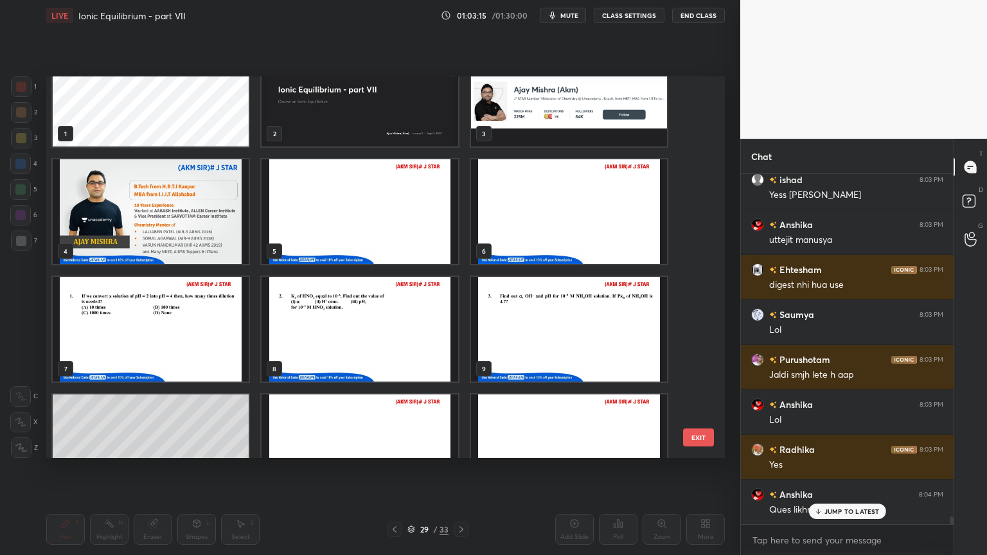
scroll to position [38, 0]
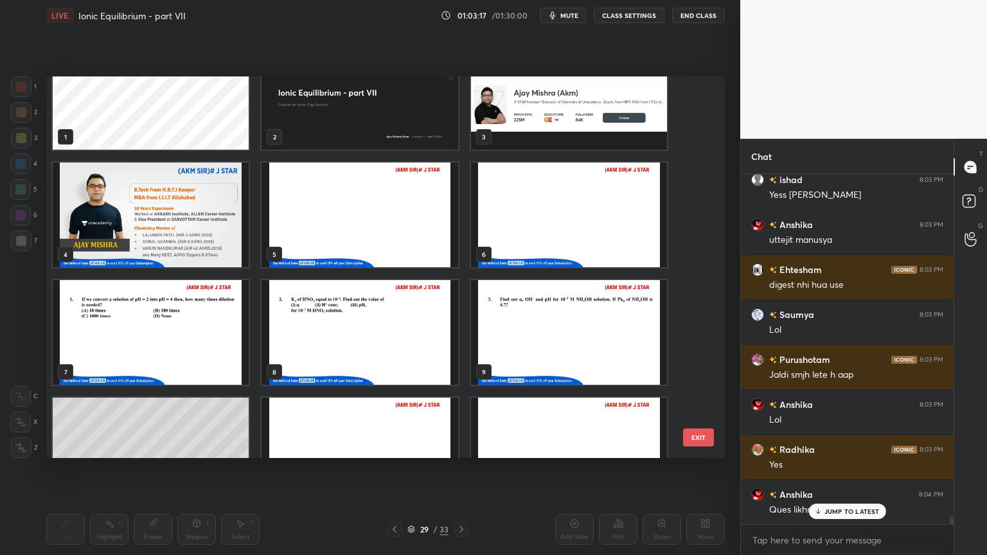
click at [182, 232] on img "grid" at bounding box center [151, 215] width 196 height 105
click at [179, 234] on img "grid" at bounding box center [151, 215] width 196 height 105
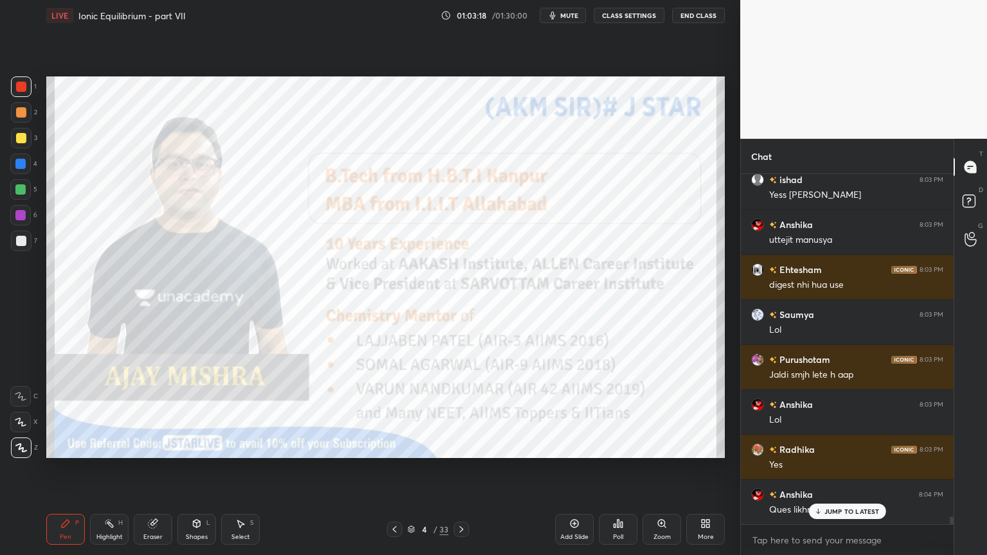
click at [115, 468] on div "Highlight H" at bounding box center [109, 529] width 39 height 31
click at [51, 468] on div "Pen P" at bounding box center [65, 529] width 39 height 31
click at [110, 468] on rect at bounding box center [110, 525] width 6 height 6
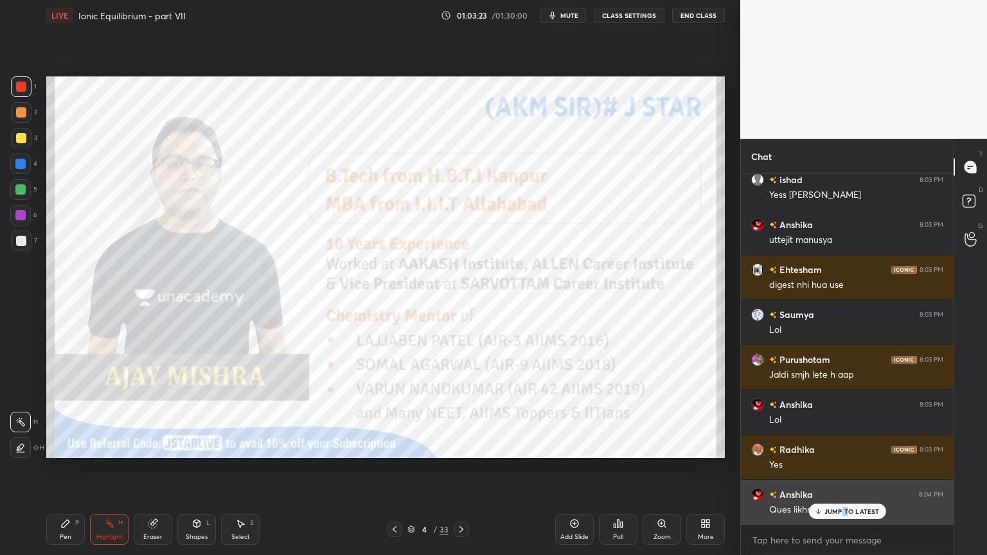
click at [842, 468] on p "JUMP TO LATEST" at bounding box center [851, 511] width 55 height 8
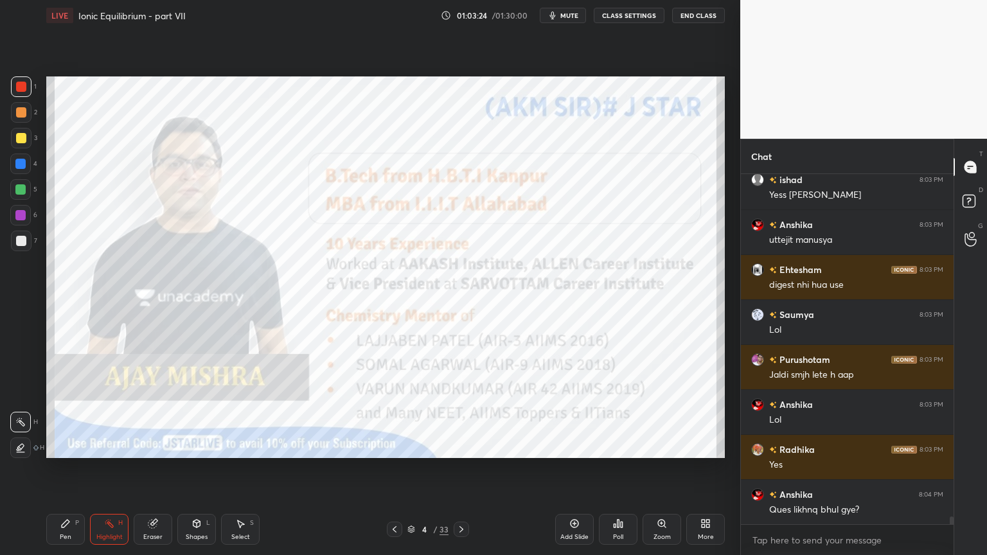
drag, startPoint x: 409, startPoint y: 529, endPoint x: 424, endPoint y: 511, distance: 23.7
click at [411, 468] on icon at bounding box center [411, 529] width 8 height 8
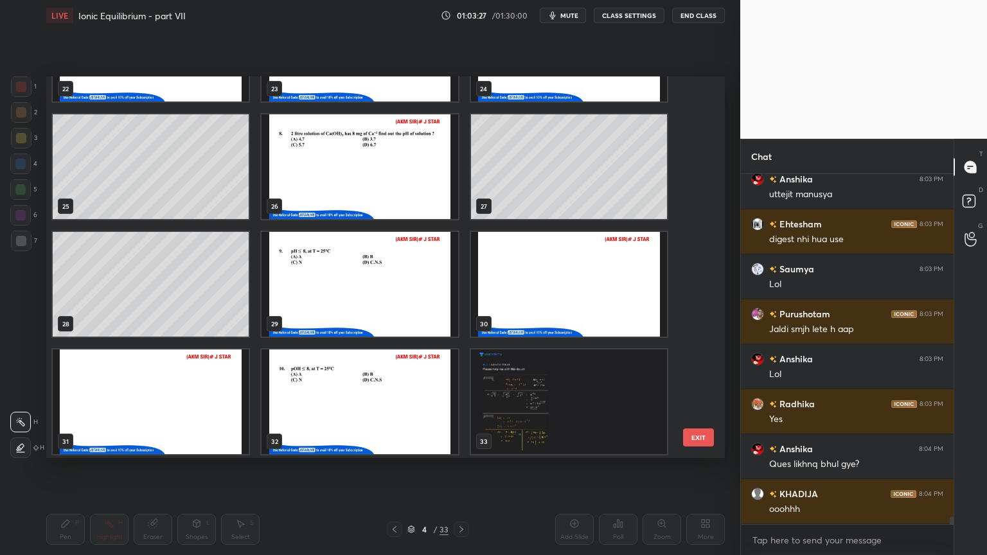
scroll to position [911, 0]
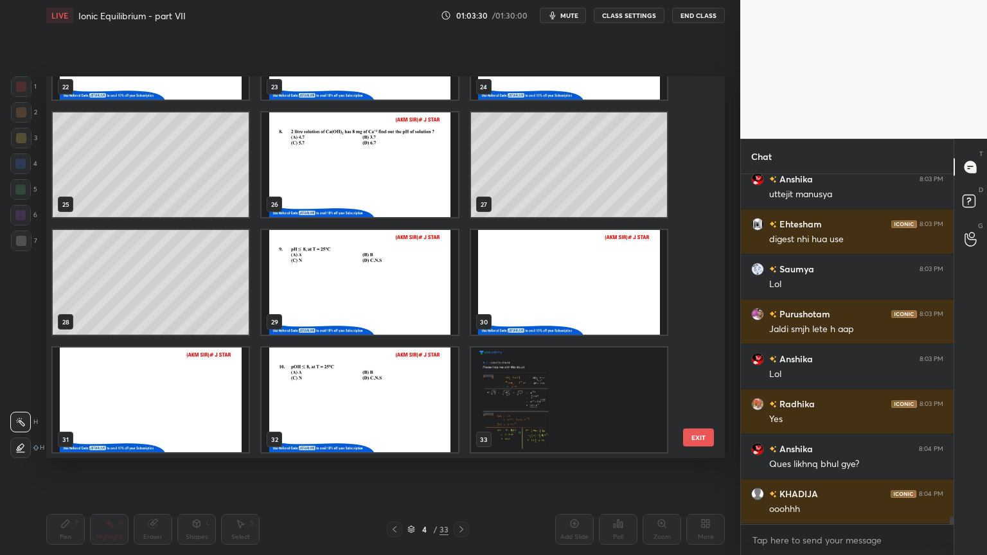
click at [337, 287] on img "grid" at bounding box center [359, 282] width 196 height 105
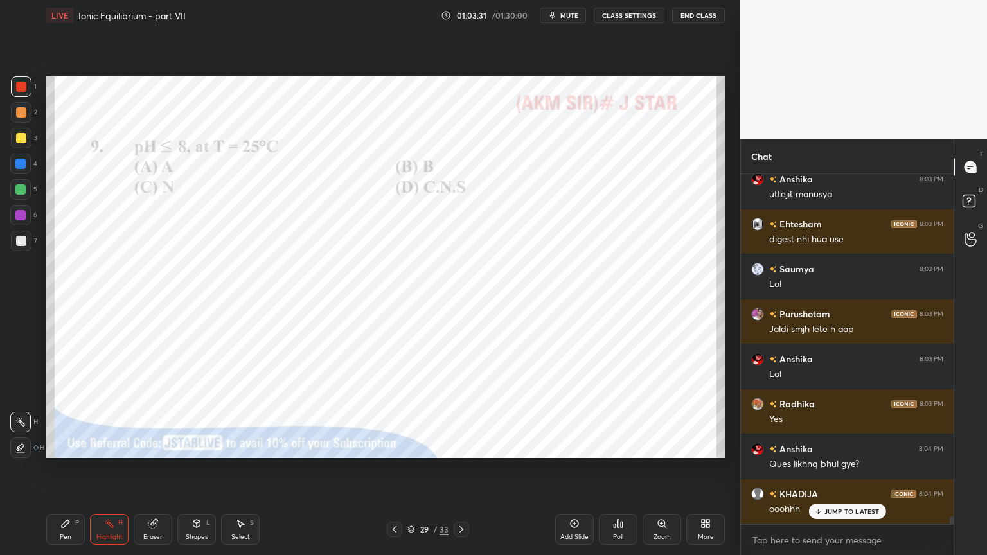
scroll to position [15361, 0]
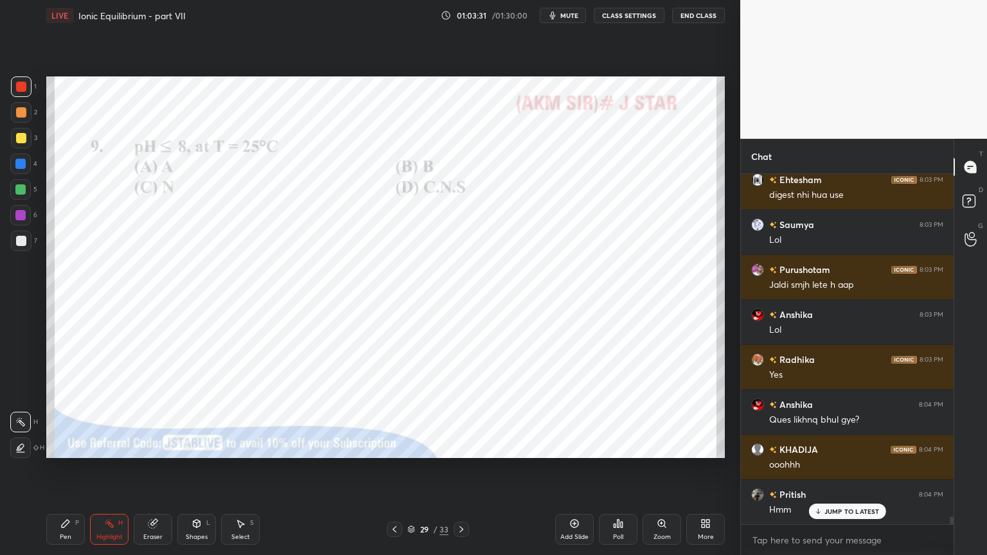
drag, startPoint x: 113, startPoint y: 526, endPoint x: 117, endPoint y: 492, distance: 34.3
click at [112, 468] on rect at bounding box center [110, 525] width 6 height 6
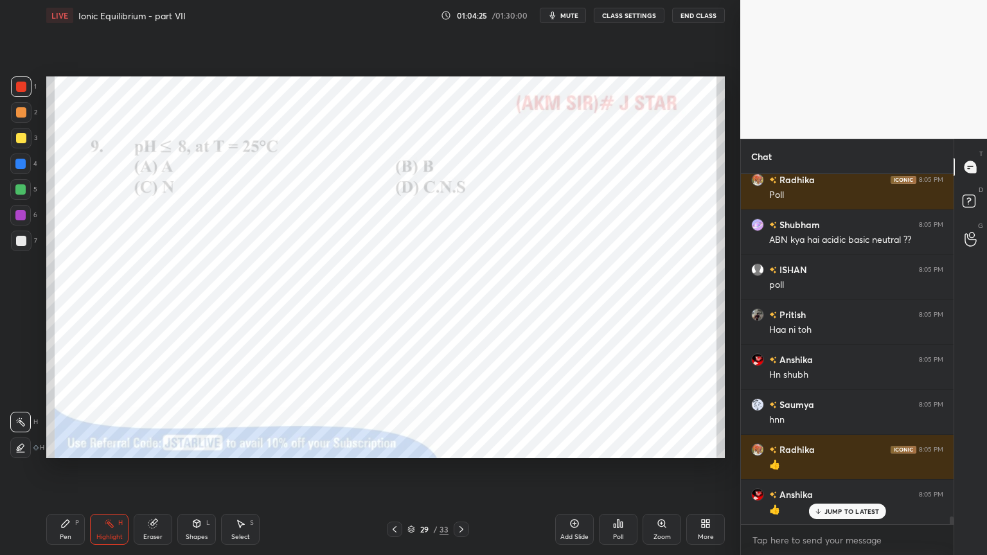
scroll to position [15946, 0]
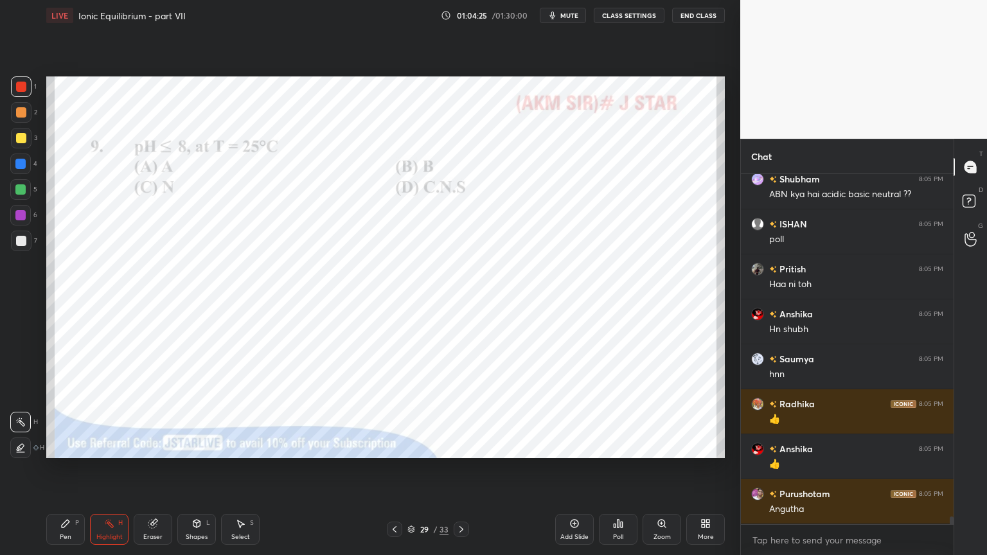
click at [615, 468] on div "Poll" at bounding box center [618, 529] width 39 height 31
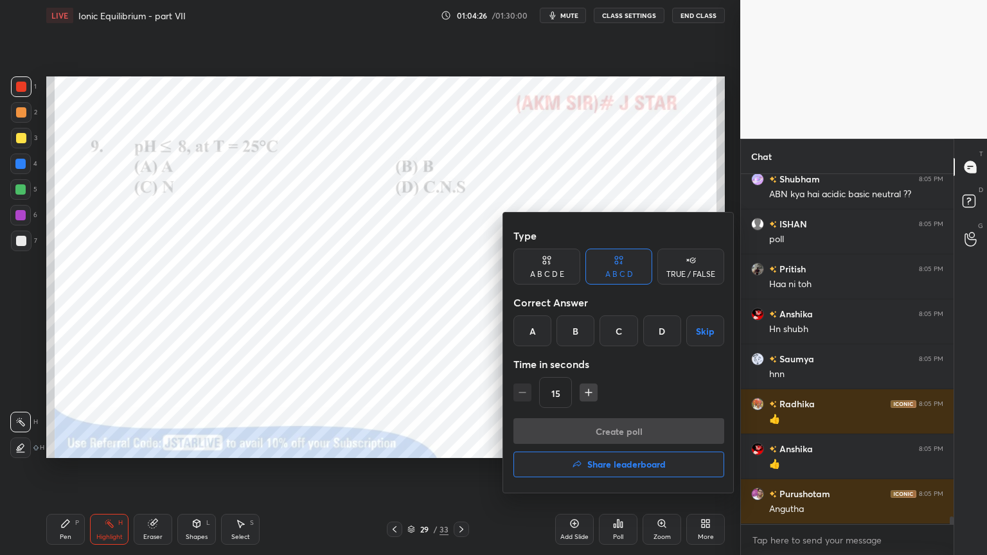
click at [666, 330] on div "D" at bounding box center [662, 330] width 38 height 31
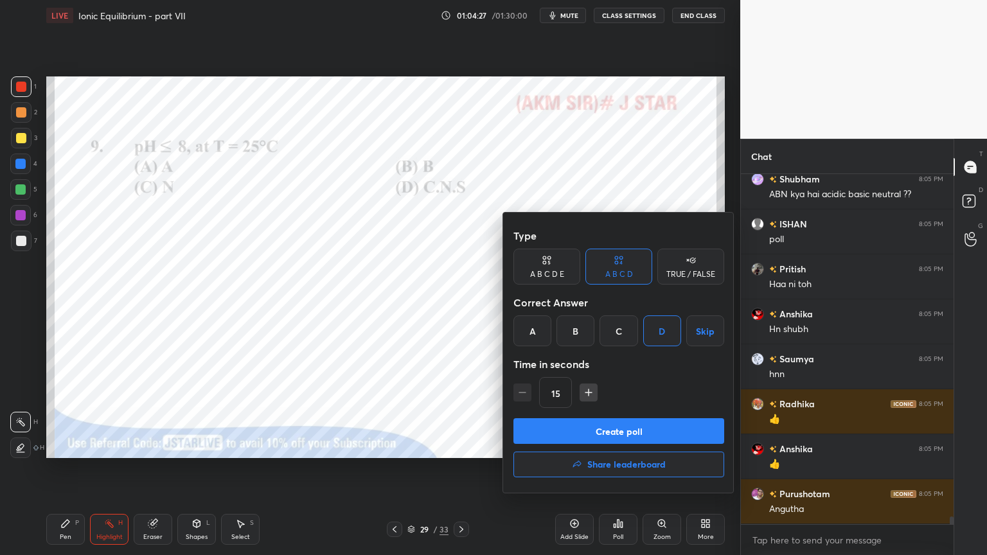
click at [633, 434] on button "Create poll" at bounding box center [618, 431] width 211 height 26
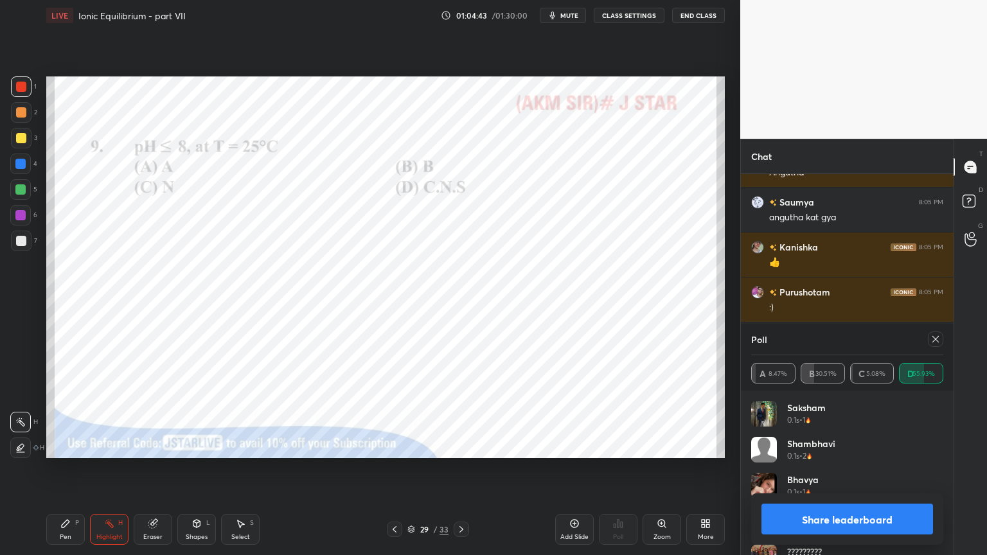
scroll to position [16327, 0]
click at [869, 468] on button "Share leaderboard" at bounding box center [847, 519] width 172 height 31
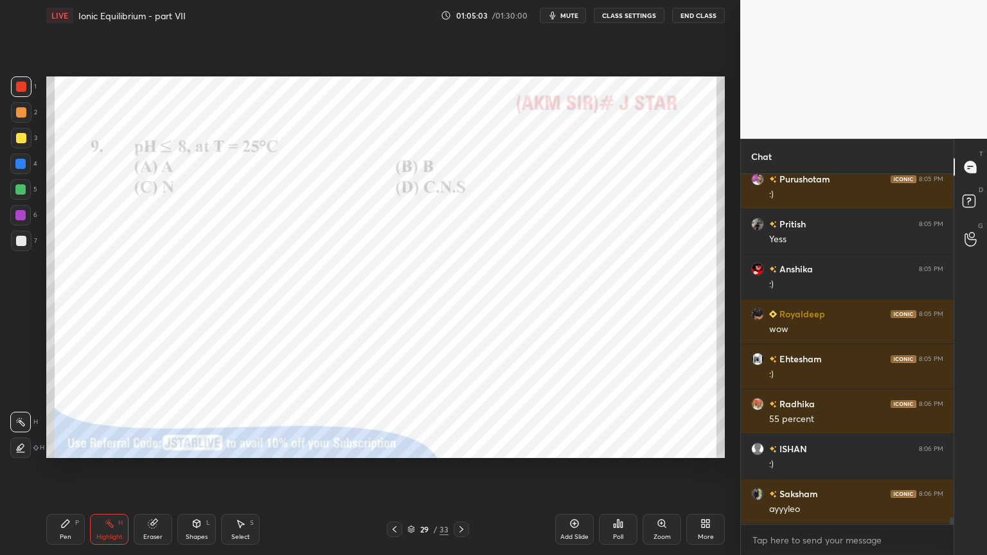
drag, startPoint x: 100, startPoint y: 538, endPoint x: 130, endPoint y: 460, distance: 83.4
click at [98, 468] on div "Highlight" at bounding box center [109, 537] width 26 height 6
drag, startPoint x: 576, startPoint y: 531, endPoint x: 436, endPoint y: 531, distance: 139.4
click at [570, 468] on div "Add Slide" at bounding box center [574, 529] width 39 height 31
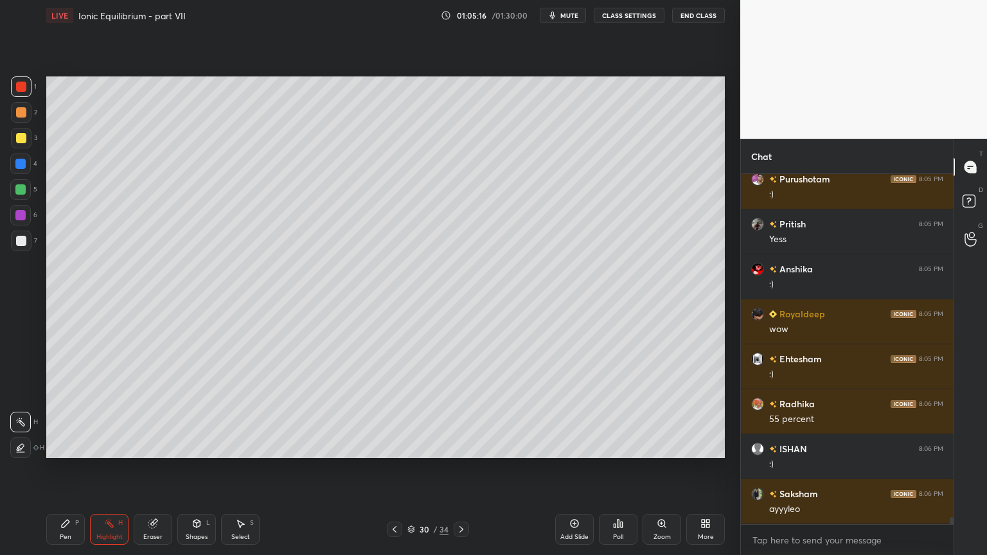
click at [65, 468] on div "Pen P" at bounding box center [65, 529] width 39 height 31
drag, startPoint x: 24, startPoint y: 112, endPoint x: 39, endPoint y: 113, distance: 14.8
click at [23, 113] on div at bounding box center [21, 112] width 10 height 10
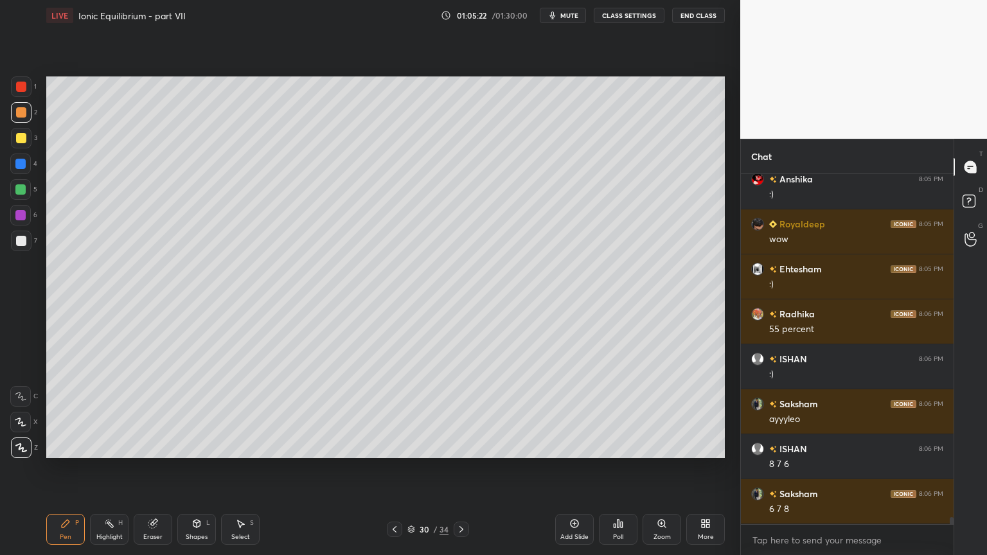
drag, startPoint x: 19, startPoint y: 242, endPoint x: 43, endPoint y: 228, distance: 27.9
click at [19, 242] on div at bounding box center [21, 241] width 10 height 10
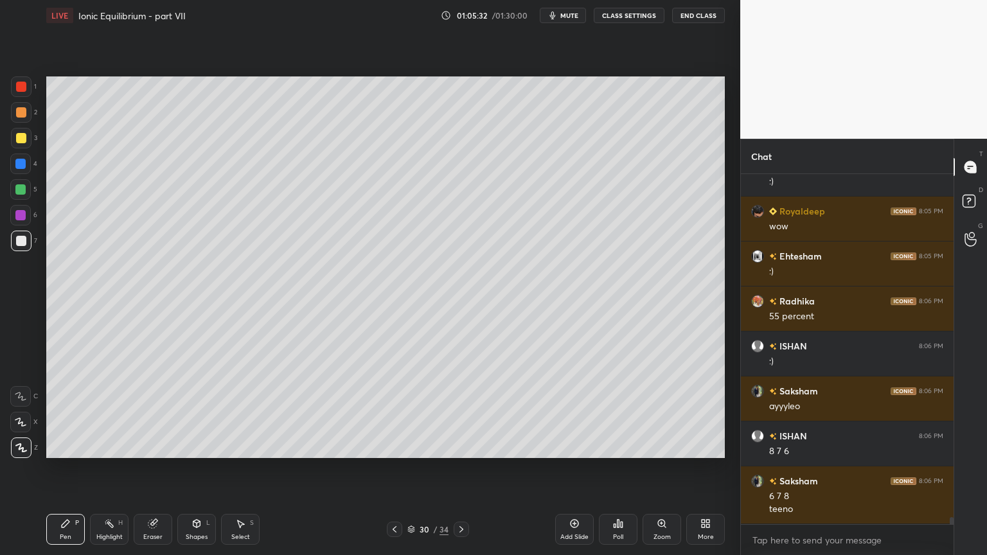
click at [17, 167] on div at bounding box center [20, 164] width 10 height 10
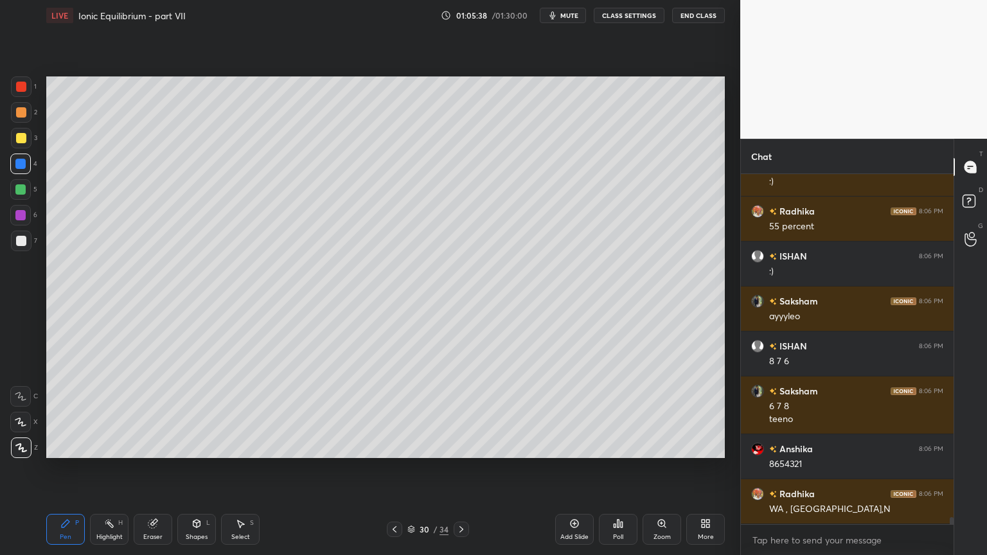
drag, startPoint x: 21, startPoint y: 139, endPoint x: 37, endPoint y: 157, distance: 24.1
click at [23, 142] on div at bounding box center [21, 138] width 10 height 10
click at [23, 87] on div at bounding box center [21, 87] width 10 height 10
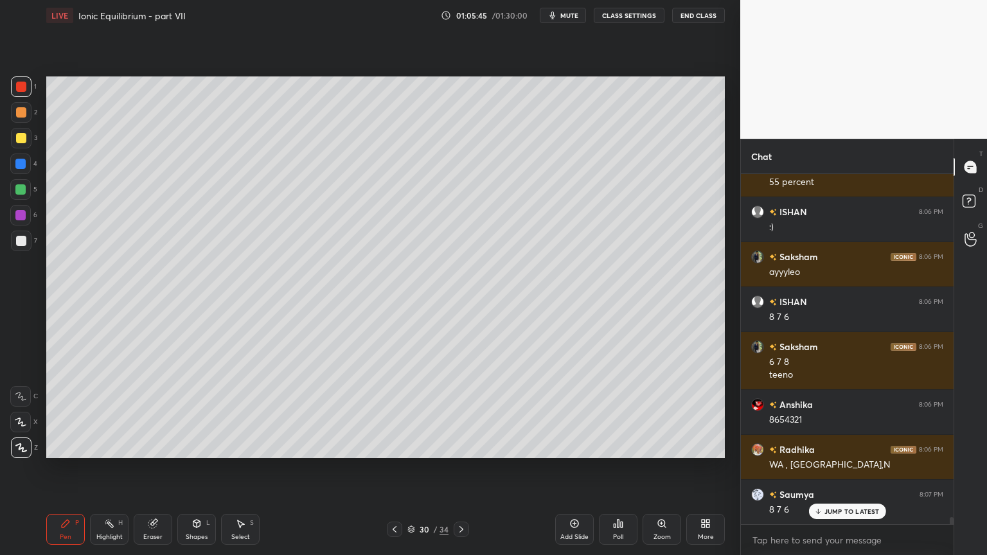
scroll to position [16679, 0]
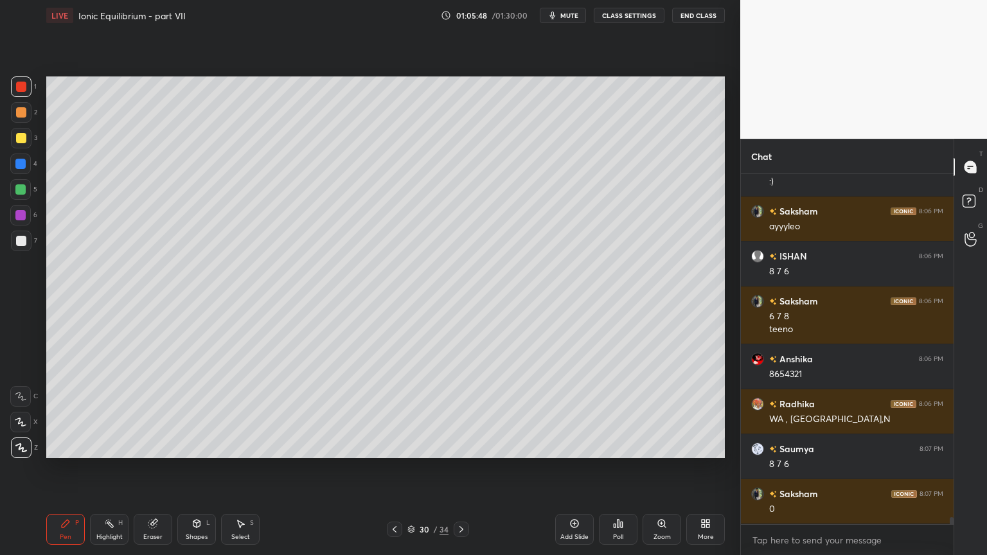
click at [21, 242] on div at bounding box center [21, 241] width 10 height 10
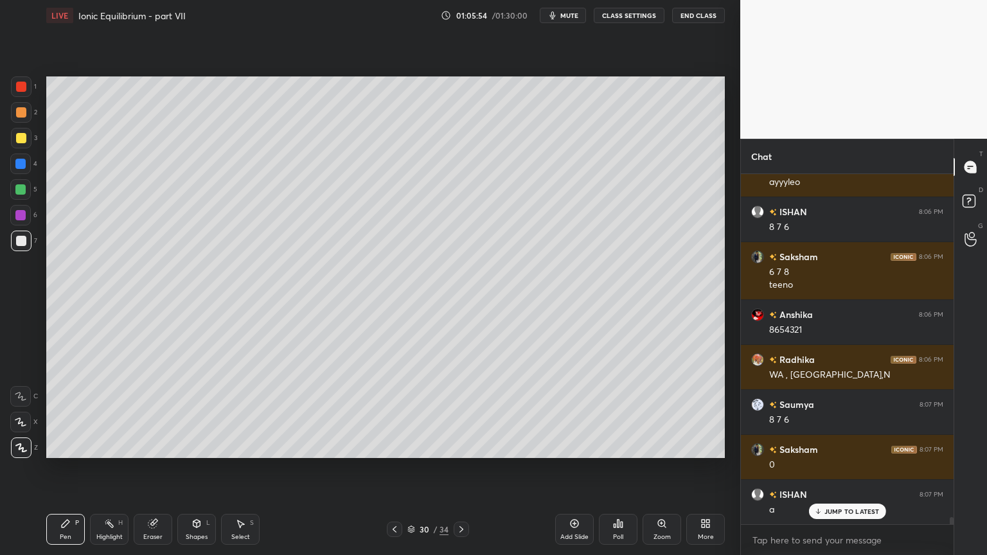
scroll to position [16768, 0]
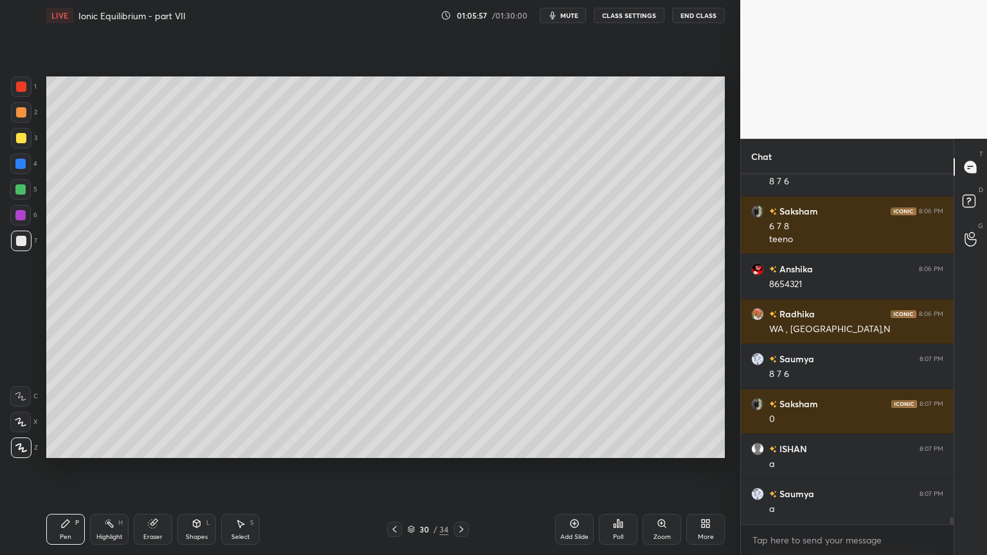
drag, startPoint x: 98, startPoint y: 539, endPoint x: 112, endPoint y: 536, distance: 14.5
click at [100, 468] on div "Highlight" at bounding box center [109, 537] width 26 height 6
click at [112, 468] on div "Highlight" at bounding box center [109, 537] width 26 height 6
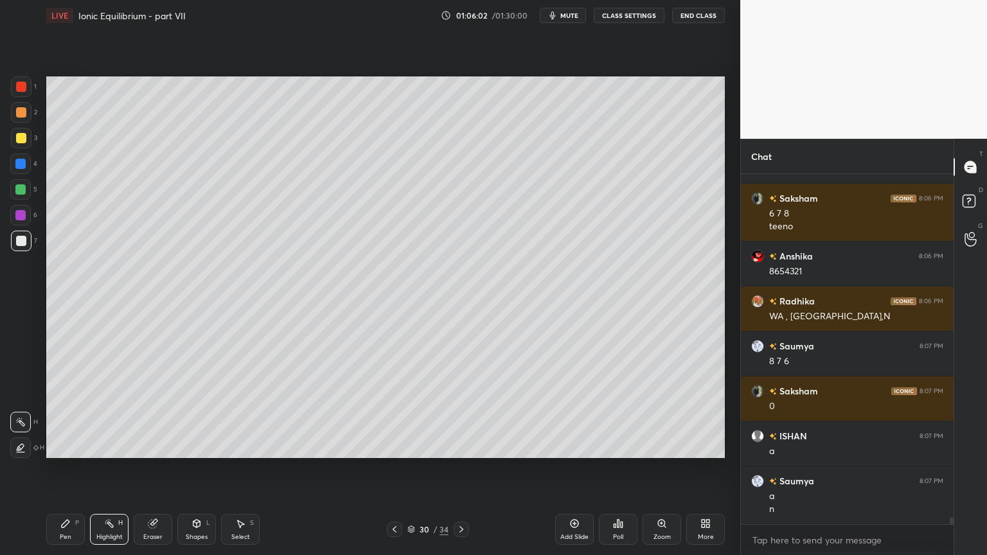
scroll to position [16794, 0]
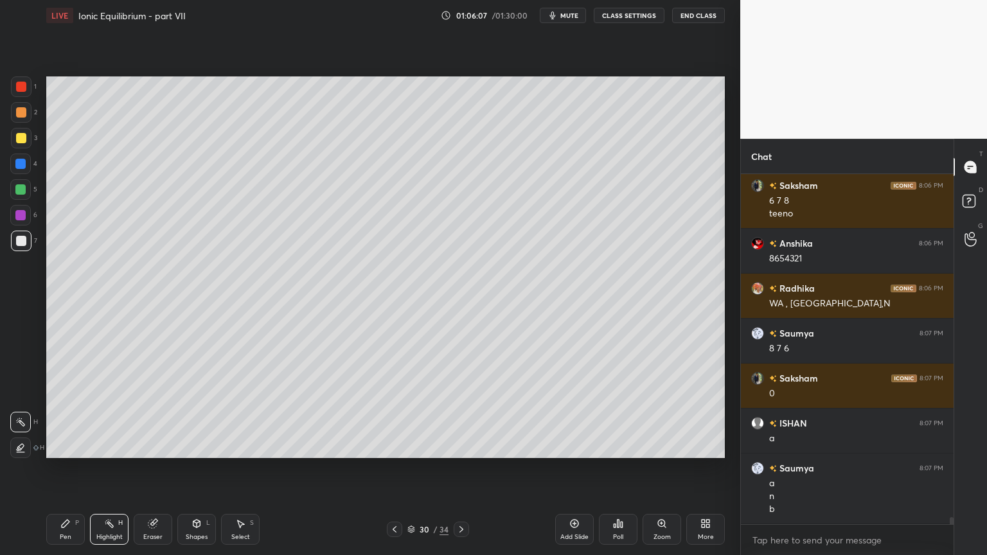
drag, startPoint x: 398, startPoint y: 529, endPoint x: 384, endPoint y: 500, distance: 32.2
click at [398, 468] on icon at bounding box center [394, 529] width 10 height 10
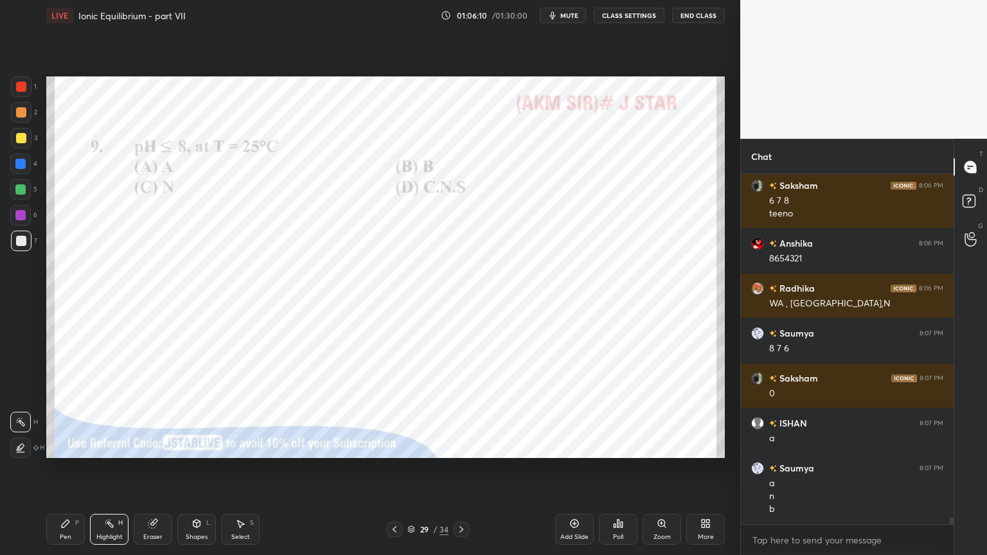
click at [22, 163] on div at bounding box center [20, 164] width 10 height 10
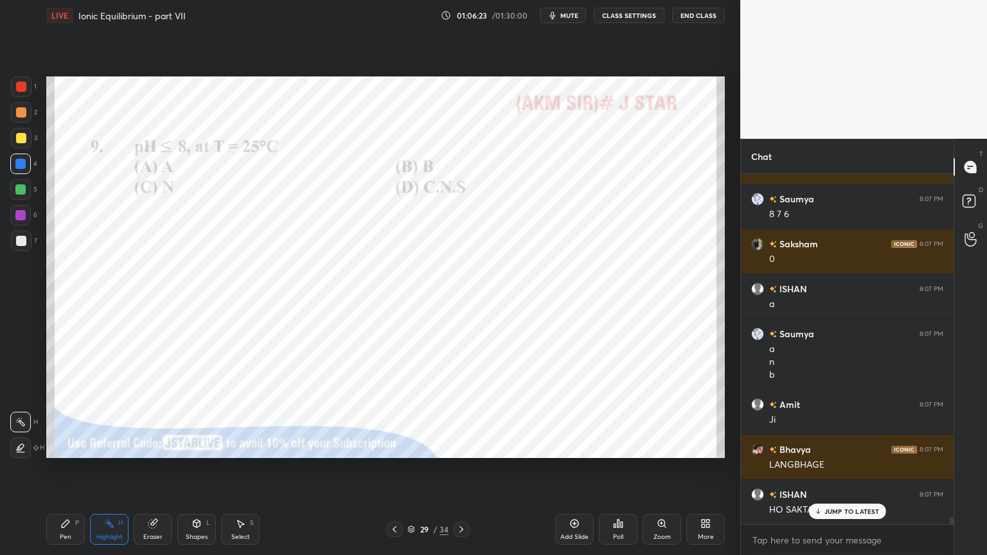
scroll to position [16974, 0]
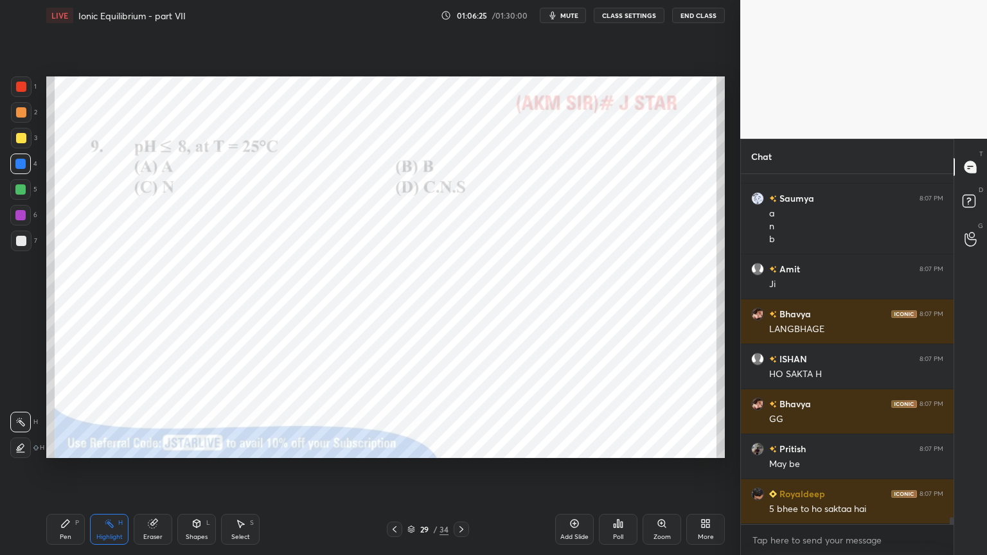
click at [464, 468] on icon at bounding box center [461, 529] width 10 height 10
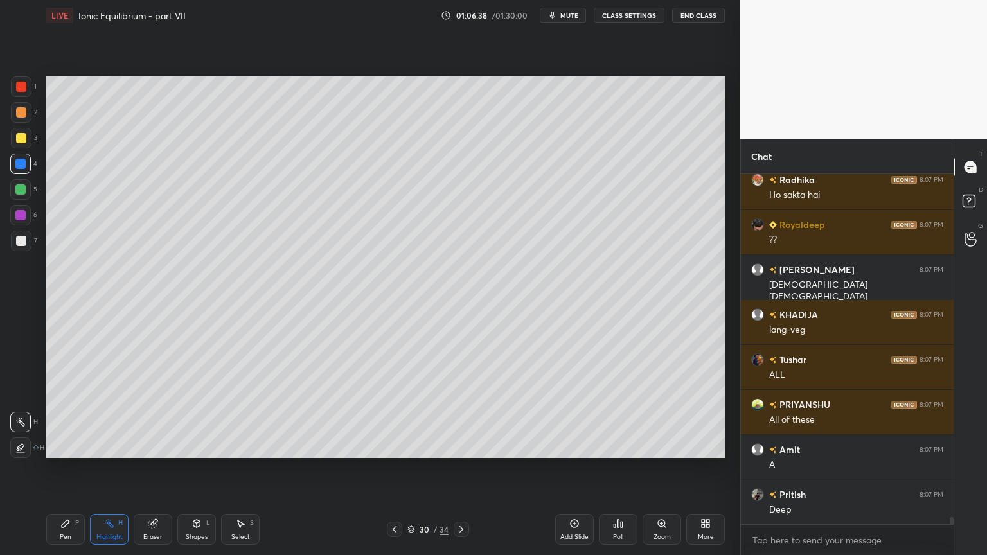
scroll to position [17514, 0]
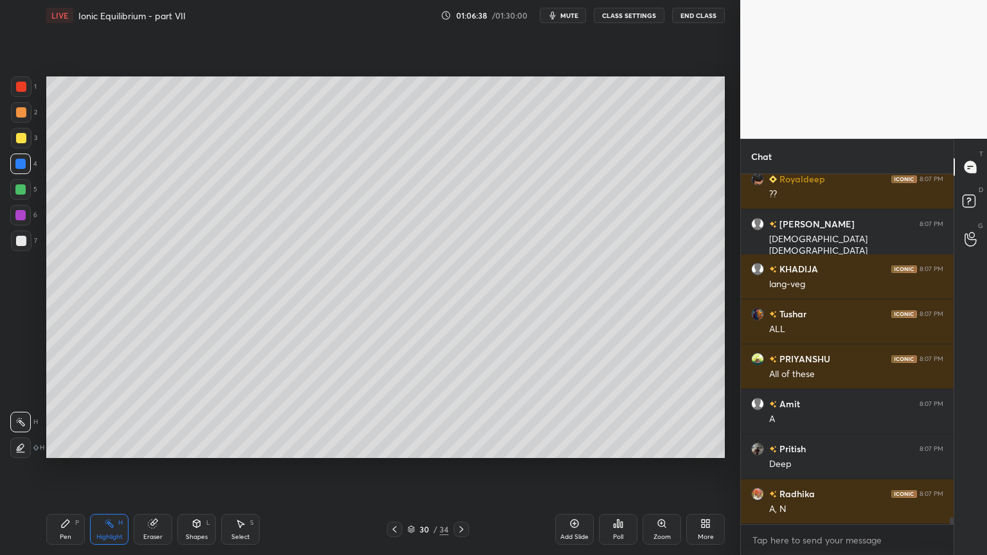
drag, startPoint x: 401, startPoint y: 529, endPoint x: 395, endPoint y: 518, distance: 12.4
click at [398, 468] on div at bounding box center [394, 529] width 15 height 15
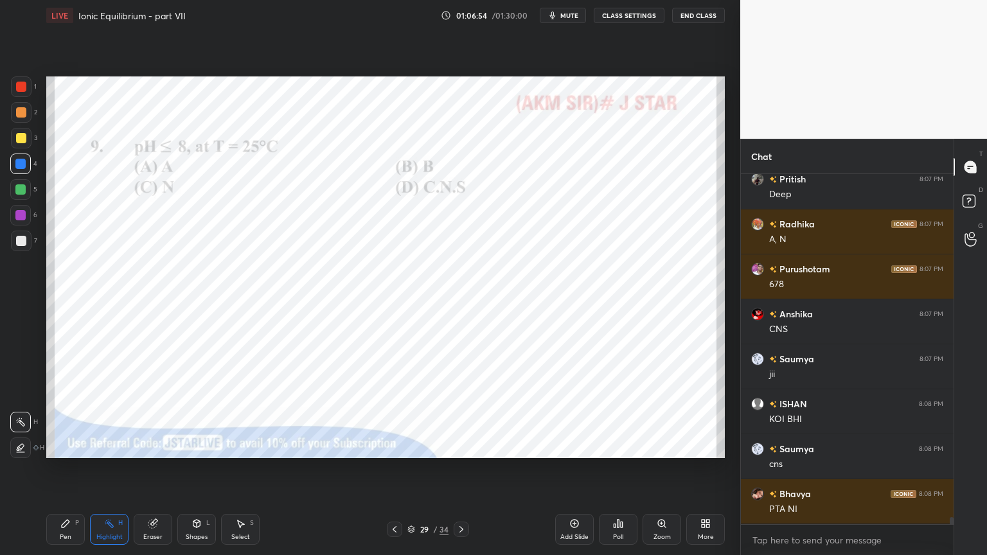
scroll to position [17828, 0]
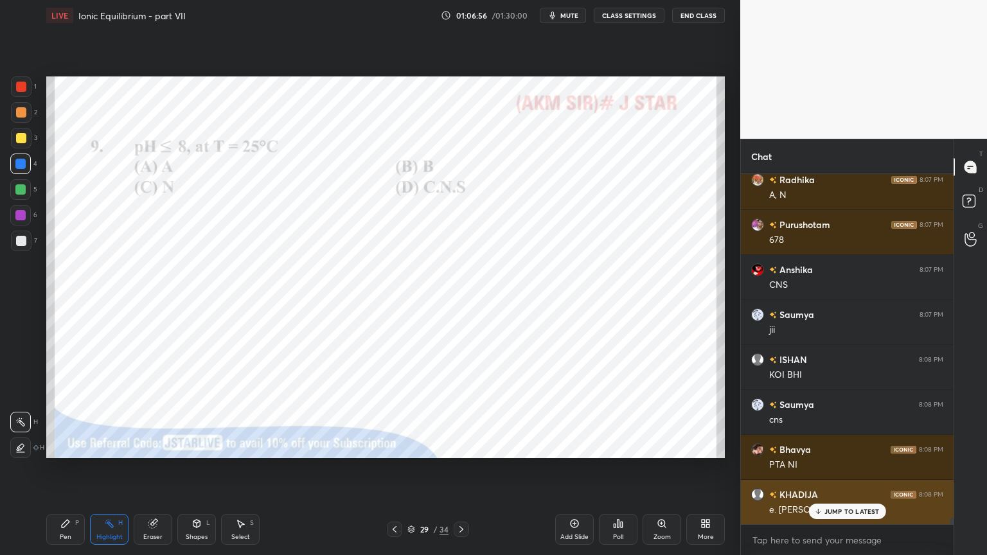
click at [812, 468] on div "JUMP TO LATEST" at bounding box center [846, 511] width 77 height 15
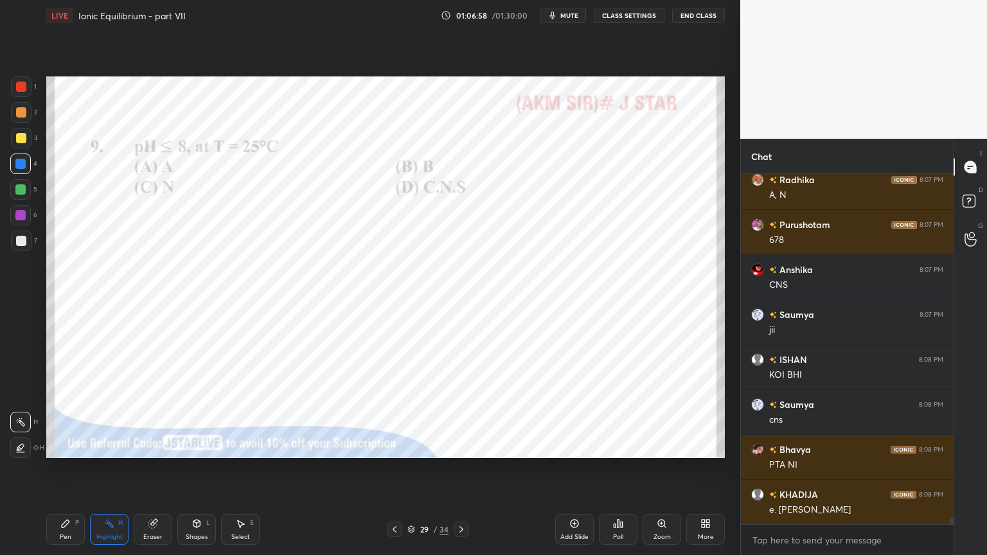
drag, startPoint x: 63, startPoint y: 530, endPoint x: 59, endPoint y: 524, distance: 6.9
click at [61, 468] on div "Pen P" at bounding box center [65, 529] width 39 height 31
click at [463, 468] on icon at bounding box center [461, 529] width 10 height 10
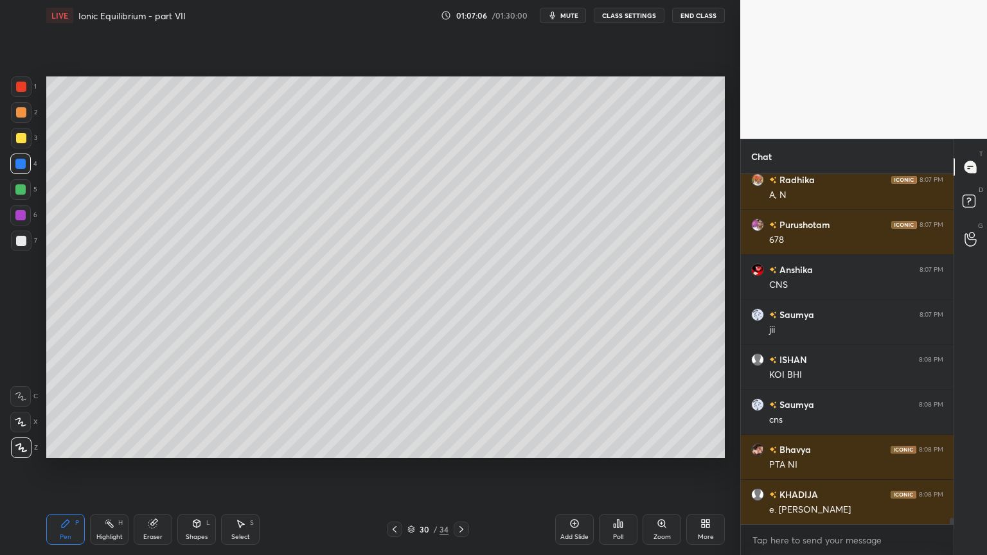
click at [569, 468] on div "Add Slide" at bounding box center [574, 529] width 39 height 31
click at [75, 468] on div "Pen P" at bounding box center [65, 529] width 39 height 31
click at [24, 115] on div at bounding box center [21, 112] width 10 height 10
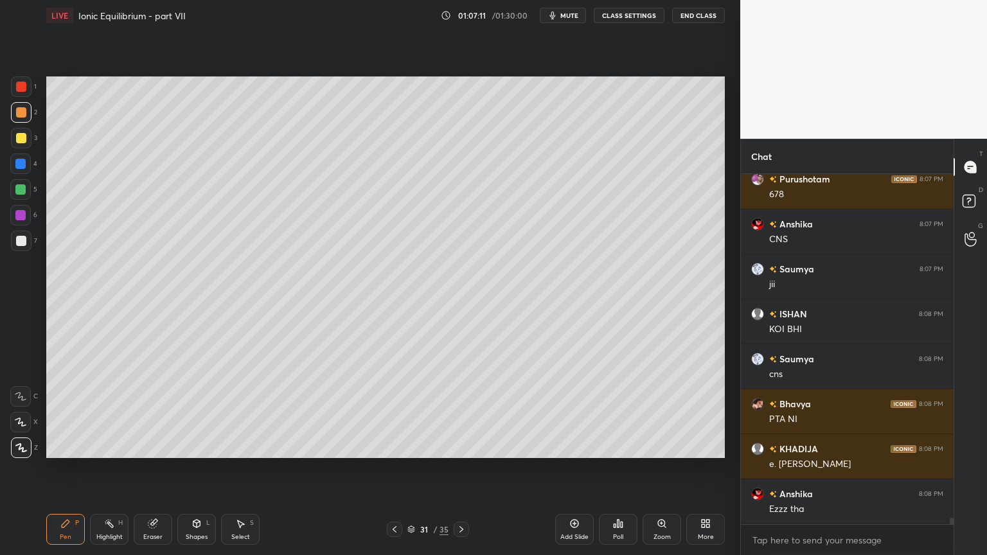
click at [146, 468] on div "Eraser" at bounding box center [153, 529] width 39 height 31
click at [395, 468] on icon at bounding box center [394, 529] width 10 height 10
click at [458, 468] on icon at bounding box center [461, 529] width 10 height 10
click at [460, 468] on icon at bounding box center [461, 529] width 10 height 10
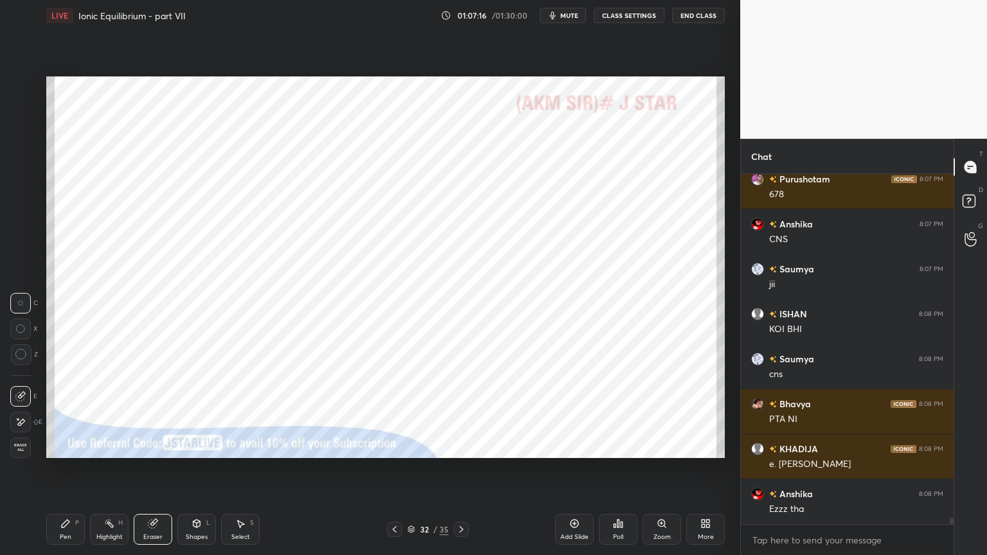
click at [466, 468] on icon at bounding box center [461, 529] width 10 height 10
click at [464, 468] on icon at bounding box center [461, 529] width 10 height 10
click at [71, 468] on div "Pen" at bounding box center [66, 537] width 12 height 6
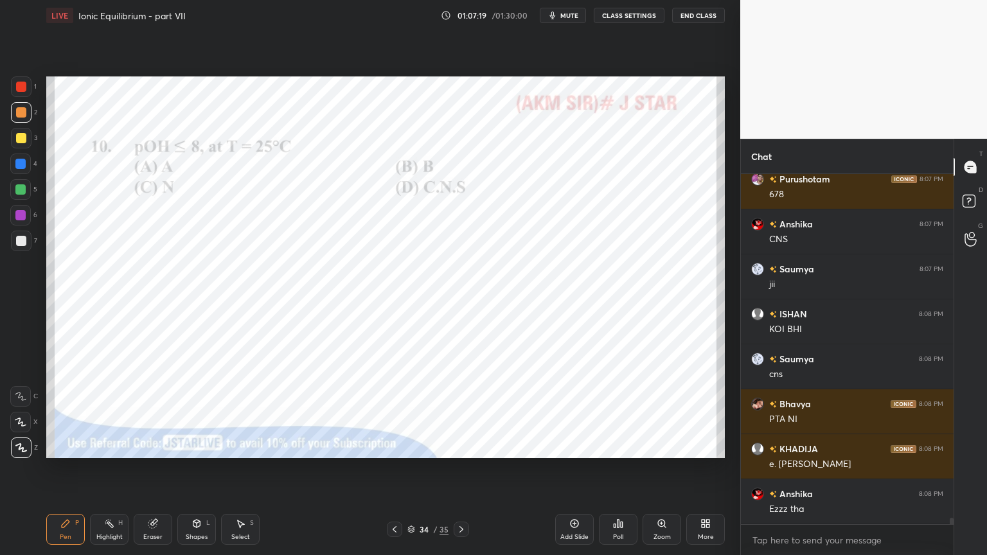
scroll to position [17918, 0]
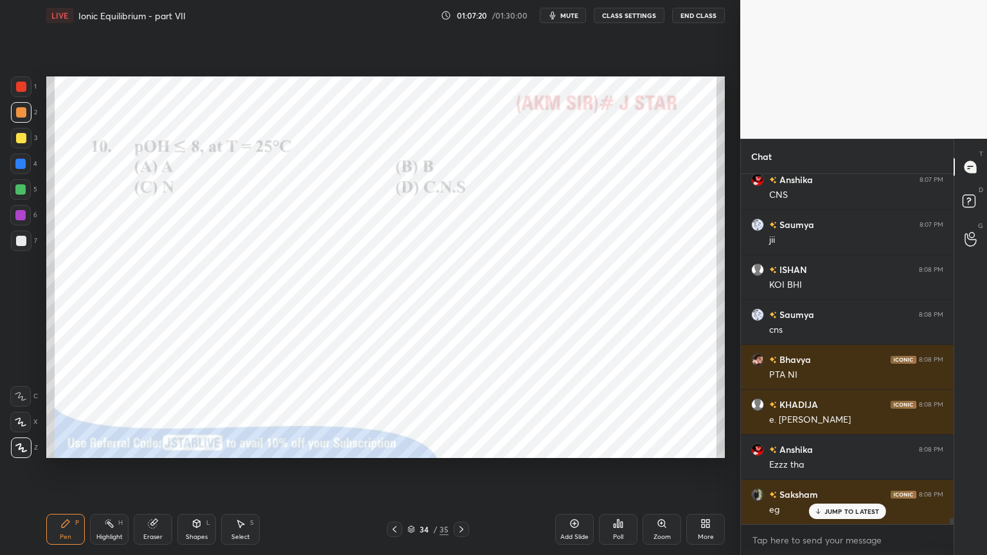
click at [24, 91] on div at bounding box center [21, 87] width 10 height 10
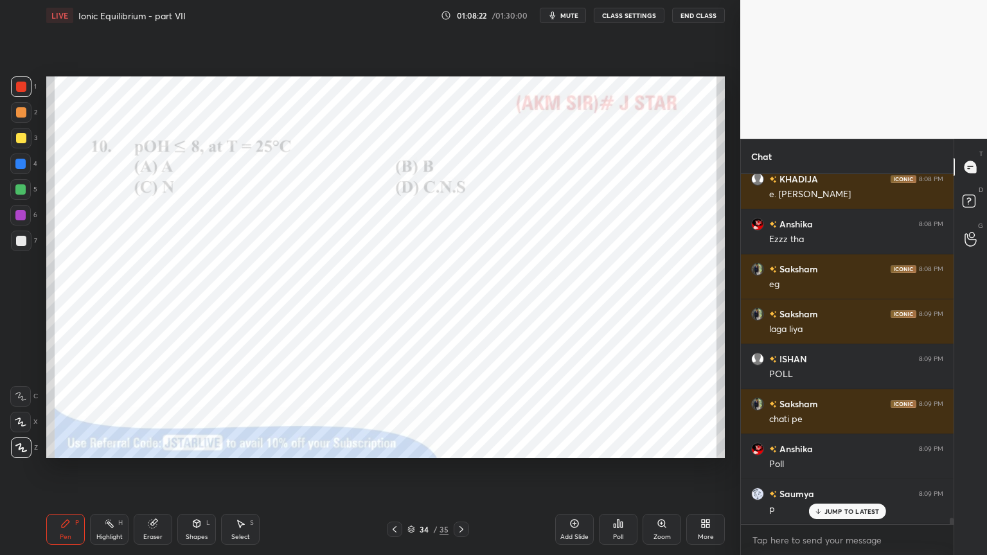
scroll to position [18187, 0]
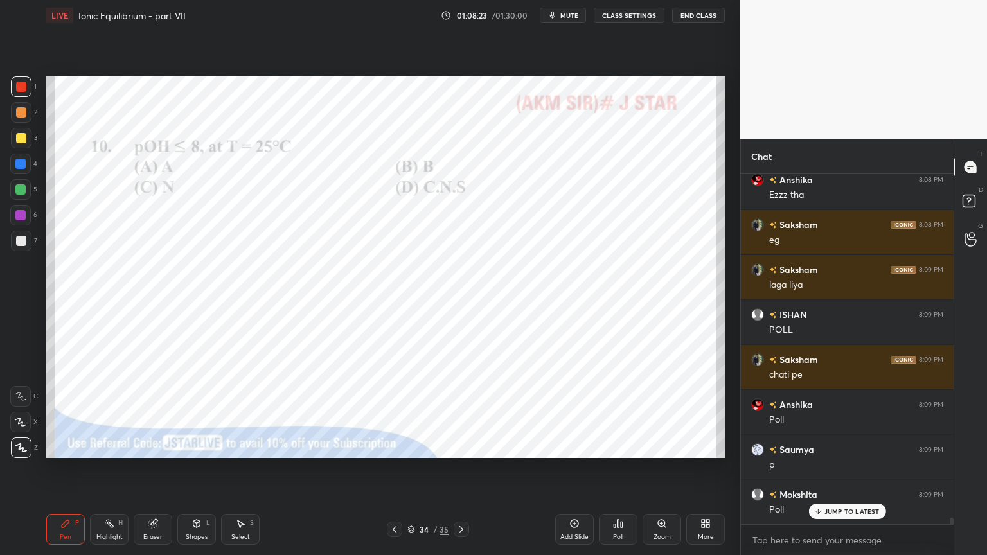
click at [624, 468] on div "Poll" at bounding box center [618, 529] width 39 height 31
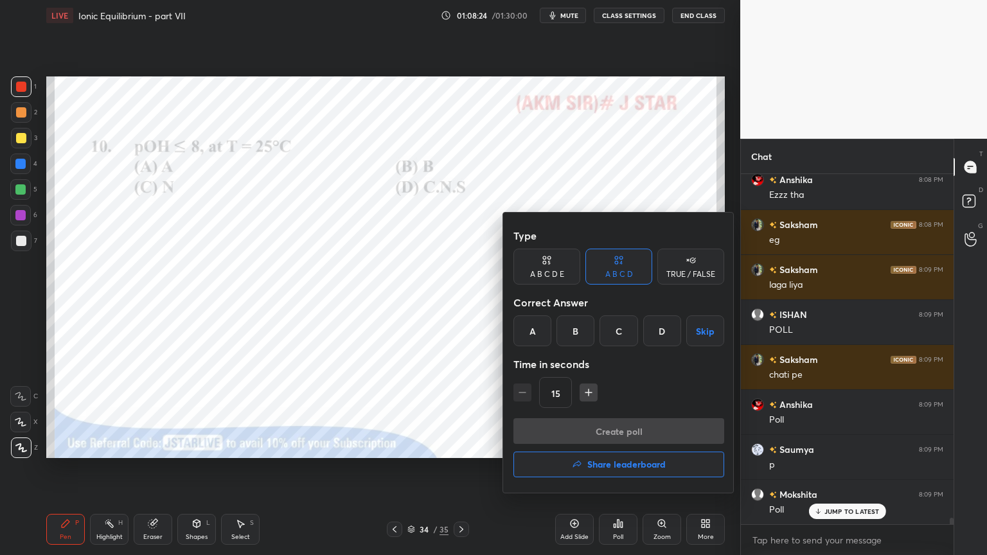
drag, startPoint x: 659, startPoint y: 335, endPoint x: 660, endPoint y: 375, distance: 39.8
click at [661, 337] on div "D" at bounding box center [662, 330] width 38 height 31
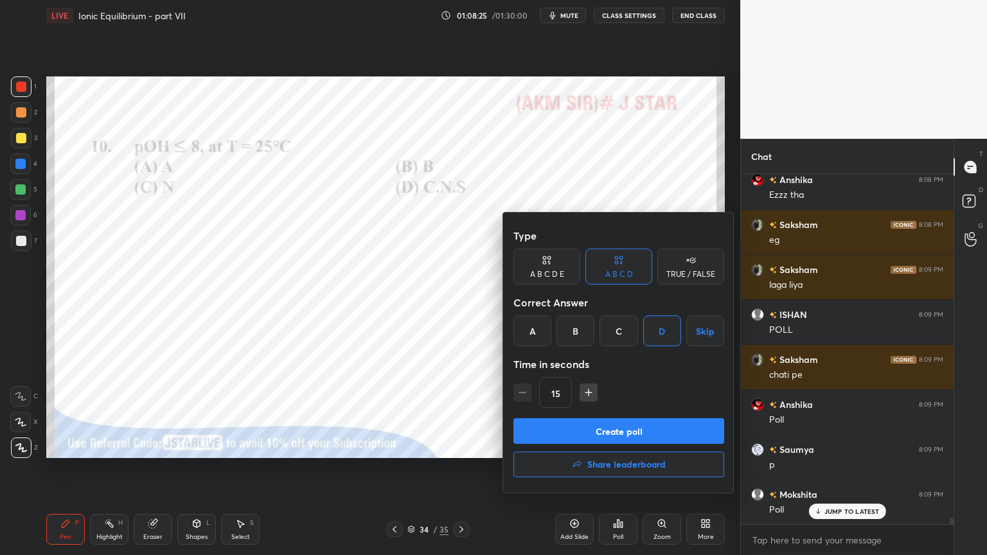
click at [652, 432] on button "Create poll" at bounding box center [618, 431] width 211 height 26
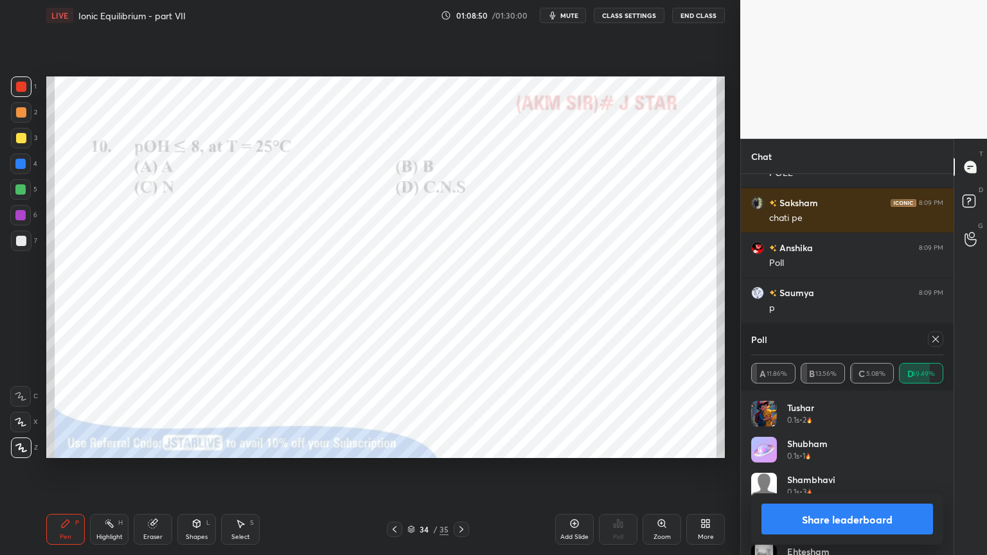
scroll to position [18434, 0]
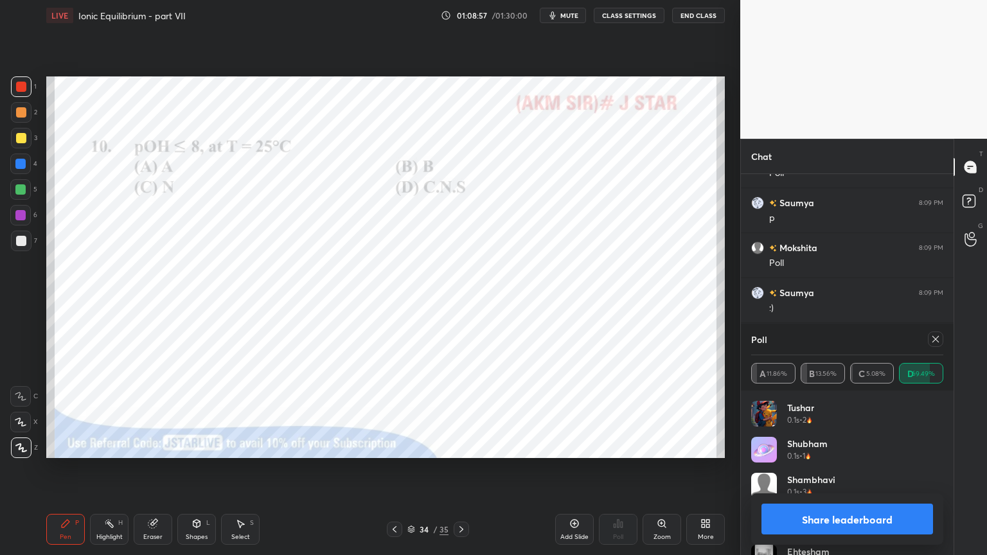
drag, startPoint x: 853, startPoint y: 521, endPoint x: 843, endPoint y: 515, distance: 12.1
click at [851, 468] on button "Share leaderboard" at bounding box center [847, 519] width 172 height 31
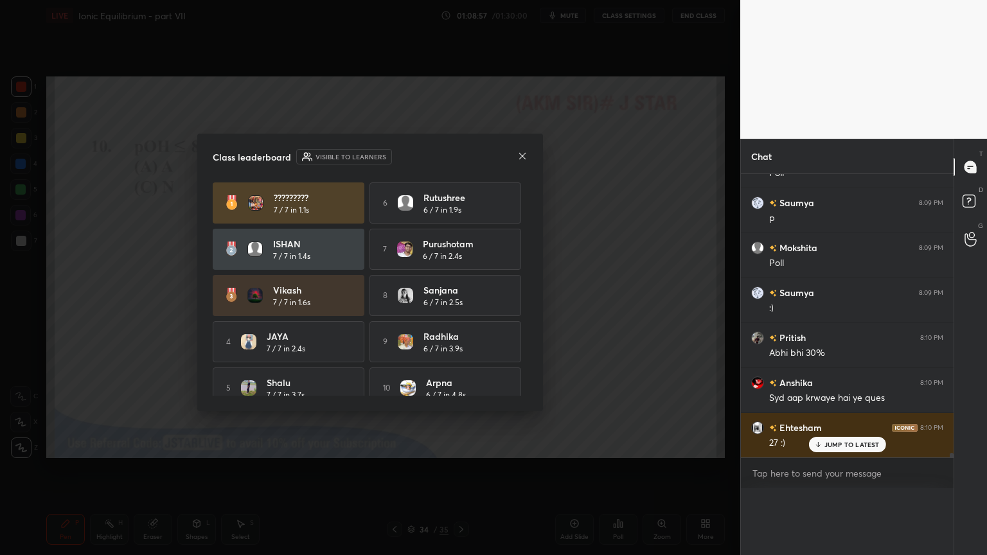
scroll to position [4, 4]
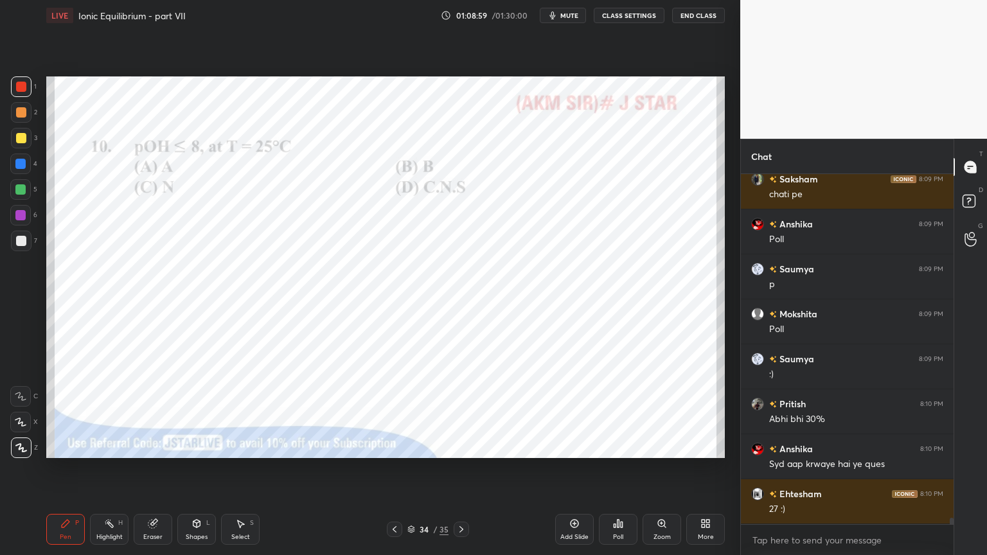
drag, startPoint x: 110, startPoint y: 539, endPoint x: 110, endPoint y: 521, distance: 18.0
click at [110, 468] on div "Highlight" at bounding box center [109, 537] width 26 height 6
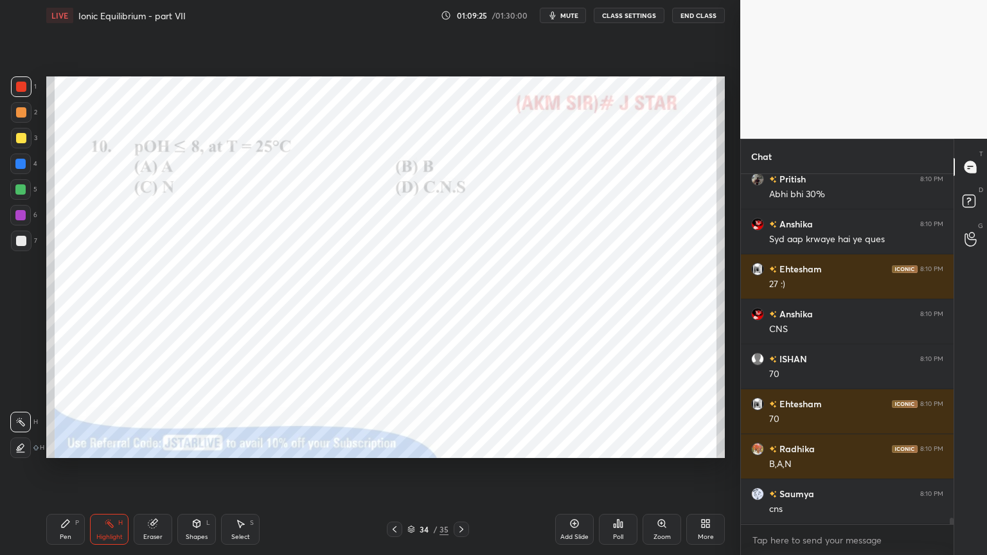
click at [573, 468] on div "Add Slide" at bounding box center [574, 537] width 28 height 6
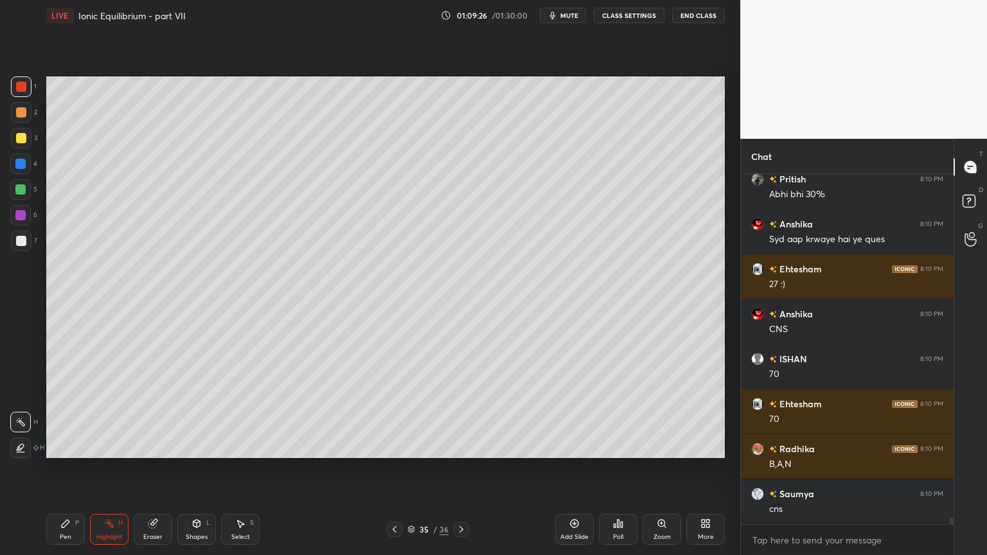
click at [69, 468] on icon at bounding box center [65, 523] width 10 height 10
click at [23, 119] on div at bounding box center [21, 112] width 21 height 21
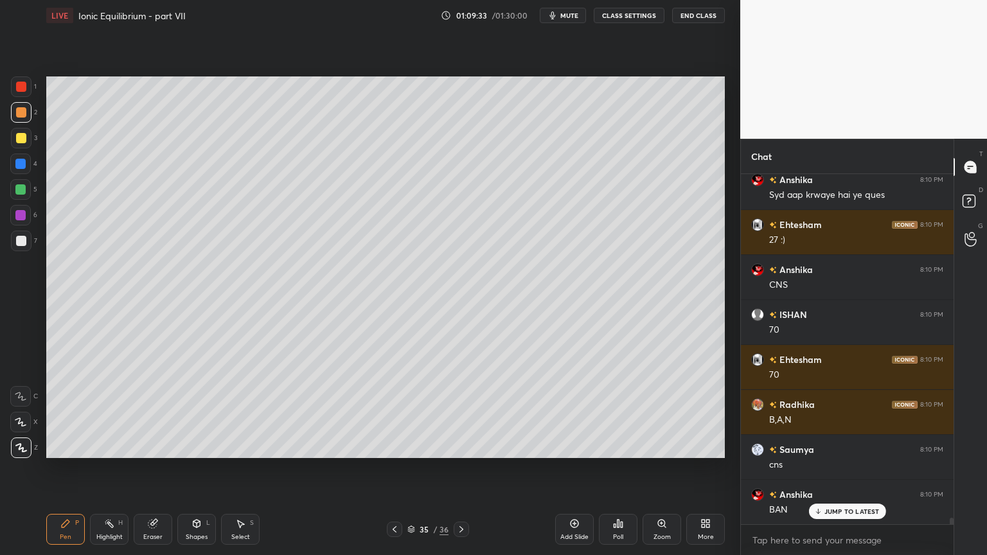
click at [394, 468] on icon at bounding box center [394, 529] width 10 height 10
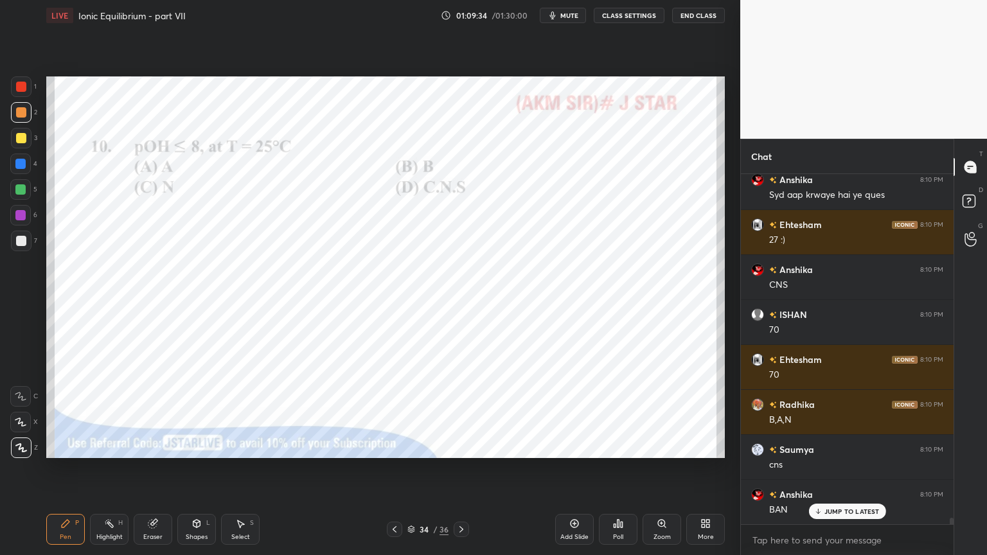
click at [463, 468] on icon at bounding box center [461, 529] width 10 height 10
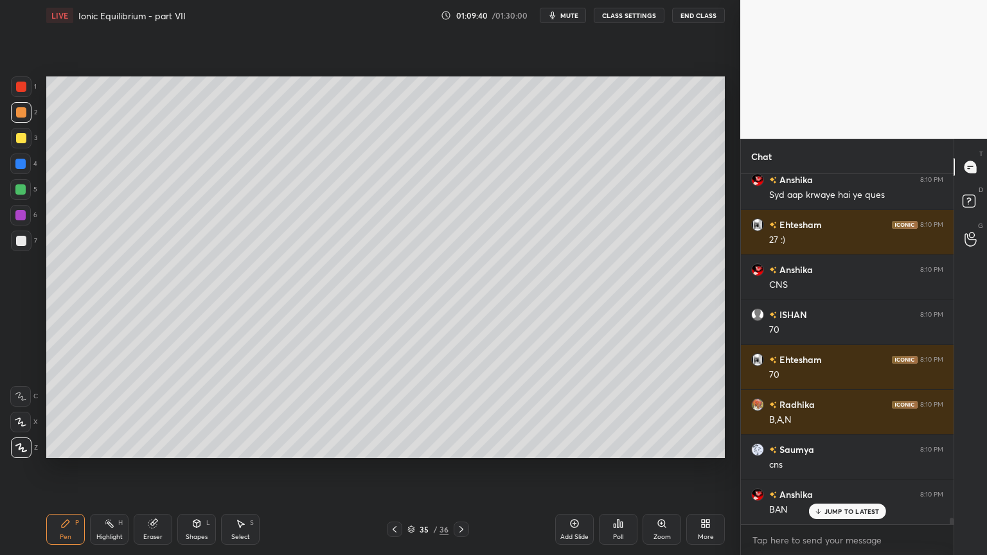
click at [19, 238] on div at bounding box center [21, 241] width 10 height 10
click at [61, 468] on div "Pen" at bounding box center [66, 537] width 12 height 6
click at [21, 243] on div at bounding box center [21, 241] width 10 height 10
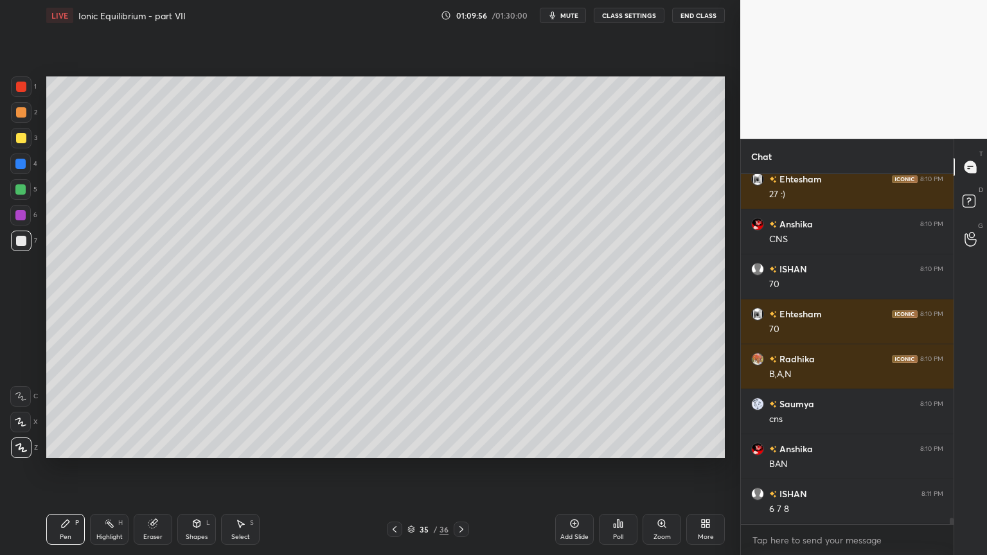
scroll to position [18727, 0]
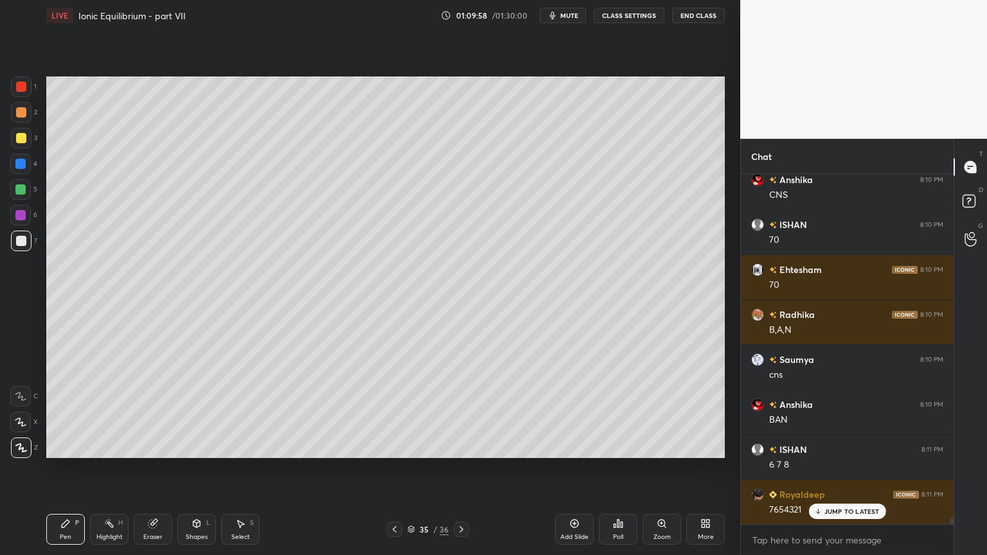
click at [18, 91] on div at bounding box center [21, 87] width 10 height 10
click at [18, 233] on div at bounding box center [21, 241] width 21 height 21
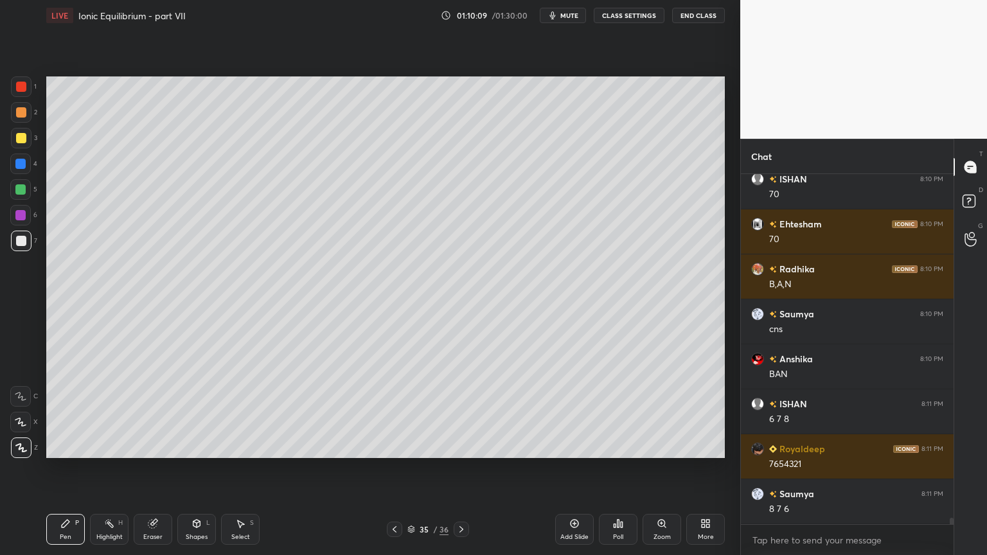
drag, startPoint x: 18, startPoint y: 110, endPoint x: 41, endPoint y: 143, distance: 40.1
click at [21, 113] on div at bounding box center [21, 112] width 10 height 10
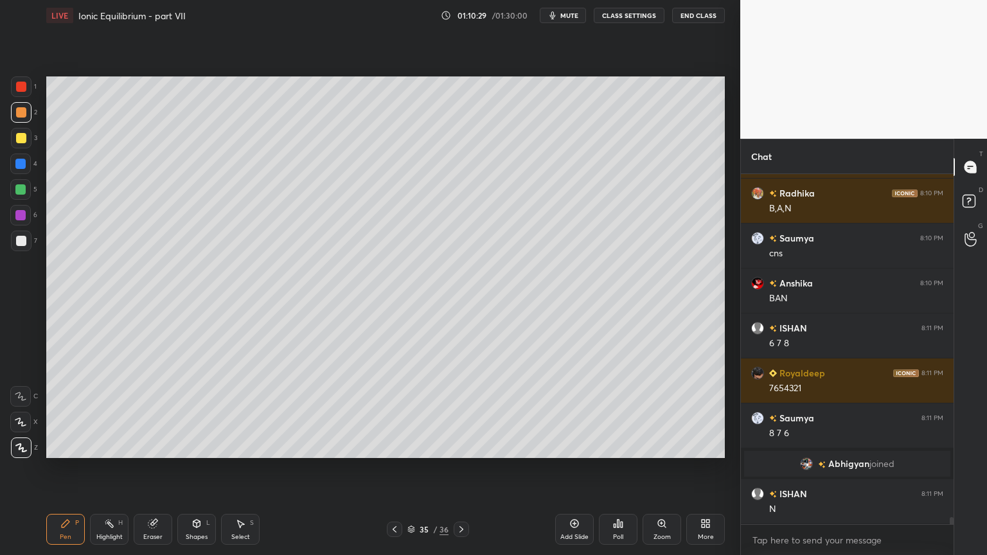
scroll to position [17372, 0]
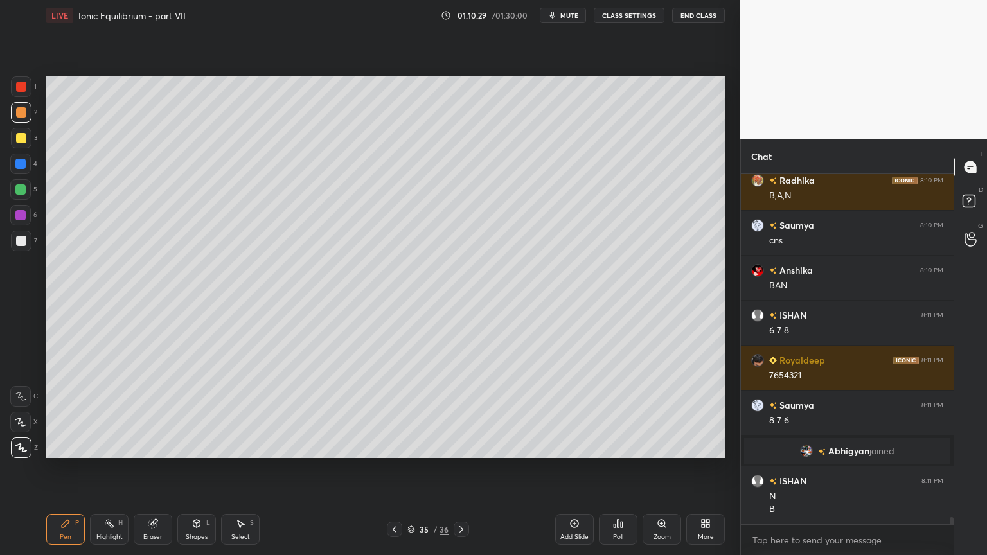
drag, startPoint x: 106, startPoint y: 535, endPoint x: 116, endPoint y: 473, distance: 63.1
click at [106, 468] on div "Highlight" at bounding box center [109, 537] width 26 height 6
drag, startPoint x: 396, startPoint y: 528, endPoint x: 404, endPoint y: 484, distance: 45.1
click at [394, 468] on div at bounding box center [394, 529] width 15 height 15
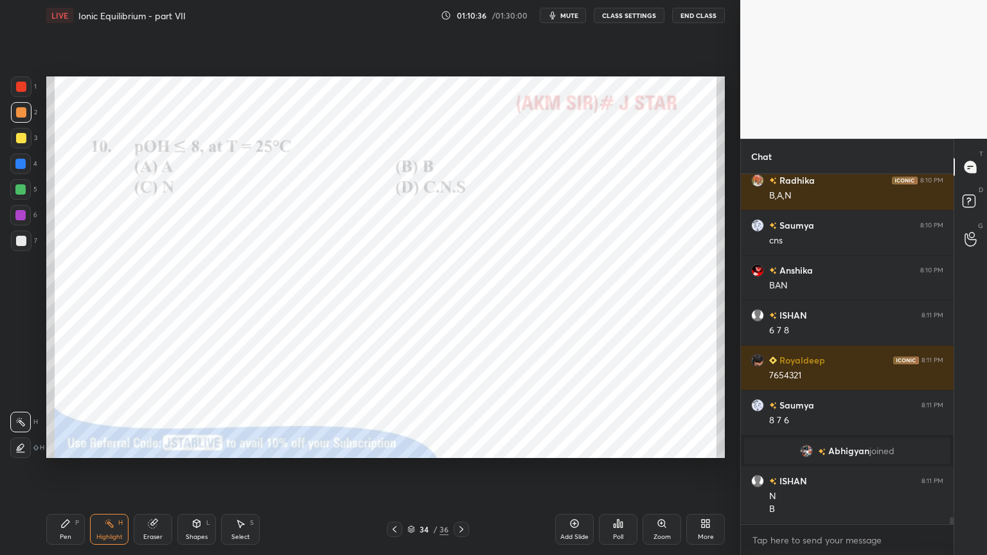
drag, startPoint x: 75, startPoint y: 533, endPoint x: 121, endPoint y: 466, distance: 81.8
click at [75, 468] on div "Pen P" at bounding box center [65, 529] width 39 height 31
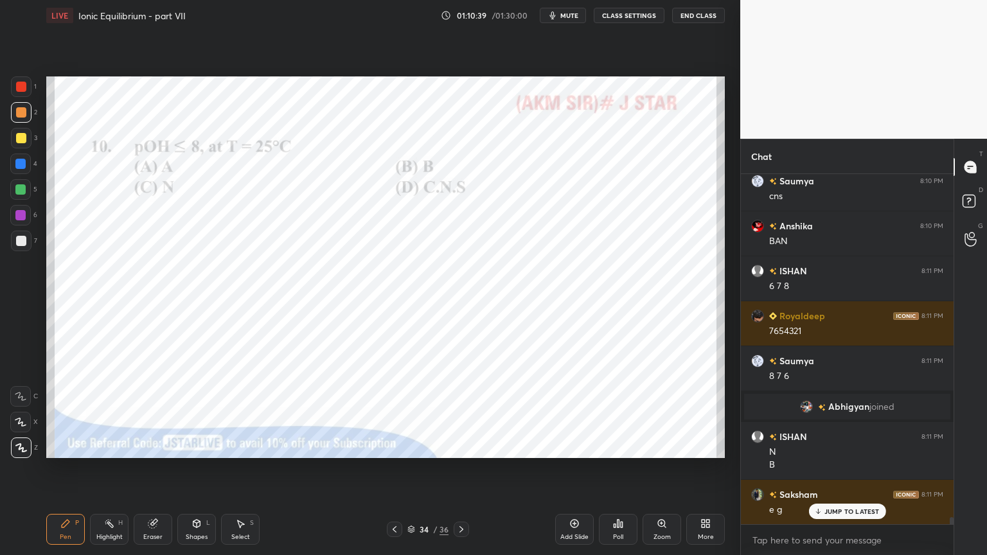
click at [456, 468] on icon at bounding box center [461, 529] width 10 height 10
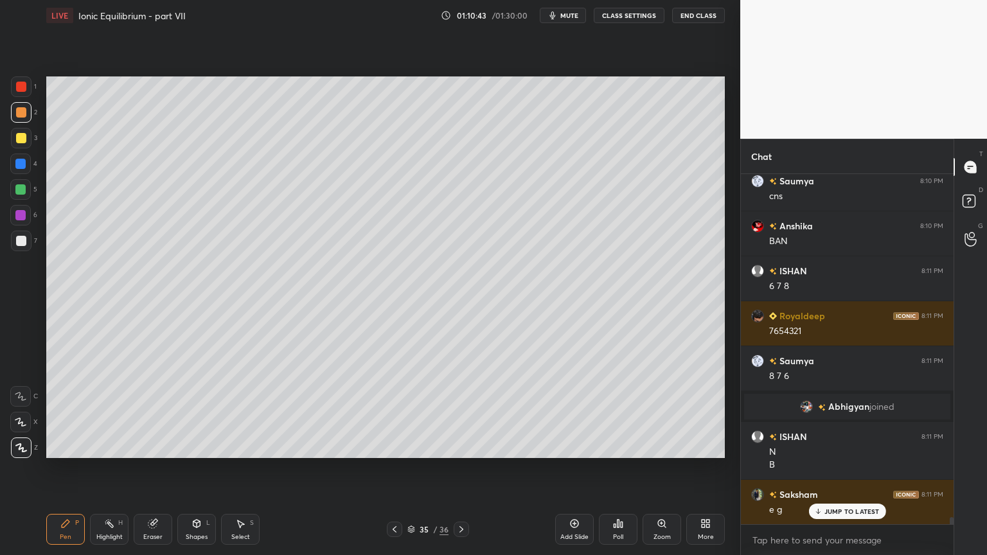
drag, startPoint x: 118, startPoint y: 529, endPoint x: 147, endPoint y: 506, distance: 37.0
click at [119, 468] on div "Highlight H" at bounding box center [109, 529] width 39 height 31
drag, startPoint x: 395, startPoint y: 529, endPoint x: 401, endPoint y: 500, distance: 28.9
click at [394, 468] on icon at bounding box center [394, 529] width 10 height 10
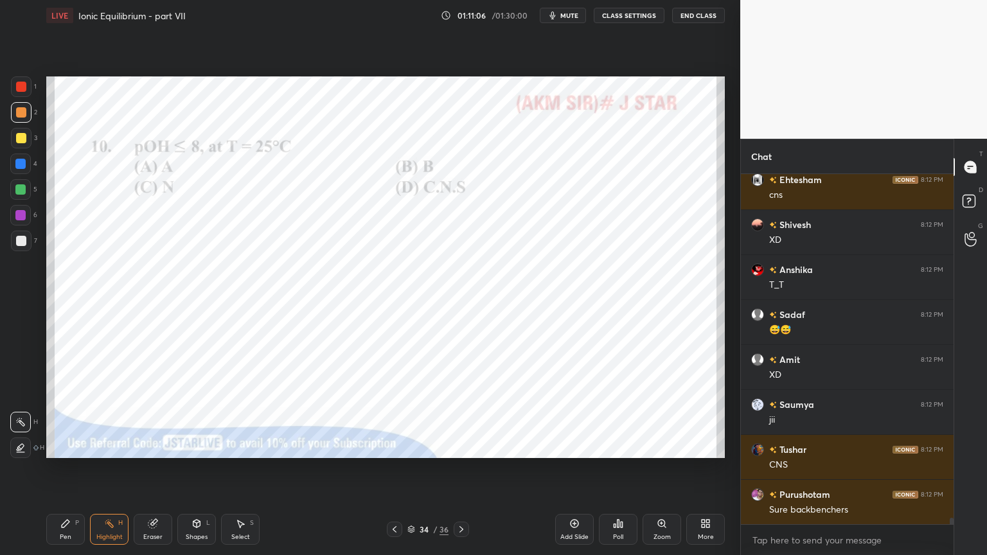
scroll to position [18092, 0]
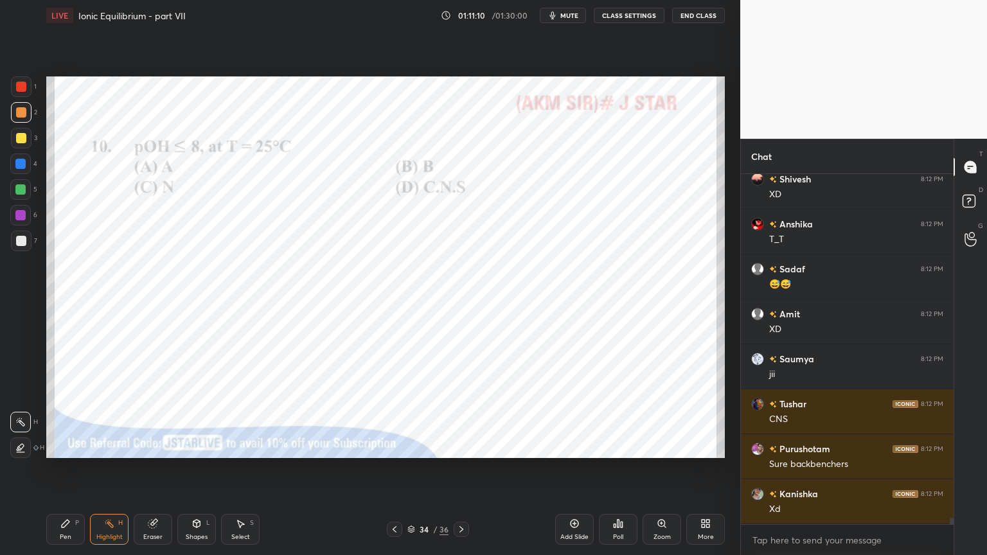
click at [110, 468] on icon at bounding box center [109, 523] width 10 height 10
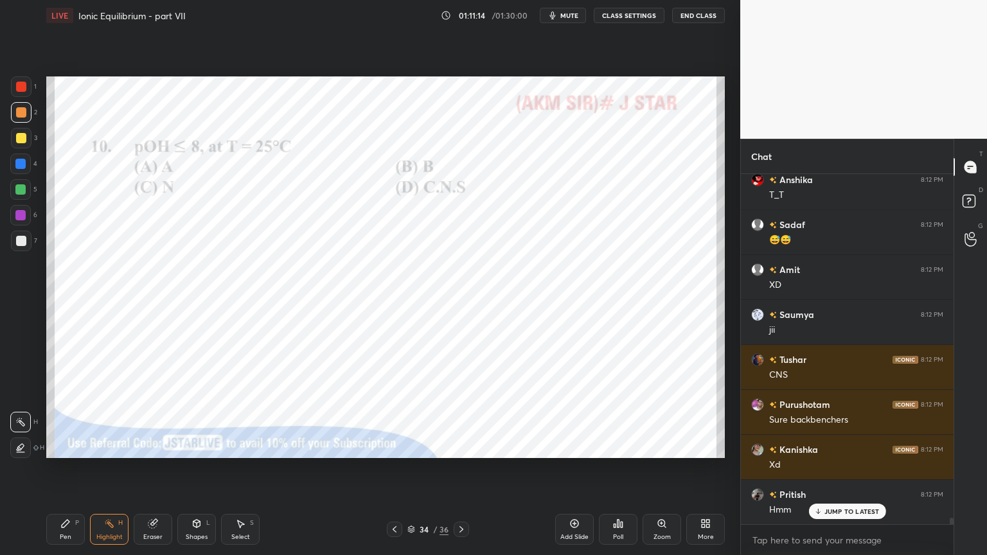
click at [21, 140] on div at bounding box center [21, 138] width 10 height 10
drag, startPoint x: 464, startPoint y: 530, endPoint x: 462, endPoint y: 514, distance: 16.3
click at [464, 468] on icon at bounding box center [461, 529] width 10 height 10
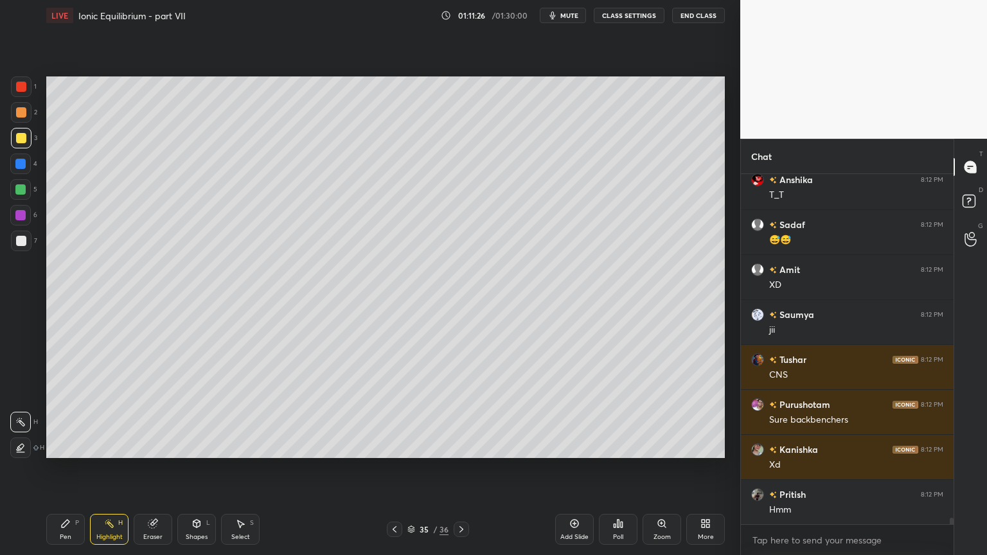
scroll to position [18182, 0]
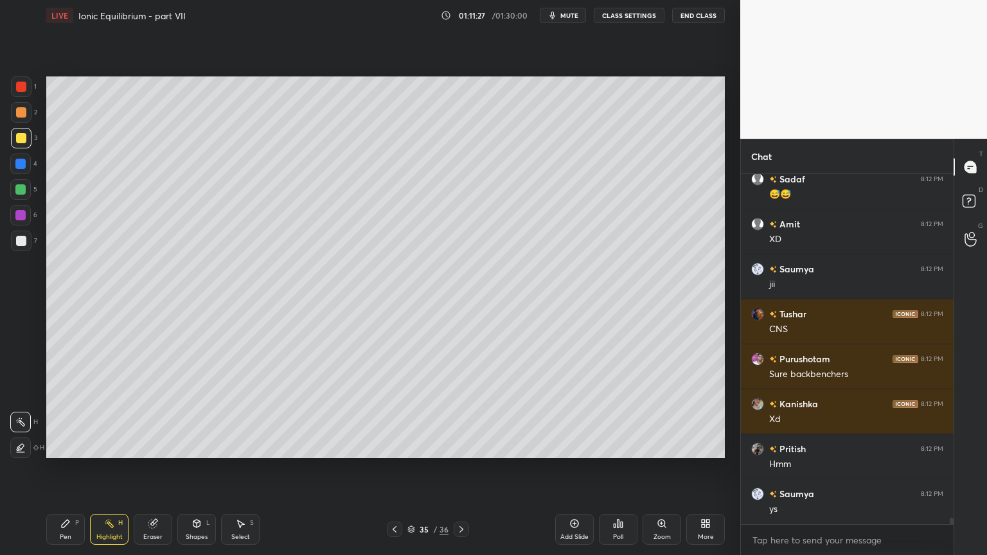
click at [569, 468] on div "Add Slide" at bounding box center [574, 529] width 39 height 31
click at [75, 468] on div "Pen P" at bounding box center [65, 529] width 39 height 31
drag, startPoint x: 21, startPoint y: 108, endPoint x: 44, endPoint y: 113, distance: 23.7
click at [23, 110] on div at bounding box center [21, 112] width 10 height 10
click at [21, 248] on div at bounding box center [21, 241] width 21 height 21
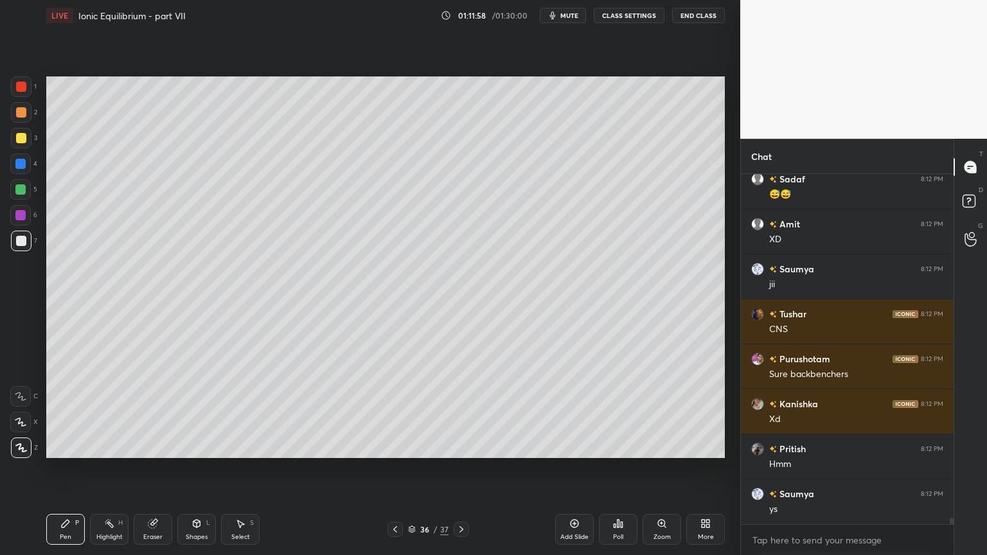
drag, startPoint x: 114, startPoint y: 529, endPoint x: 110, endPoint y: 500, distance: 28.4
click at [113, 468] on div "Highlight H" at bounding box center [109, 529] width 39 height 31
drag, startPoint x: 69, startPoint y: 533, endPoint x: 74, endPoint y: 468, distance: 65.7
click at [72, 468] on div "Pen P" at bounding box center [65, 529] width 39 height 31
click at [208, 468] on div "Shapes L" at bounding box center [196, 529] width 39 height 31
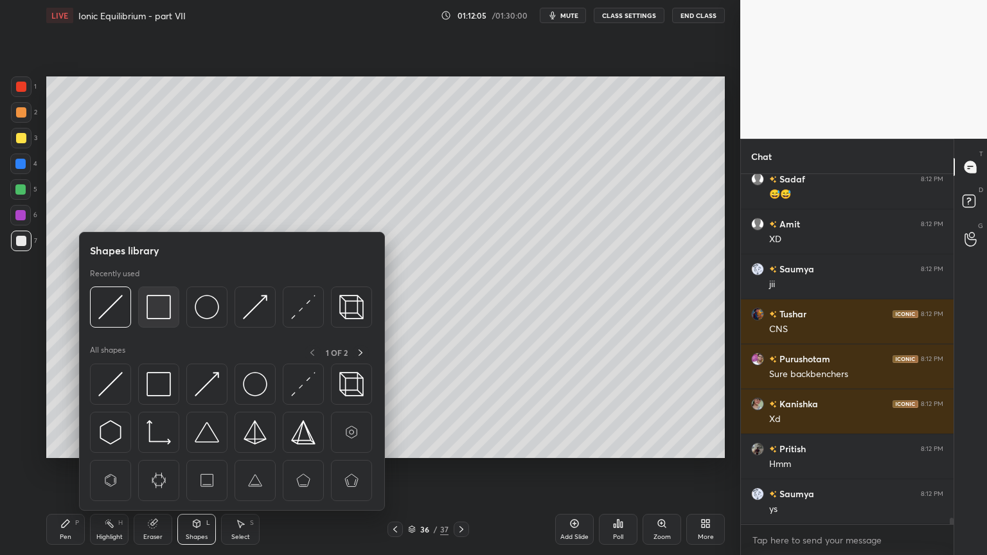
click at [162, 312] on img at bounding box center [158, 307] width 24 height 24
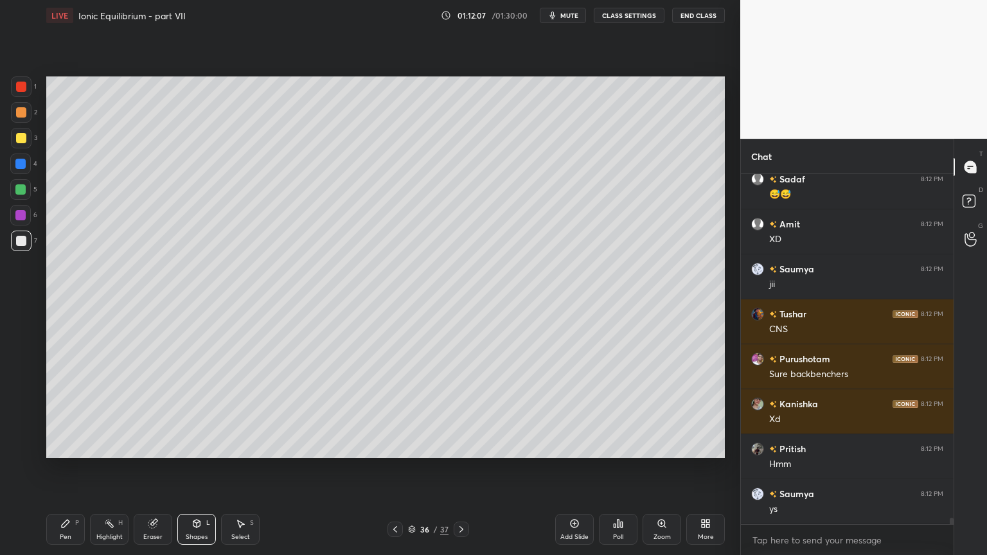
scroll to position [18226, 0]
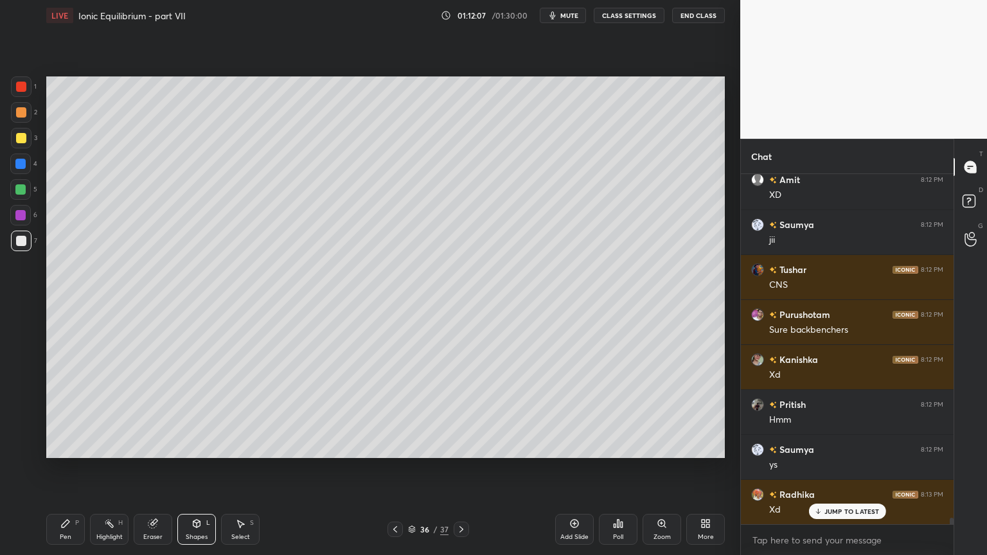
drag, startPoint x: 82, startPoint y: 519, endPoint x: 80, endPoint y: 506, distance: 13.0
click at [82, 468] on div "Pen P" at bounding box center [65, 529] width 39 height 31
drag, startPoint x: 105, startPoint y: 536, endPoint x: 113, endPoint y: 529, distance: 10.0
click at [110, 468] on div "Highlight" at bounding box center [109, 537] width 26 height 6
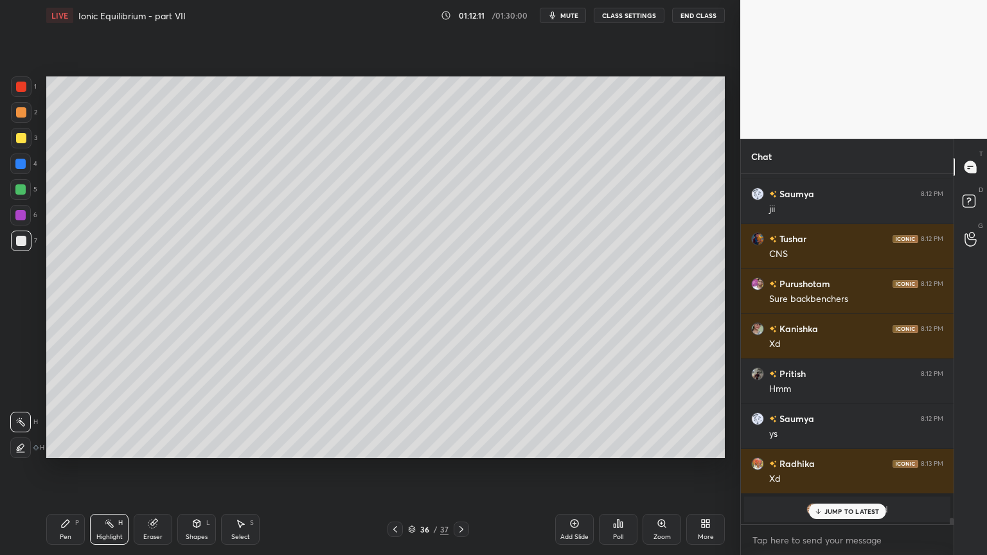
click at [395, 468] on icon at bounding box center [395, 529] width 10 height 10
click at [119, 468] on div "Highlight H" at bounding box center [109, 529] width 39 height 31
drag, startPoint x: 462, startPoint y: 526, endPoint x: 463, endPoint y: 473, distance: 53.3
click at [462, 468] on div at bounding box center [461, 529] width 15 height 15
drag, startPoint x: 74, startPoint y: 529, endPoint x: 74, endPoint y: 497, distance: 32.1
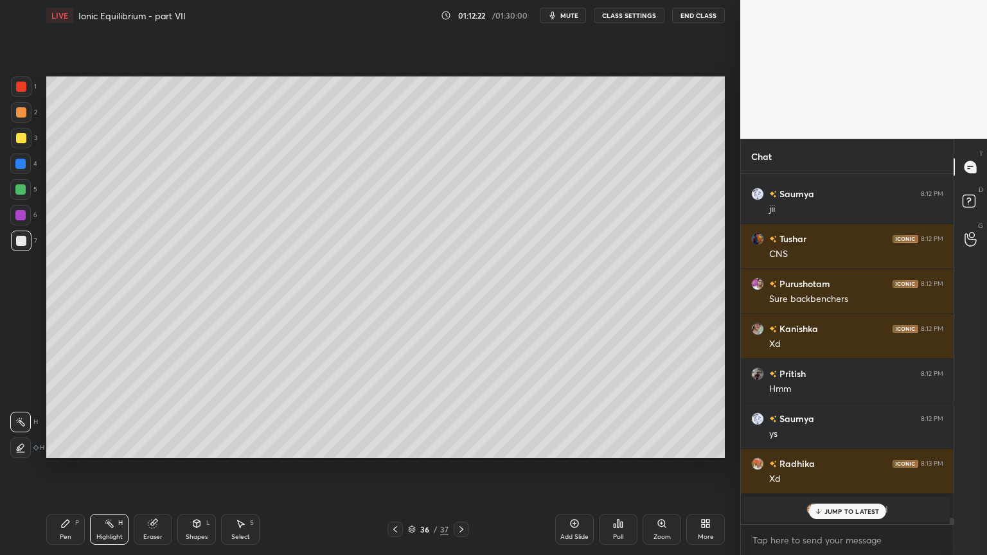
click at [75, 468] on div "Pen P" at bounding box center [65, 529] width 39 height 31
click at [202, 468] on div "Shapes L" at bounding box center [196, 529] width 39 height 31
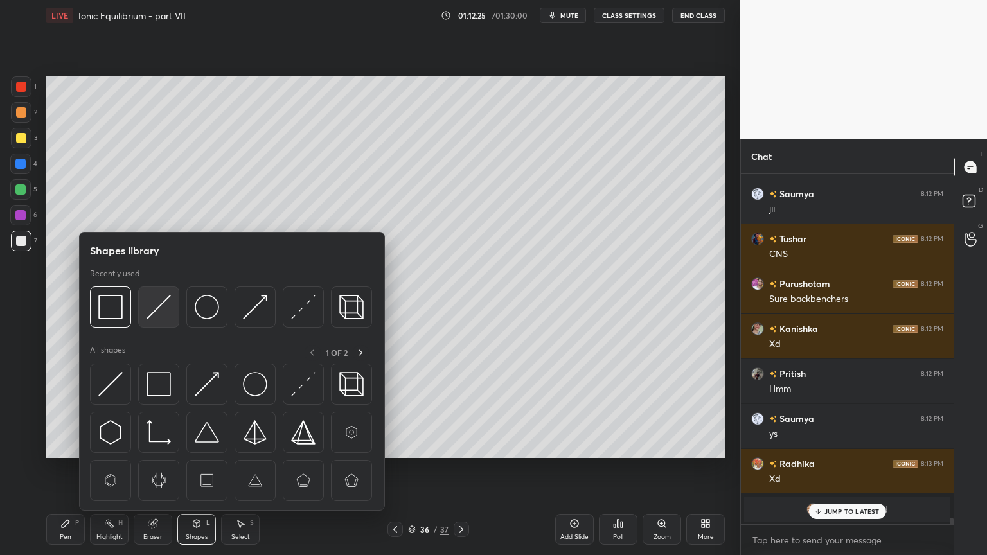
click at [154, 309] on img at bounding box center [158, 307] width 24 height 24
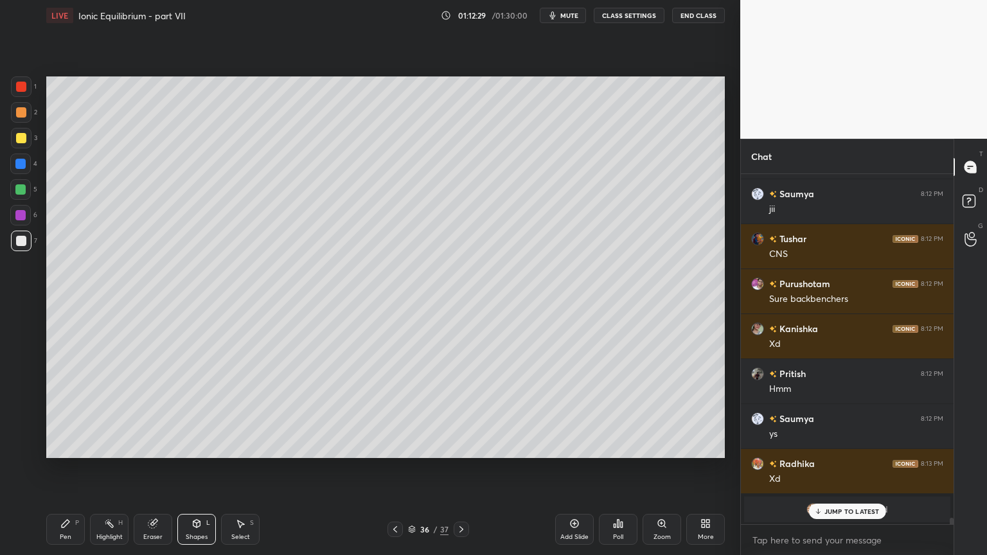
click at [72, 468] on div "Pen P" at bounding box center [65, 529] width 39 height 31
drag, startPoint x: 25, startPoint y: 114, endPoint x: 24, endPoint y: 142, distance: 27.7
click at [25, 118] on div at bounding box center [21, 112] width 21 height 21
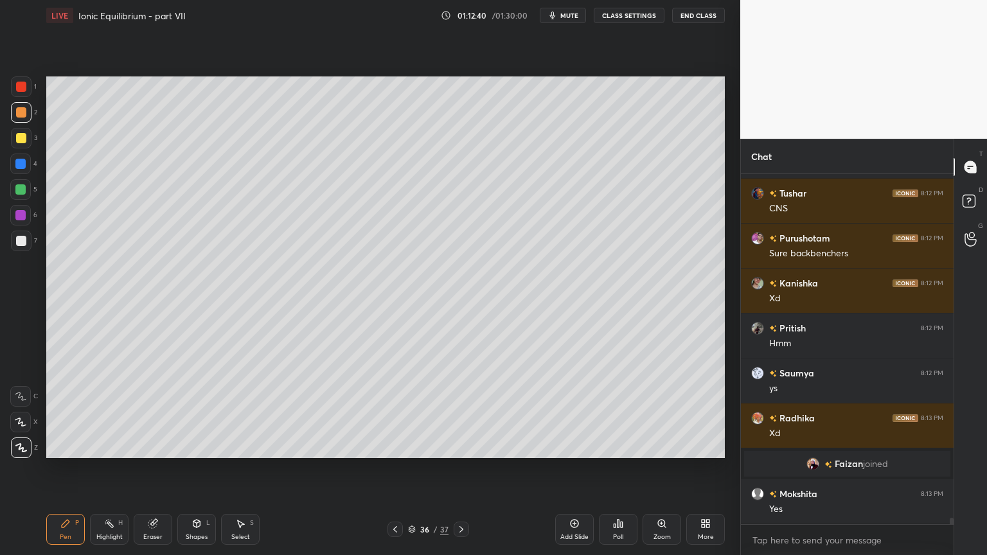
click at [25, 238] on div at bounding box center [21, 241] width 10 height 10
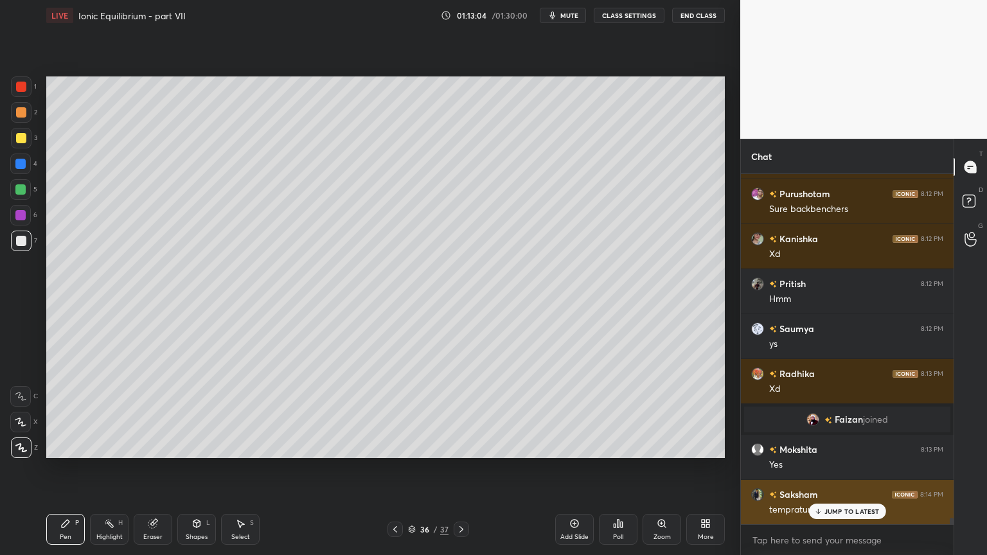
drag, startPoint x: 843, startPoint y: 506, endPoint x: 831, endPoint y: 504, distance: 12.4
click at [843, 468] on div "JUMP TO LATEST" at bounding box center [846, 511] width 77 height 15
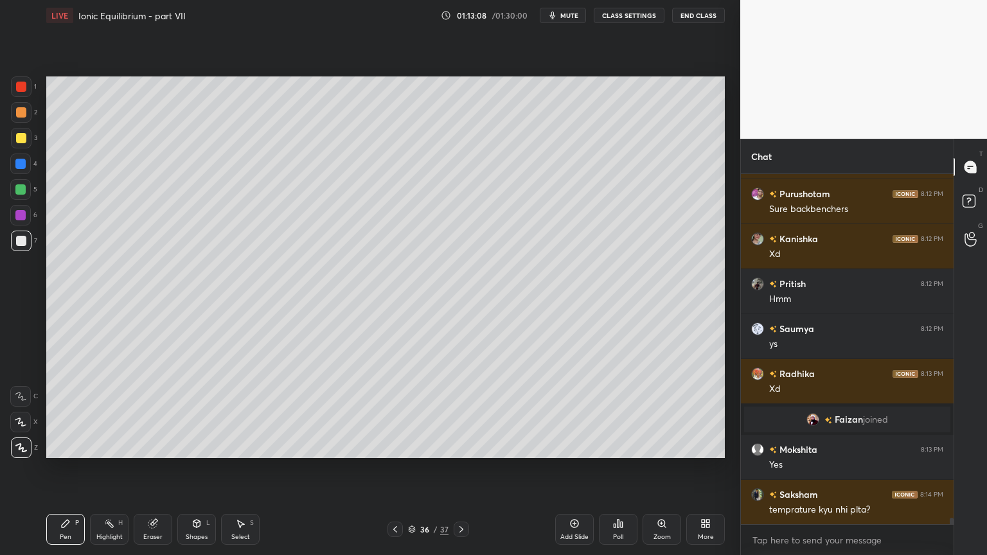
click at [110, 468] on div "Highlight H" at bounding box center [109, 529] width 39 height 31
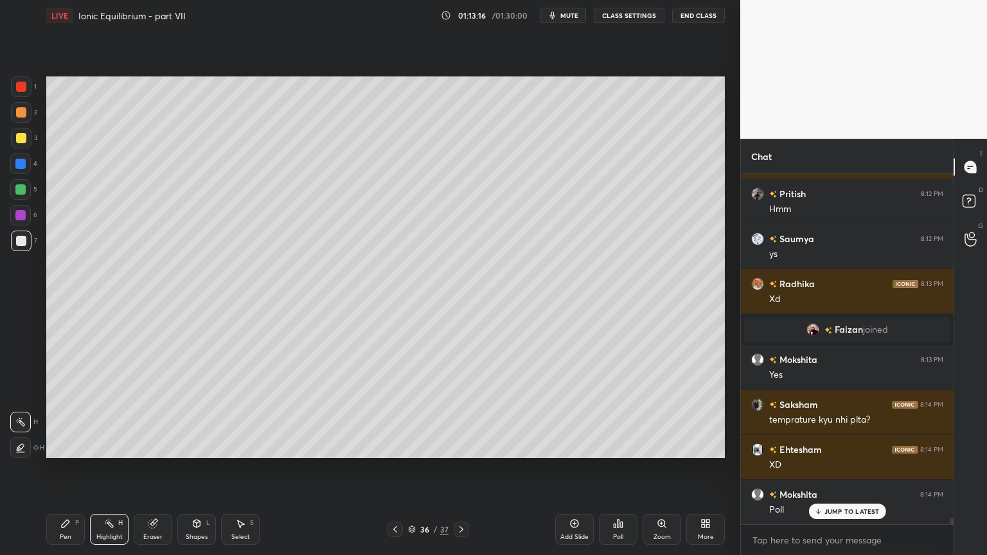
scroll to position [18482, 0]
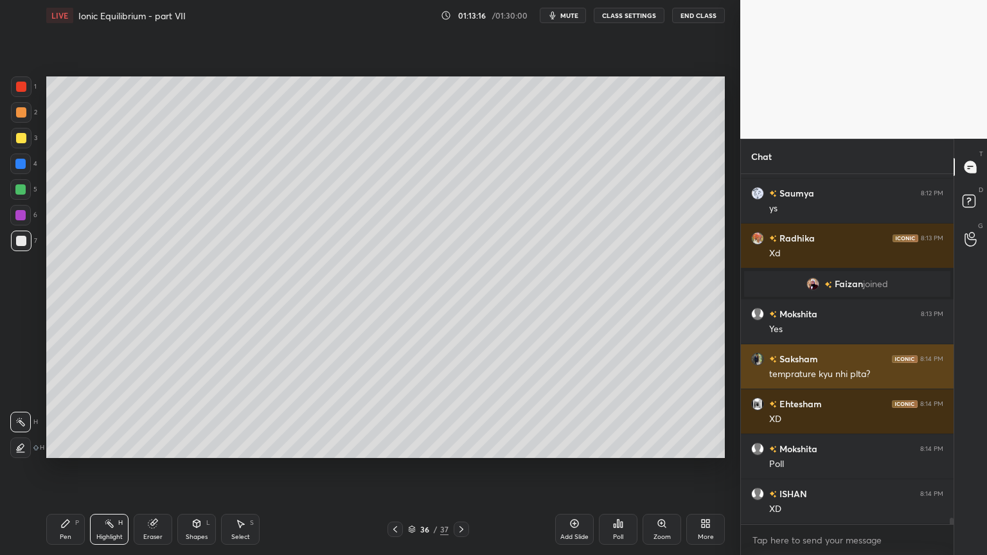
click at [755, 361] on img "grid" at bounding box center [757, 359] width 13 height 13
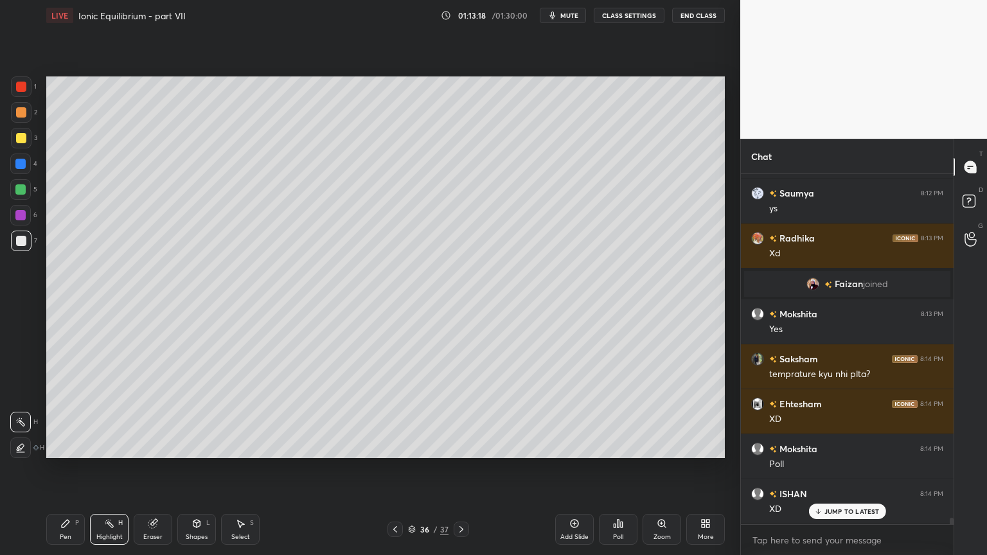
scroll to position [18527, 0]
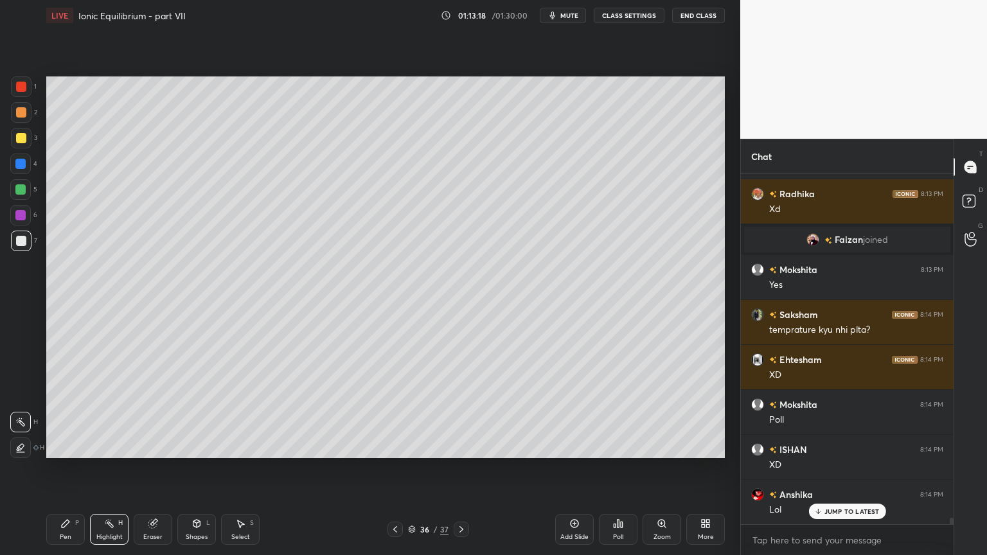
drag, startPoint x: 115, startPoint y: 538, endPoint x: 146, endPoint y: 482, distance: 64.1
click at [116, 468] on div "Highlight" at bounding box center [109, 537] width 26 height 6
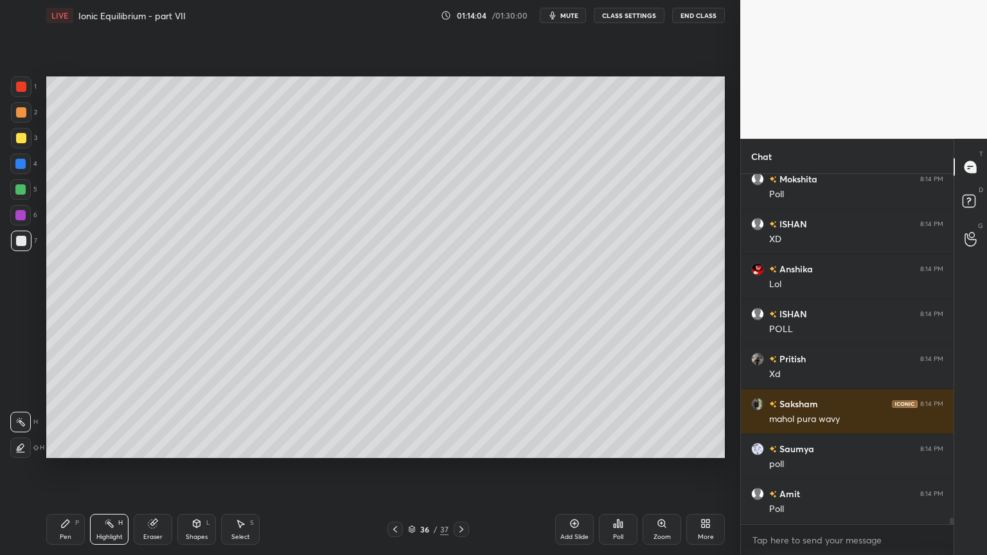
scroll to position [18796, 0]
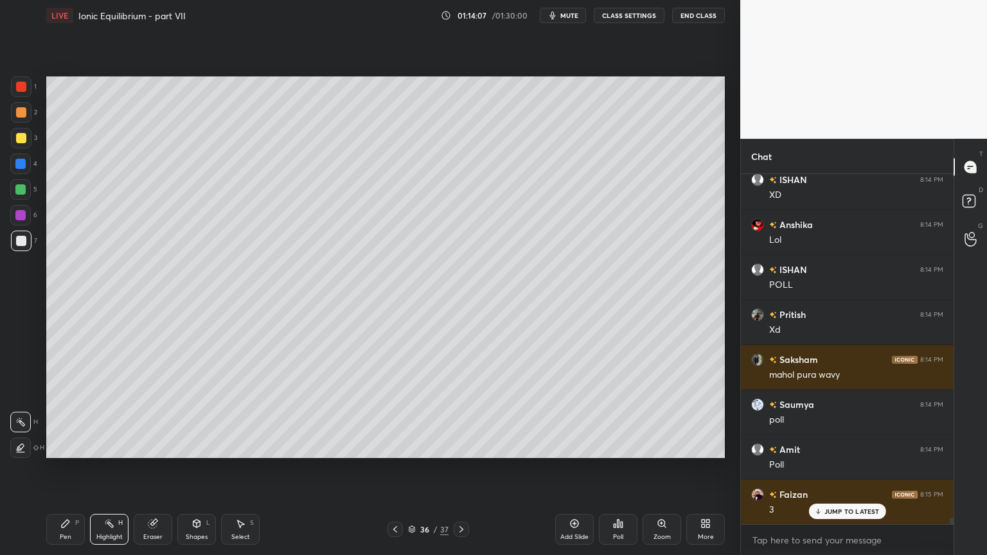
click at [617, 468] on div "Poll" at bounding box center [618, 529] width 39 height 31
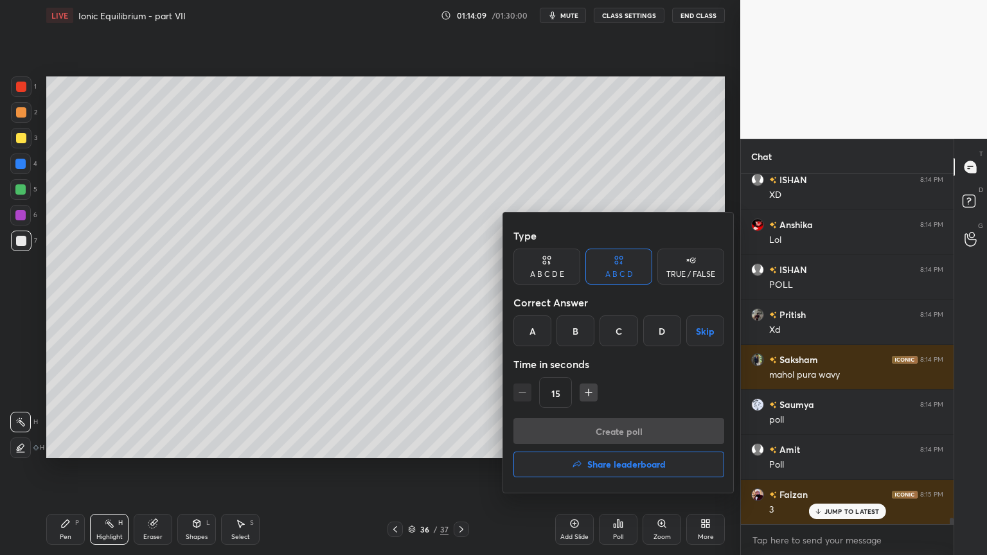
click at [615, 337] on div "C" at bounding box center [618, 330] width 38 height 31
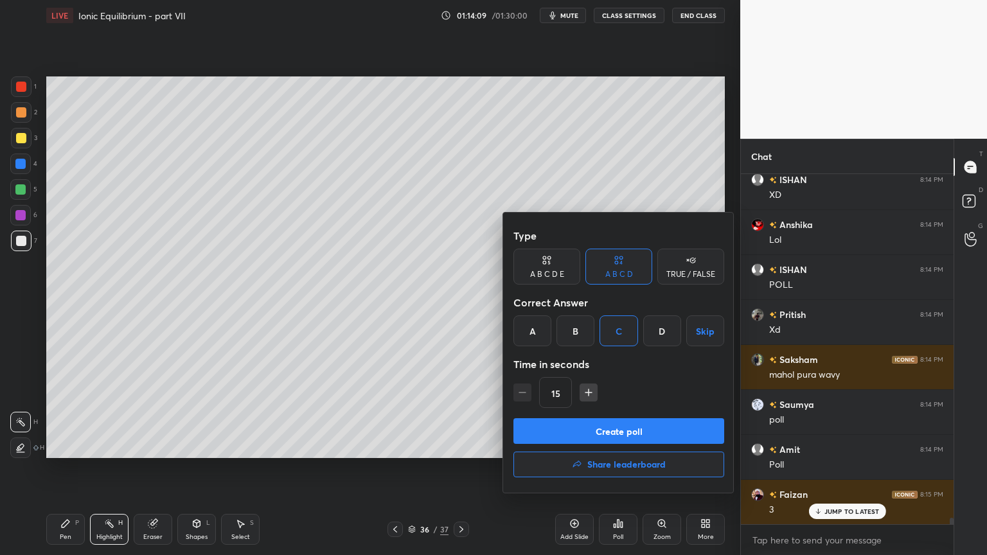
drag, startPoint x: 622, startPoint y: 438, endPoint x: 617, endPoint y: 419, distance: 19.3
click at [622, 436] on button "Create poll" at bounding box center [618, 431] width 211 height 26
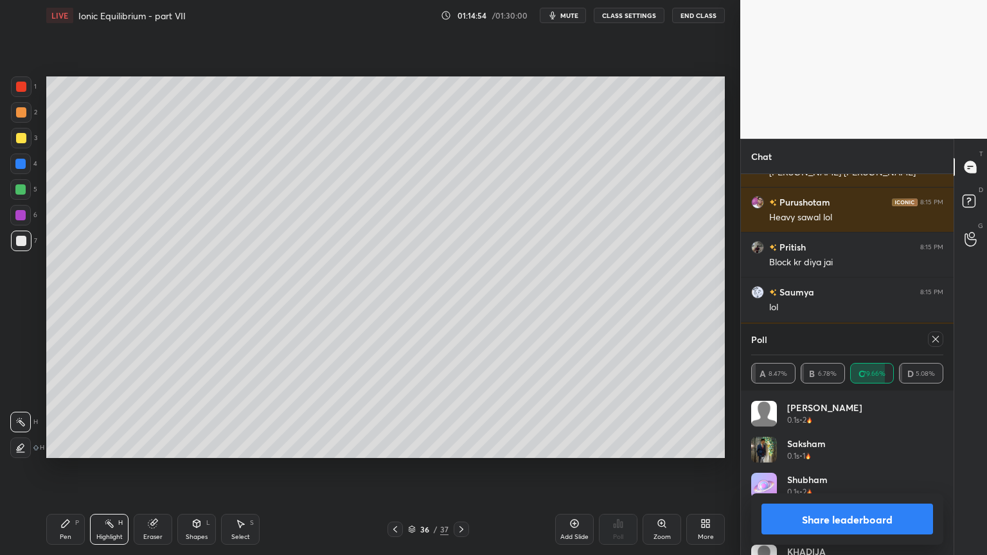
scroll to position [19403, 0]
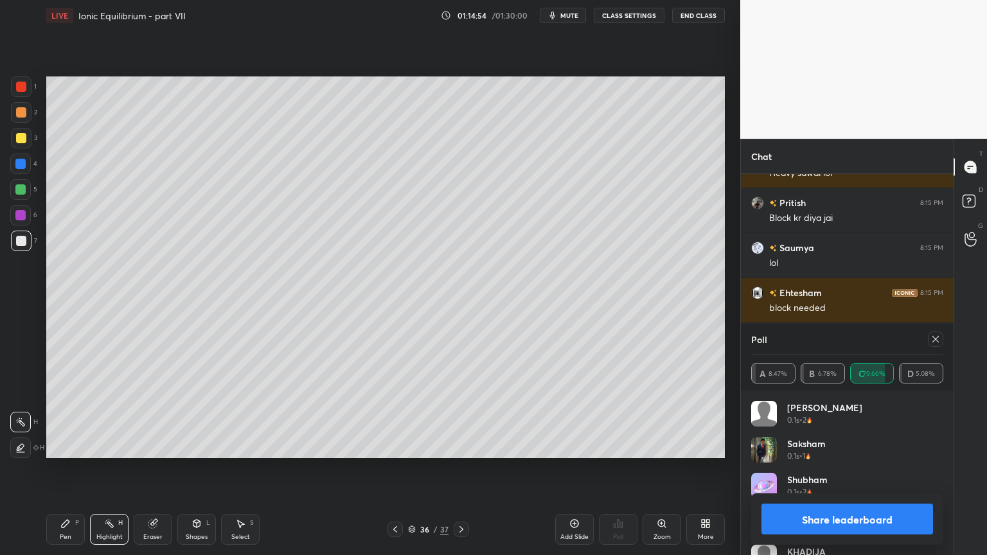
click at [858, 468] on button "Share leaderboard" at bounding box center [847, 519] width 172 height 31
type textarea "x"
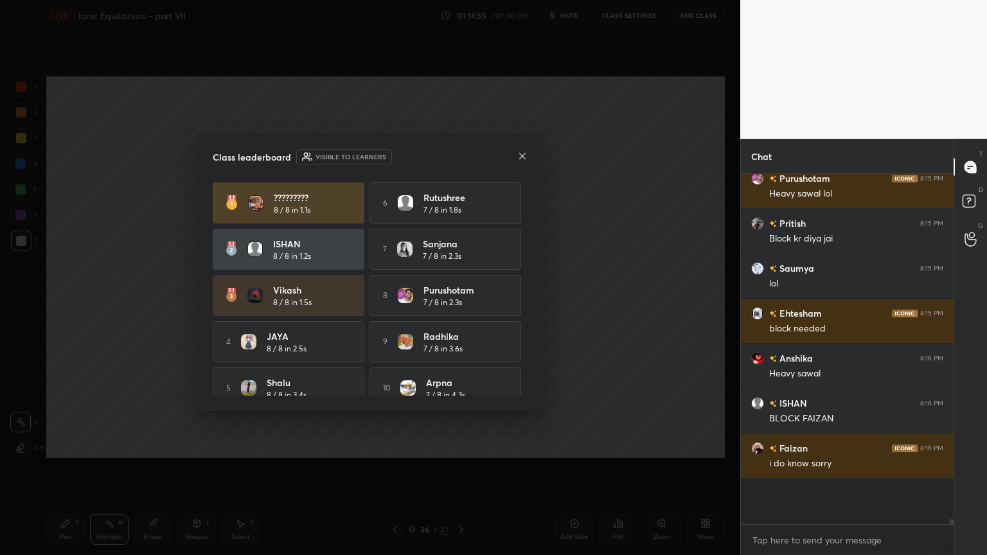
scroll to position [4, 4]
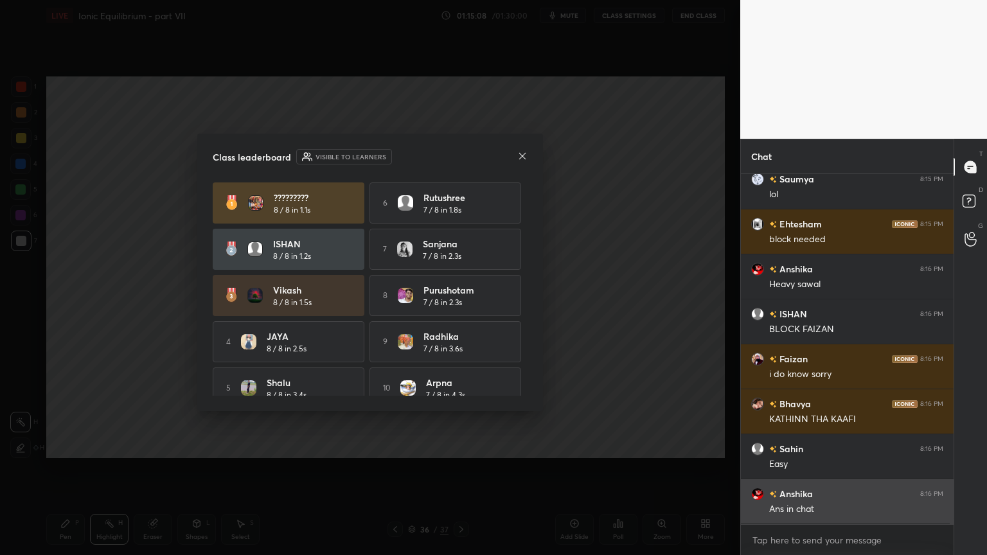
drag, startPoint x: 952, startPoint y: 520, endPoint x: 936, endPoint y: 522, distance: 16.1
click at [947, 468] on div "Pritish 8:15 PM Block kr diya [PERSON_NAME] 8:15 PM lol Ehtesham 8:15 PM block …" at bounding box center [847, 364] width 213 height 381
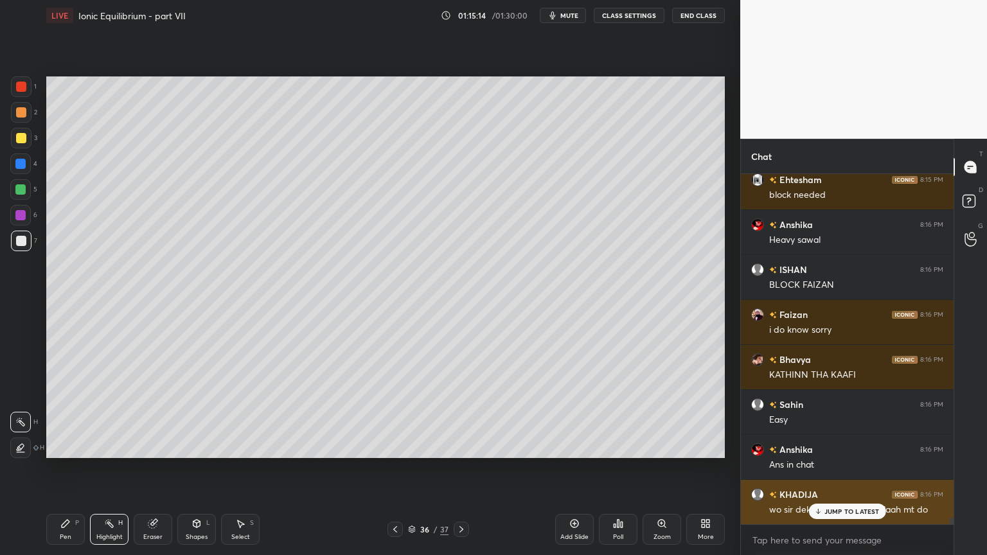
click at [842, 468] on div "JUMP TO LATEST" at bounding box center [846, 511] width 77 height 15
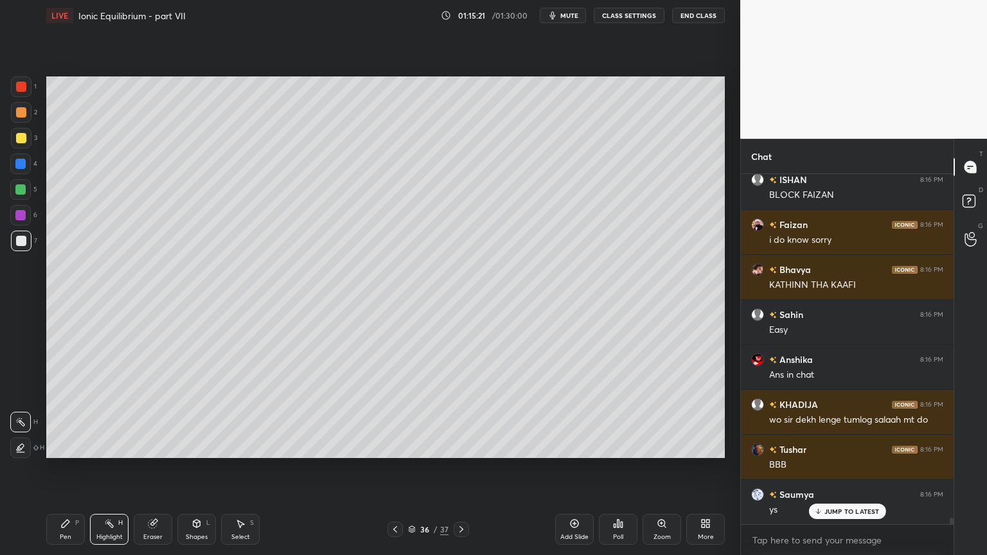
click at [114, 468] on div "Highlight H" at bounding box center [109, 529] width 39 height 31
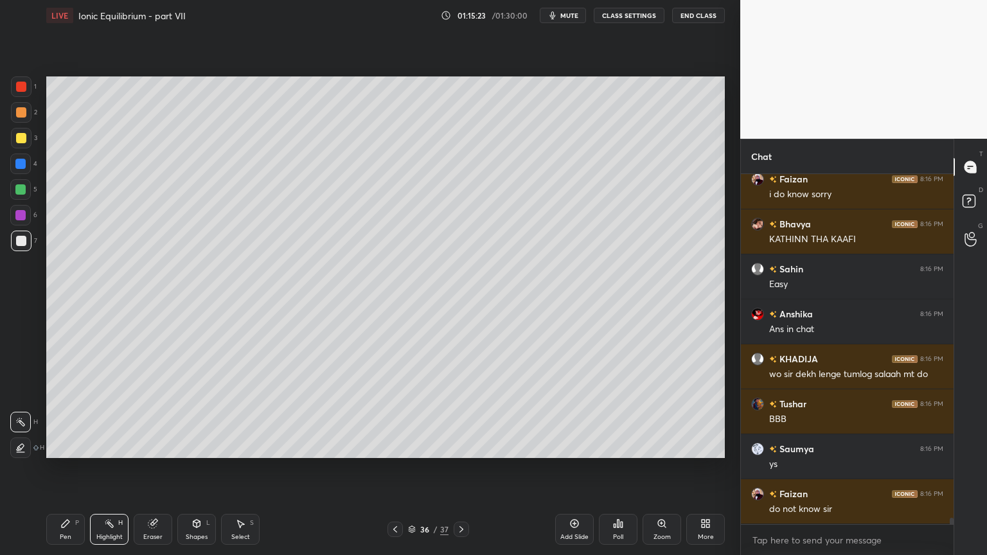
click at [109, 468] on div "Highlight" at bounding box center [109, 537] width 26 height 6
drag, startPoint x: 114, startPoint y: 533, endPoint x: 164, endPoint y: 463, distance: 86.5
click at [117, 468] on div "Highlight H" at bounding box center [109, 529] width 39 height 31
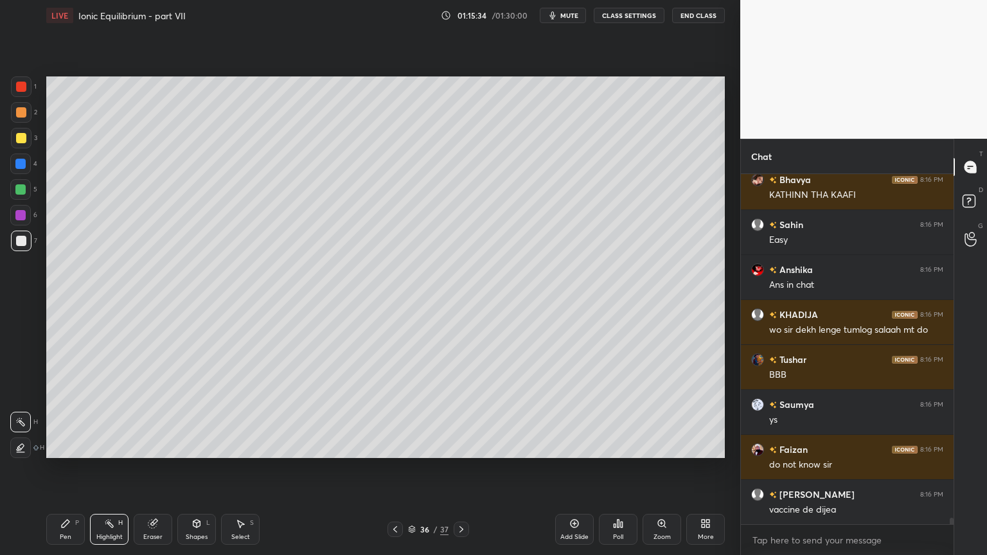
click at [120, 468] on div "Highlight H" at bounding box center [109, 529] width 39 height 31
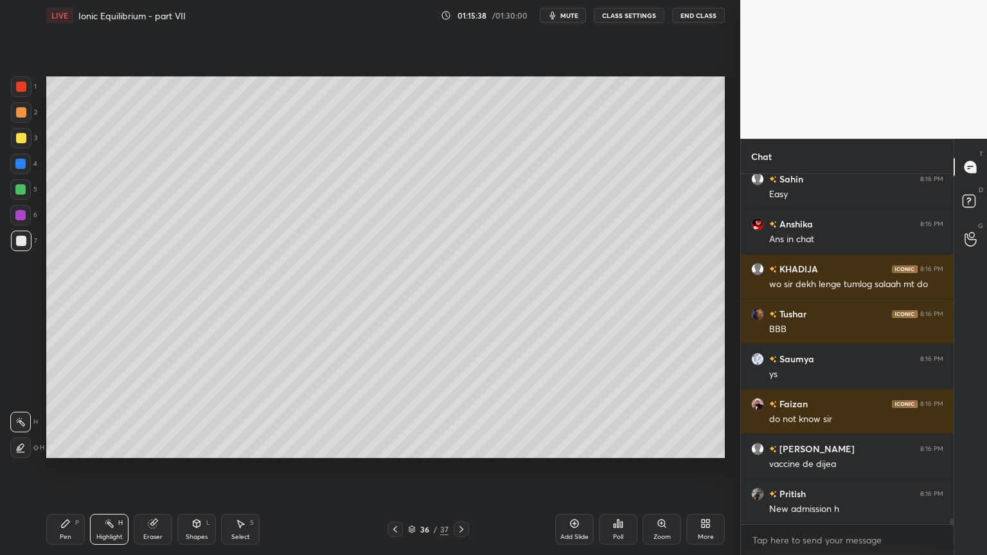
drag, startPoint x: 403, startPoint y: 520, endPoint x: 396, endPoint y: 472, distance: 48.7
click at [401, 468] on div "Pen P Highlight H Eraser Shapes L Select S 36 / 37 Add Slide Poll Zoom More" at bounding box center [385, 529] width 678 height 51
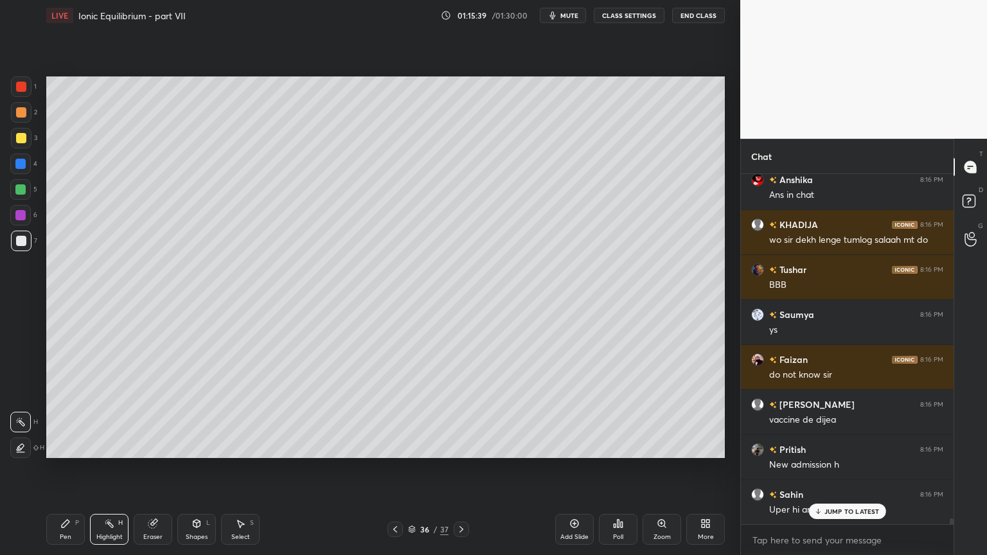
click at [393, 468] on icon at bounding box center [395, 529] width 10 height 10
click at [127, 468] on div "Highlight H" at bounding box center [109, 529] width 39 height 31
click at [456, 468] on icon at bounding box center [461, 529] width 10 height 10
click at [62, 468] on div "Pen" at bounding box center [66, 537] width 12 height 6
click at [20, 82] on div at bounding box center [21, 87] width 10 height 10
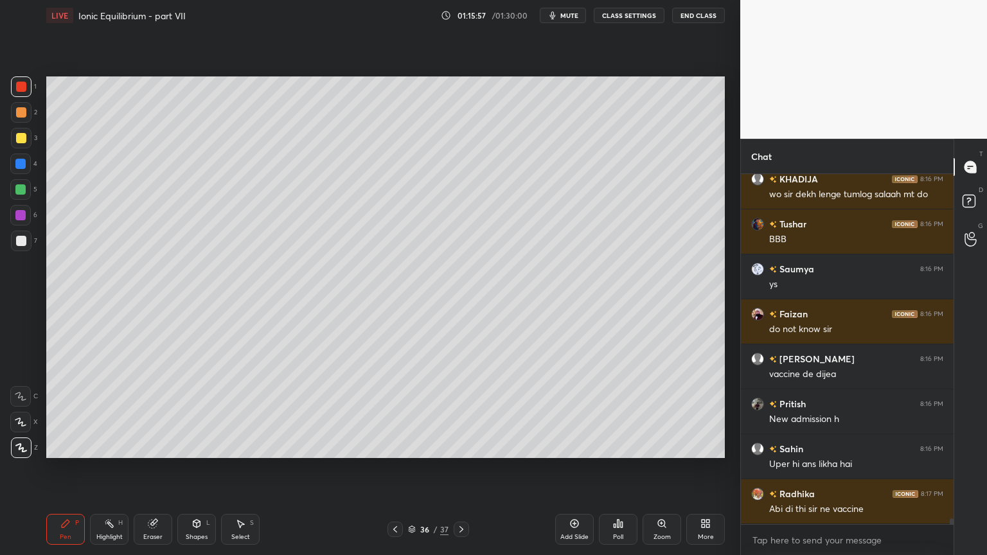
click at [108, 468] on div "Highlight H" at bounding box center [109, 529] width 39 height 31
click at [568, 468] on div "Add Slide" at bounding box center [574, 537] width 28 height 6
click at [76, 468] on div "Pen P" at bounding box center [65, 529] width 39 height 31
click at [21, 113] on div at bounding box center [21, 112] width 10 height 10
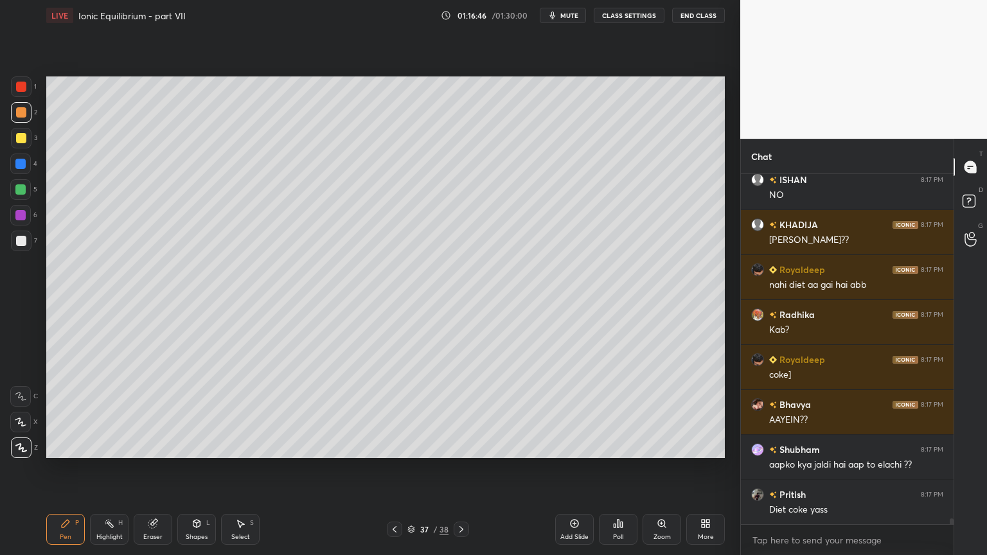
scroll to position [20371, 0]
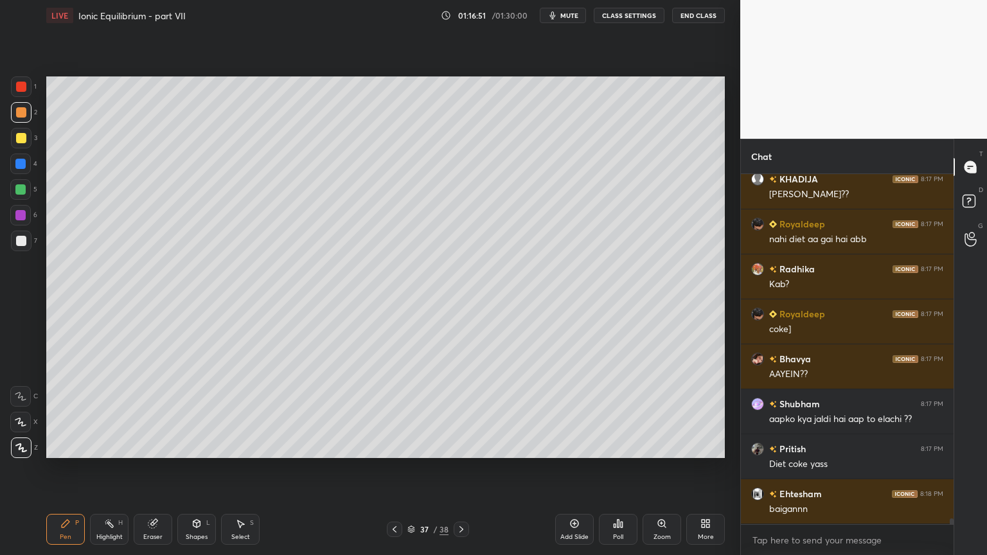
click at [193, 468] on div "Shapes" at bounding box center [197, 537] width 22 height 6
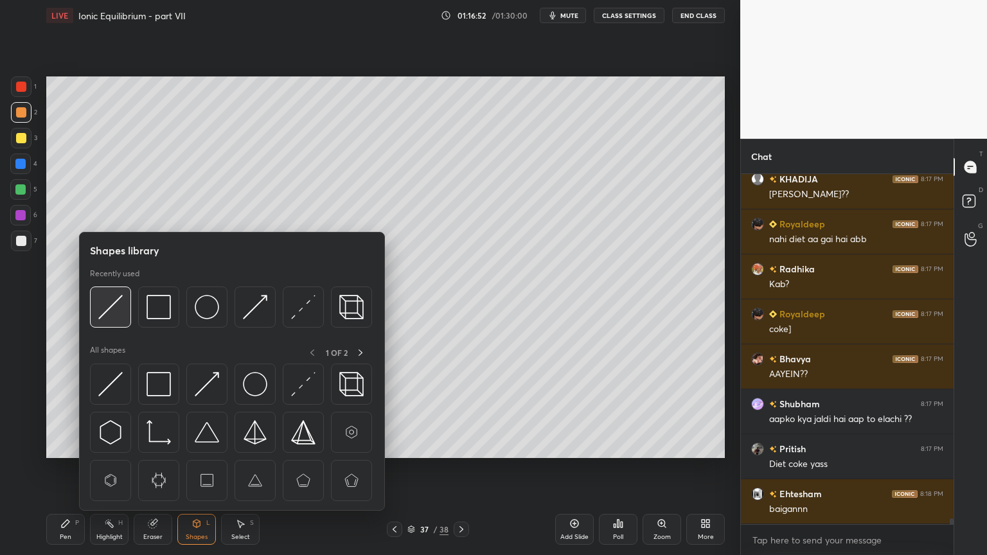
click at [109, 309] on img at bounding box center [110, 307] width 24 height 24
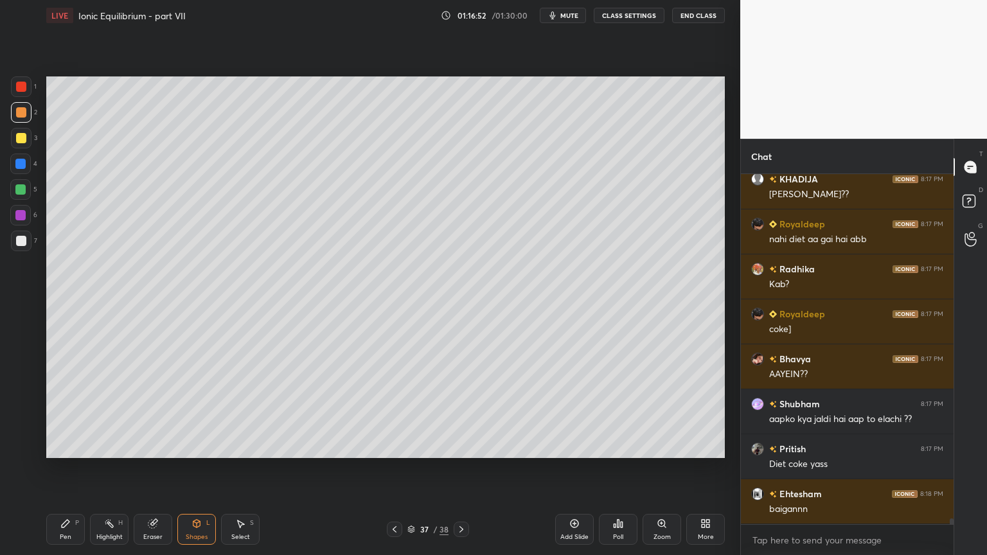
click at [18, 241] on div at bounding box center [21, 241] width 10 height 10
drag, startPoint x: 109, startPoint y: 532, endPoint x: 116, endPoint y: 514, distance: 19.1
click at [110, 468] on div "Highlight H" at bounding box center [109, 529] width 39 height 31
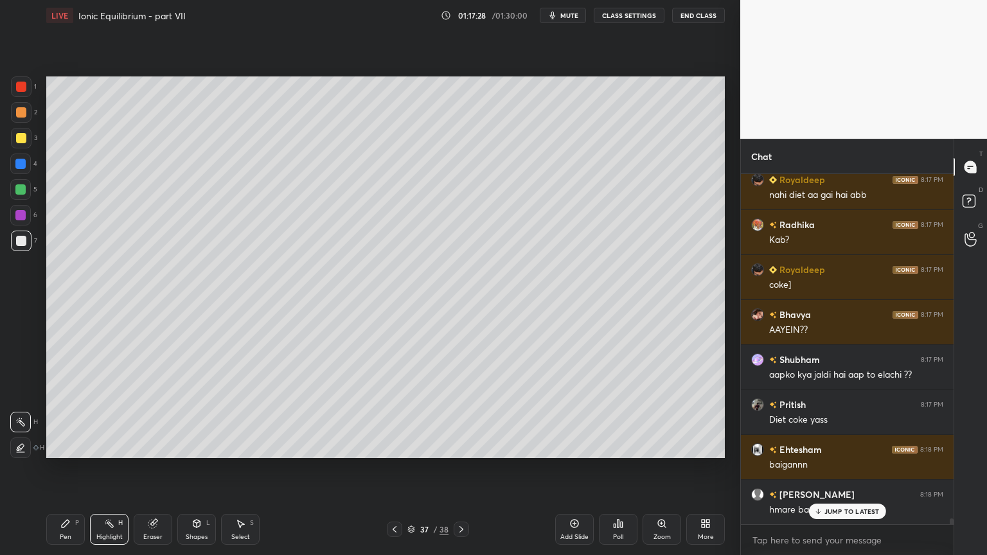
scroll to position [20461, 0]
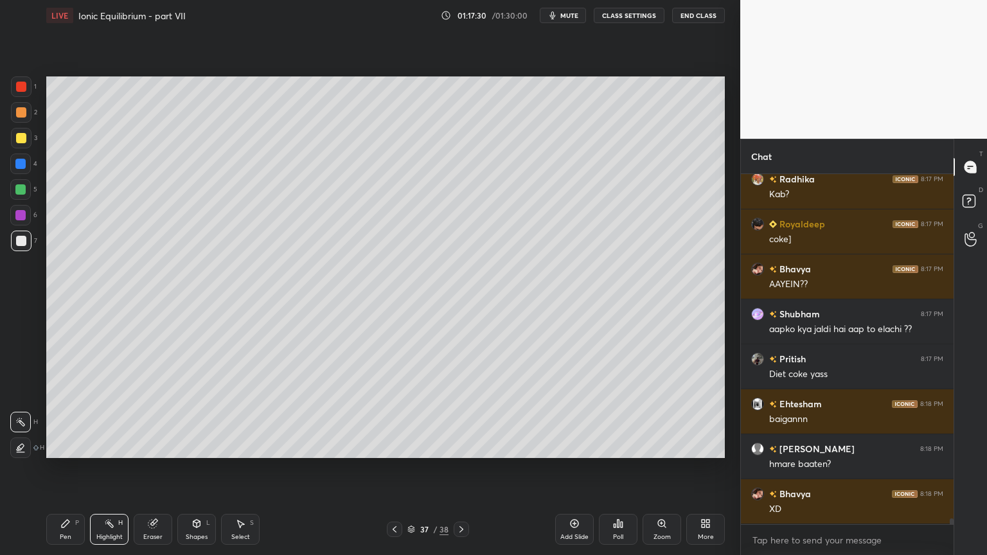
drag, startPoint x: 67, startPoint y: 529, endPoint x: 85, endPoint y: 491, distance: 42.0
click at [67, 468] on div "Pen P" at bounding box center [65, 529] width 39 height 31
click at [21, 249] on div at bounding box center [21, 241] width 21 height 21
click at [24, 143] on div at bounding box center [21, 138] width 10 height 10
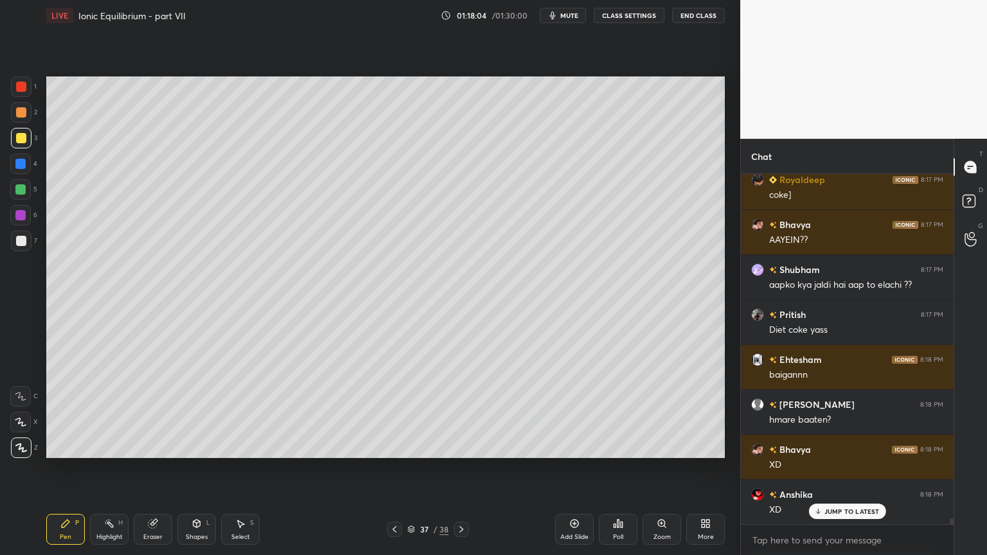
click at [74, 468] on div "Pen P" at bounding box center [65, 529] width 39 height 31
click at [16, 243] on div at bounding box center [21, 241] width 10 height 10
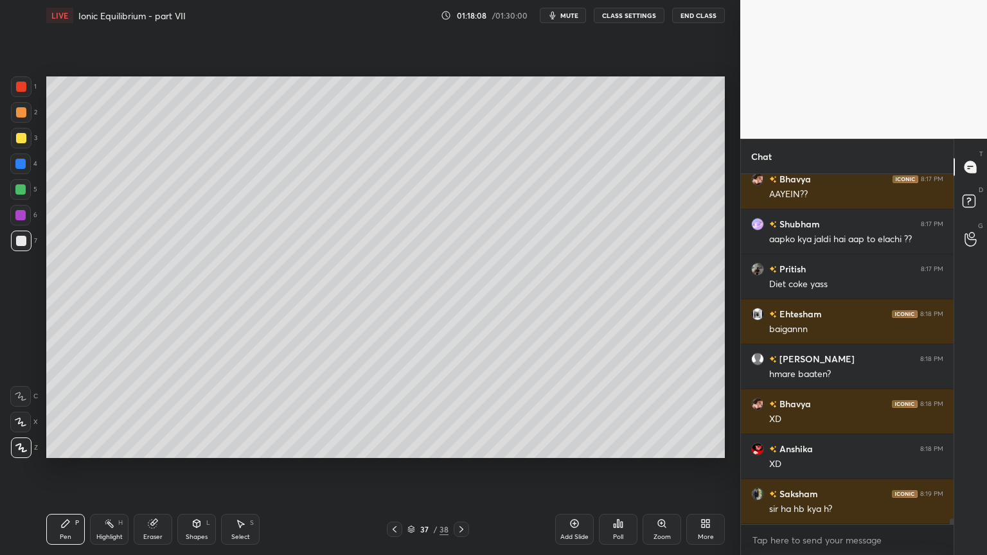
drag, startPoint x: 118, startPoint y: 523, endPoint x: 121, endPoint y: 468, distance: 55.3
click at [118, 468] on div "H" at bounding box center [120, 523] width 4 height 6
click at [62, 468] on div "Pen P" at bounding box center [65, 529] width 39 height 31
click at [105, 468] on div "Highlight H" at bounding box center [109, 529] width 39 height 31
click at [114, 468] on div "Highlight H" at bounding box center [109, 529] width 39 height 31
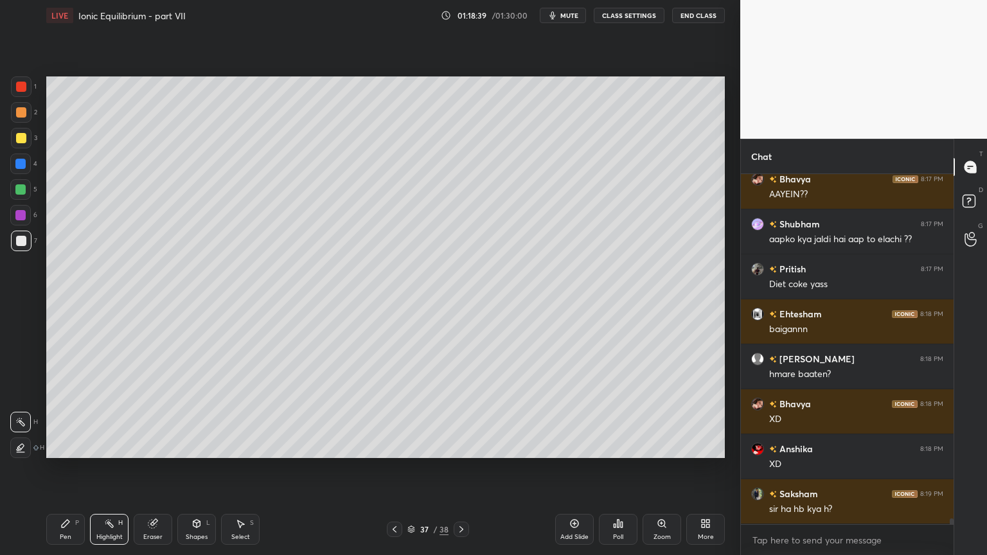
click at [72, 468] on div "Pen P" at bounding box center [65, 529] width 39 height 31
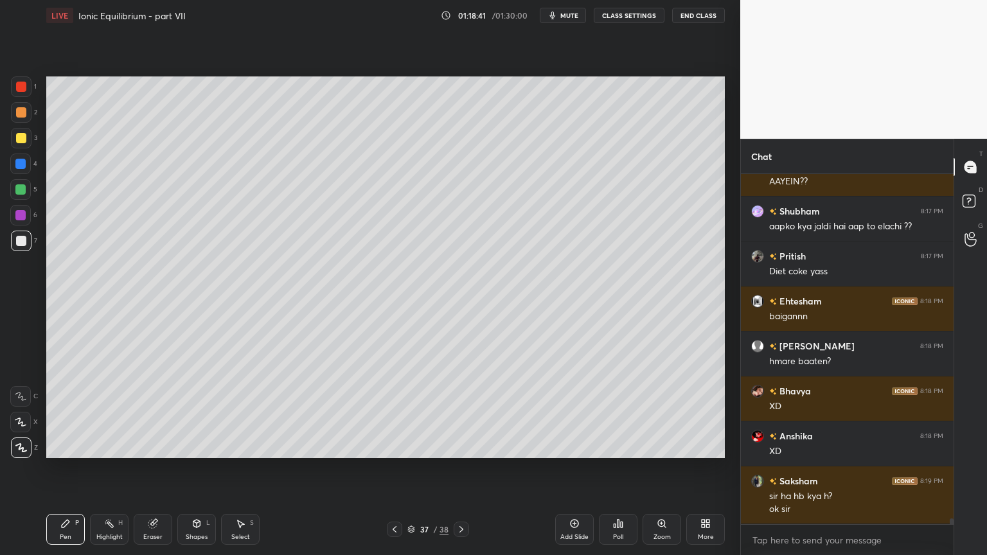
click at [60, 468] on div "Pen" at bounding box center [66, 537] width 12 height 6
click at [28, 247] on div at bounding box center [21, 241] width 21 height 21
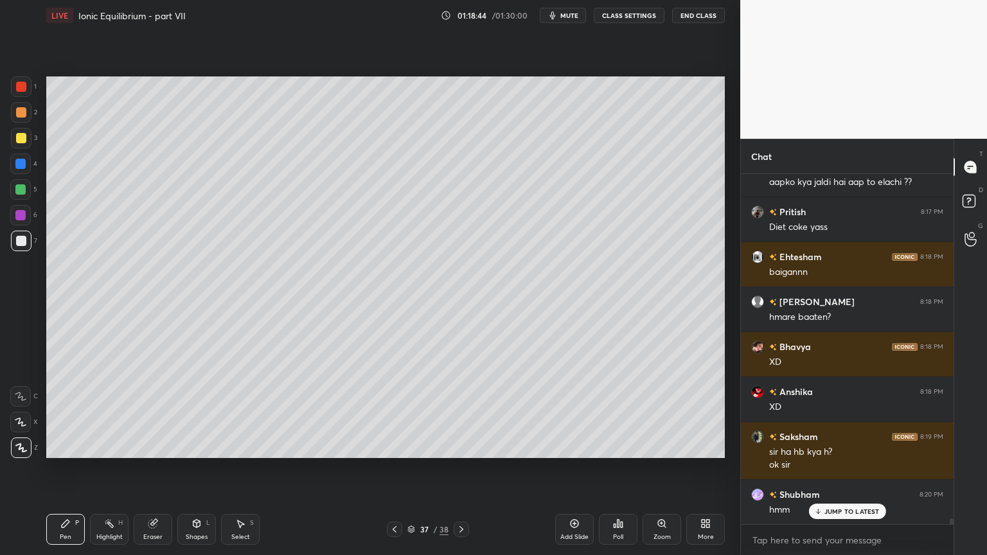
scroll to position [20654, 0]
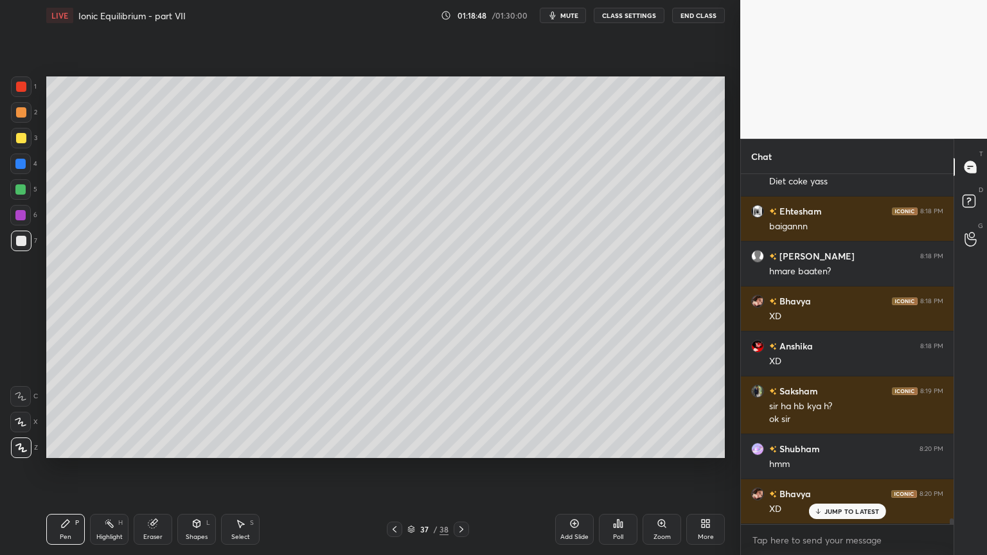
click at [101, 468] on div "Highlight H" at bounding box center [109, 529] width 39 height 31
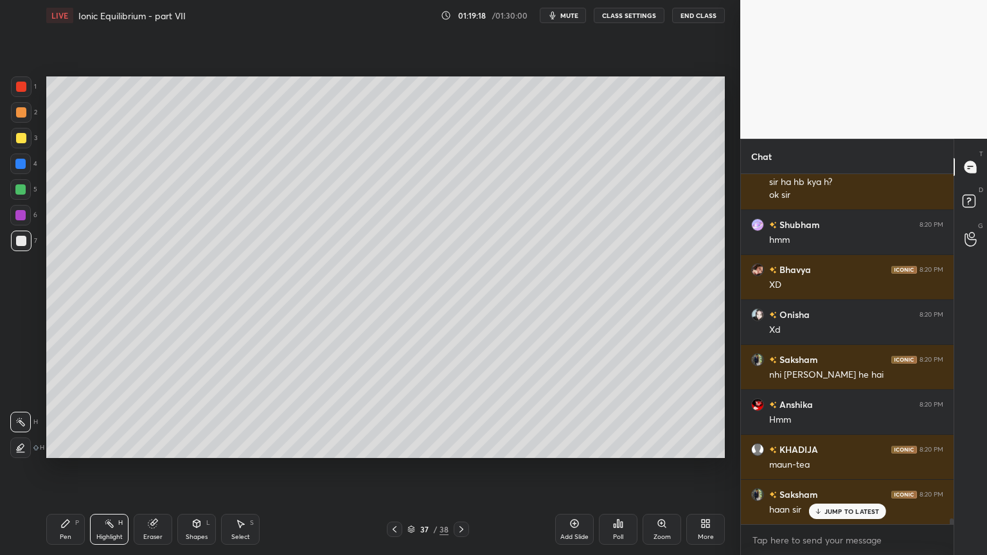
scroll to position [20891, 0]
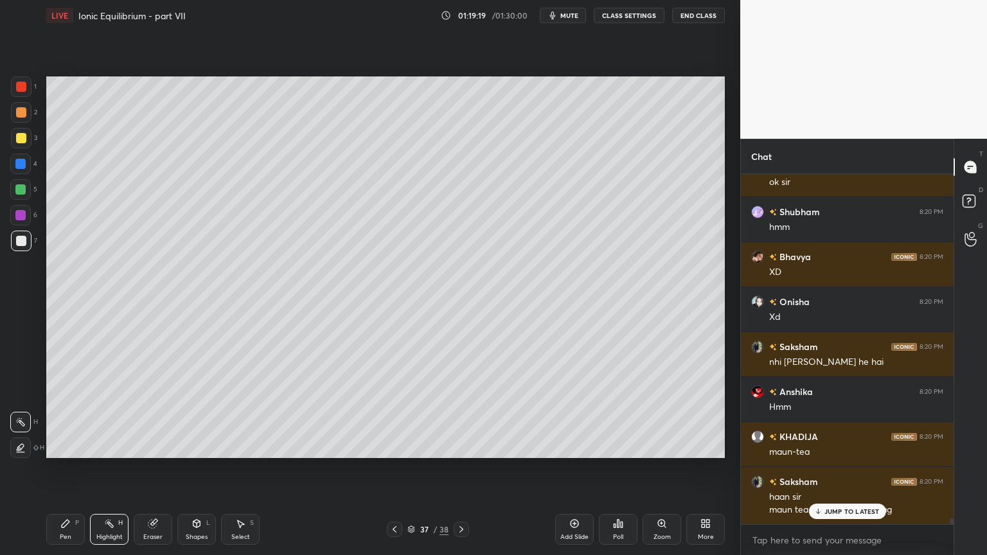
click at [64, 468] on div "Pen" at bounding box center [66, 537] width 12 height 6
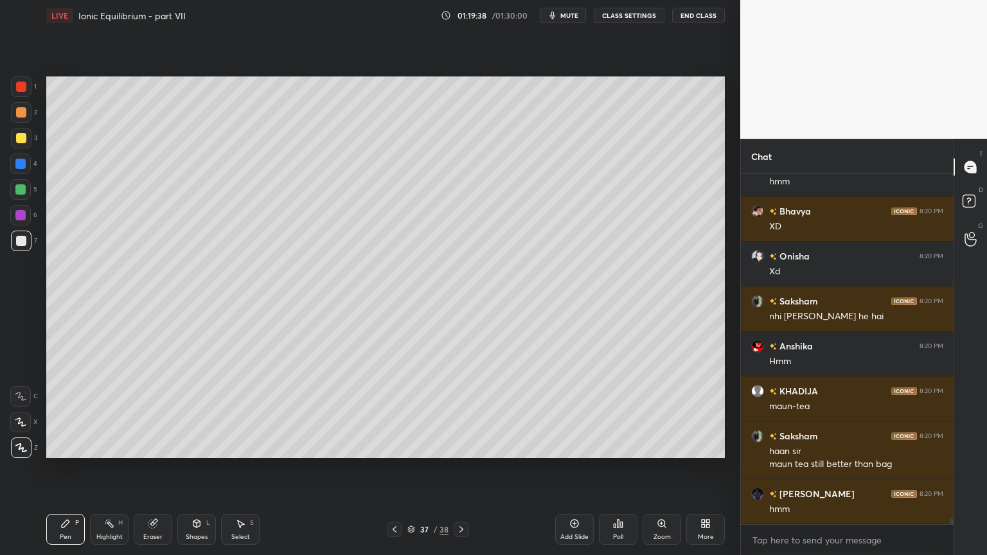
click at [113, 468] on div "Highlight H" at bounding box center [109, 529] width 39 height 31
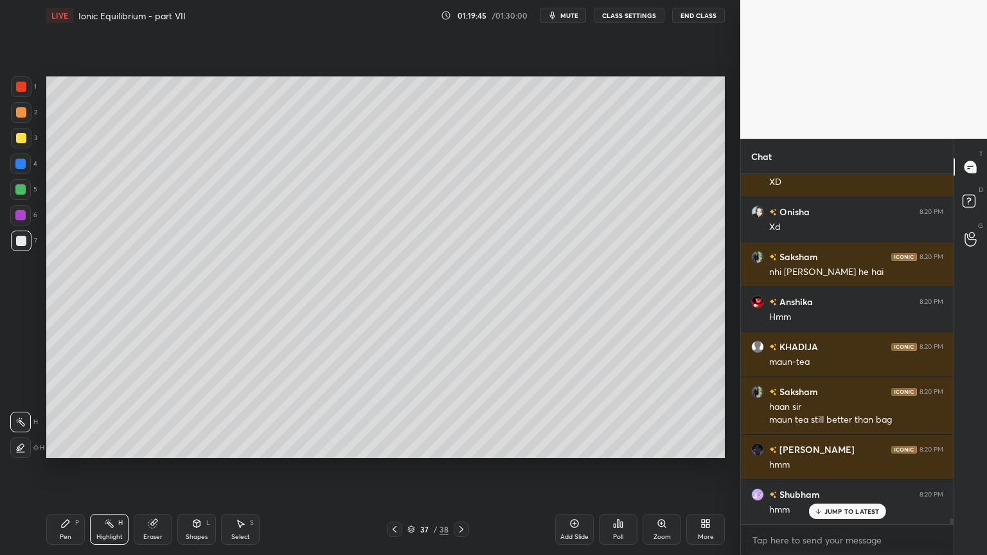
click at [71, 468] on div "Pen P" at bounding box center [65, 529] width 39 height 31
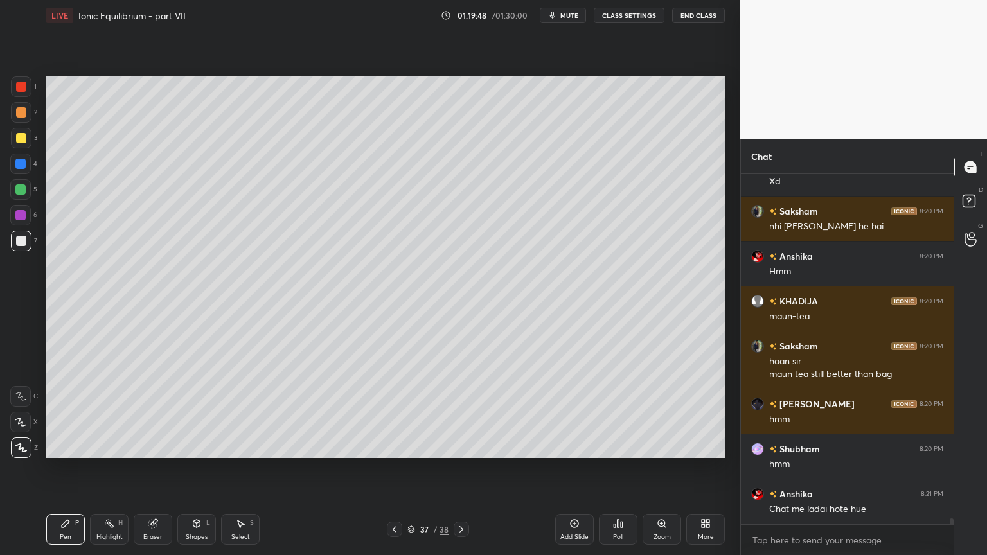
click at [622, 14] on button "CLASS SETTINGS" at bounding box center [629, 15] width 71 height 15
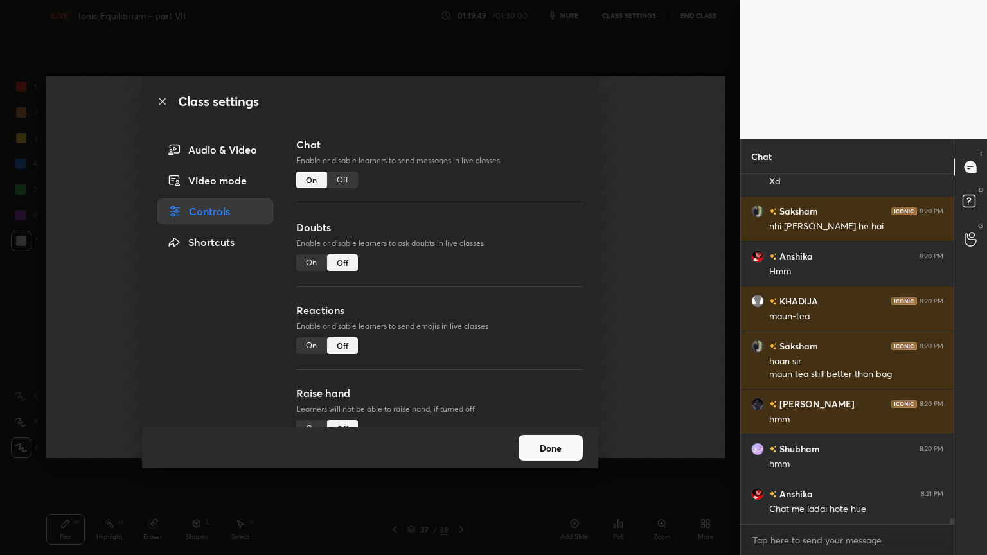
click at [344, 181] on div "Off" at bounding box center [342, 180] width 31 height 17
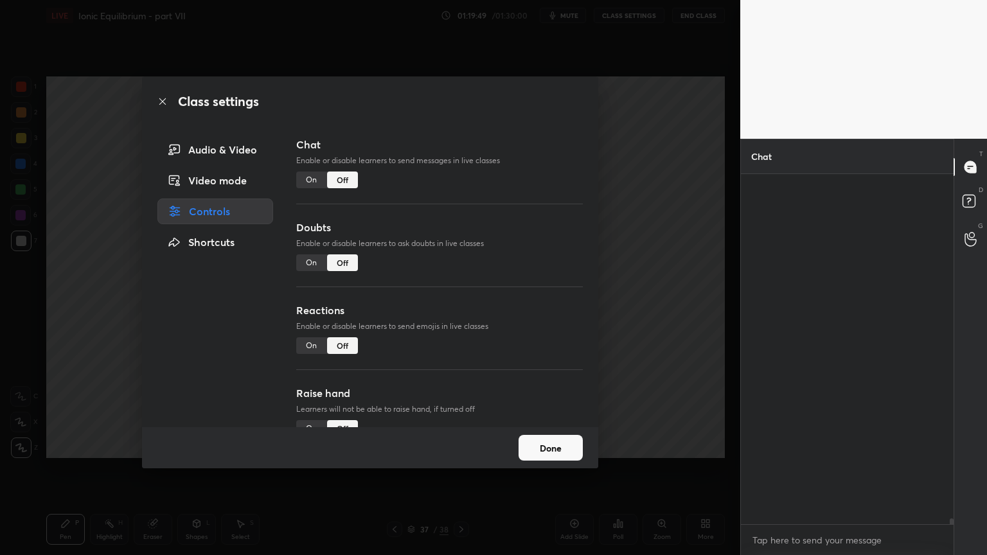
click at [626, 204] on div "Class settings Audio & Video Video mode Controls Shortcuts Chat Enable or disab…" at bounding box center [370, 277] width 740 height 555
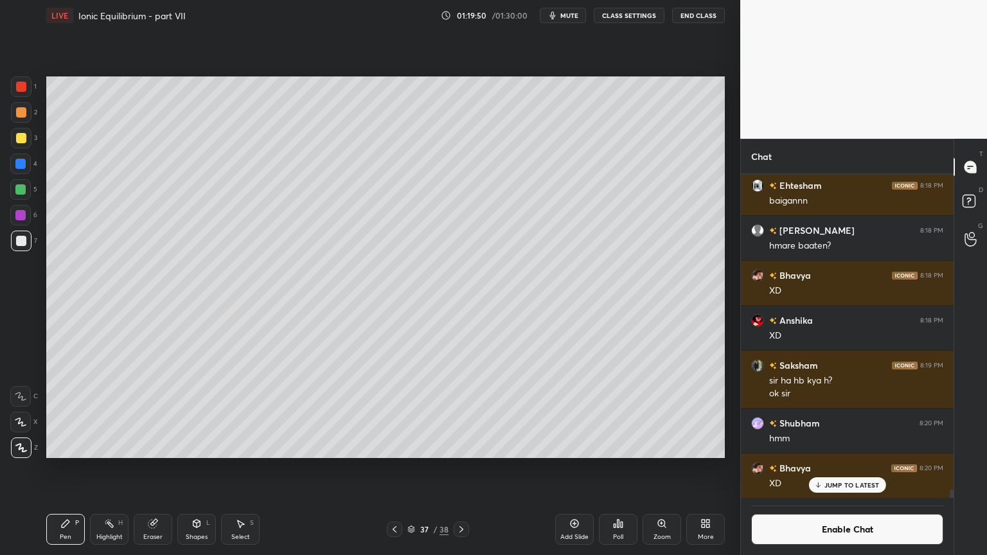
drag, startPoint x: 73, startPoint y: 529, endPoint x: 175, endPoint y: 473, distance: 116.7
click at [77, 468] on div "Pen P" at bounding box center [65, 529] width 39 height 31
click at [863, 468] on p "JUMP TO LATEST" at bounding box center [851, 485] width 55 height 8
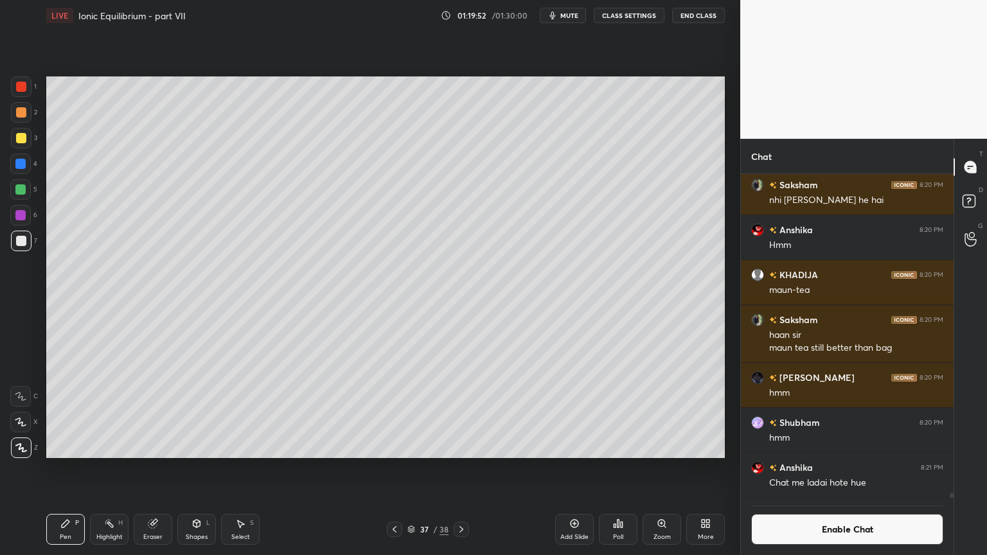
click at [67, 468] on div "Pen" at bounding box center [66, 537] width 12 height 6
drag, startPoint x: 105, startPoint y: 538, endPoint x: 123, endPoint y: 479, distance: 61.6
click at [110, 468] on div "Highlight H" at bounding box center [109, 529] width 39 height 31
drag, startPoint x: 62, startPoint y: 529, endPoint x: 134, endPoint y: 468, distance: 94.8
click at [74, 468] on div "Pen P" at bounding box center [65, 529] width 39 height 31
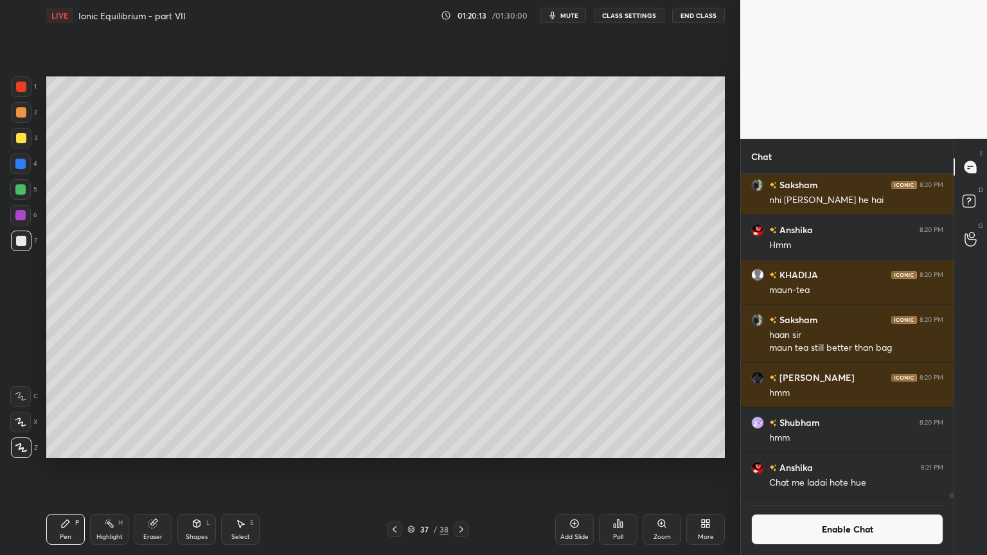
click at [200, 468] on div "Shapes L" at bounding box center [196, 529] width 39 height 31
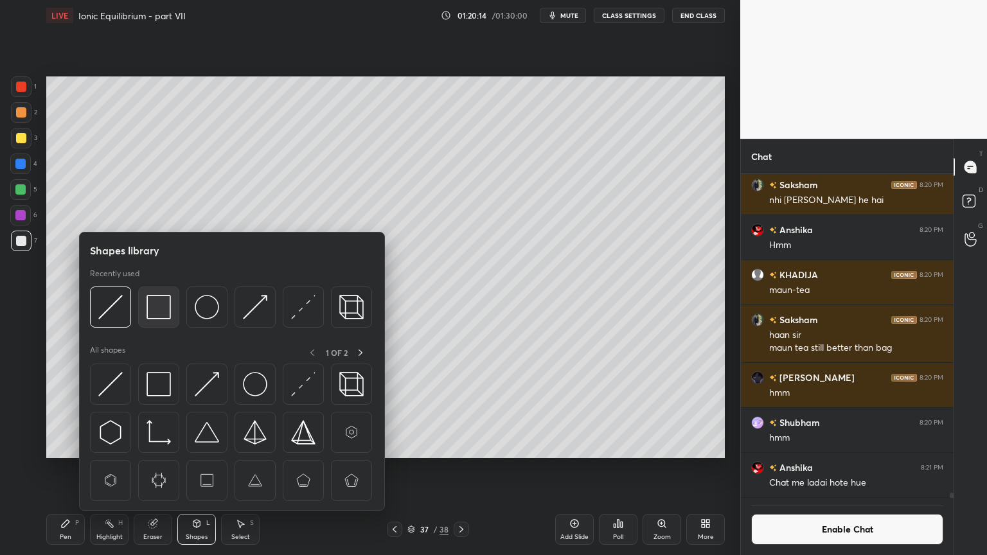
click at [154, 312] on img at bounding box center [158, 307] width 24 height 24
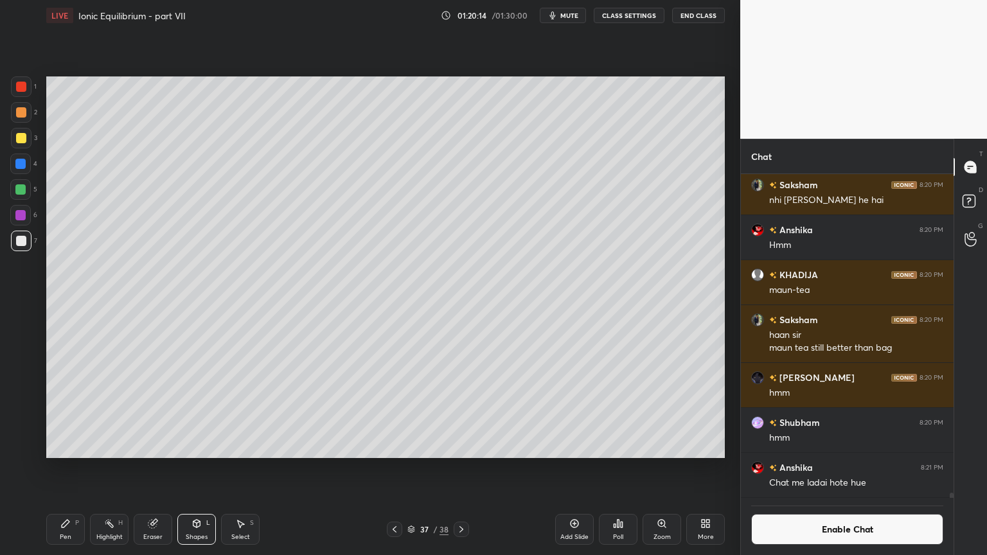
click at [22, 85] on div at bounding box center [21, 87] width 10 height 10
click at [103, 468] on div "Pen P Highlight H Eraser Shapes L Select S 37 / 38 Add Slide Poll Zoom More" at bounding box center [385, 529] width 678 height 51
click at [107, 468] on div "Highlight H" at bounding box center [109, 529] width 39 height 31
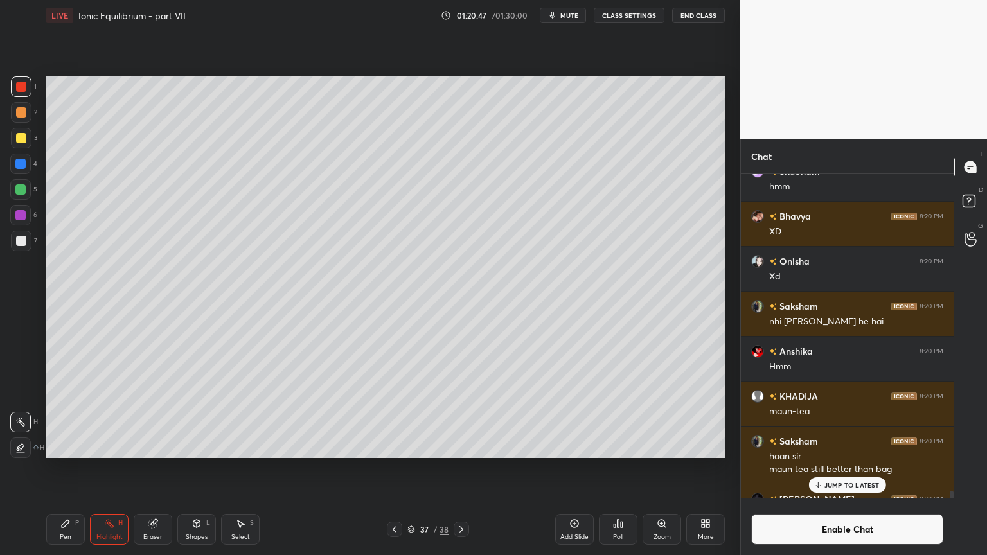
scroll to position [19985, 0]
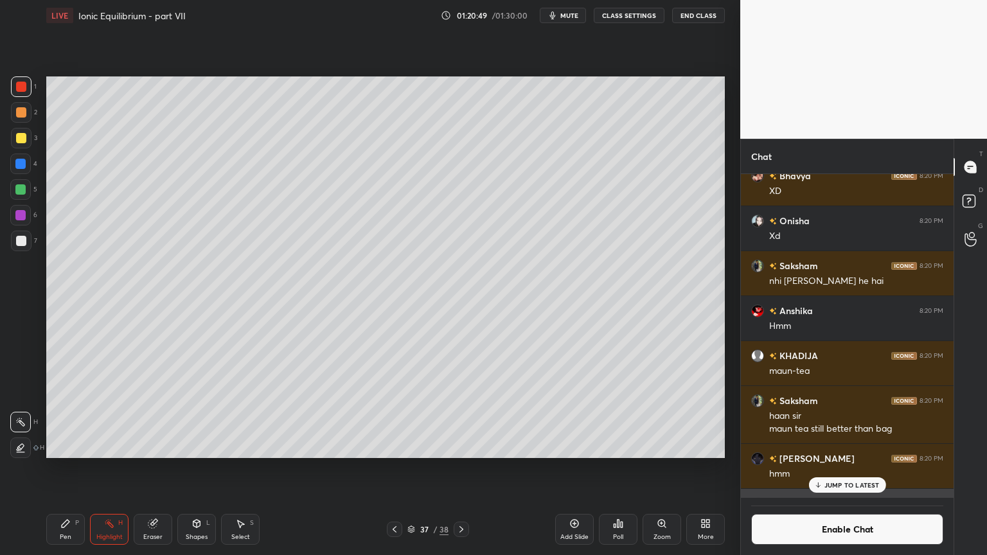
drag, startPoint x: 951, startPoint y: 494, endPoint x: 905, endPoint y: 492, distance: 45.7
click at [949, 468] on div at bounding box center [951, 496] width 4 height 10
click at [867, 468] on p "JUMP TO LATEST" at bounding box center [851, 485] width 55 height 8
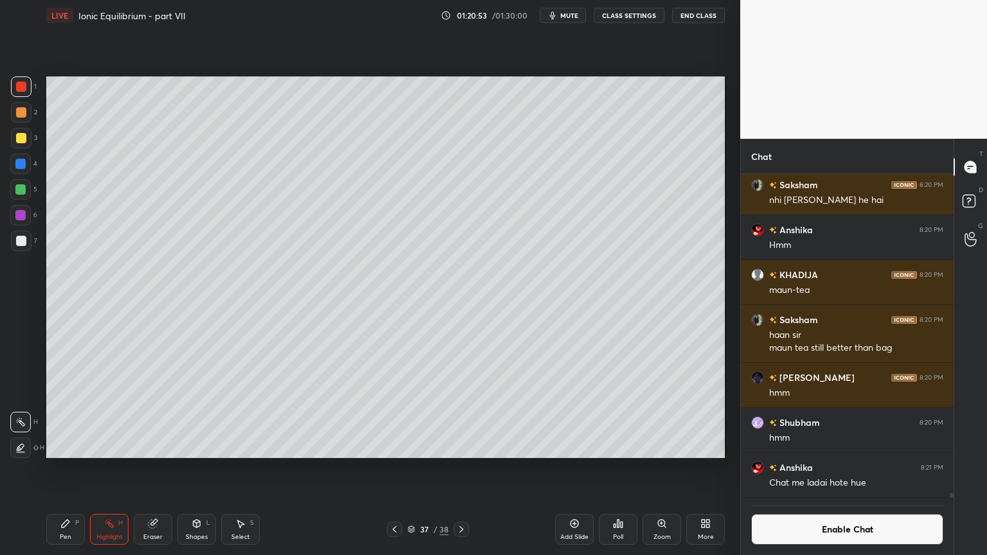
click at [570, 468] on div "Add Slide" at bounding box center [574, 529] width 39 height 31
click at [61, 468] on div "Pen P" at bounding box center [65, 529] width 39 height 31
drag, startPoint x: 21, startPoint y: 104, endPoint x: 38, endPoint y: 111, distance: 18.1
click at [20, 107] on div at bounding box center [21, 112] width 21 height 21
click at [62, 468] on div "Pen P" at bounding box center [65, 529] width 39 height 31
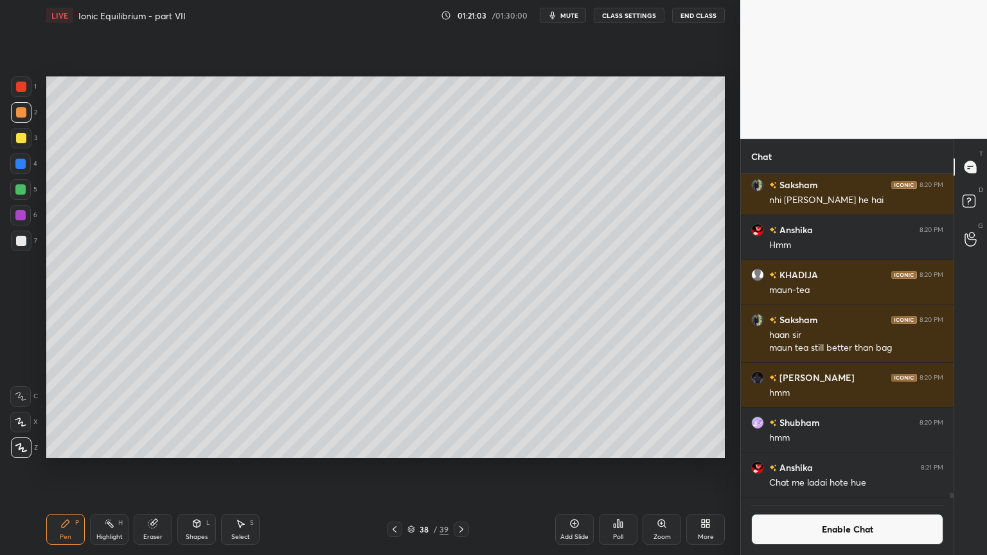
drag, startPoint x: 25, startPoint y: 118, endPoint x: 42, endPoint y: 121, distance: 17.6
click at [25, 120] on div at bounding box center [21, 112] width 21 height 21
drag, startPoint x: 195, startPoint y: 529, endPoint x: 195, endPoint y: 515, distance: 14.1
click at [195, 468] on div "Shapes L" at bounding box center [196, 529] width 39 height 31
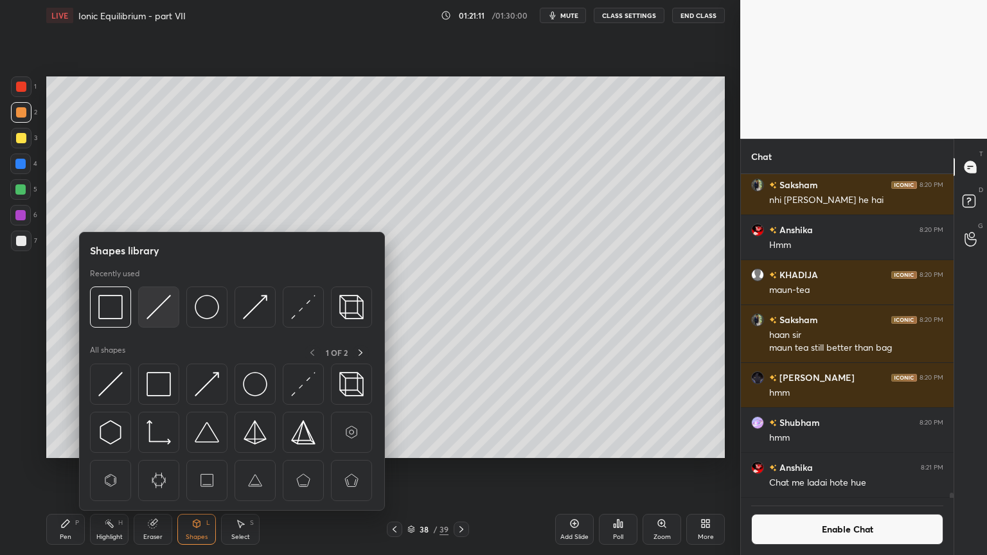
click at [157, 313] on img at bounding box center [158, 307] width 24 height 24
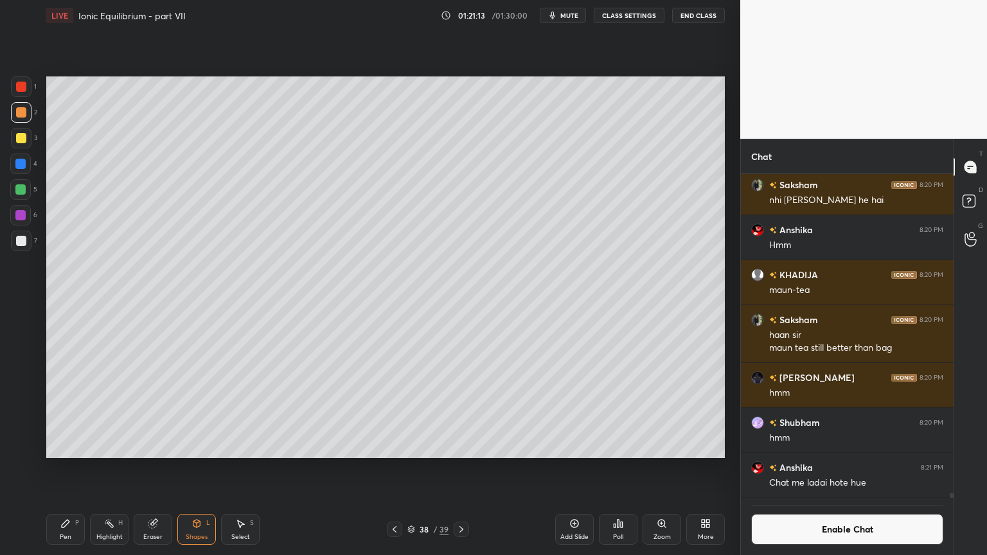
click at [28, 250] on div at bounding box center [21, 241] width 21 height 21
click at [73, 468] on div "Pen P" at bounding box center [65, 529] width 39 height 31
click at [21, 117] on div at bounding box center [21, 112] width 10 height 10
click at [105, 468] on div "Highlight H" at bounding box center [109, 529] width 39 height 31
click at [391, 468] on icon at bounding box center [394, 529] width 10 height 10
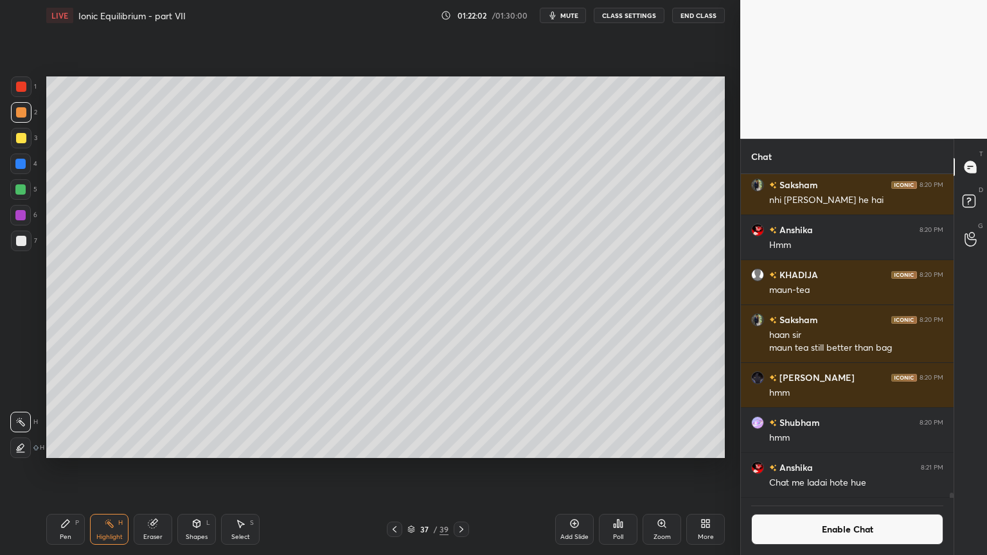
drag, startPoint x: 105, startPoint y: 531, endPoint x: 172, endPoint y: 490, distance: 78.4
click at [110, 468] on div "Highlight H" at bounding box center [109, 529] width 39 height 31
click at [460, 468] on icon at bounding box center [461, 529] width 10 height 10
click at [58, 468] on div "Pen P" at bounding box center [65, 529] width 39 height 31
click at [200, 468] on div "Shapes L" at bounding box center [196, 529] width 39 height 31
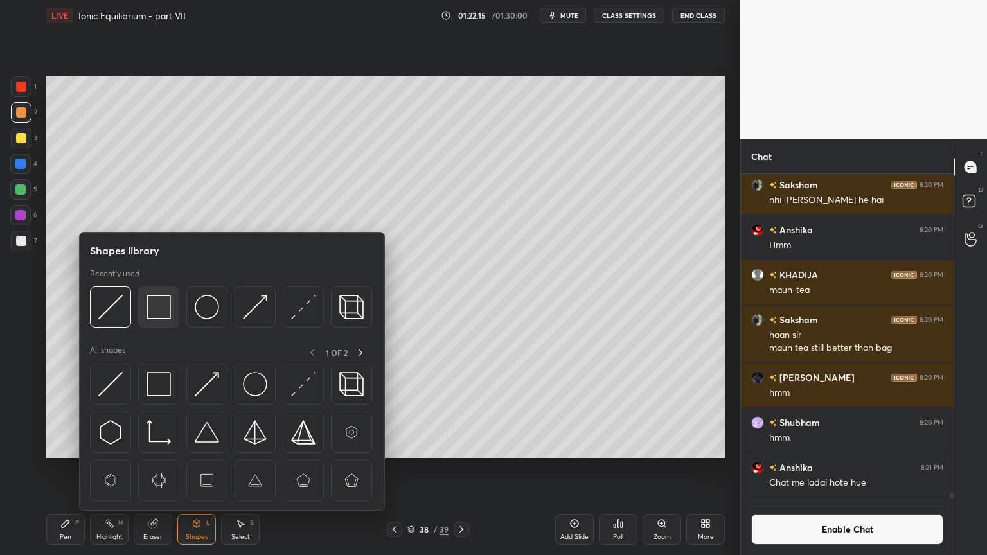
click at [157, 310] on img at bounding box center [158, 307] width 24 height 24
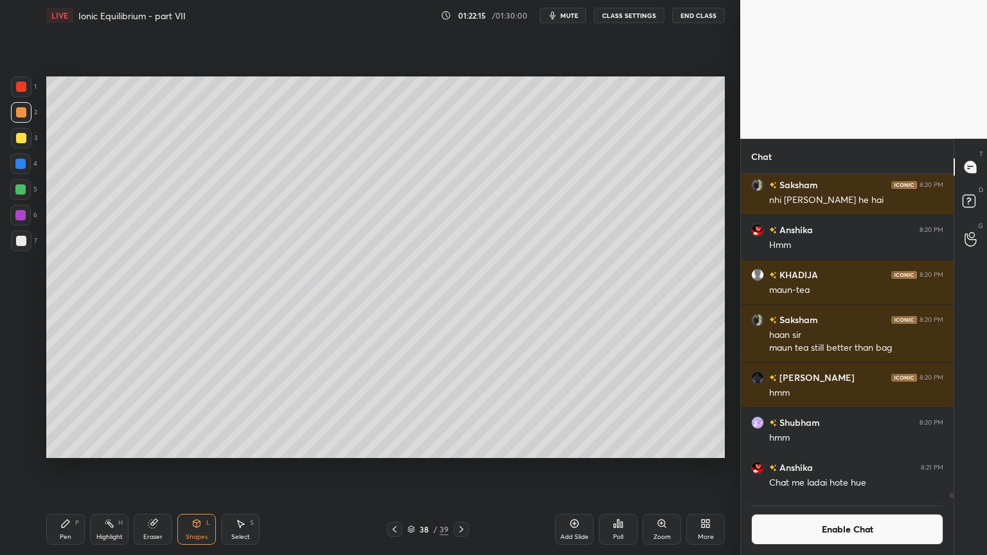
drag, startPoint x: 26, startPoint y: 232, endPoint x: 45, endPoint y: 240, distance: 20.8
click at [28, 234] on div at bounding box center [21, 241] width 21 height 21
click at [110, 468] on div "Highlight" at bounding box center [109, 537] width 26 height 6
click at [567, 468] on div "Add Slide" at bounding box center [574, 529] width 39 height 31
drag, startPoint x: 70, startPoint y: 534, endPoint x: 71, endPoint y: 476, distance: 58.5
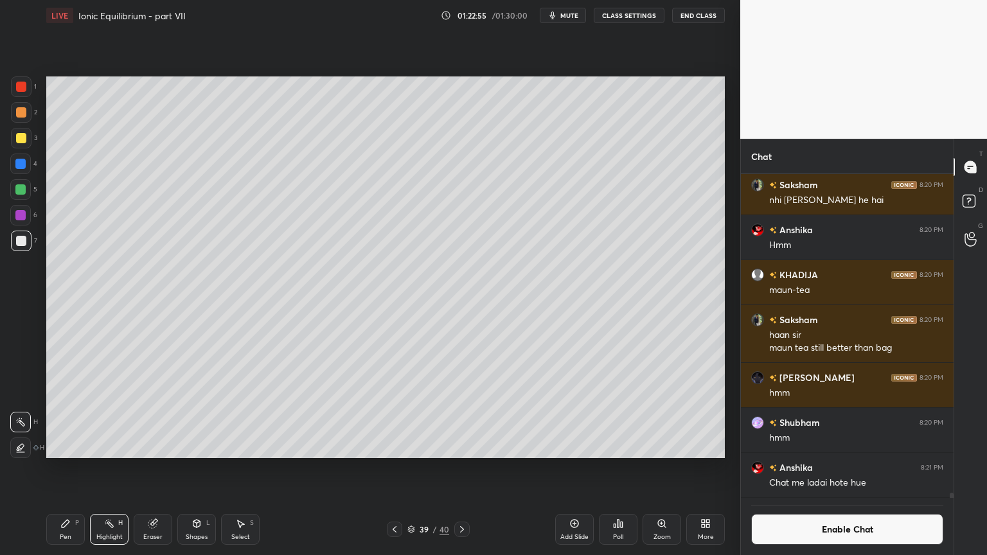
click at [69, 468] on div "Pen P" at bounding box center [65, 529] width 39 height 31
click at [21, 117] on div at bounding box center [21, 112] width 10 height 10
click at [27, 239] on div at bounding box center [21, 241] width 21 height 21
drag, startPoint x: 23, startPoint y: 116, endPoint x: 37, endPoint y: 139, distance: 27.7
click at [26, 119] on div at bounding box center [21, 112] width 21 height 21
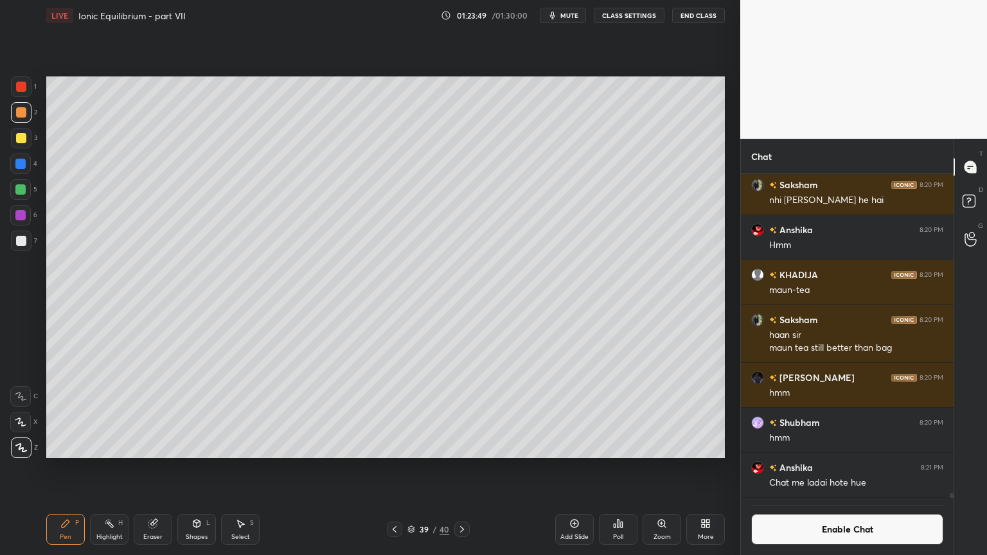
click at [108, 468] on div "Highlight" at bounding box center [109, 537] width 26 height 6
drag, startPoint x: 69, startPoint y: 533, endPoint x: 82, endPoint y: 525, distance: 15.9
click at [72, 468] on div "Pen P" at bounding box center [65, 529] width 39 height 31
drag, startPoint x: 118, startPoint y: 528, endPoint x: 137, endPoint y: 517, distance: 22.2
click at [119, 468] on div "Highlight H" at bounding box center [109, 529] width 39 height 31
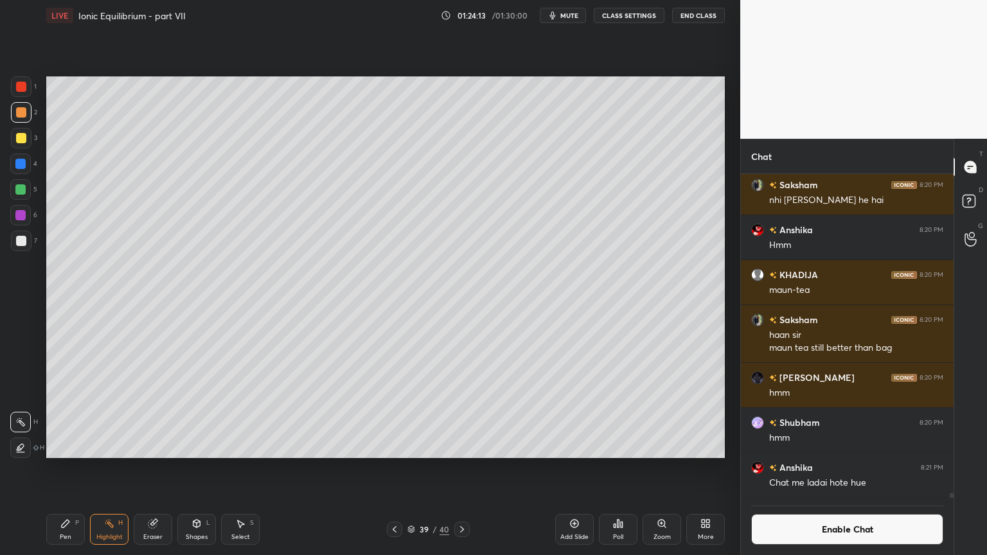
click at [195, 468] on icon at bounding box center [196, 524] width 7 height 8
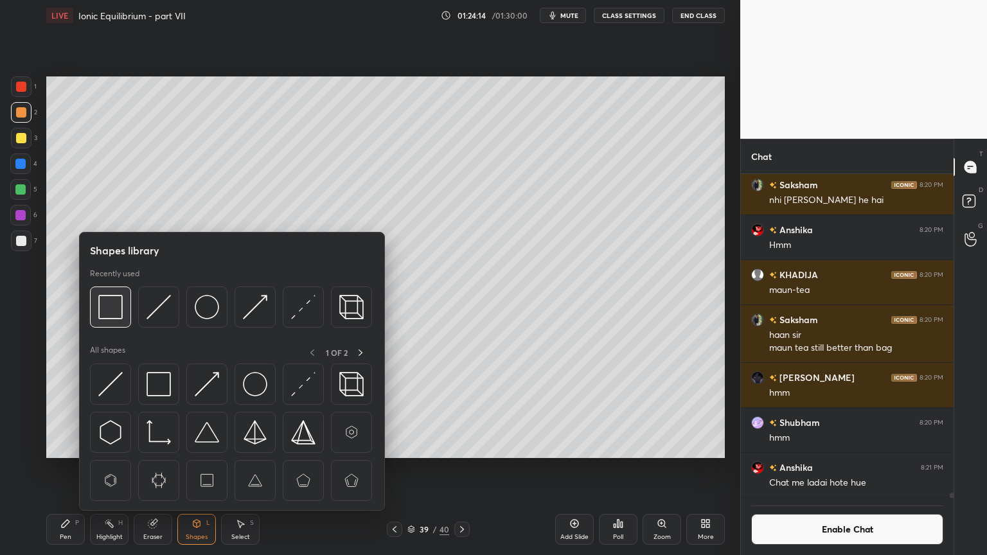
click at [109, 308] on img at bounding box center [110, 307] width 24 height 24
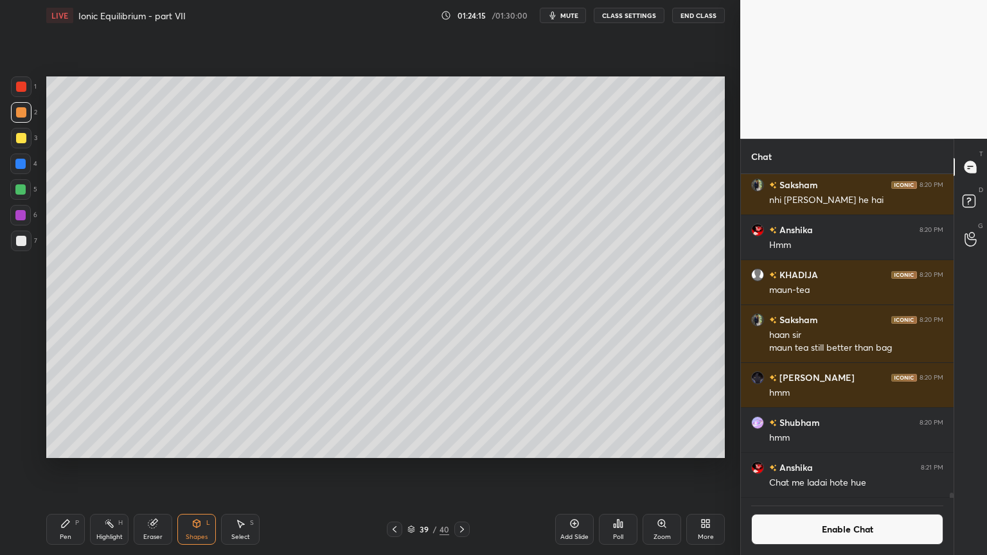
click at [26, 137] on div at bounding box center [21, 138] width 10 height 10
click at [110, 468] on div "Highlight" at bounding box center [109, 537] width 26 height 6
click at [395, 468] on icon at bounding box center [394, 529] width 10 height 10
click at [463, 468] on icon at bounding box center [462, 529] width 10 height 10
click at [195, 468] on div "Shapes L" at bounding box center [196, 529] width 39 height 31
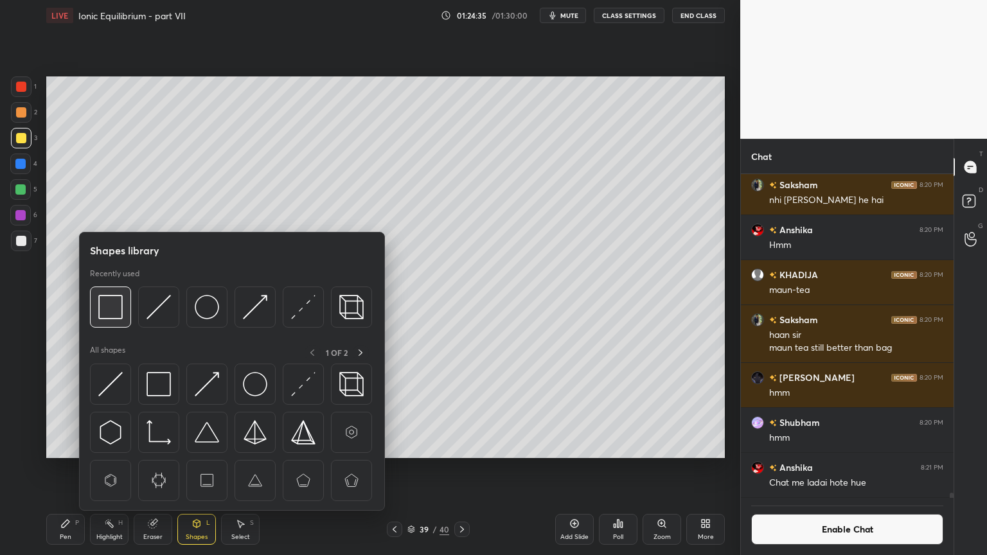
click at [106, 312] on img at bounding box center [110, 307] width 24 height 24
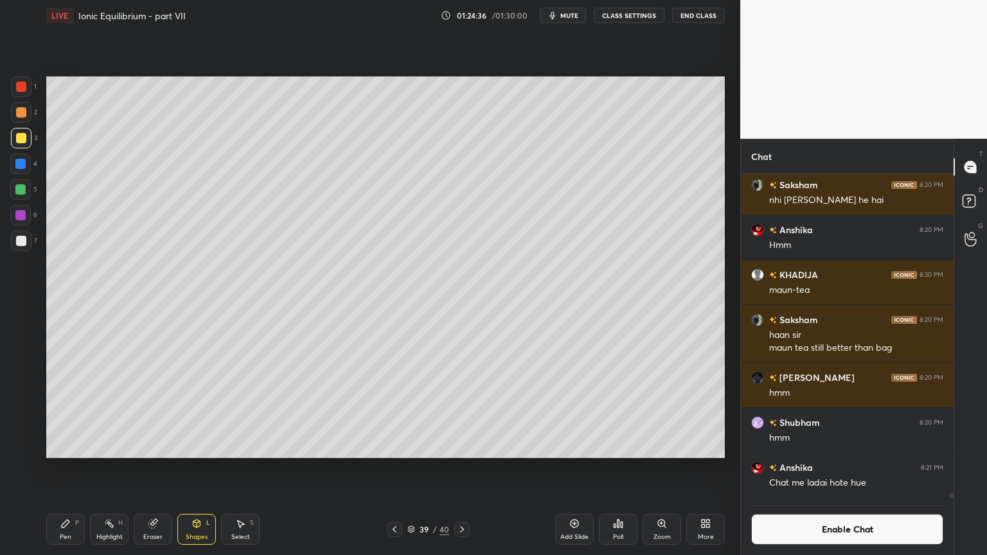
click at [66, 468] on icon at bounding box center [65, 523] width 10 height 10
drag, startPoint x: 194, startPoint y: 532, endPoint x: 181, endPoint y: 523, distance: 15.7
click at [193, 468] on div "Shapes L" at bounding box center [196, 529] width 39 height 31
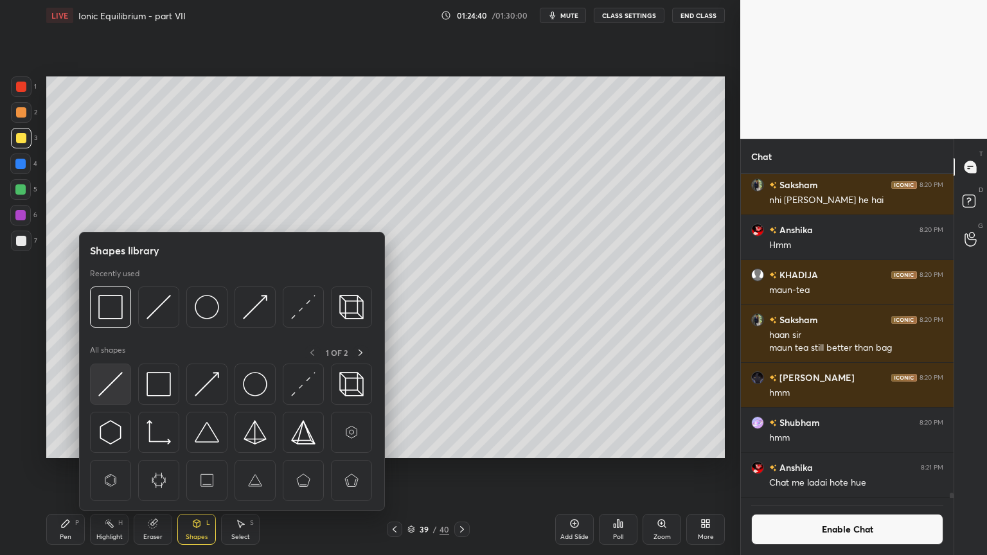
click at [110, 384] on img at bounding box center [110, 384] width 24 height 24
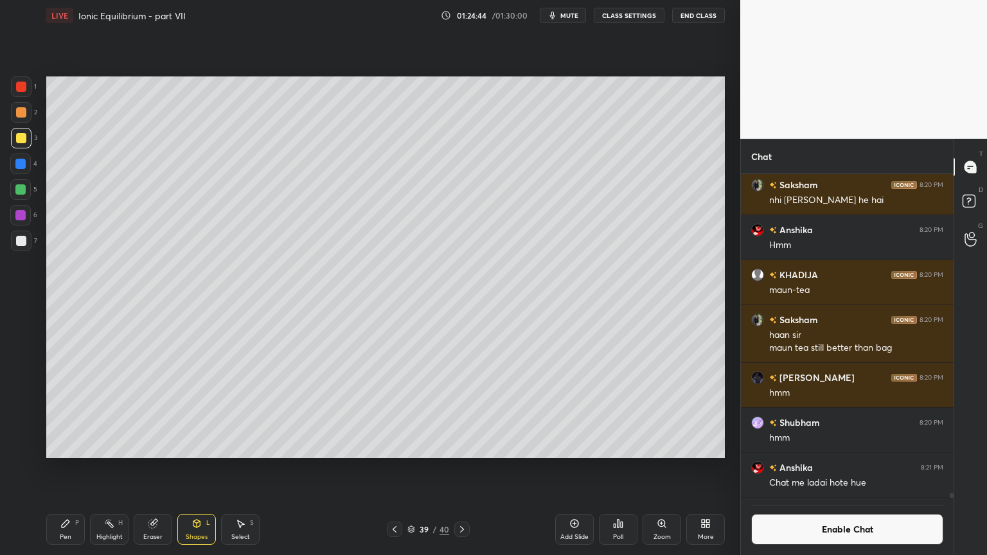
click at [64, 468] on icon at bounding box center [65, 523] width 10 height 10
click at [23, 246] on div at bounding box center [21, 241] width 21 height 21
click at [108, 468] on div "Highlight H" at bounding box center [109, 529] width 39 height 31
click at [70, 468] on div "Pen P" at bounding box center [65, 529] width 39 height 31
drag, startPoint x: 110, startPoint y: 536, endPoint x: 143, endPoint y: 467, distance: 75.9
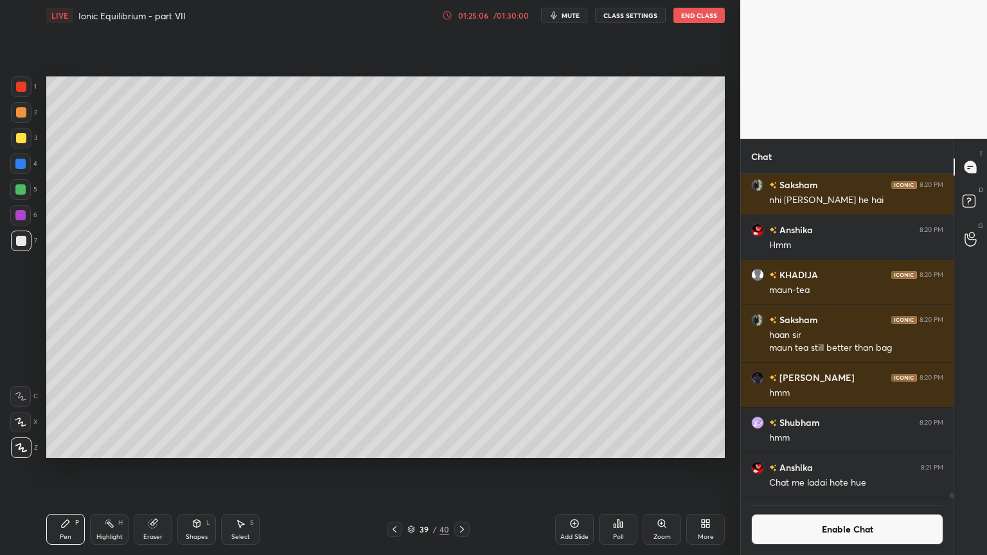
click at [106, 468] on div "Highlight" at bounding box center [109, 537] width 26 height 6
click at [864, 468] on button "Enable Chat" at bounding box center [847, 529] width 192 height 31
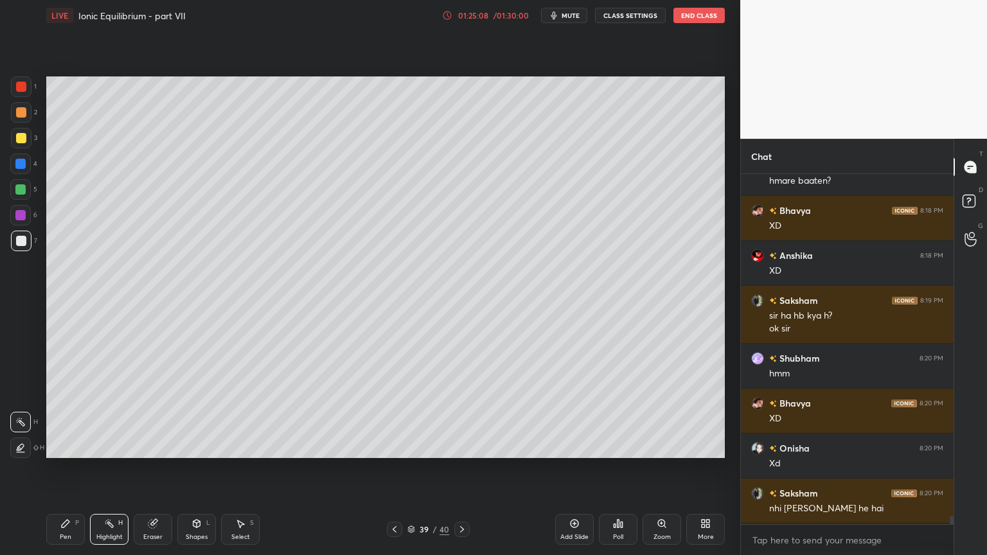
scroll to position [346, 209]
click at [641, 15] on button "CLASS SETTINGS" at bounding box center [630, 15] width 71 height 15
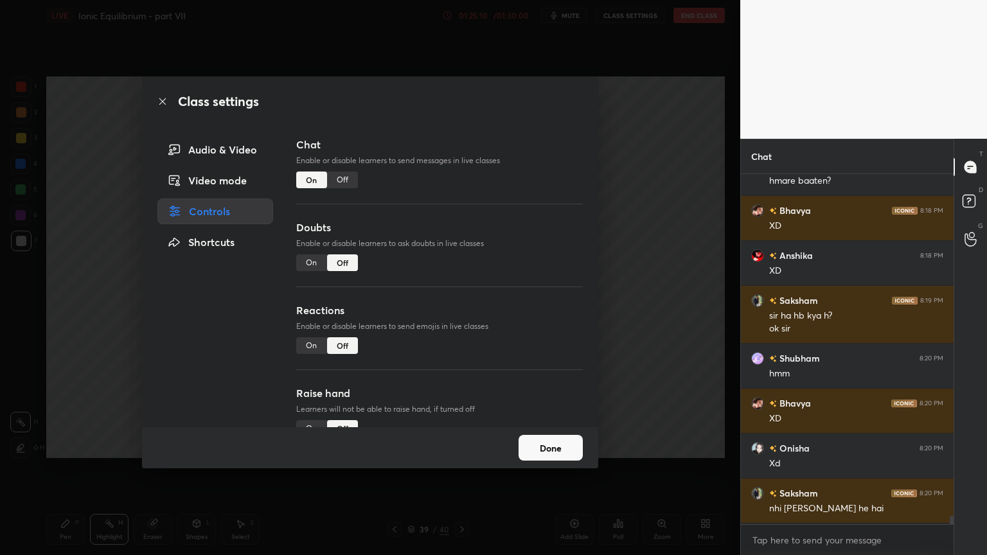
click at [311, 351] on div "On" at bounding box center [311, 345] width 31 height 17
click at [638, 349] on div "Class settings Audio & Video Video mode Controls Shortcuts Chat Enable or disab…" at bounding box center [370, 277] width 740 height 555
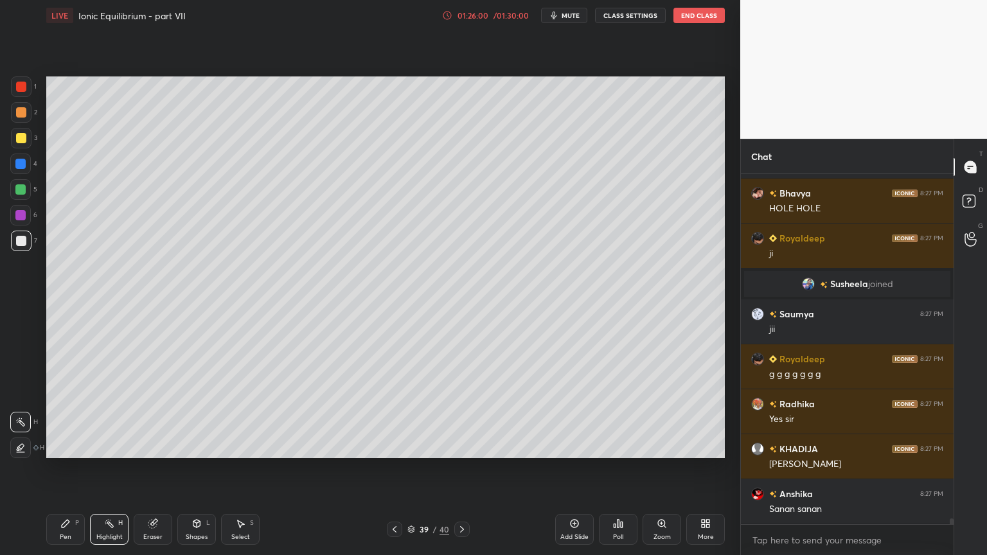
scroll to position [20821, 0]
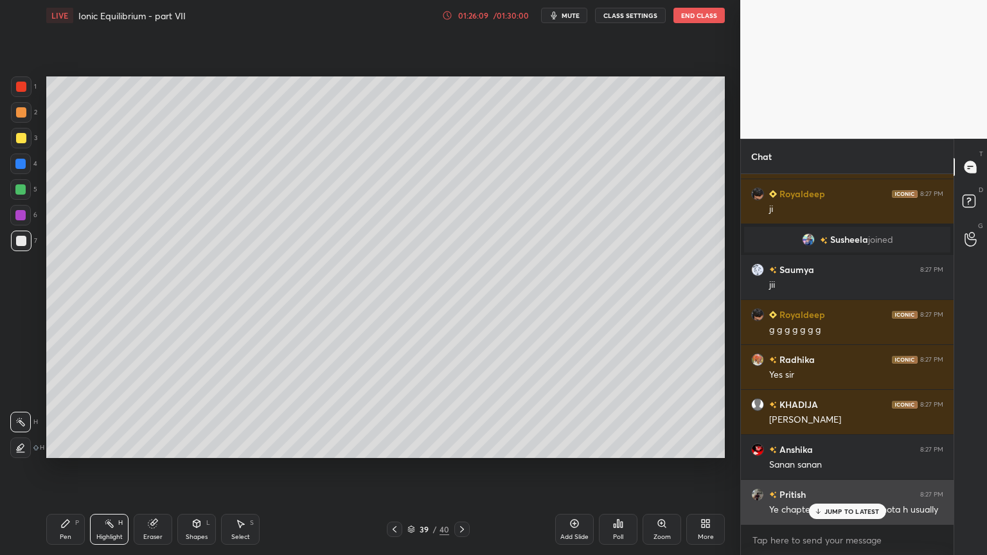
click at [843, 468] on p "JUMP TO LATEST" at bounding box center [851, 511] width 55 height 8
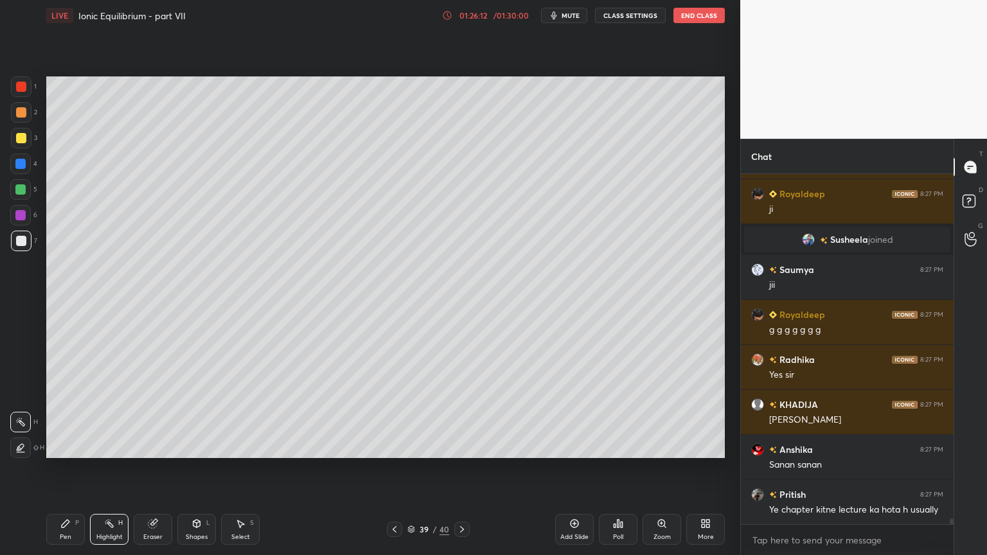
scroll to position [20867, 0]
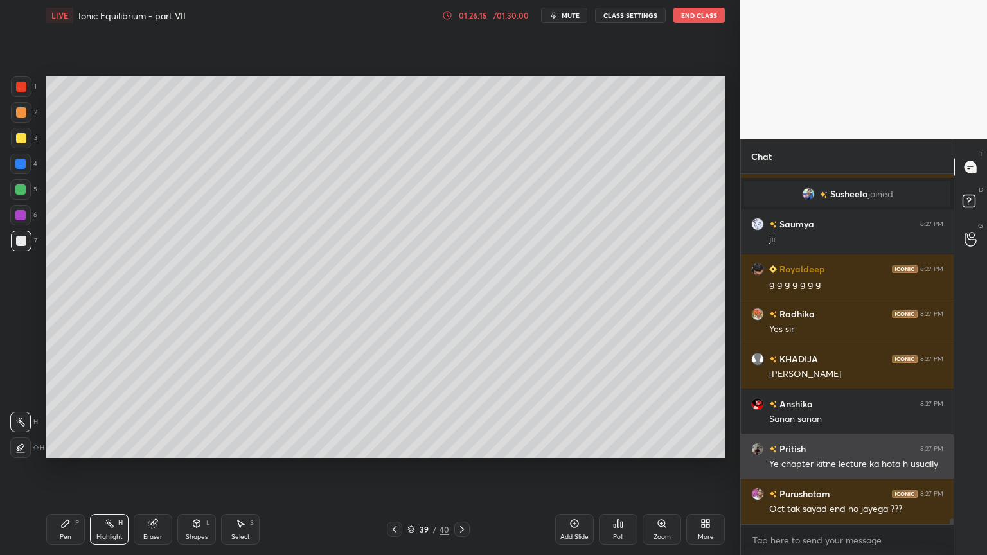
click at [757, 451] on img "grid" at bounding box center [757, 449] width 13 height 13
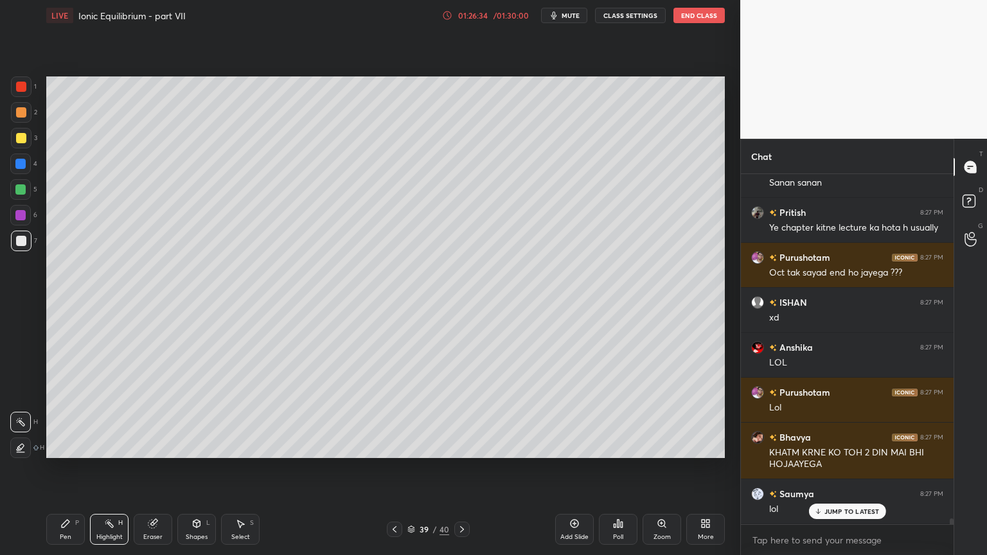
scroll to position [21148, 0]
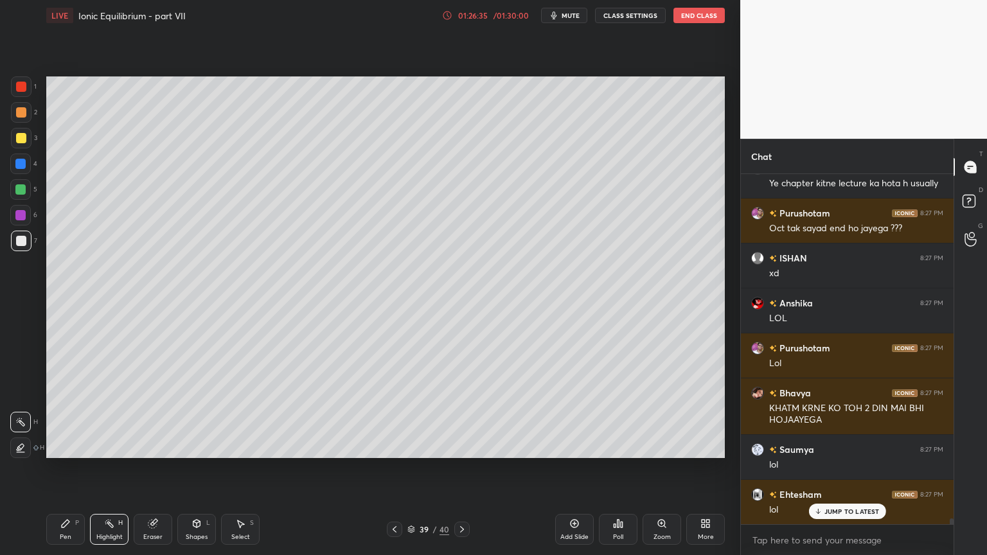
click at [396, 468] on icon at bounding box center [395, 529] width 4 height 6
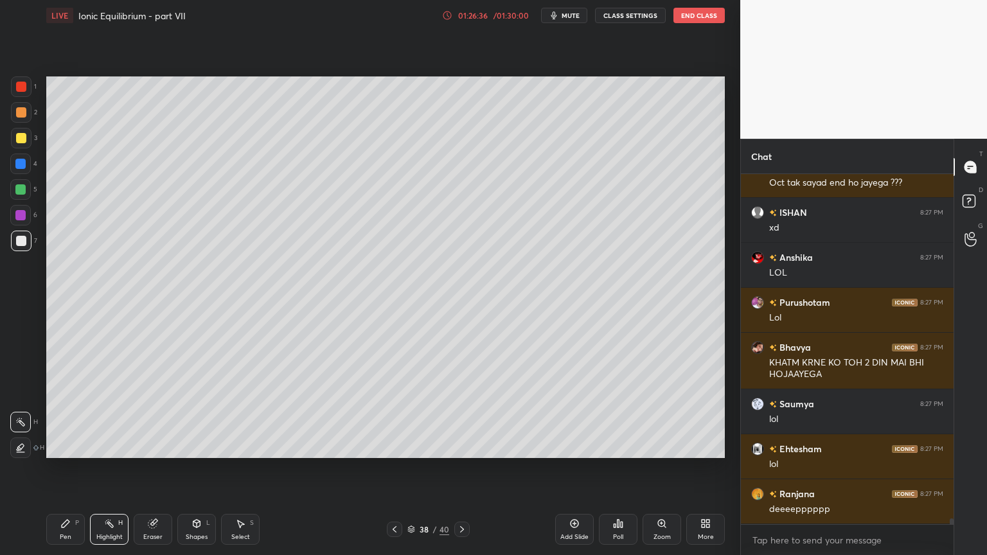
click at [393, 468] on icon at bounding box center [394, 529] width 10 height 10
click at [385, 468] on div "37 / 40" at bounding box center [428, 529] width 254 height 15
click at [394, 468] on icon at bounding box center [394, 529] width 10 height 10
click at [395, 468] on icon at bounding box center [394, 529] width 10 height 10
click at [393, 468] on icon at bounding box center [394, 529] width 10 height 10
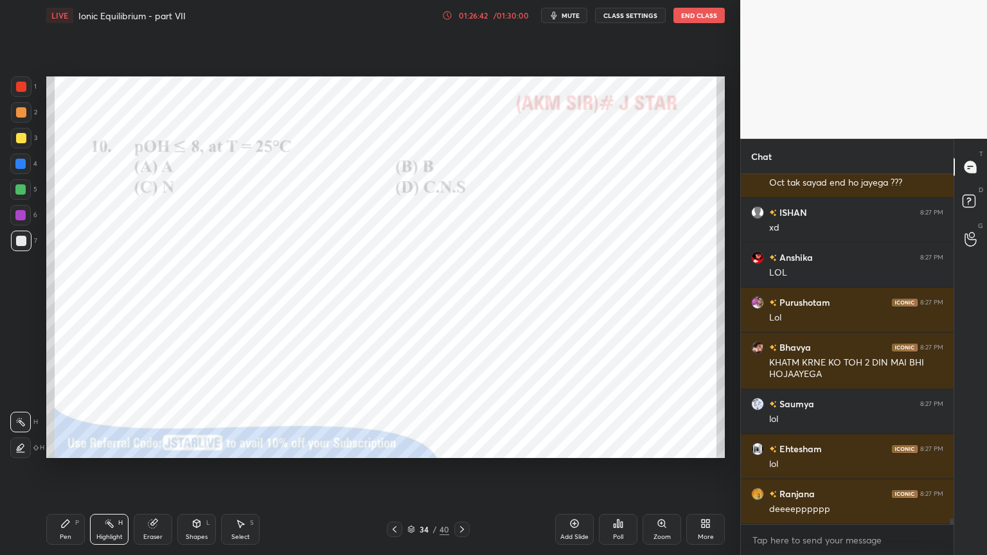
click at [393, 468] on icon at bounding box center [394, 529] width 10 height 10
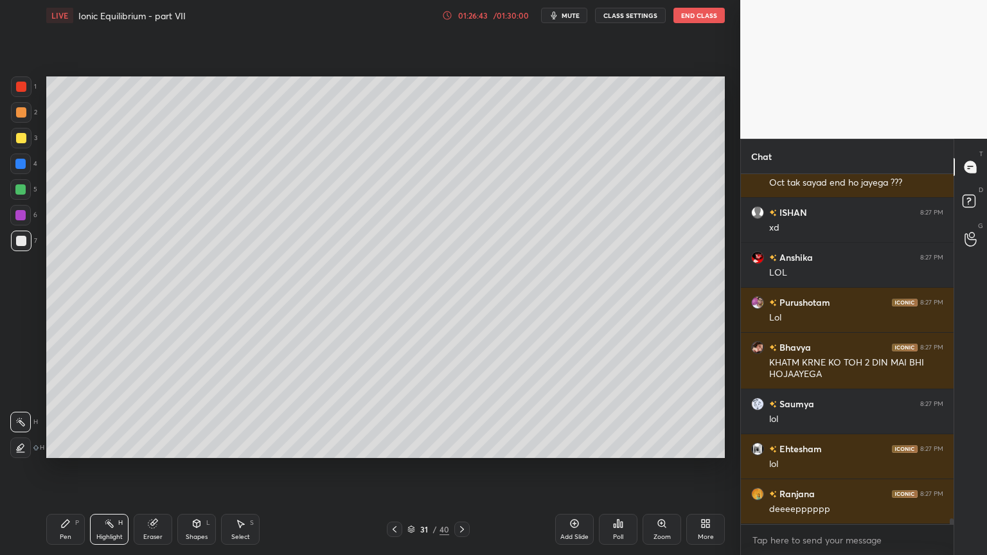
click at [393, 468] on icon at bounding box center [394, 529] width 10 height 10
click at [392, 468] on icon at bounding box center [394, 529] width 10 height 10
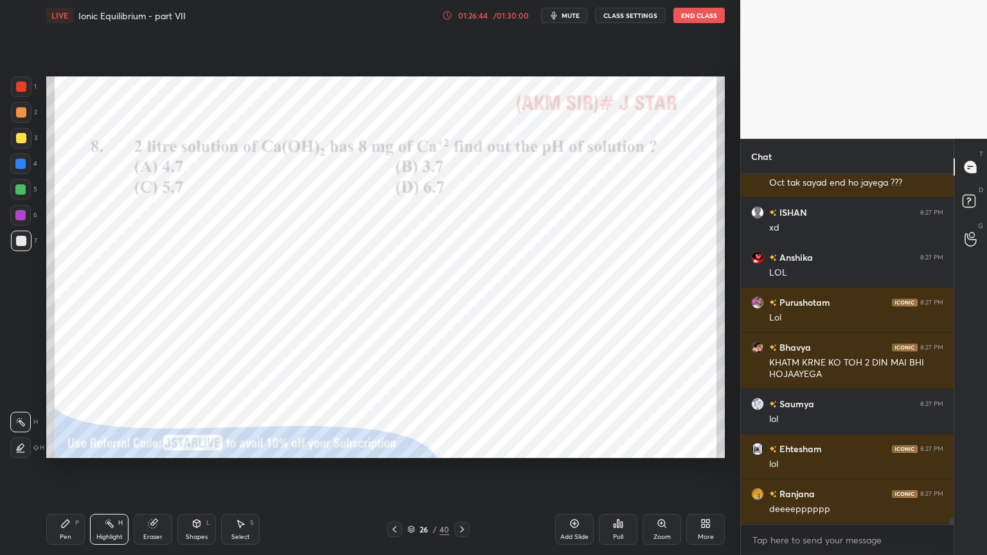
click at [392, 468] on icon at bounding box center [394, 529] width 10 height 10
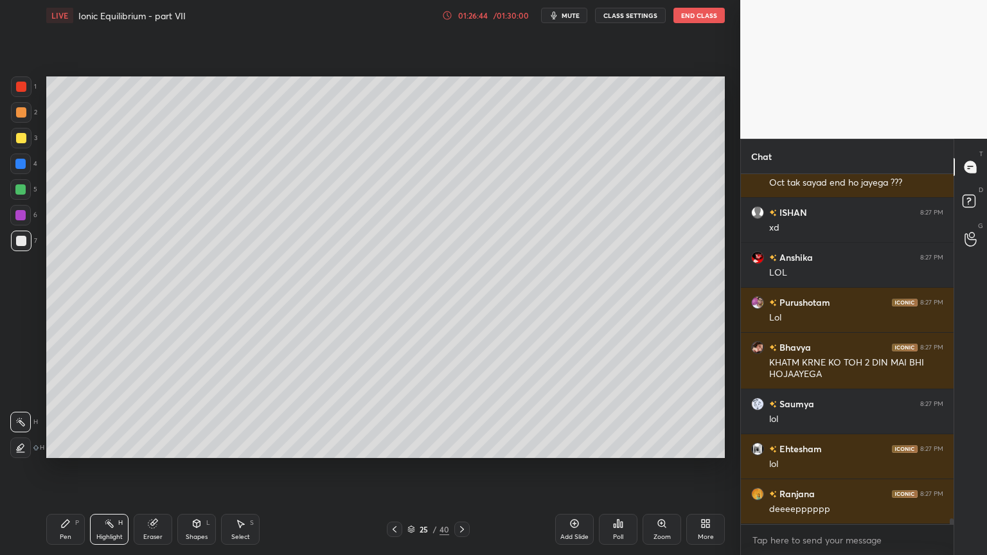
click at [393, 468] on icon at bounding box center [394, 529] width 10 height 10
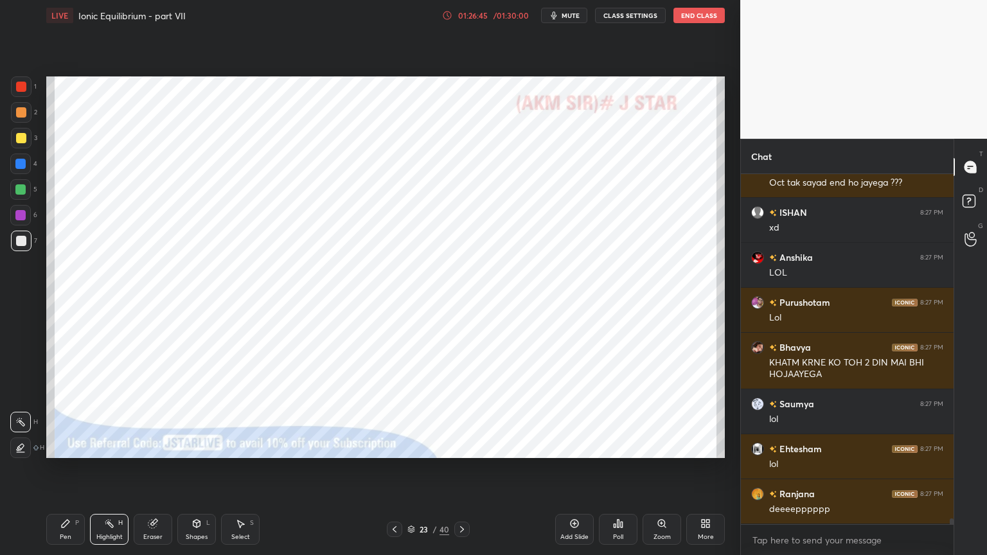
click at [393, 468] on icon at bounding box center [394, 529] width 10 height 10
click at [392, 468] on icon at bounding box center [394, 529] width 10 height 10
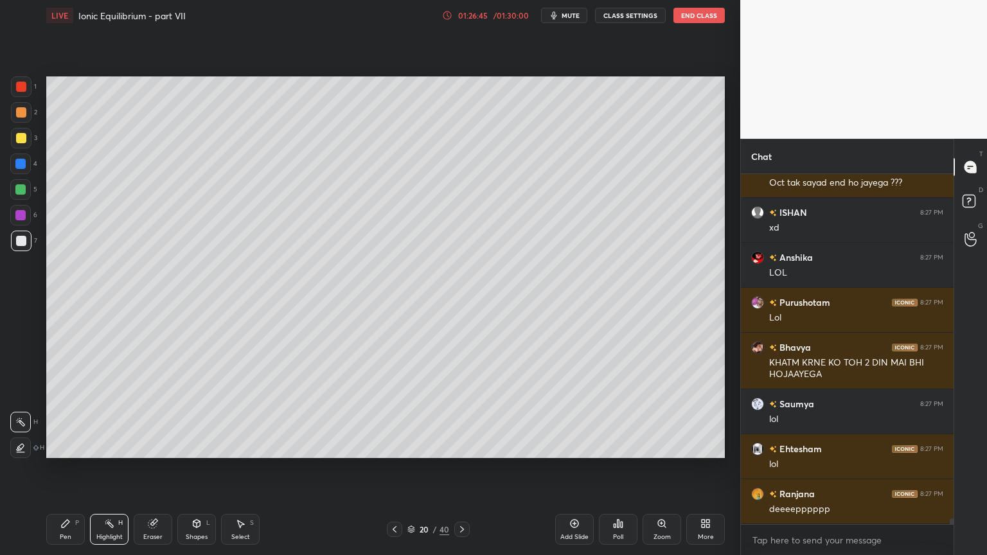
click at [393, 468] on icon at bounding box center [394, 529] width 10 height 10
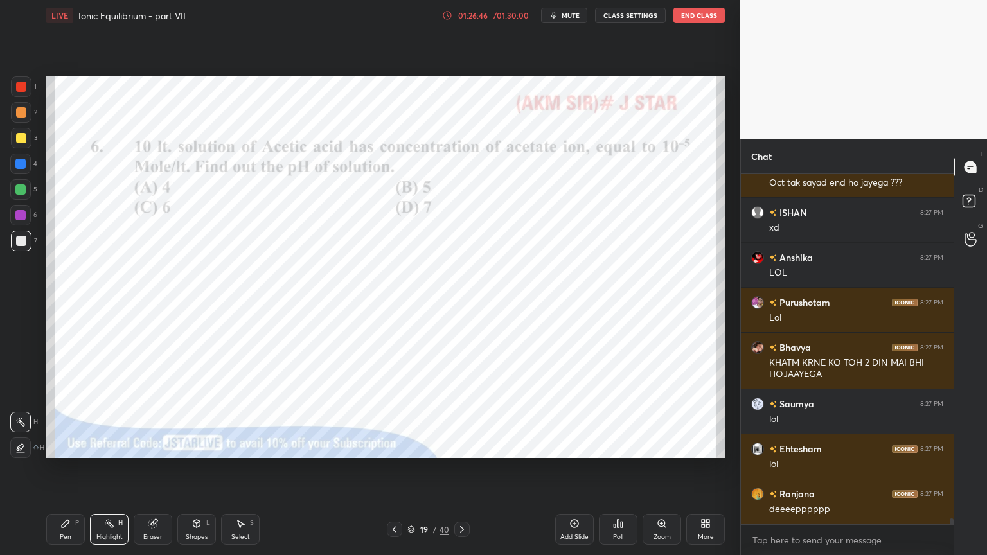
click at [393, 468] on icon at bounding box center [394, 529] width 10 height 10
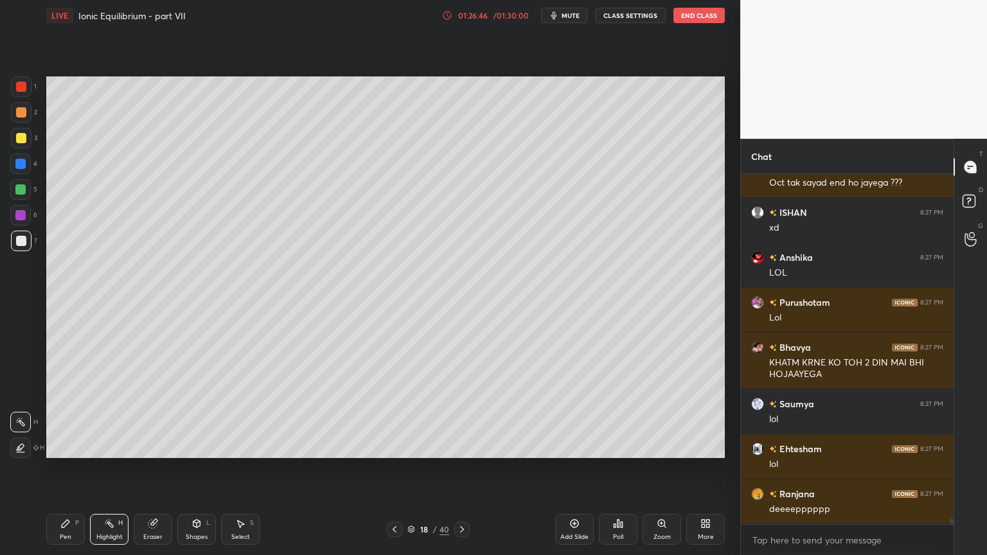
click at [394, 468] on icon at bounding box center [395, 529] width 4 height 6
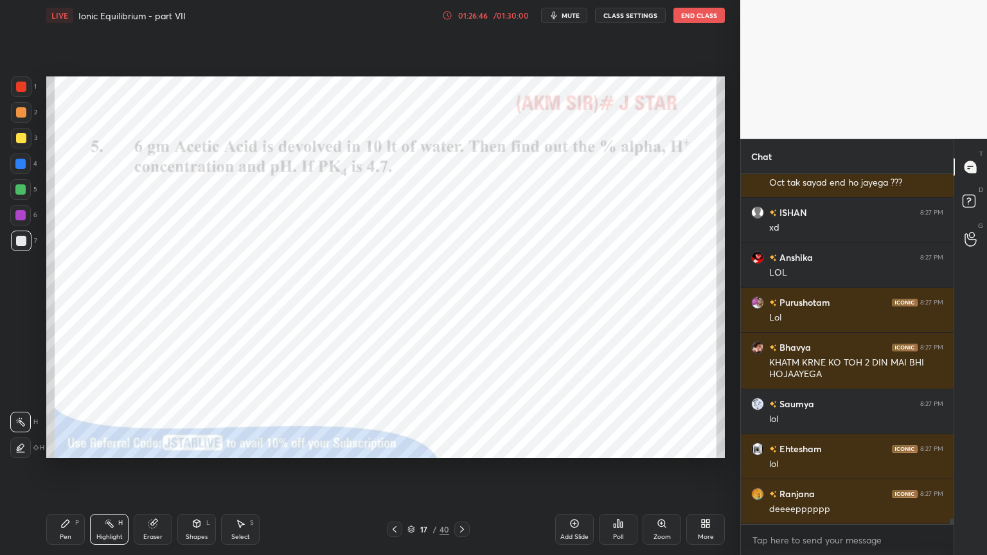
scroll to position [21238, 0]
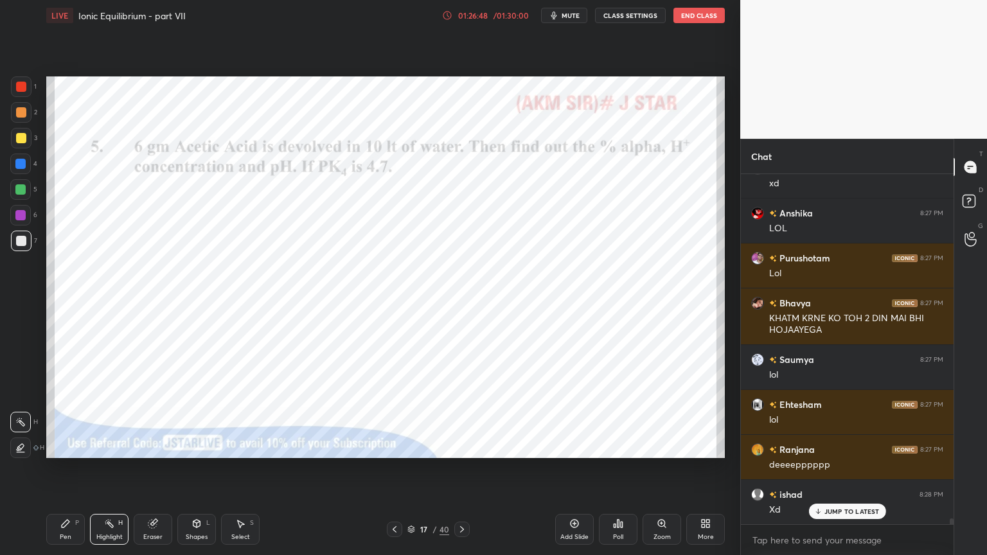
click at [460, 468] on icon at bounding box center [462, 529] width 4 height 6
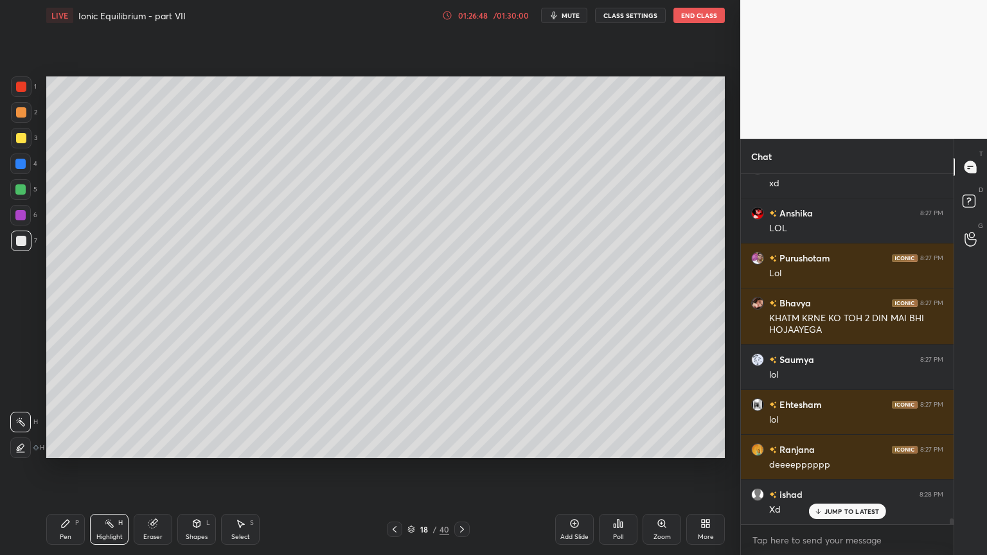
click at [457, 468] on icon at bounding box center [462, 529] width 10 height 10
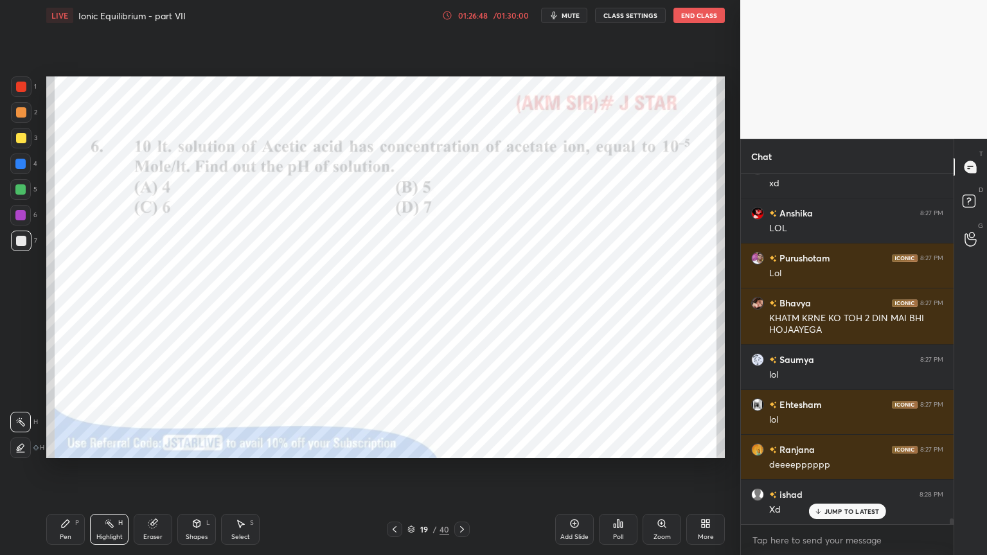
click at [457, 468] on icon at bounding box center [462, 529] width 10 height 10
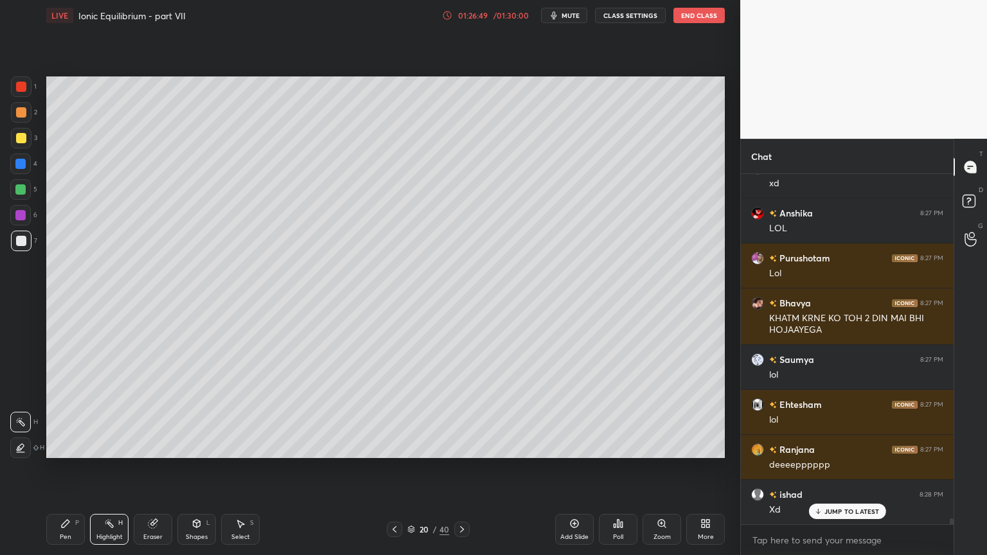
click at [455, 468] on div at bounding box center [461, 529] width 15 height 15
click at [457, 468] on div at bounding box center [461, 529] width 15 height 15
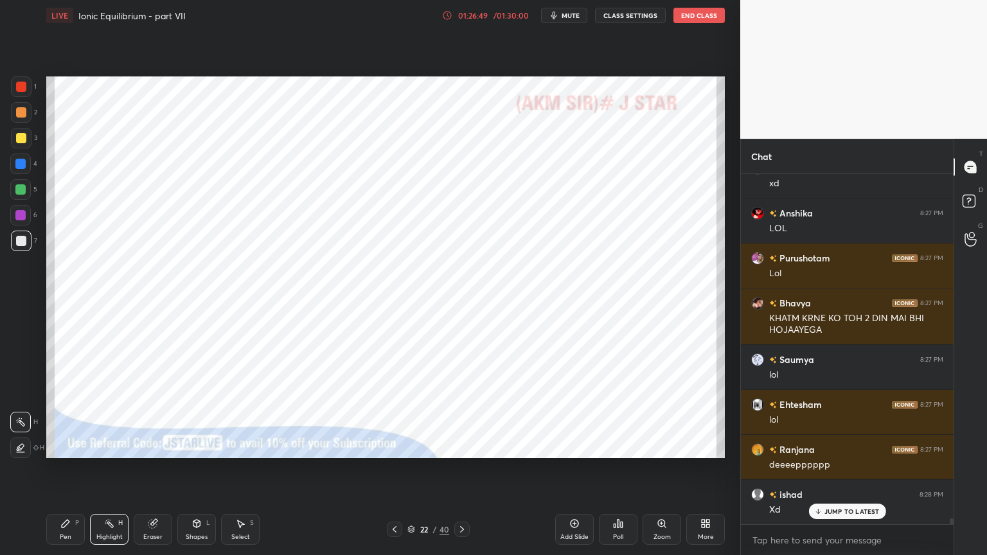
click at [457, 468] on icon at bounding box center [462, 529] width 10 height 10
click at [458, 468] on icon at bounding box center [462, 529] width 10 height 10
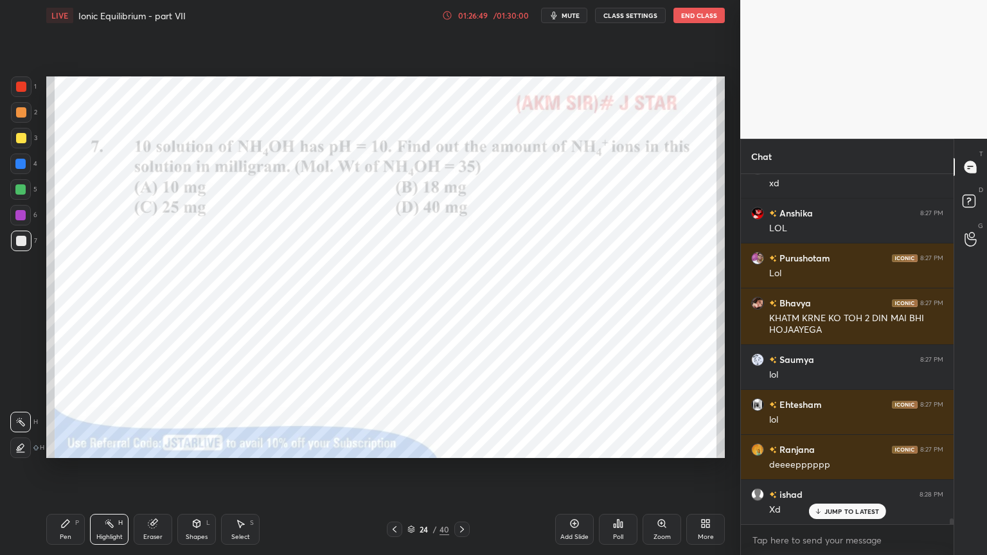
click at [457, 468] on icon at bounding box center [462, 529] width 10 height 10
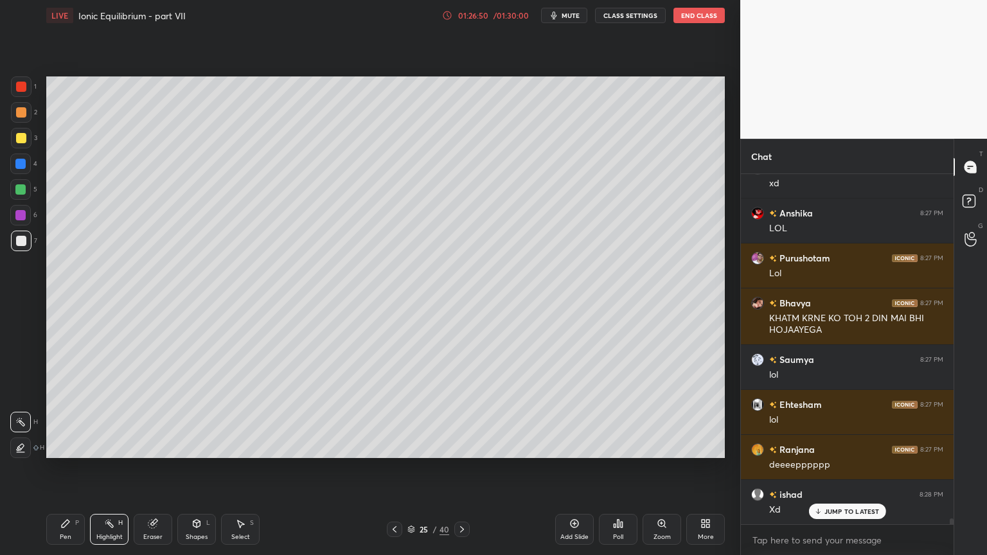
click at [457, 468] on icon at bounding box center [462, 529] width 10 height 10
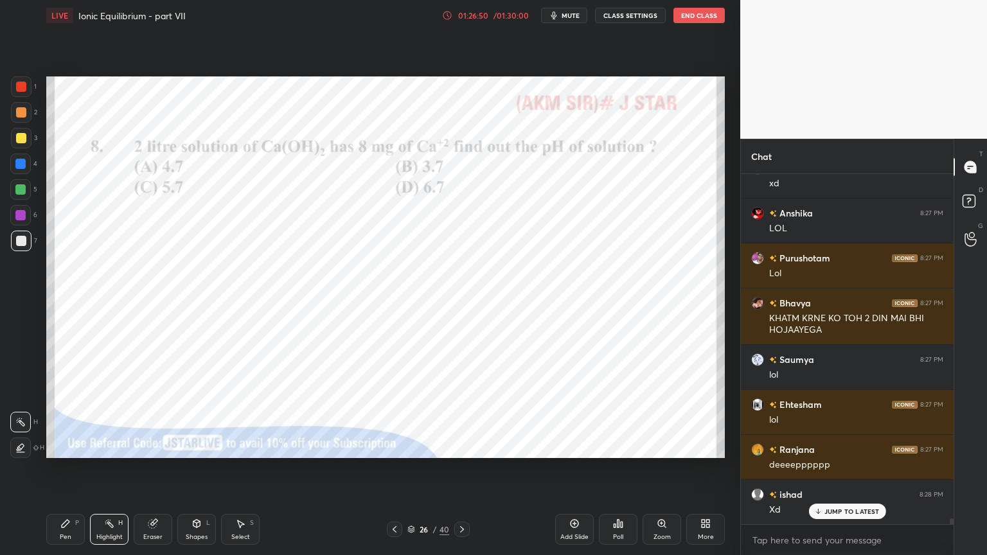
click at [455, 468] on div at bounding box center [461, 529] width 15 height 15
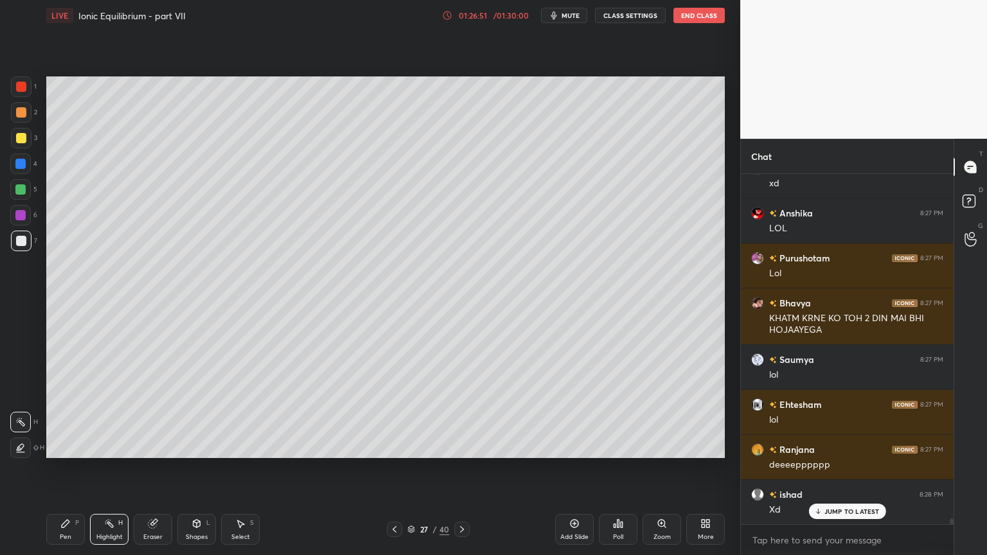
click at [457, 468] on icon at bounding box center [462, 529] width 10 height 10
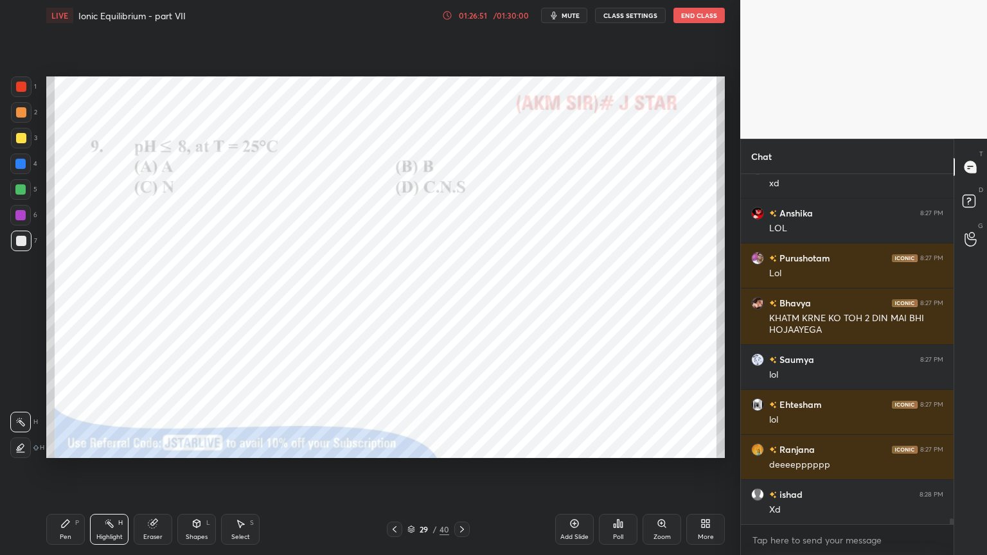
scroll to position [21283, 0]
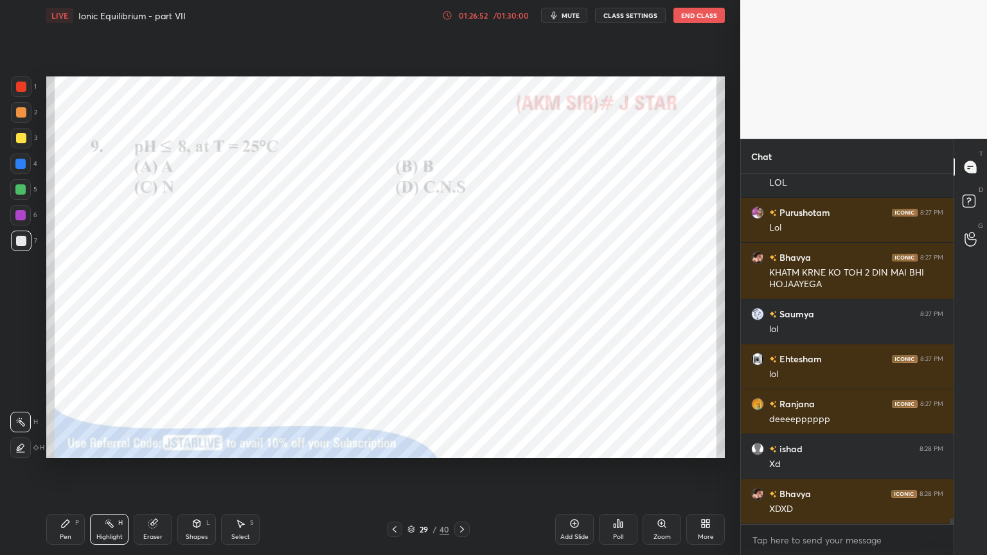
click at [459, 468] on icon at bounding box center [462, 529] width 10 height 10
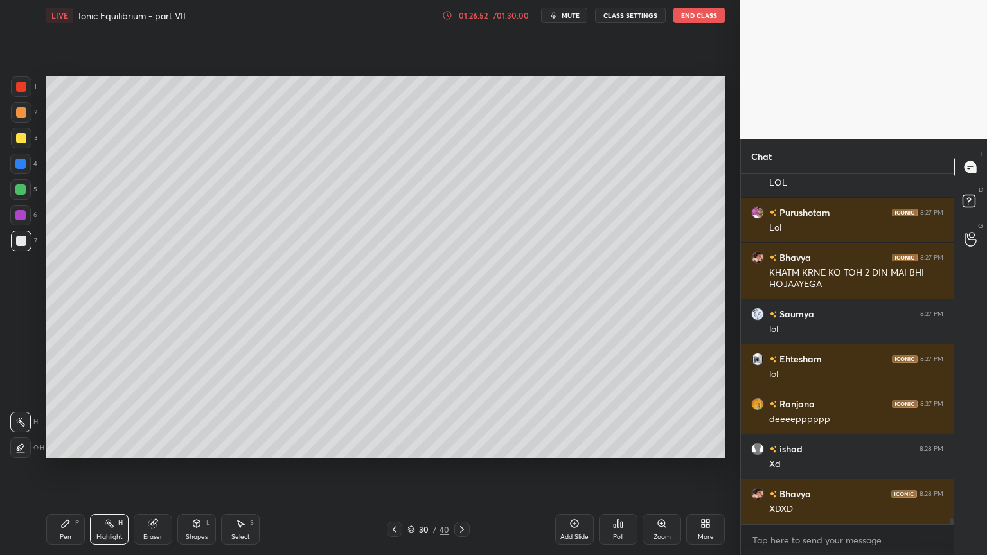
click at [460, 468] on icon at bounding box center [462, 529] width 10 height 10
click at [459, 468] on div at bounding box center [461, 529] width 15 height 15
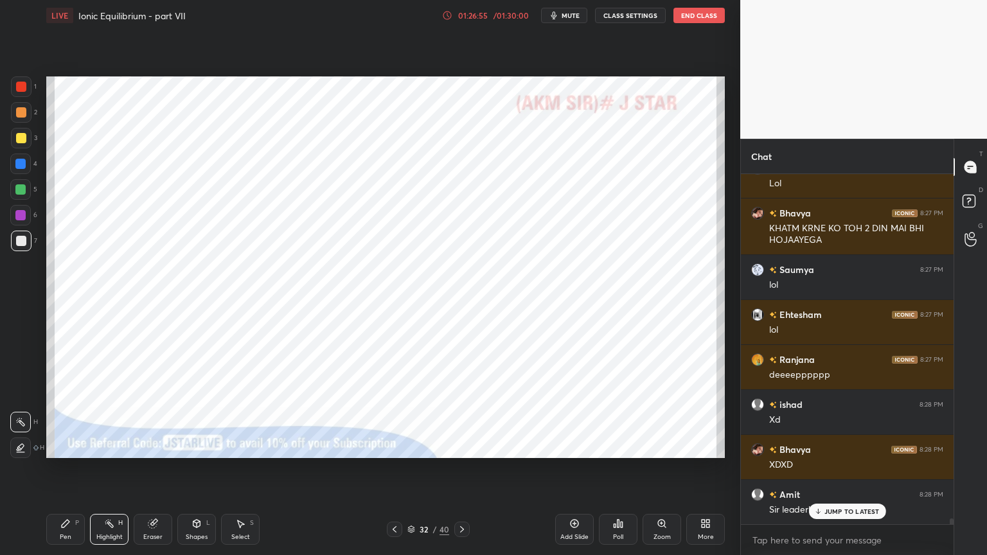
click at [396, 468] on icon at bounding box center [394, 529] width 10 height 10
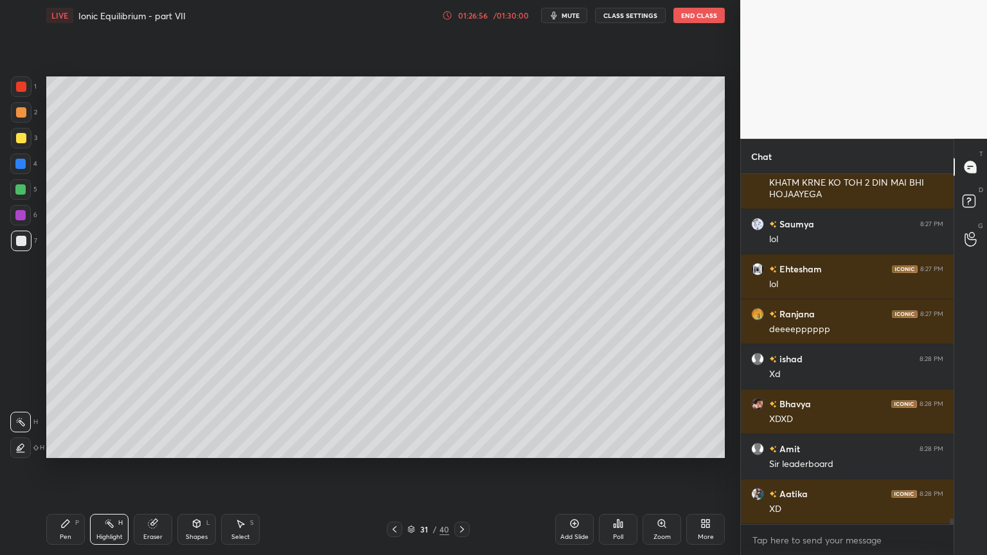
click at [393, 468] on icon at bounding box center [394, 529] width 10 height 10
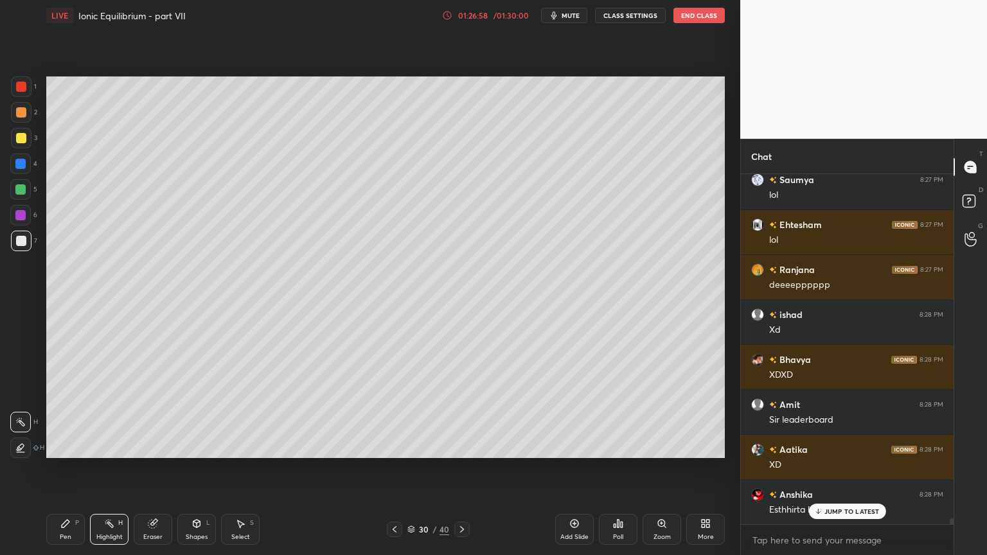
click at [457, 468] on icon at bounding box center [462, 529] width 10 height 10
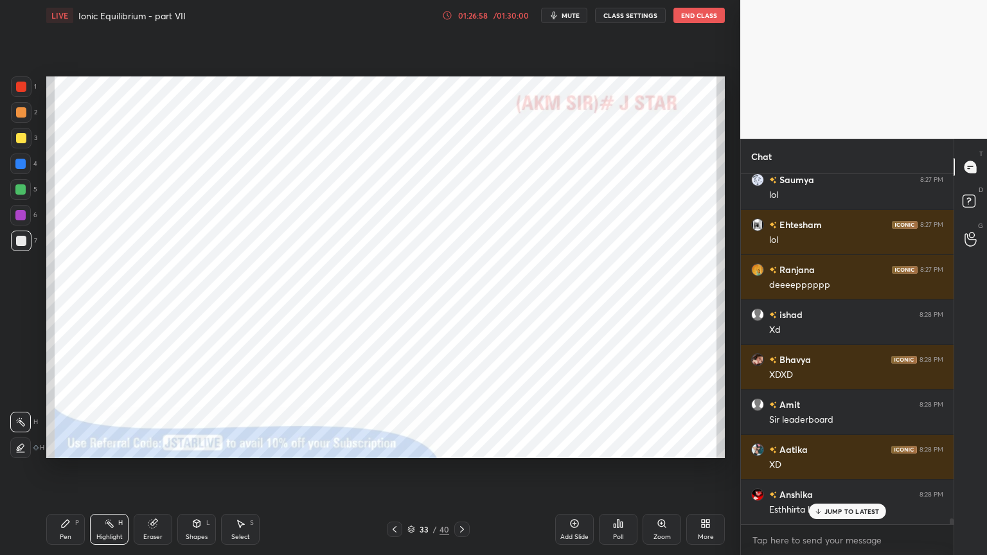
click at [457, 468] on icon at bounding box center [462, 529] width 10 height 10
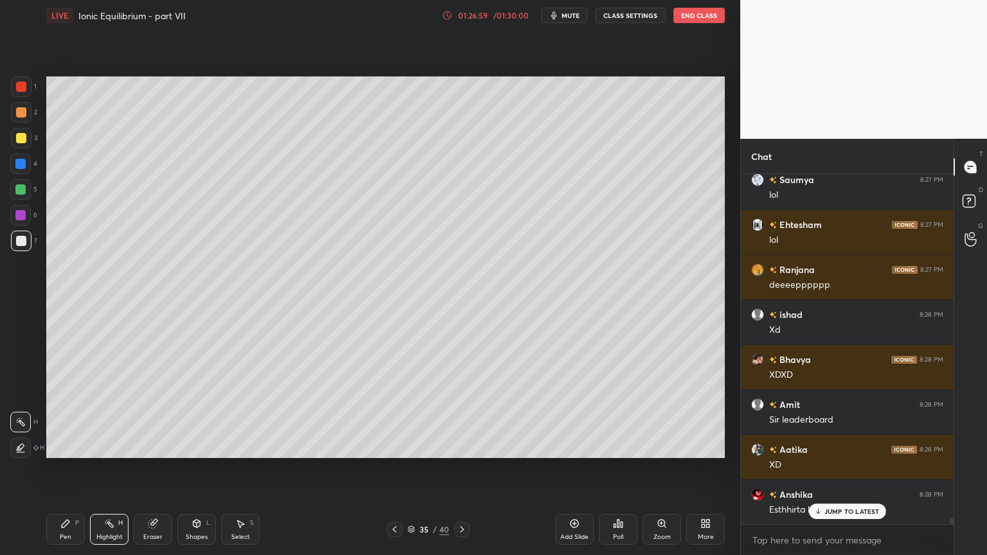
click at [457, 468] on icon at bounding box center [462, 529] width 10 height 10
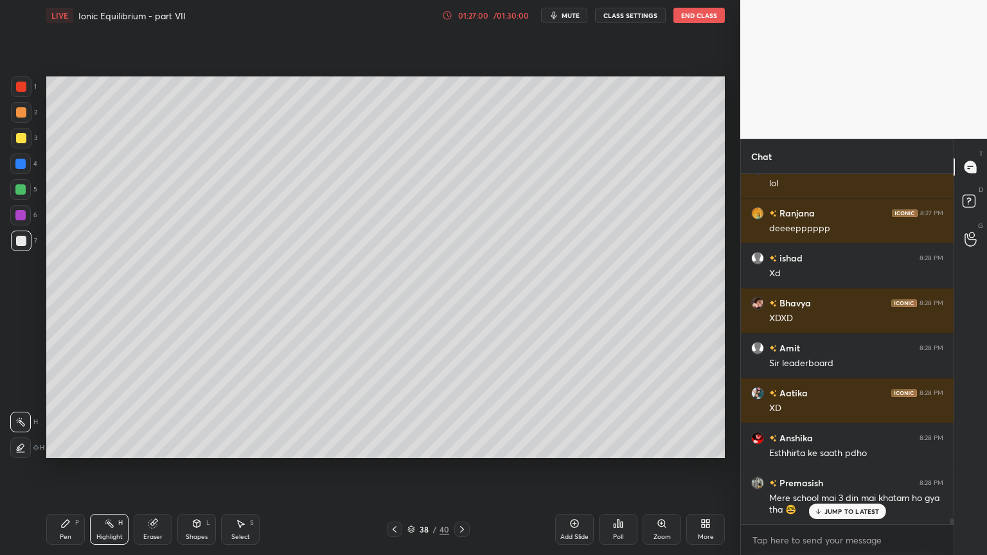
click at [457, 468] on icon at bounding box center [462, 529] width 10 height 10
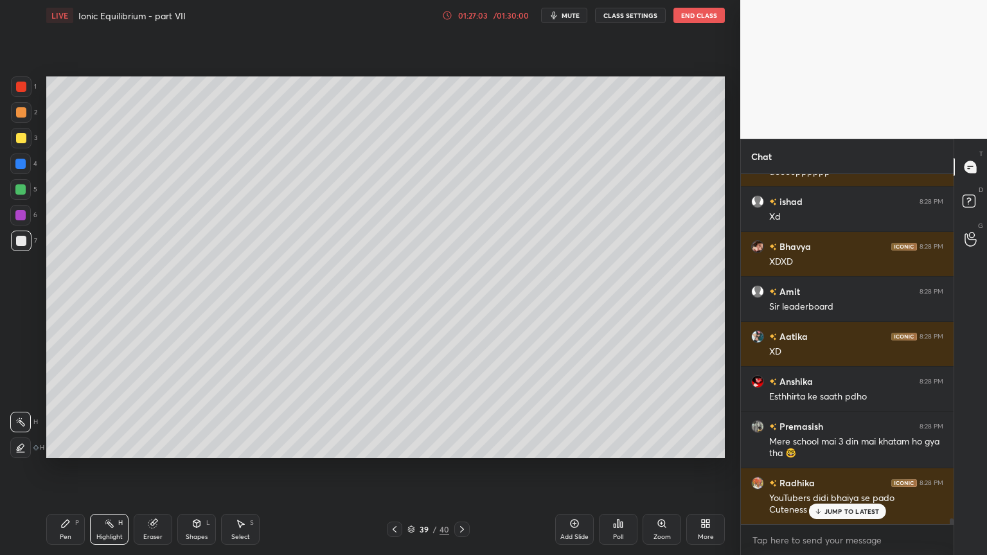
scroll to position [21587, 0]
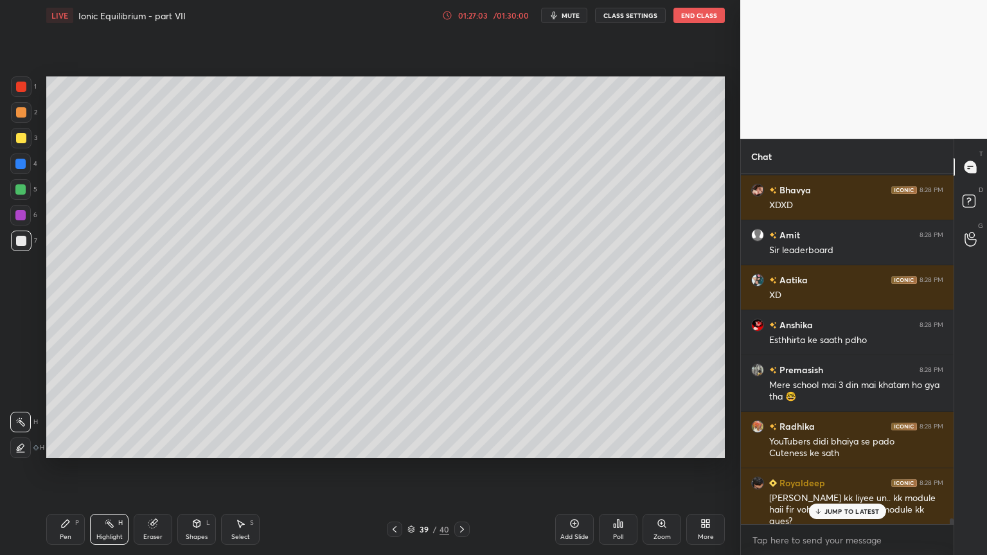
click at [461, 468] on icon at bounding box center [462, 529] width 10 height 10
click at [394, 468] on icon at bounding box center [394, 529] width 10 height 10
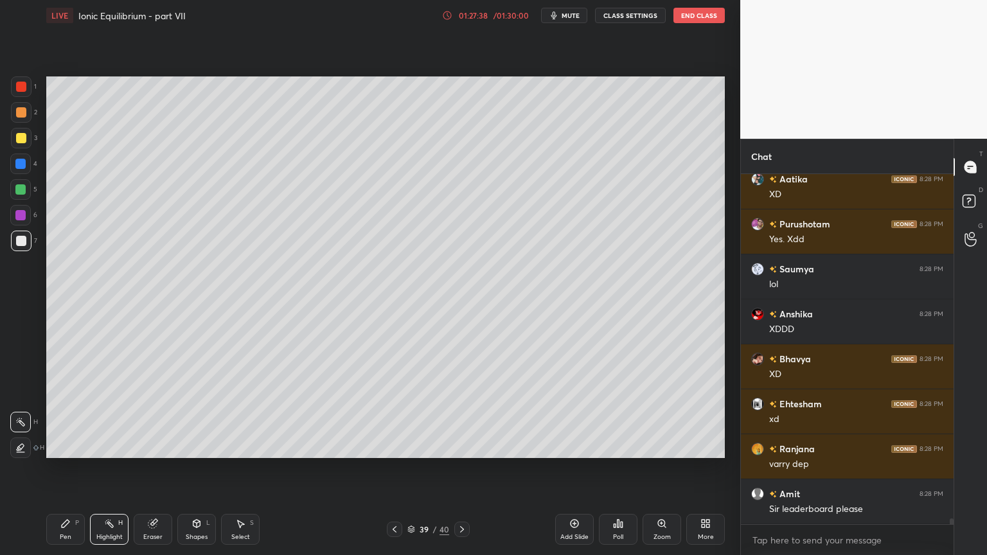
scroll to position [22127, 0]
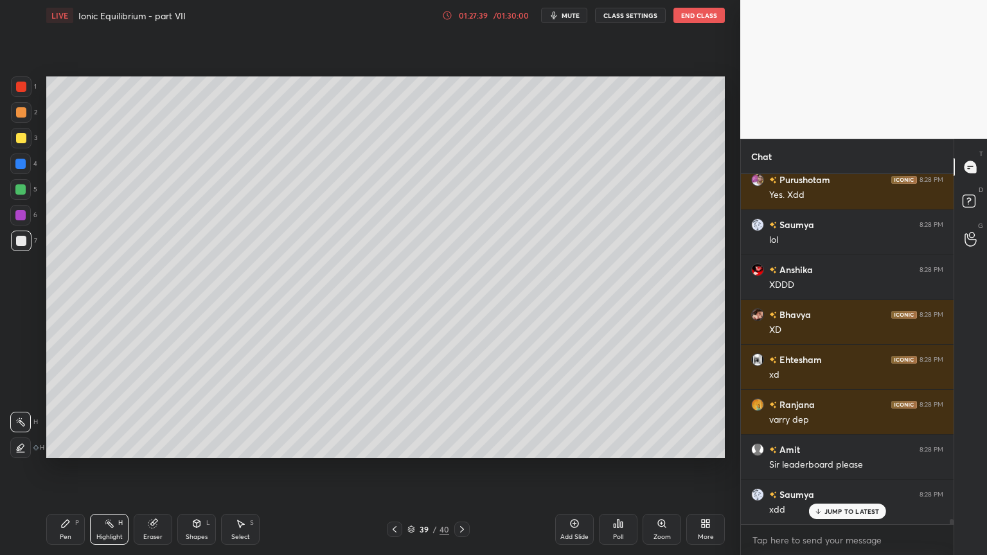
click at [626, 468] on div "Poll" at bounding box center [618, 529] width 39 height 31
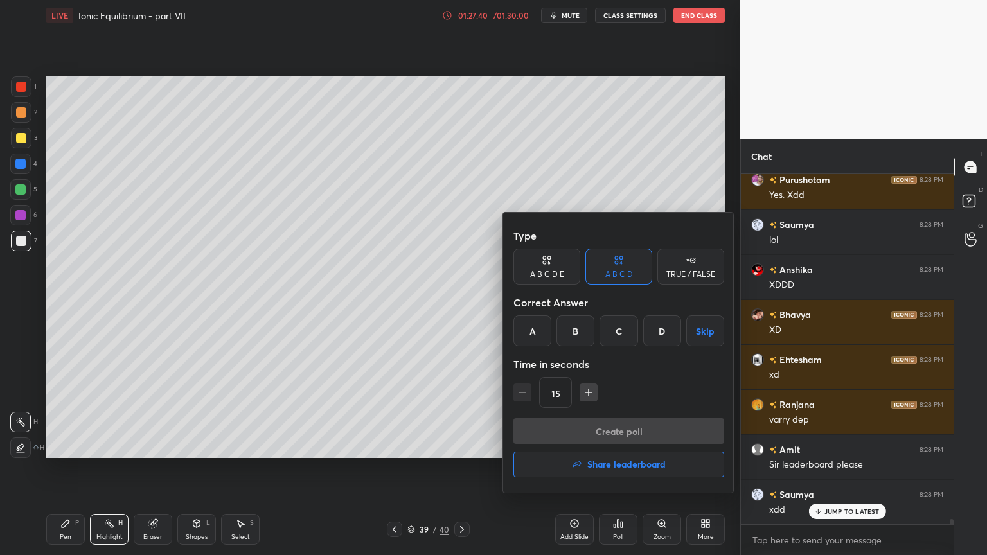
click at [622, 466] on h4 "Share leaderboard" at bounding box center [626, 464] width 78 height 9
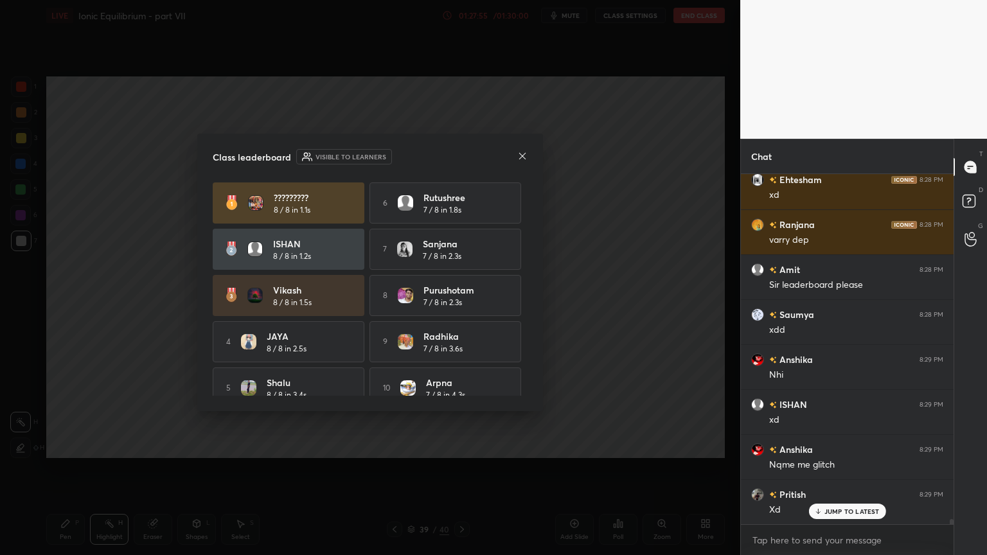
scroll to position [16, 0]
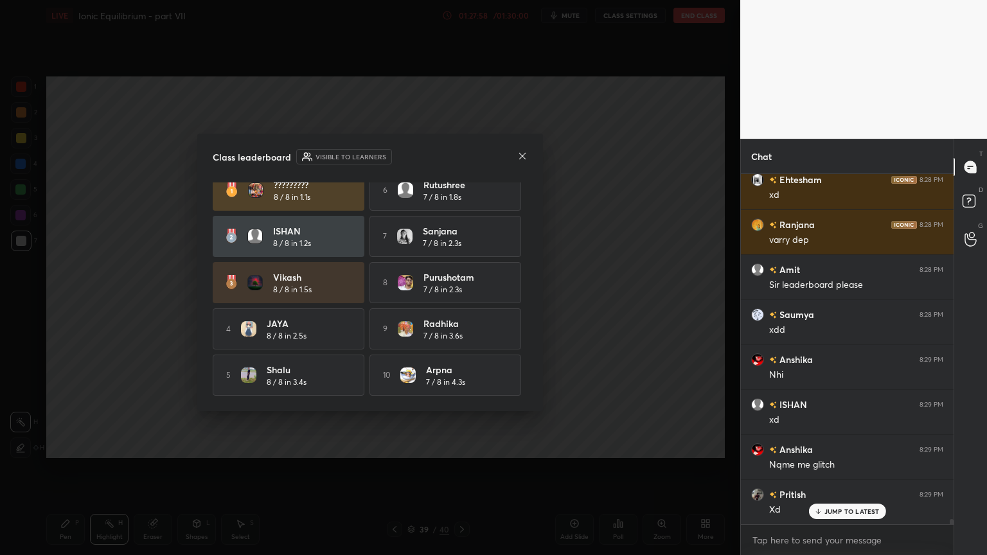
drag, startPoint x: 522, startPoint y: 346, endPoint x: 515, endPoint y: 326, distance: 21.7
click at [519, 321] on div "????????? 8 / 8 in 1.1s 6 Rutushree 7 / 8 in 1.8s ISHAN 8 / 8 in 1.2s 7 Sanjana…" at bounding box center [370, 283] width 315 height 226
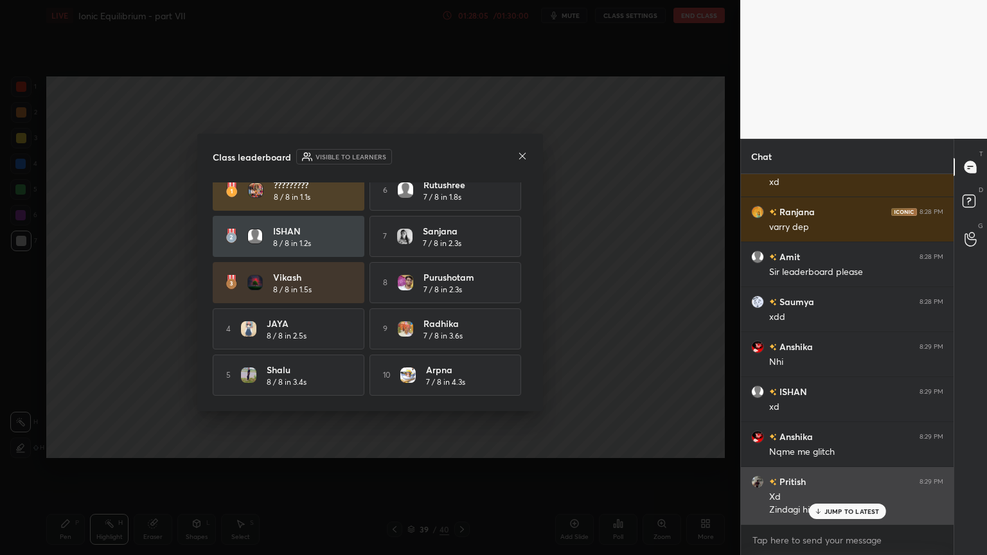
click at [838, 468] on p "JUMP TO LATEST" at bounding box center [851, 511] width 55 height 8
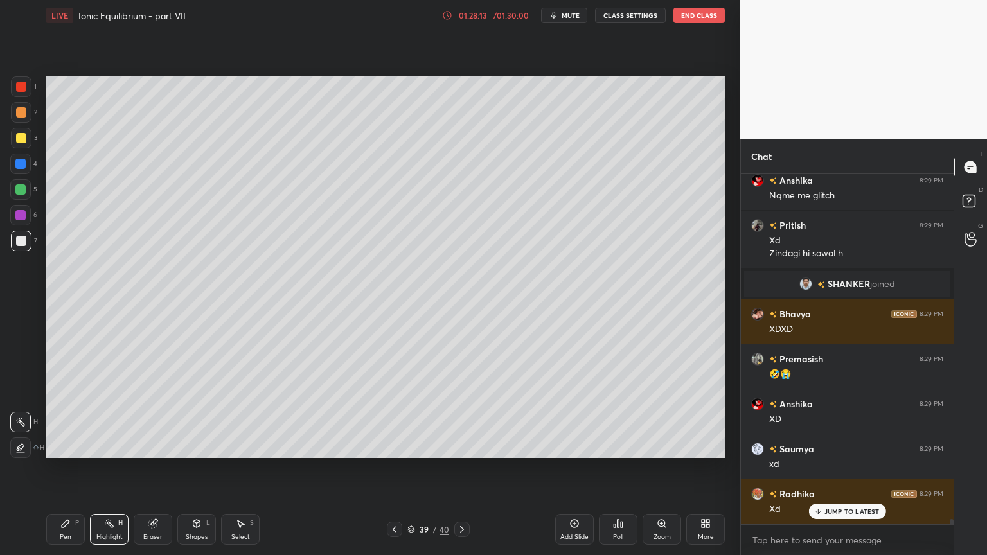
scroll to position [22620, 0]
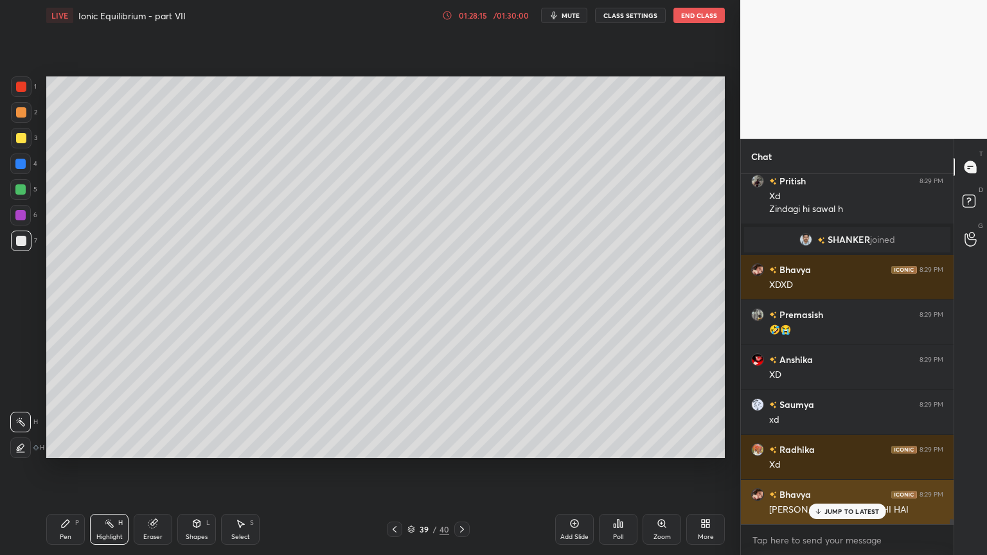
click at [837, 468] on p "JUMP TO LATEST" at bounding box center [851, 511] width 55 height 8
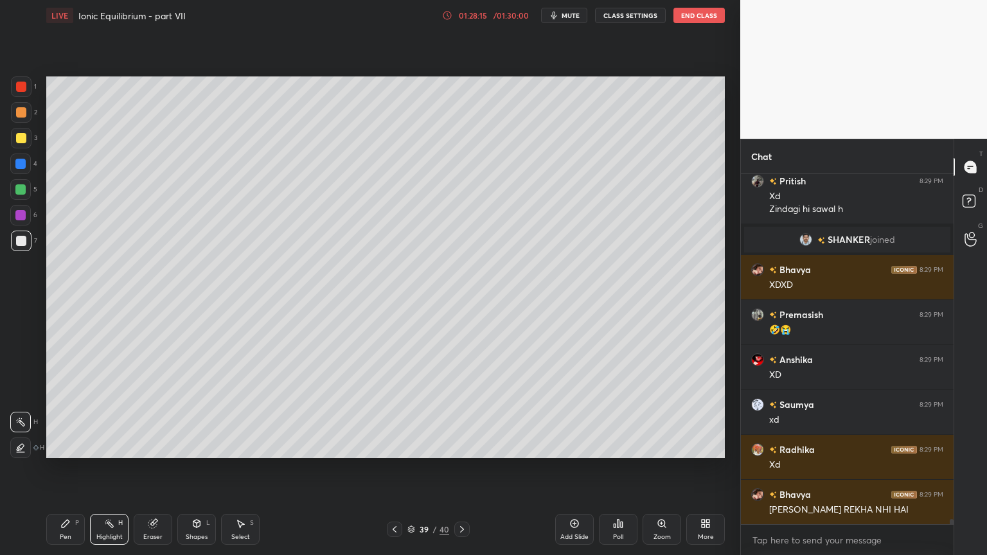
scroll to position [22666, 0]
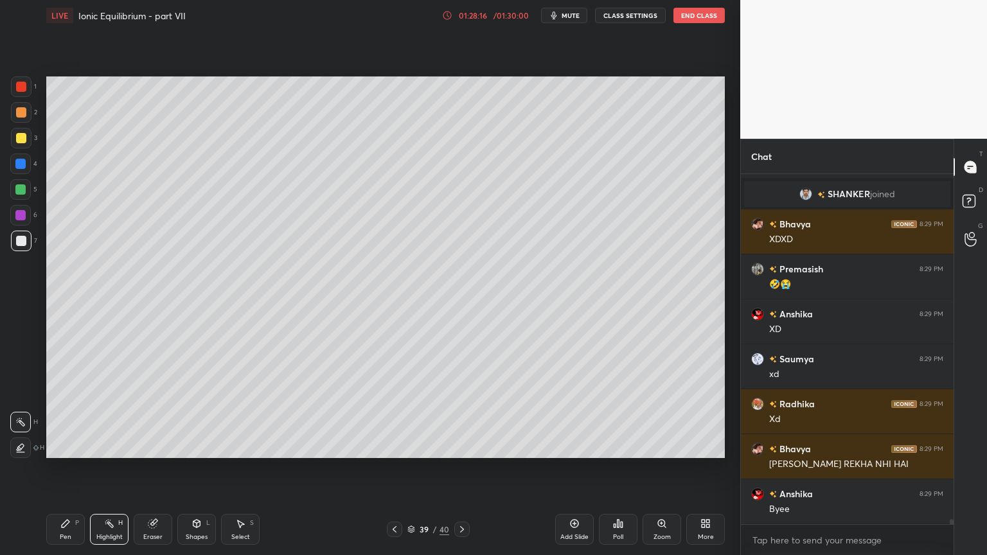
click at [572, 468] on div "Add Slide" at bounding box center [574, 529] width 39 height 31
click at [75, 468] on div "Pen P" at bounding box center [65, 529] width 39 height 31
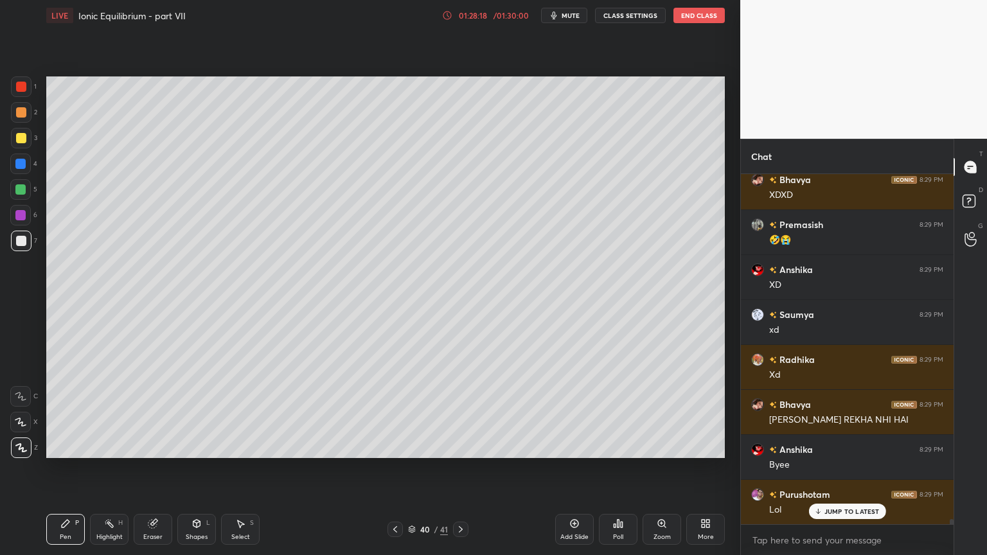
click at [18, 88] on div at bounding box center [21, 86] width 21 height 21
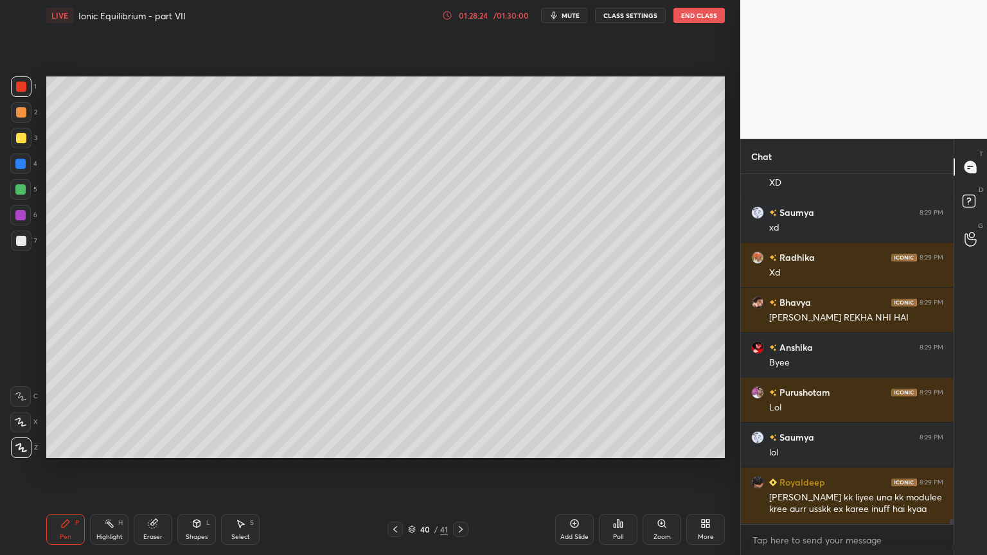
scroll to position [22856, 0]
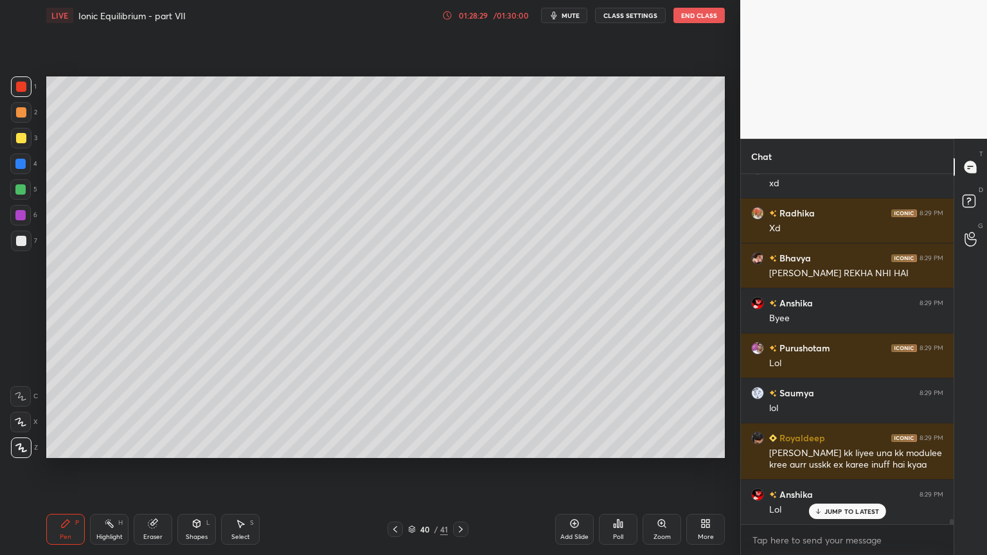
drag, startPoint x: 195, startPoint y: 536, endPoint x: 196, endPoint y: 513, distance: 23.1
click at [193, 468] on div "Shapes" at bounding box center [197, 537] width 22 height 6
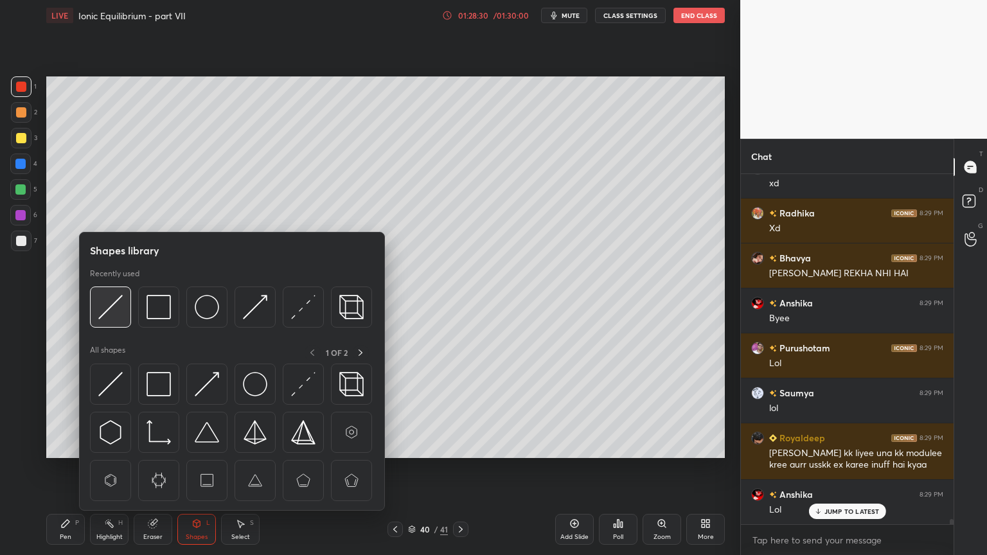
click at [109, 308] on img at bounding box center [110, 307] width 24 height 24
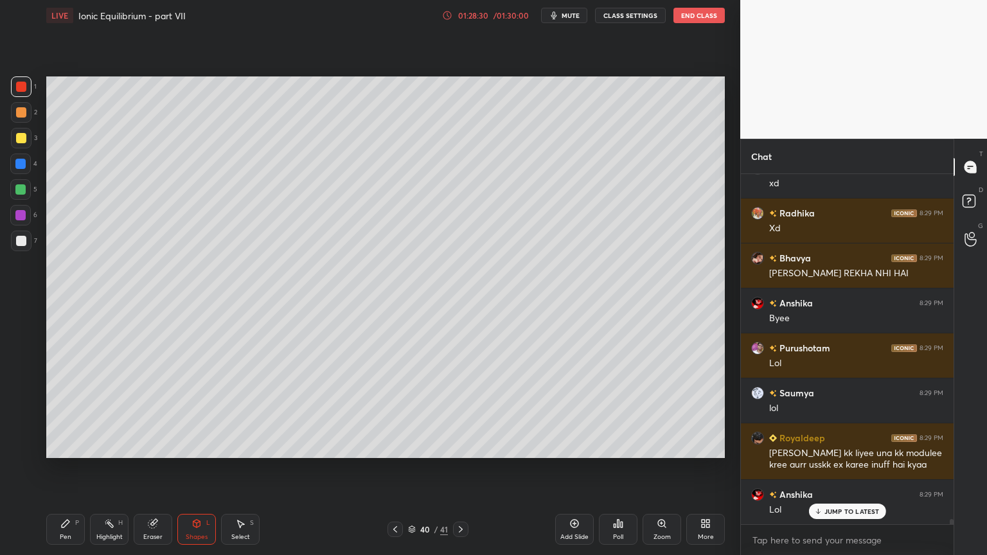
click at [21, 237] on div at bounding box center [21, 241] width 10 height 10
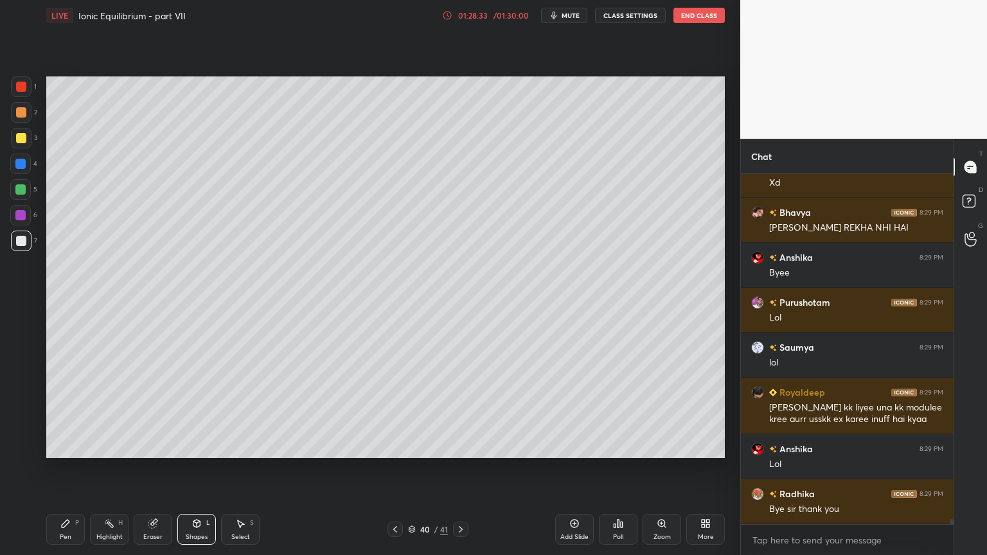
click at [69, 468] on div "Pen" at bounding box center [66, 537] width 12 height 6
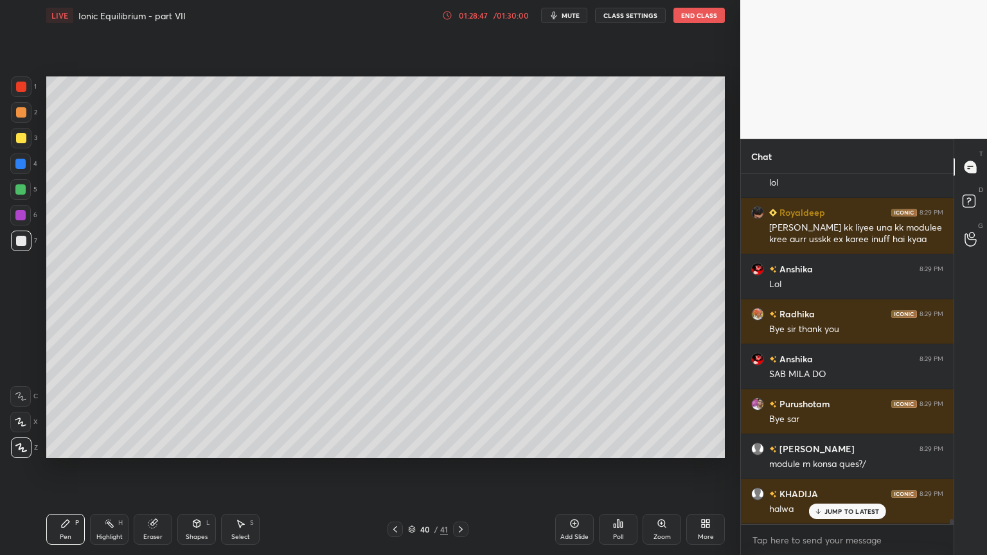
scroll to position [23126, 0]
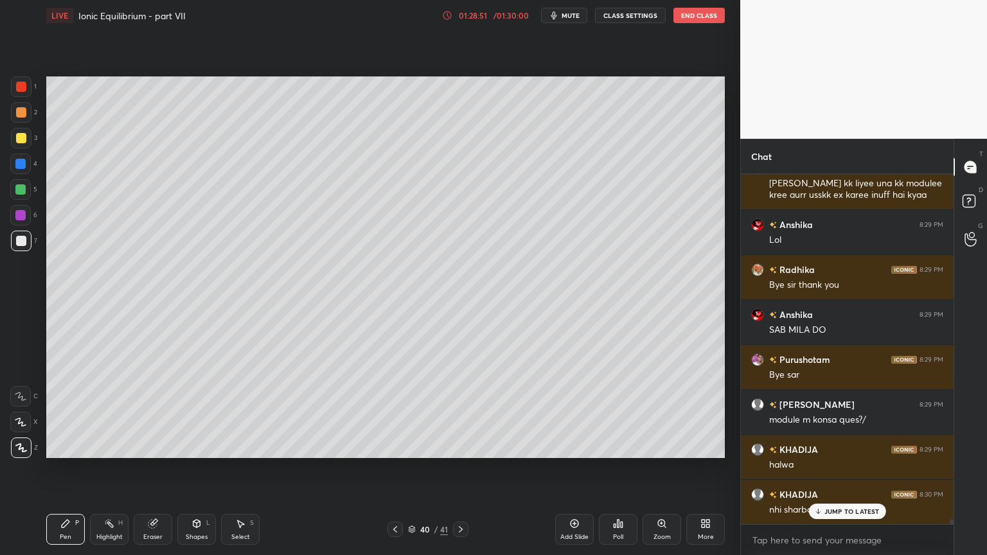
click at [137, 468] on div "Eraser" at bounding box center [153, 529] width 39 height 31
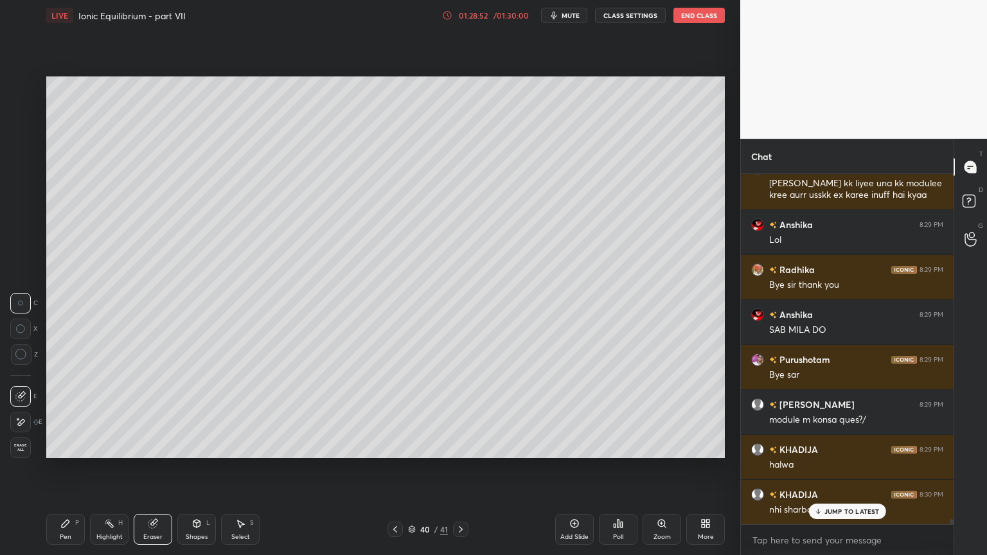
click at [114, 468] on div "Highlight H" at bounding box center [109, 529] width 39 height 31
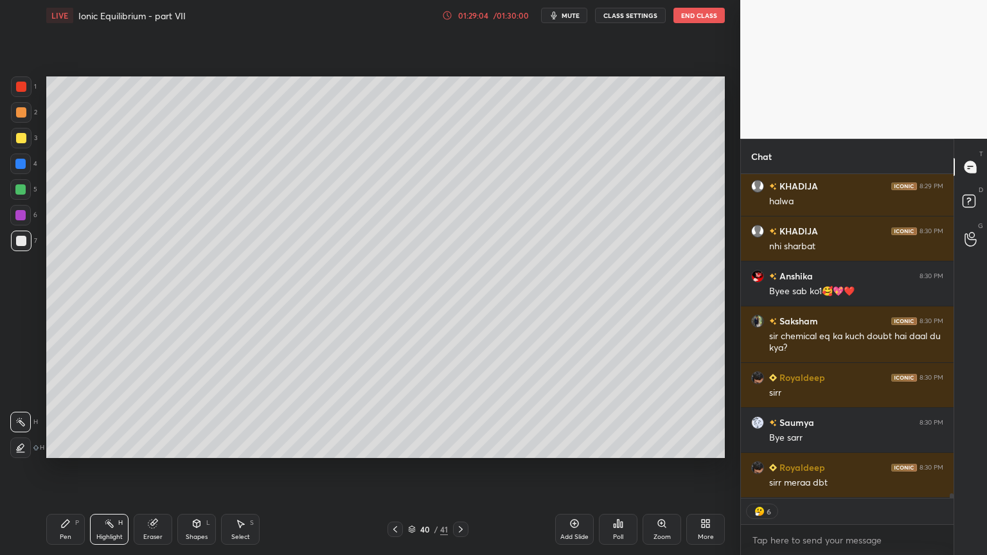
scroll to position [23435, 0]
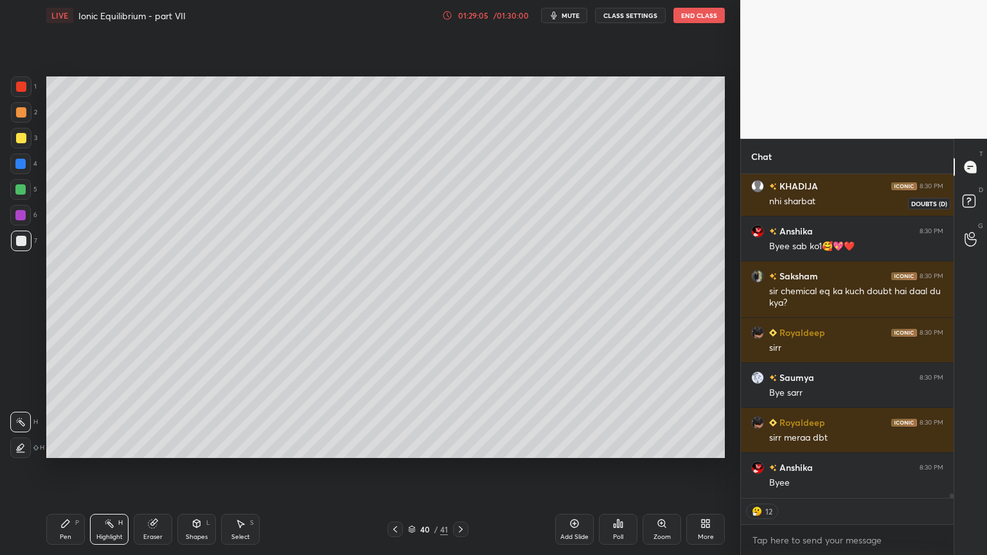
drag, startPoint x: 967, startPoint y: 203, endPoint x: 948, endPoint y: 227, distance: 30.7
click at [966, 206] on rect at bounding box center [968, 201] width 12 height 12
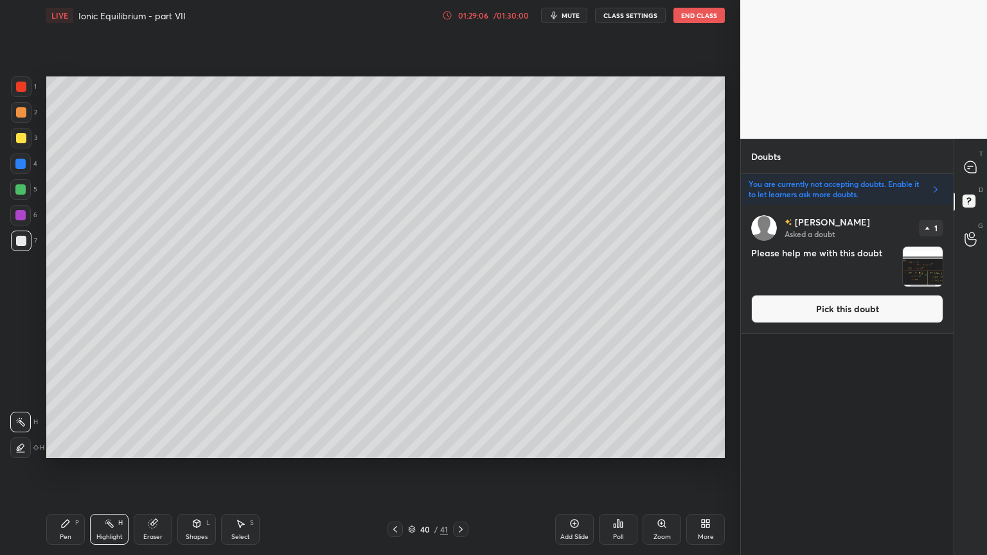
scroll to position [4, 4]
click at [855, 312] on button "Pick this doubt" at bounding box center [847, 309] width 192 height 28
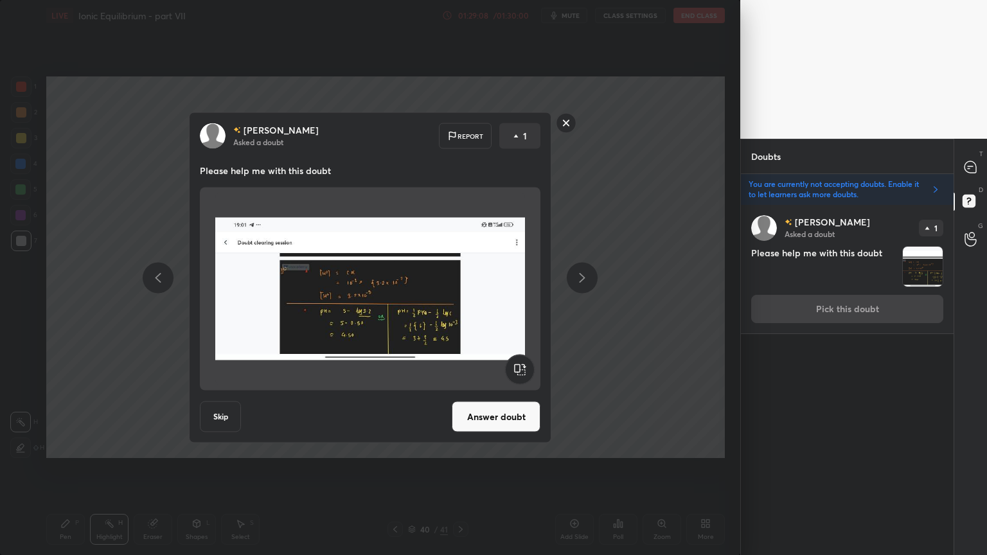
drag, startPoint x: 506, startPoint y: 406, endPoint x: 511, endPoint y: 401, distance: 6.8
click at [510, 409] on button "Answer doubt" at bounding box center [496, 416] width 89 height 31
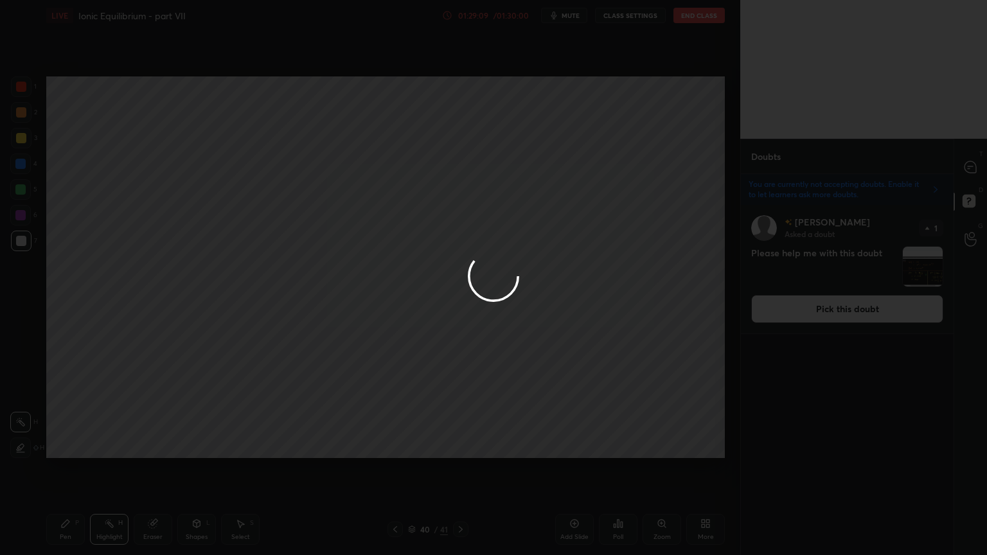
click at [969, 168] on div at bounding box center [493, 277] width 987 height 555
click at [966, 167] on div at bounding box center [493, 277] width 987 height 555
click at [969, 167] on div at bounding box center [493, 277] width 987 height 555
click at [968, 168] on div at bounding box center [493, 277] width 987 height 555
click at [966, 168] on div at bounding box center [493, 277] width 987 height 555
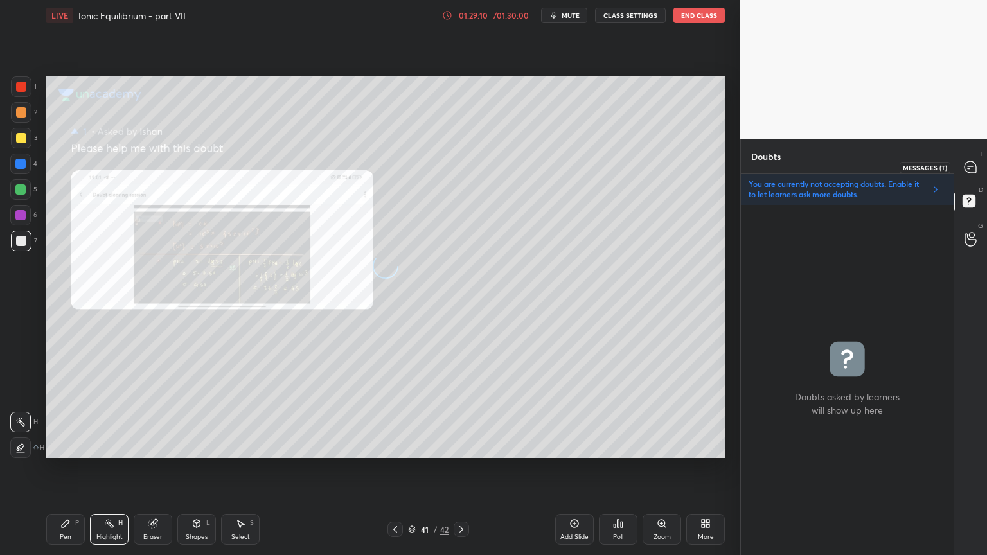
click at [967, 168] on icon at bounding box center [968, 168] width 2 height 0
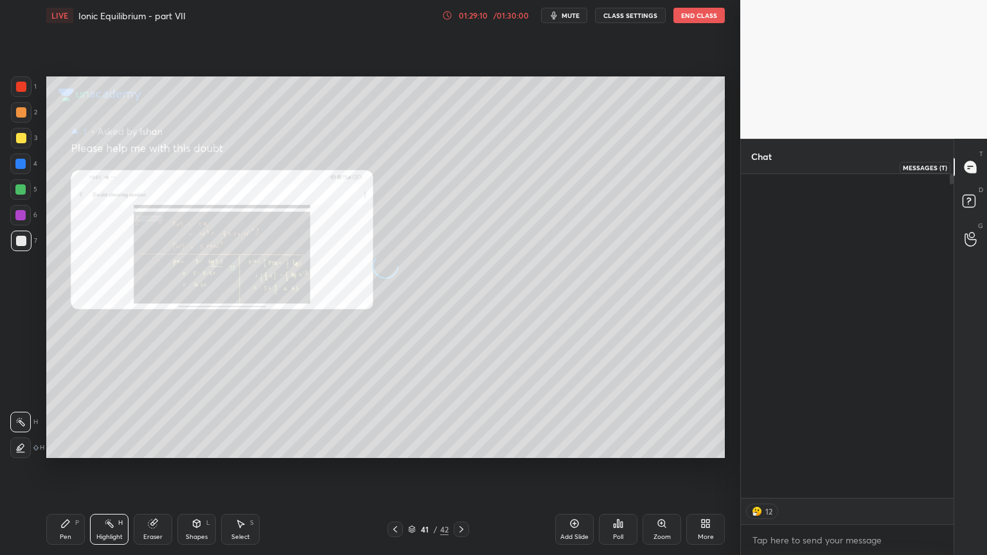
scroll to position [321, 209]
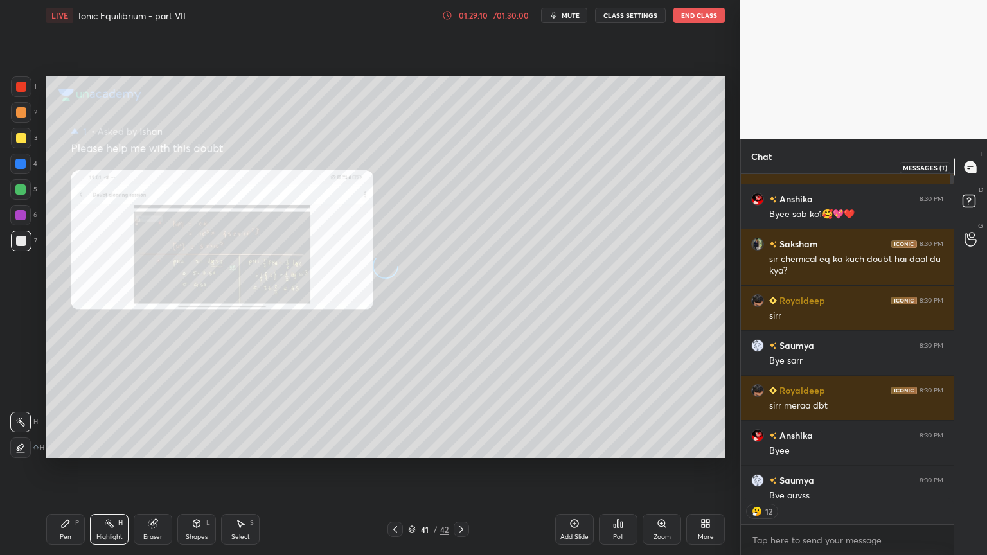
click at [966, 168] on icon at bounding box center [970, 167] width 12 height 12
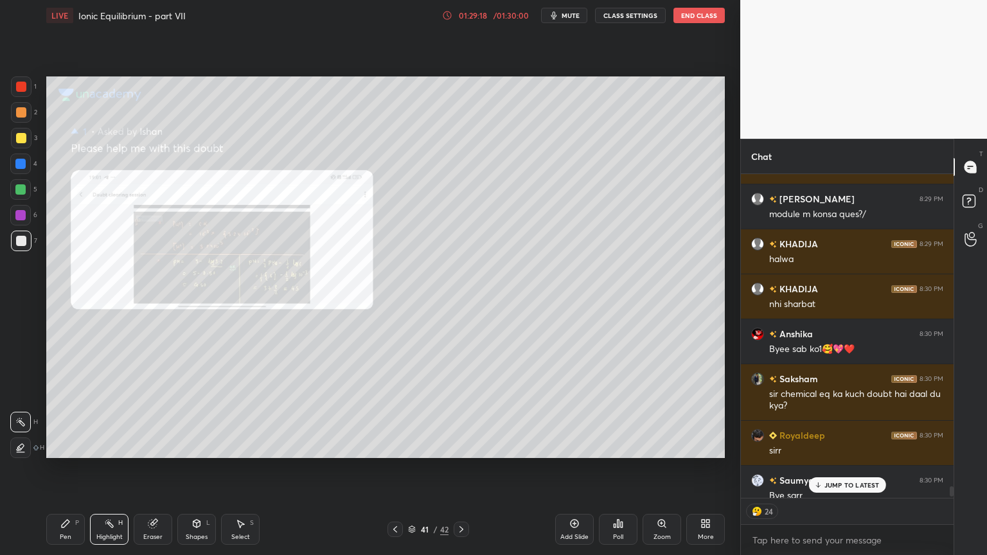
scroll to position [23754, 0]
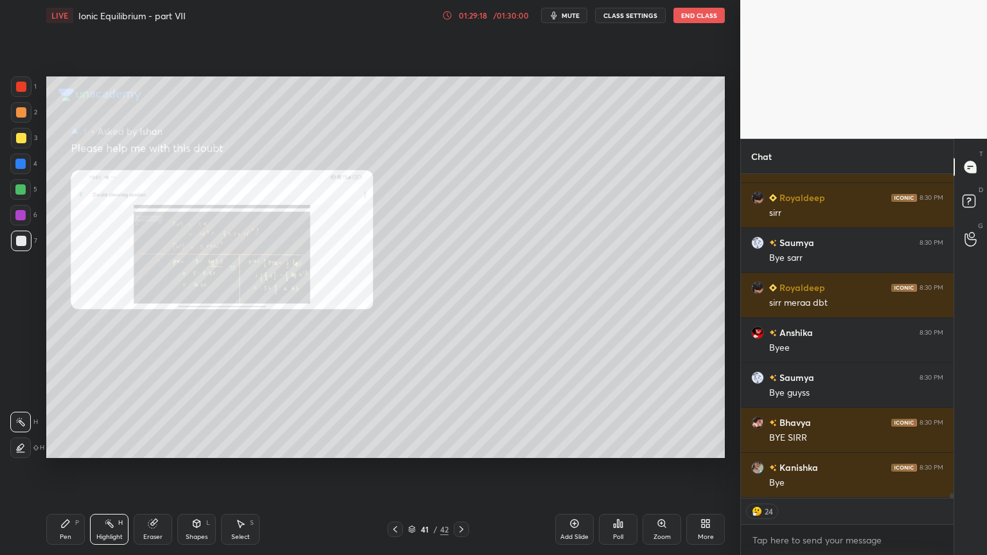
drag, startPoint x: 951, startPoint y: 496, endPoint x: 944, endPoint y: 513, distance: 17.9
click at [948, 468] on div "Anshika 8:30 PM Byee sab ko1🥰💖❤️ Saksham 8:30 PM sir chemical eq ka kuch doubt …" at bounding box center [847, 364] width 213 height 381
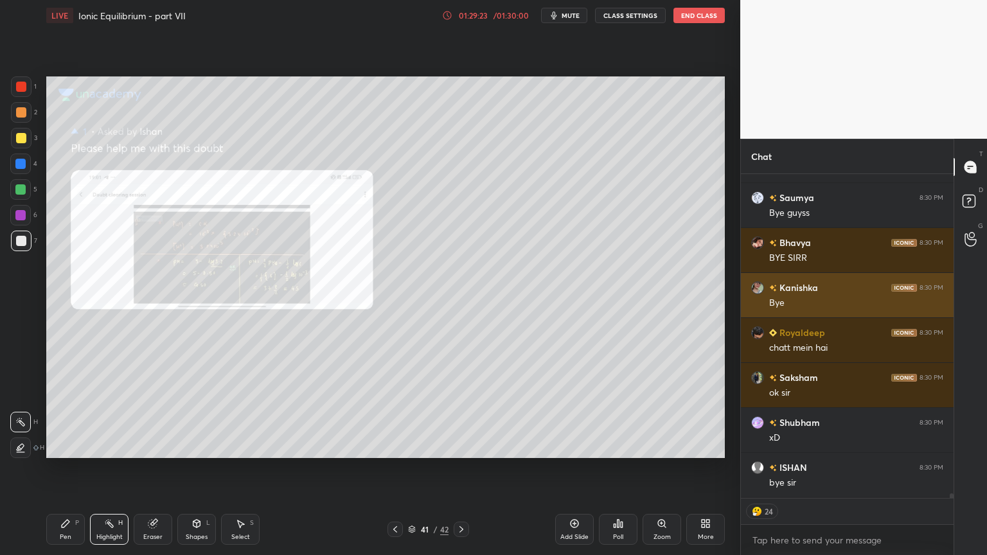
scroll to position [23979, 0]
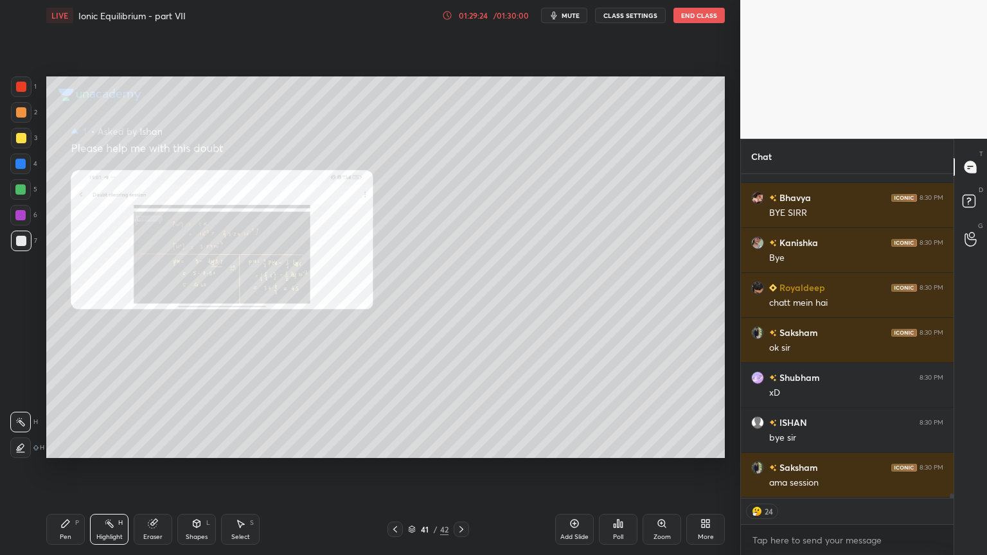
click at [393, 468] on div at bounding box center [394, 529] width 15 height 15
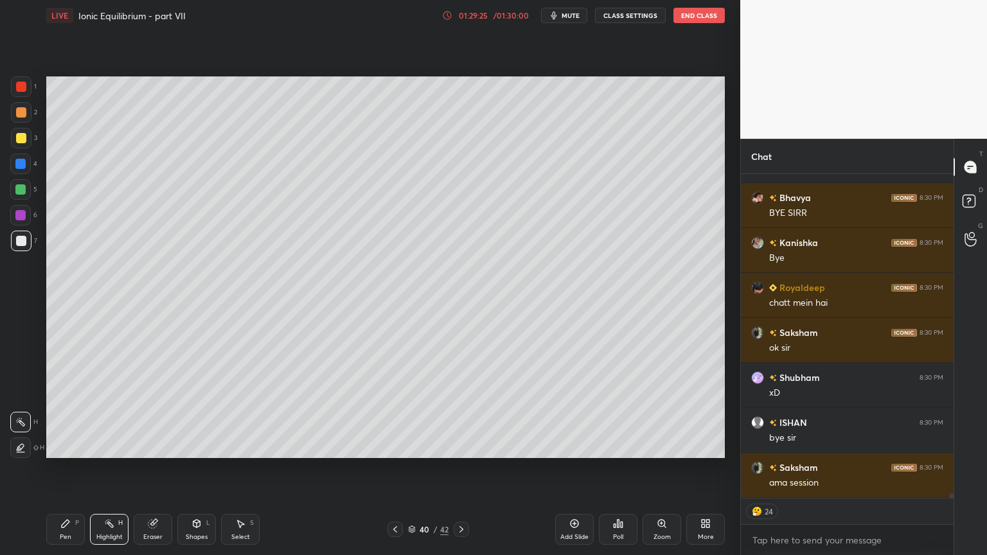
scroll to position [4, 4]
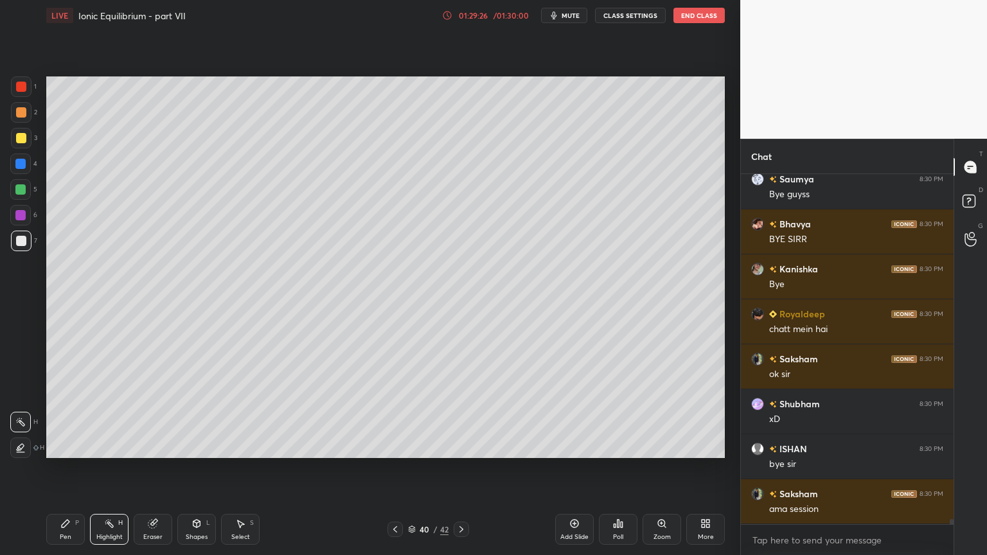
drag, startPoint x: 634, startPoint y: 15, endPoint x: 628, endPoint y: 17, distance: 6.6
click at [628, 17] on button "CLASS SETTINGS" at bounding box center [630, 15] width 71 height 15
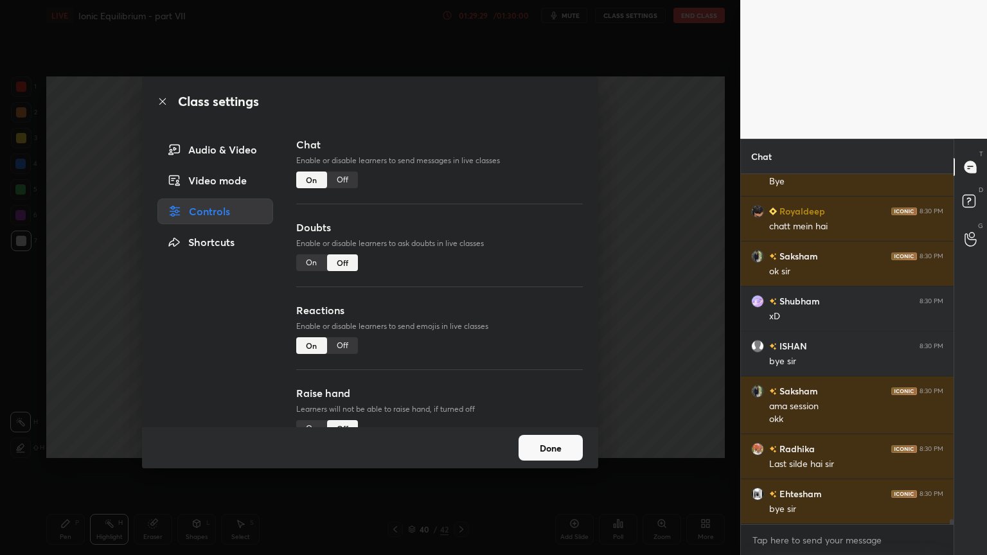
click at [658, 325] on div "Class settings Audio & Video Video mode Controls Shortcuts Chat Enable or disab…" at bounding box center [370, 277] width 740 height 555
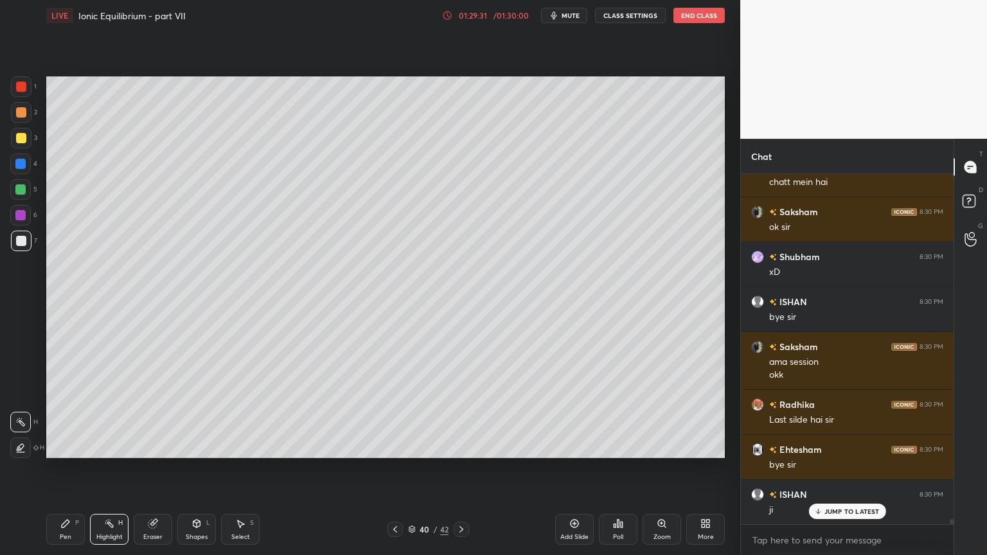
click at [457, 468] on icon at bounding box center [461, 529] width 10 height 10
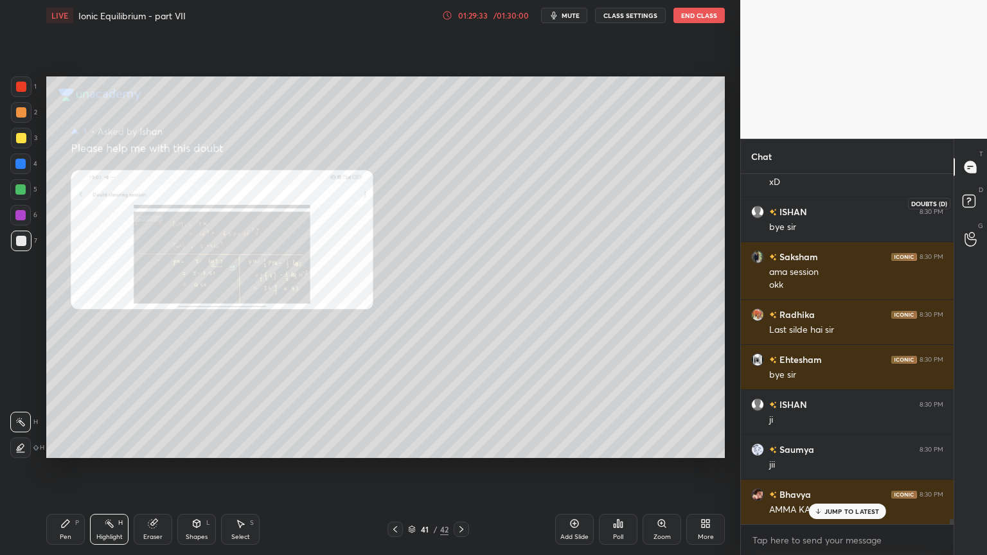
drag, startPoint x: 973, startPoint y: 203, endPoint x: 975, endPoint y: 192, distance: 11.1
click at [973, 200] on rect at bounding box center [968, 201] width 12 height 12
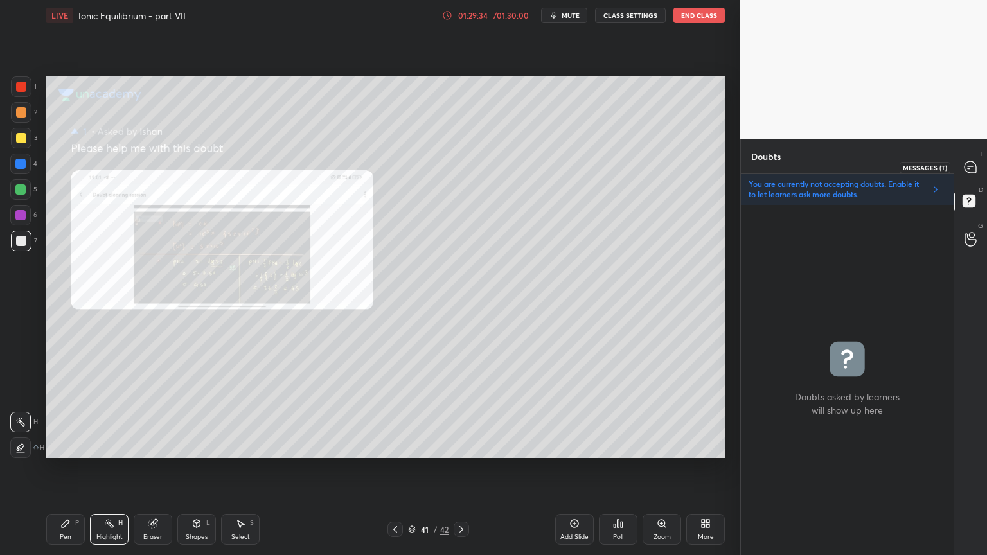
click at [966, 162] on icon at bounding box center [970, 167] width 12 height 12
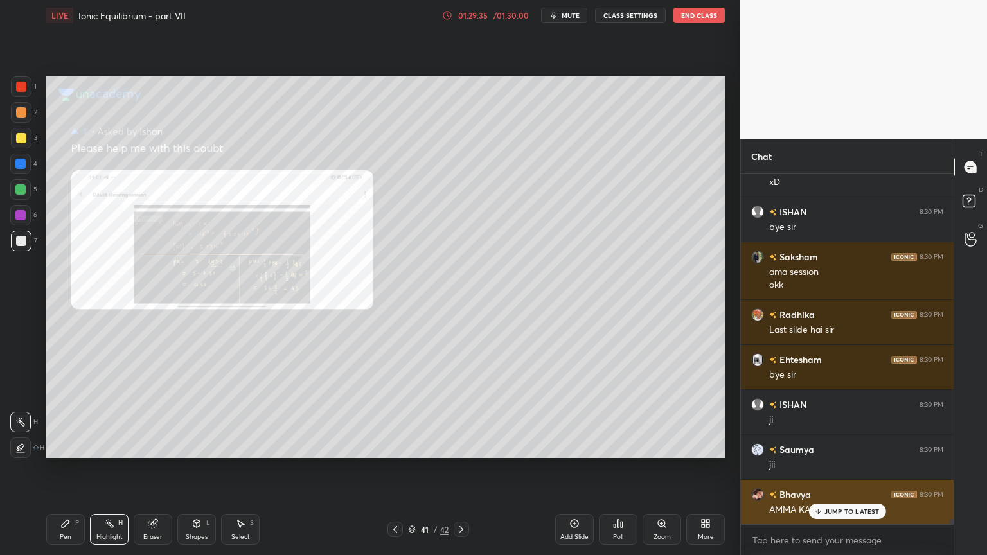
click at [831, 468] on p "JUMP TO LATEST" at bounding box center [851, 511] width 55 height 8
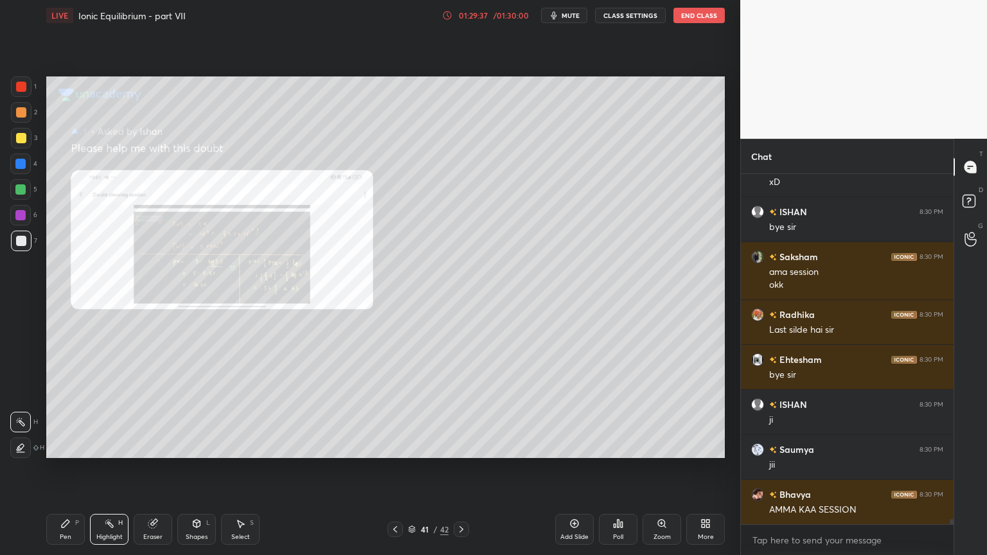
click at [624, 10] on button "CLASS SETTINGS" at bounding box center [630, 15] width 71 height 15
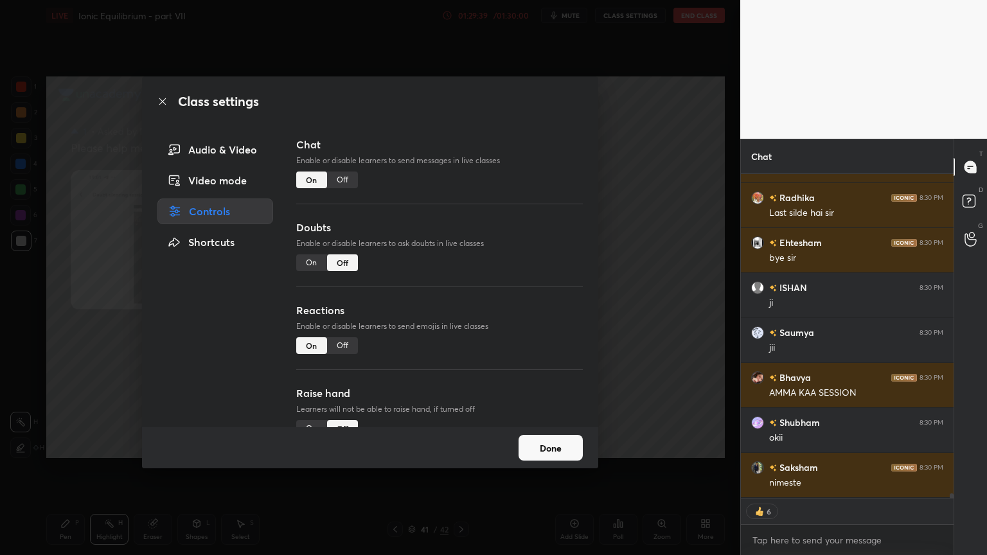
type textarea "x"
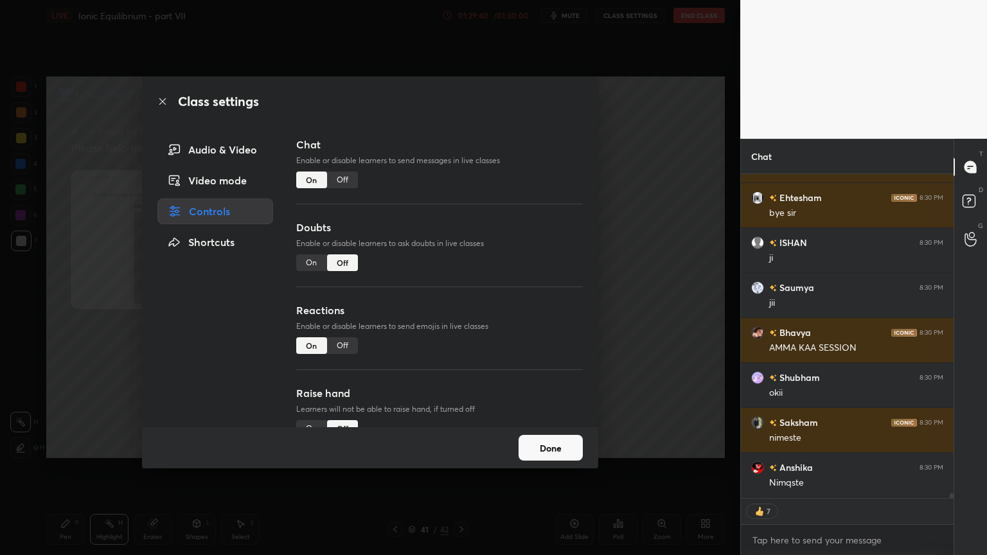
click at [342, 180] on div "Off" at bounding box center [342, 180] width 31 height 17
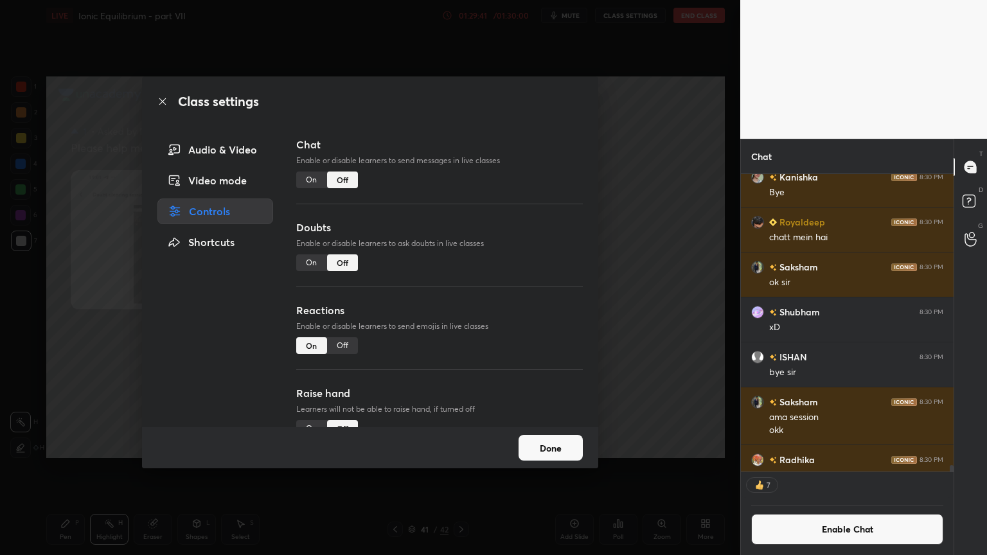
drag, startPoint x: 344, startPoint y: 347, endPoint x: 401, endPoint y: 333, distance: 58.1
click at [346, 344] on div "Off" at bounding box center [342, 345] width 31 height 17
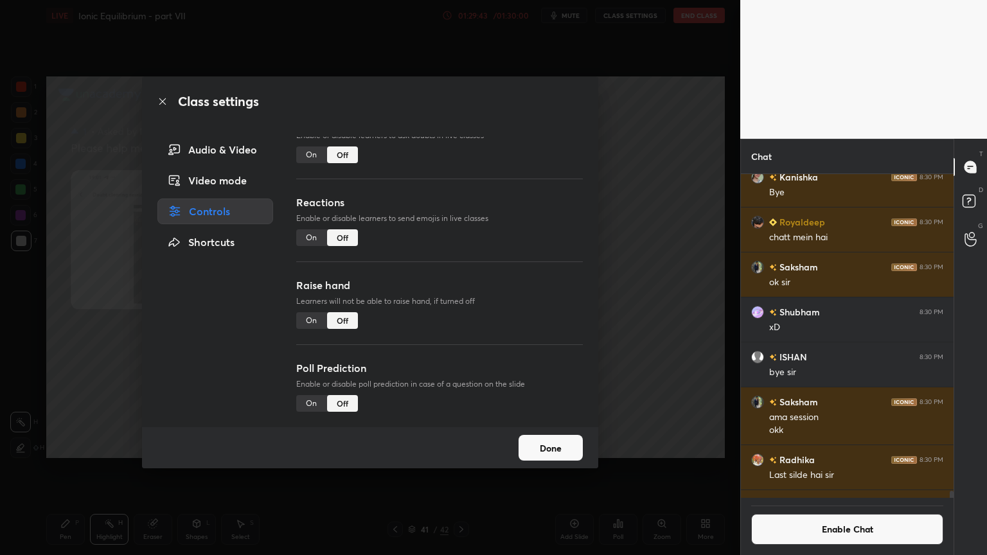
click at [110, 468] on div "Class settings Audio & Video Video mode Controls Shortcuts Chat Enable or disab…" at bounding box center [370, 277] width 740 height 555
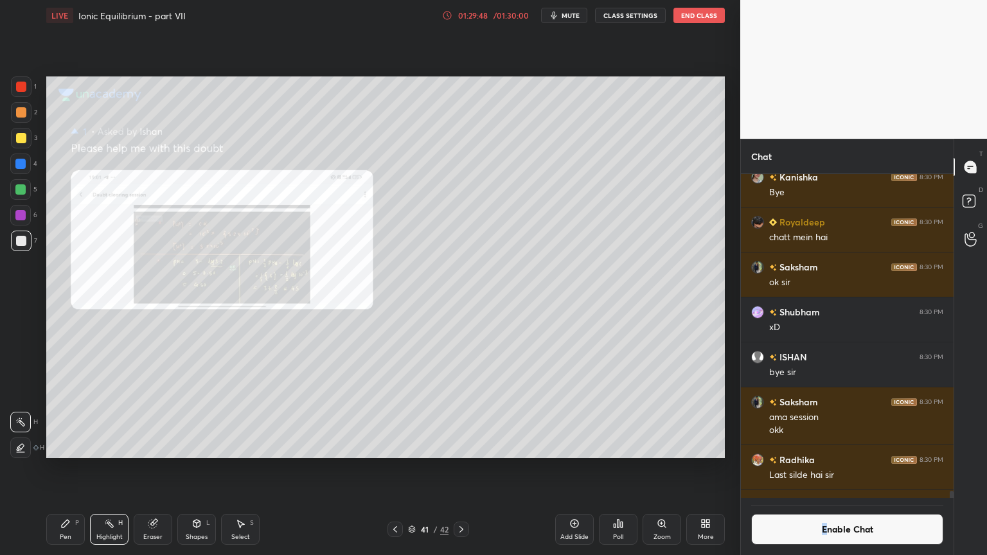
click at [824, 468] on button "Enable Chat" at bounding box center [847, 529] width 192 height 31
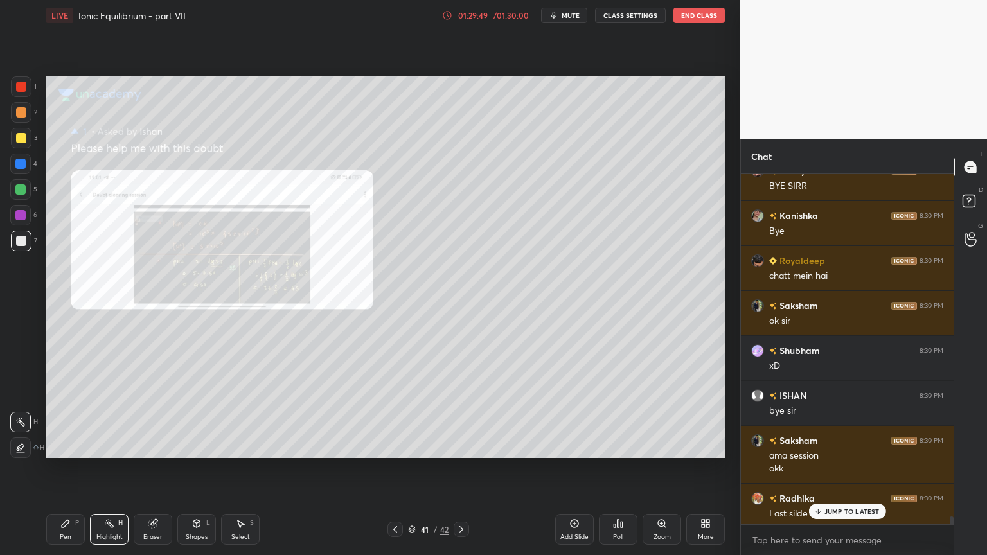
click at [831, 468] on p "JUMP TO LATEST" at bounding box center [851, 511] width 55 height 8
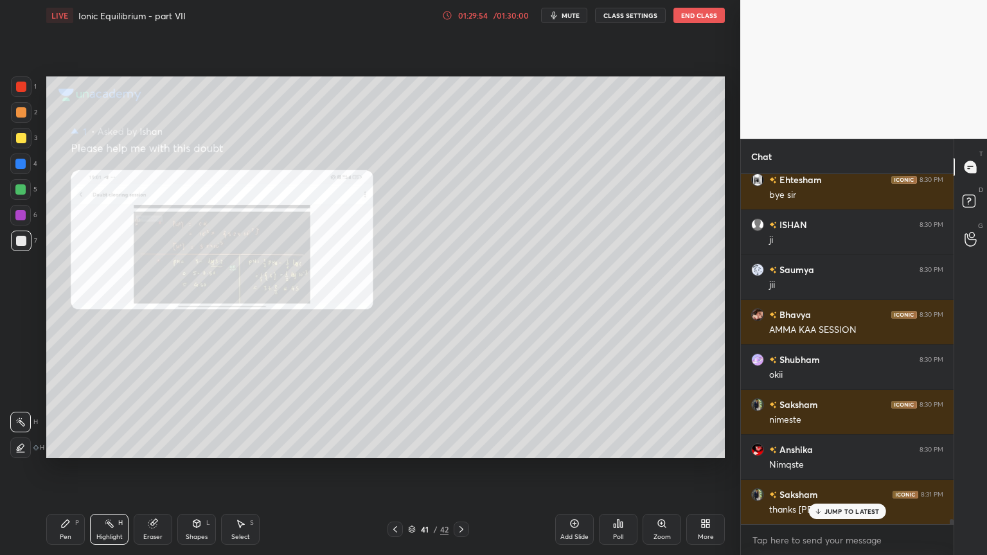
click at [633, 15] on button "CLASS SETTINGS" at bounding box center [630, 15] width 71 height 15
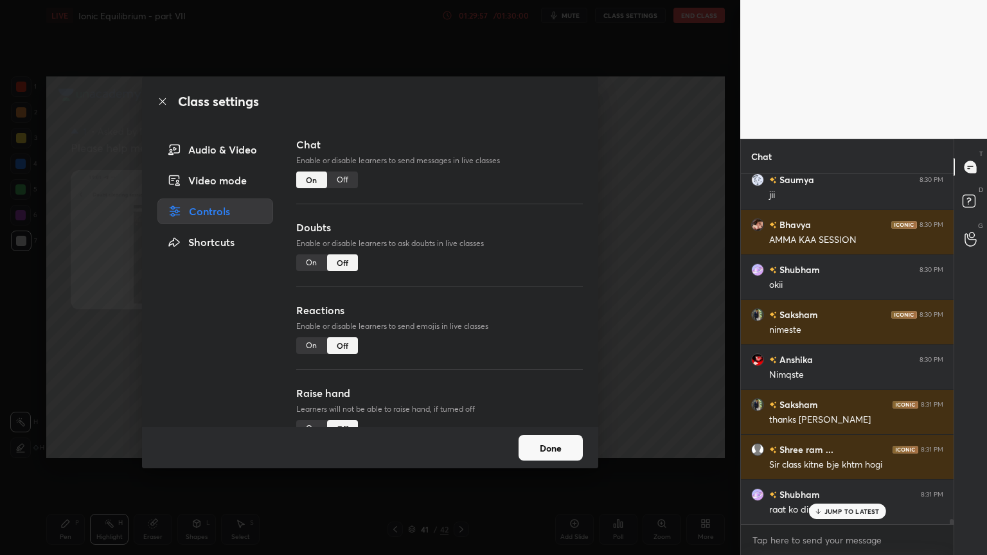
click at [337, 185] on div "Off" at bounding box center [342, 180] width 31 height 17
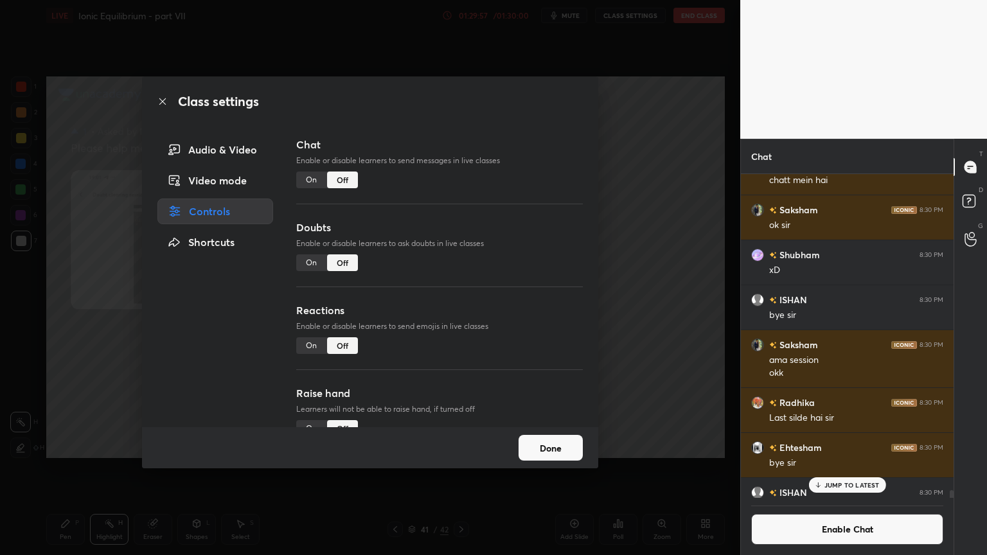
click at [338, 329] on div "Reactions Enable or disable learners to send emojis in live classes On Off" at bounding box center [439, 344] width 287 height 83
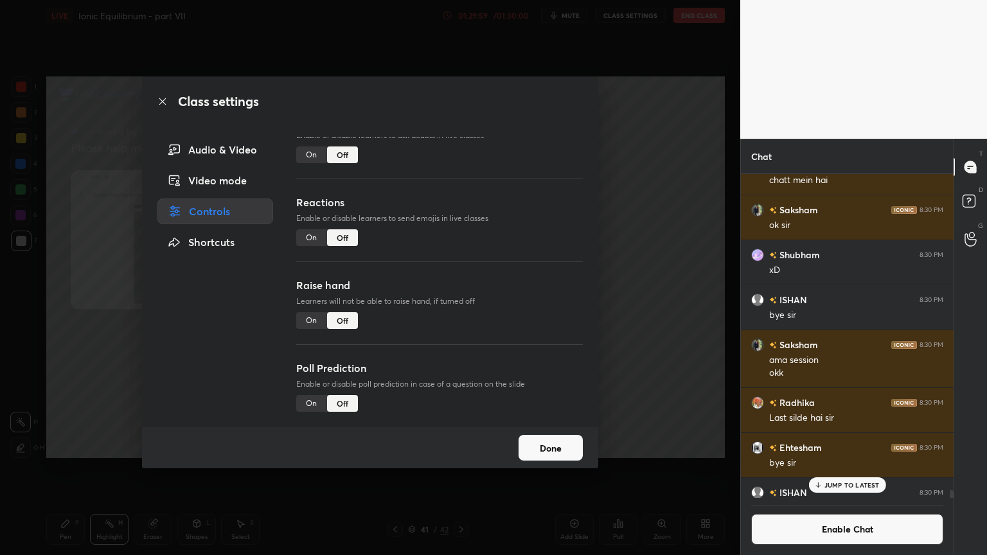
click at [667, 290] on div "Class settings Audio & Video Video mode Controls Shortcuts Chat Enable or disab…" at bounding box center [370, 277] width 740 height 555
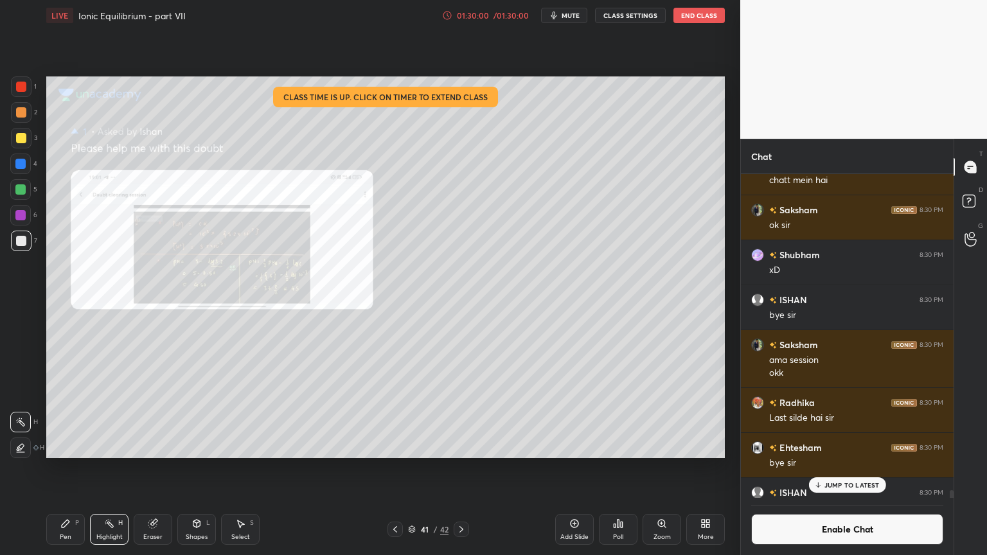
click at [700, 15] on button "End Class" at bounding box center [698, 15] width 51 height 15
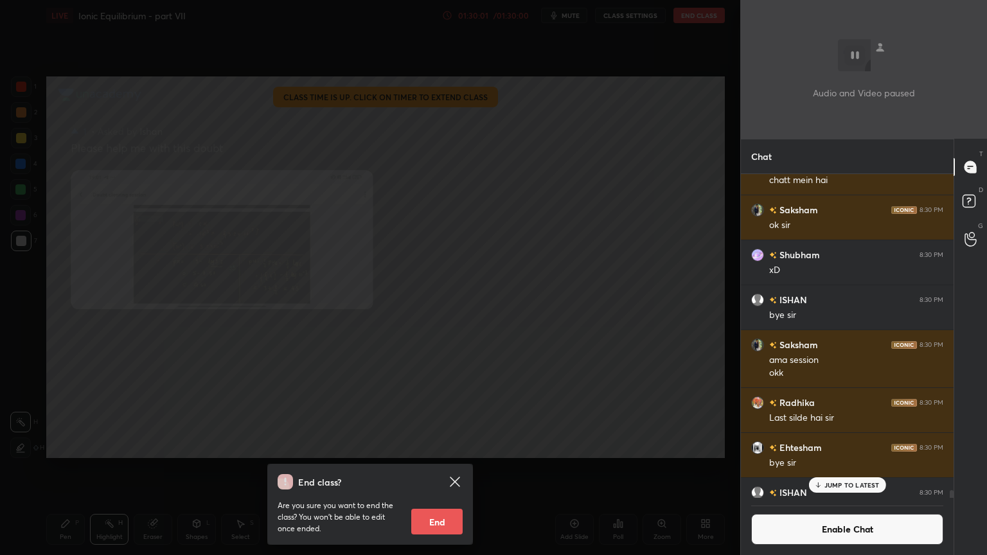
click at [442, 468] on button "End" at bounding box center [436, 522] width 51 height 26
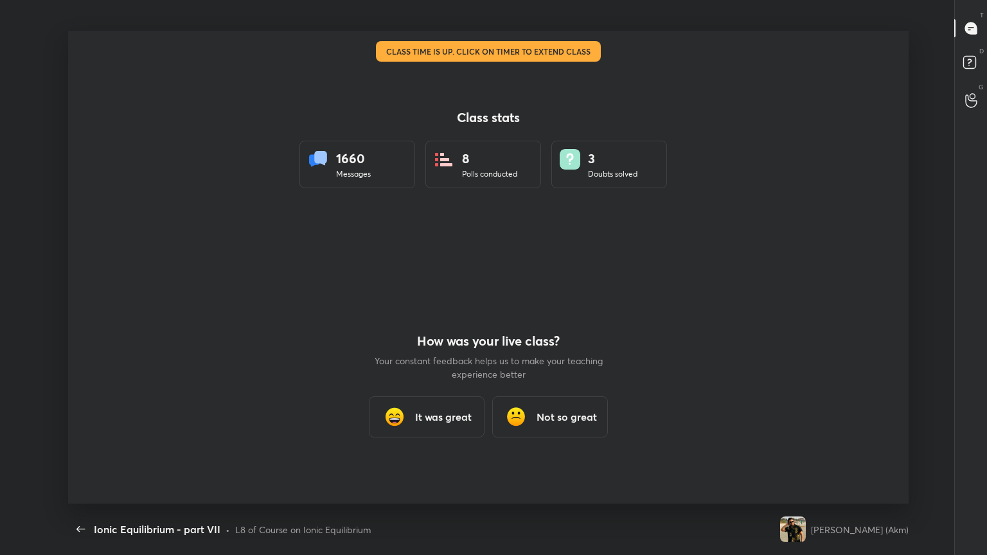
click at [436, 418] on h3 "It was great" at bounding box center [443, 416] width 57 height 15
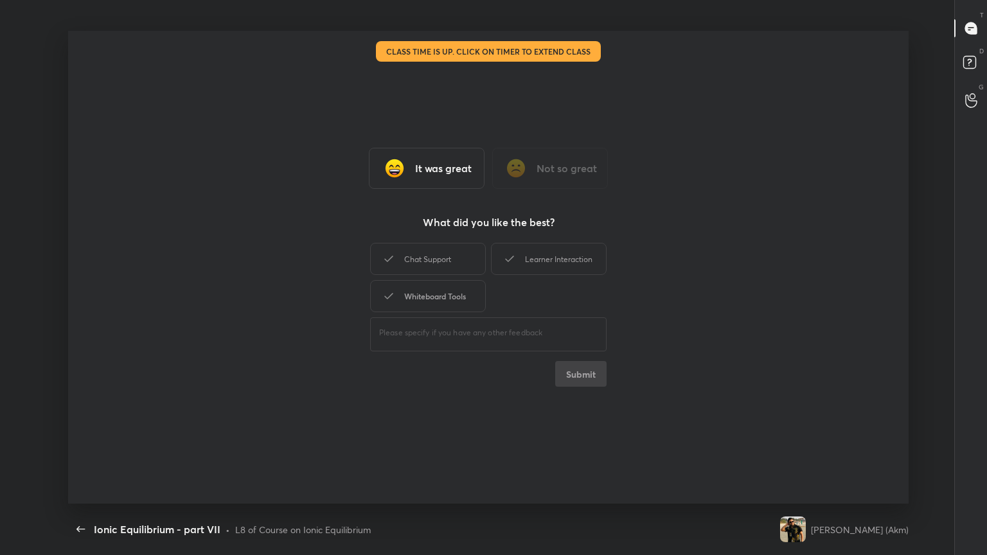
click at [430, 262] on div "Chat Support" at bounding box center [428, 259] width 116 height 32
click at [434, 288] on div "Whiteboard Tools" at bounding box center [428, 296] width 116 height 32
click at [540, 254] on div "Learner Interaction" at bounding box center [549, 259] width 116 height 32
click at [577, 378] on button "Submit" at bounding box center [580, 374] width 51 height 26
